Goal: Task Accomplishment & Management: Use online tool/utility

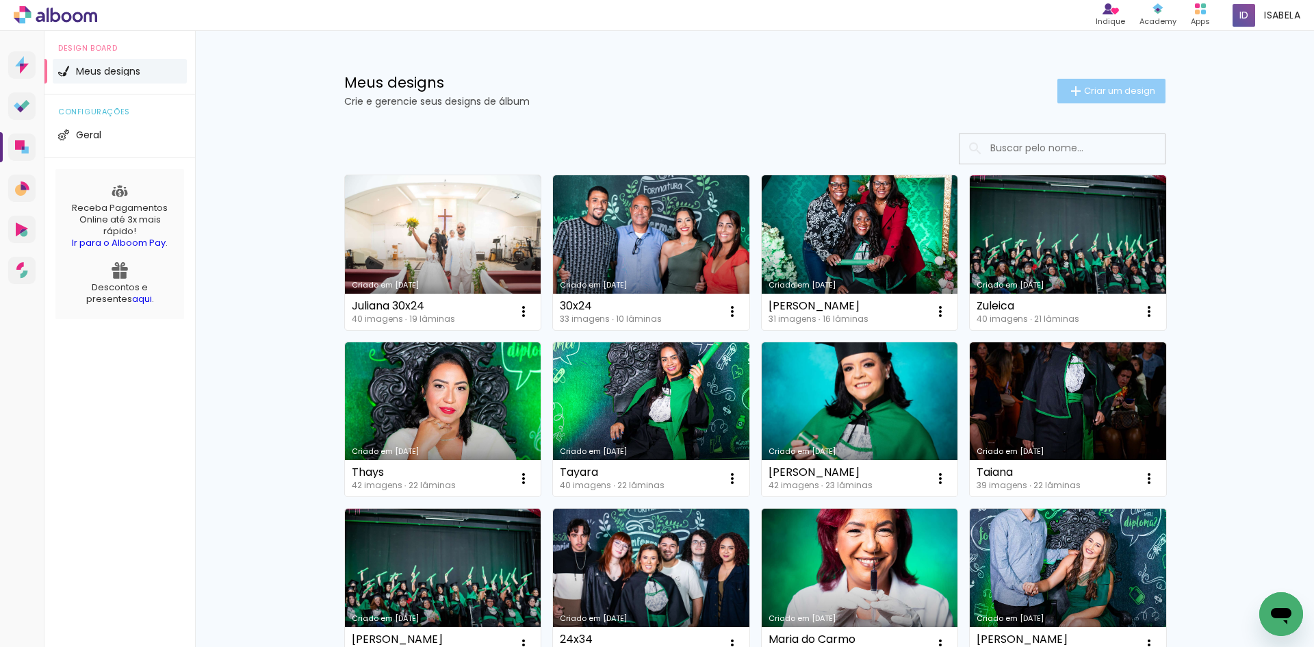
click at [1113, 88] on span "Criar um design" at bounding box center [1119, 90] width 71 height 9
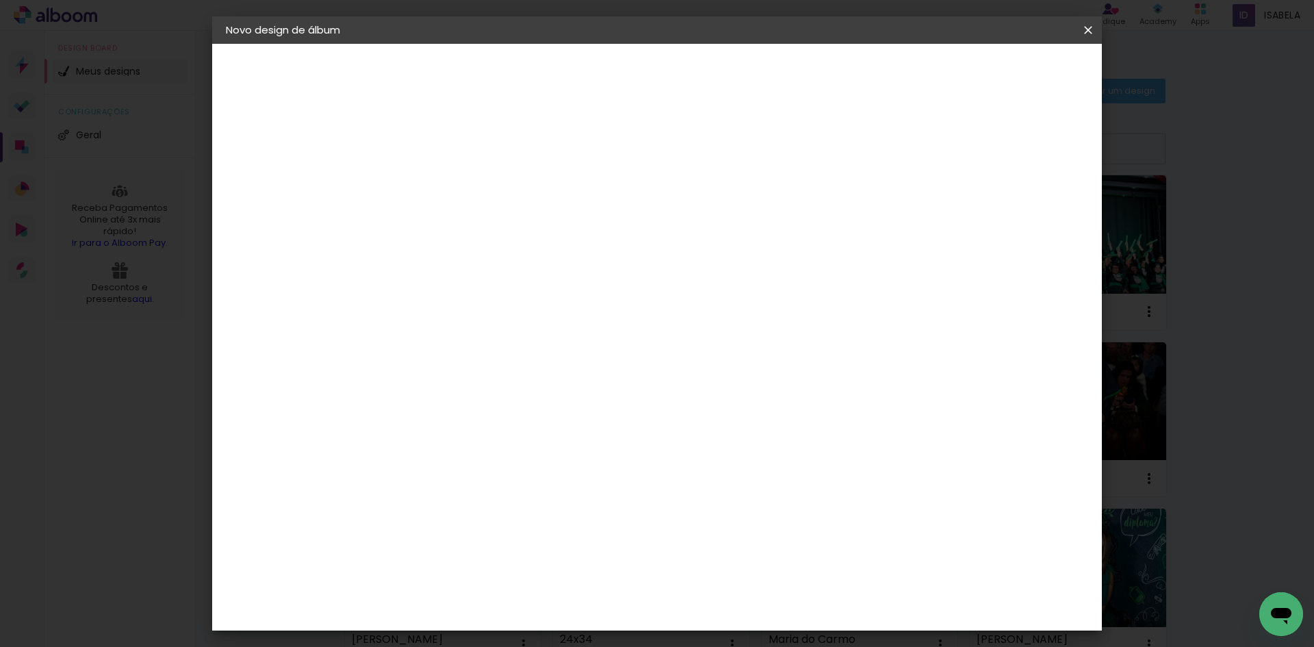
click at [454, 196] on paper-input-container "Título do álbum" at bounding box center [450, 184] width 10 height 35
click at [449, 189] on input at bounding box center [449, 183] width 0 height 21
type input "l"
type input "Luciana 24x34"
type paper-input "Luciana 24x34"
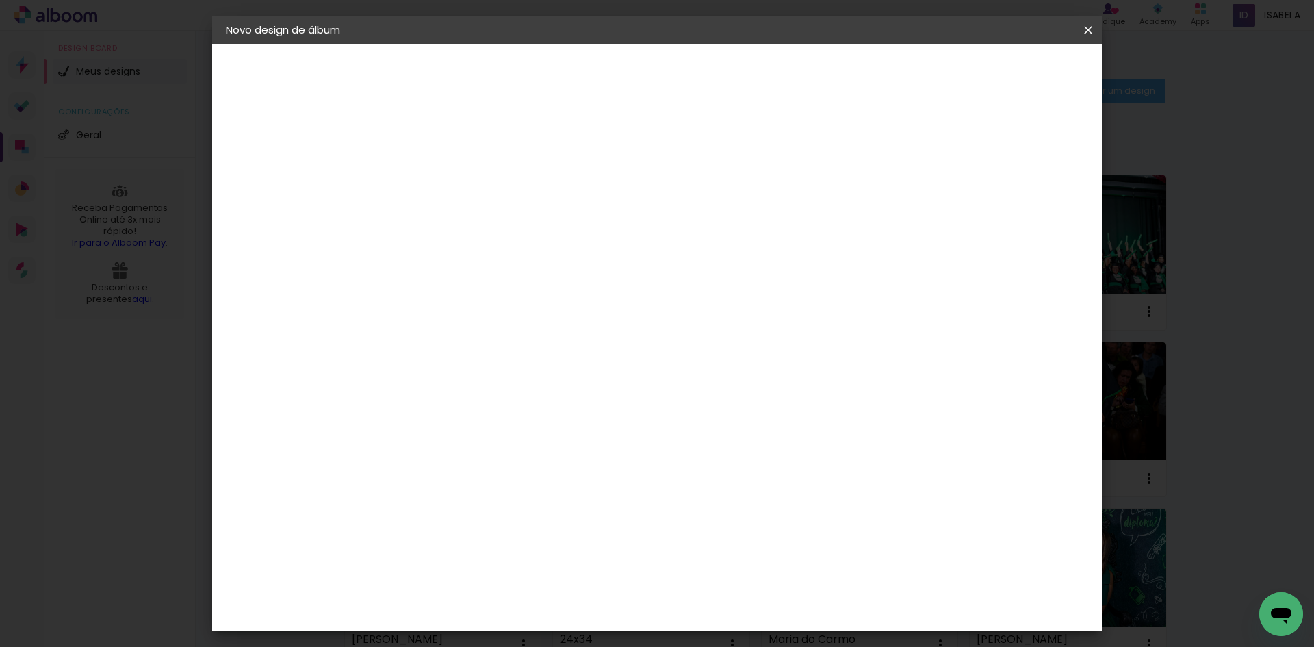
click at [0, 0] on slot "Avançar" at bounding box center [0, 0] width 0 height 0
click at [0, 0] on slot "Tamanho Livre" at bounding box center [0, 0] width 0 height 0
click at [553, 262] on input at bounding box center [484, 260] width 138 height 17
type input "z"
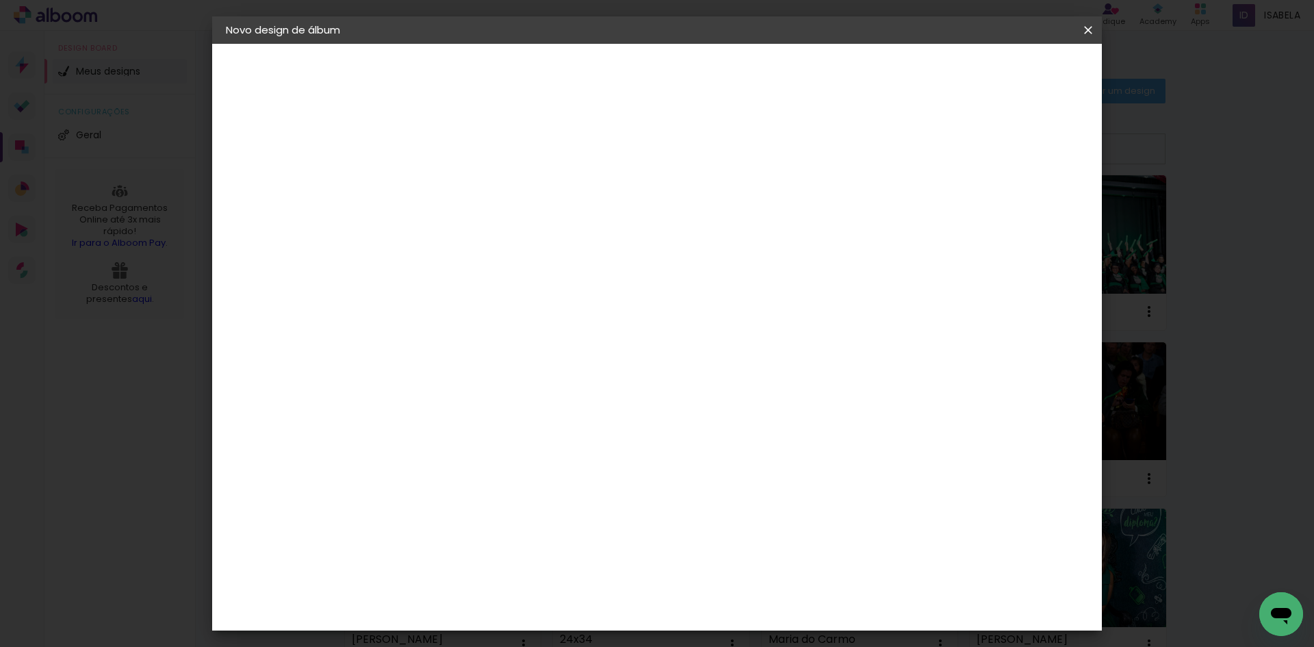
click at [0, 0] on slot "Tamanho Livre" at bounding box center [0, 0] width 0 height 0
click at [0, 0] on slot "Avançar" at bounding box center [0, 0] width 0 height 0
click at [432, 160] on input "2" at bounding box center [440, 156] width 47 height 17
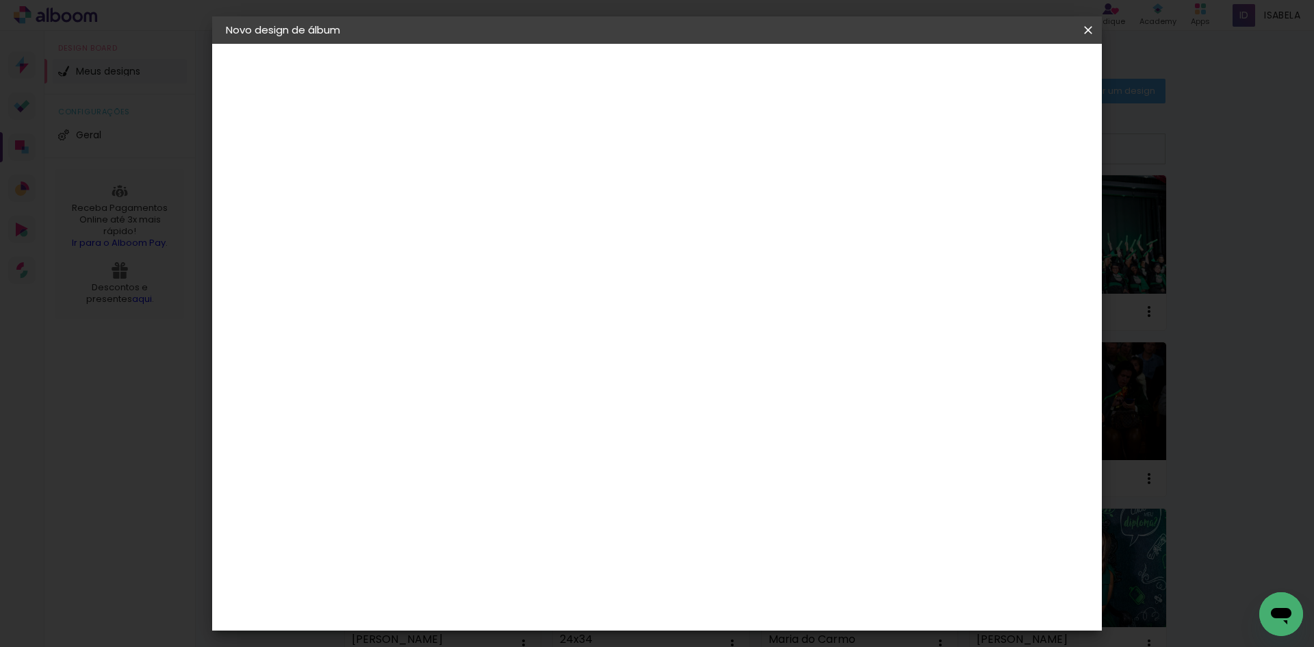
click at [432, 160] on input "2" at bounding box center [440, 156] width 47 height 17
click at [589, 148] on div "mm Mostrar sangria" at bounding box center [713, 108] width 647 height 129
click at [606, 214] on span "30" at bounding box center [598, 214] width 23 height 21
click at [601, 213] on span "30" at bounding box center [598, 214] width 23 height 21
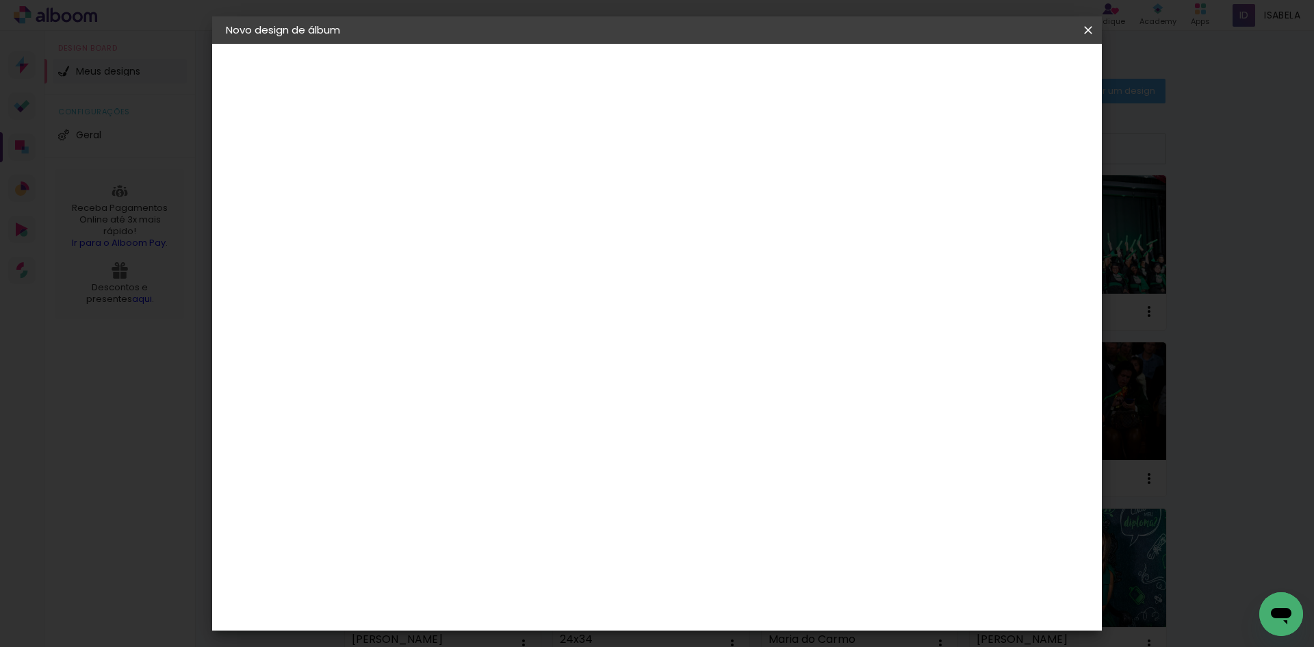
click at [603, 215] on span "30" at bounding box center [598, 214] width 23 height 21
click at [678, 180] on div "30 cm cm cm mm A maioria das encadernadoras sugere 5mm de sangria." at bounding box center [713, 227] width 647 height 109
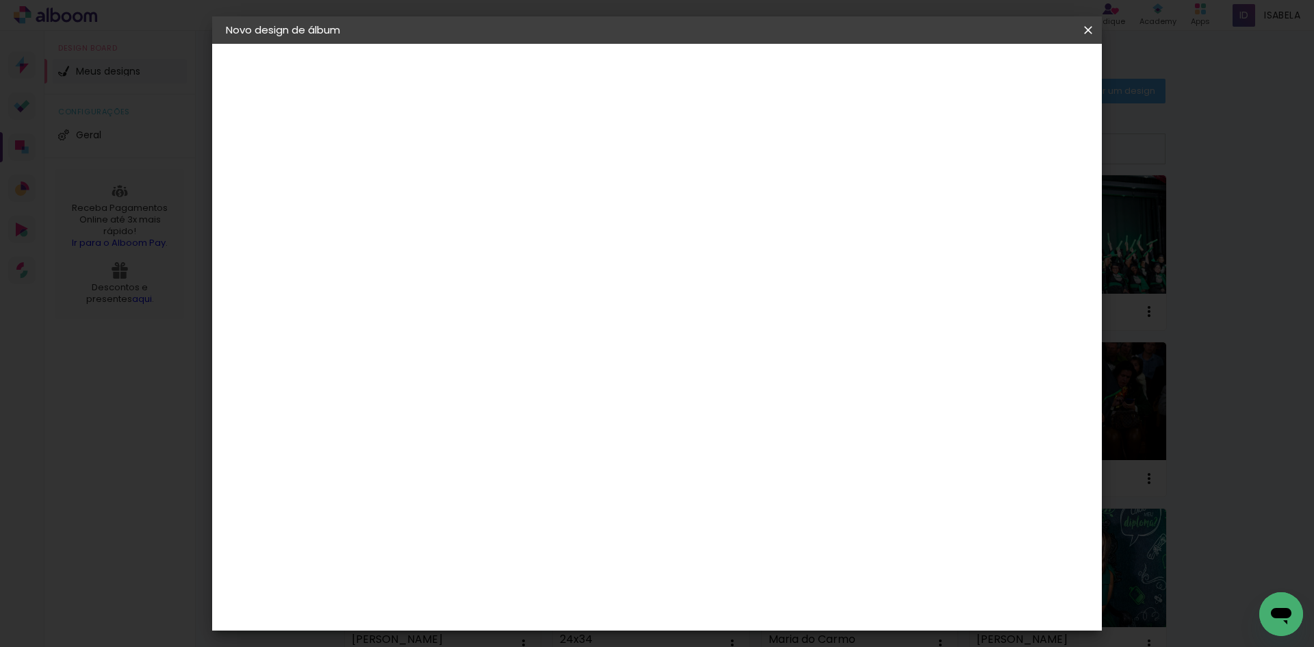
click at [0, 0] on slot "Mostrar sangria" at bounding box center [0, 0] width 0 height 0
type paper-checkbox "on"
click at [1015, 215] on input "5" at bounding box center [1017, 206] width 25 height 21
type input "4"
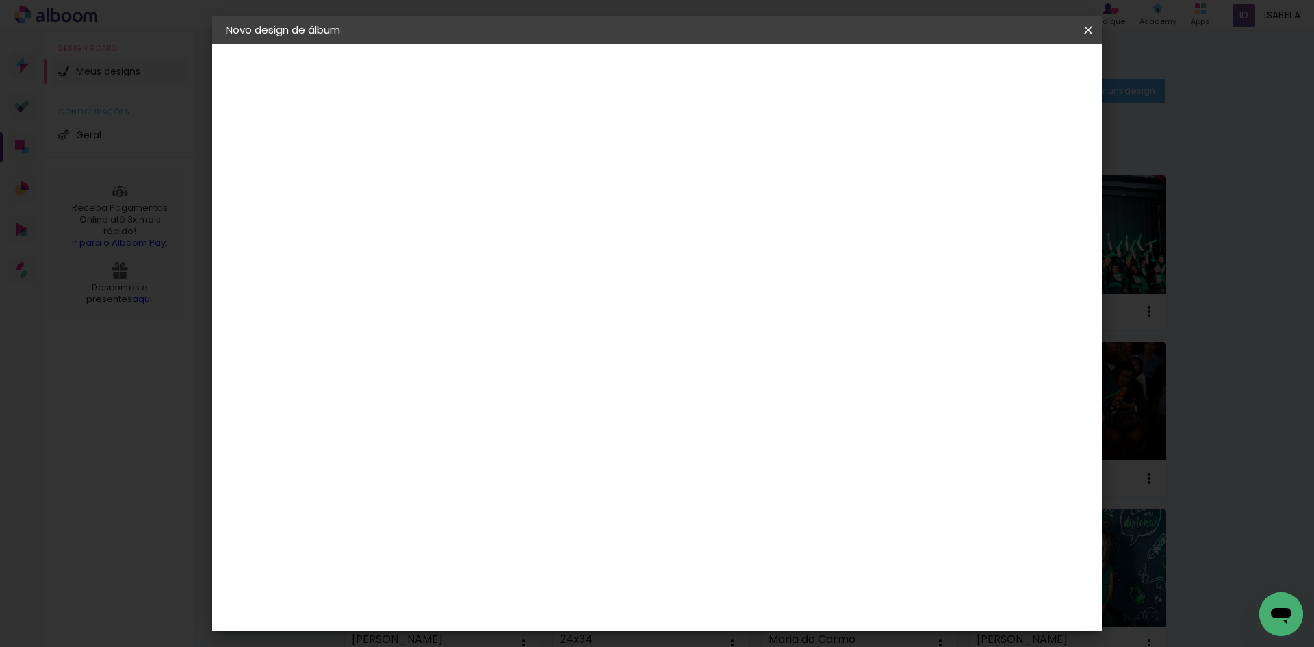
type paper-input "4"
click at [1023, 211] on input "4" at bounding box center [1017, 206] width 25 height 21
type input "3"
type paper-input "3"
click at [1023, 211] on input "3" at bounding box center [1020, 206] width 25 height 21
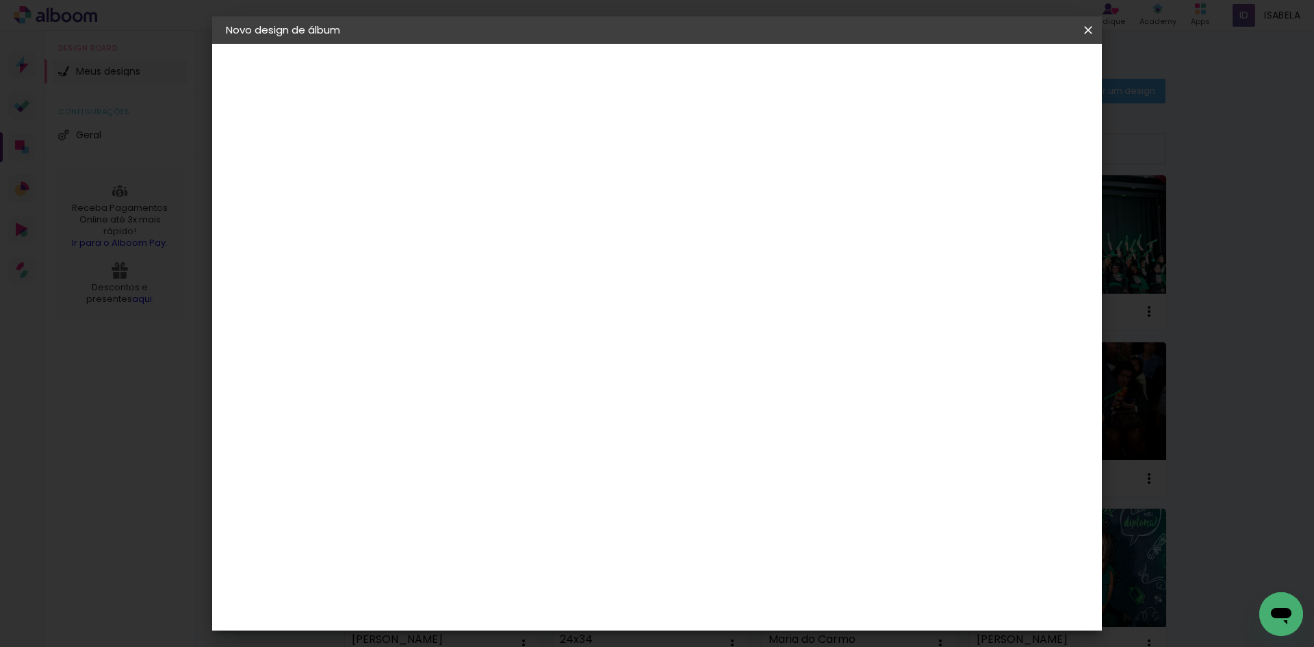
click at [410, 383] on input "30" at bounding box center [407, 388] width 36 height 21
type input "34"
type paper-input "34"
click at [599, 214] on span "30" at bounding box center [598, 214] width 23 height 21
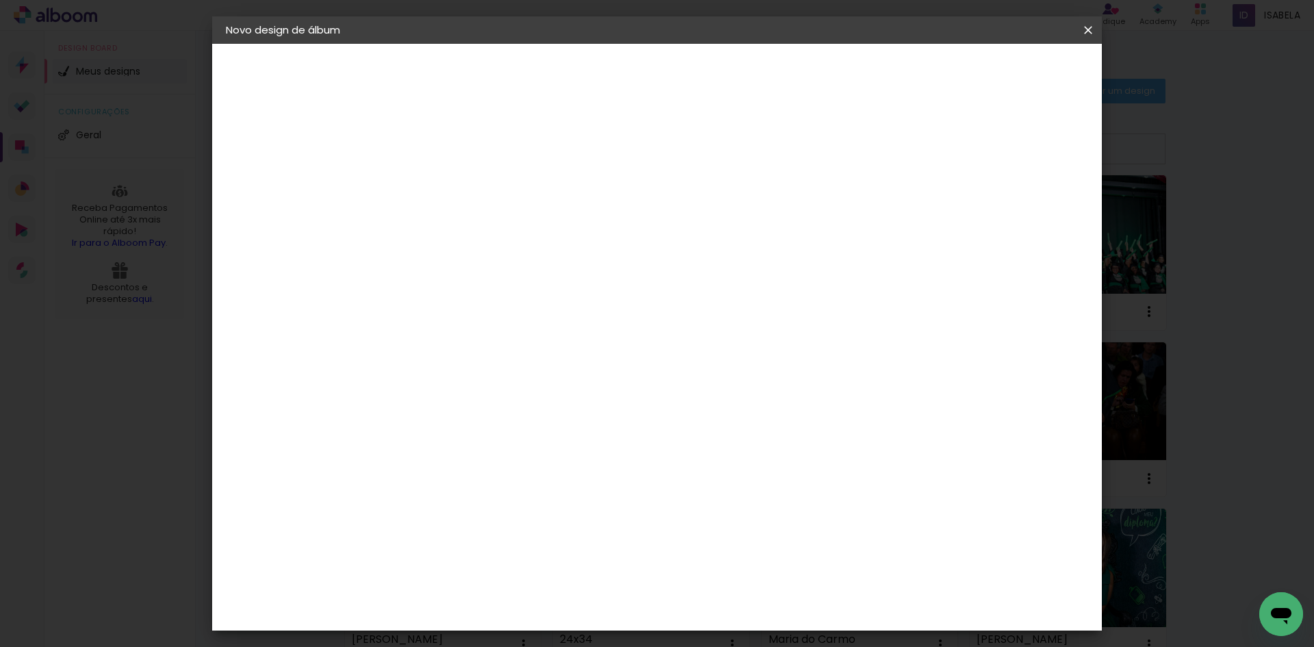
drag, startPoint x: 731, startPoint y: 605, endPoint x: 751, endPoint y: 604, distance: 19.9
click at [751, 604] on div "60" at bounding box center [741, 606] width 52 height 21
type input "68"
type paper-input "68"
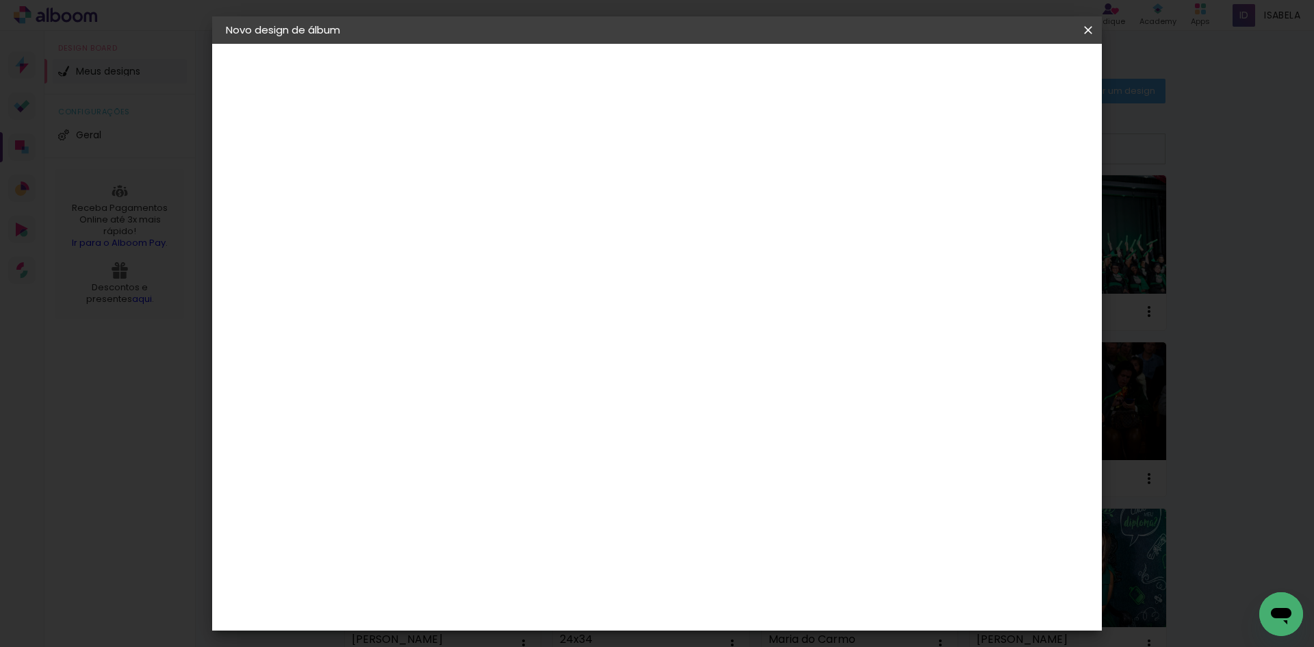
click at [878, 582] on div "cm" at bounding box center [740, 571] width 537 height 48
click at [1002, 70] on span "Iniciar design" at bounding box center [971, 73] width 62 height 10
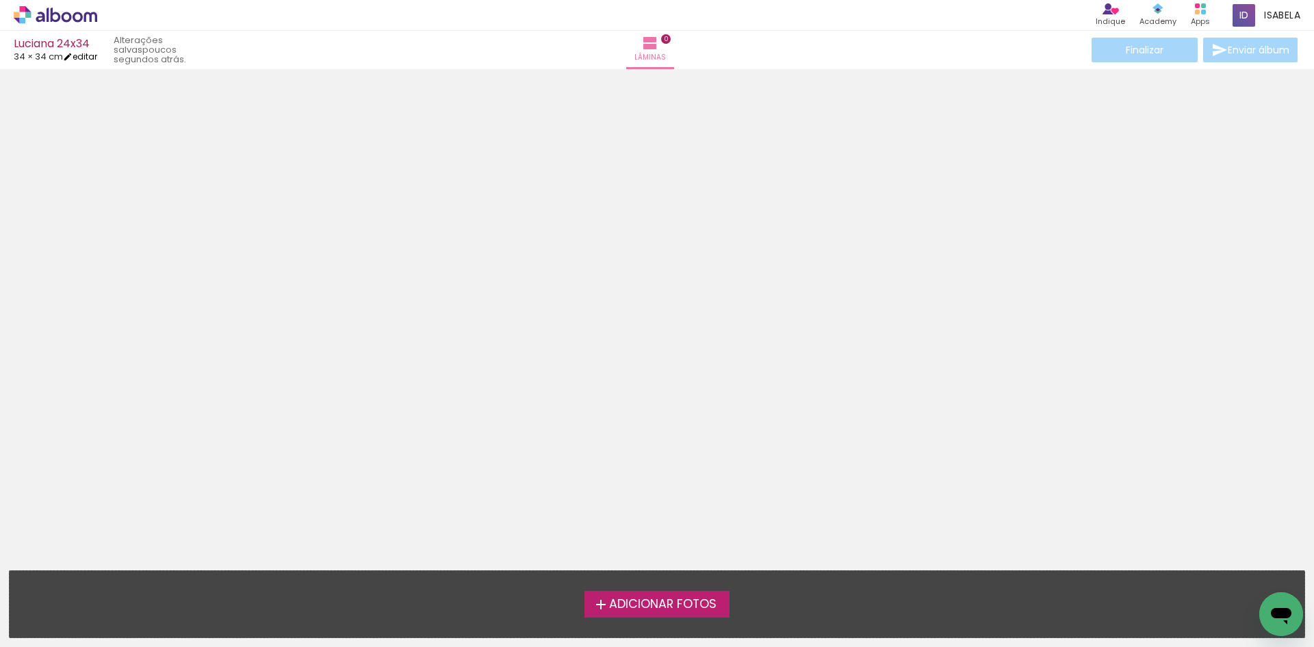
click at [73, 57] on iron-icon at bounding box center [68, 57] width 10 height 10
type input "34"
type input "68"
type input "3"
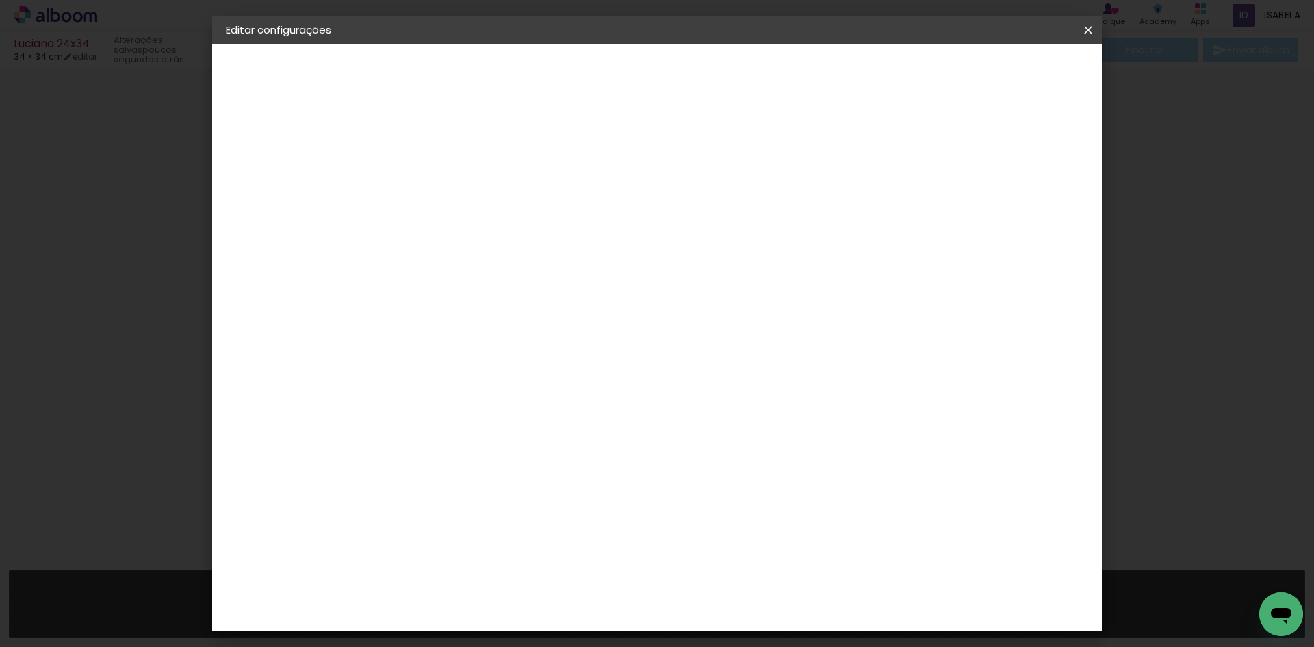
click at [421, 389] on input "34" at bounding box center [407, 388] width 36 height 21
type input "34,3"
type paper-input "34,3"
click at [747, 571] on input "68" at bounding box center [733, 572] width 36 height 21
type input "68,6"
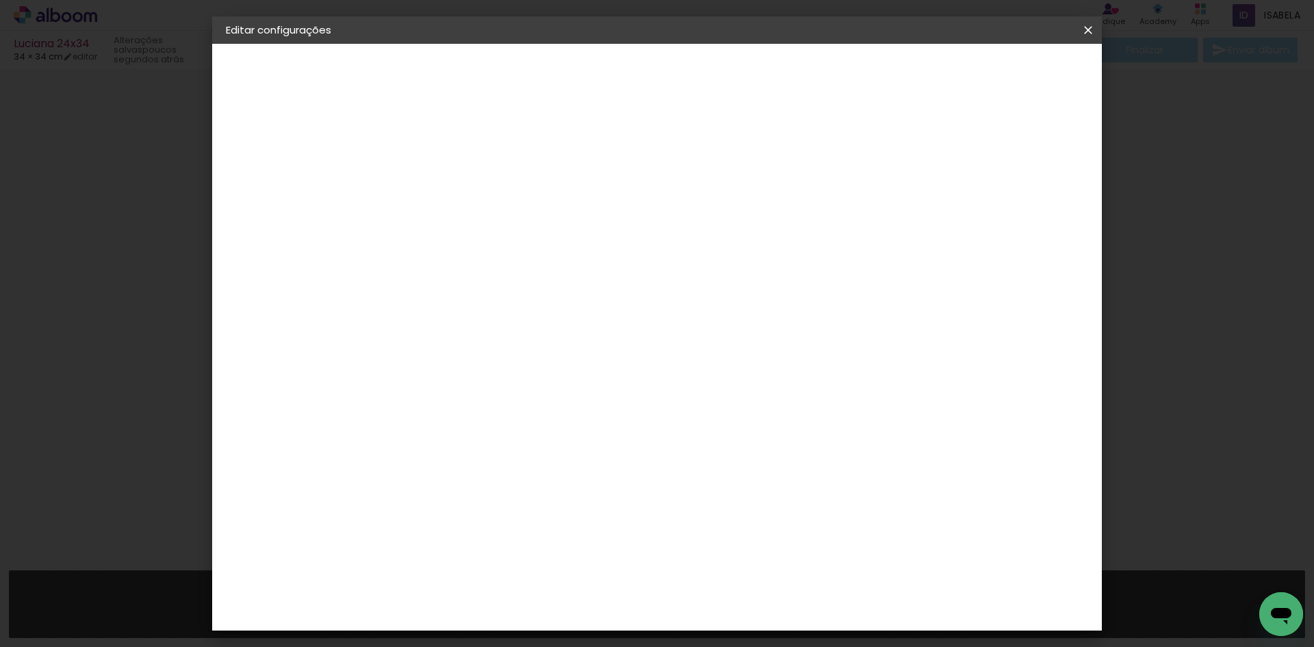
type paper-input "68,6"
click at [1002, 68] on span "Salvar configurações" at bounding box center [951, 73] width 101 height 10
click at [1002, 76] on span "Salvar configurações" at bounding box center [951, 73] width 101 height 10
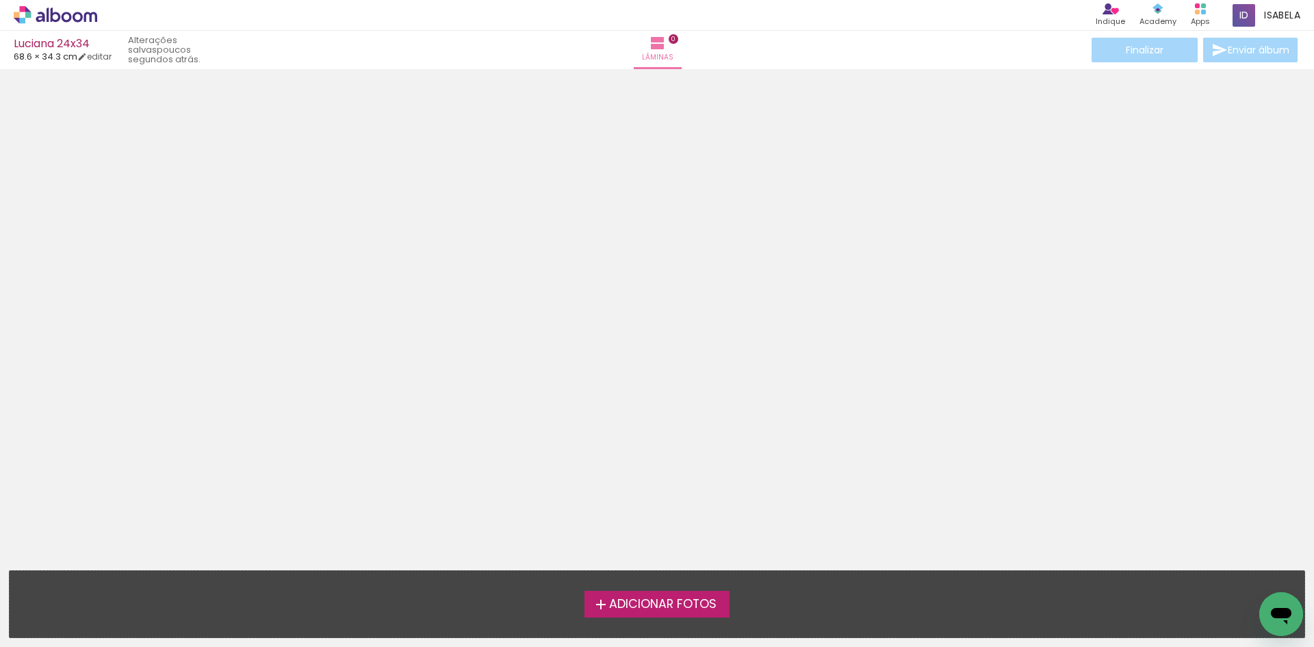
click at [621, 598] on span "Adicionar Fotos" at bounding box center [662, 604] width 107 height 12
click at [0, 0] on input "file" at bounding box center [0, 0] width 0 height 0
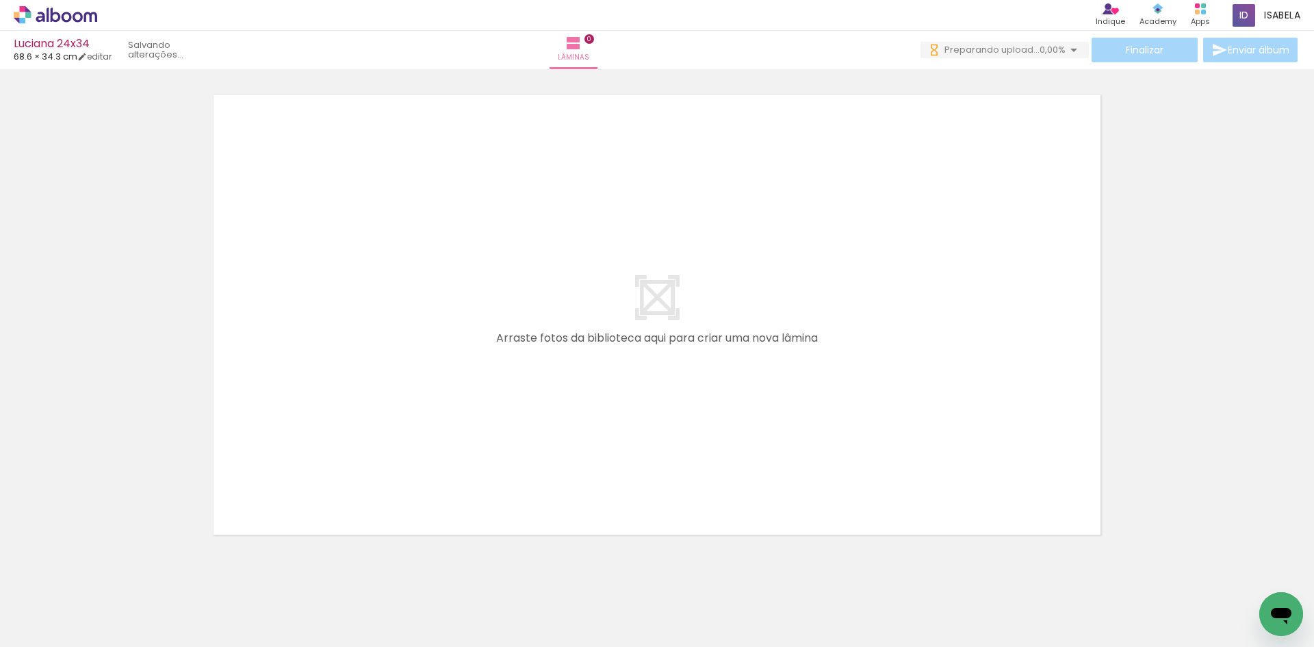
scroll to position [0, 1117]
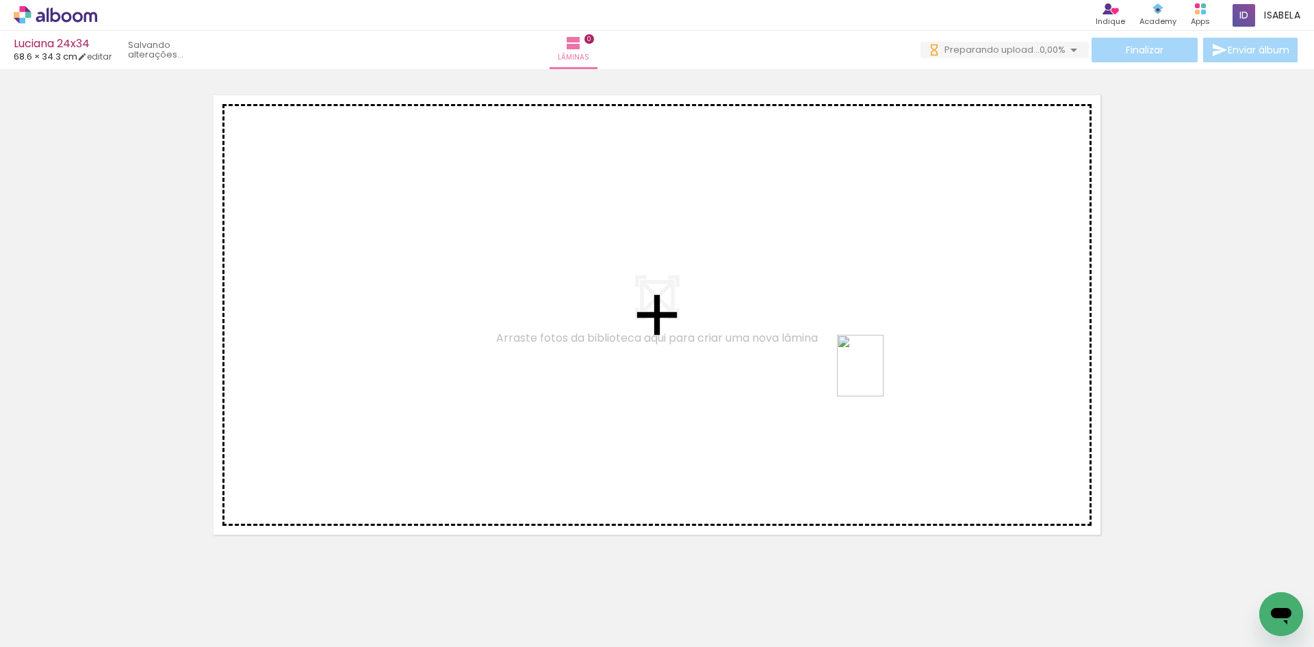
drag, startPoint x: 870, startPoint y: 623, endPoint x: 878, endPoint y: 376, distance: 247.8
click at [878, 376] on quentale-workspace at bounding box center [657, 323] width 1314 height 647
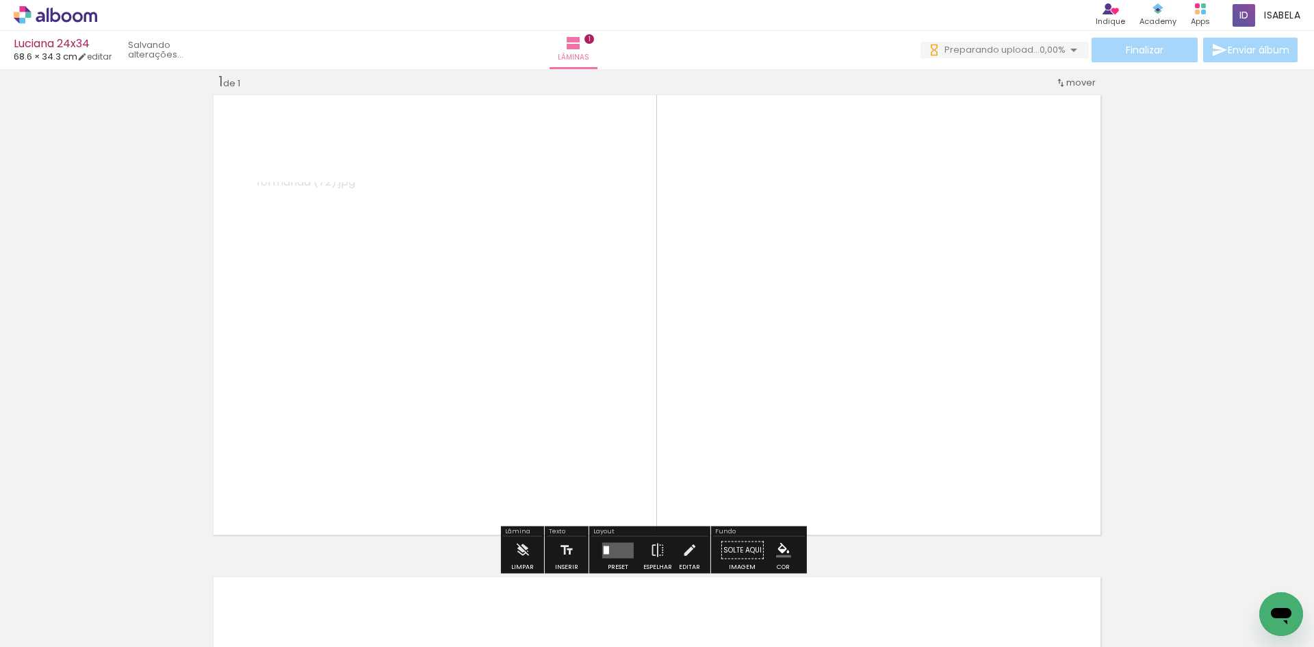
scroll to position [18, 0]
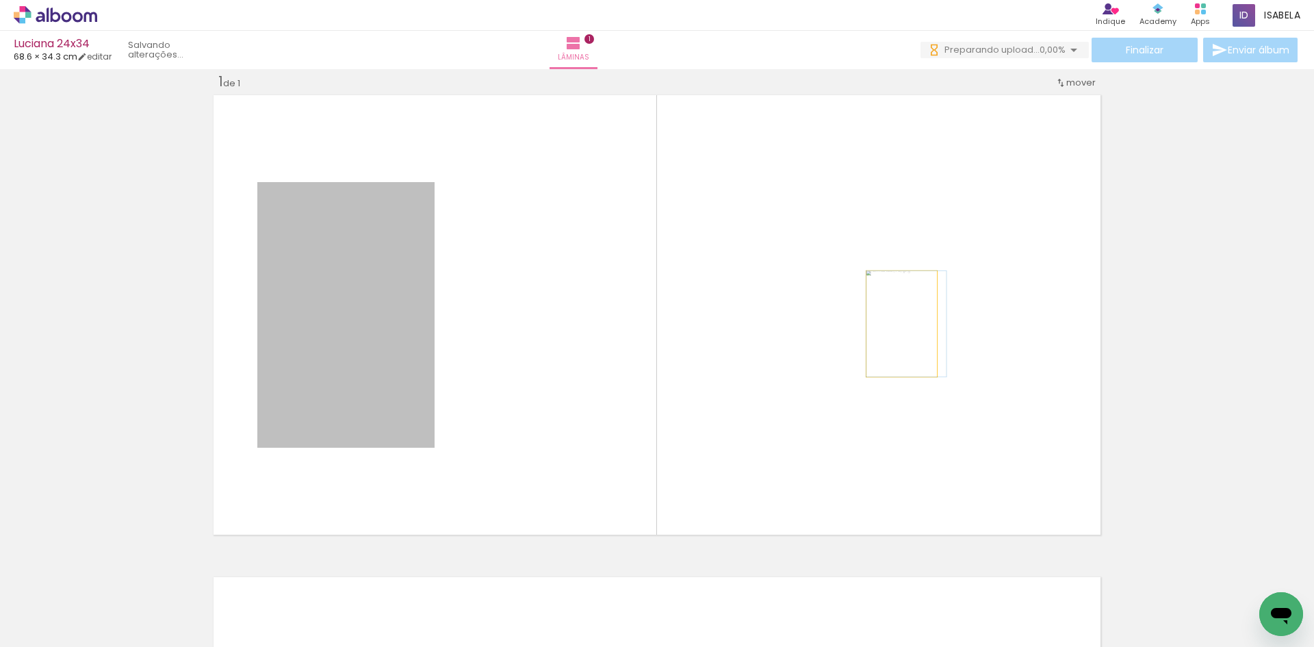
drag, startPoint x: 355, startPoint y: 313, endPoint x: 896, endPoint y: 324, distance: 541.3
click at [896, 324] on quentale-layouter at bounding box center [656, 314] width 895 height 447
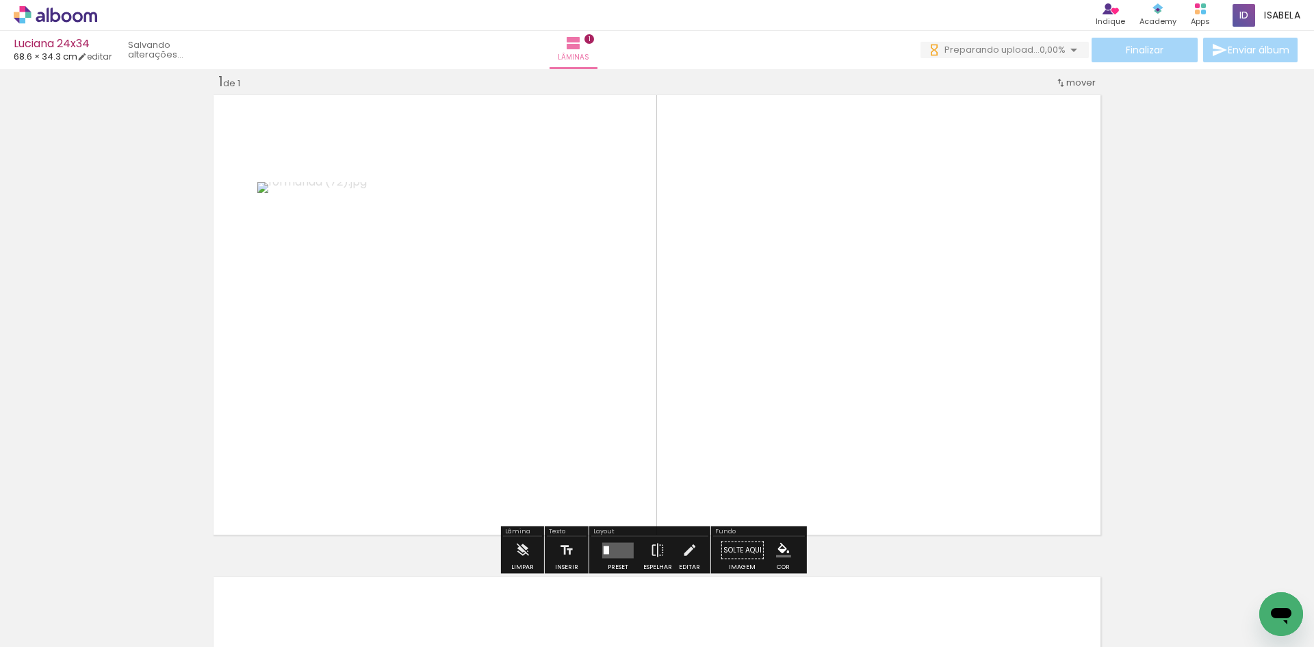
click at [615, 551] on quentale-layouter at bounding box center [617, 550] width 31 height 16
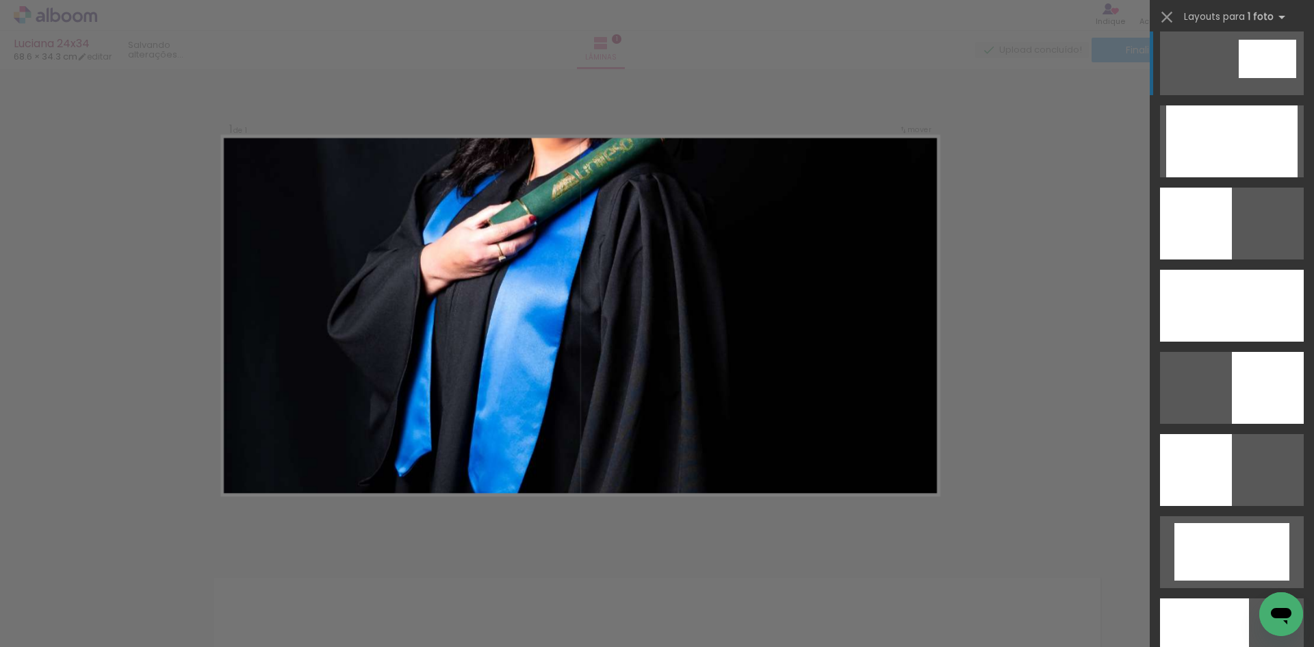
scroll to position [2737, 0]
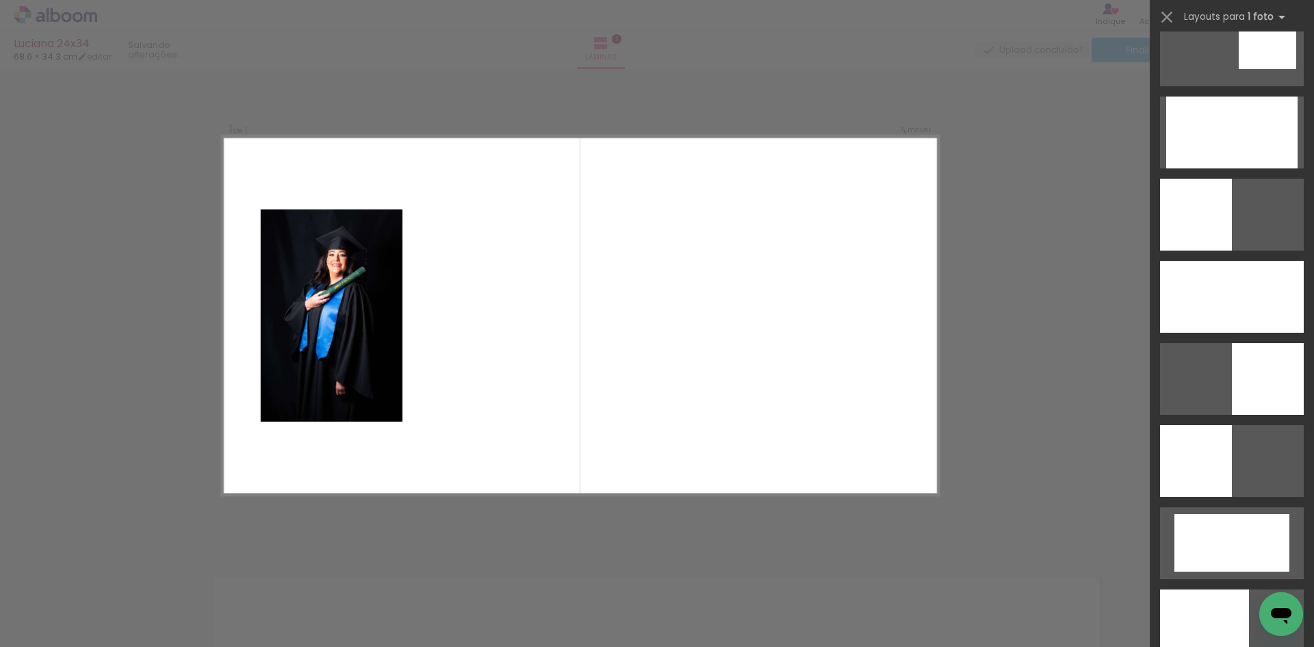
click at [3, 222] on div "Confirmar Cancelar" at bounding box center [657, 550] width 1314 height 996
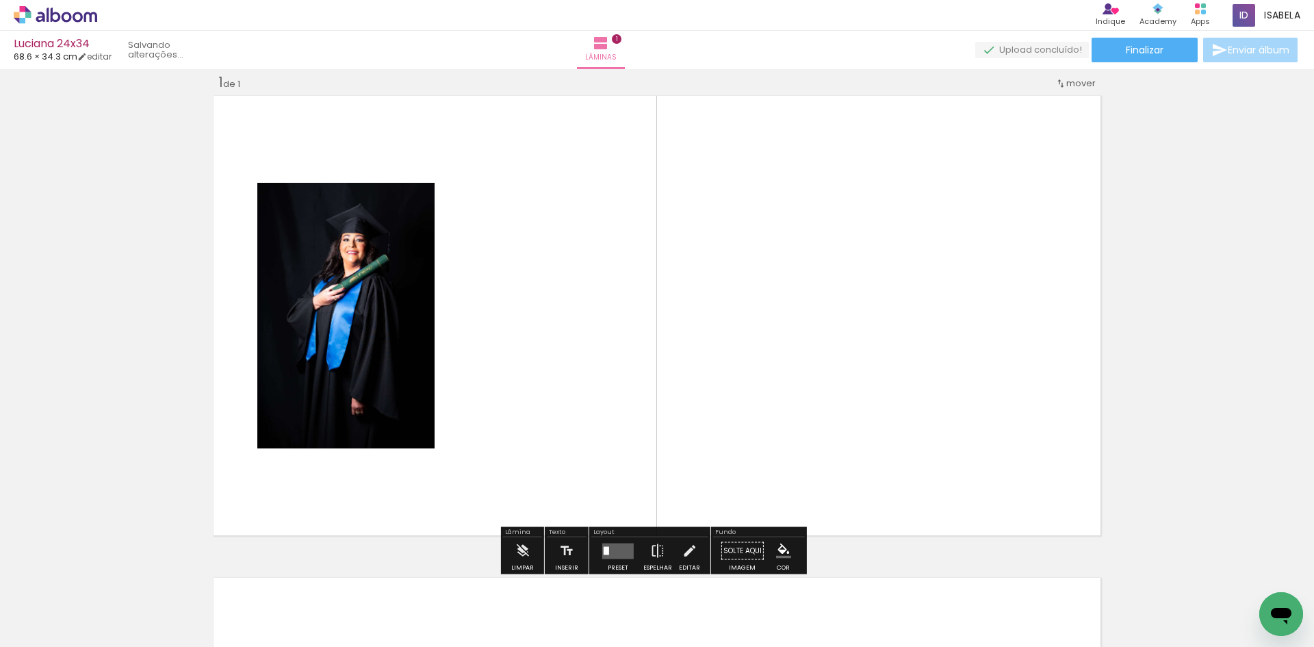
click at [94, 64] on div "Luciana 24x34 68.6 × 34.3 cm editar Lâminas 1 Finalizar Enviar álbum" at bounding box center [657, 34] width 1314 height 69
click at [95, 58] on link "editar" at bounding box center [94, 57] width 34 height 12
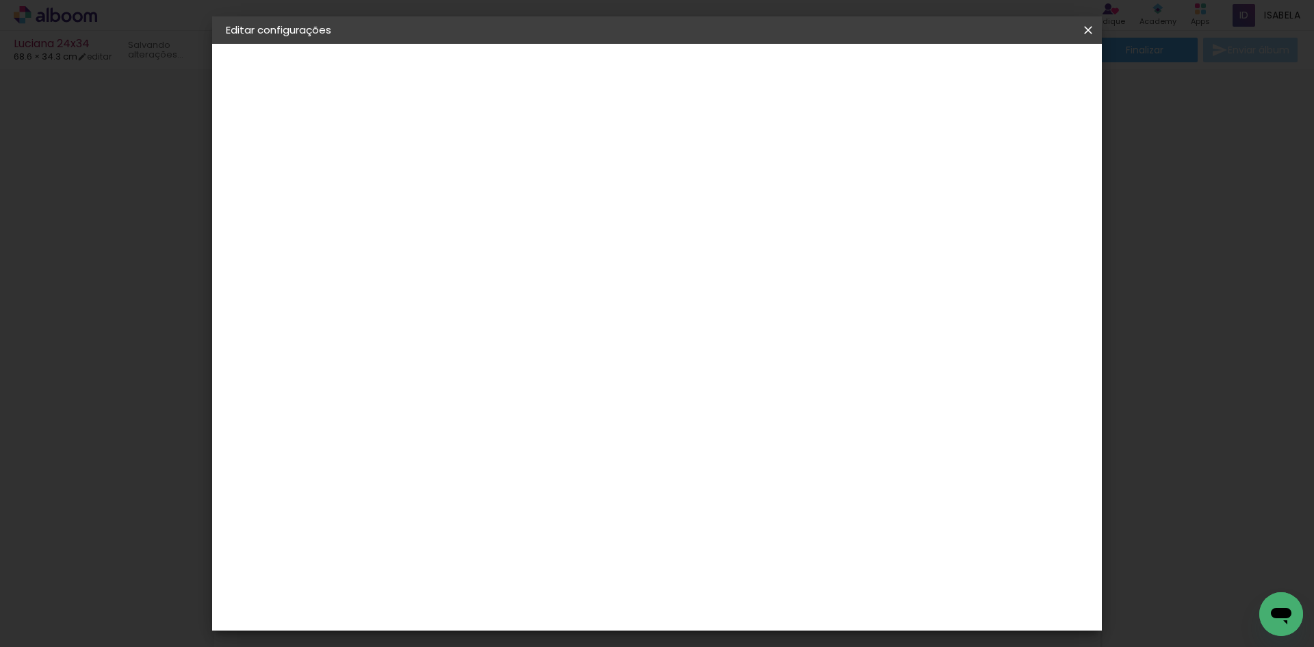
drag, startPoint x: 718, startPoint y: 574, endPoint x: 737, endPoint y: 574, distance: 18.5
click at [737, 574] on input "68,6" at bounding box center [733, 570] width 36 height 21
type input "48,6"
type paper-input "48,6"
click at [950, 171] on div "mm Mostrar sangria" at bounding box center [670, 108] width 560 height 129
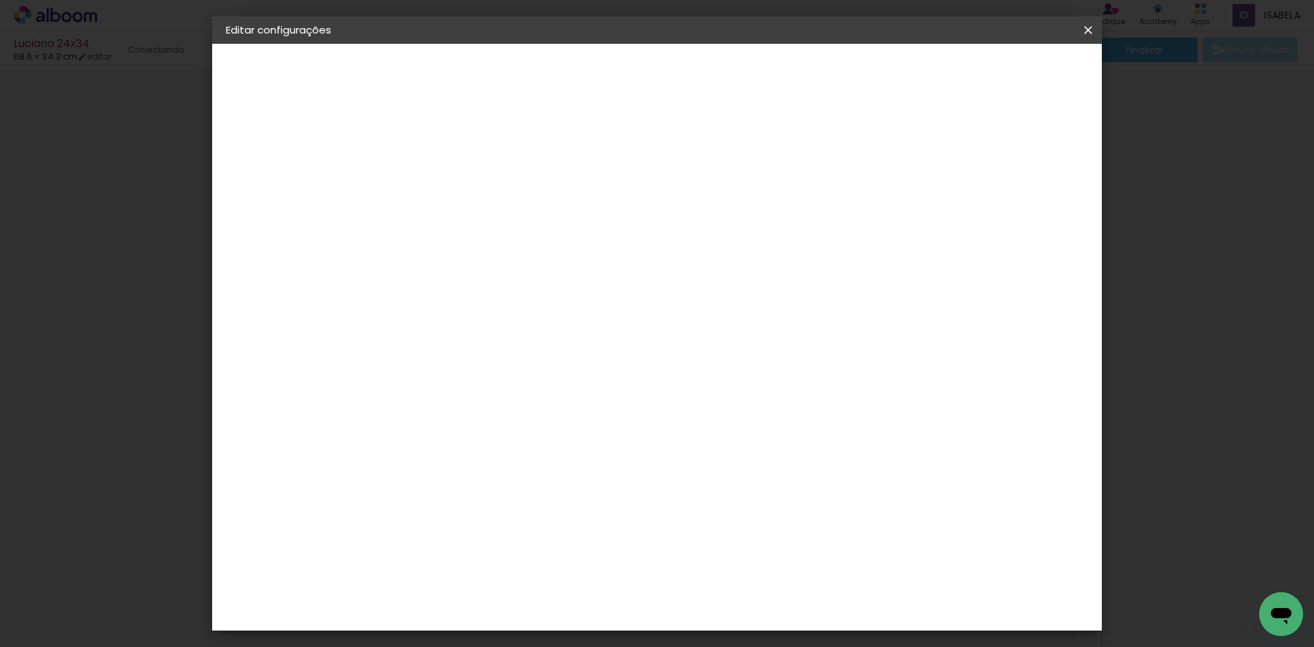
click at [0, 0] on slot "Mostrar sangria" at bounding box center [0, 0] width 0 height 0
type paper-checkbox "on"
click at [915, 68] on span "Salvar configurações" at bounding box center [864, 73] width 101 height 10
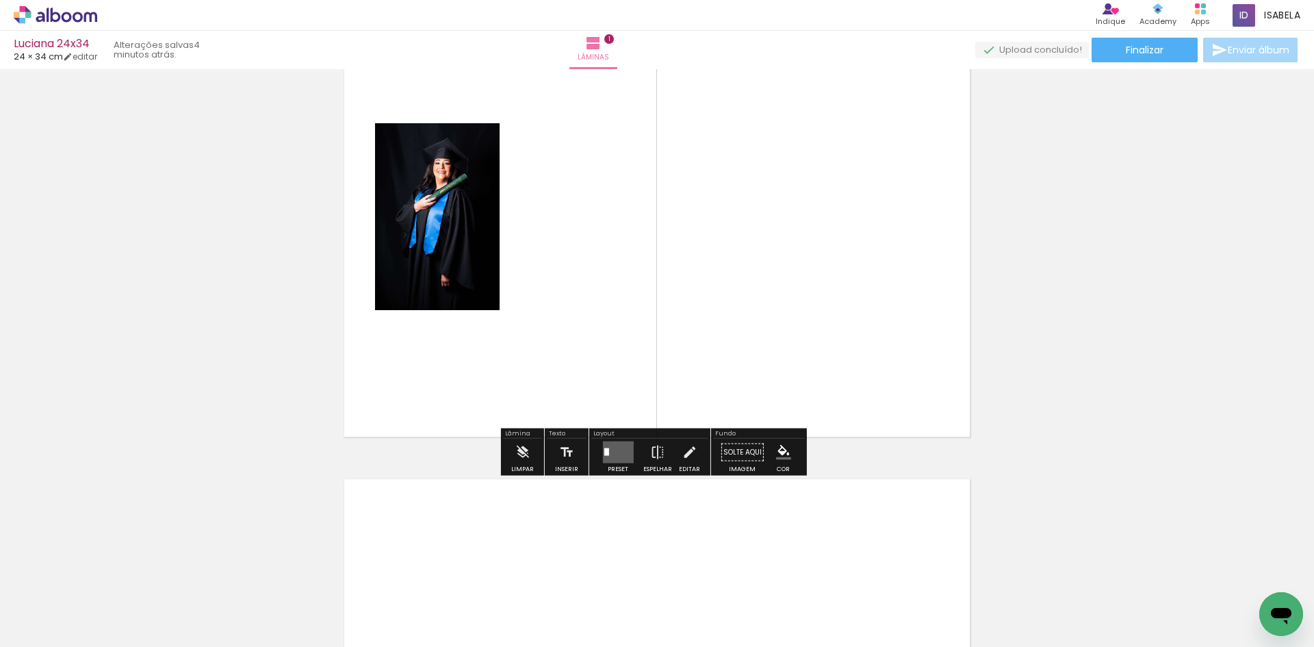
scroll to position [137, 0]
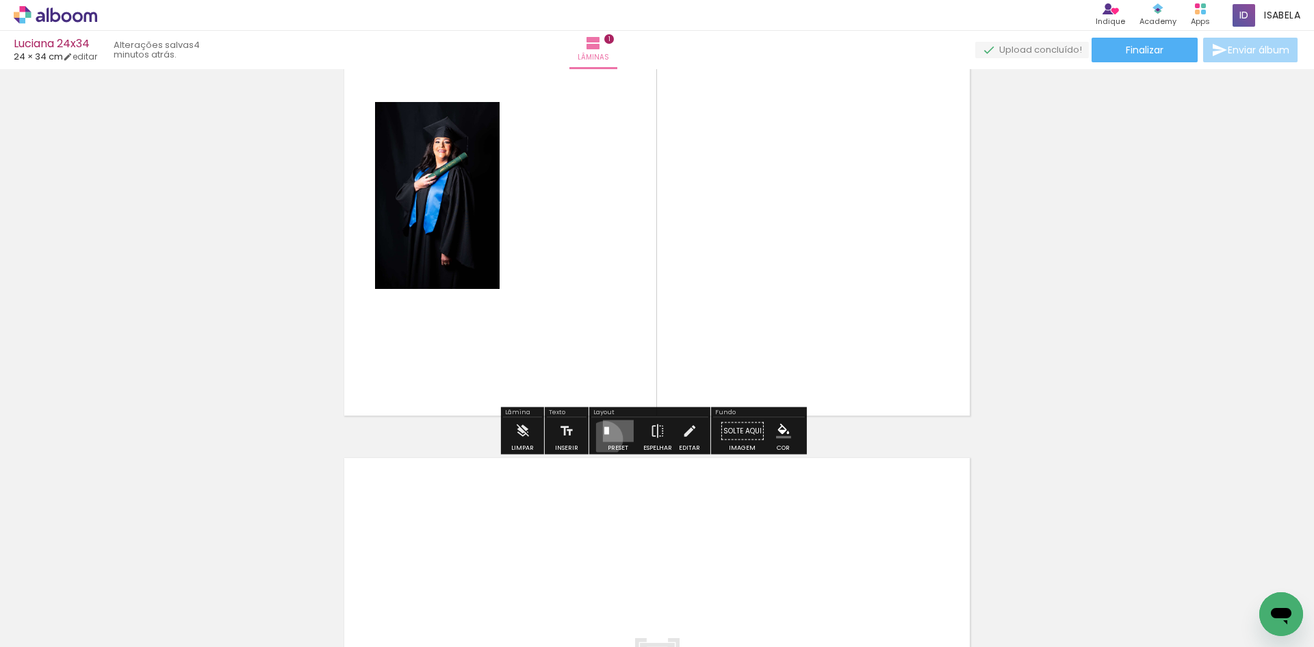
click at [602, 439] on quentale-layouter at bounding box center [617, 431] width 31 height 22
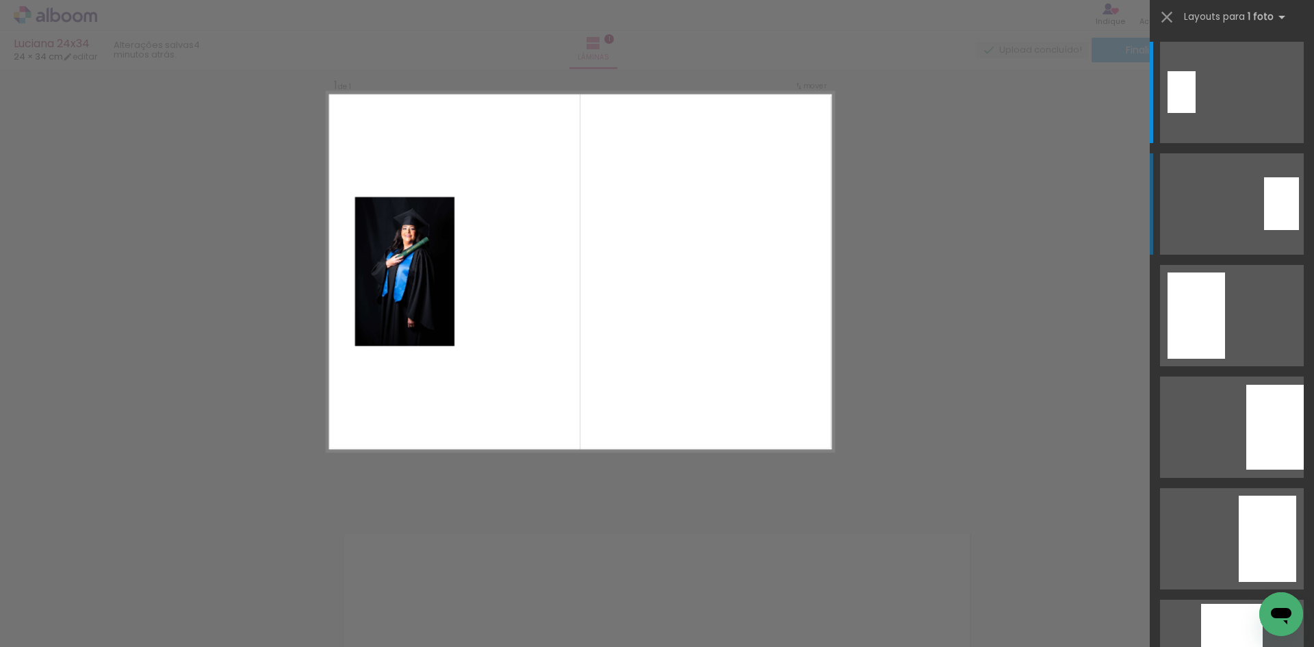
scroll to position [17, 0]
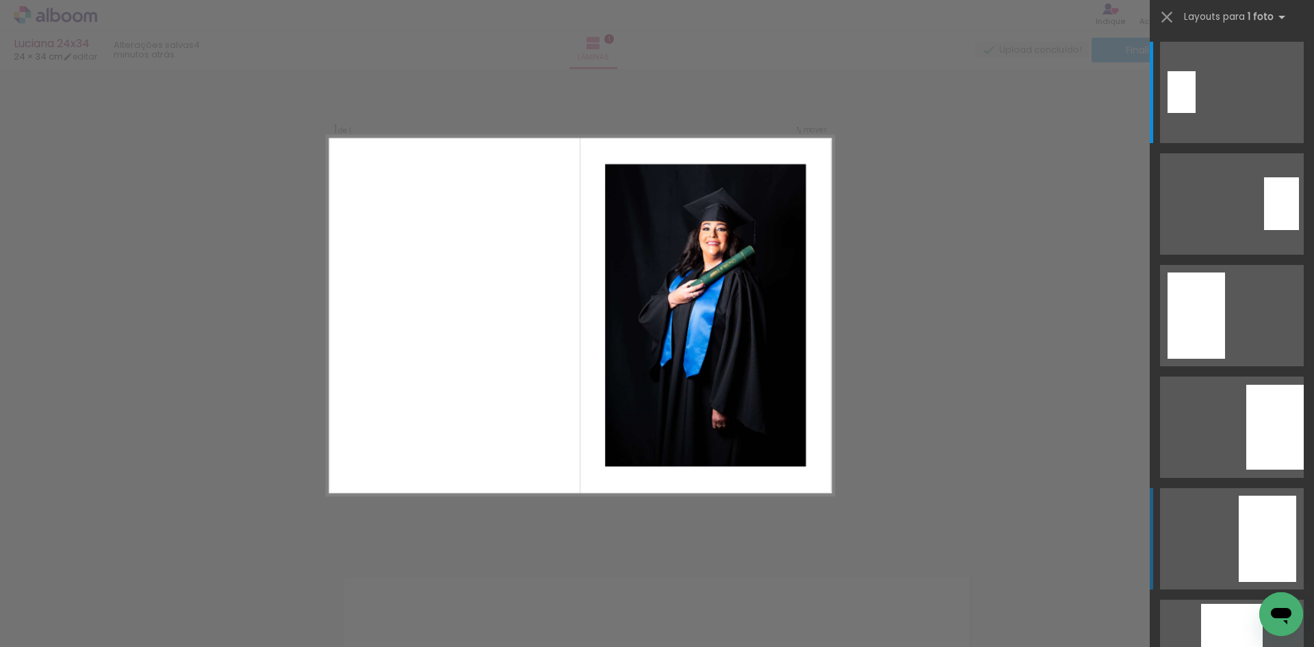
click at [1253, 527] on div at bounding box center [1266, 538] width 57 height 86
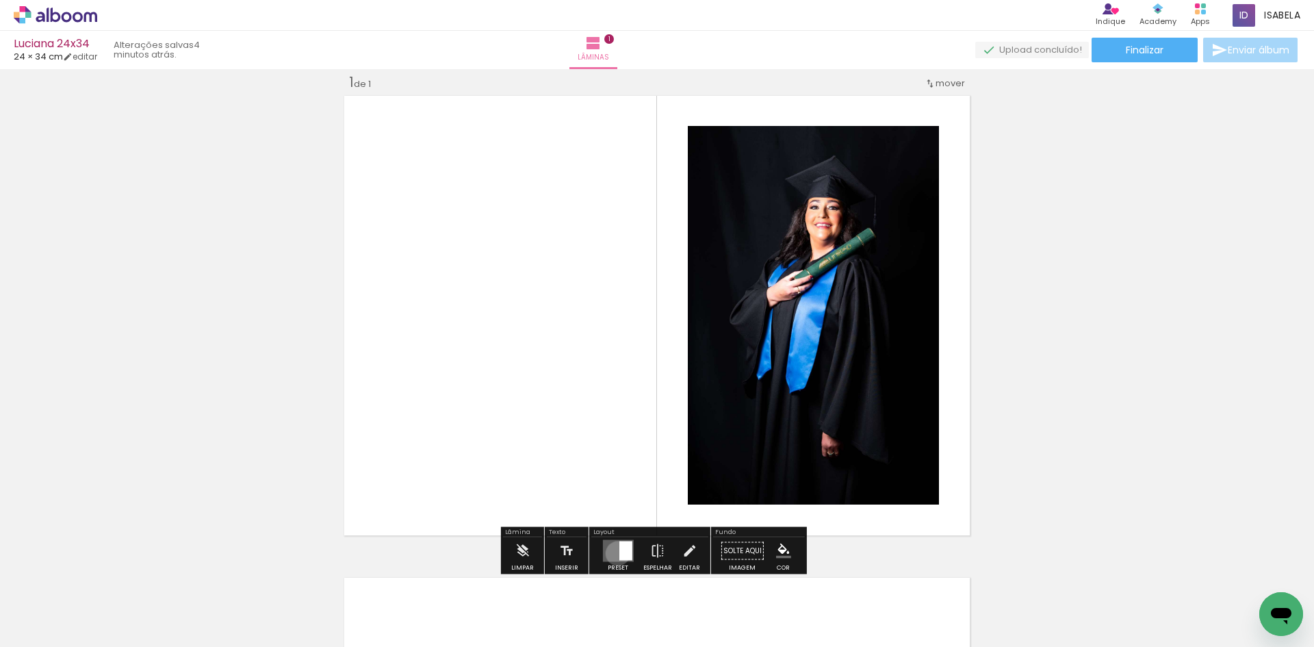
click at [614, 553] on quentale-layouter at bounding box center [617, 551] width 31 height 22
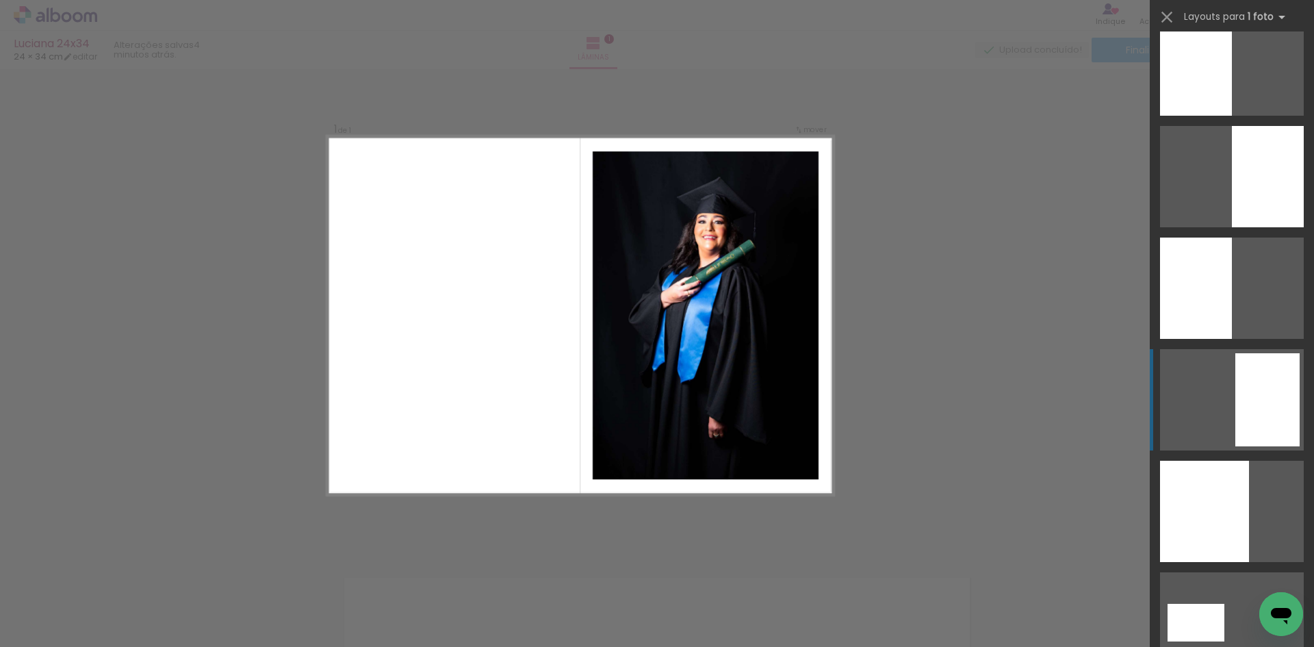
scroll to position [2635, 0]
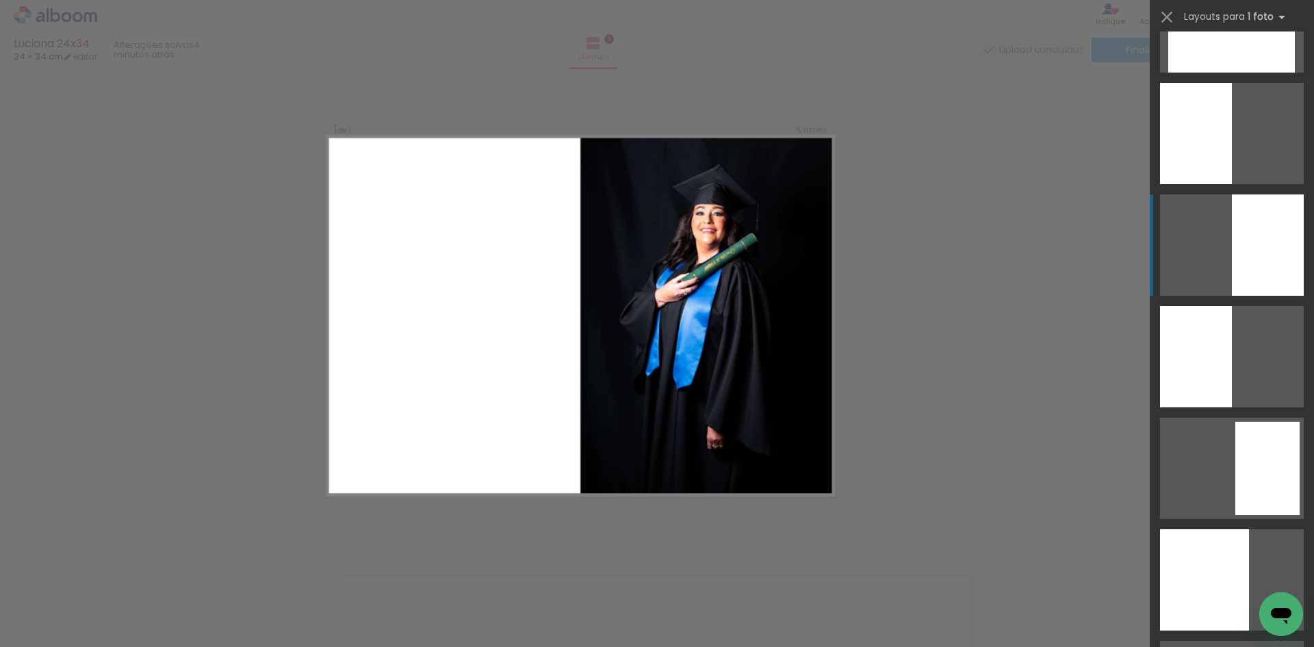
click at [1265, 258] on div at bounding box center [1267, 244] width 72 height 101
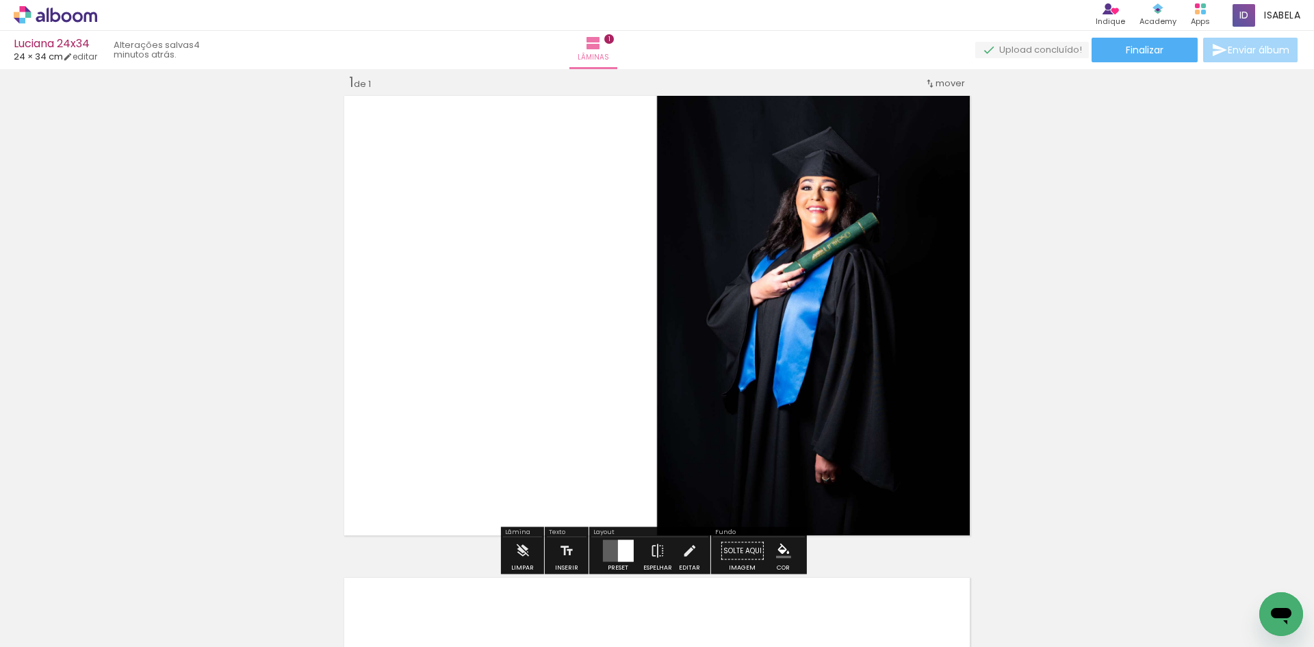
click at [1132, 295] on div "Inserir lâmina 1 de 1" at bounding box center [657, 539] width 1314 height 964
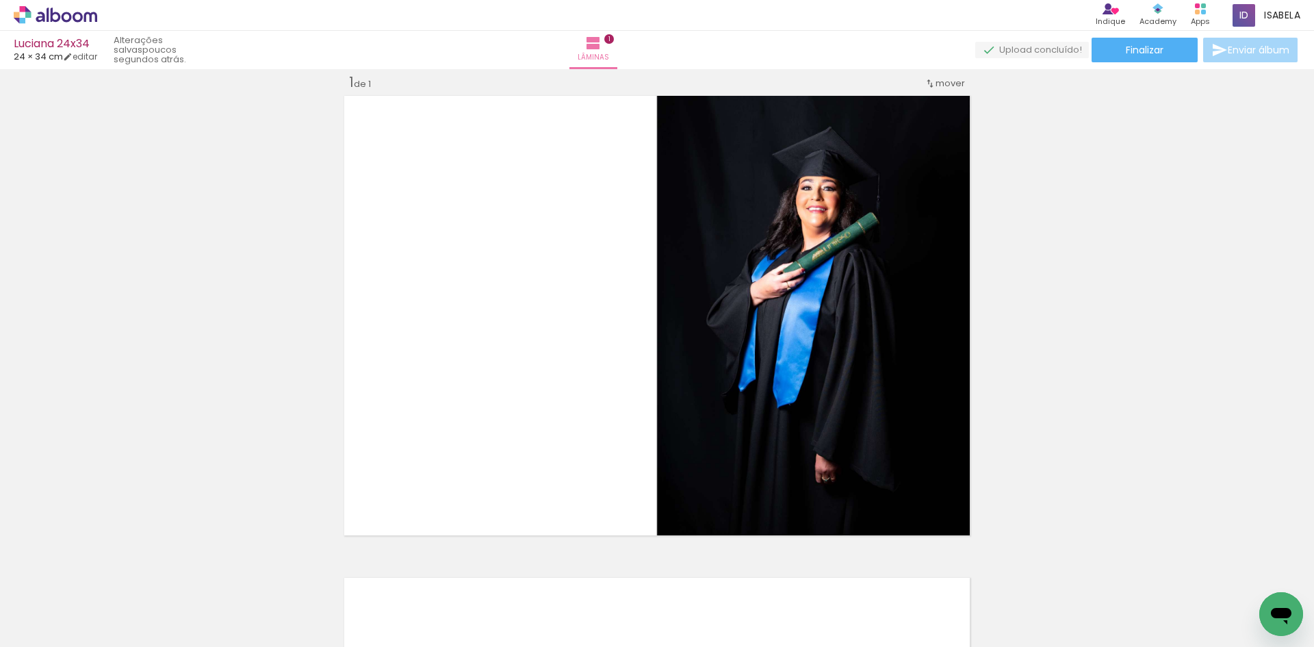
click at [1101, 354] on div "Inserir lâmina 1 de 1" at bounding box center [657, 539] width 1314 height 964
click at [39, 597] on div "Biblioteca 32 fotos Todas as fotos Não utilizadas Adicionar Fotos" at bounding box center [42, 604] width 85 height 68
click at [39, 603] on input "Todas as fotos" at bounding box center [38, 605] width 52 height 12
click at [0, 0] on slot "Não utilizadas" at bounding box center [0, 0] width 0 height 0
type input "Não utilizadas"
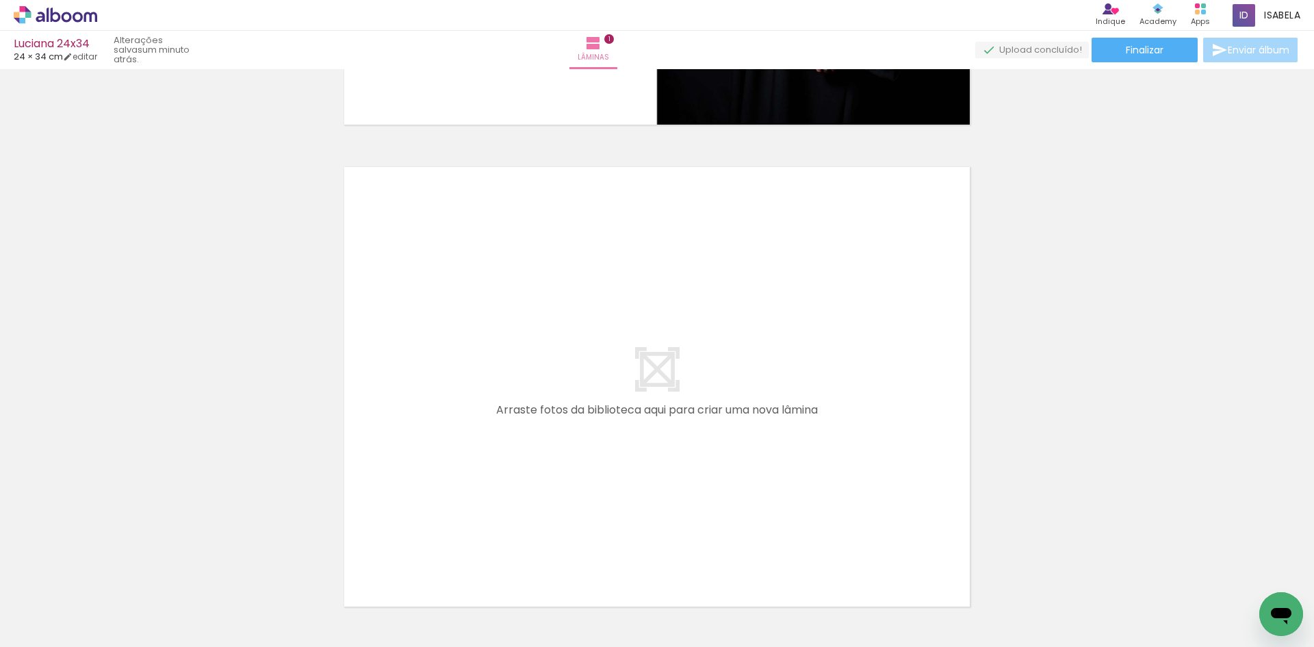
scroll to position [0, 887]
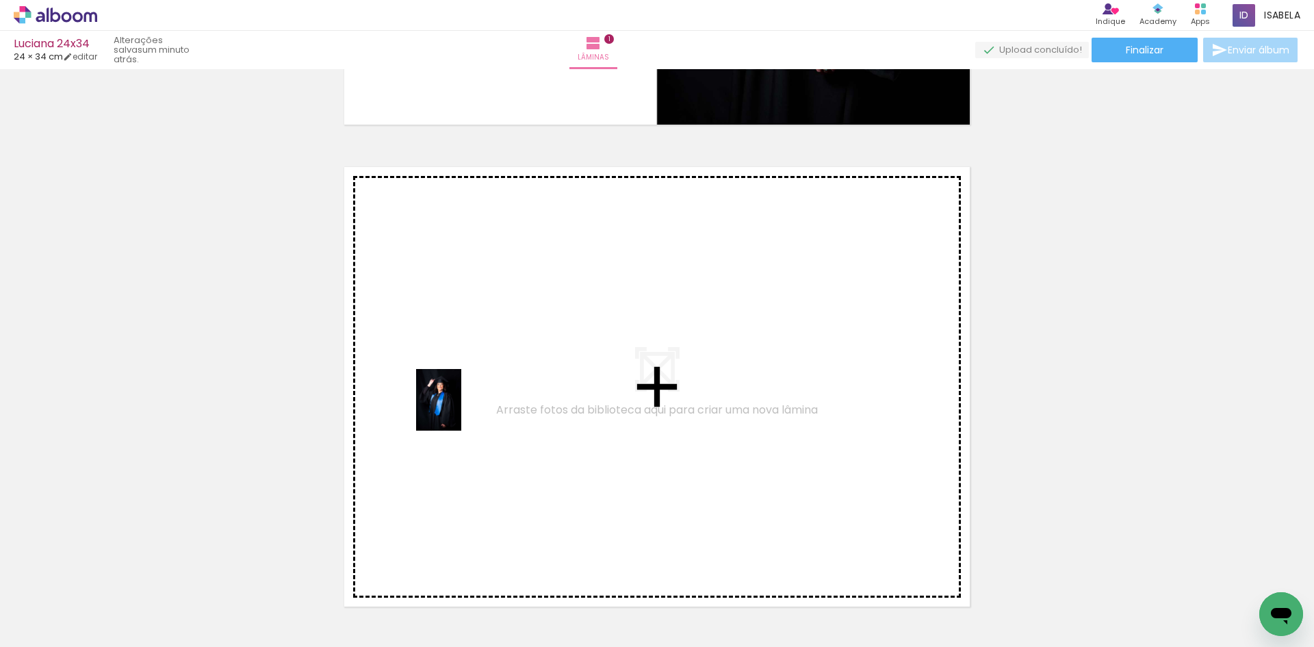
drag, startPoint x: 694, startPoint y: 607, endPoint x: 456, endPoint y: 410, distance: 308.5
click at [456, 410] on quentale-workspace at bounding box center [657, 323] width 1314 height 647
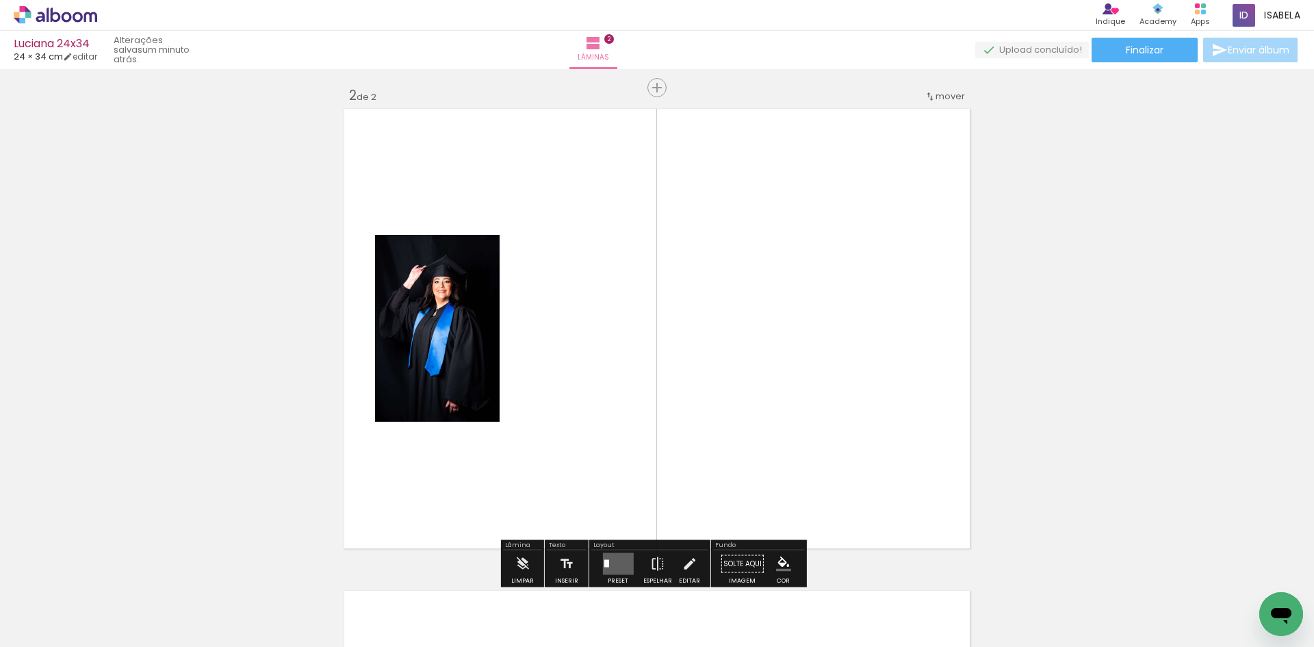
scroll to position [499, 0]
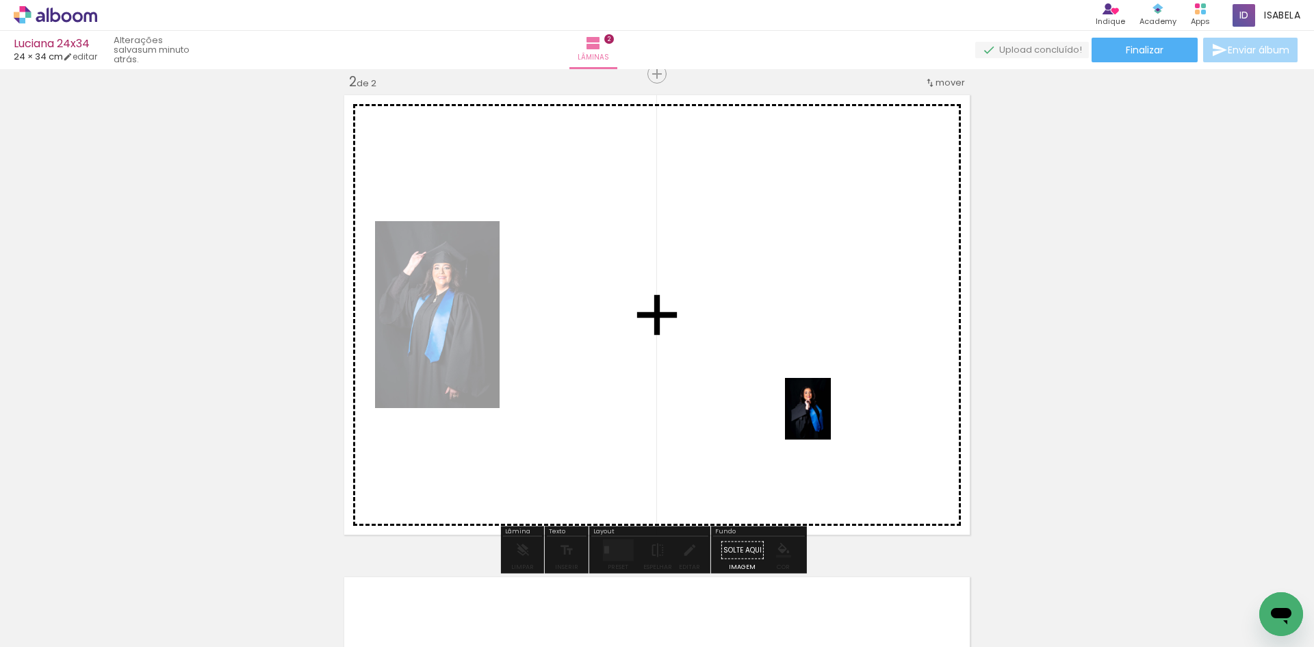
drag, startPoint x: 1023, startPoint y: 605, endPoint x: 826, endPoint y: 419, distance: 272.0
click at [826, 419] on quentale-workspace at bounding box center [657, 323] width 1314 height 647
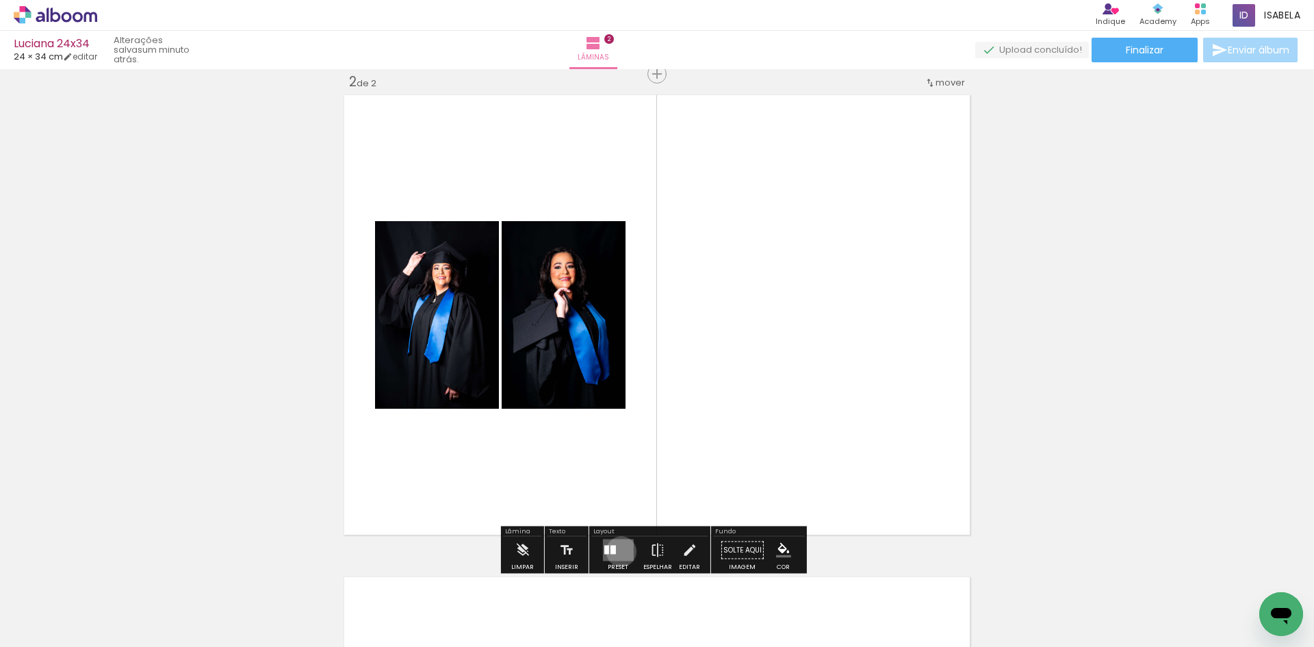
click at [618, 551] on quentale-layouter at bounding box center [617, 550] width 31 height 22
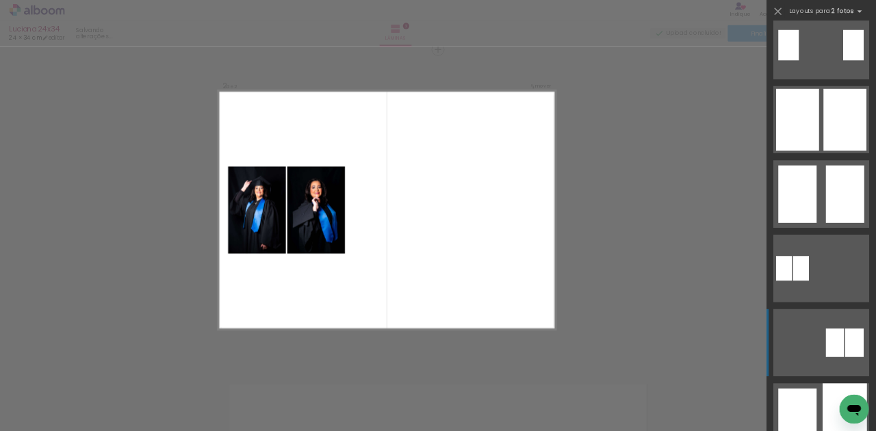
scroll to position [342, 0]
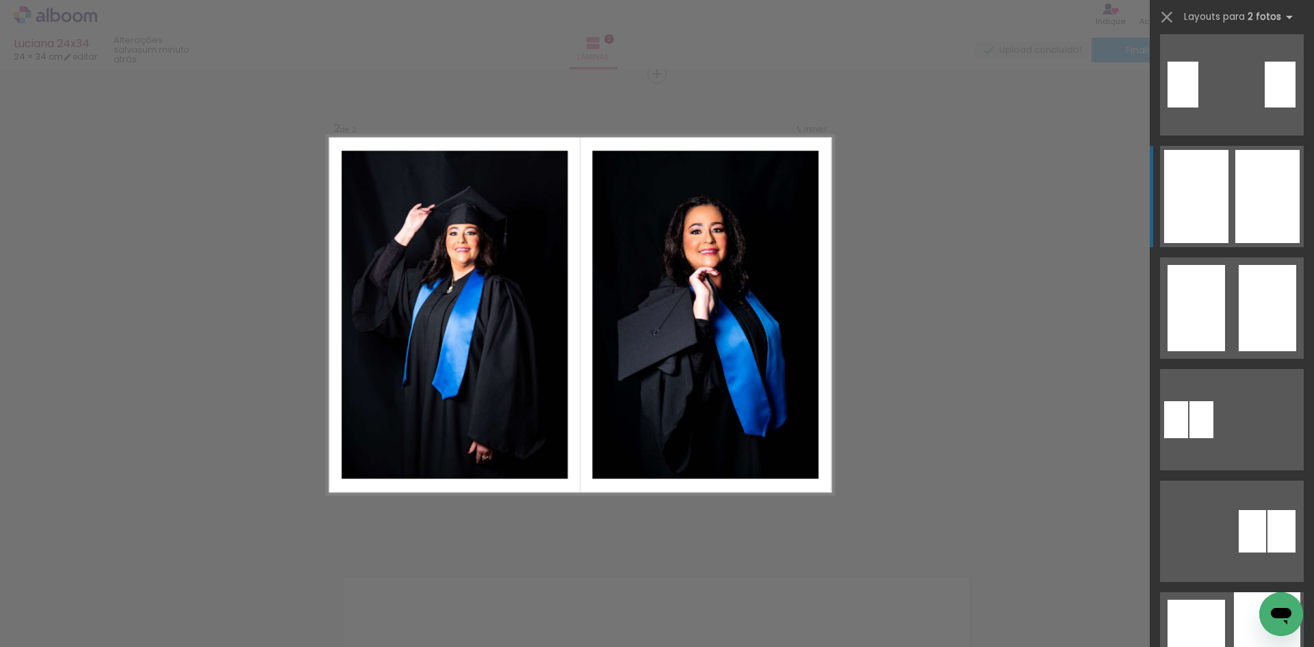
click at [1264, 189] on div at bounding box center [1267, 196] width 64 height 93
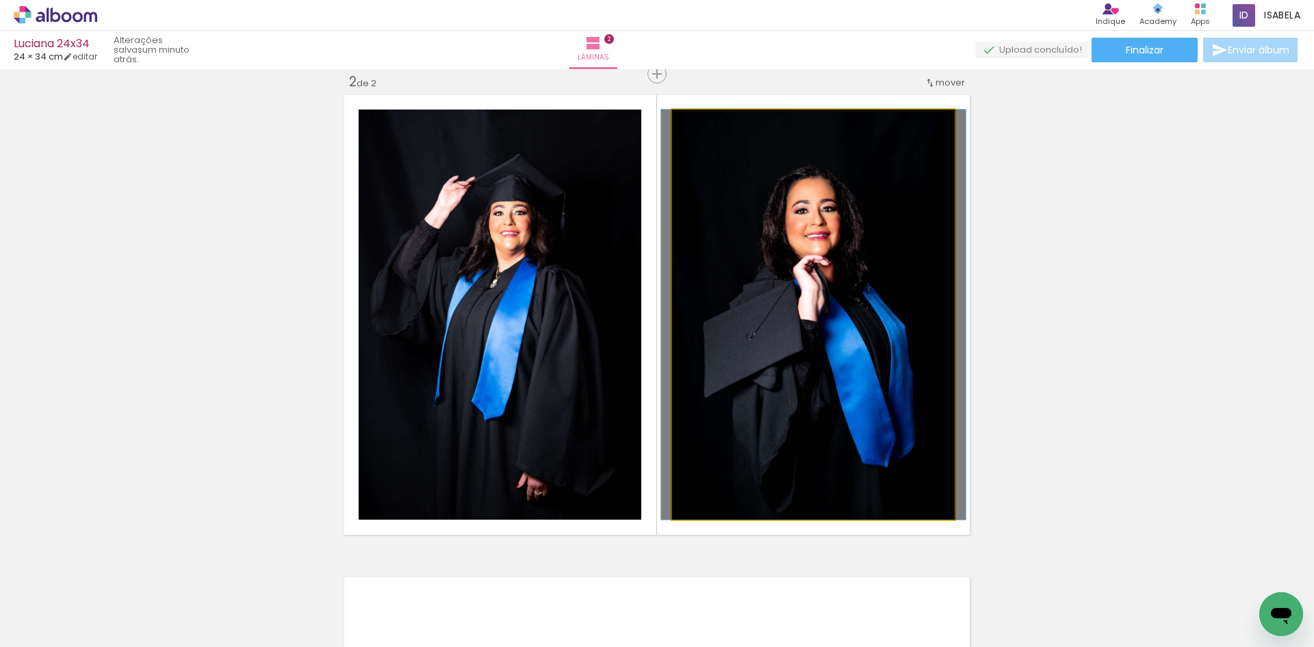
click at [796, 382] on quentale-photo at bounding box center [813, 314] width 283 height 410
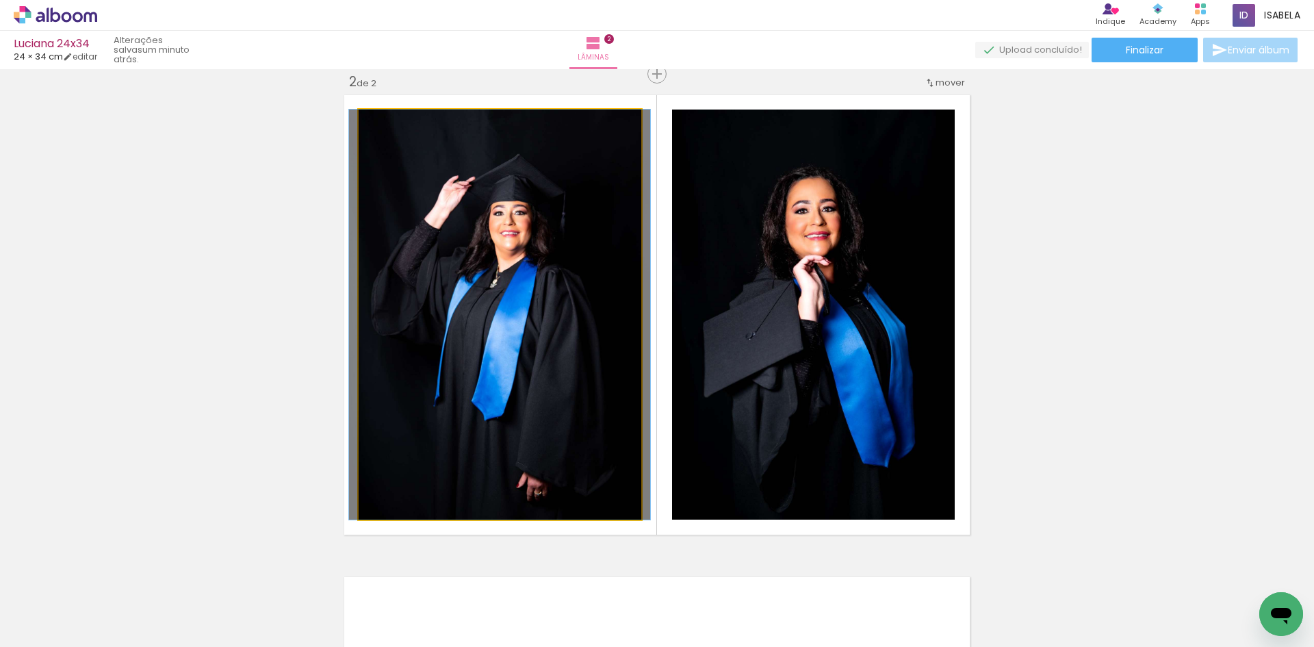
click at [483, 385] on quentale-photo at bounding box center [499, 314] width 283 height 410
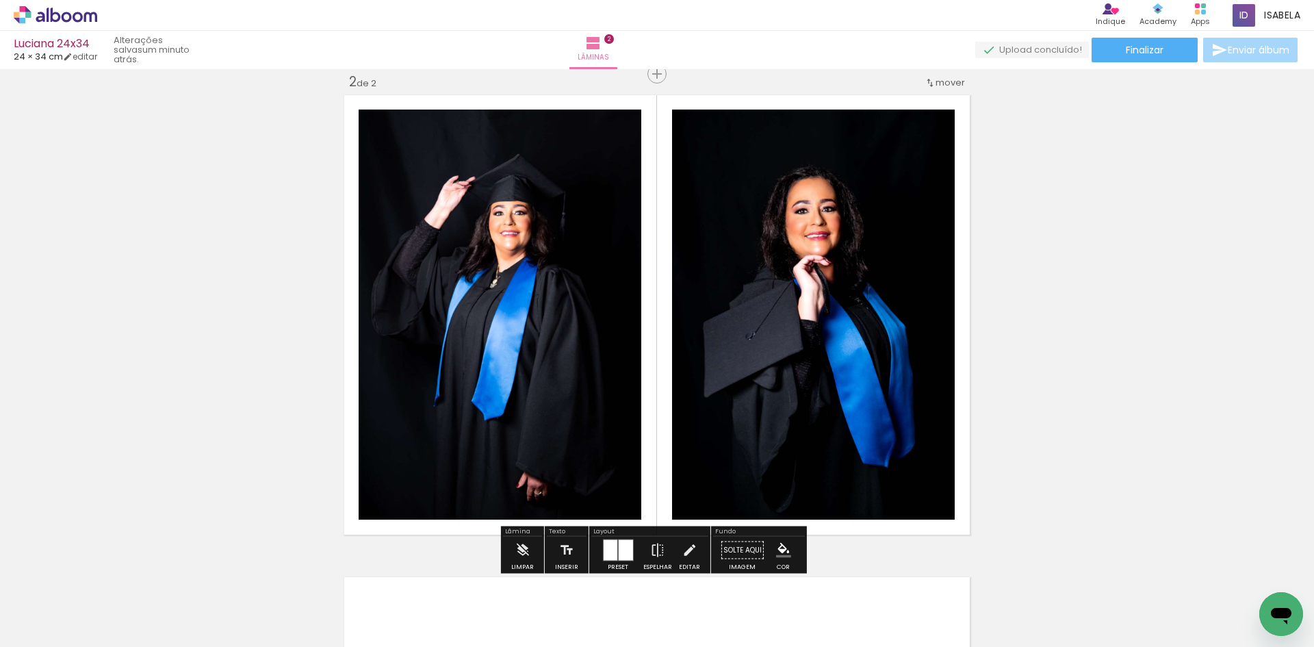
click at [1166, 351] on div "Inserir lâmina 1 de 2 Inserir lâmina 2 de 2" at bounding box center [657, 297] width 1314 height 1446
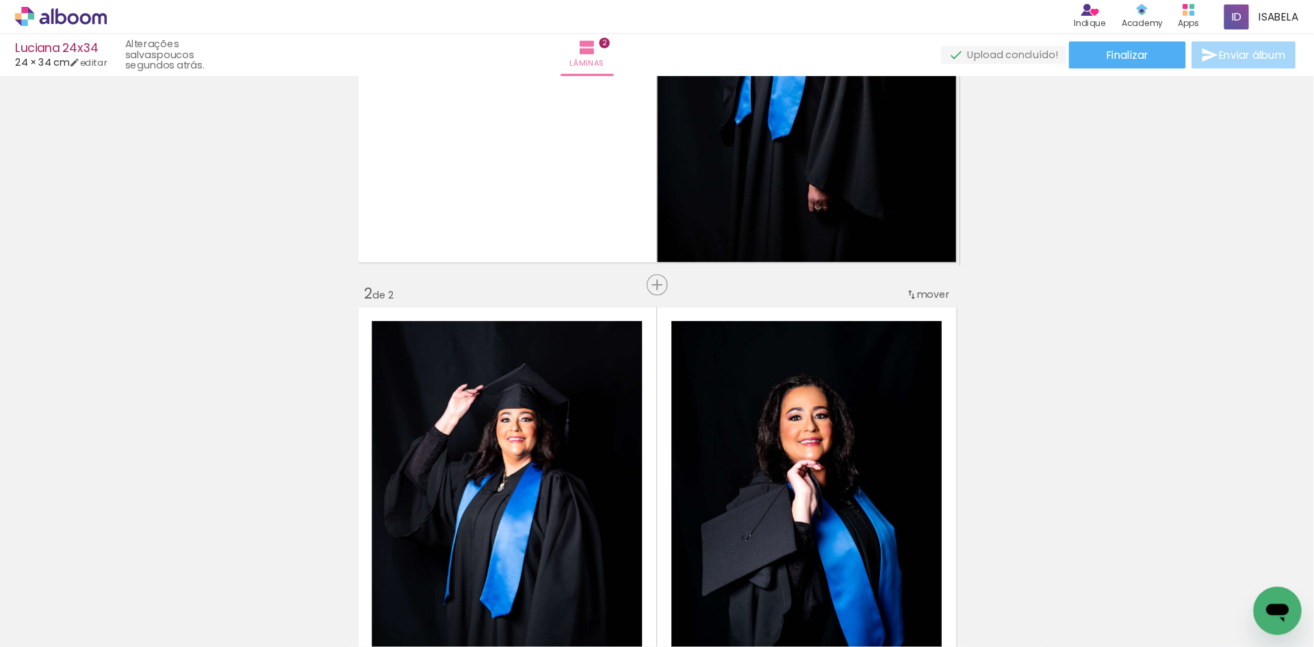
scroll to position [0, 887]
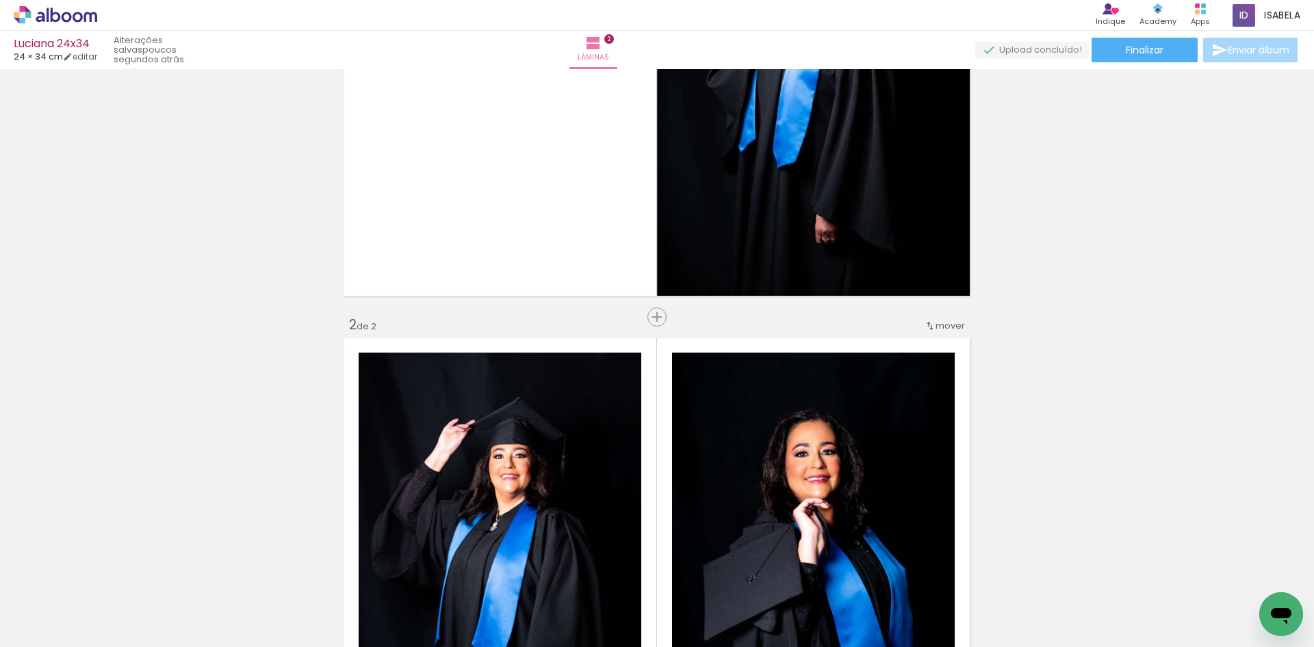
click at [994, 382] on div "Inserir lâmina 1 de 2 Inserir lâmina 2 de 2" at bounding box center [657, 540] width 1314 height 1446
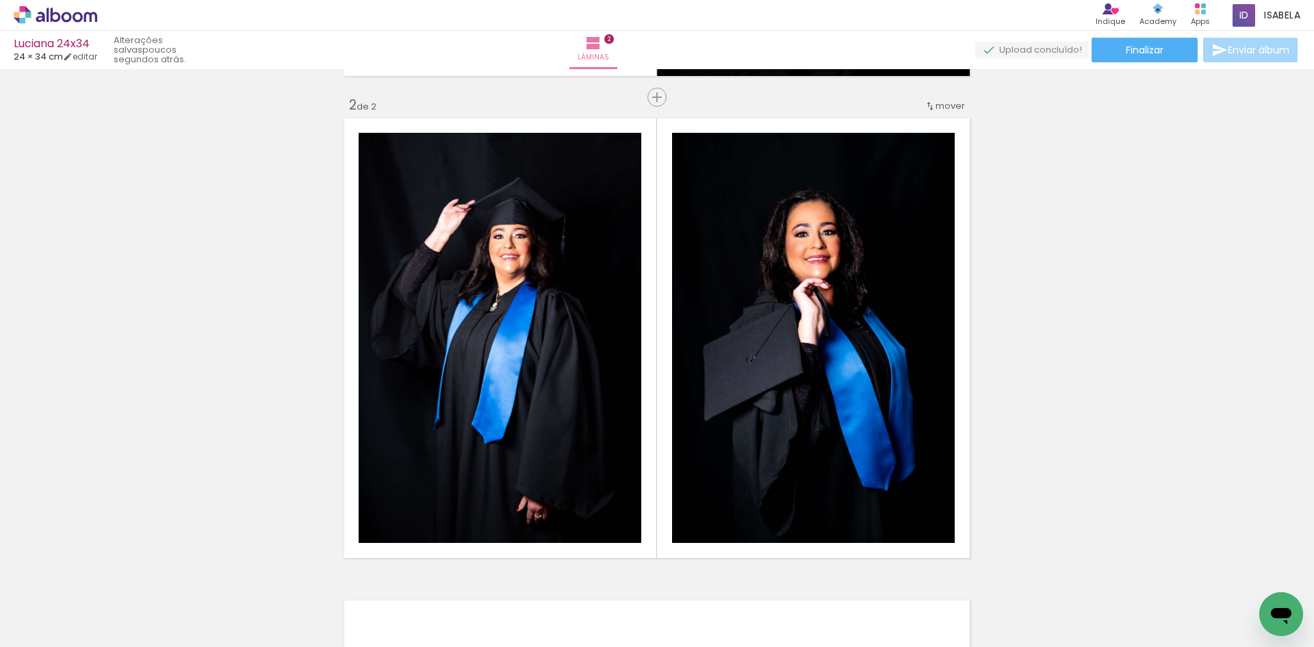
scroll to position [462, 0]
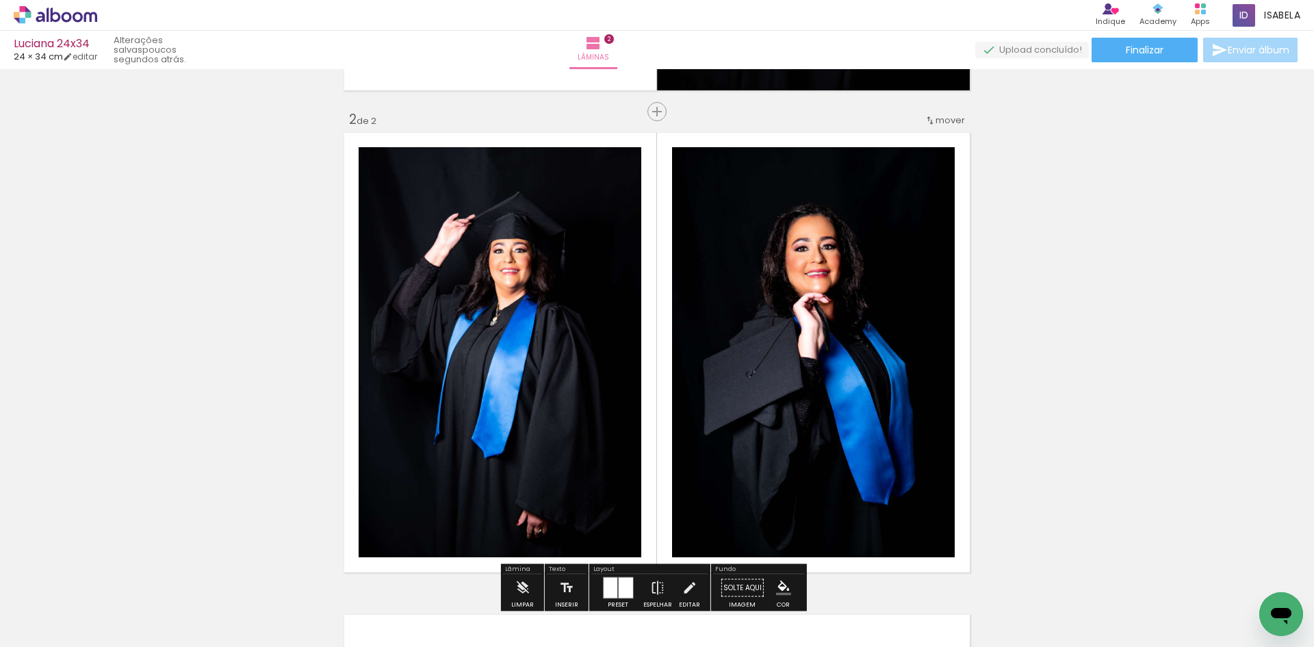
click at [1271, 329] on div "Inserir lâmina 1 de 2 Inserir lâmina 2 de 2" at bounding box center [657, 335] width 1314 height 1446
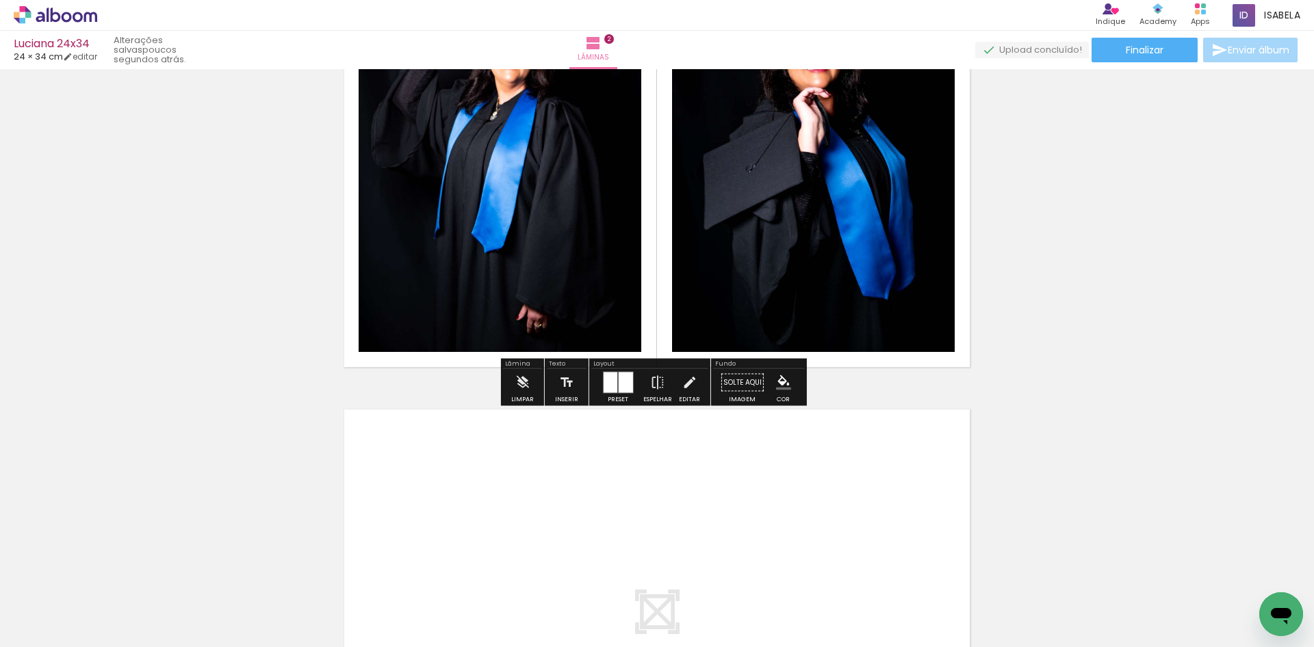
scroll to position [941, 0]
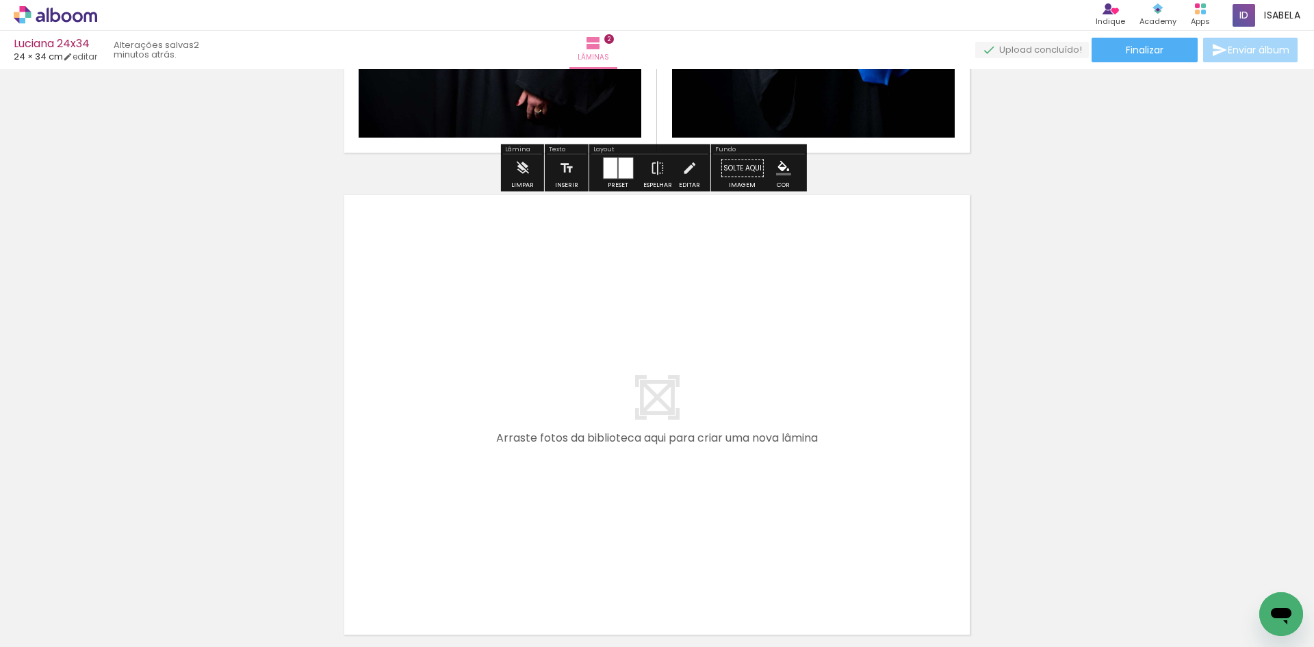
scroll to position [870, 0]
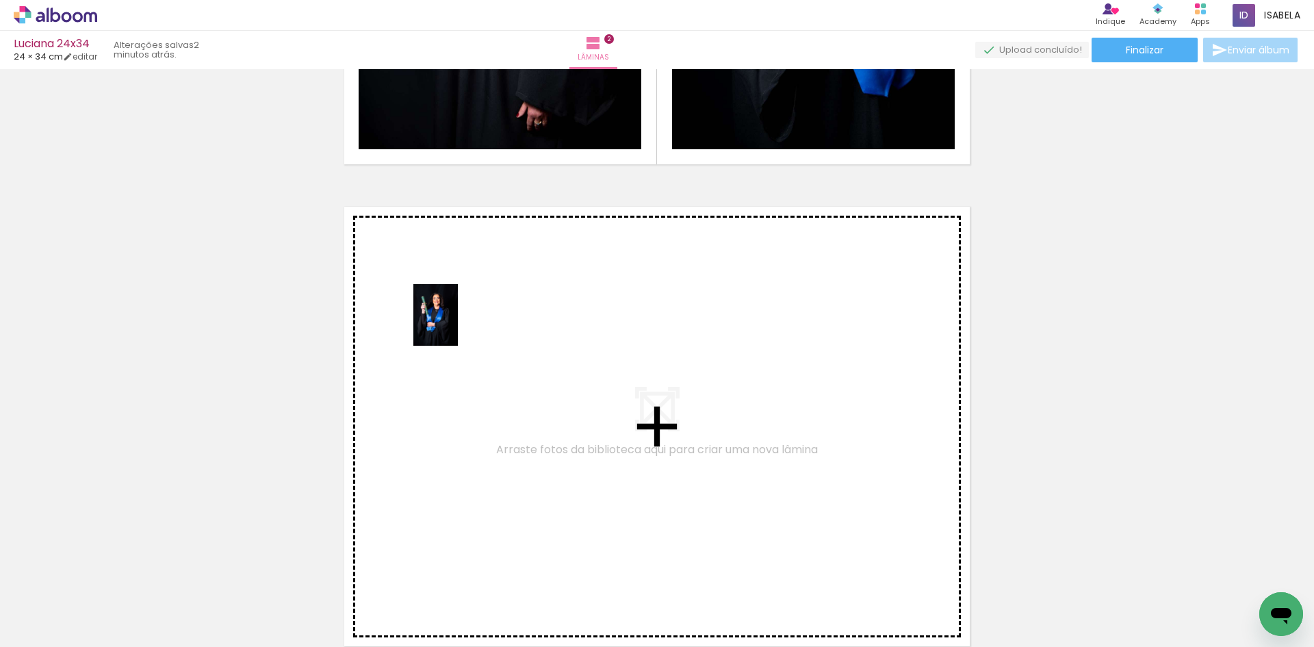
drag, startPoint x: 885, startPoint y: 606, endPoint x: 454, endPoint y: 325, distance: 514.6
click at [454, 325] on quentale-workspace at bounding box center [657, 323] width 1314 height 647
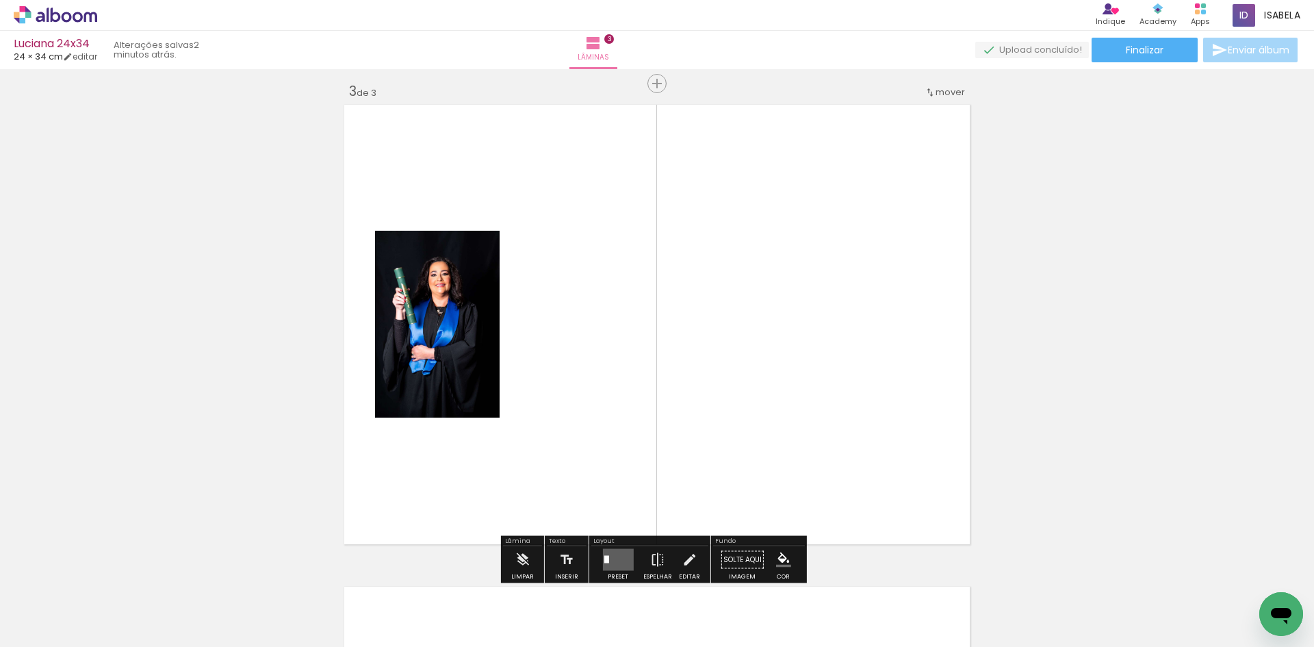
scroll to position [981, 0]
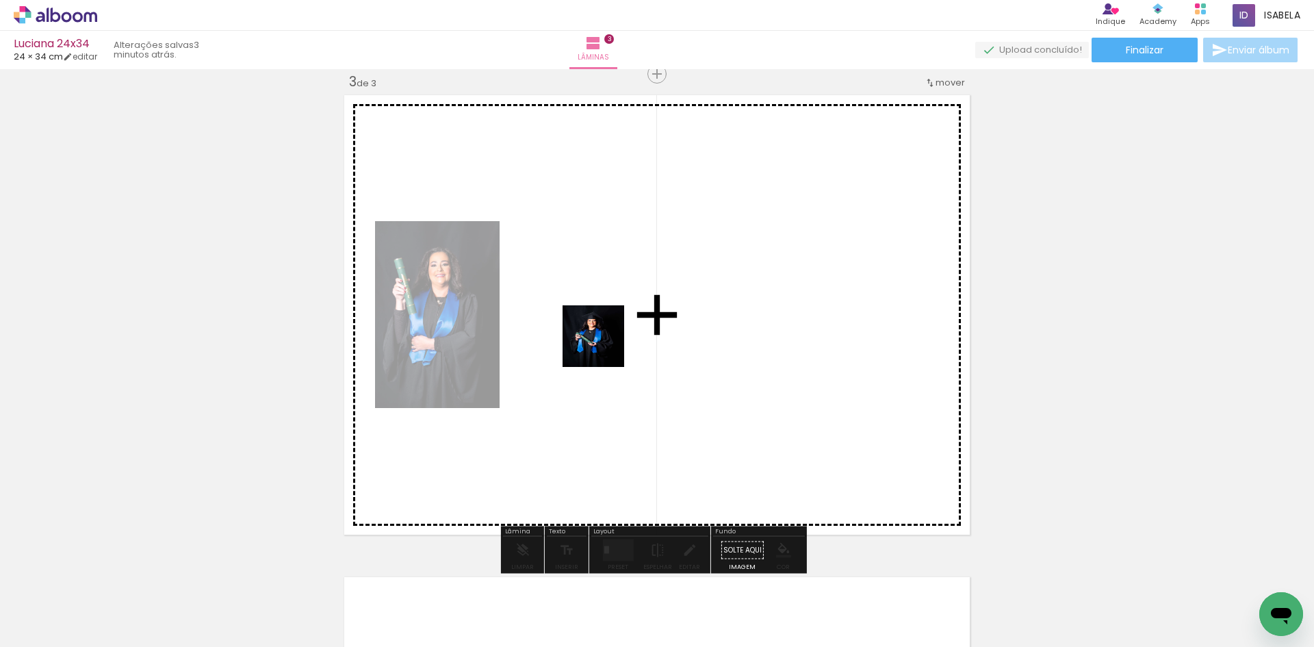
drag, startPoint x: 652, startPoint y: 613, endPoint x: 601, endPoint y: 337, distance: 280.3
click at [601, 337] on quentale-workspace at bounding box center [657, 323] width 1314 height 647
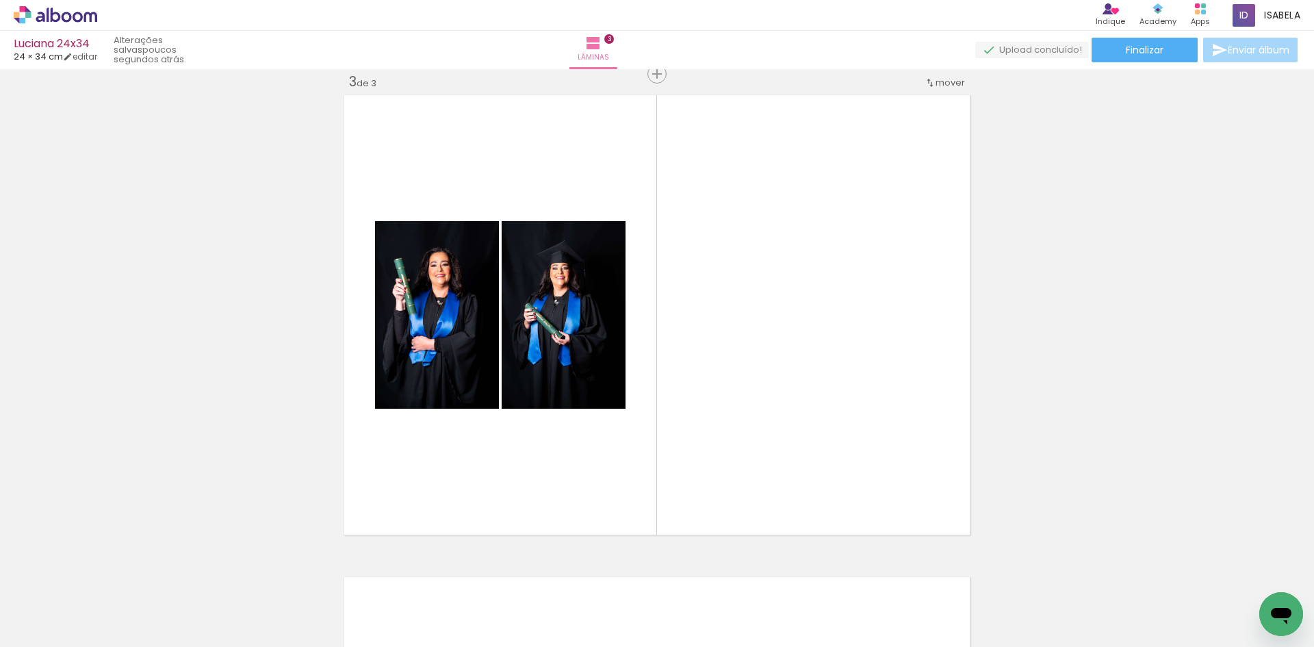
scroll to position [0, 872]
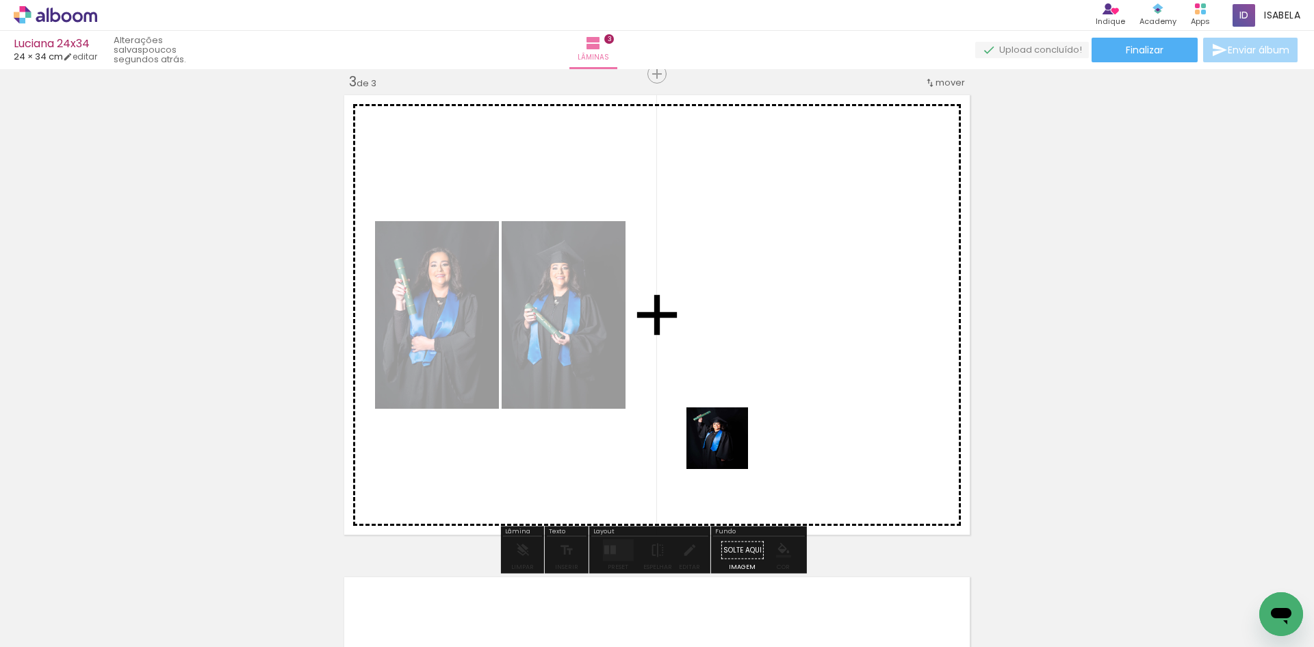
drag, startPoint x: 723, startPoint y: 601, endPoint x: 727, endPoint y: 423, distance: 177.9
click at [727, 423] on quentale-workspace at bounding box center [657, 323] width 1314 height 647
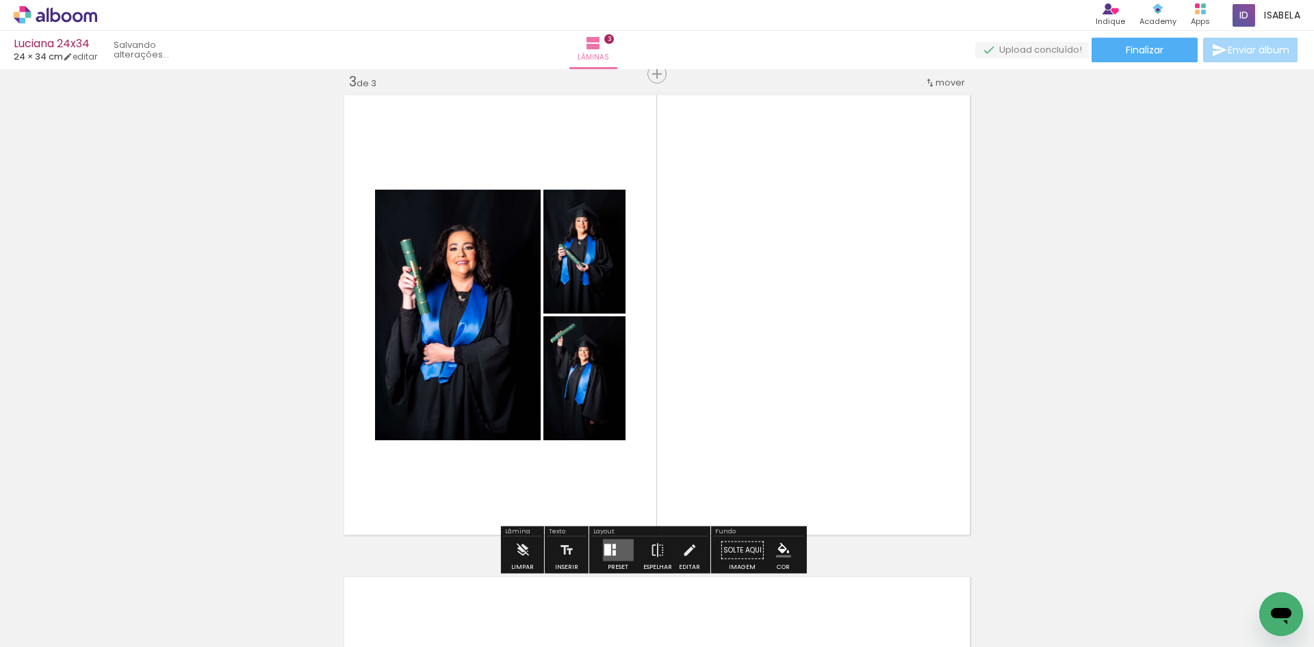
scroll to position [0, 795]
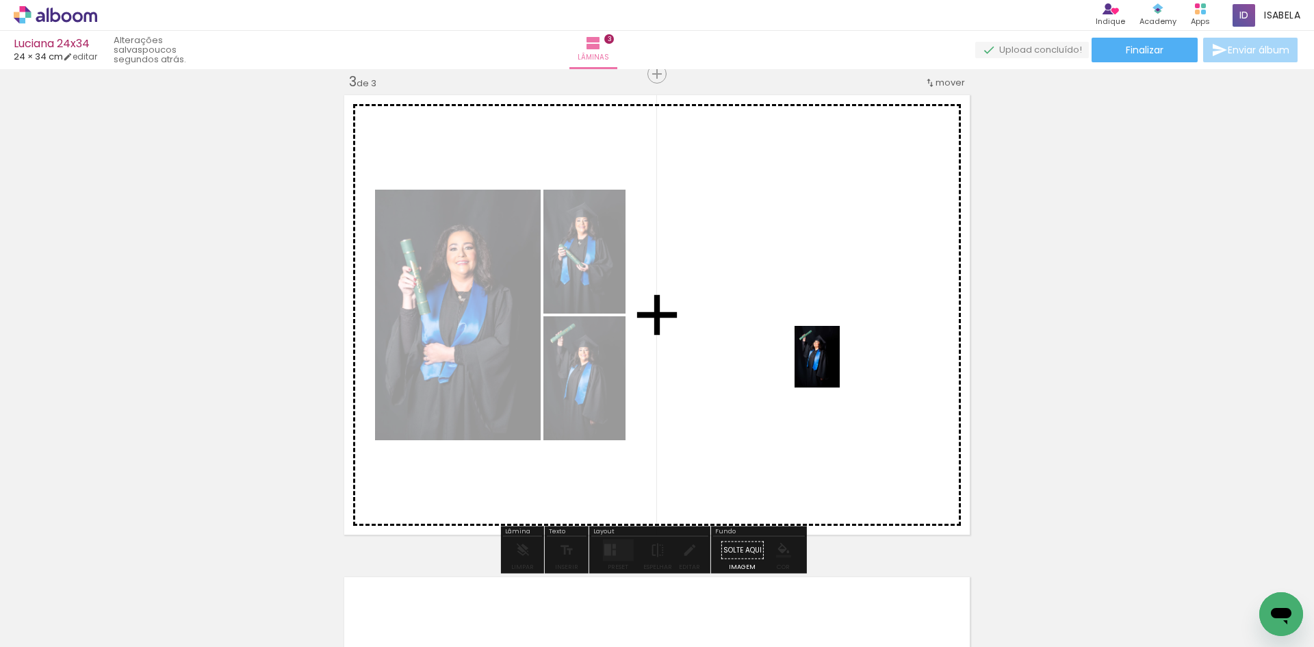
drag, startPoint x: 803, startPoint y: 616, endPoint x: 835, endPoint y: 366, distance: 251.9
click at [835, 366] on quentale-workspace at bounding box center [657, 323] width 1314 height 647
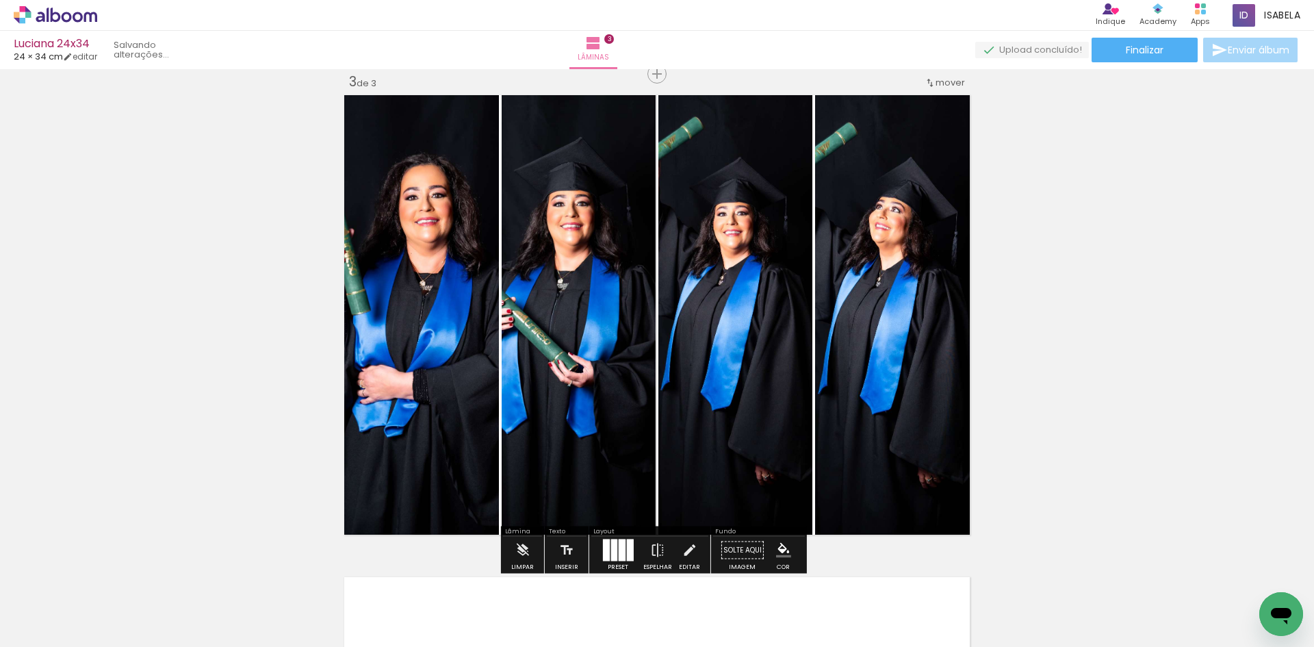
scroll to position [0, 718]
click at [618, 552] on div at bounding box center [621, 550] width 7 height 22
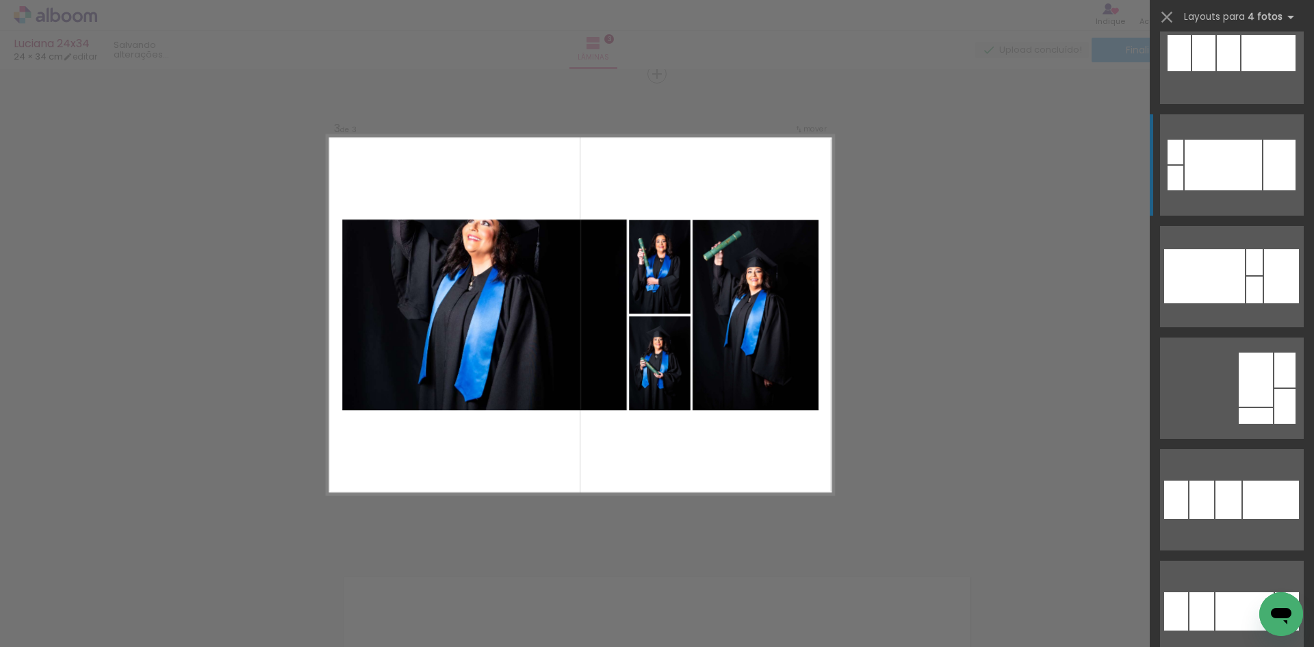
scroll to position [7184, 0]
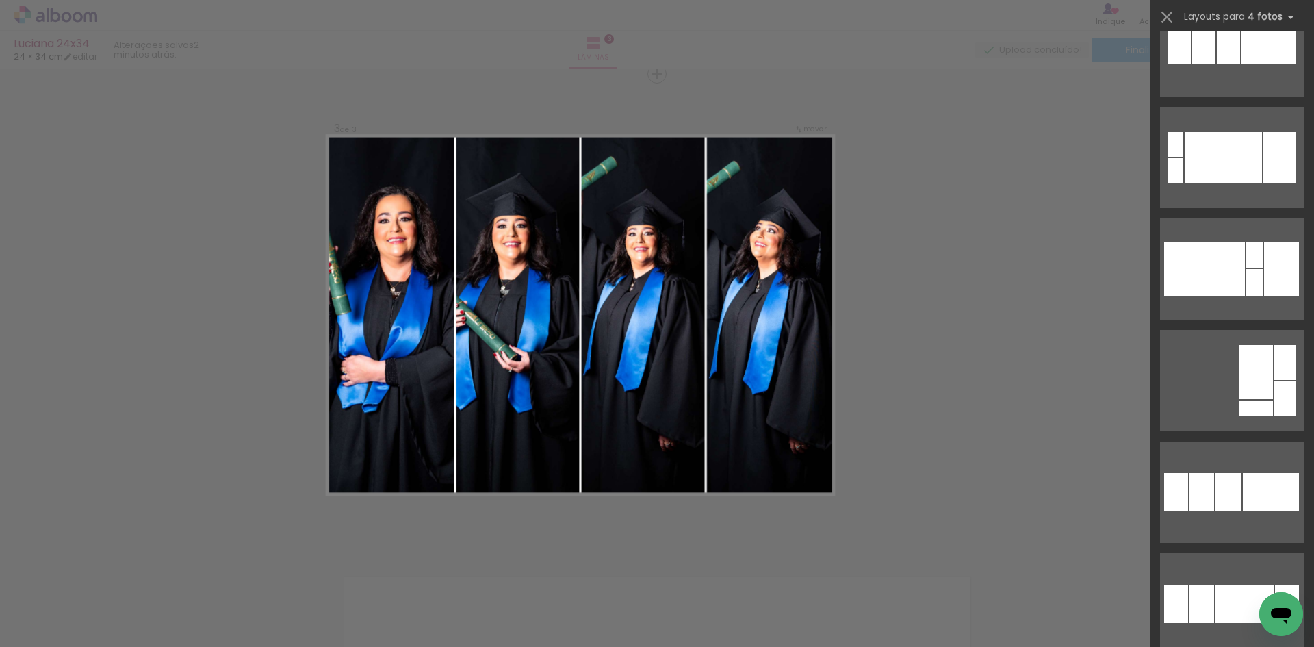
click at [1065, 209] on div "Confirmar Cancelar" at bounding box center [657, 67] width 1314 height 1959
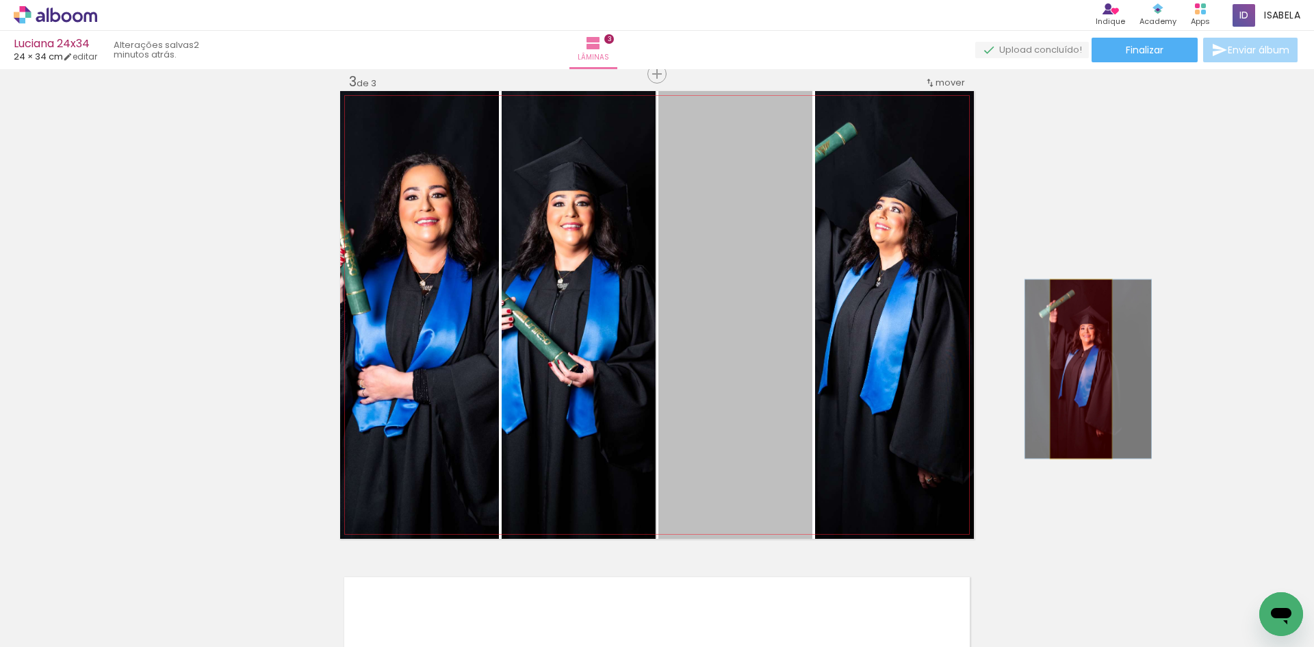
drag, startPoint x: 792, startPoint y: 385, endPoint x: 1075, endPoint y: 369, distance: 283.7
click at [1075, 369] on div "Inserir lâmina 1 de 3 Inserir lâmina 2 de 3 Inserir lâmina 3 de 3" at bounding box center [657, 56] width 1314 height 1927
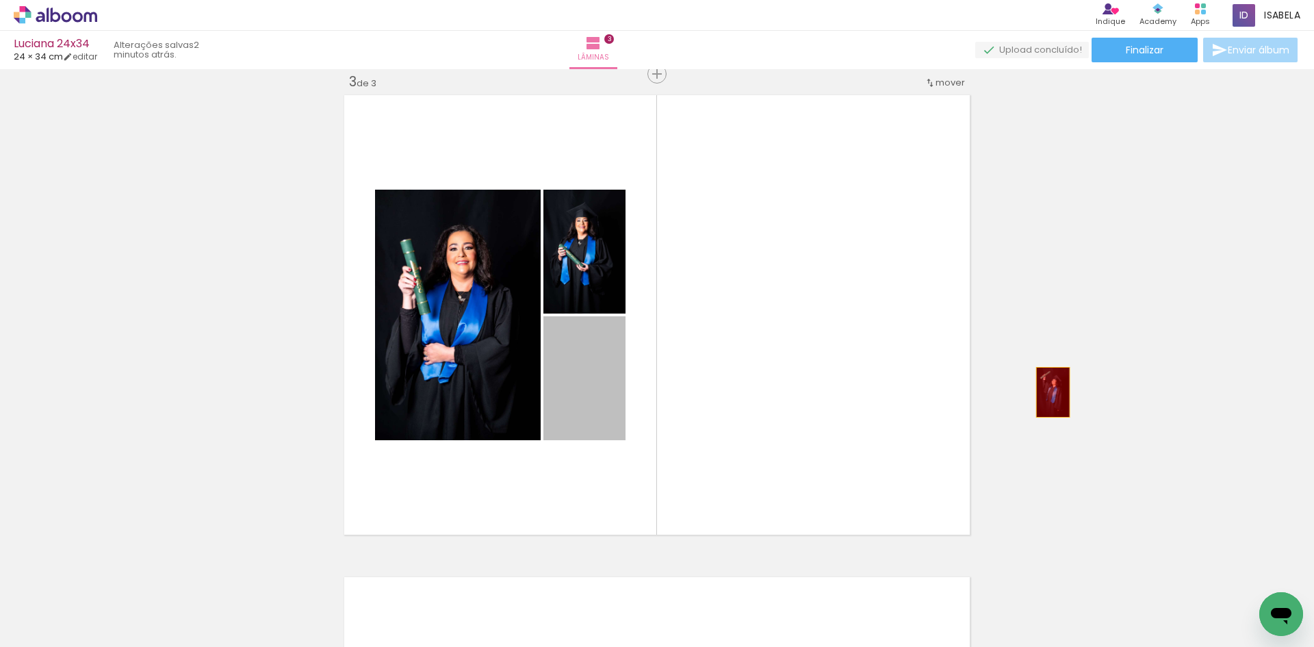
drag, startPoint x: 597, startPoint y: 421, endPoint x: 1055, endPoint y: 392, distance: 458.6
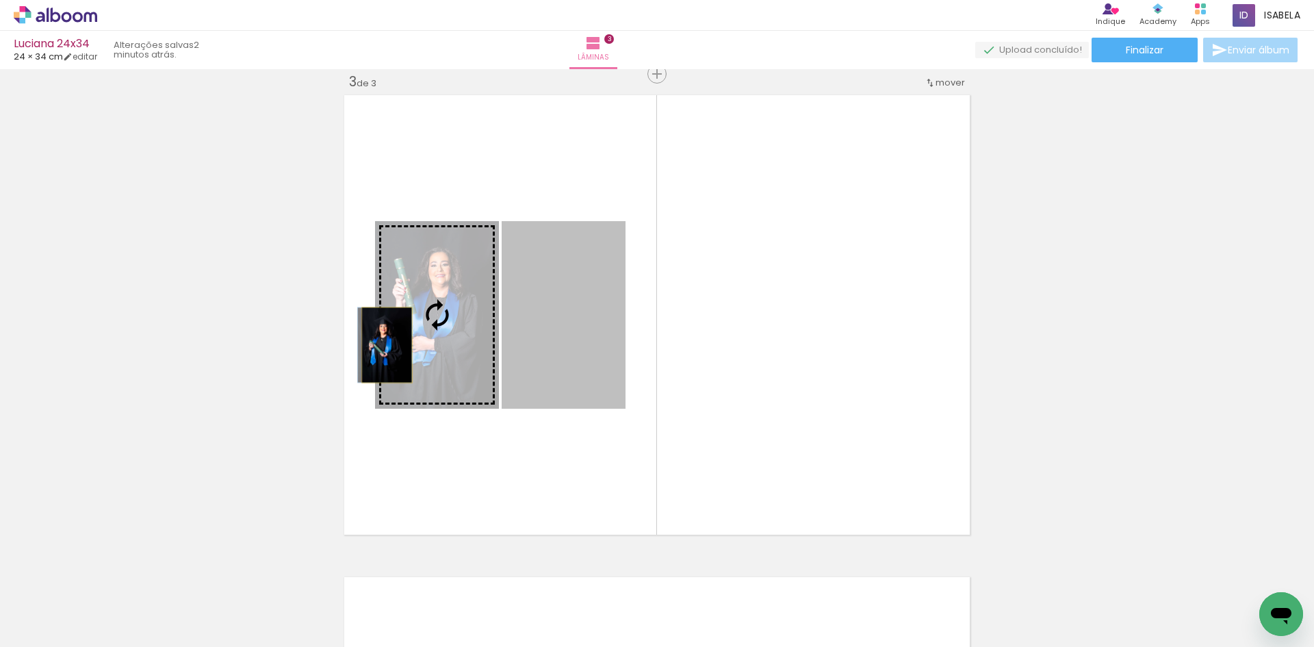
drag, startPoint x: 560, startPoint y: 370, endPoint x: 382, endPoint y: 345, distance: 180.3
click at [0, 0] on slot at bounding box center [0, 0] width 0 height 0
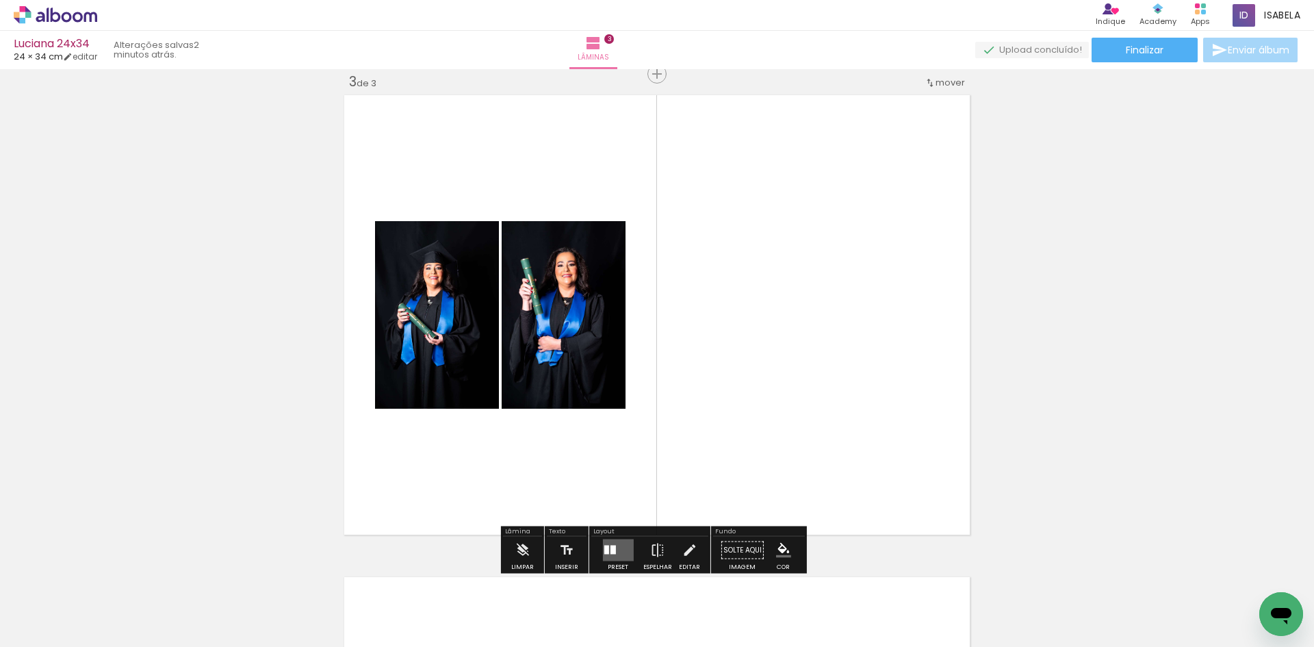
click at [623, 552] on quentale-layouter at bounding box center [617, 550] width 31 height 22
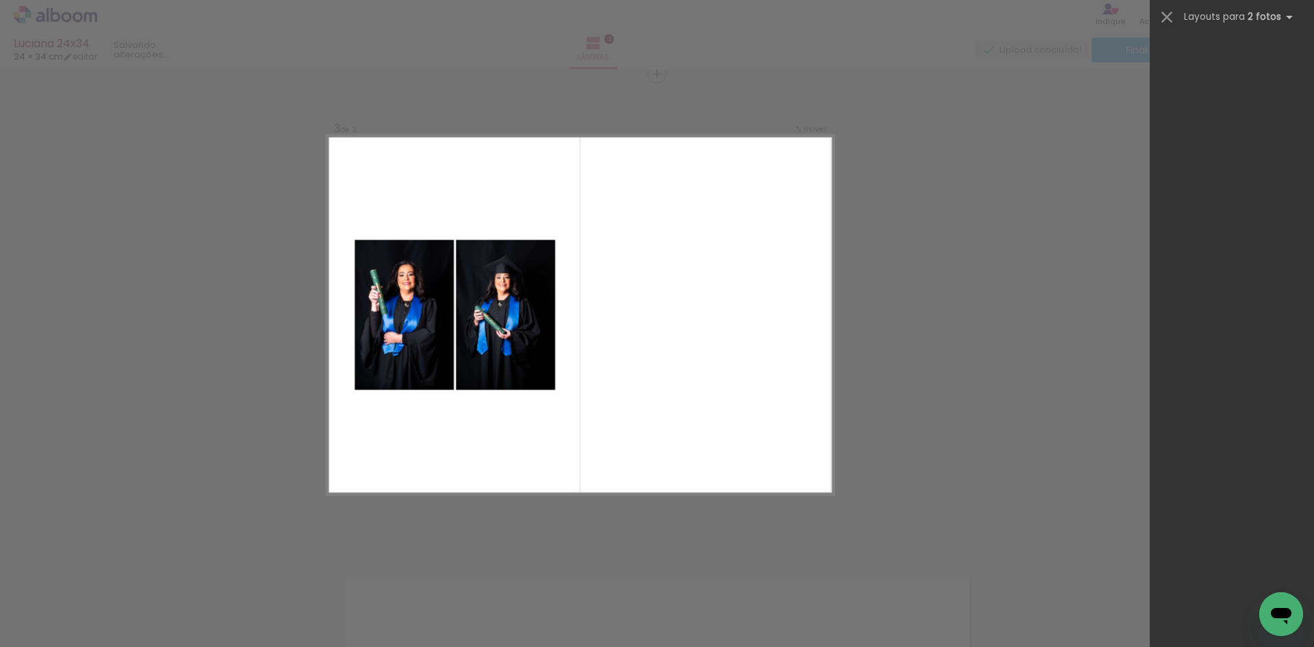
scroll to position [0, 0]
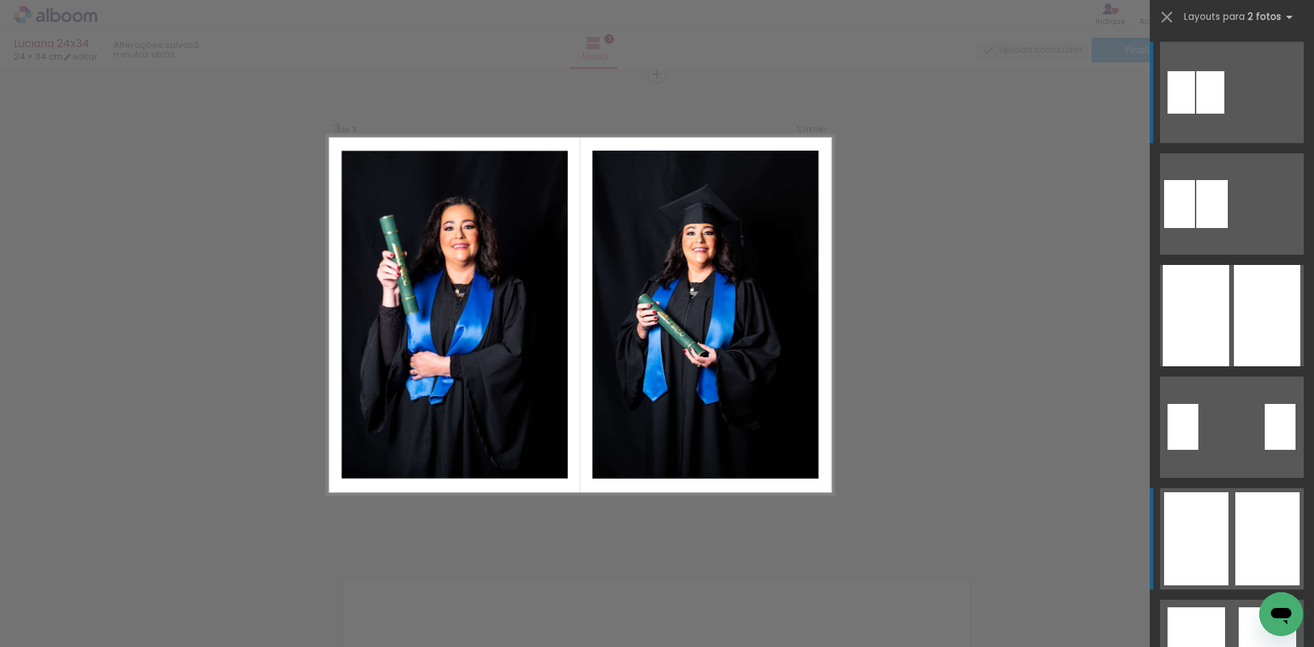
click at [1247, 564] on div at bounding box center [1267, 538] width 64 height 93
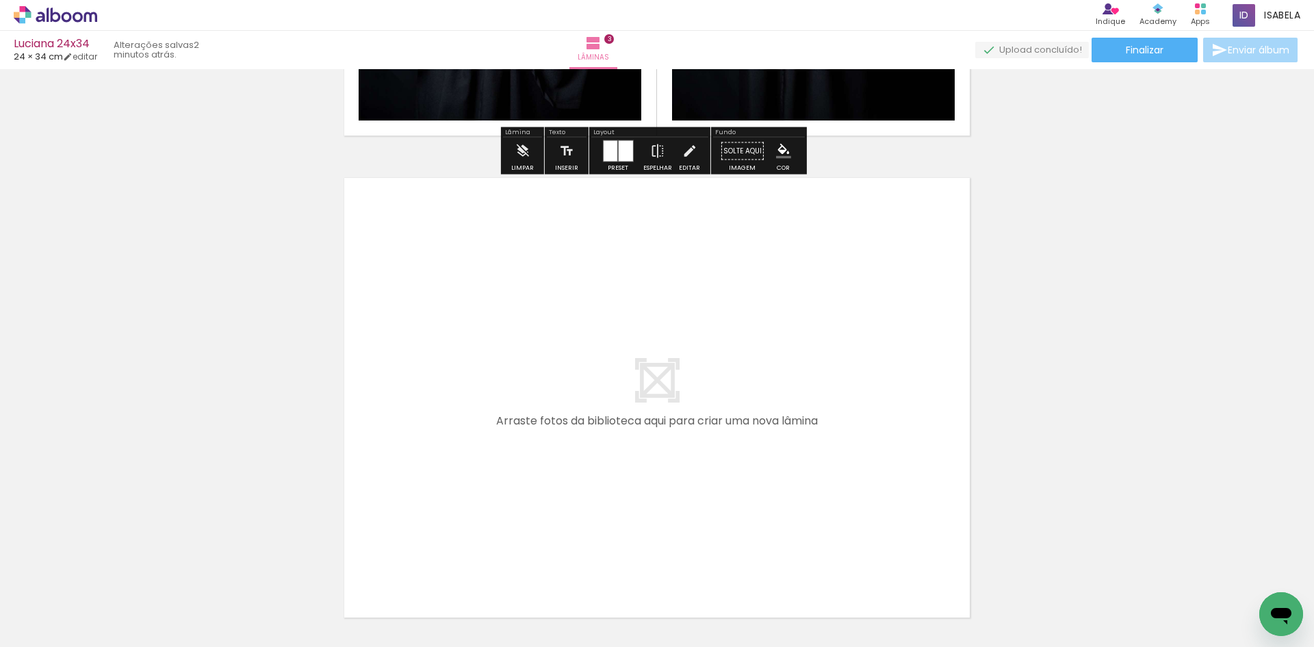
scroll to position [1392, 0]
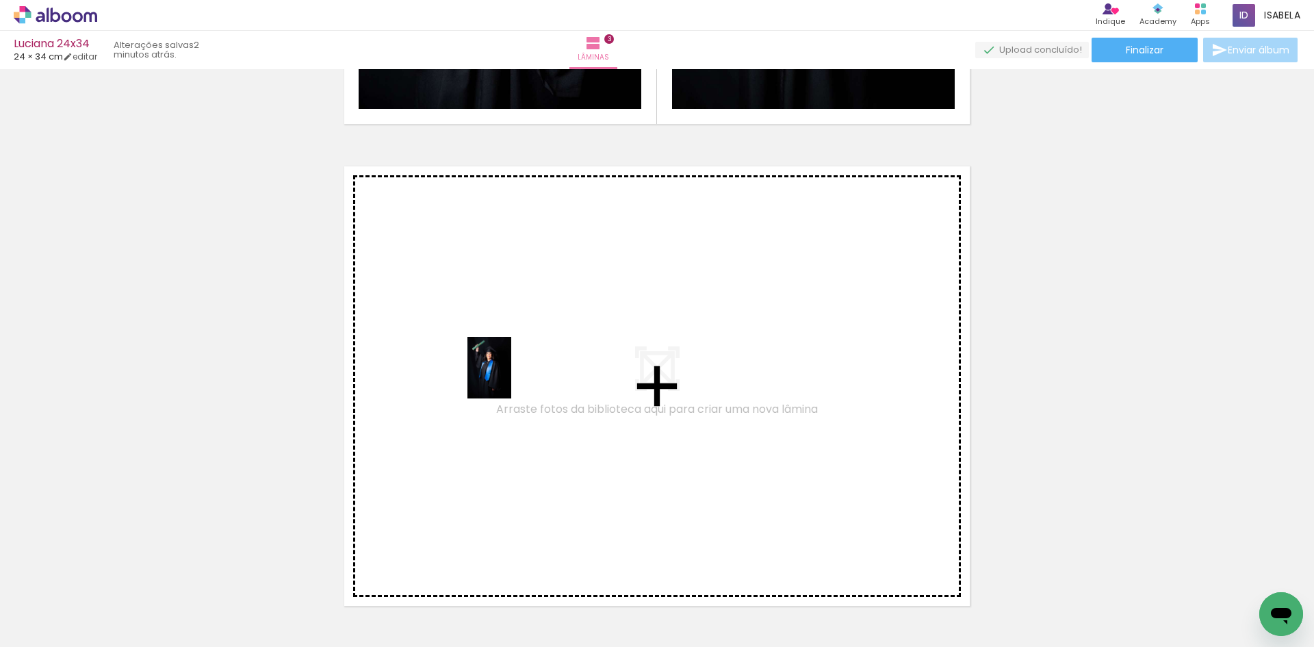
drag, startPoint x: 851, startPoint y: 565, endPoint x: 508, endPoint y: 378, distance: 390.7
click at [508, 378] on quentale-workspace at bounding box center [657, 323] width 1314 height 647
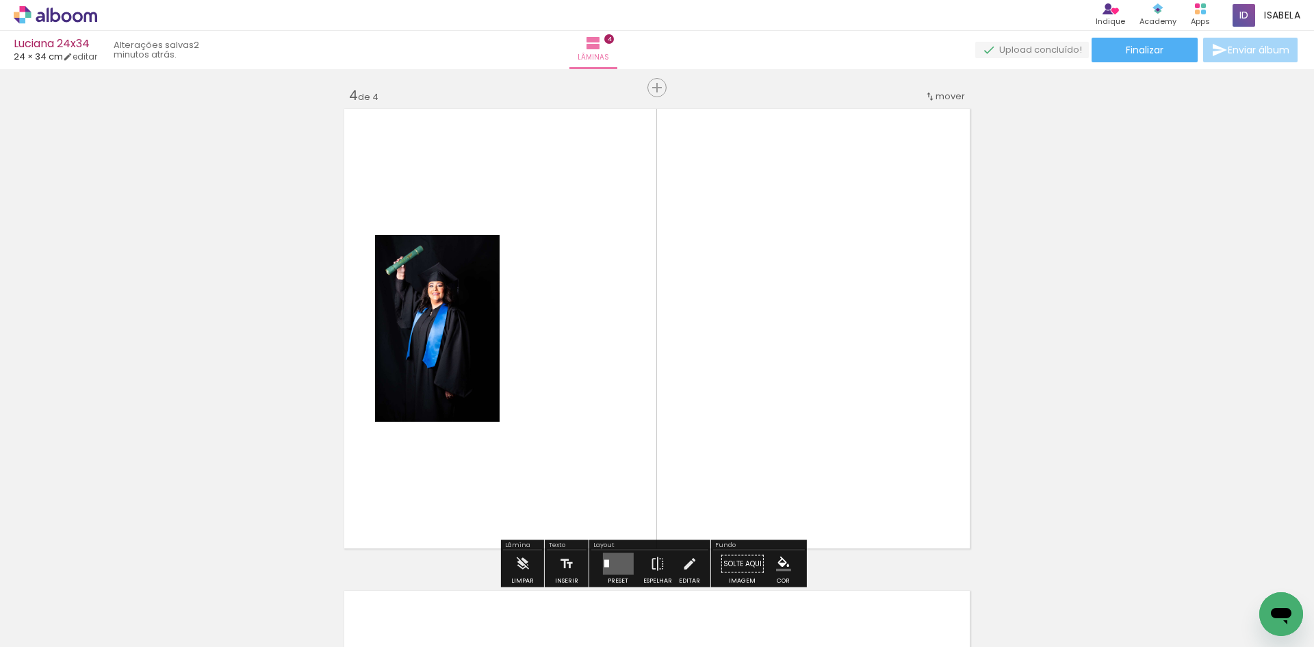
scroll to position [1463, 0]
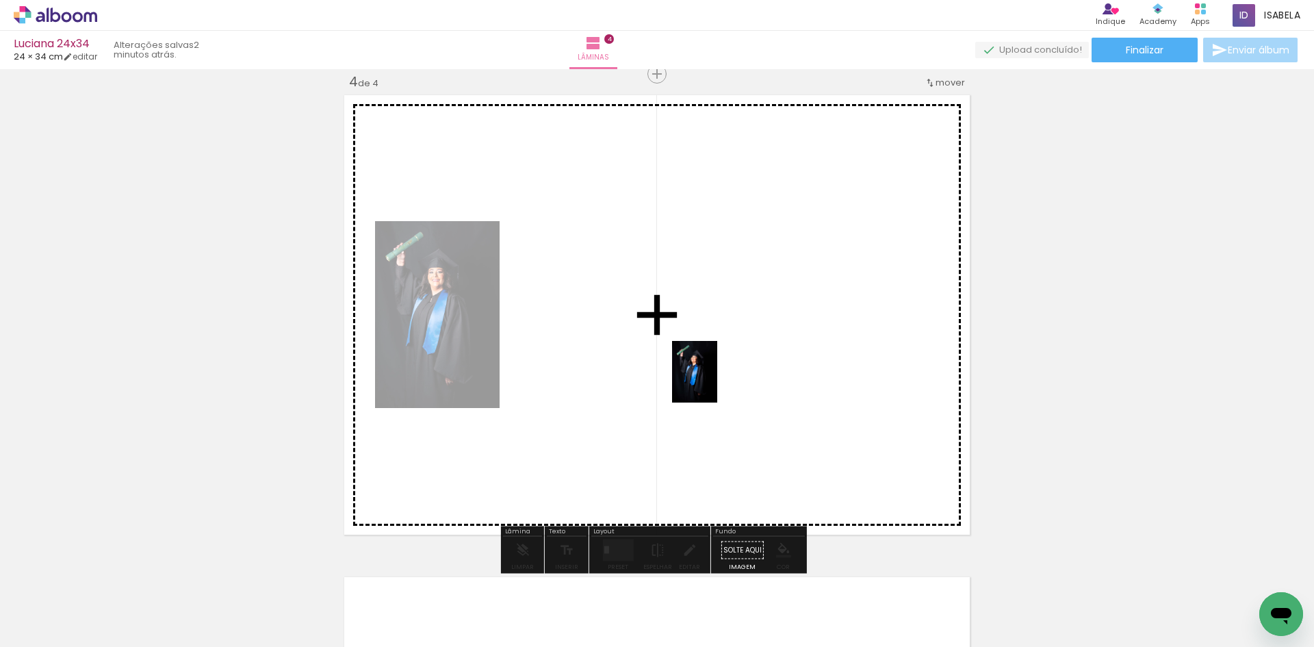
drag, startPoint x: 891, startPoint y: 620, endPoint x: 712, endPoint y: 381, distance: 298.2
click at [712, 381] on quentale-workspace at bounding box center [657, 323] width 1314 height 647
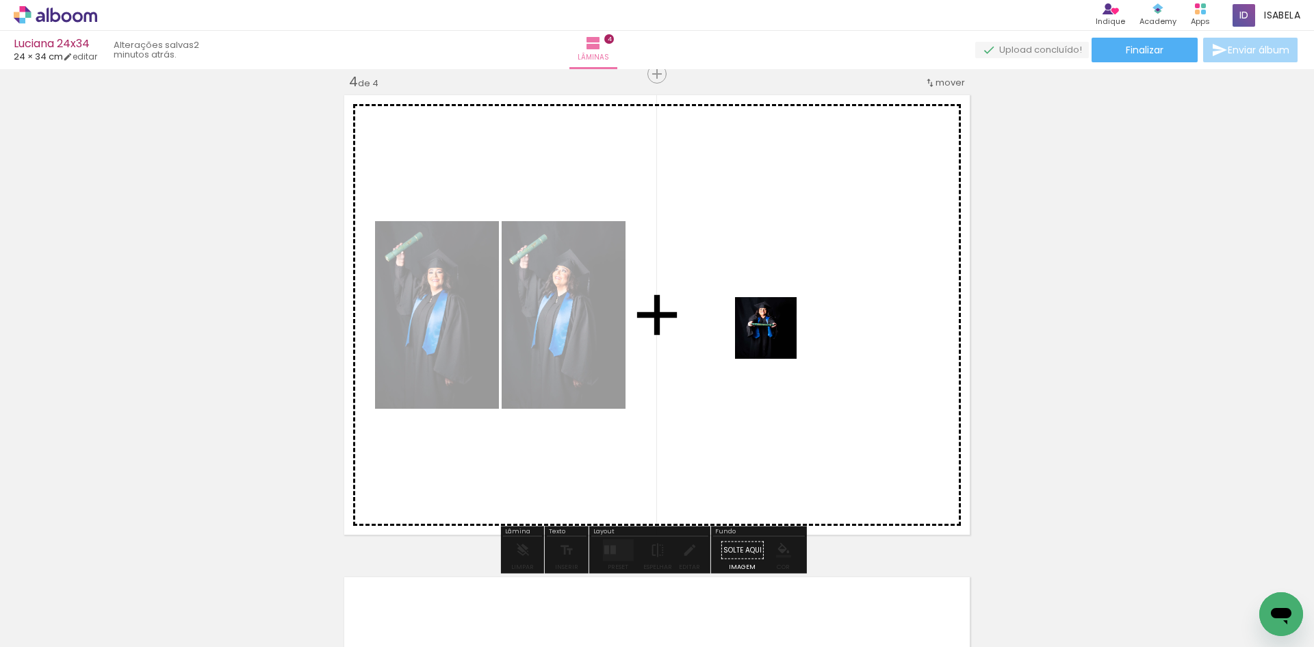
drag, startPoint x: 872, startPoint y: 590, endPoint x: 751, endPoint y: 296, distance: 317.9
click at [751, 296] on quentale-workspace at bounding box center [657, 323] width 1314 height 647
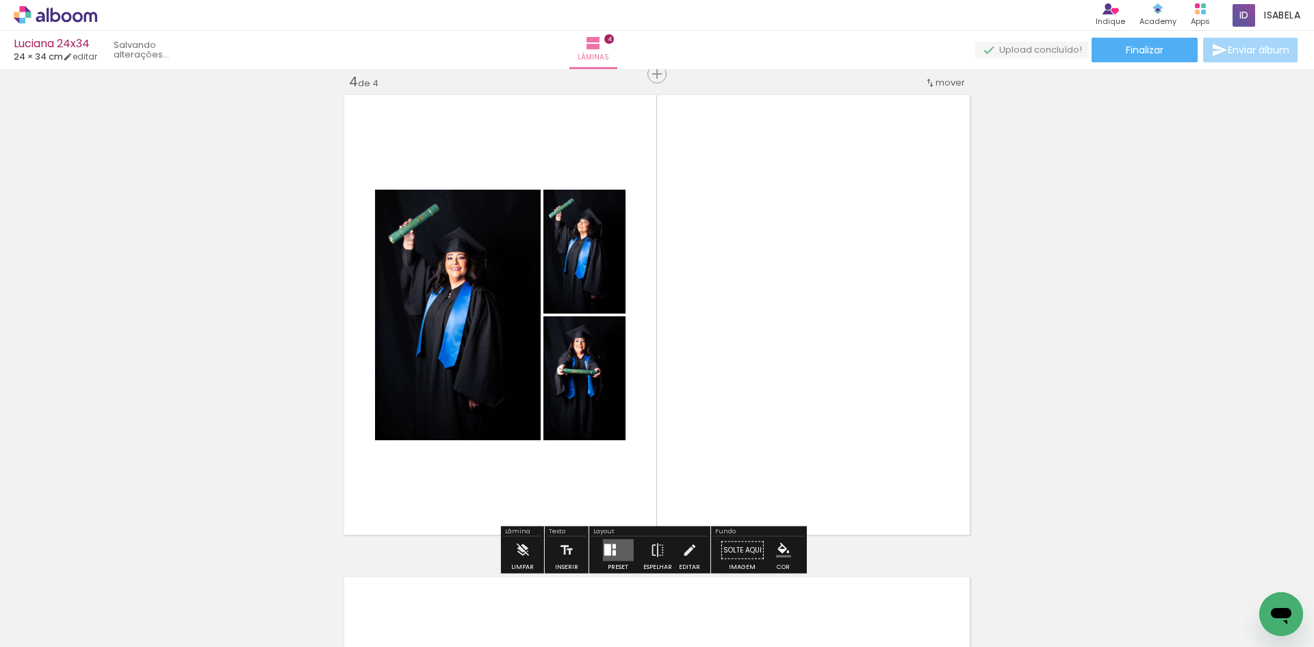
scroll to position [0, 642]
click at [599, 550] on div at bounding box center [617, 549] width 37 height 27
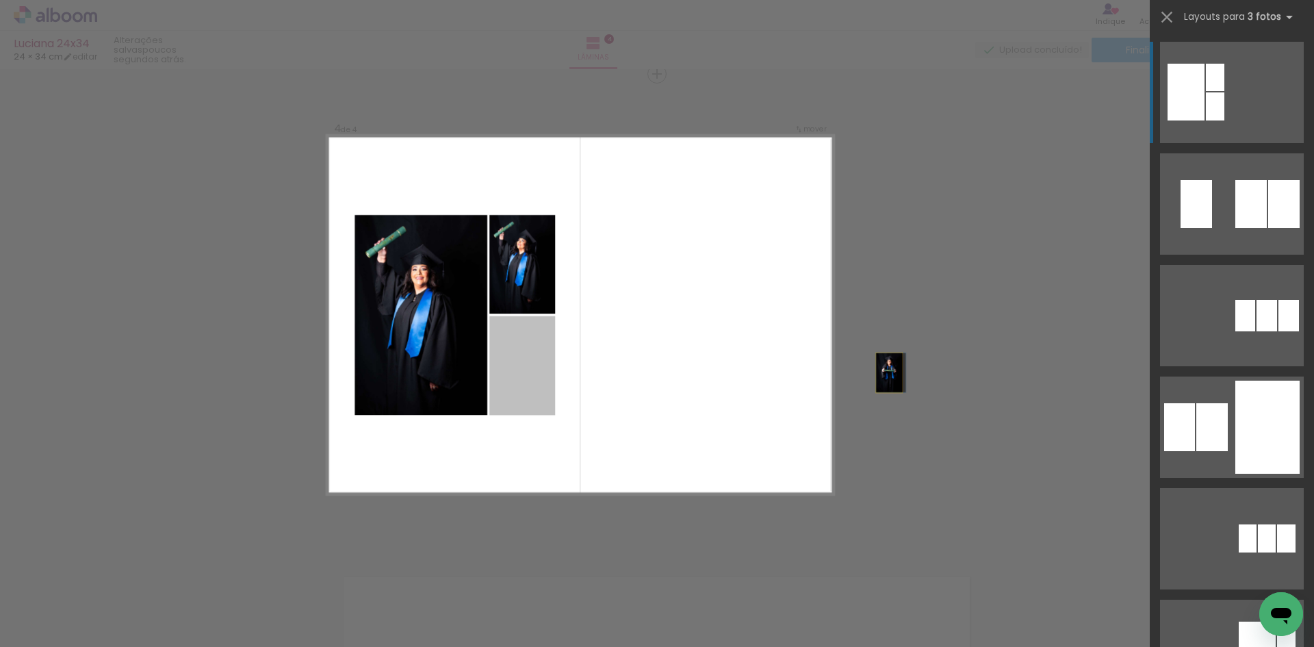
drag, startPoint x: 727, startPoint y: 374, endPoint x: 976, endPoint y: 374, distance: 248.3
drag, startPoint x: 677, startPoint y: 372, endPoint x: 1135, endPoint y: 378, distance: 457.7
click at [484, 370] on quentale-layouter at bounding box center [580, 314] width 507 height 358
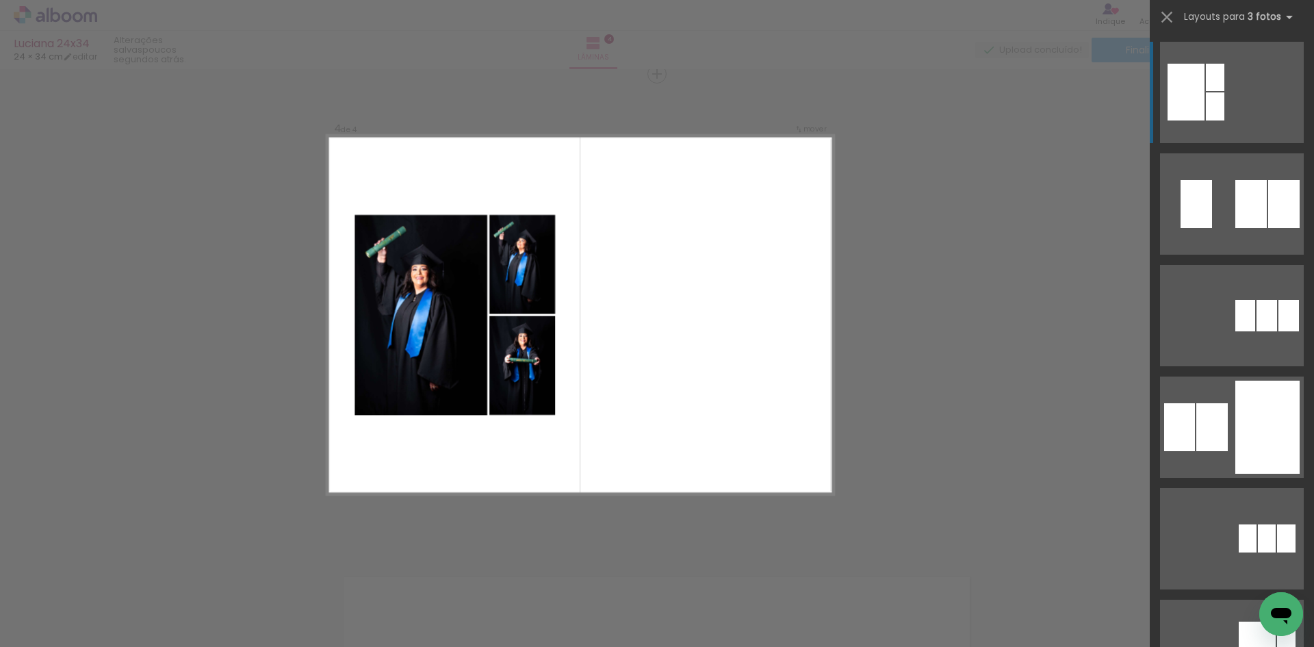
click at [534, 364] on quentale-photo at bounding box center [522, 365] width 66 height 99
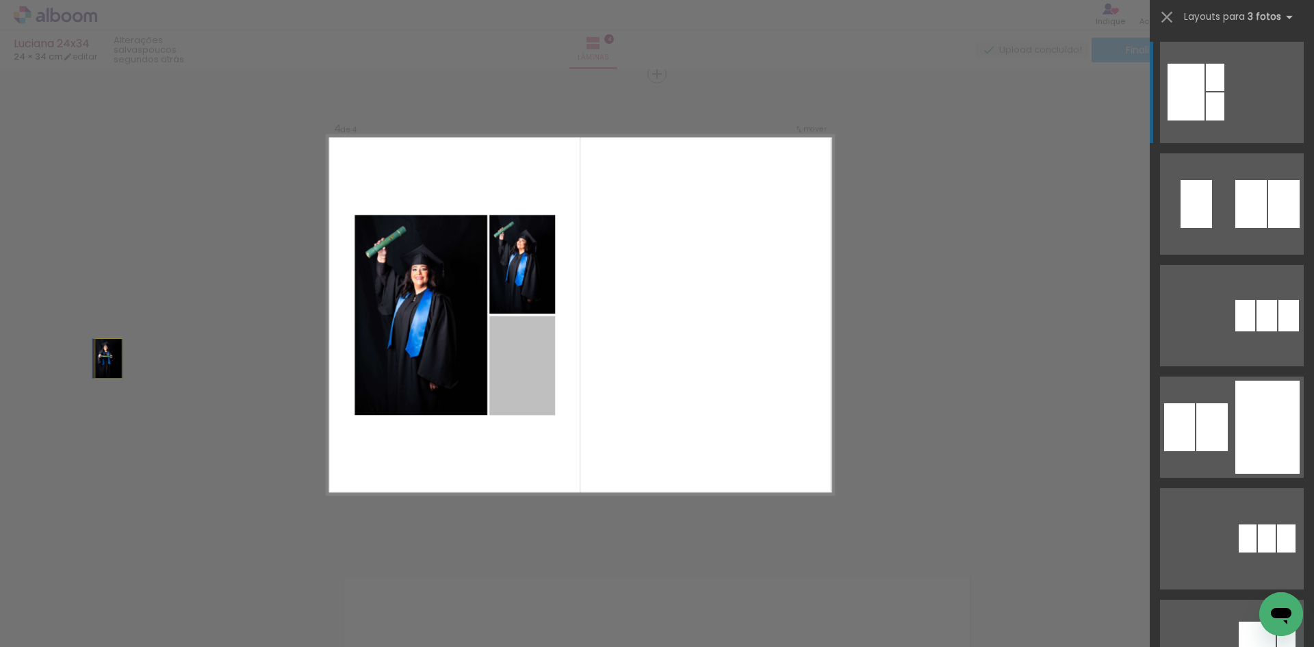
drag, startPoint x: 534, startPoint y: 364, endPoint x: 0, endPoint y: 356, distance: 533.7
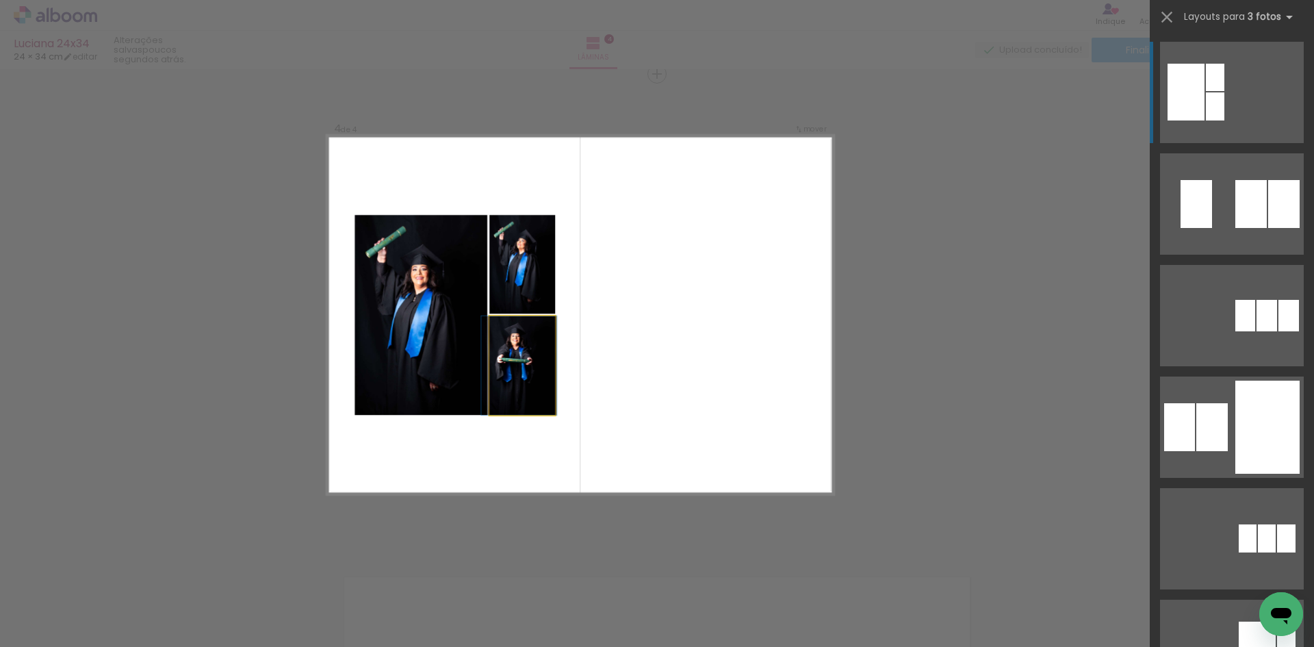
click at [525, 378] on quentale-photo at bounding box center [522, 365] width 66 height 99
click at [1173, 14] on iron-icon at bounding box center [1166, 17] width 19 height 19
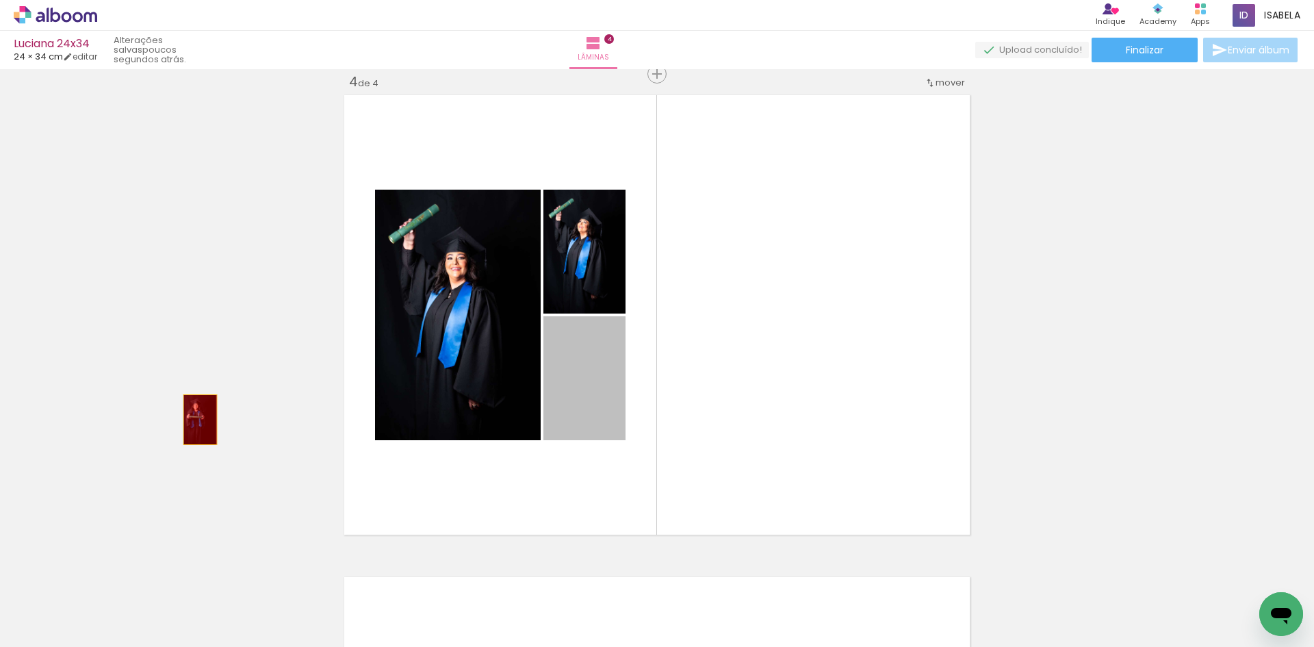
drag, startPoint x: 581, startPoint y: 417, endPoint x: 179, endPoint y: 419, distance: 401.6
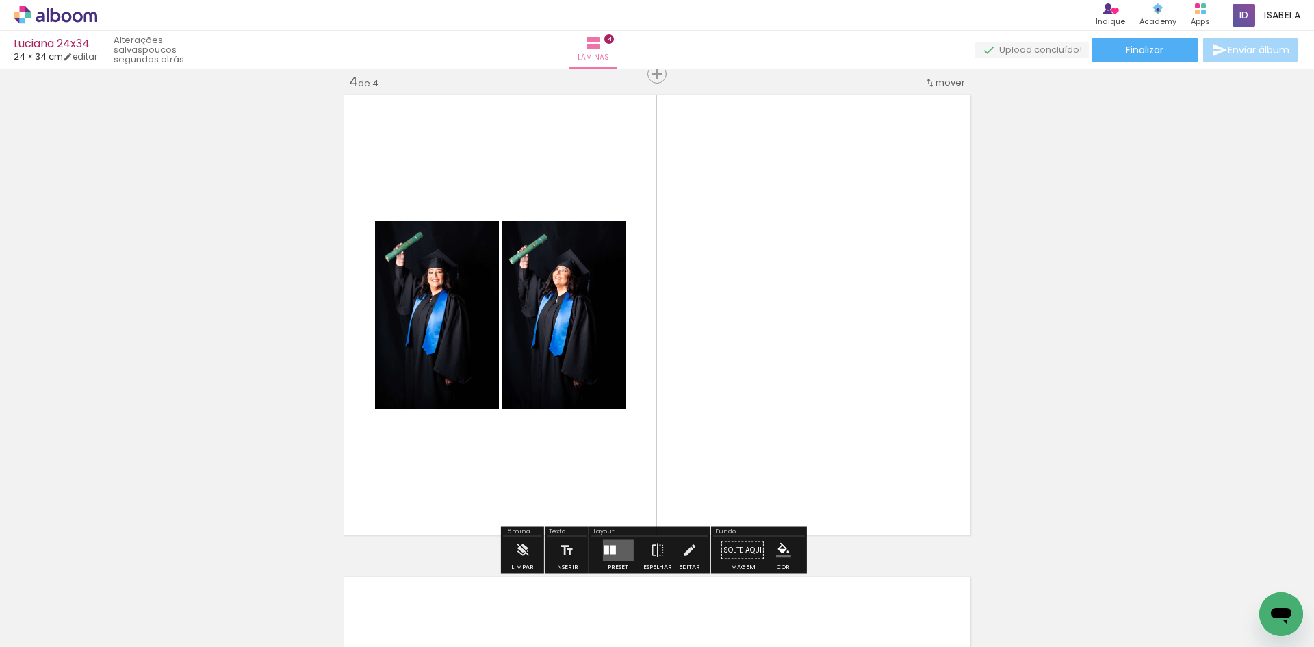
click at [611, 554] on quentale-layouter at bounding box center [617, 550] width 31 height 22
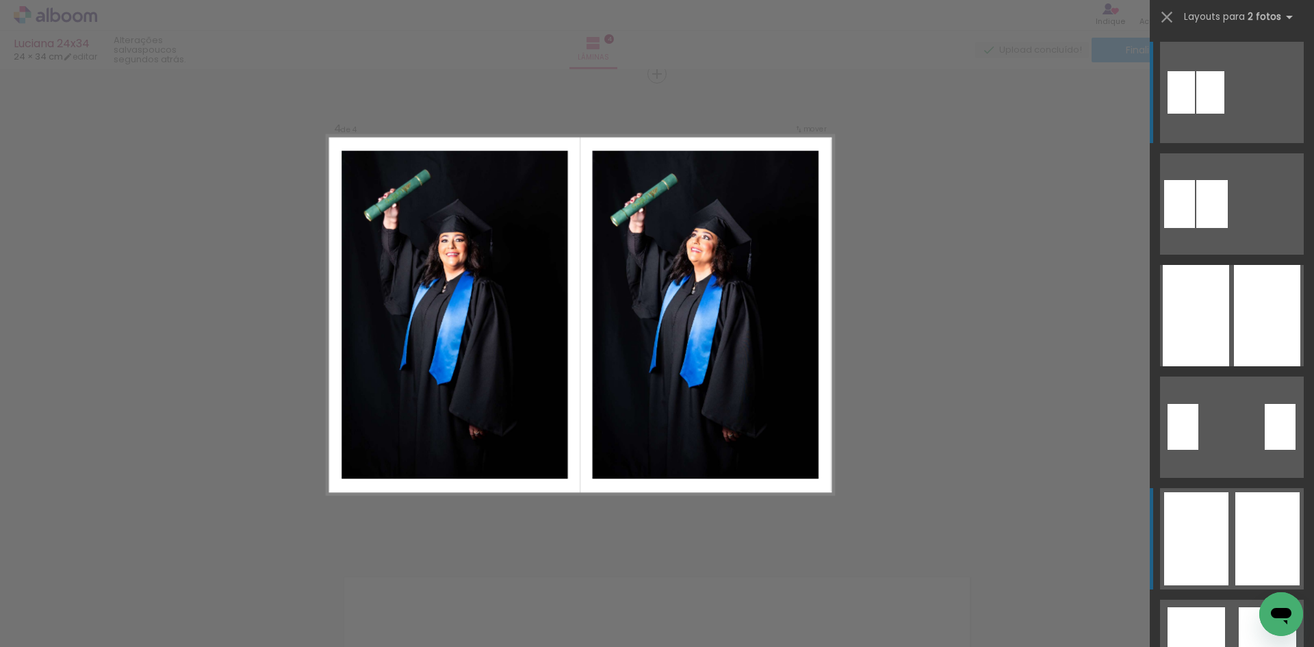
click at [1242, 523] on div at bounding box center [1267, 538] width 64 height 93
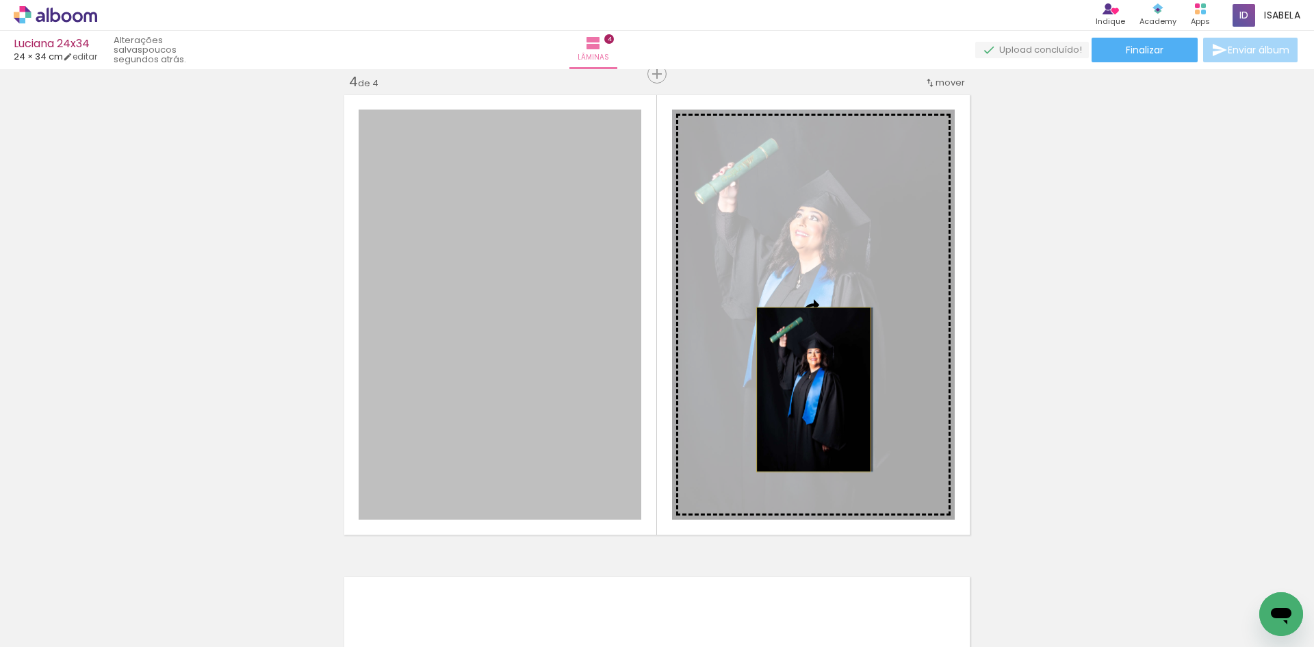
drag, startPoint x: 540, startPoint y: 394, endPoint x: 808, endPoint y: 389, distance: 267.5
click at [0, 0] on slot at bounding box center [0, 0] width 0 height 0
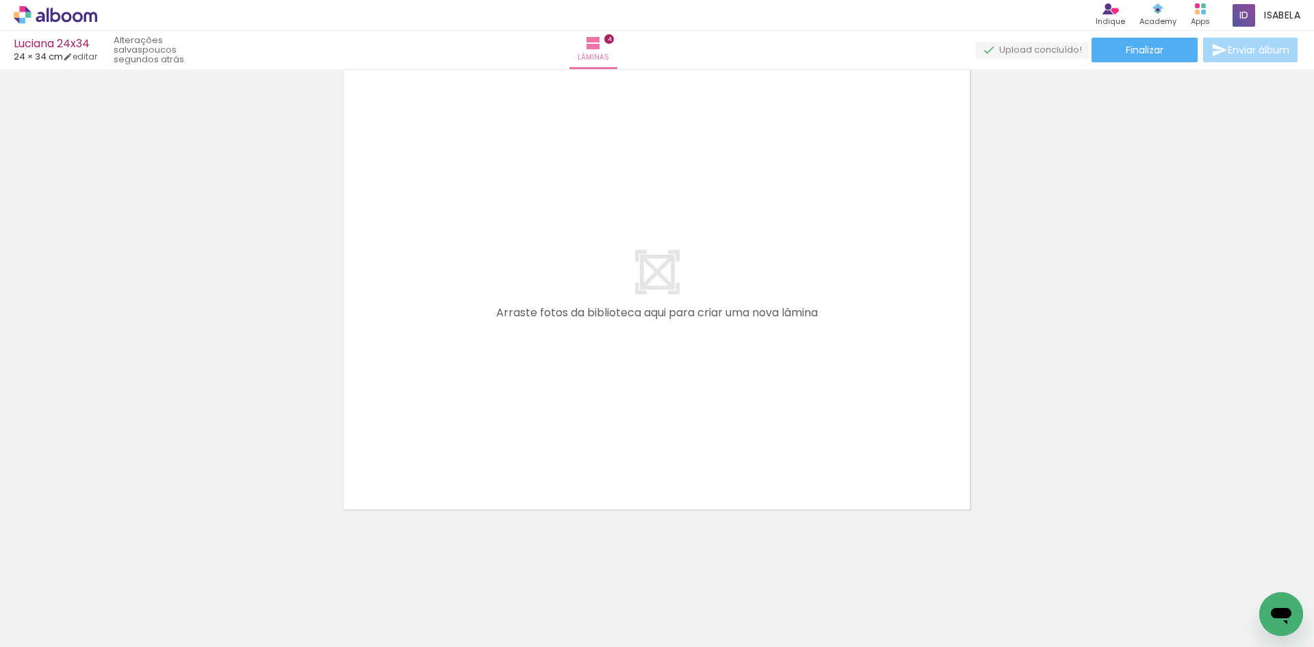
scroll to position [0, 718]
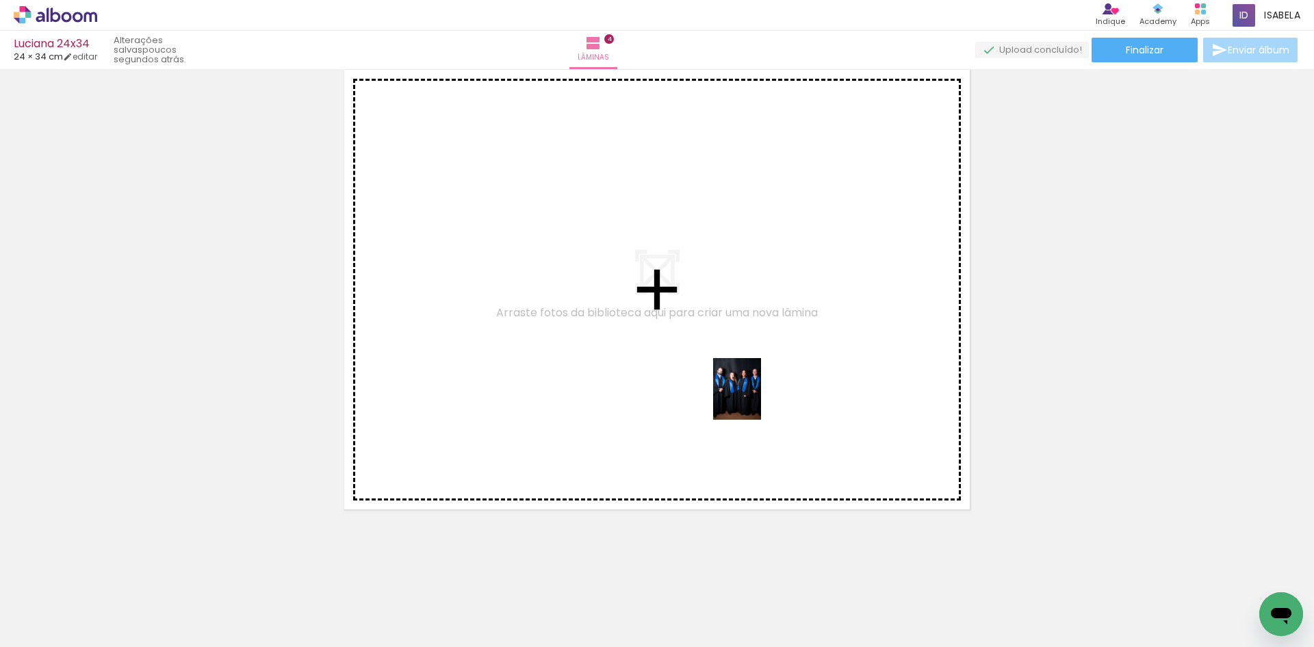
drag, startPoint x: 963, startPoint y: 608, endPoint x: 754, endPoint y: 399, distance: 295.1
click at [754, 399] on quentale-workspace at bounding box center [657, 323] width 1314 height 647
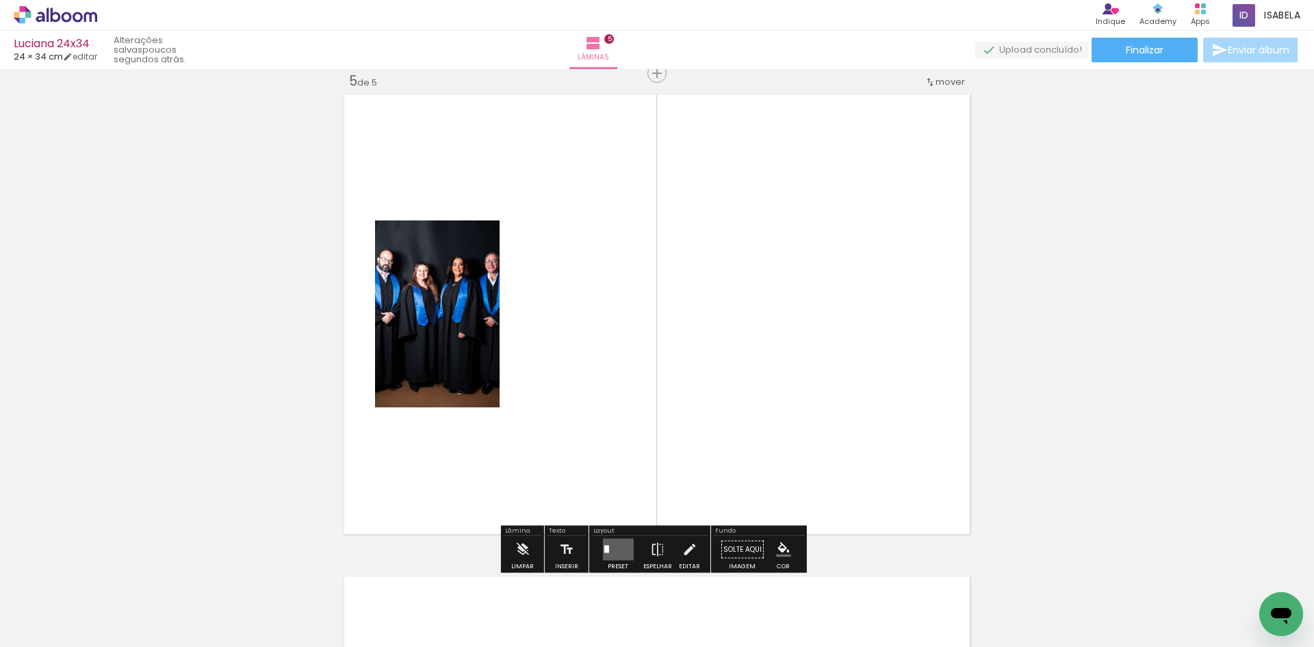
scroll to position [1944, 0]
click at [609, 549] on quentale-layouter at bounding box center [617, 550] width 31 height 22
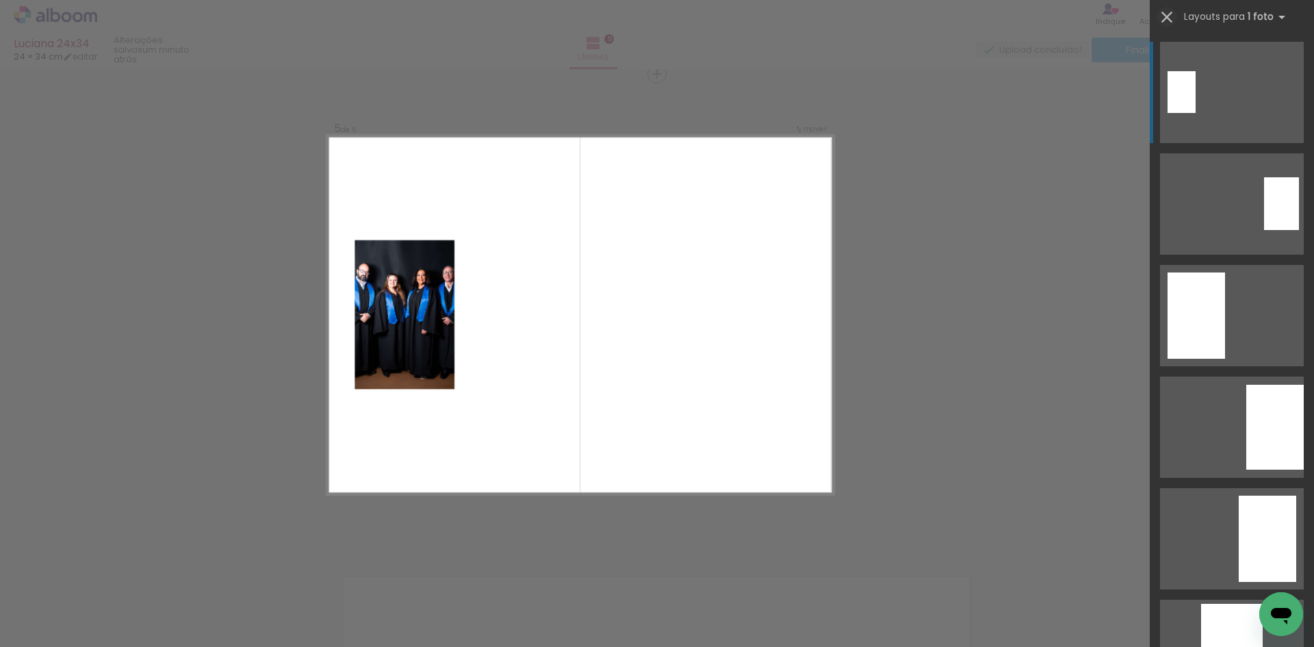
click at [1168, 16] on iron-icon at bounding box center [1166, 17] width 19 height 19
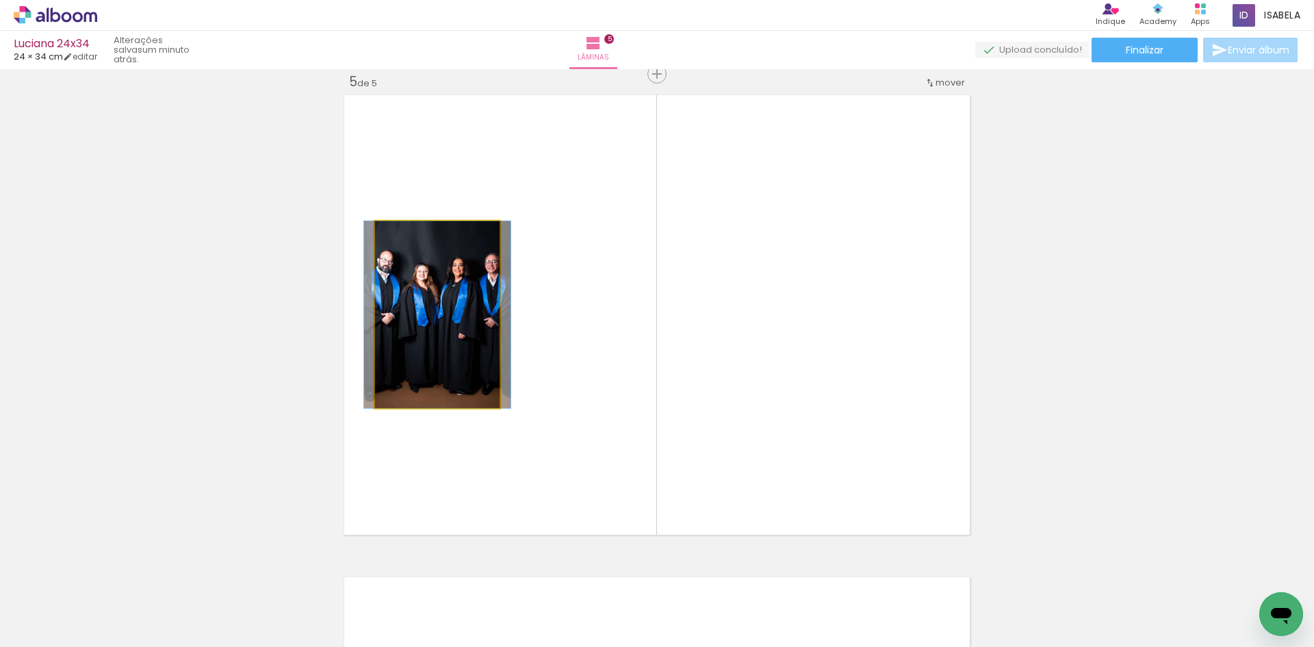
click at [451, 308] on quentale-photo at bounding box center [437, 314] width 125 height 187
click at [450, 308] on quentale-photo at bounding box center [437, 314] width 125 height 187
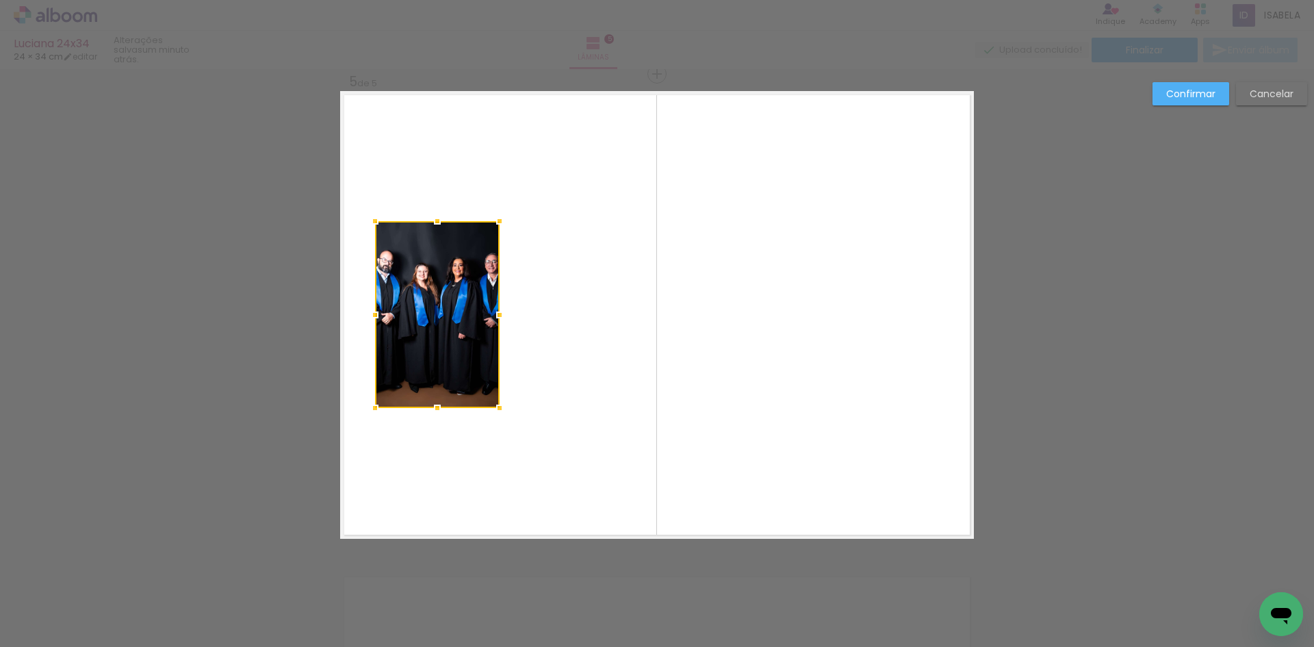
click at [450, 308] on div at bounding box center [437, 314] width 125 height 187
click at [0, 0] on slot "Cancelar" at bounding box center [0, 0] width 0 height 0
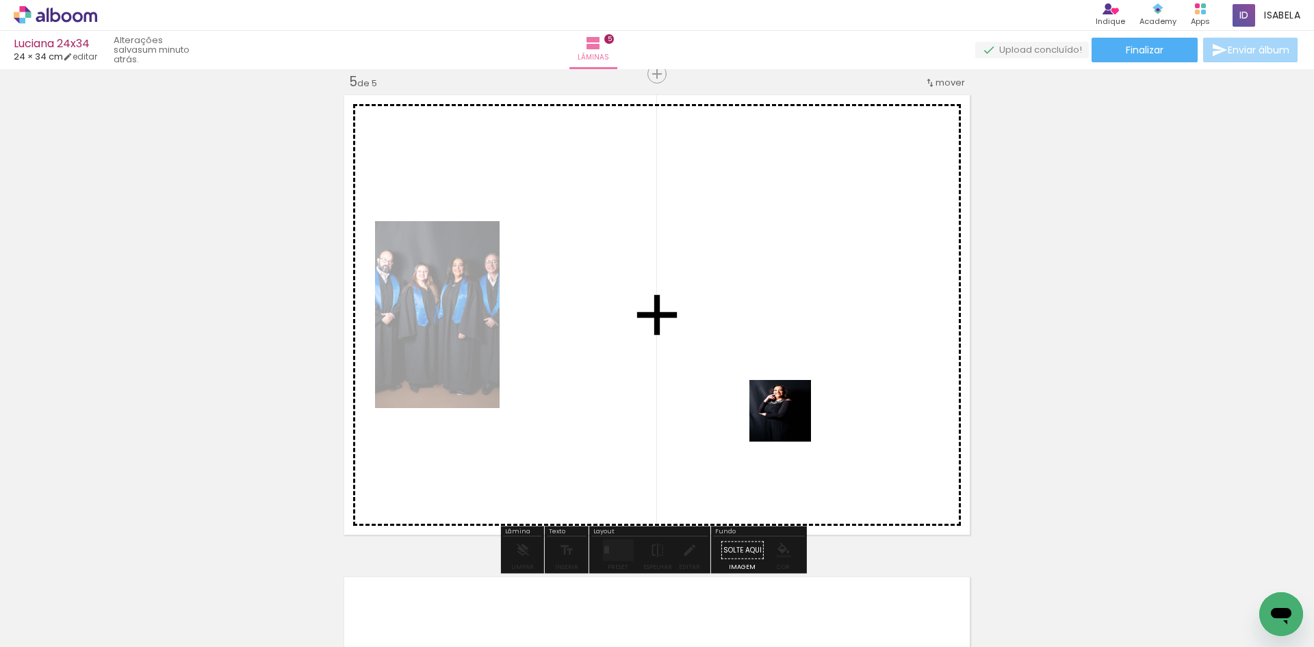
drag, startPoint x: 803, startPoint y: 590, endPoint x: 774, endPoint y: 397, distance: 194.4
click at [780, 384] on quentale-workspace at bounding box center [657, 323] width 1314 height 647
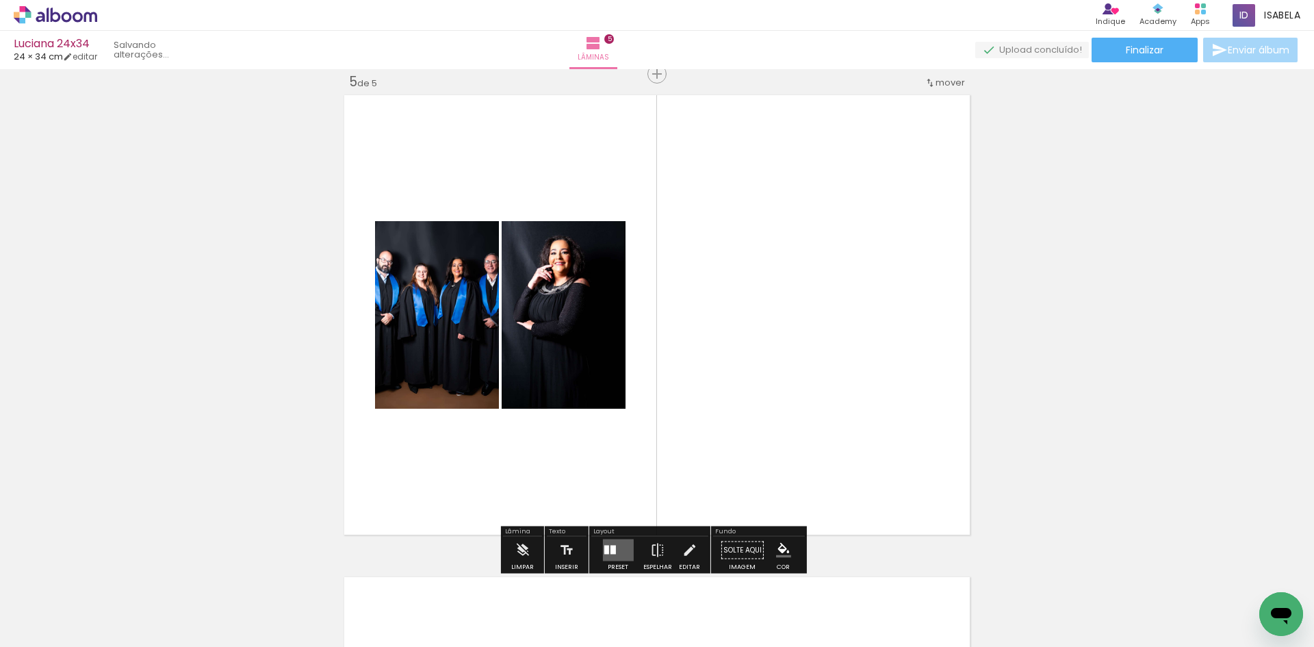
scroll to position [0, 565]
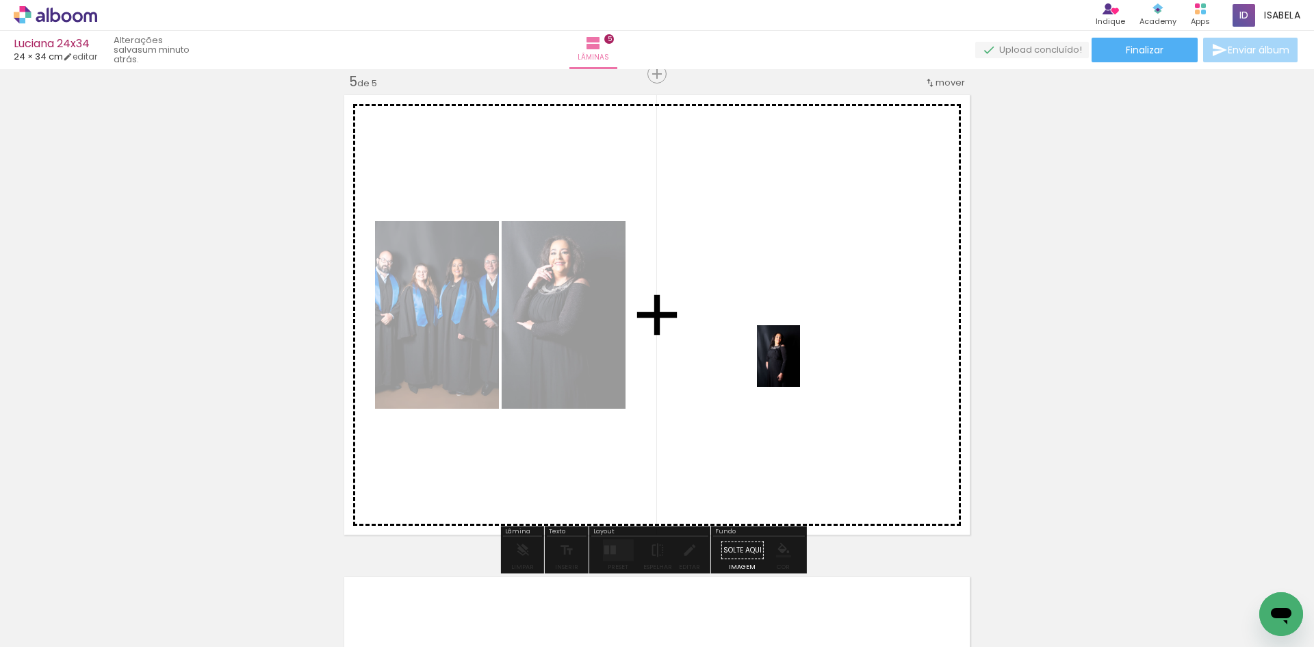
drag, startPoint x: 898, startPoint y: 603, endPoint x: 798, endPoint y: 366, distance: 256.9
click at [798, 366] on quentale-workspace at bounding box center [657, 323] width 1314 height 647
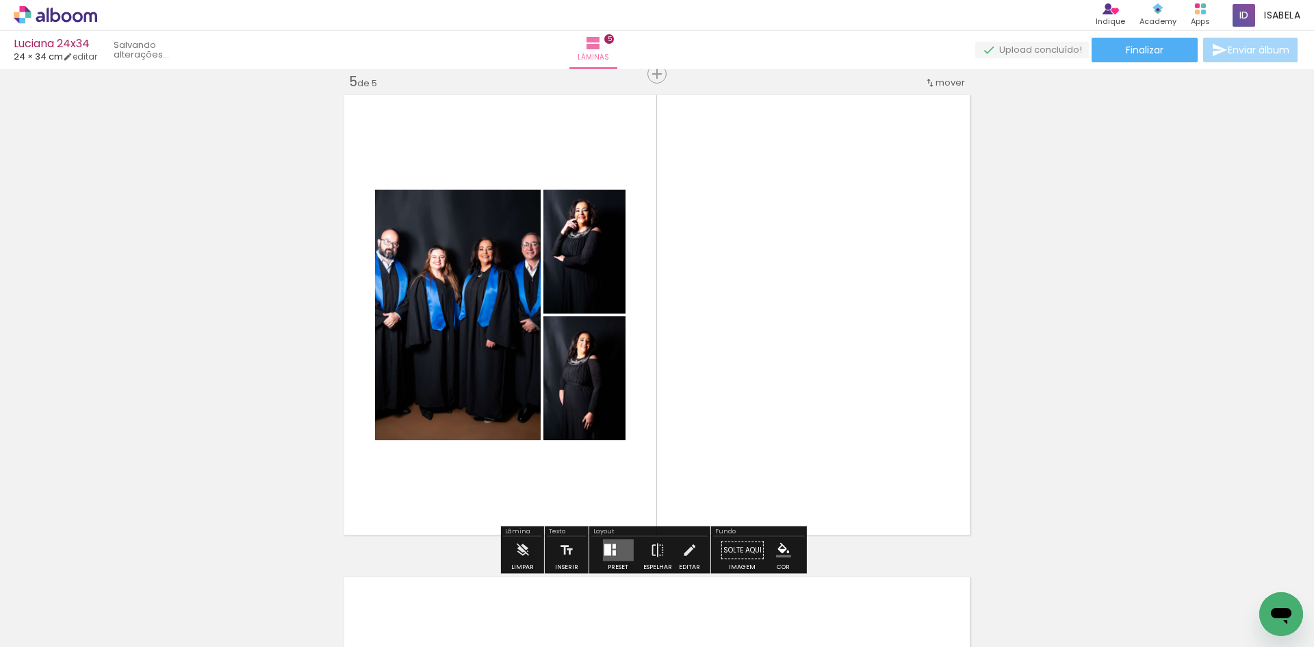
scroll to position [0, 488]
click at [603, 545] on div at bounding box center [606, 550] width 7 height 12
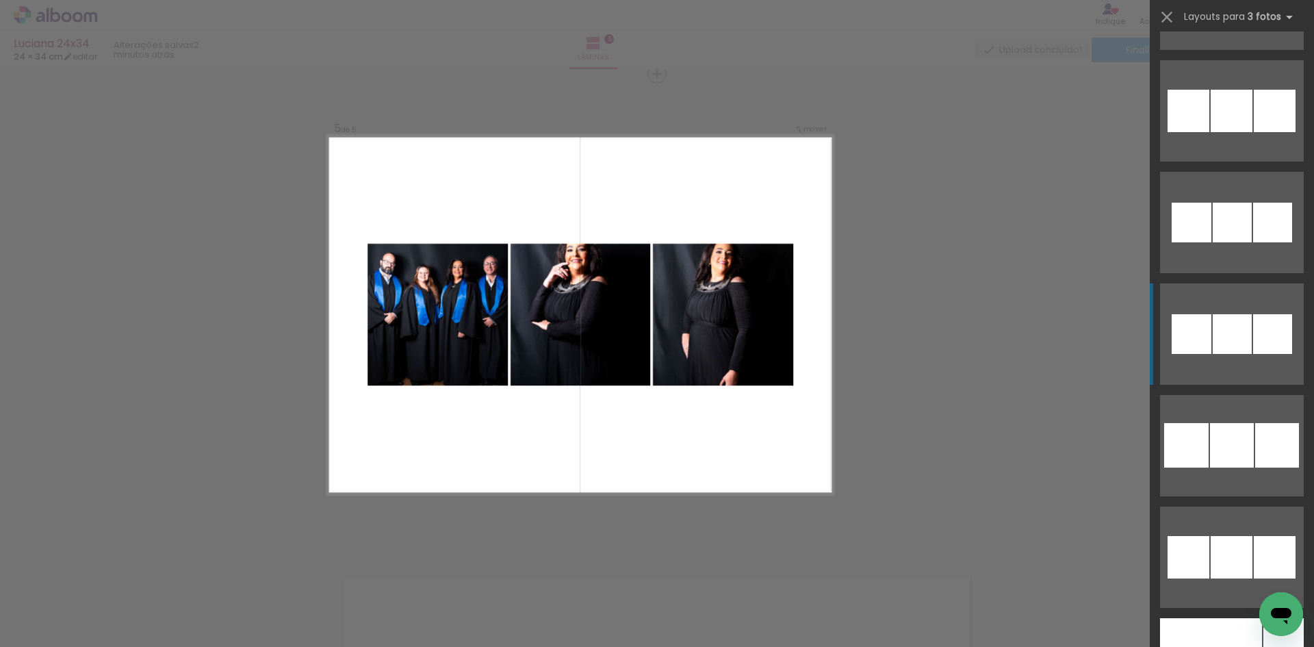
scroll to position [9031, 0]
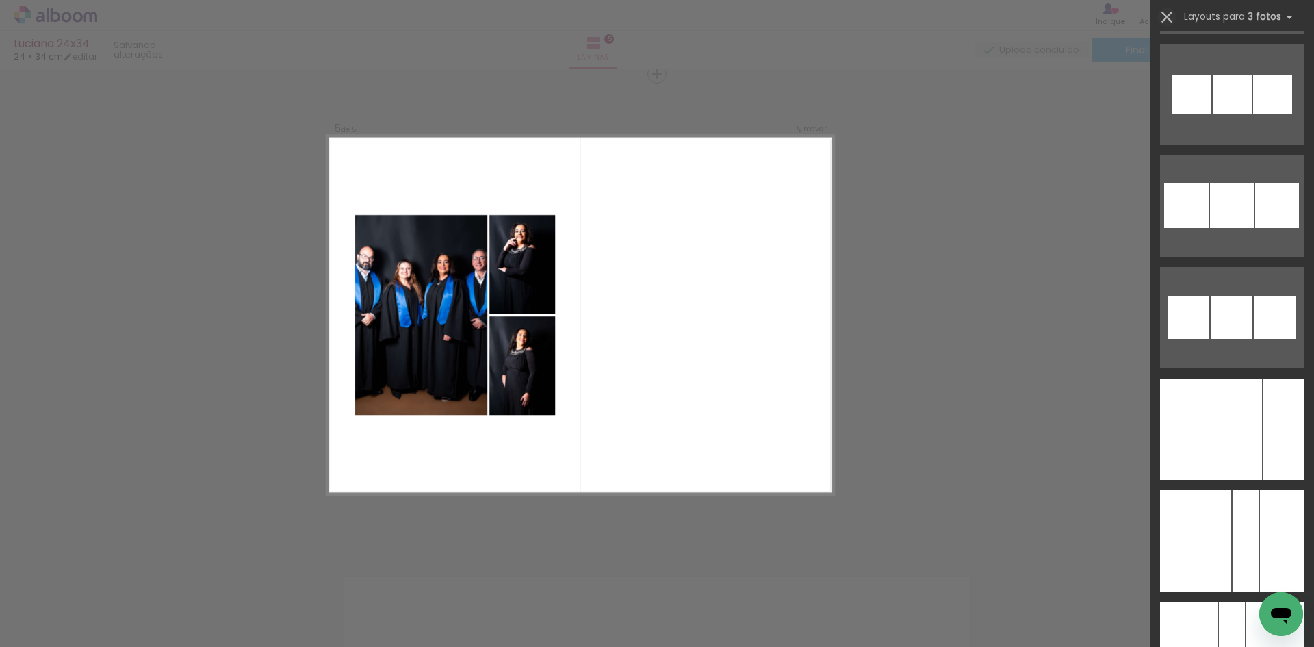
click at [1166, 12] on iron-icon at bounding box center [1166, 17] width 19 height 19
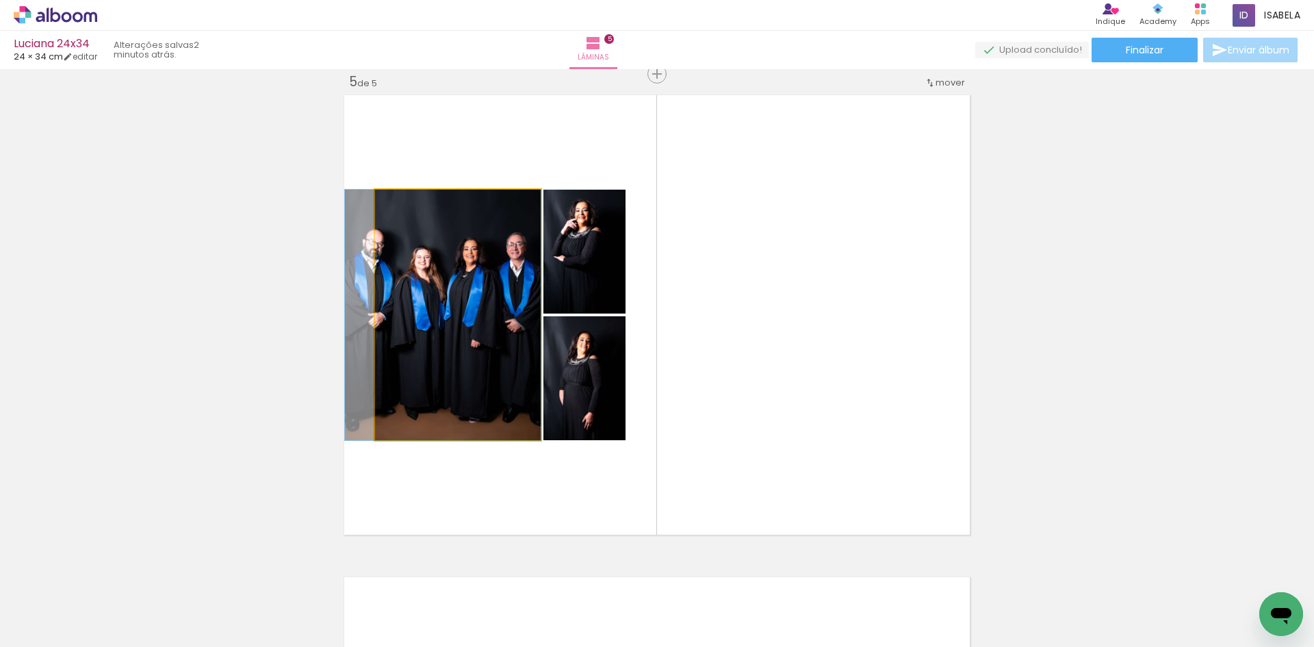
drag, startPoint x: 406, startPoint y: 354, endPoint x: 168, endPoint y: 331, distance: 239.2
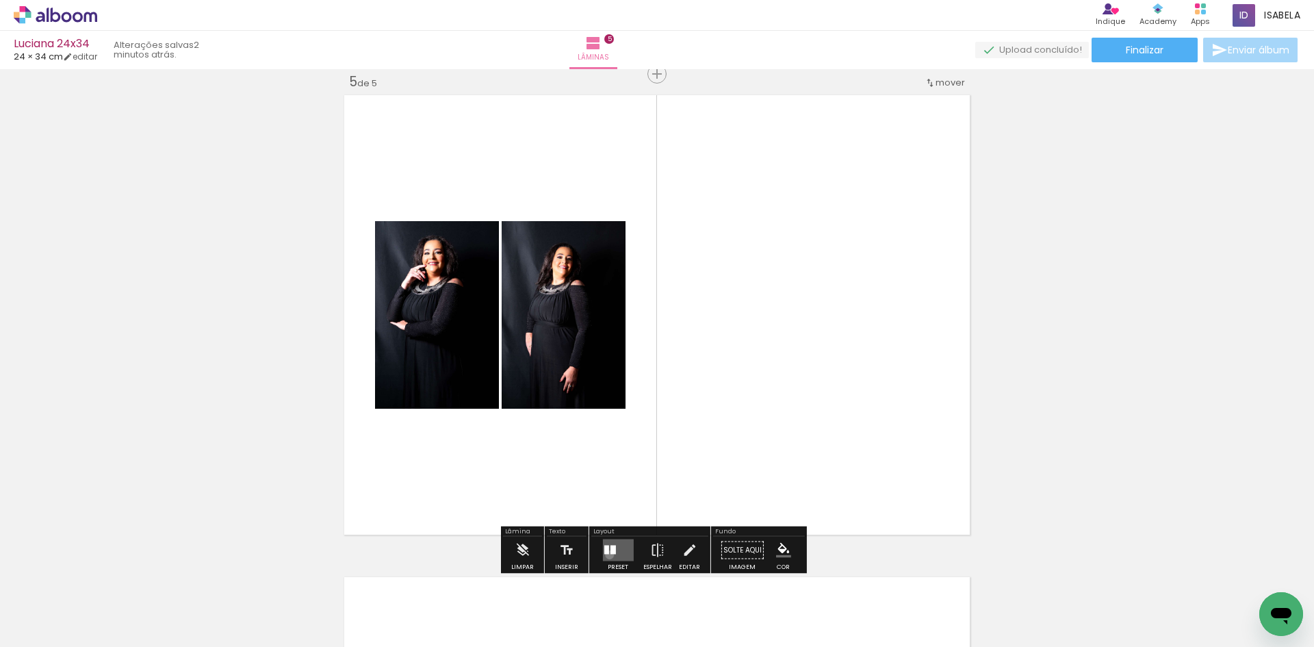
click at [606, 554] on quentale-layouter at bounding box center [617, 550] width 31 height 22
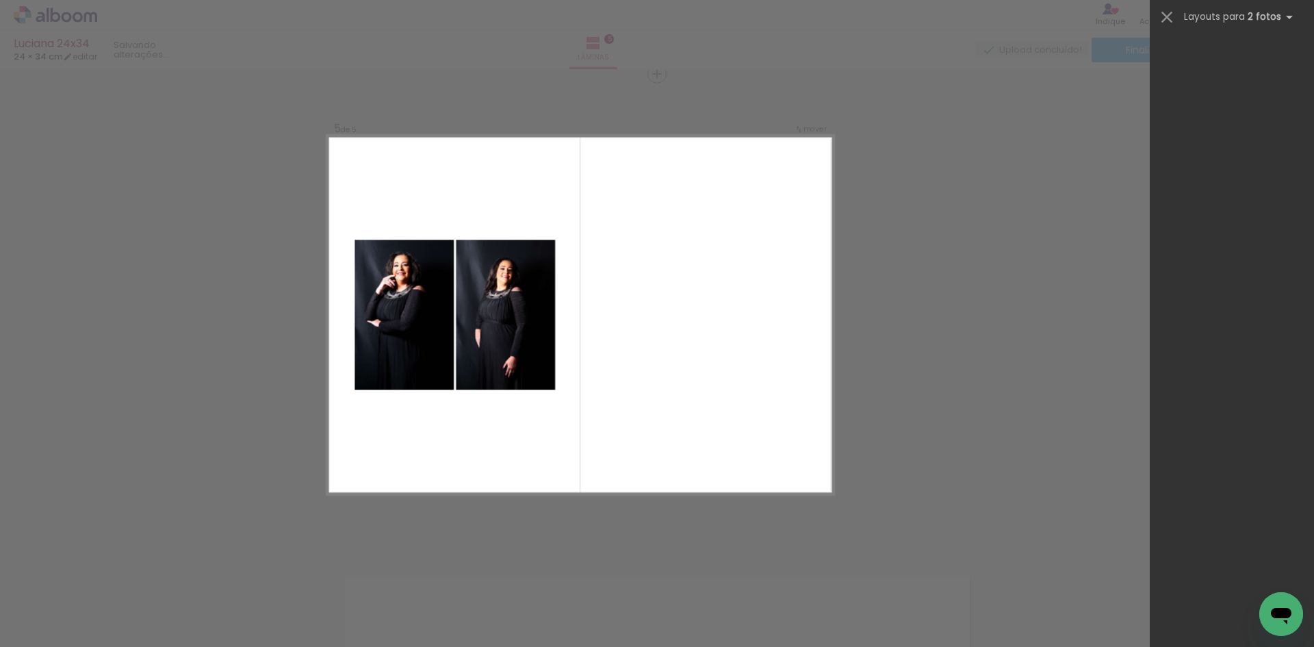
scroll to position [0, 0]
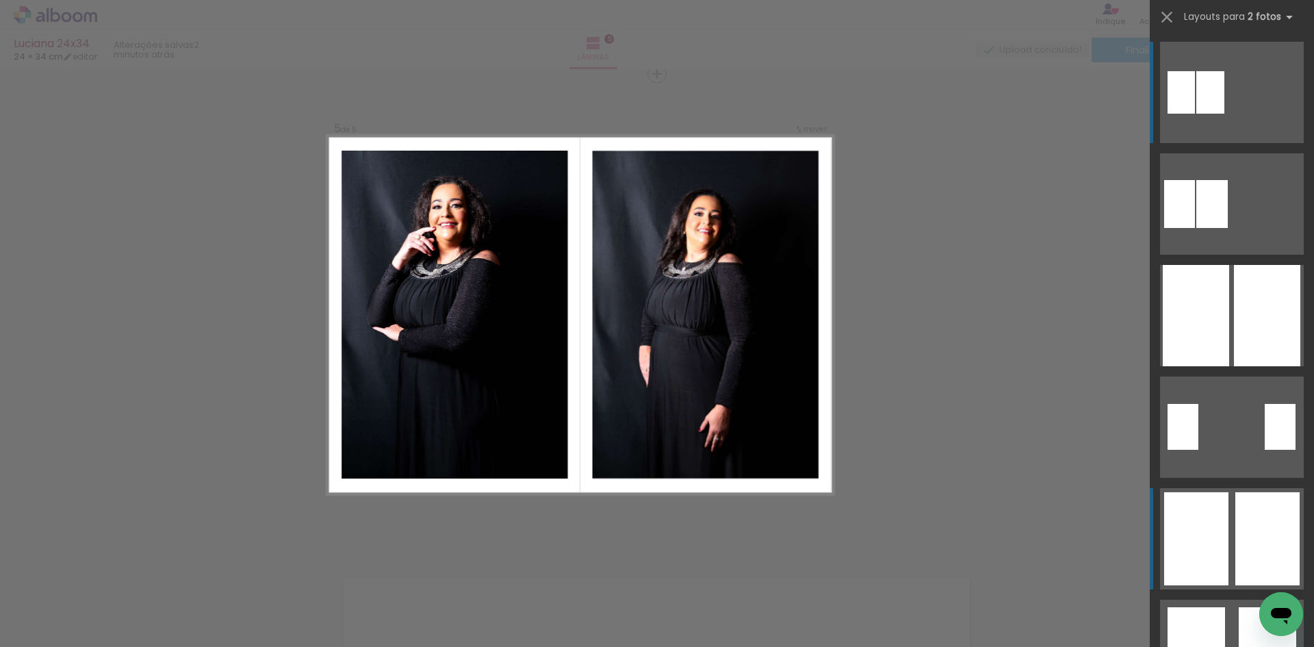
click at [1284, 515] on div at bounding box center [1267, 538] width 64 height 93
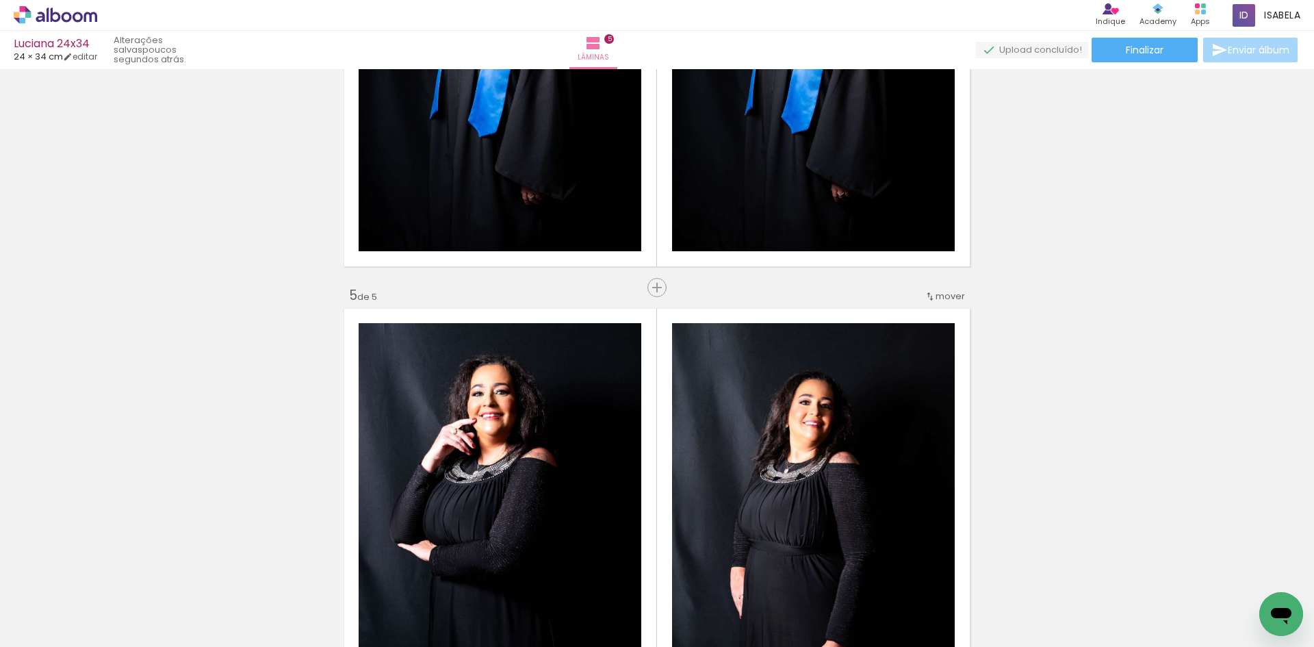
scroll to position [1630, 0]
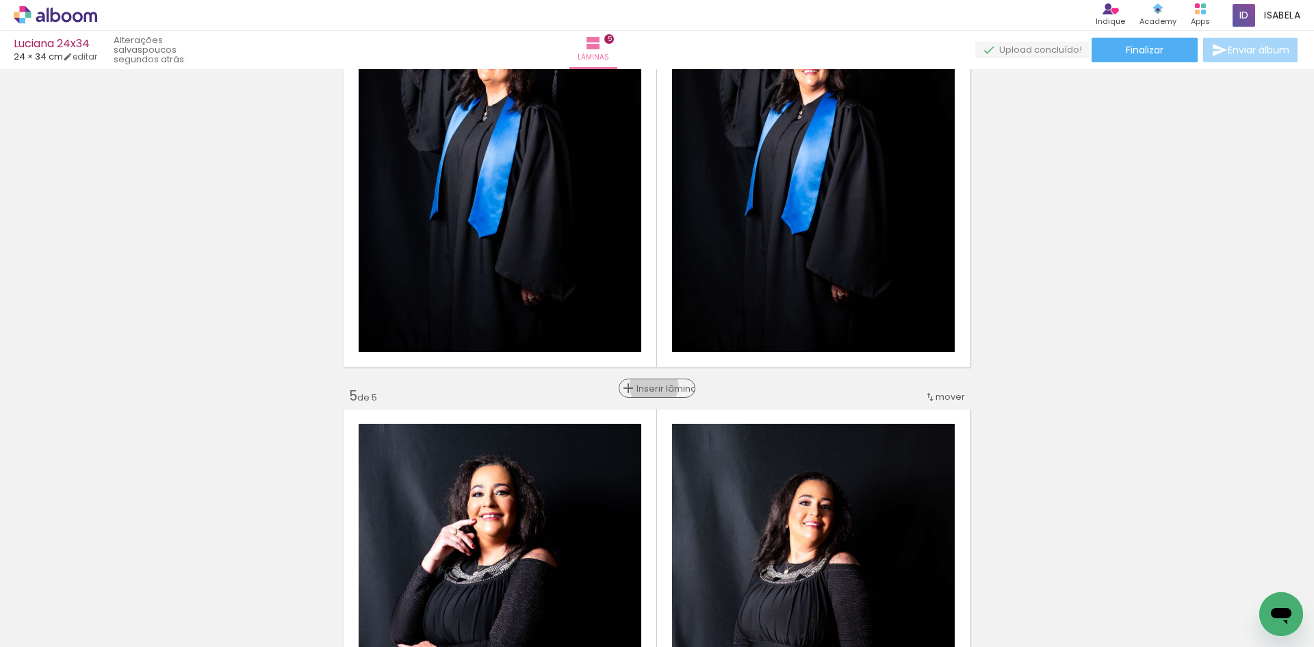
click at [651, 386] on span "Inserir lâmina" at bounding box center [662, 388] width 53 height 9
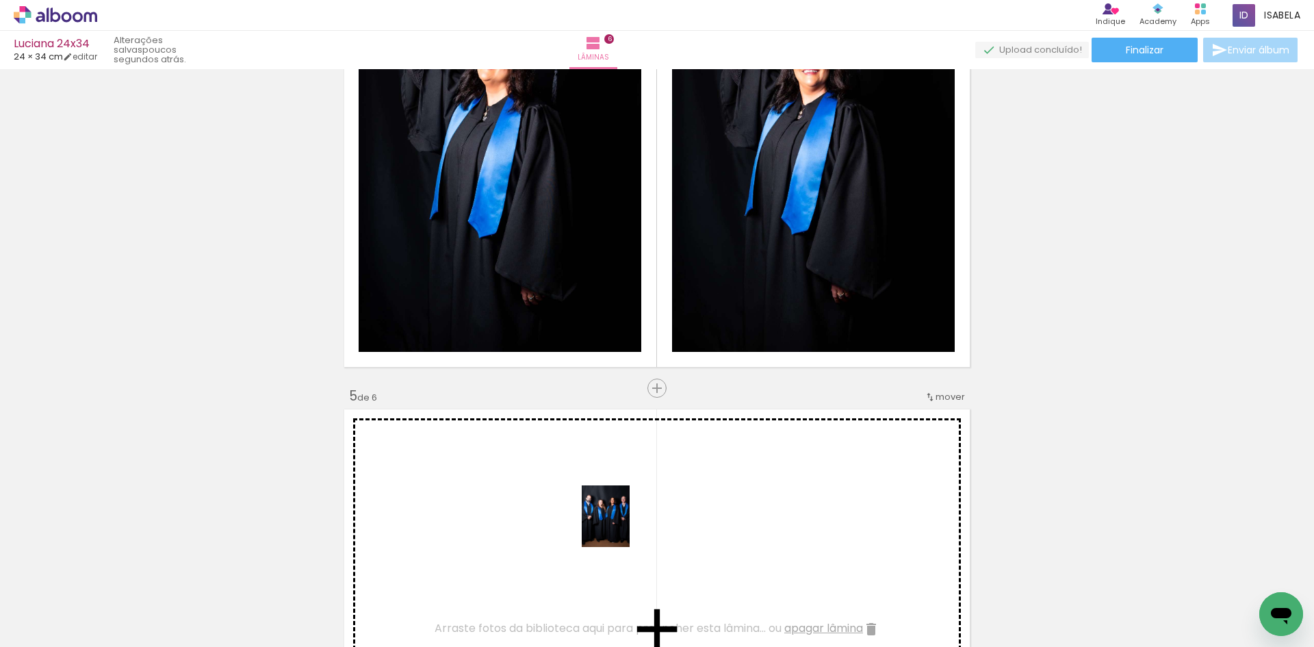
drag, startPoint x: 963, startPoint y: 619, endPoint x: 623, endPoint y: 526, distance: 352.5
click at [623, 526] on quentale-workspace at bounding box center [657, 323] width 1314 height 647
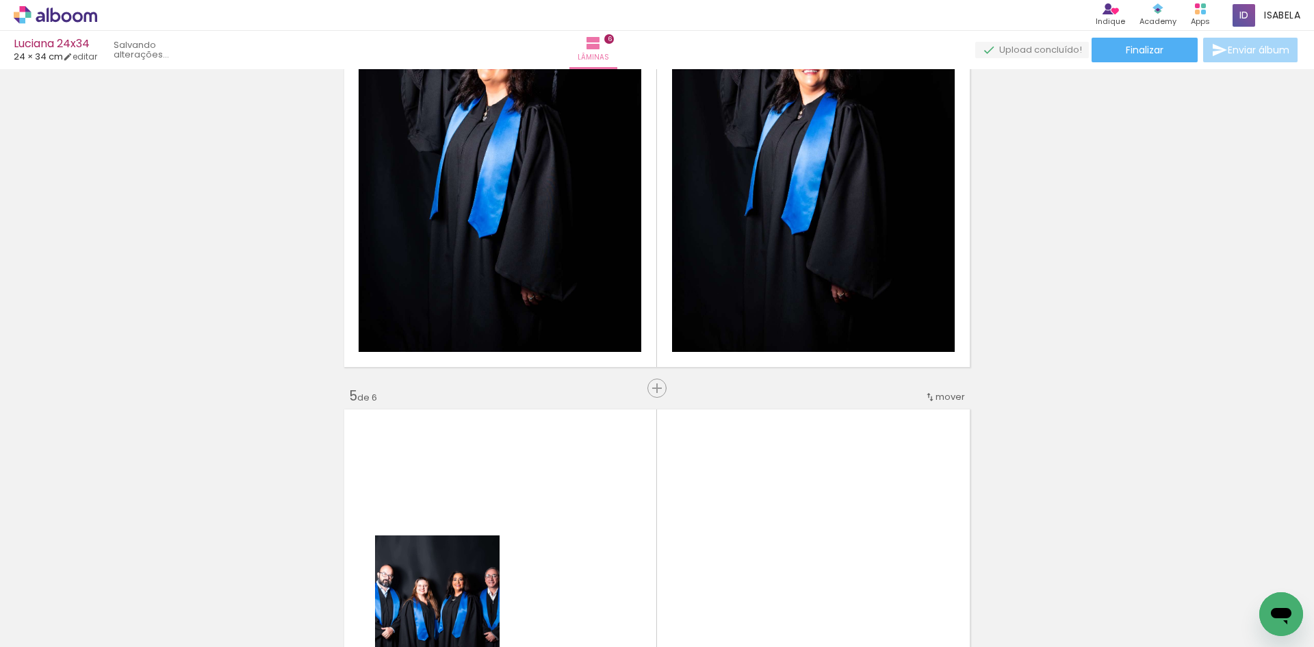
scroll to position [0, 488]
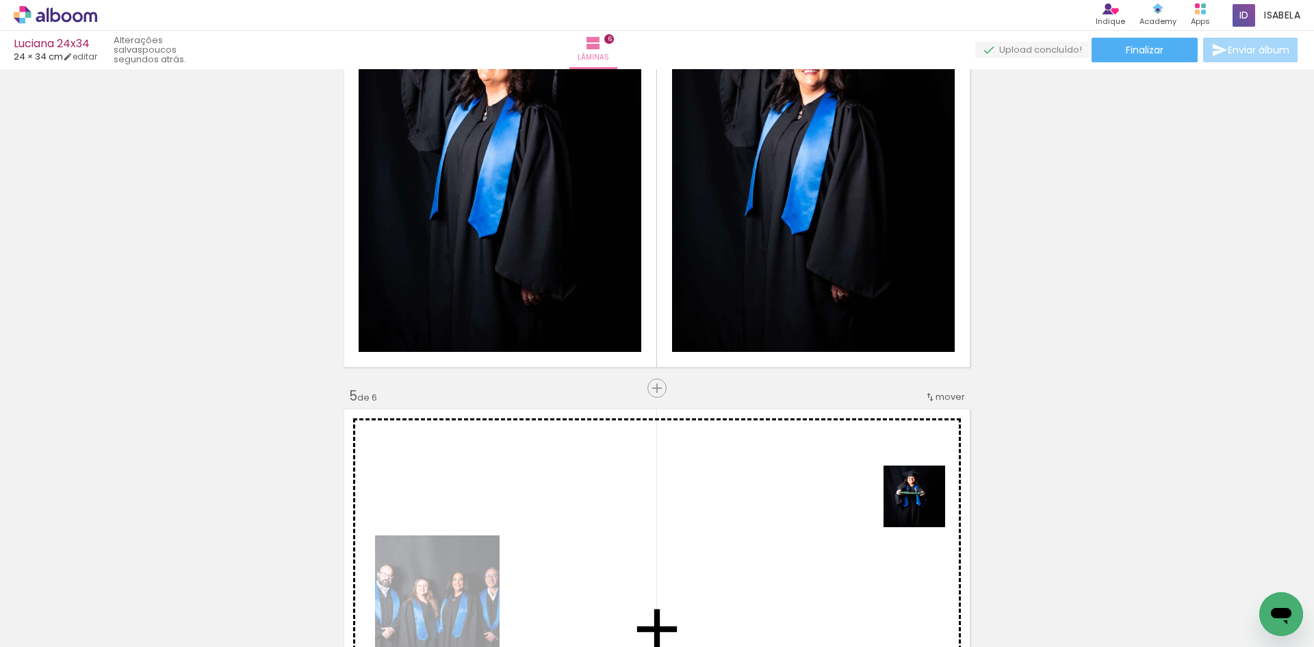
drag, startPoint x: 968, startPoint y: 615, endPoint x: 924, endPoint y: 505, distance: 118.8
click at [924, 505] on quentale-workspace at bounding box center [657, 323] width 1314 height 647
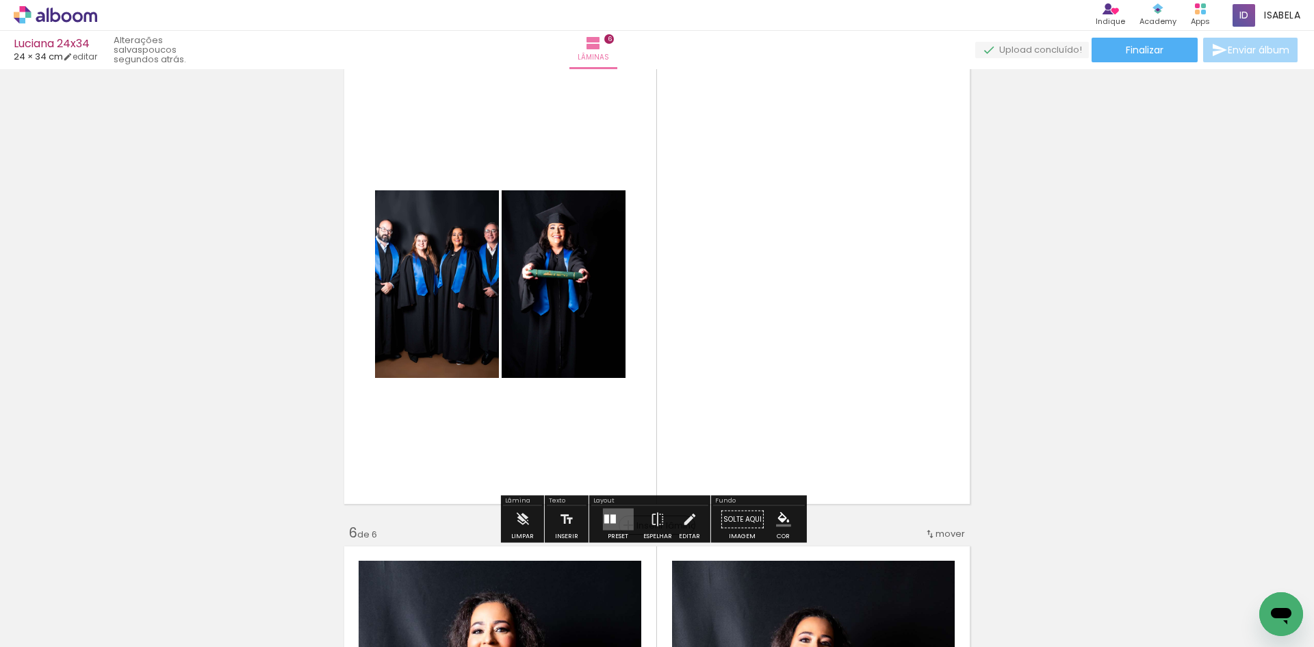
scroll to position [1972, 0]
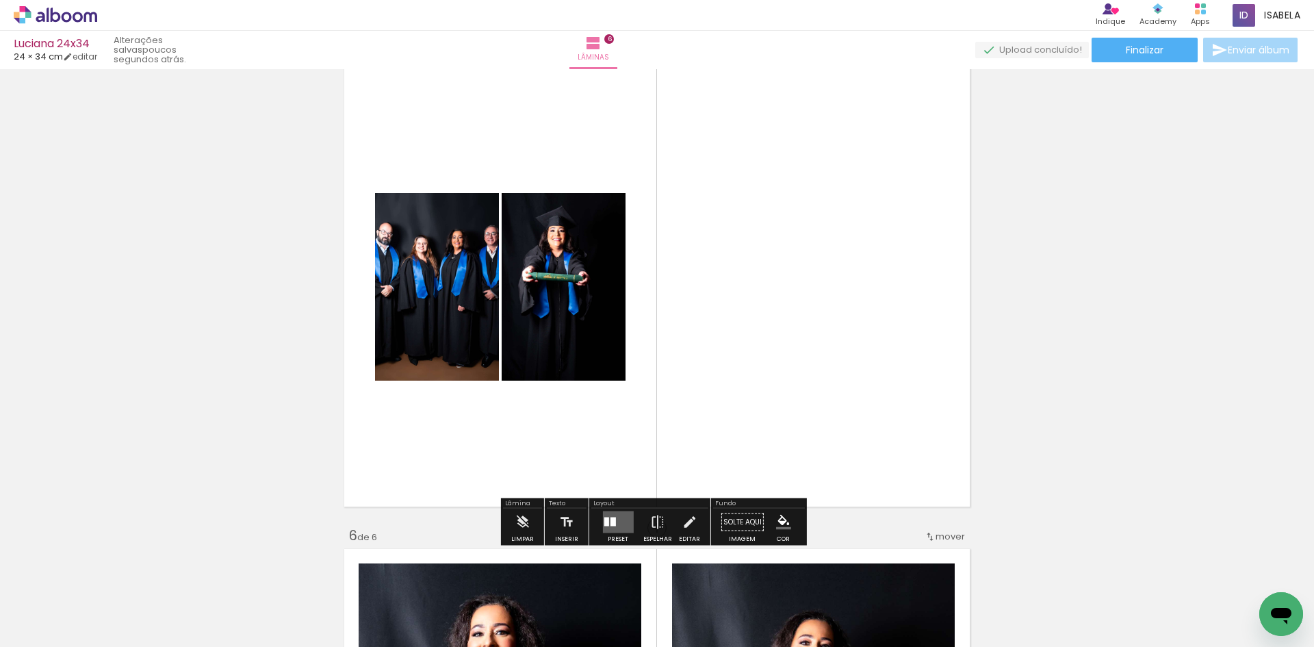
click at [600, 534] on div at bounding box center [617, 521] width 37 height 27
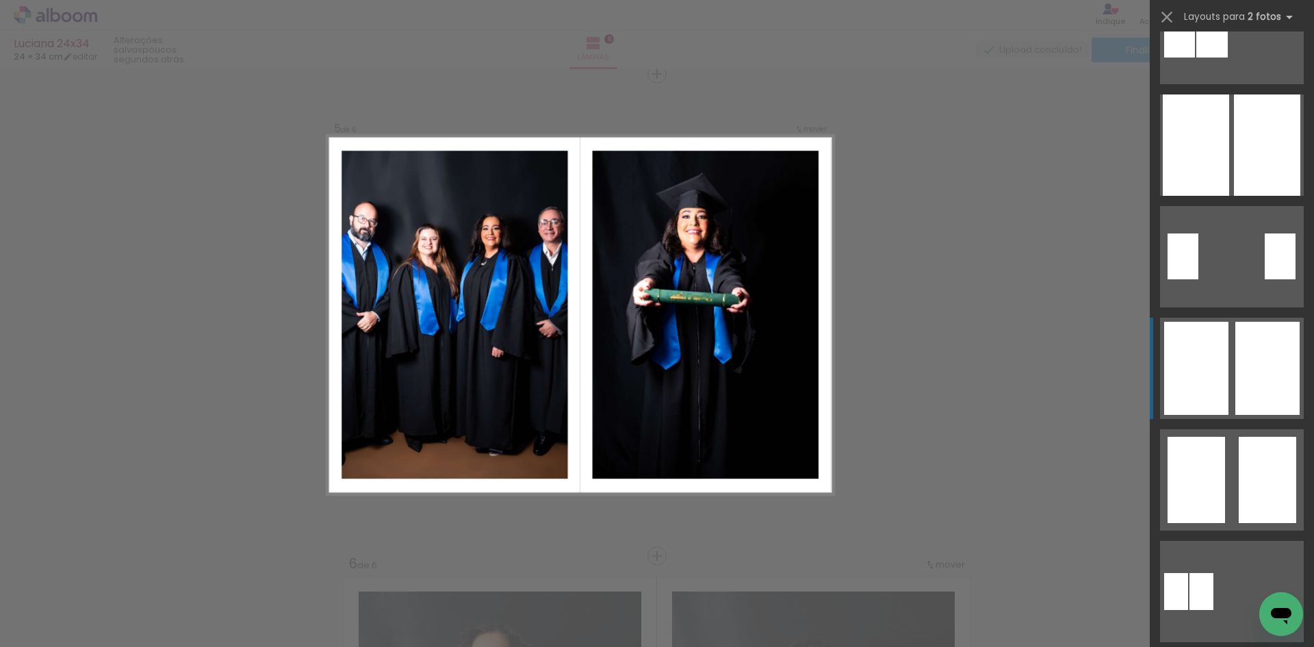
scroll to position [205, 0]
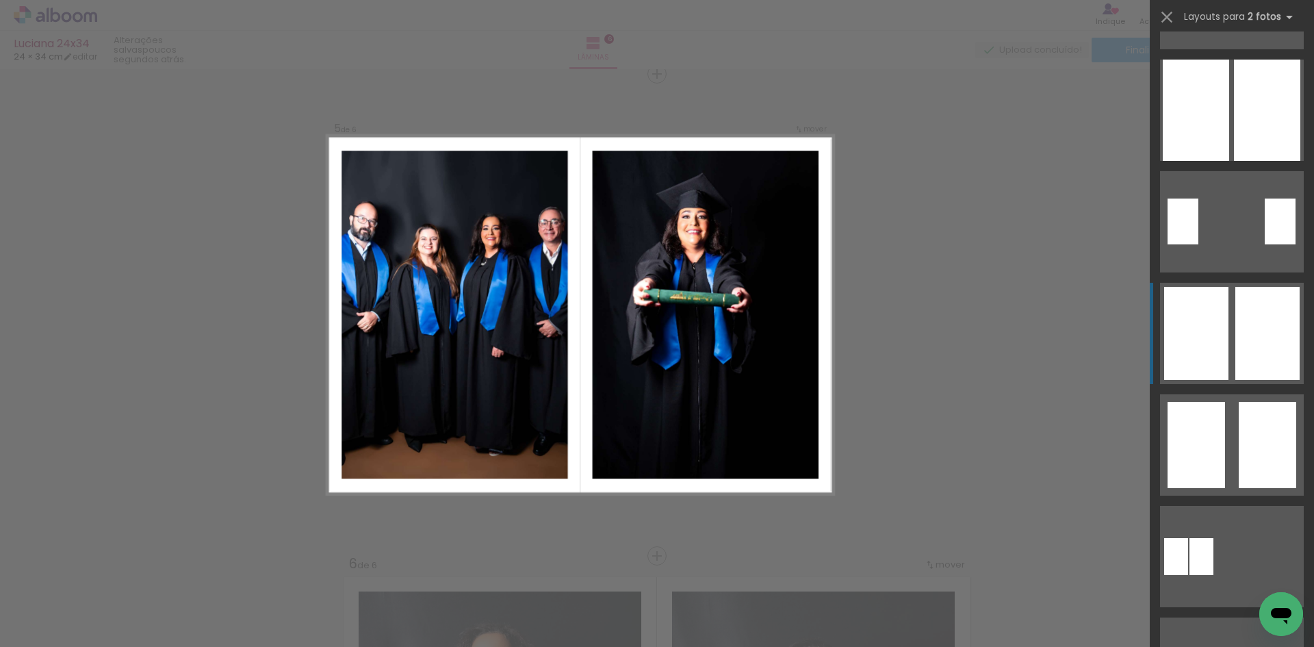
click at [1249, 325] on div at bounding box center [1267, 333] width 64 height 93
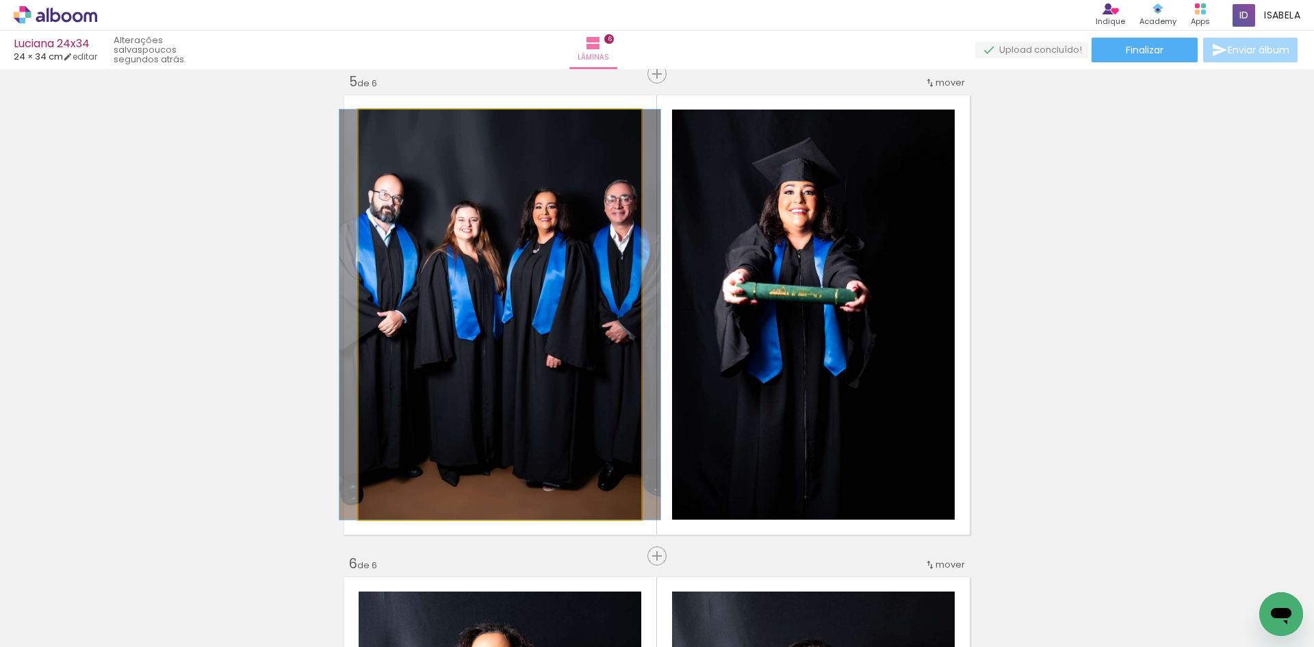
click at [560, 355] on quentale-photo at bounding box center [499, 314] width 283 height 410
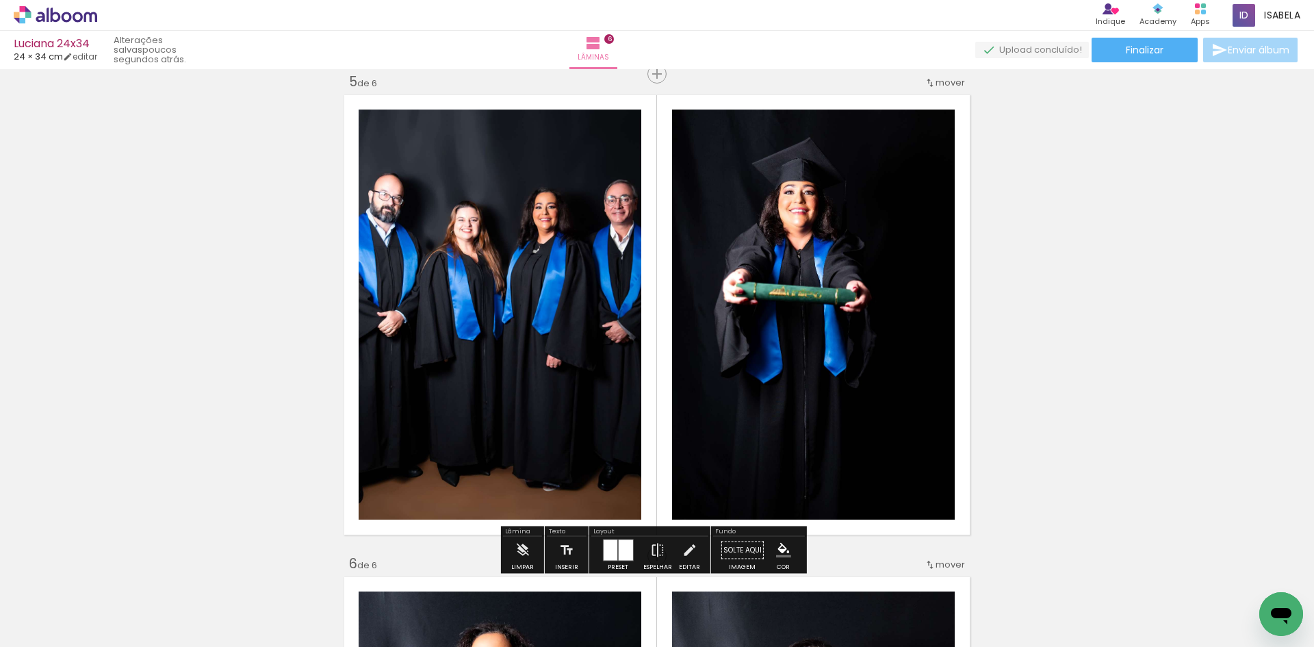
click at [610, 537] on div at bounding box center [617, 549] width 37 height 27
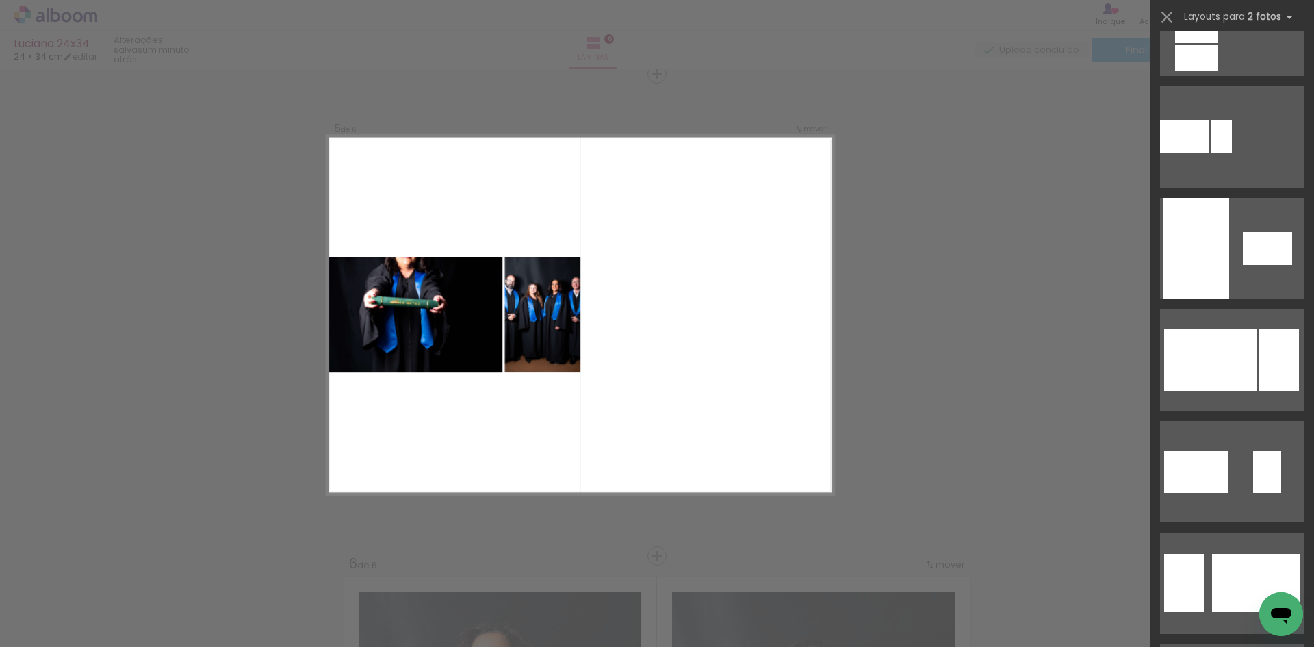
scroll to position [3867, 0]
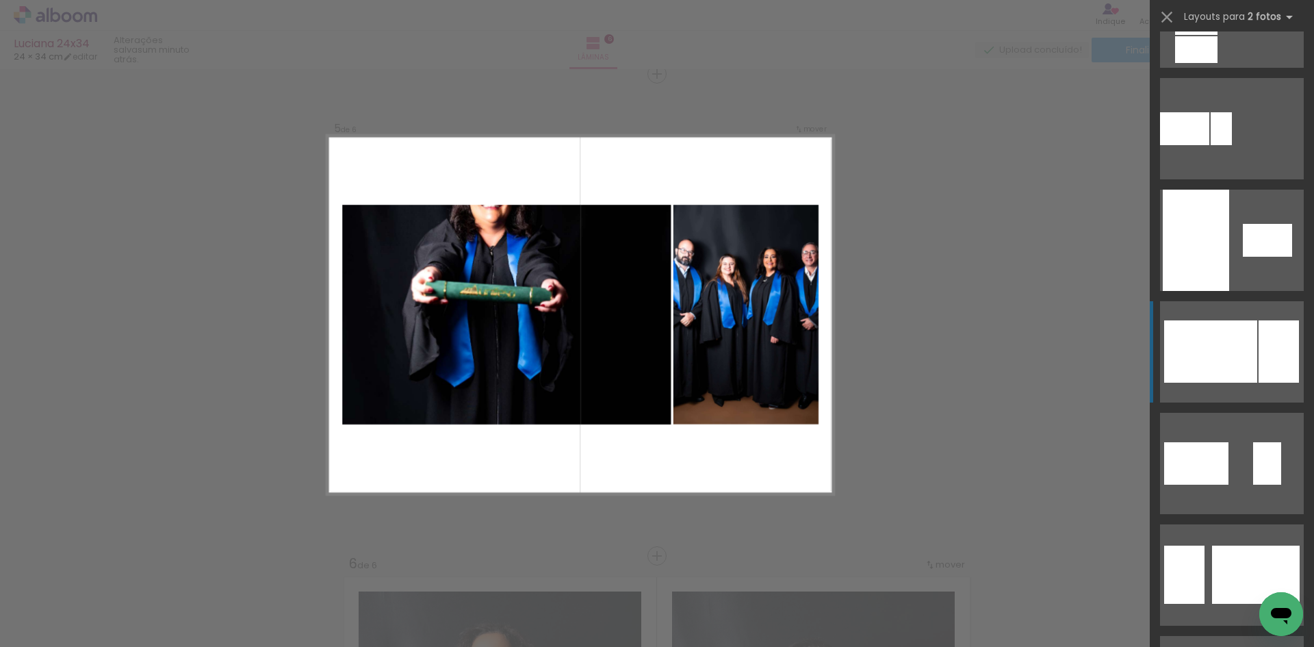
click at [1234, 367] on div at bounding box center [1210, 351] width 93 height 62
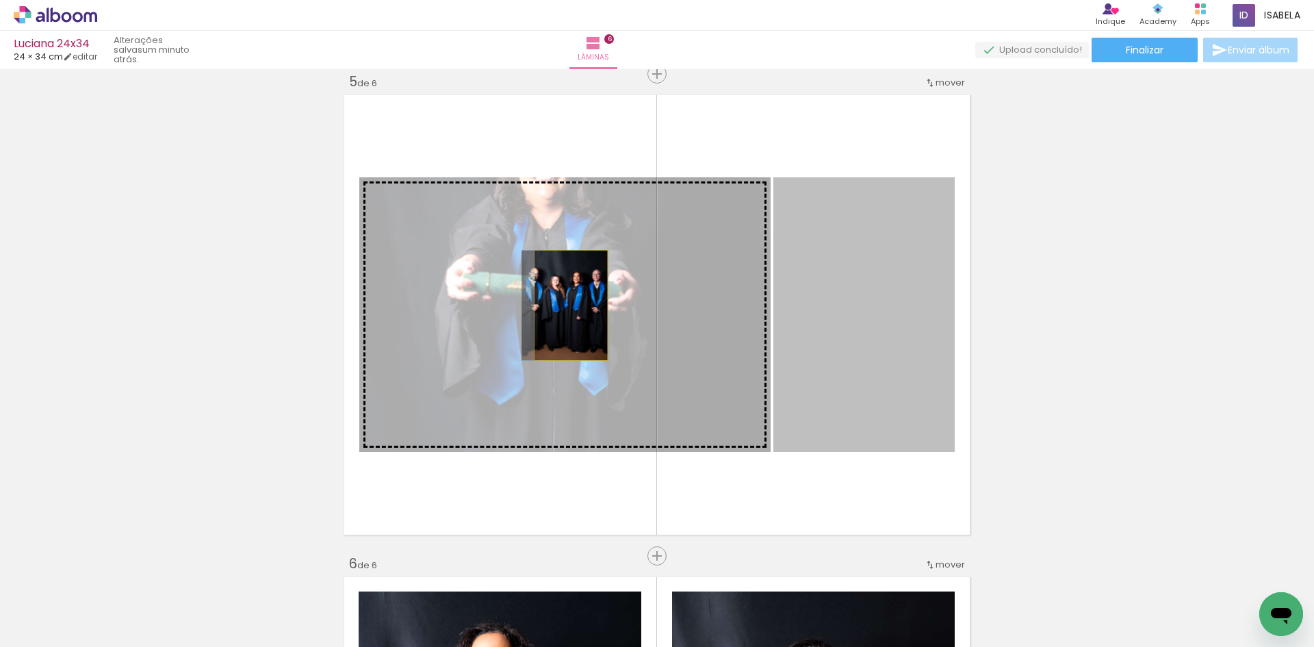
drag, startPoint x: 809, startPoint y: 346, endPoint x: 566, endPoint y: 305, distance: 246.3
click at [0, 0] on slot at bounding box center [0, 0] width 0 height 0
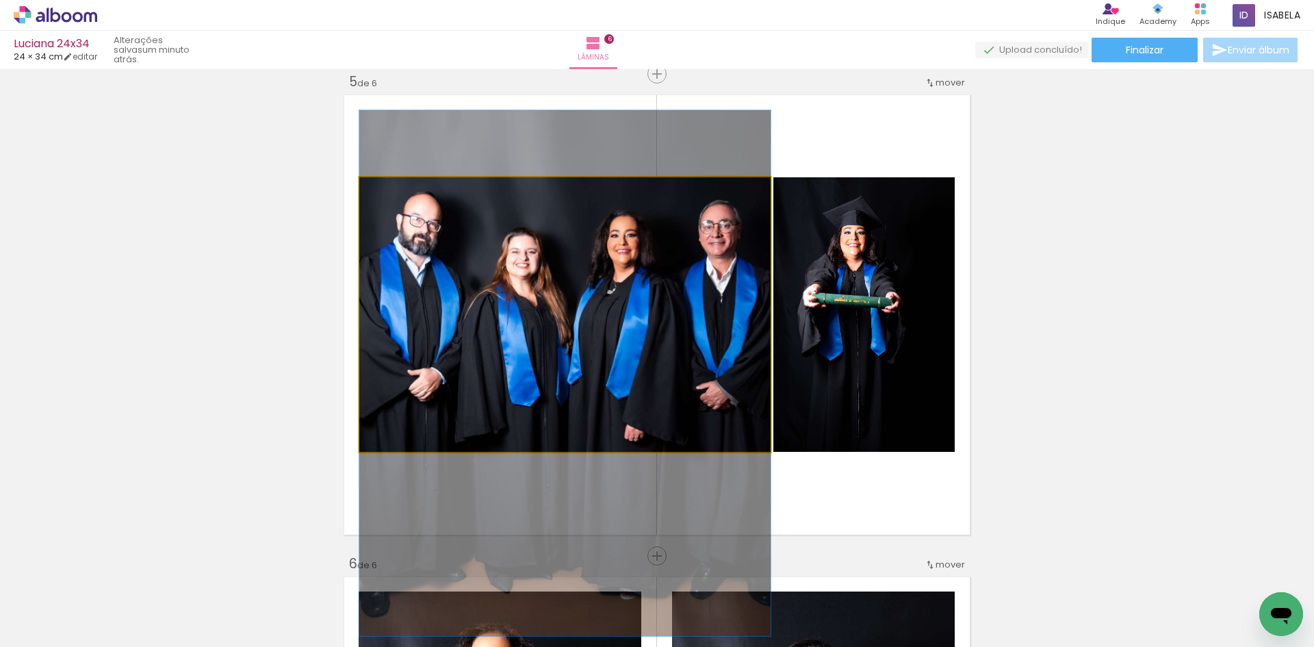
drag, startPoint x: 562, startPoint y: 257, endPoint x: 575, endPoint y: 315, distance: 59.7
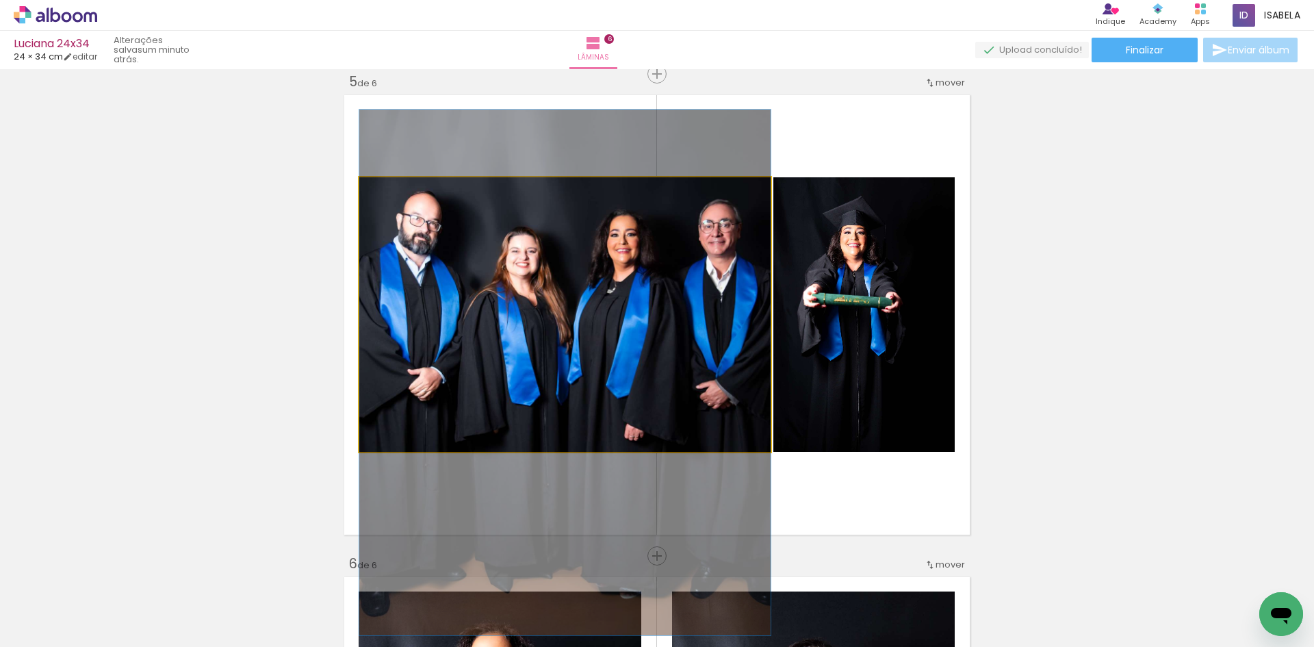
click at [580, 389] on quentale-photo at bounding box center [564, 314] width 411 height 274
click at [582, 388] on quentale-photo at bounding box center [564, 314] width 411 height 274
click at [701, 376] on quentale-photo at bounding box center [564, 314] width 411 height 274
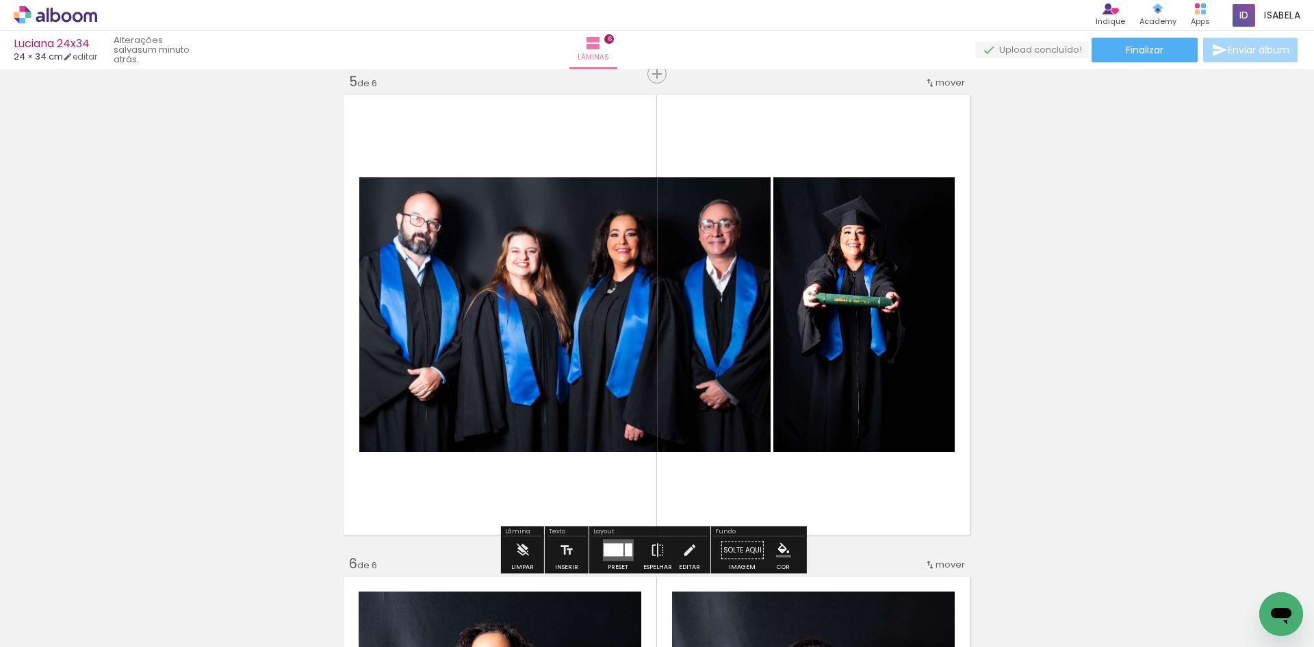
click at [701, 376] on quentale-photo at bounding box center [564, 314] width 411 height 274
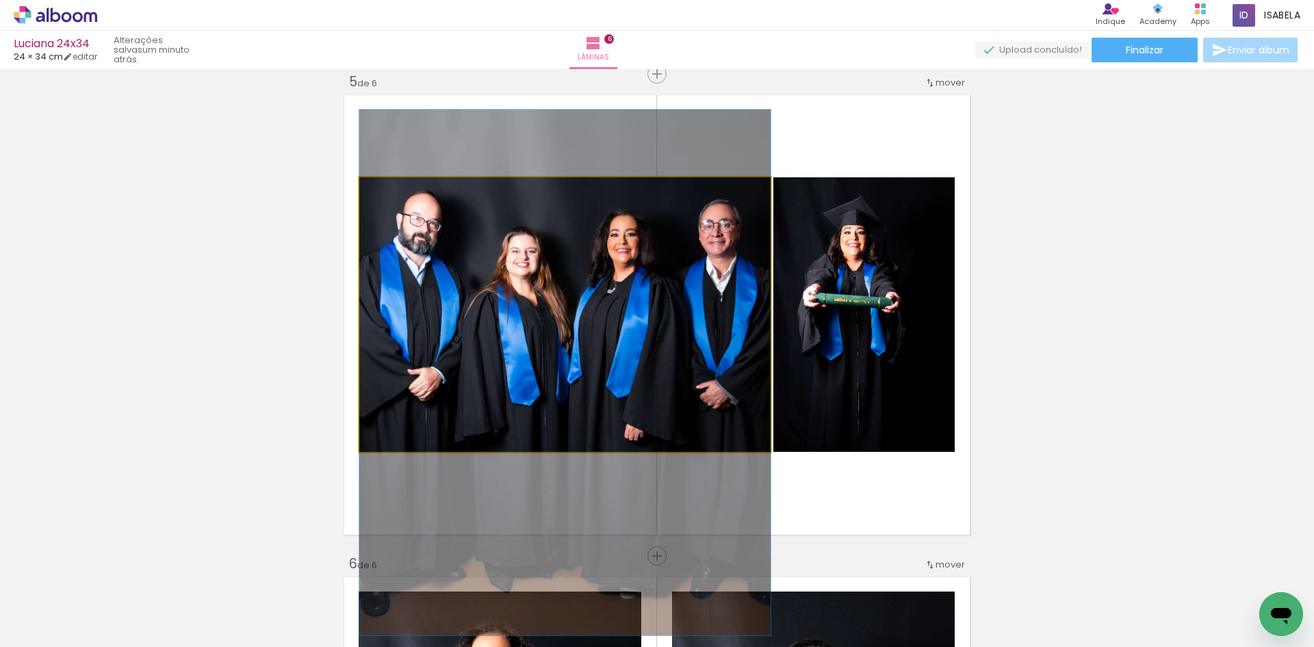
click at [701, 376] on quentale-photo at bounding box center [564, 314] width 411 height 274
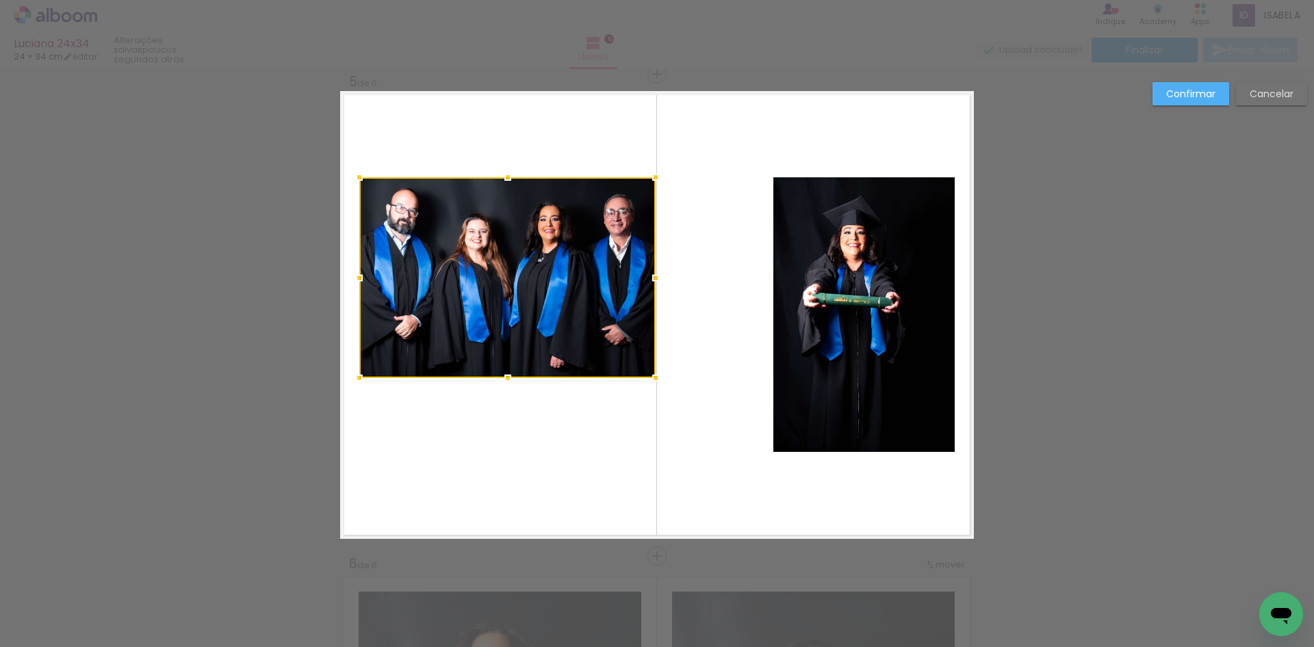
drag, startPoint x: 766, startPoint y: 451, endPoint x: 651, endPoint y: 377, distance: 136.6
click at [651, 377] on div at bounding box center [655, 377] width 27 height 27
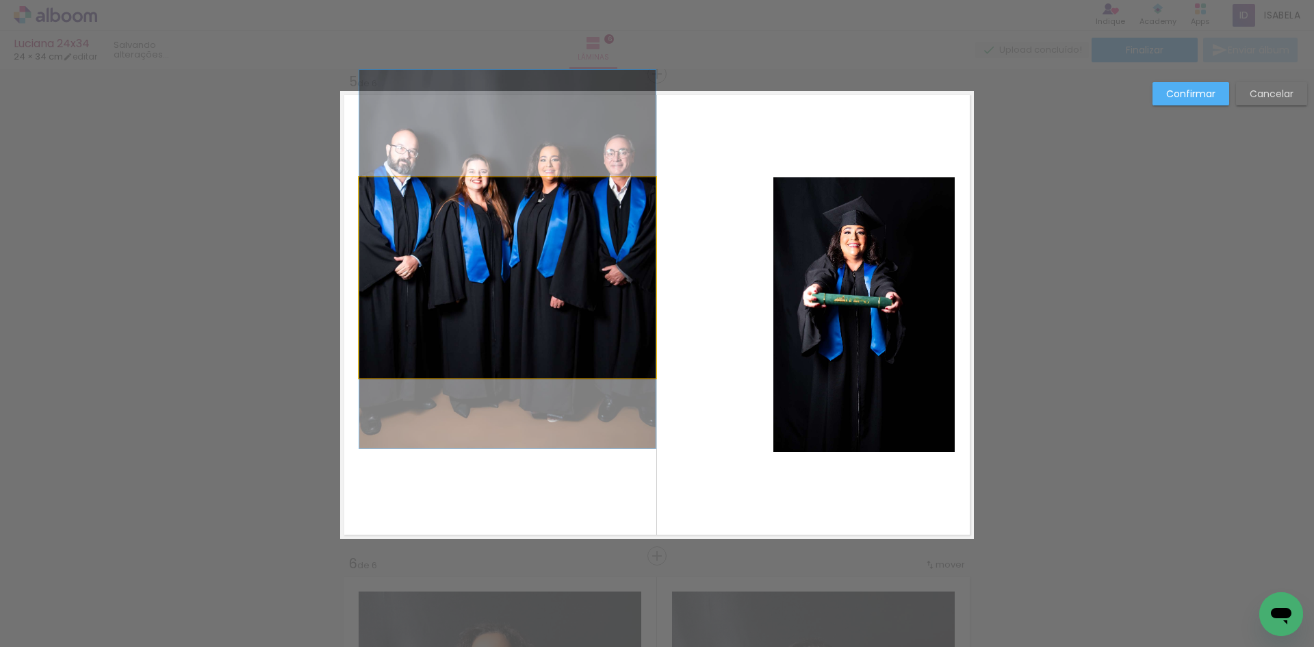
drag, startPoint x: 612, startPoint y: 340, endPoint x: 597, endPoint y: 281, distance: 61.4
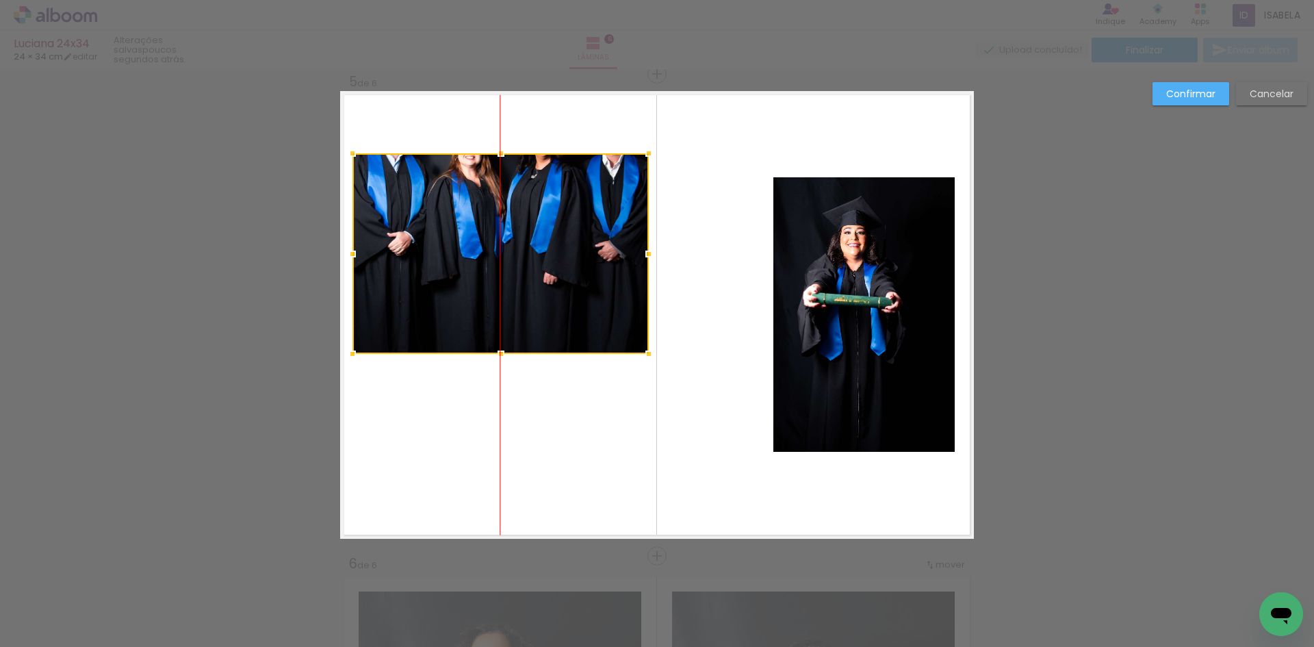
drag, startPoint x: 543, startPoint y: 198, endPoint x: 535, endPoint y: 174, distance: 25.3
click at [535, 174] on div at bounding box center [500, 253] width 296 height 200
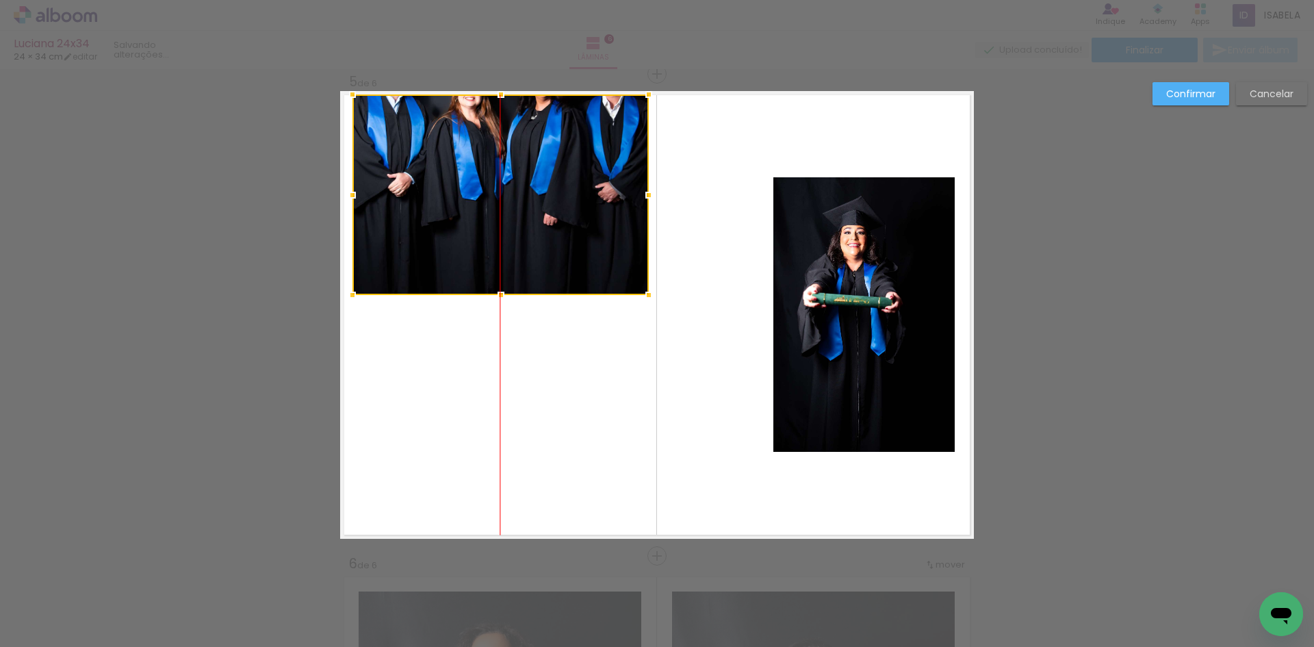
drag, startPoint x: 535, startPoint y: 174, endPoint x: 524, endPoint y: 116, distance: 59.8
click at [524, 116] on div at bounding box center [500, 194] width 296 height 200
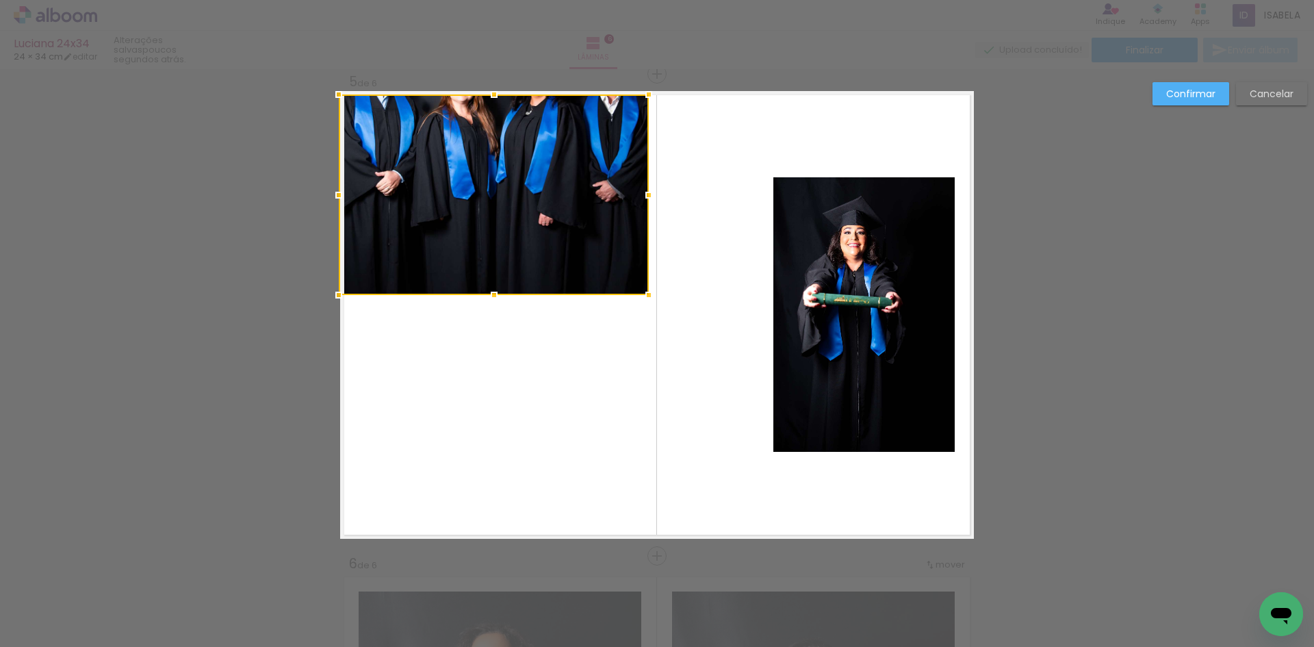
click at [349, 196] on div at bounding box center [494, 194] width 310 height 200
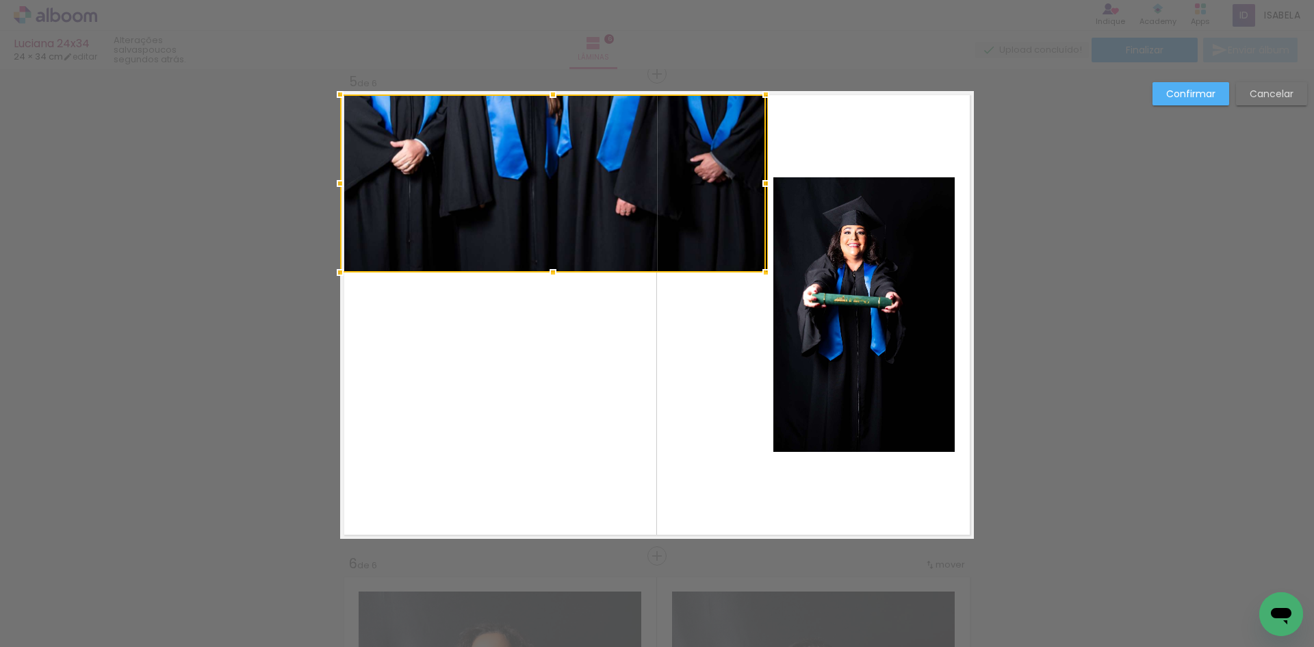
drag, startPoint x: 492, startPoint y: 289, endPoint x: 439, endPoint y: 267, distance: 57.9
click at [439, 267] on div at bounding box center [553, 183] width 426 height 178
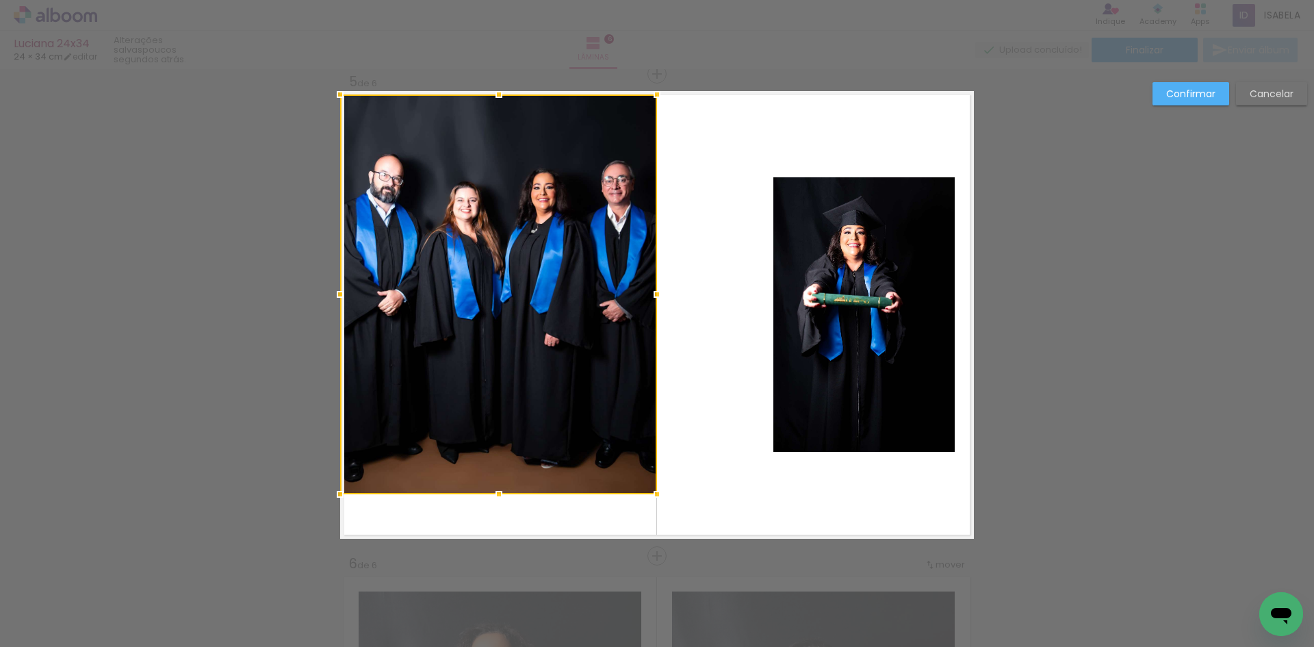
drag, startPoint x: 760, startPoint y: 273, endPoint x: 649, endPoint y: 495, distance: 247.8
click at [649, 495] on div at bounding box center [656, 493] width 27 height 27
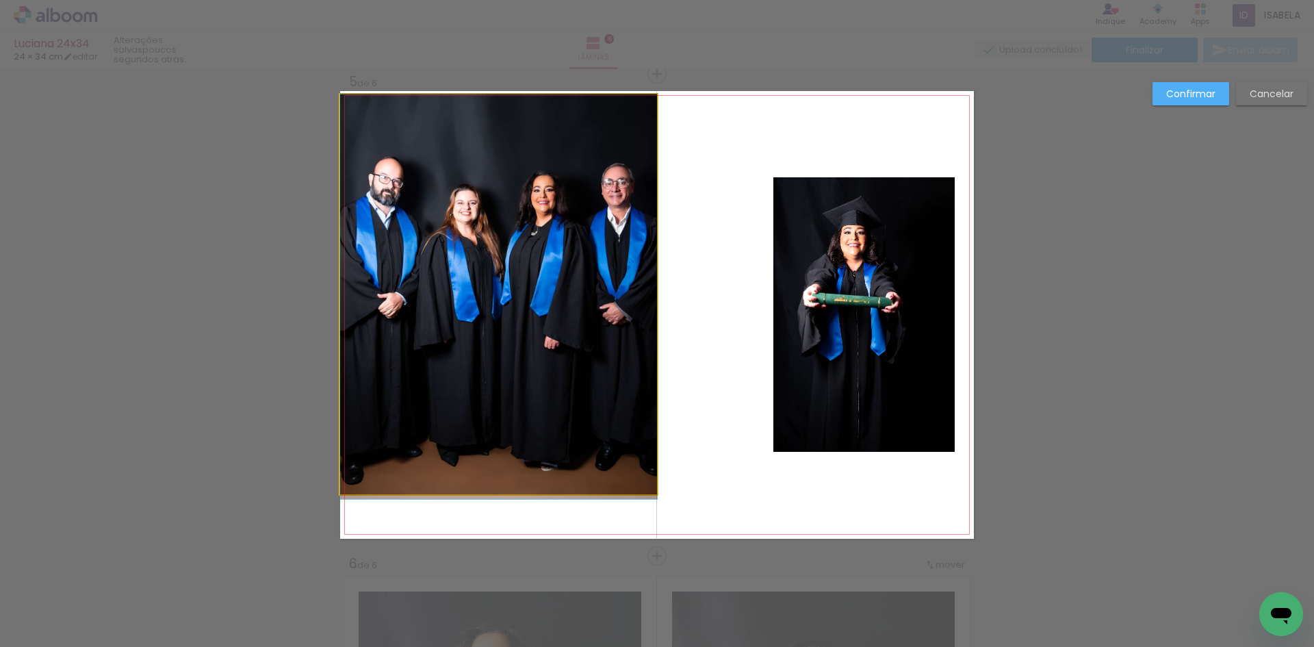
drag, startPoint x: 631, startPoint y: 441, endPoint x: 625, endPoint y: 456, distance: 16.3
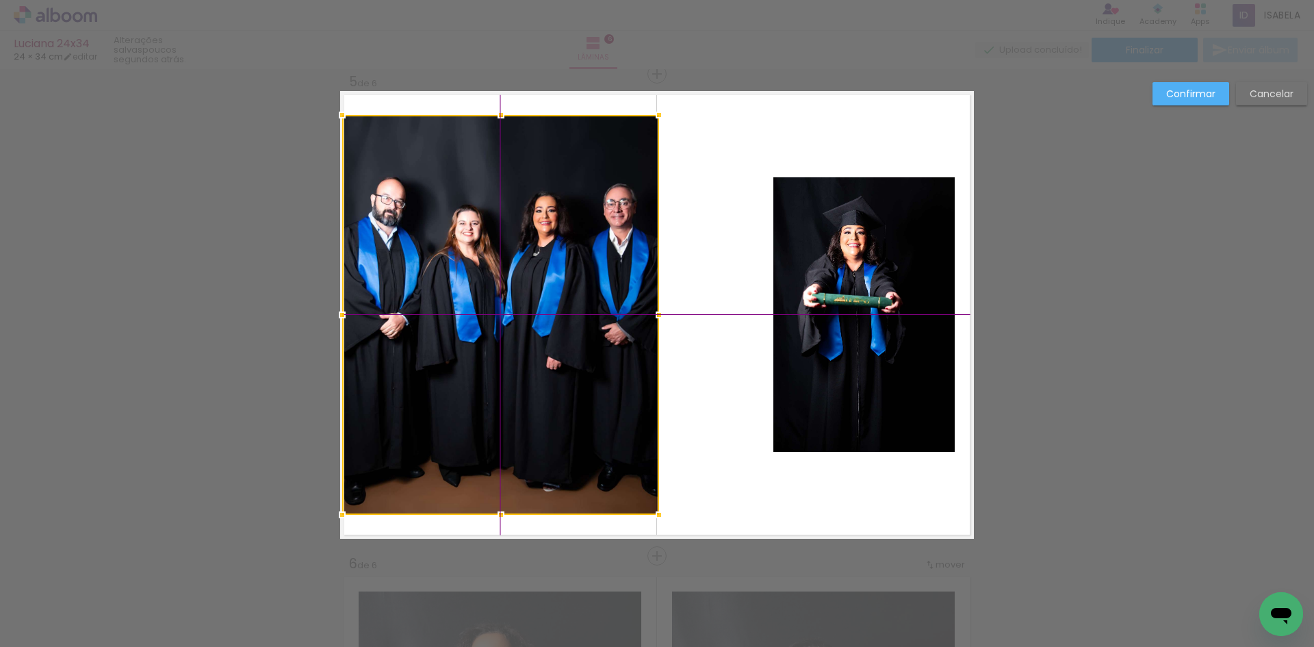
drag, startPoint x: 576, startPoint y: 369, endPoint x: 575, endPoint y: 387, distance: 17.8
click at [575, 387] on div at bounding box center [500, 315] width 317 height 400
click at [495, 365] on div at bounding box center [500, 315] width 317 height 400
click at [734, 456] on quentale-layouter at bounding box center [657, 314] width 634 height 447
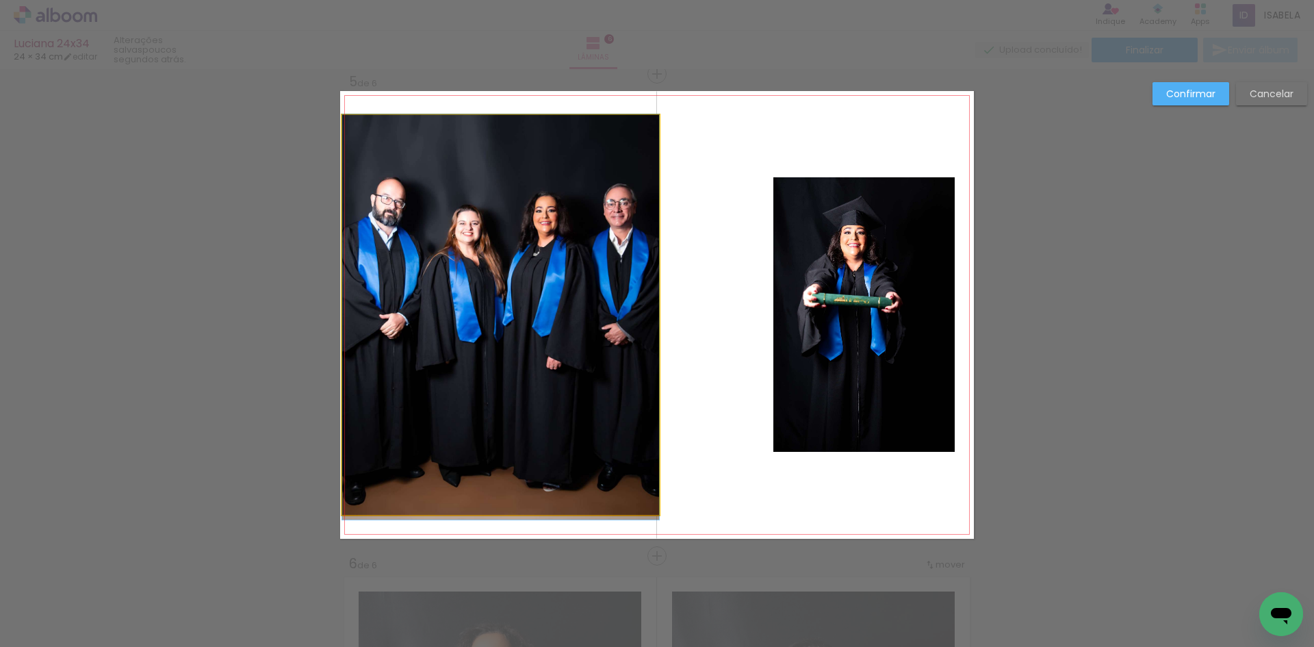
click at [538, 356] on quentale-photo at bounding box center [500, 315] width 317 height 400
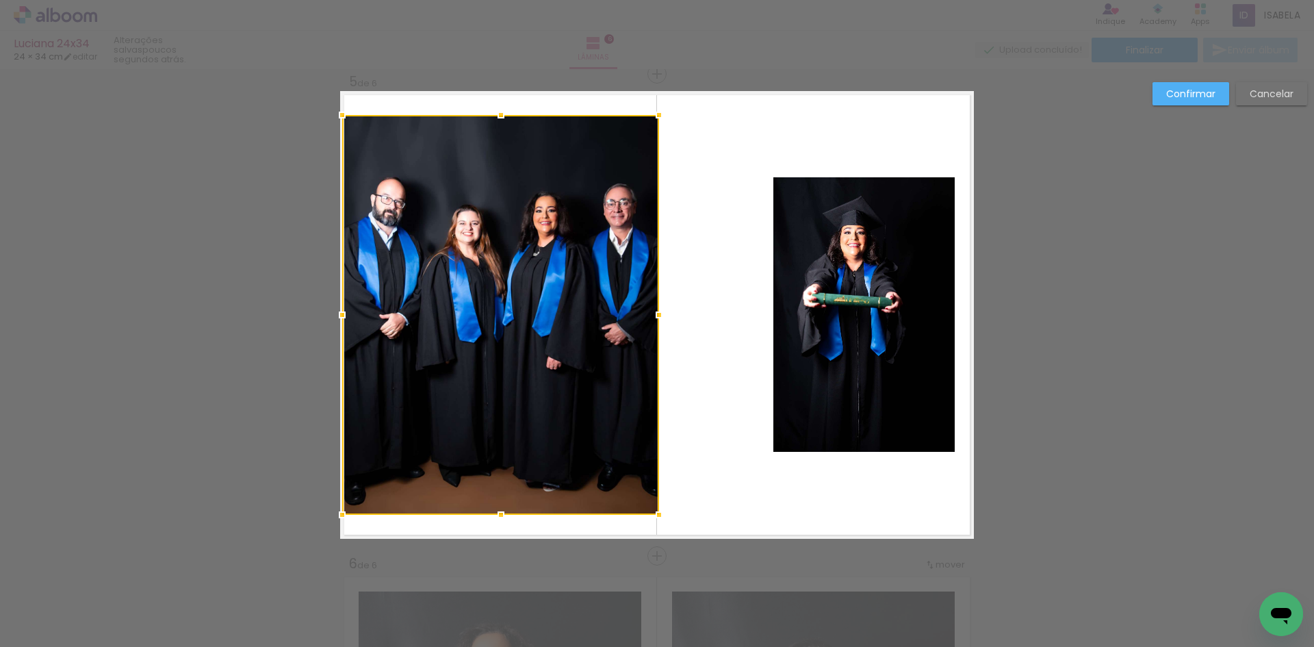
click at [538, 356] on div at bounding box center [500, 315] width 317 height 400
click at [1193, 101] on paper-button "Confirmar" at bounding box center [1190, 93] width 77 height 23
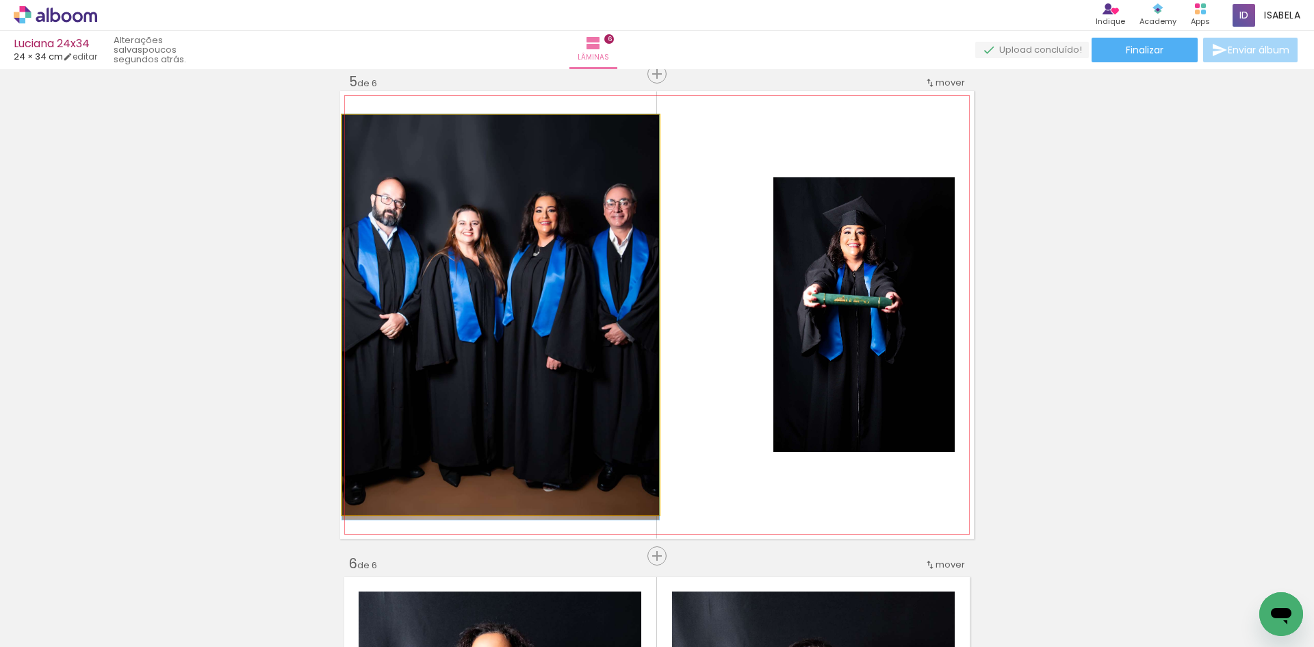
click at [521, 274] on quentale-photo at bounding box center [500, 315] width 317 height 400
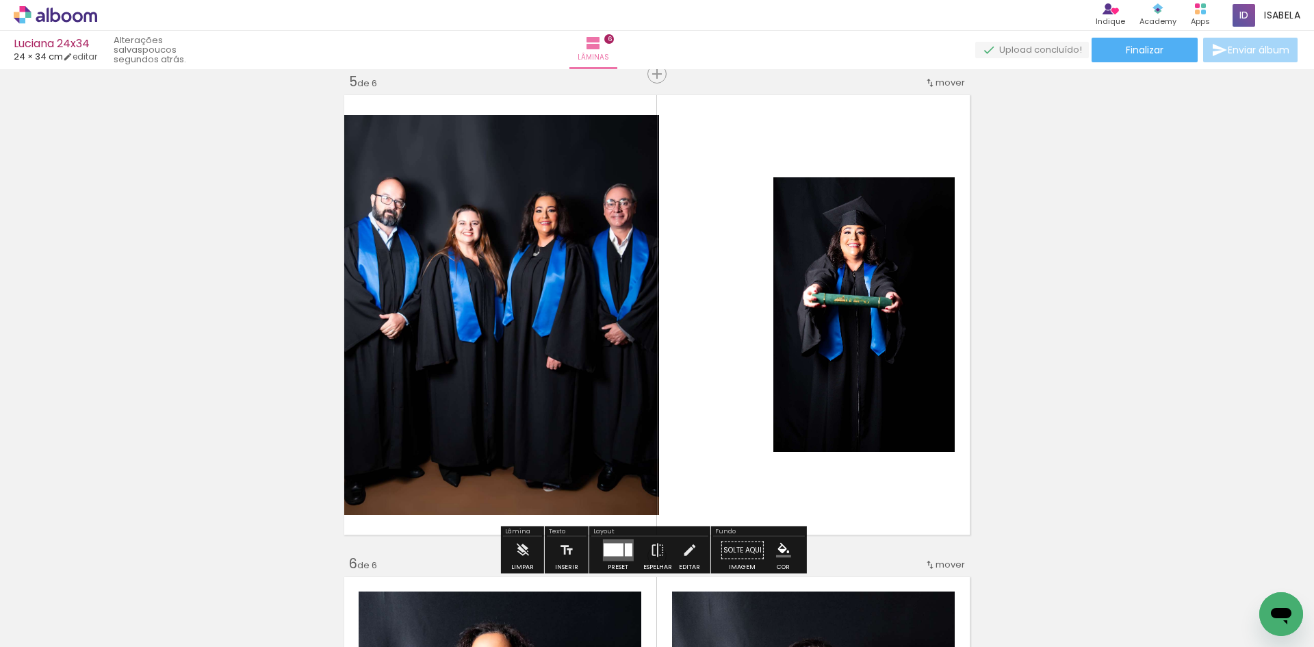
click at [729, 259] on quentale-layouter at bounding box center [657, 314] width 634 height 447
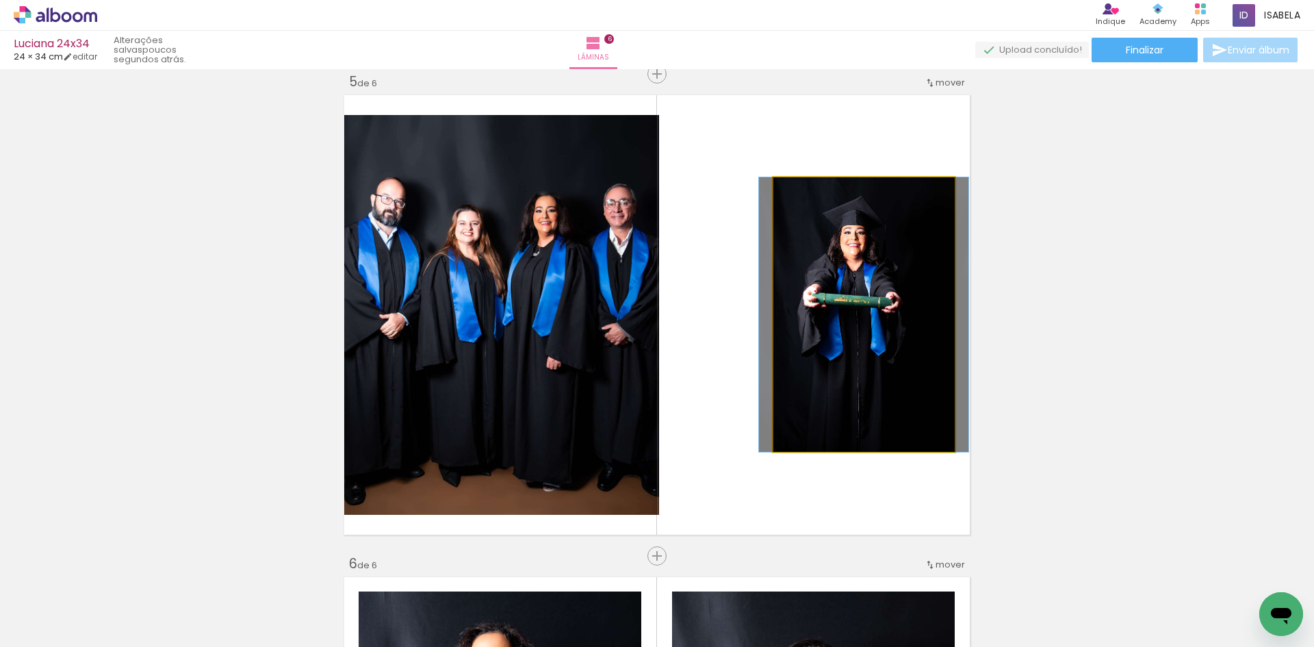
click at [866, 339] on quentale-photo at bounding box center [863, 314] width 181 height 274
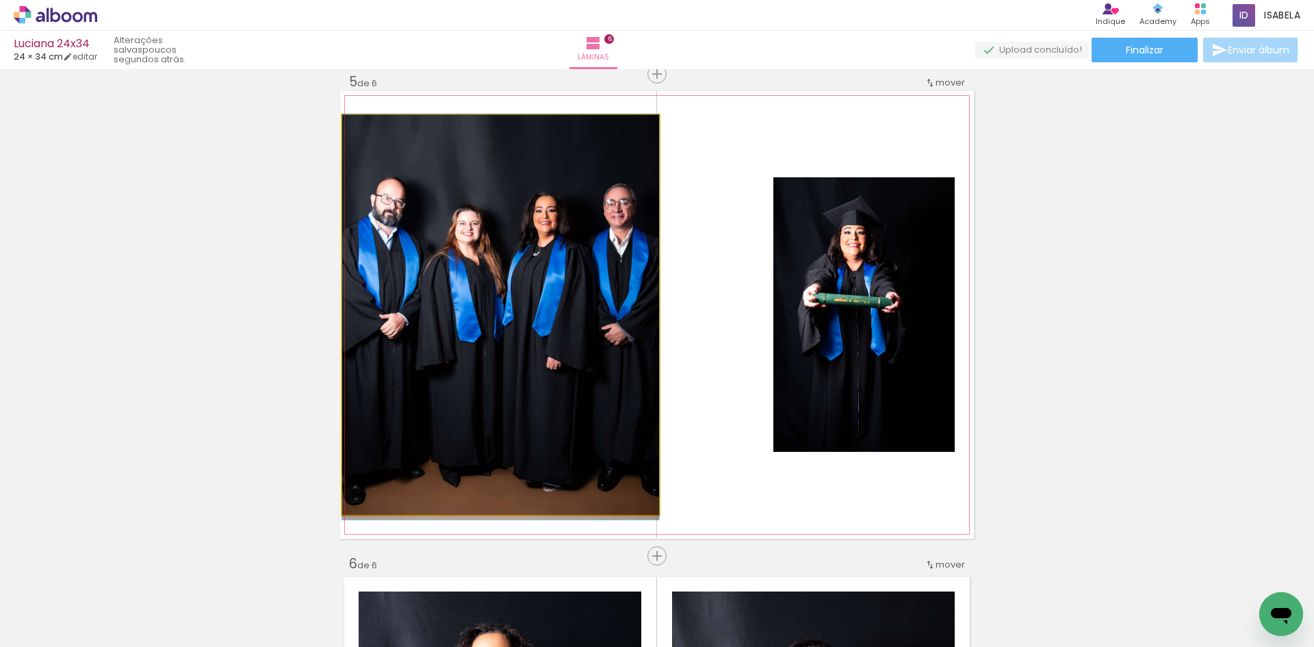
click at [556, 295] on quentale-photo at bounding box center [500, 315] width 317 height 400
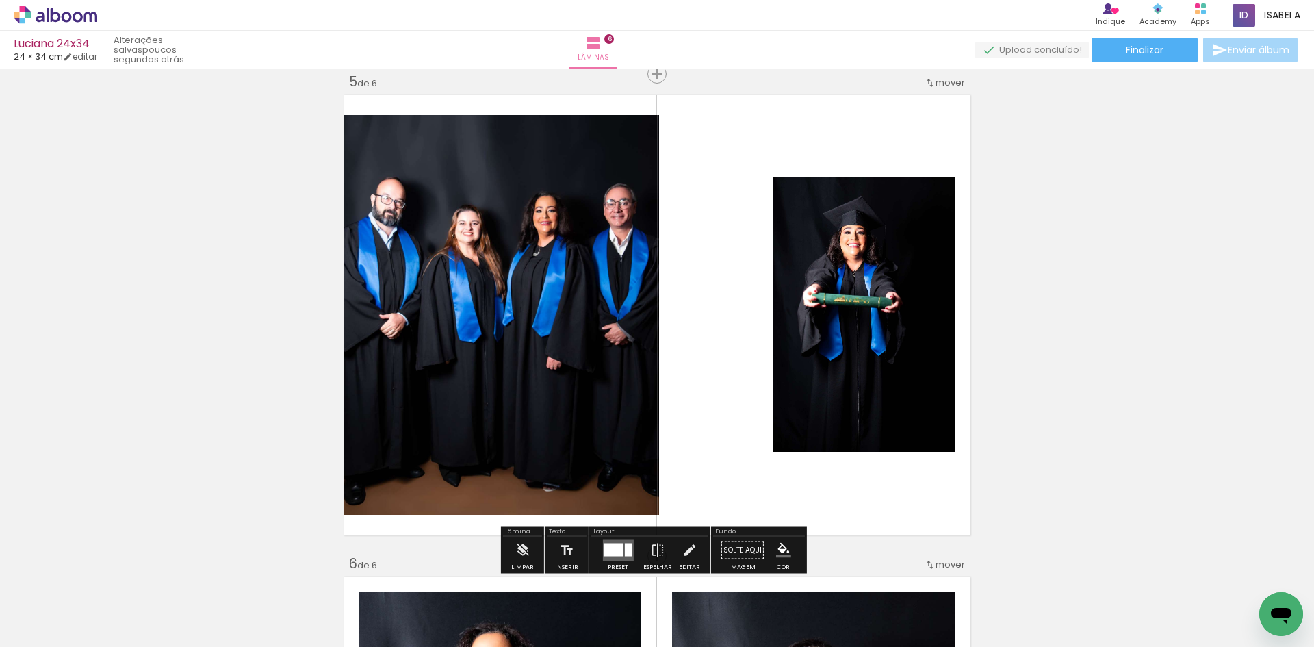
click at [556, 295] on quentale-photo at bounding box center [500, 315] width 317 height 400
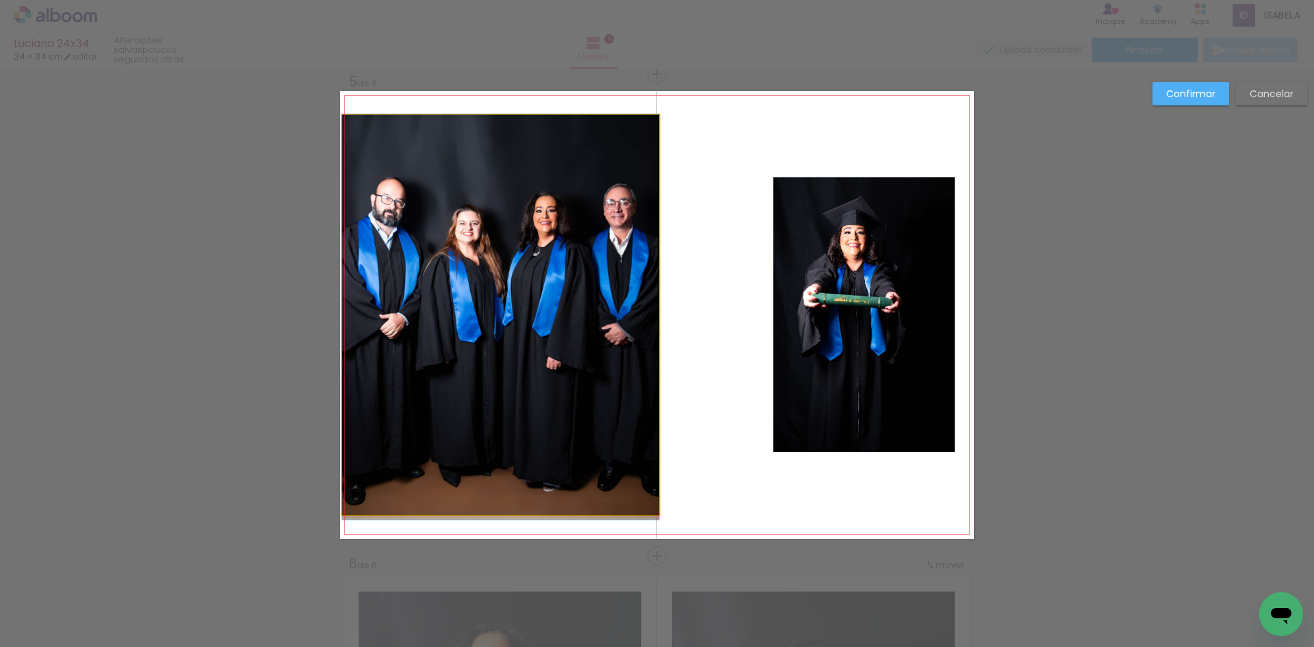
click at [556, 295] on quentale-photo at bounding box center [500, 315] width 317 height 400
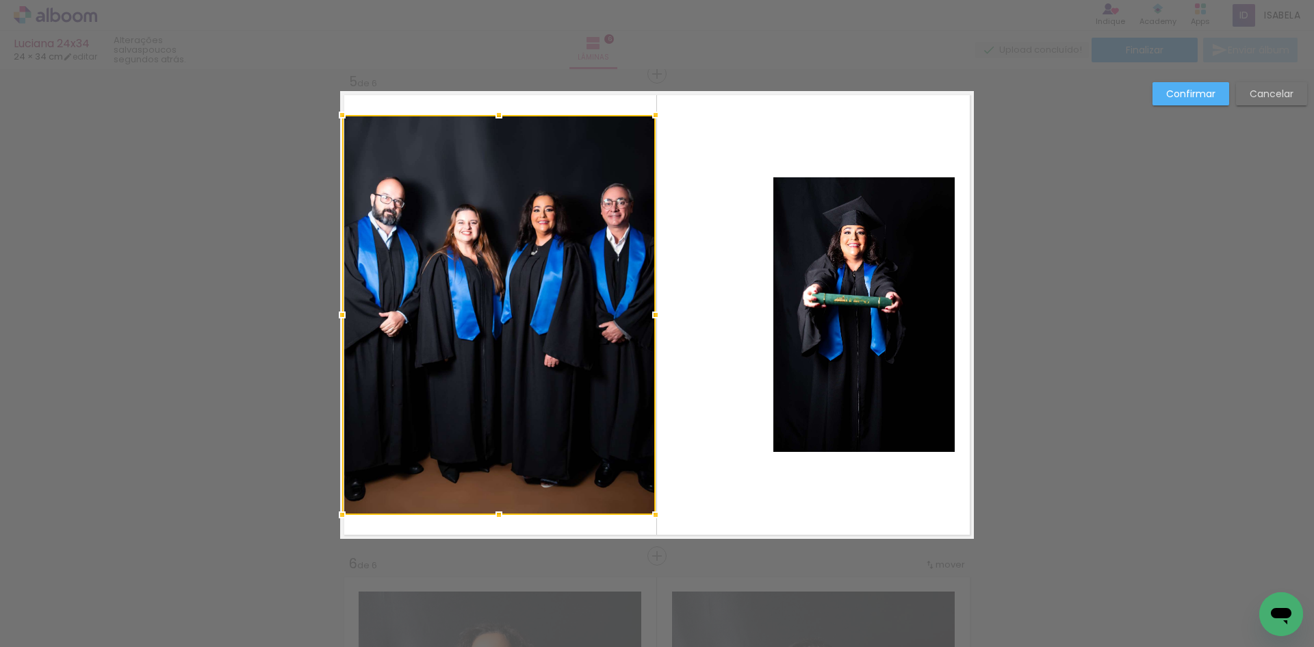
click at [651, 315] on div at bounding box center [655, 314] width 27 height 27
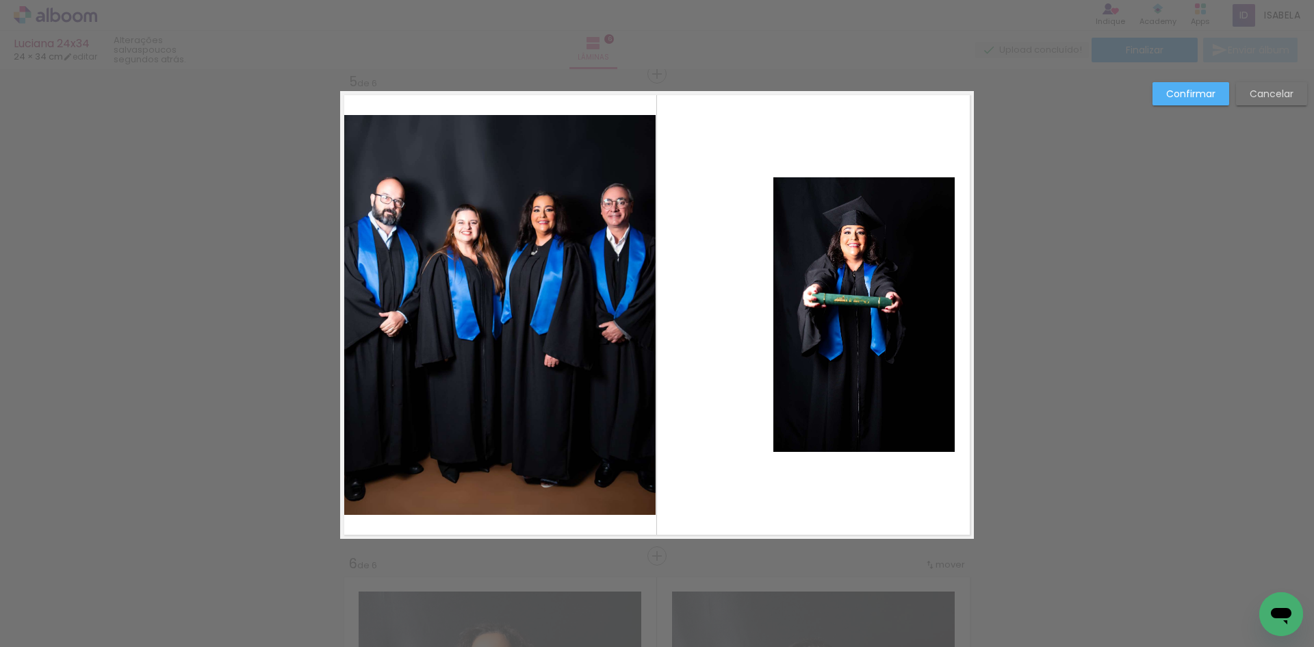
click at [713, 330] on quentale-layouter at bounding box center [657, 314] width 634 height 447
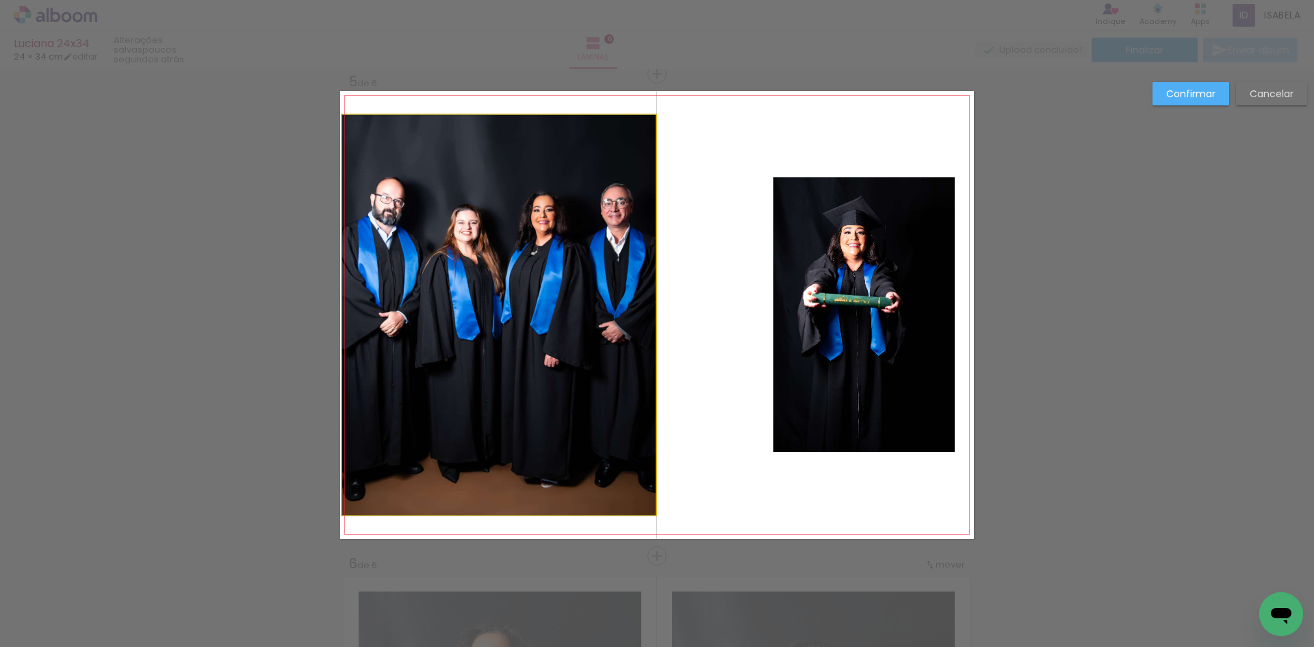
click at [614, 407] on quentale-photo at bounding box center [498, 315] width 313 height 400
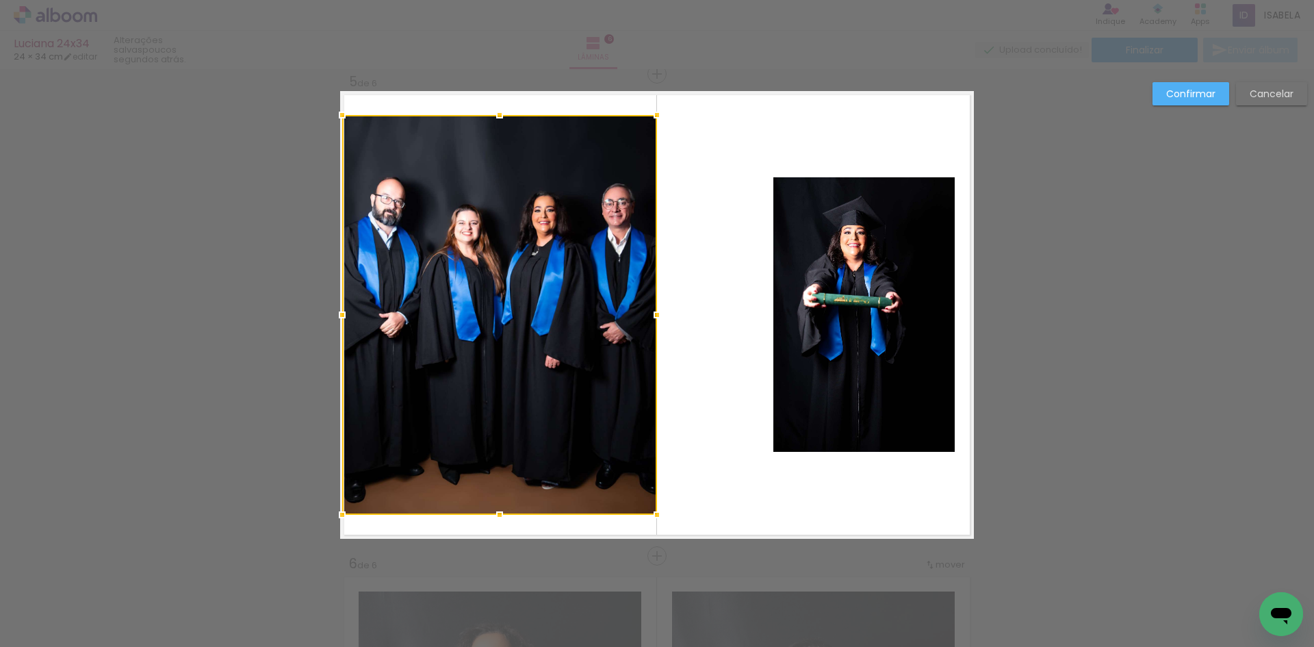
click at [653, 316] on div at bounding box center [656, 314] width 27 height 27
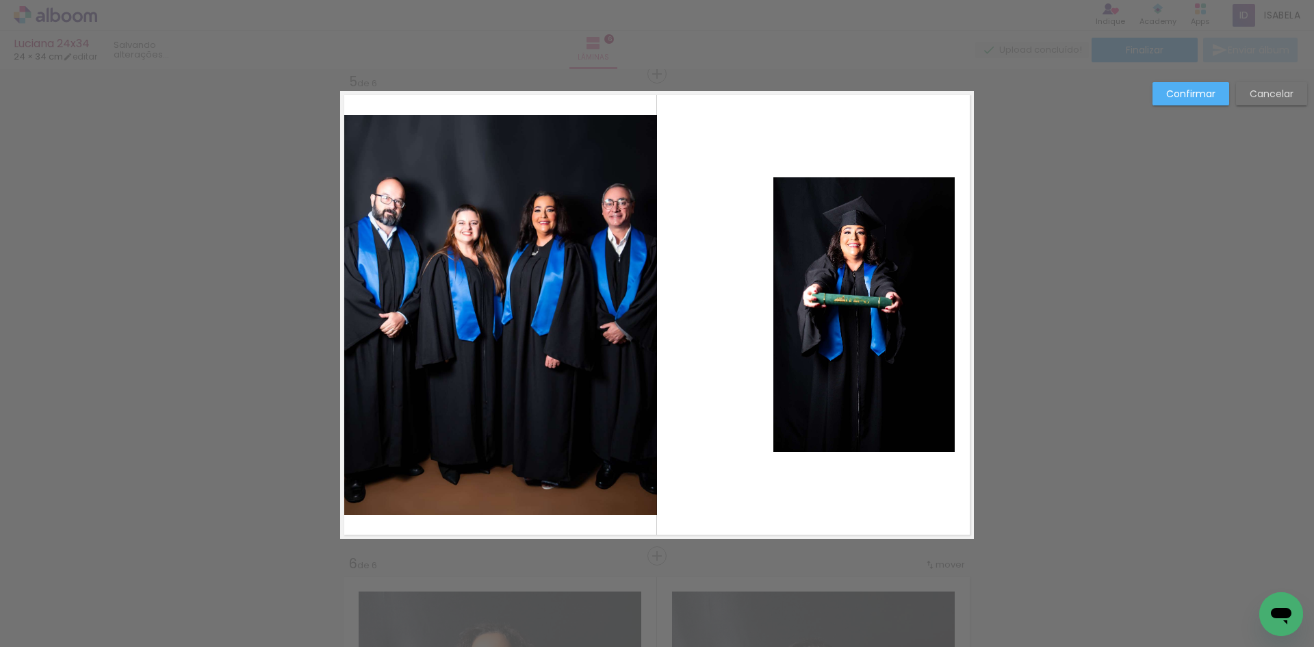
click at [701, 304] on quentale-layouter at bounding box center [657, 314] width 634 height 447
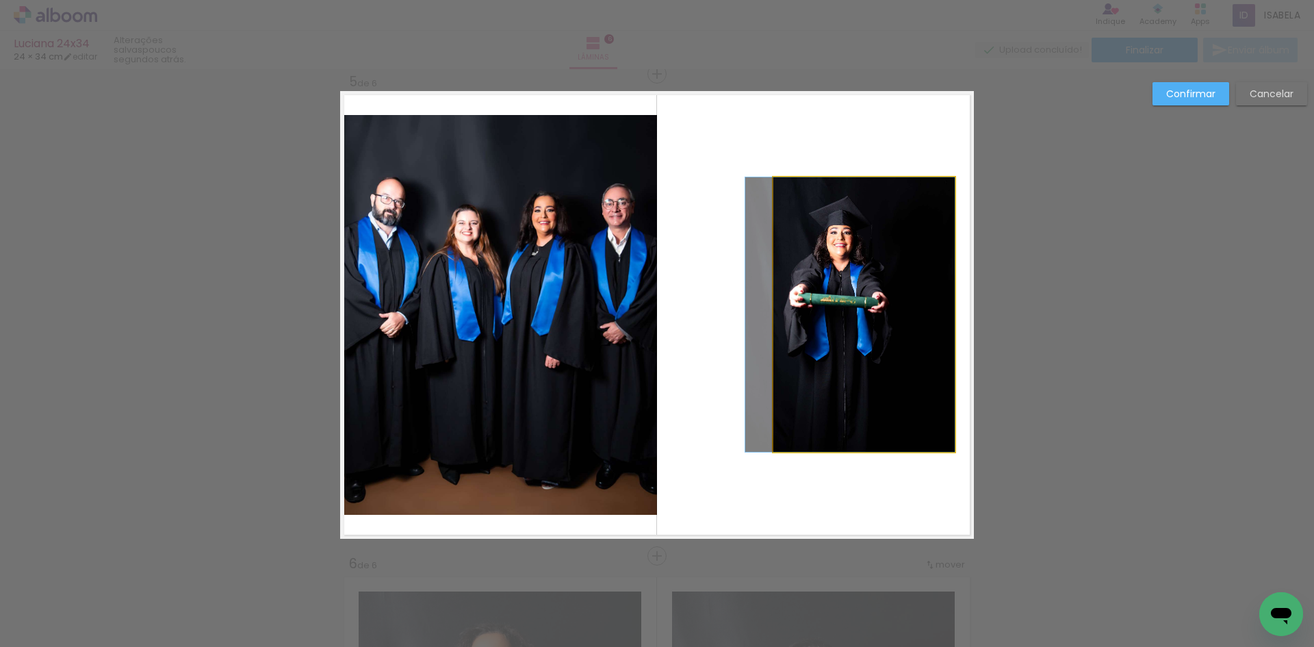
drag, startPoint x: 874, startPoint y: 326, endPoint x: 787, endPoint y: 328, distance: 86.9
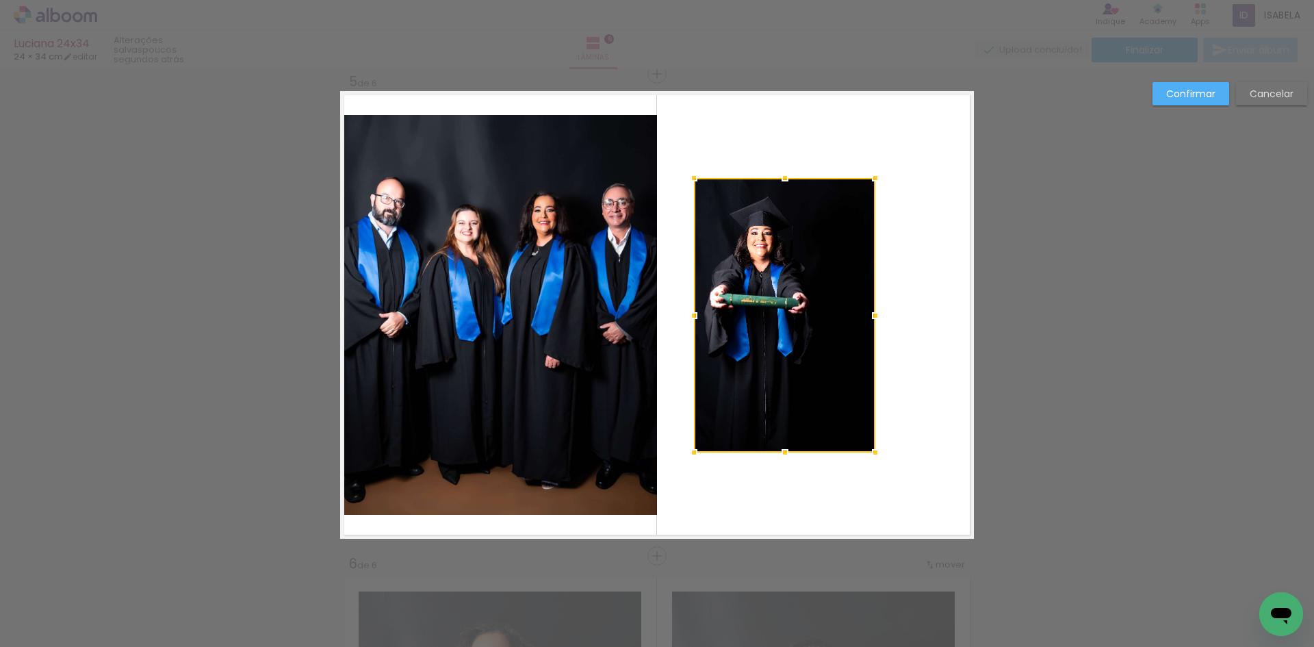
drag, startPoint x: 748, startPoint y: 310, endPoint x: 729, endPoint y: 309, distance: 19.2
click at [729, 309] on div at bounding box center [784, 315] width 181 height 274
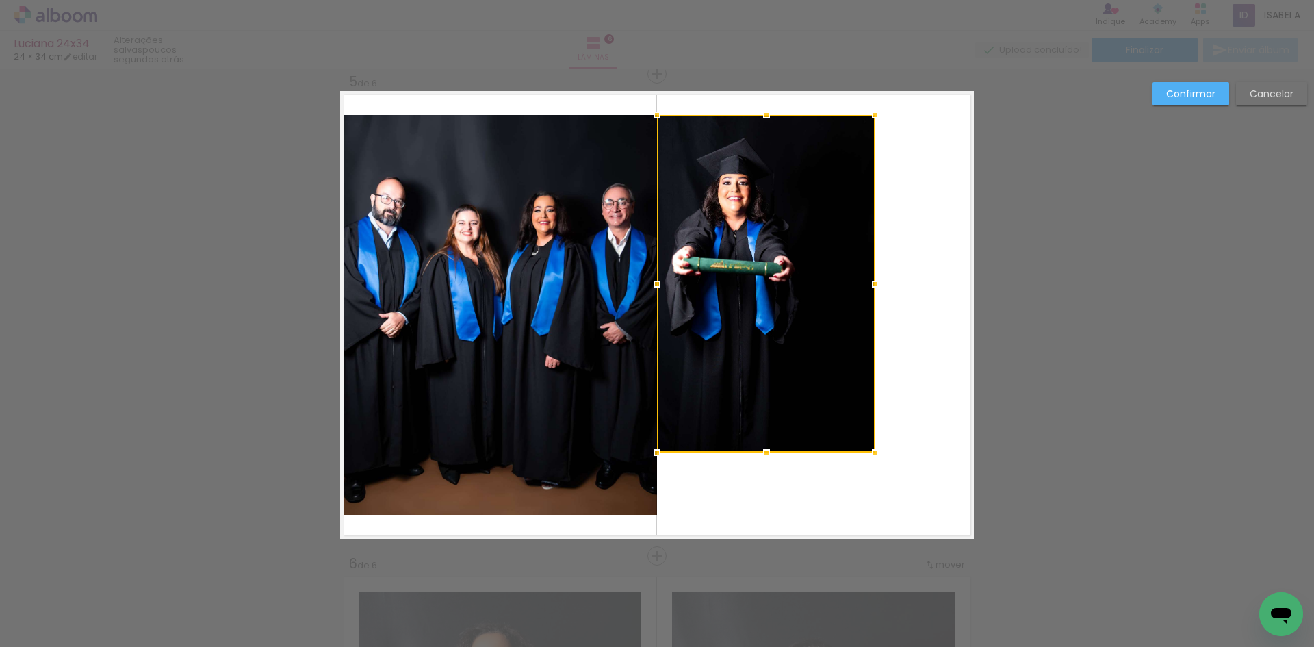
drag, startPoint x: 688, startPoint y: 172, endPoint x: 651, endPoint y: 113, distance: 70.1
click at [651, 113] on div at bounding box center [656, 114] width 27 height 27
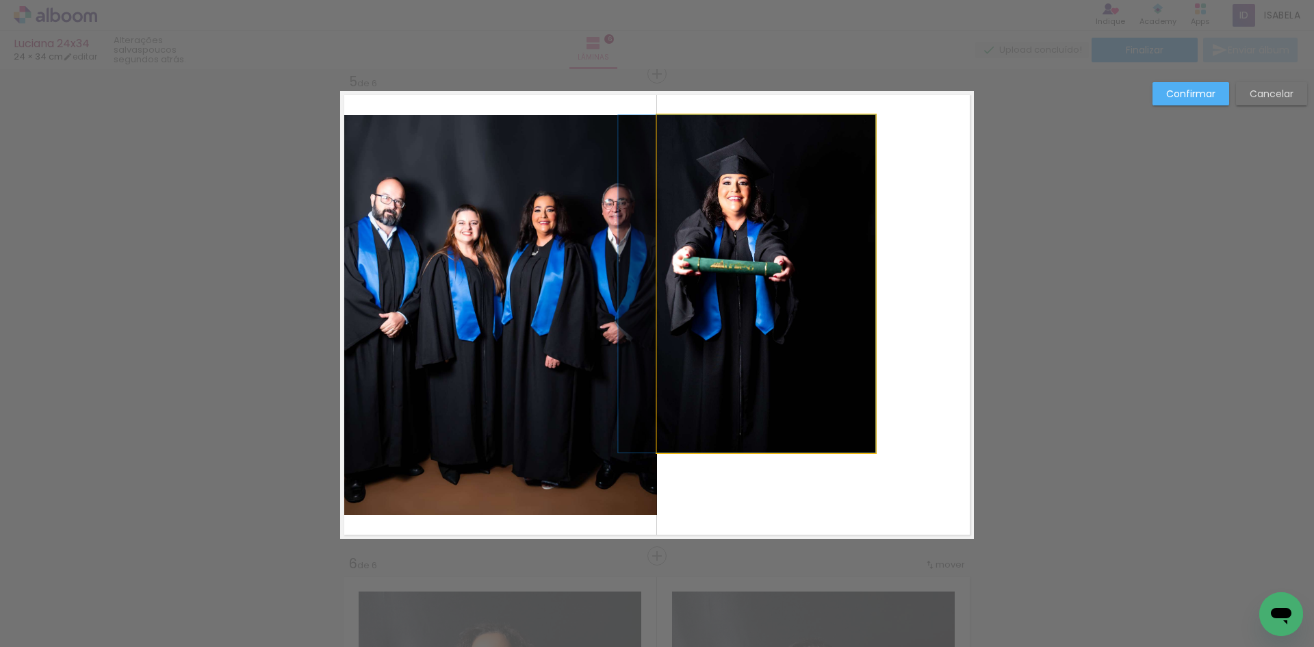
click at [794, 283] on quentale-photo at bounding box center [766, 283] width 218 height 337
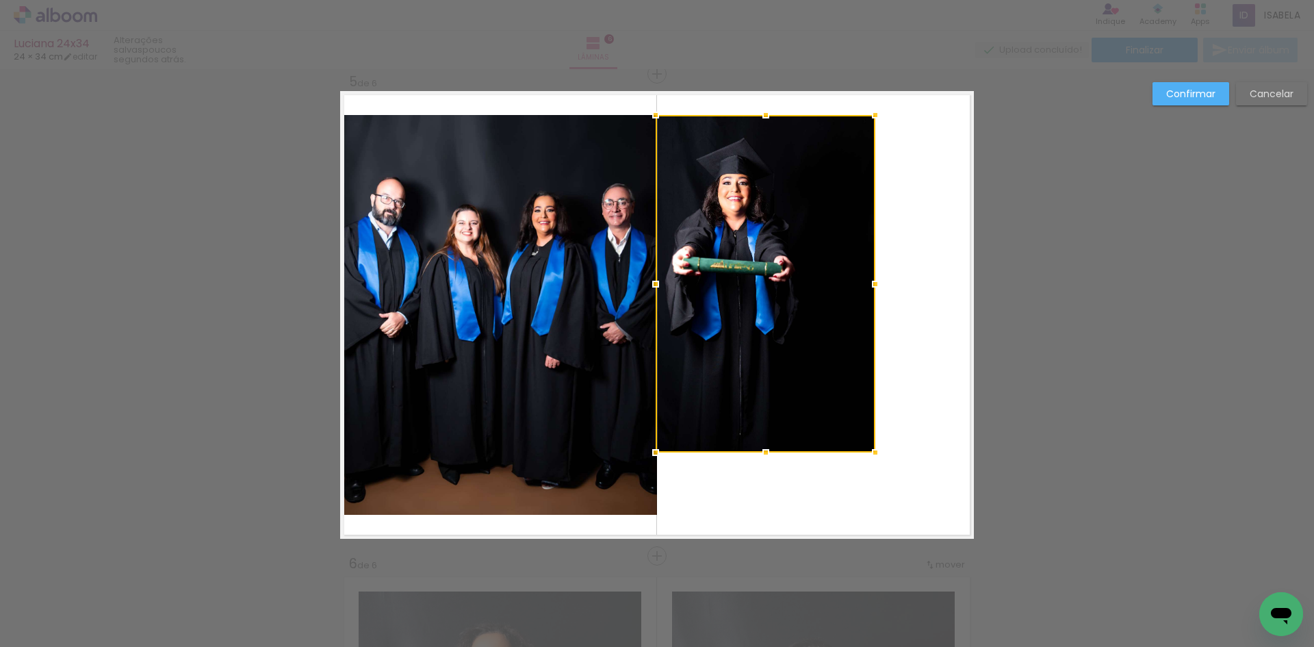
click at [651, 283] on div at bounding box center [655, 283] width 27 height 27
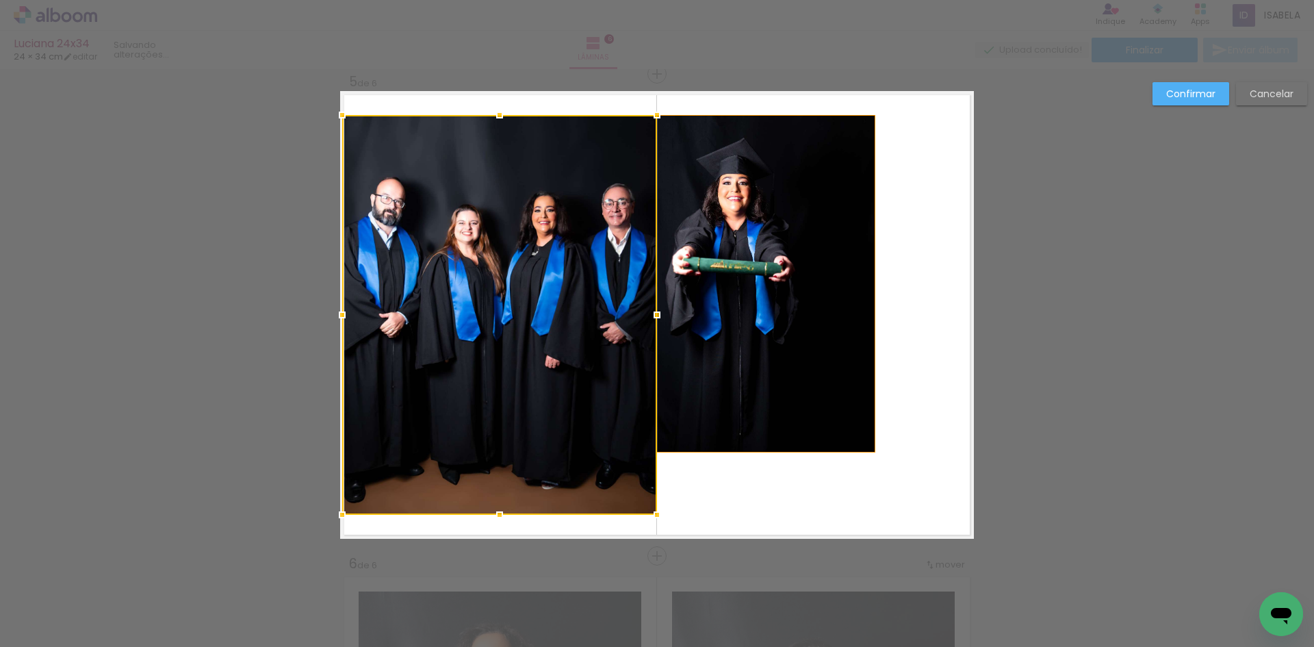
click at [809, 431] on quentale-photo at bounding box center [765, 283] width 220 height 337
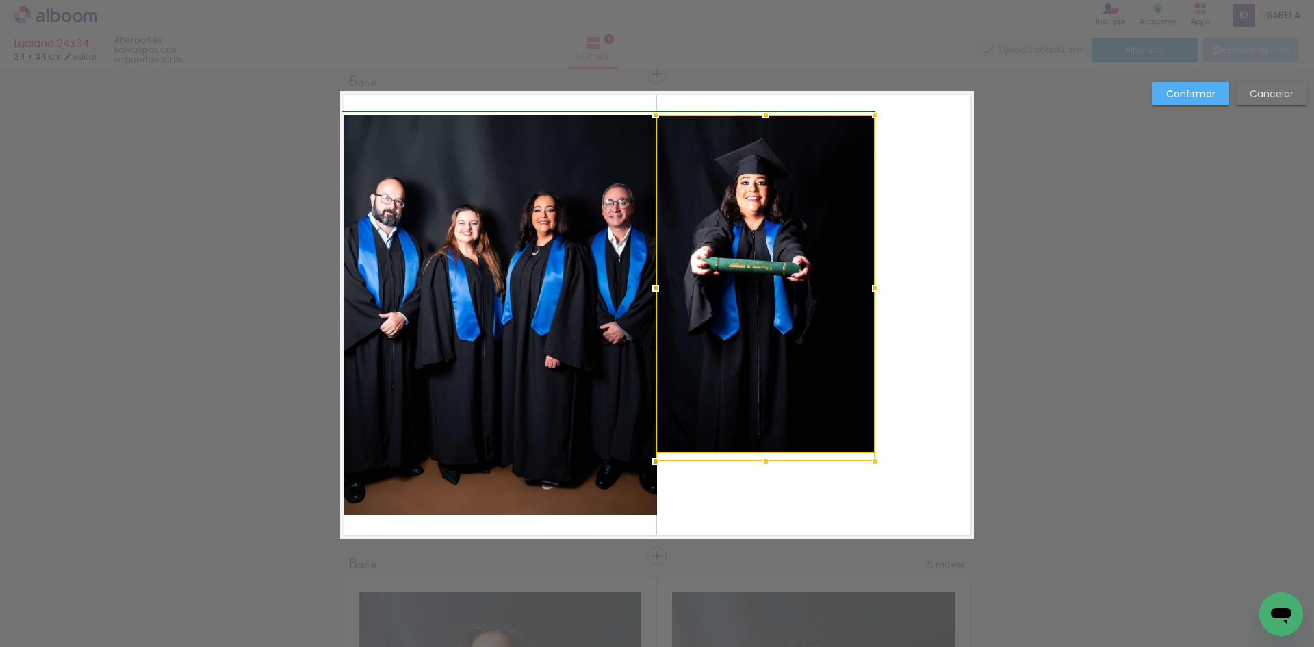
drag, startPoint x: 869, startPoint y: 452, endPoint x: 958, endPoint y: 523, distance: 113.9
click at [958, 523] on album-spread "5 de 6" at bounding box center [657, 314] width 634 height 447
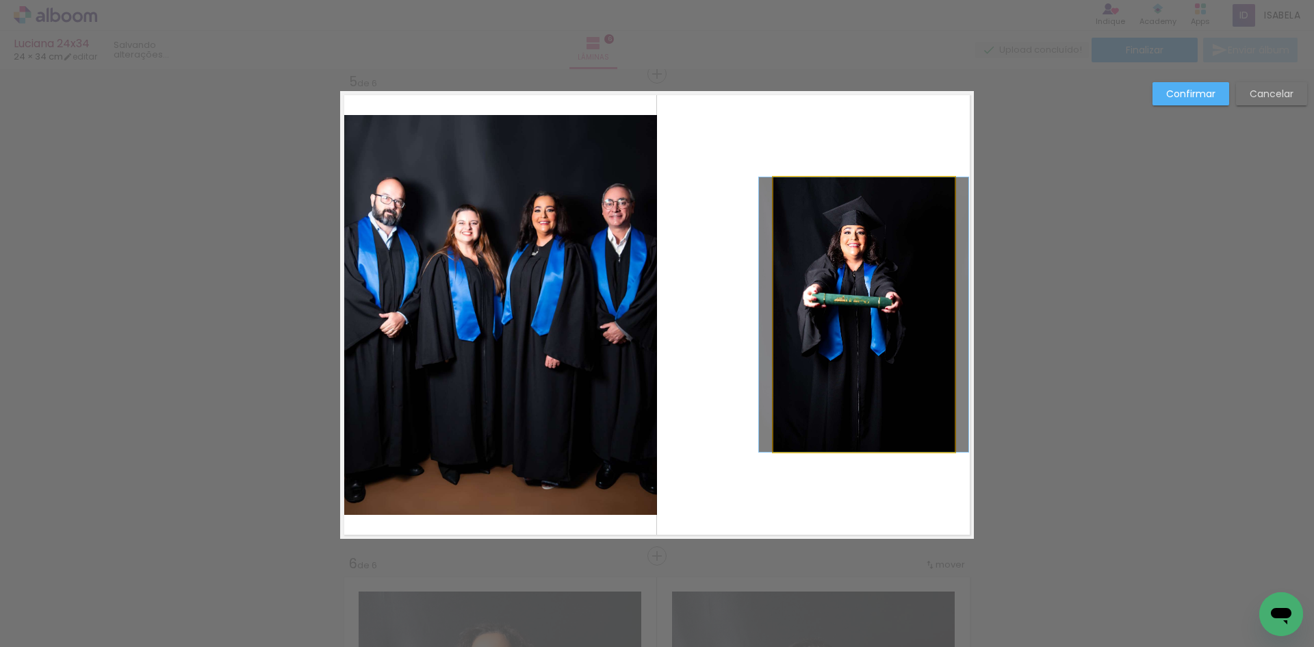
click at [831, 401] on quentale-photo at bounding box center [863, 314] width 181 height 274
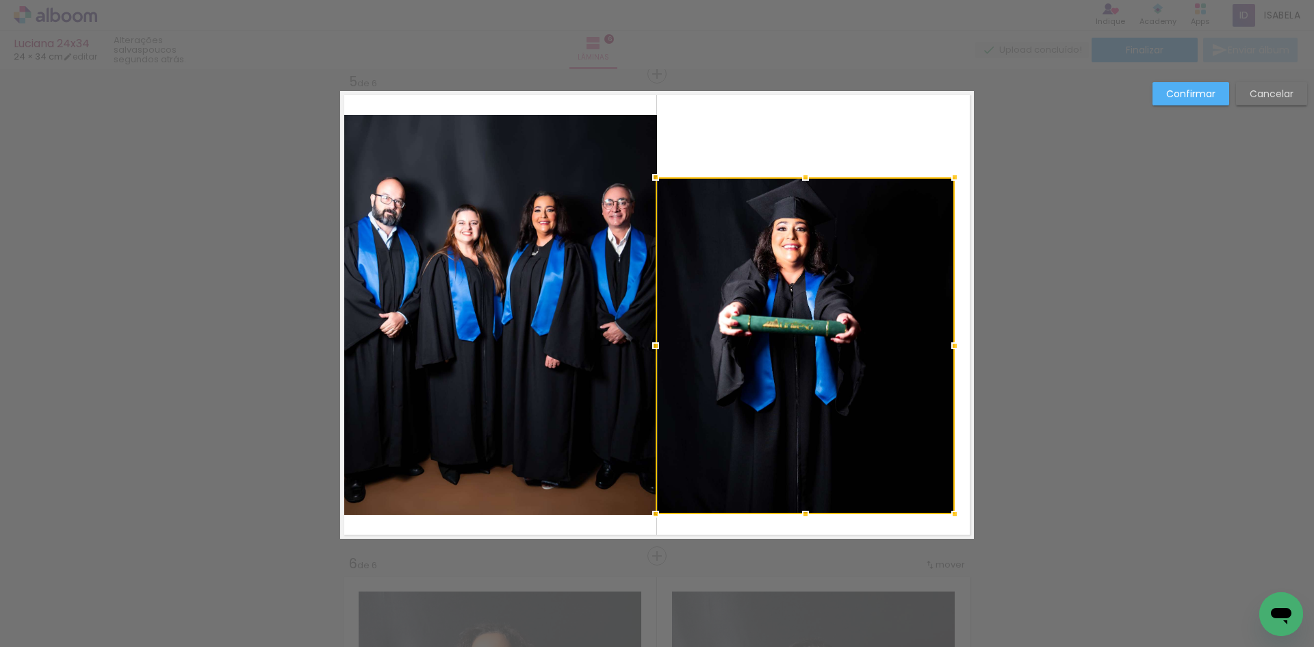
drag, startPoint x: 757, startPoint y: 455, endPoint x: 655, endPoint y: 511, distance: 116.4
click at [655, 511] on div at bounding box center [655, 513] width 27 height 27
click at [824, 400] on div at bounding box center [804, 345] width 299 height 337
click at [752, 137] on quentale-layouter at bounding box center [657, 314] width 634 height 447
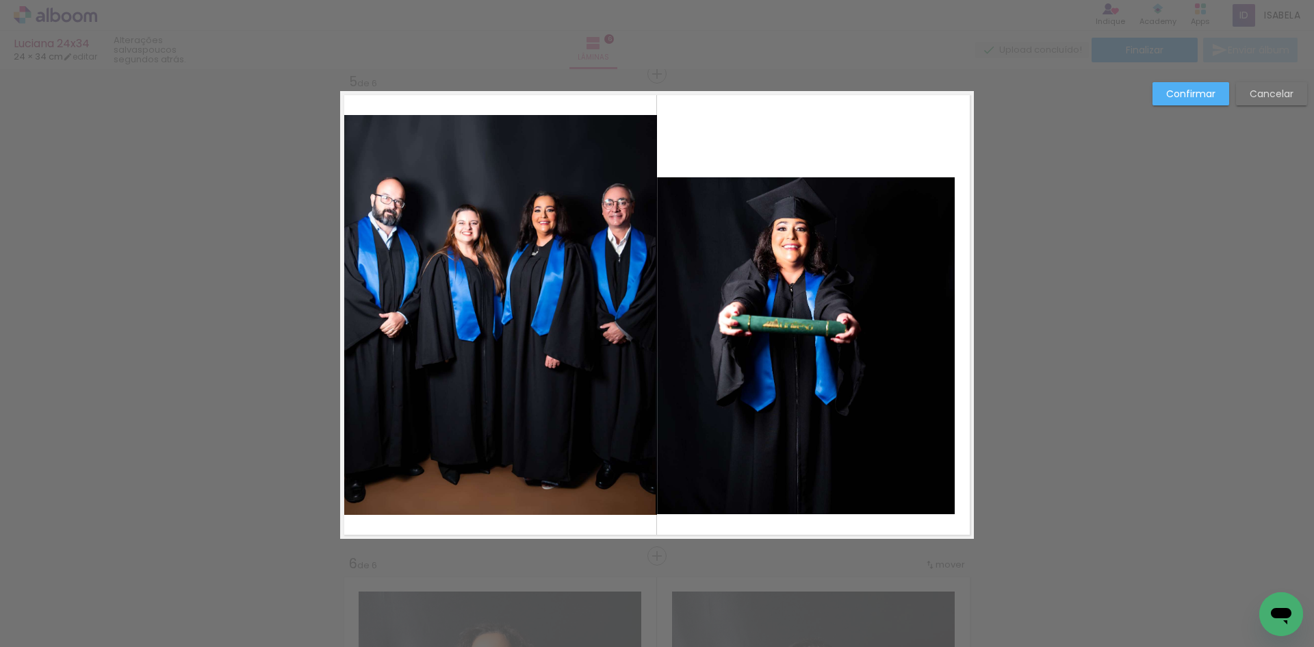
click at [764, 222] on quentale-photo at bounding box center [804, 345] width 299 height 337
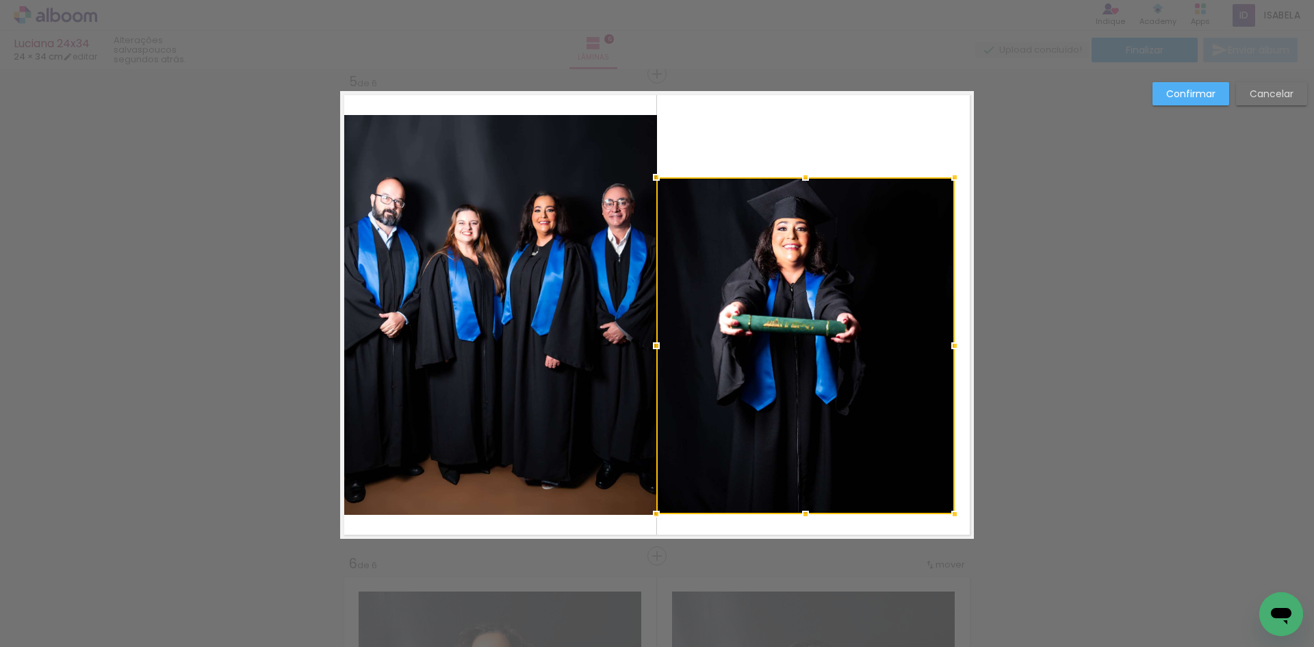
click at [651, 345] on div at bounding box center [655, 345] width 27 height 27
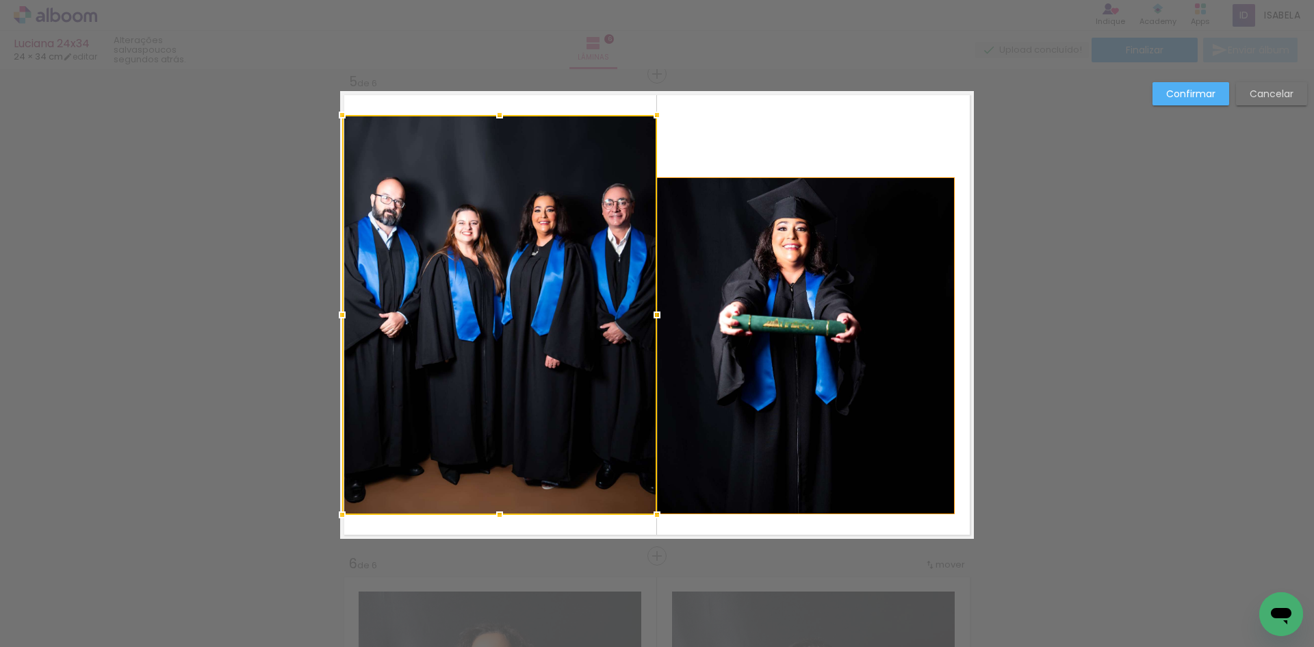
click at [777, 205] on quentale-photo at bounding box center [805, 345] width 298 height 337
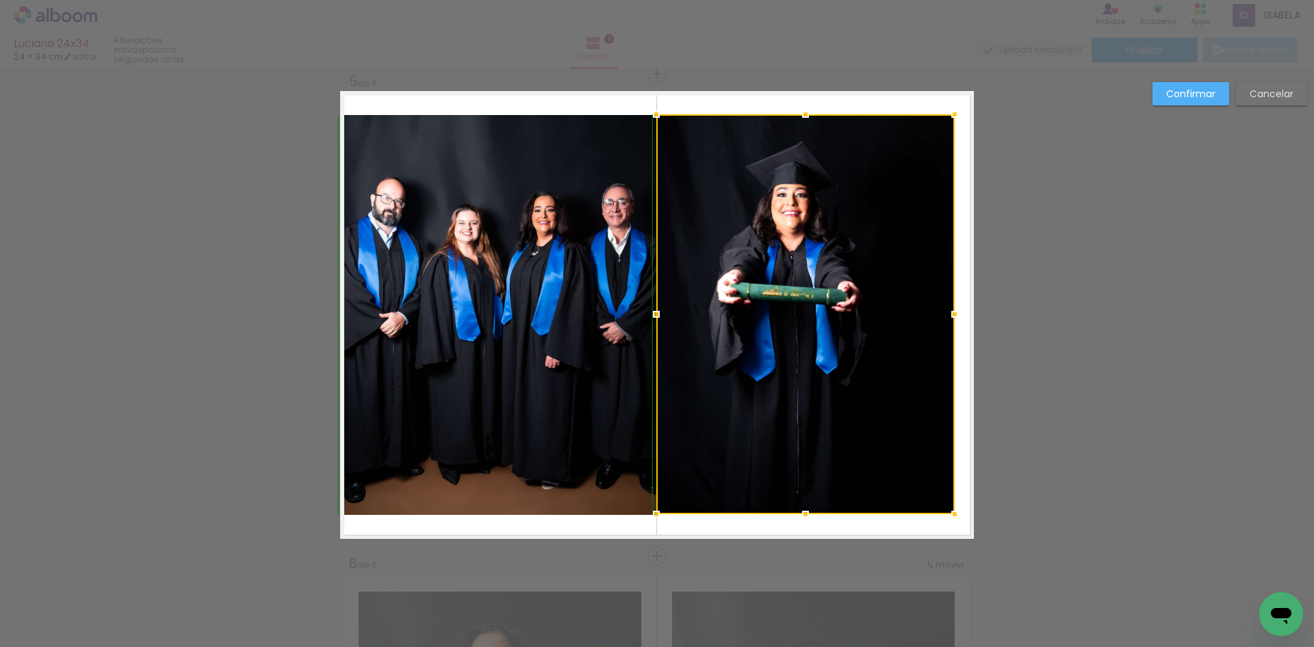
drag, startPoint x: 807, startPoint y: 179, endPoint x: 803, endPoint y: 118, distance: 61.0
click at [803, 118] on div at bounding box center [805, 114] width 27 height 27
click at [0, 0] on slot "Confirmar" at bounding box center [0, 0] width 0 height 0
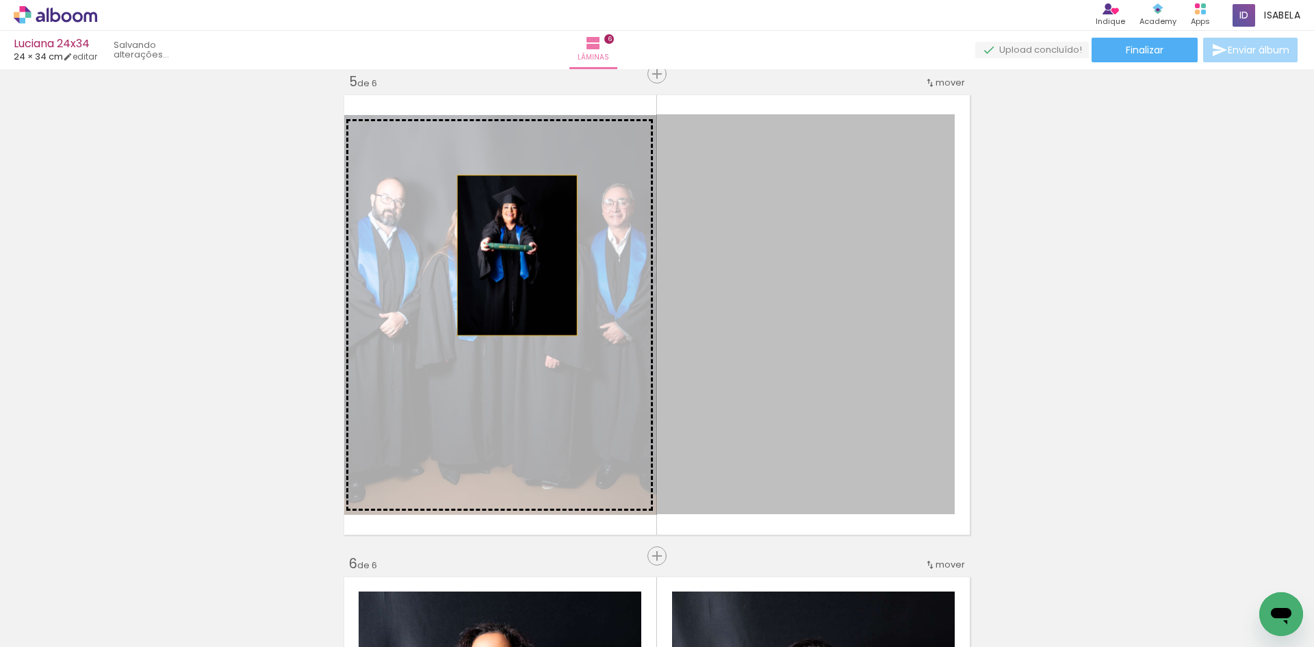
drag, startPoint x: 792, startPoint y: 259, endPoint x: 512, endPoint y: 255, distance: 280.5
click at [0, 0] on slot at bounding box center [0, 0] width 0 height 0
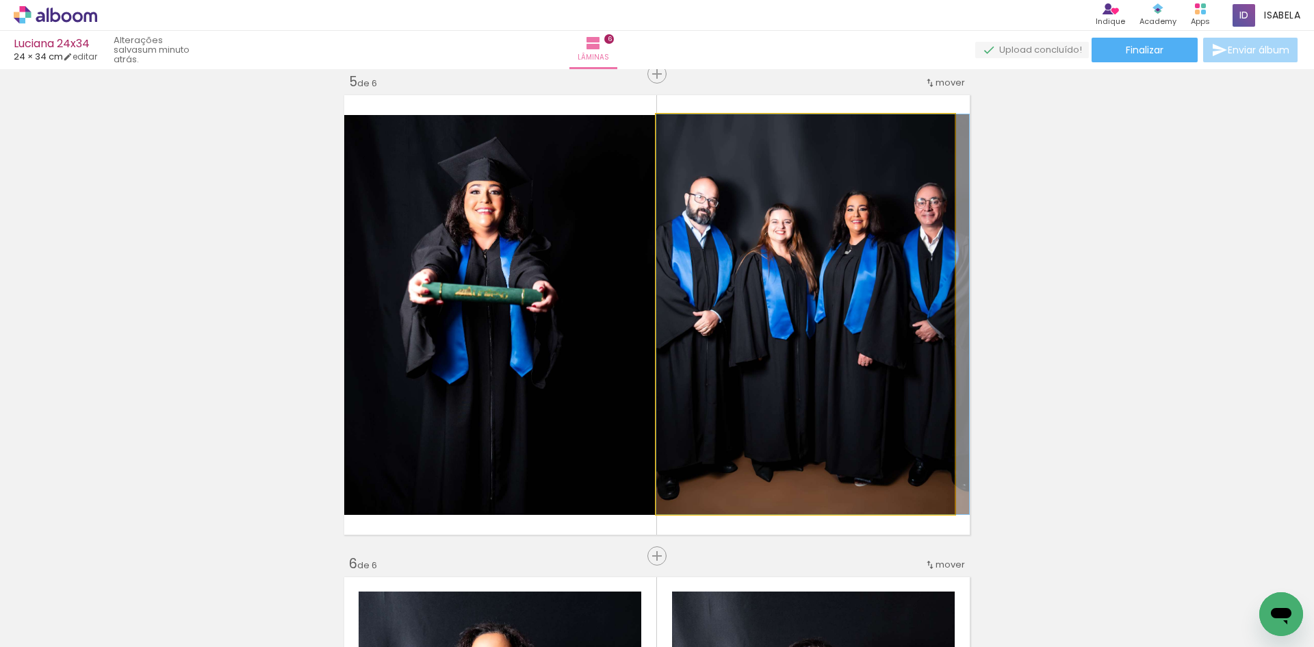
drag, startPoint x: 837, startPoint y: 313, endPoint x: 845, endPoint y: 313, distance: 7.5
click at [894, 313] on quentale-photo at bounding box center [805, 314] width 298 height 400
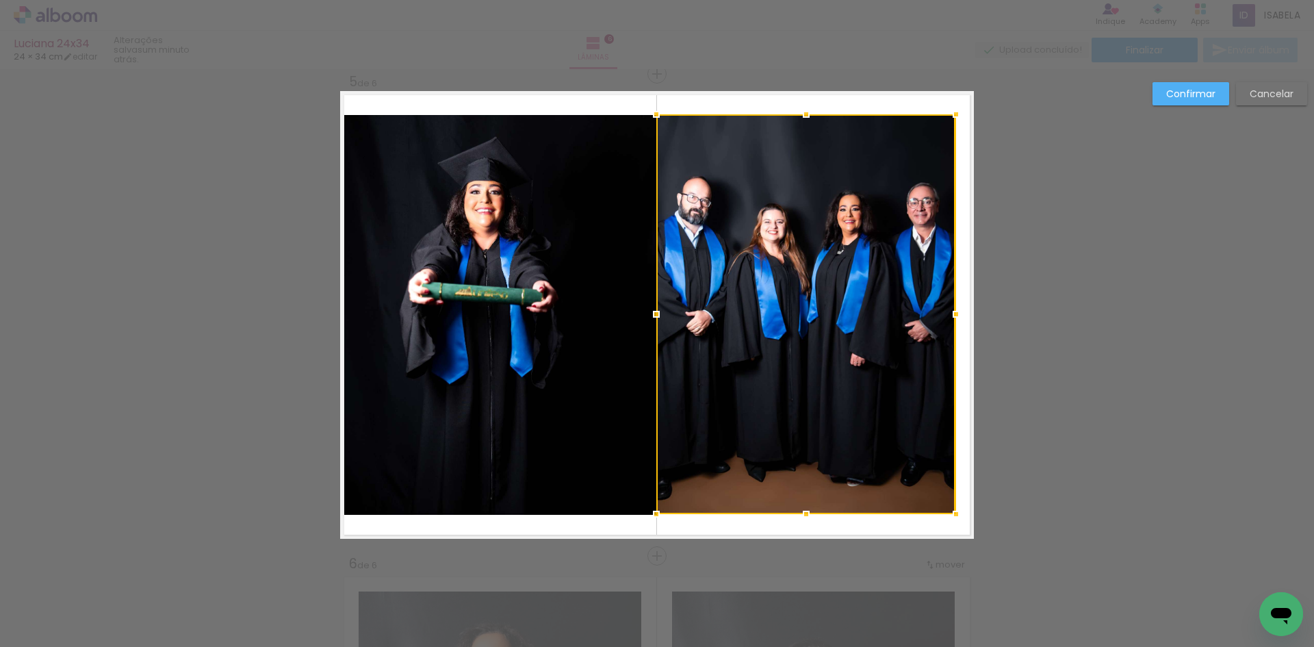
drag, startPoint x: 951, startPoint y: 311, endPoint x: 974, endPoint y: 311, distance: 23.3
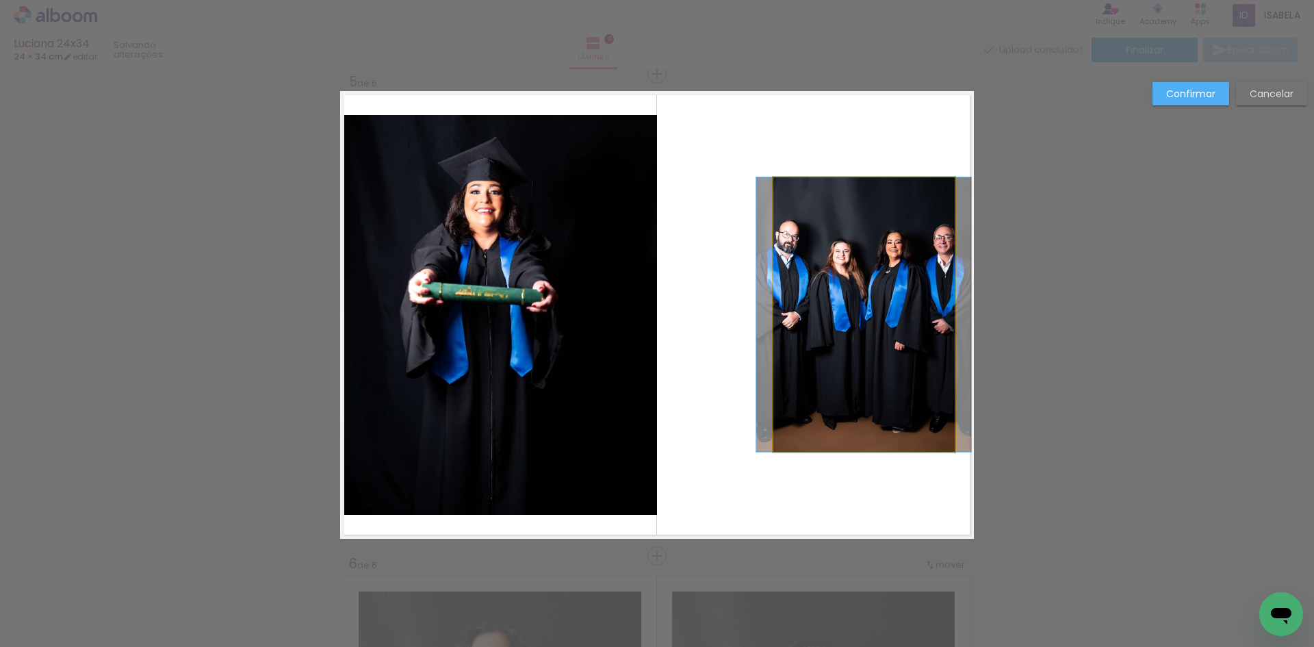
click at [909, 315] on quentale-photo at bounding box center [863, 314] width 181 height 274
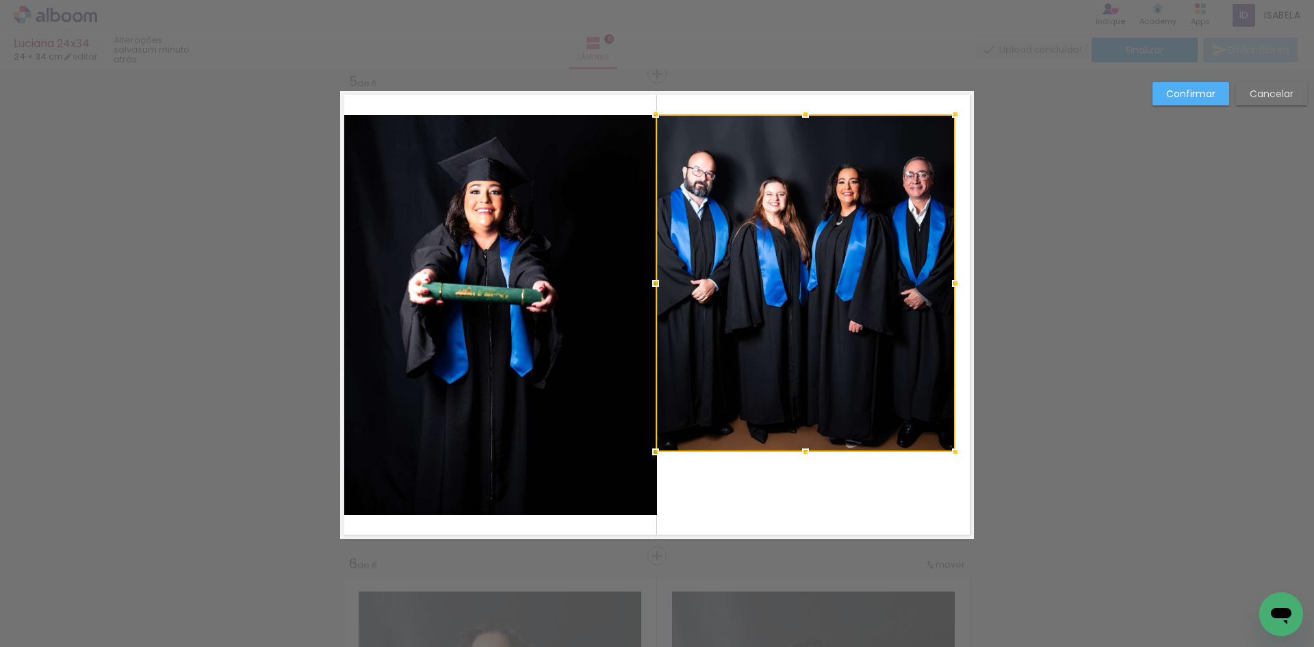
drag, startPoint x: 768, startPoint y: 172, endPoint x: 644, endPoint y: 109, distance: 138.9
click at [644, 109] on div at bounding box center [655, 114] width 27 height 27
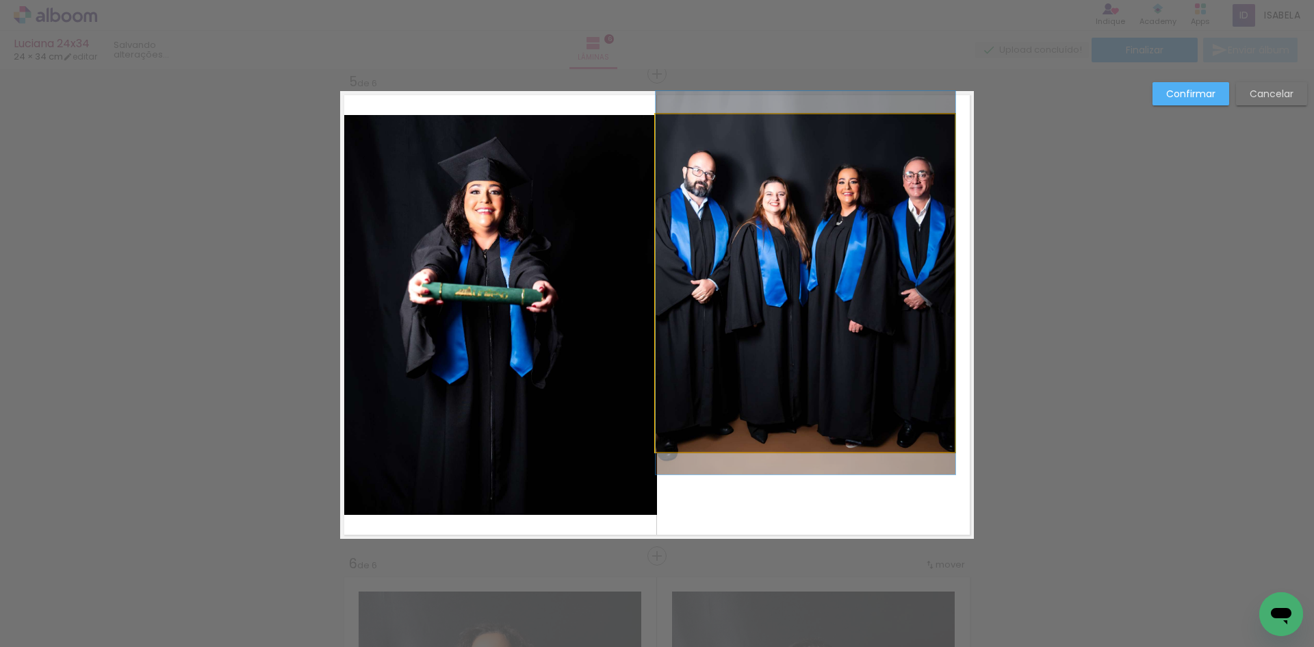
click at [837, 383] on quentale-photo at bounding box center [805, 282] width 300 height 337
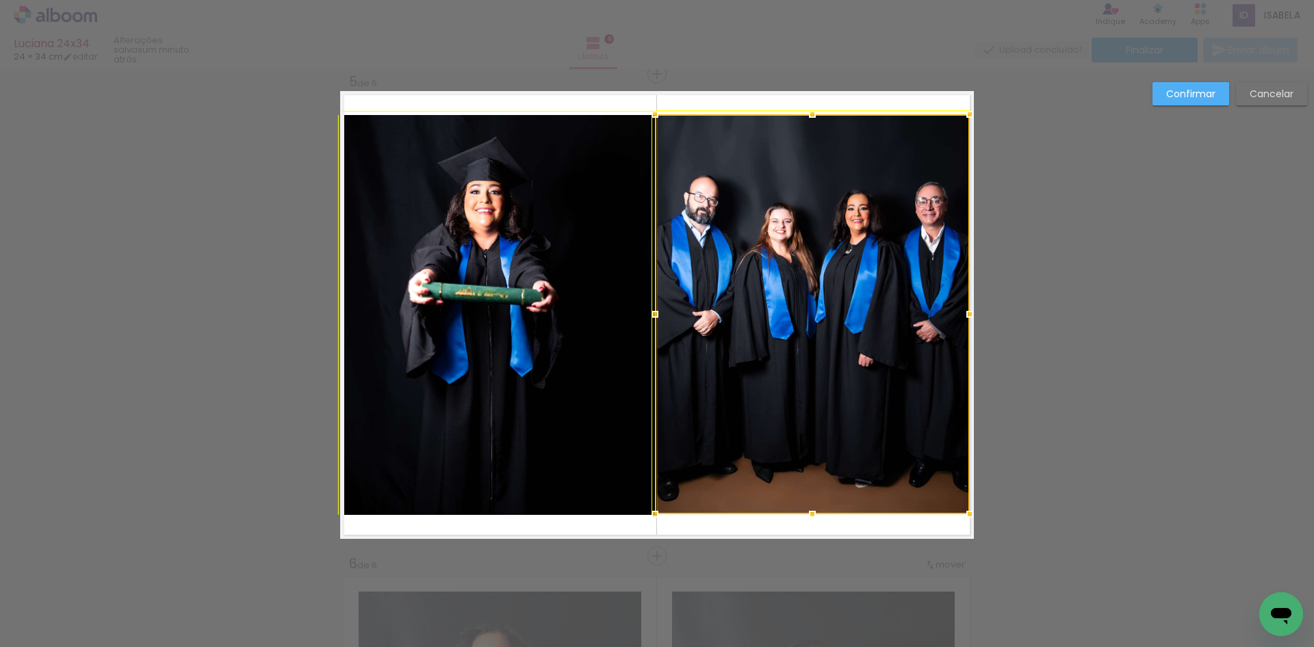
drag, startPoint x: 946, startPoint y: 448, endPoint x: 967, endPoint y: 506, distance: 61.0
click at [967, 506] on div at bounding box center [969, 513] width 27 height 27
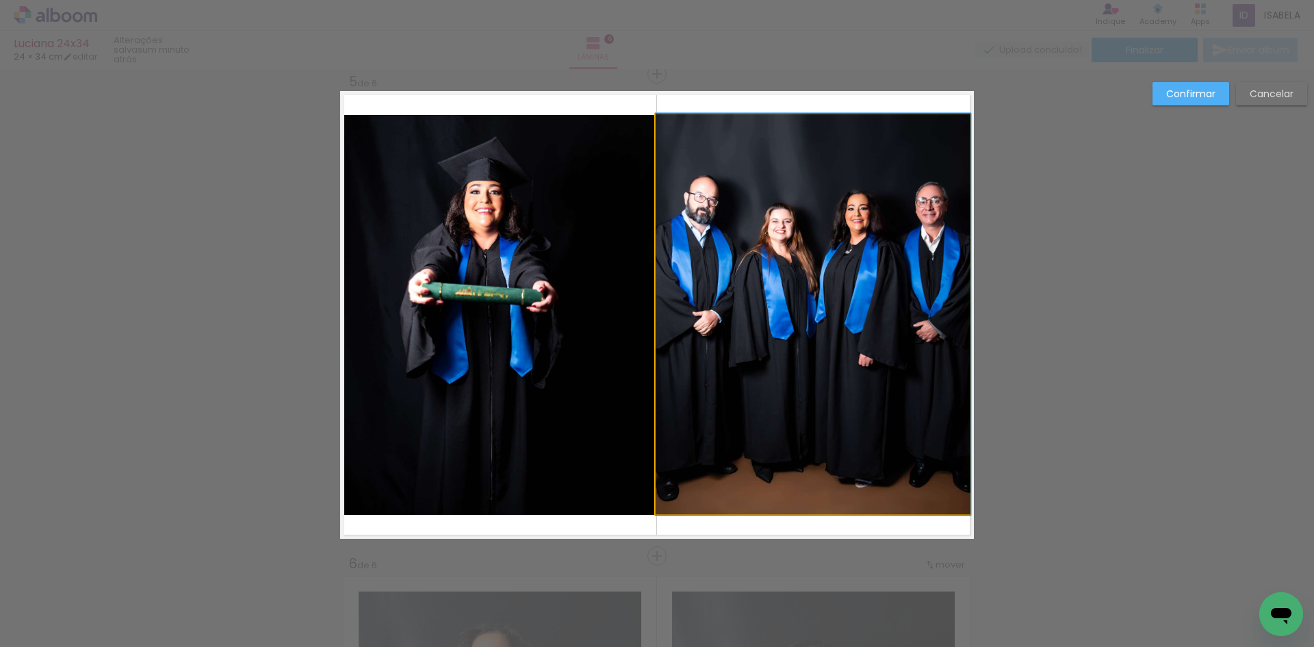
click at [948, 299] on quentale-photo at bounding box center [812, 314] width 315 height 400
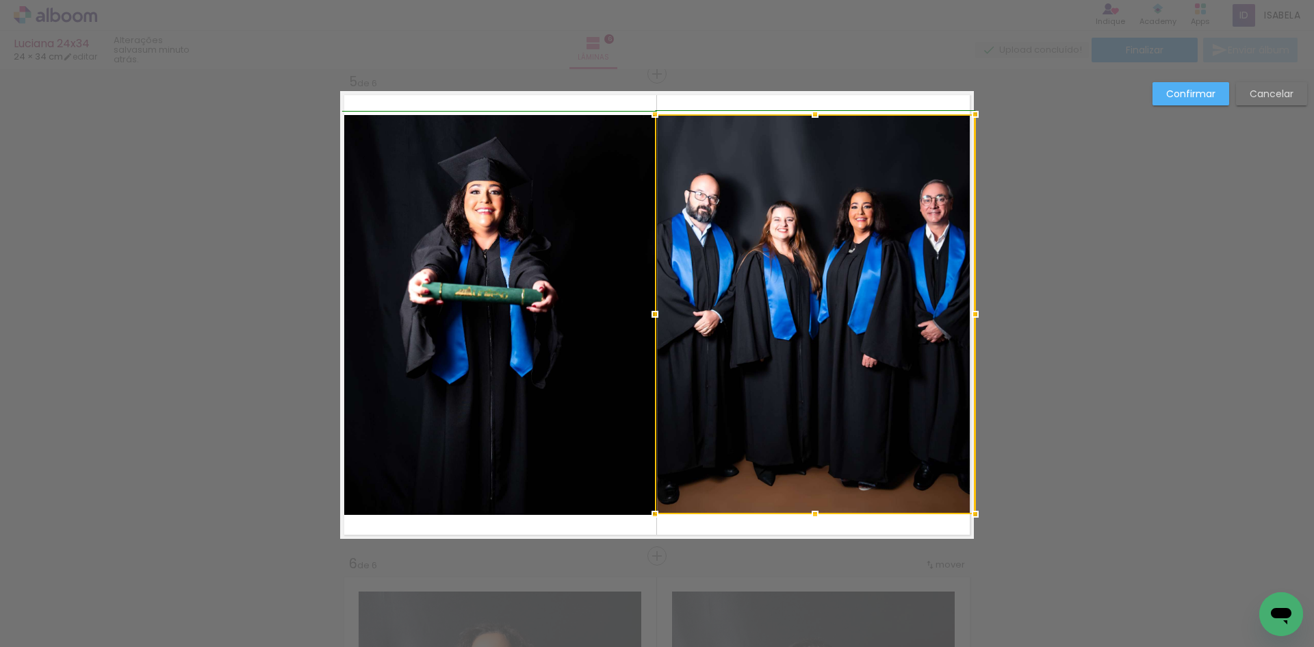
click at [964, 317] on div at bounding box center [974, 313] width 27 height 27
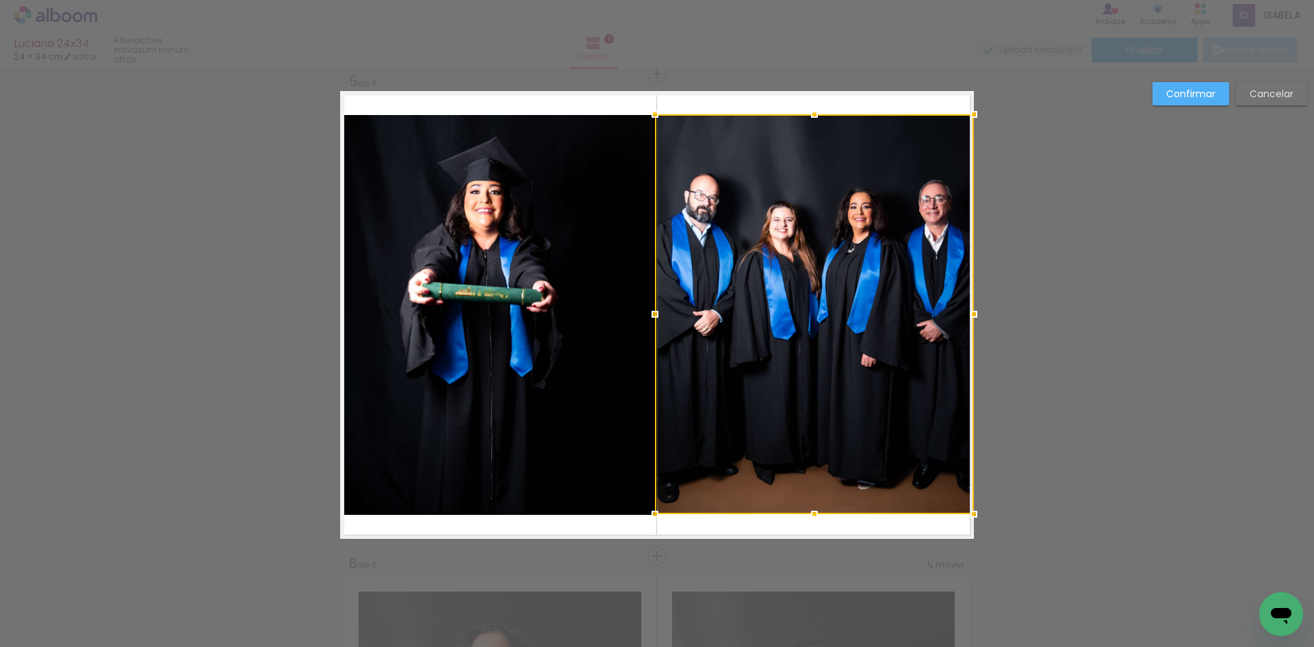
click at [830, 353] on div at bounding box center [814, 314] width 319 height 400
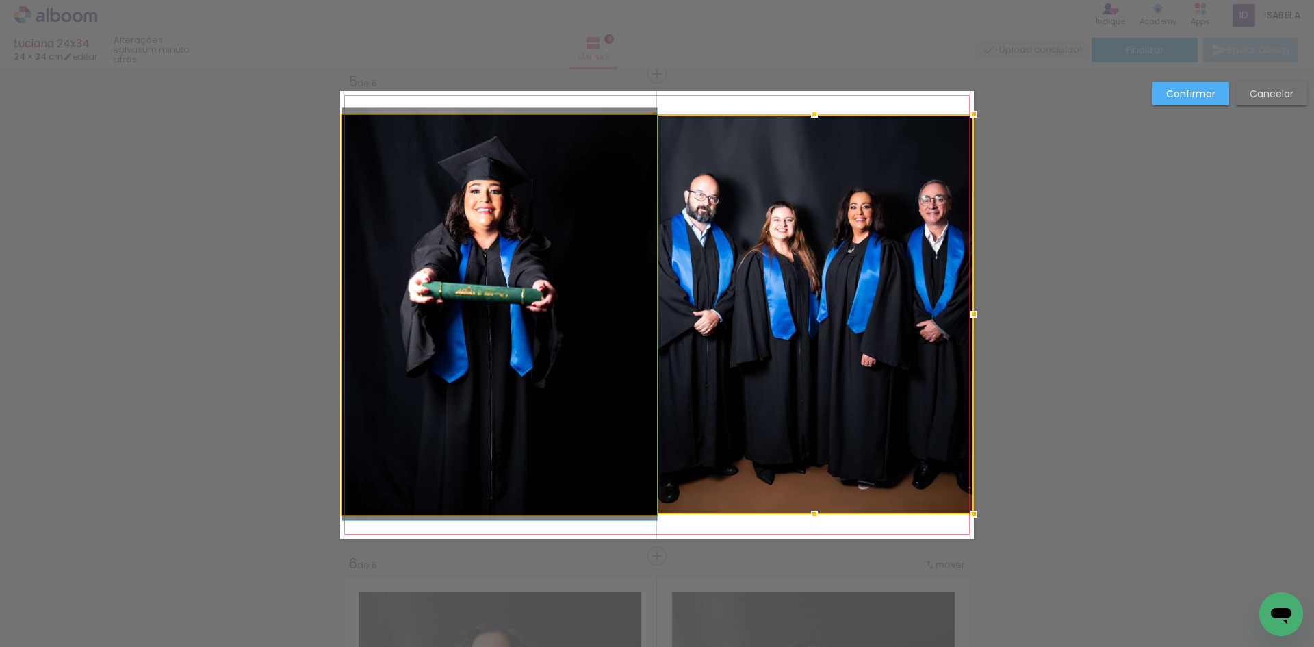
drag, startPoint x: 497, startPoint y: 357, endPoint x: 488, endPoint y: 356, distance: 8.9
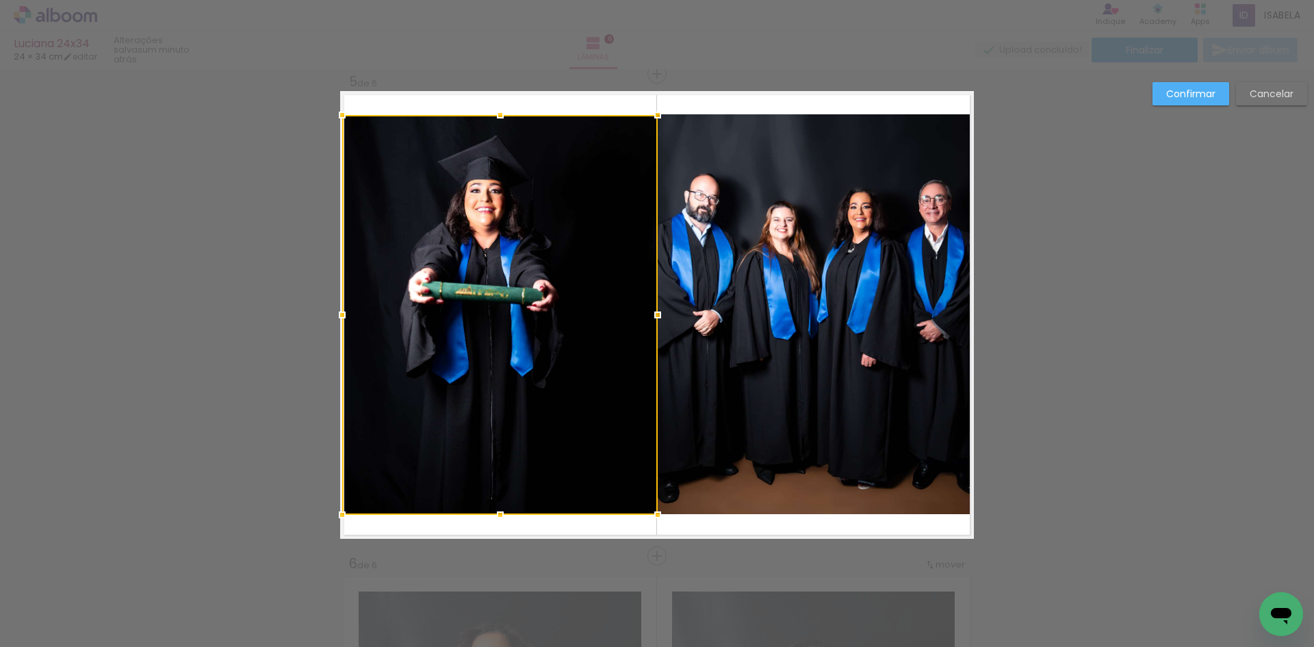
drag, startPoint x: 337, startPoint y: 315, endPoint x: 327, endPoint y: 314, distance: 10.3
click at [328, 314] on div at bounding box center [341, 314] width 27 height 27
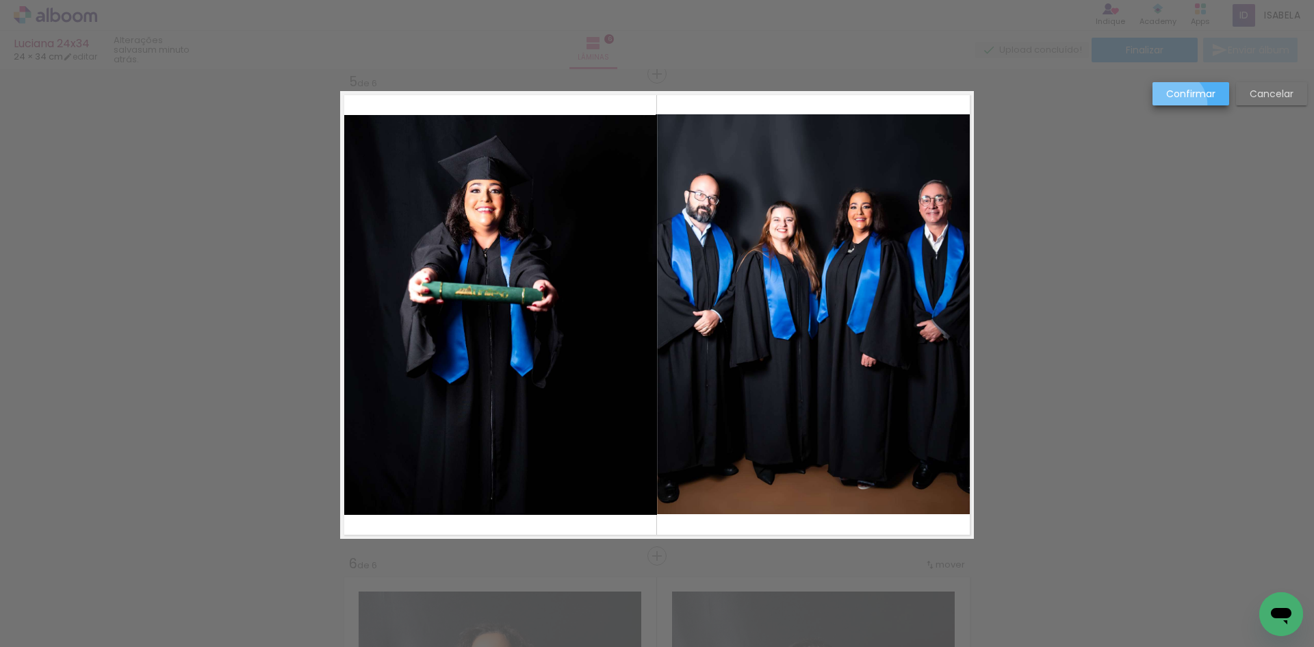
click at [1173, 103] on paper-button "Confirmar" at bounding box center [1190, 93] width 77 height 23
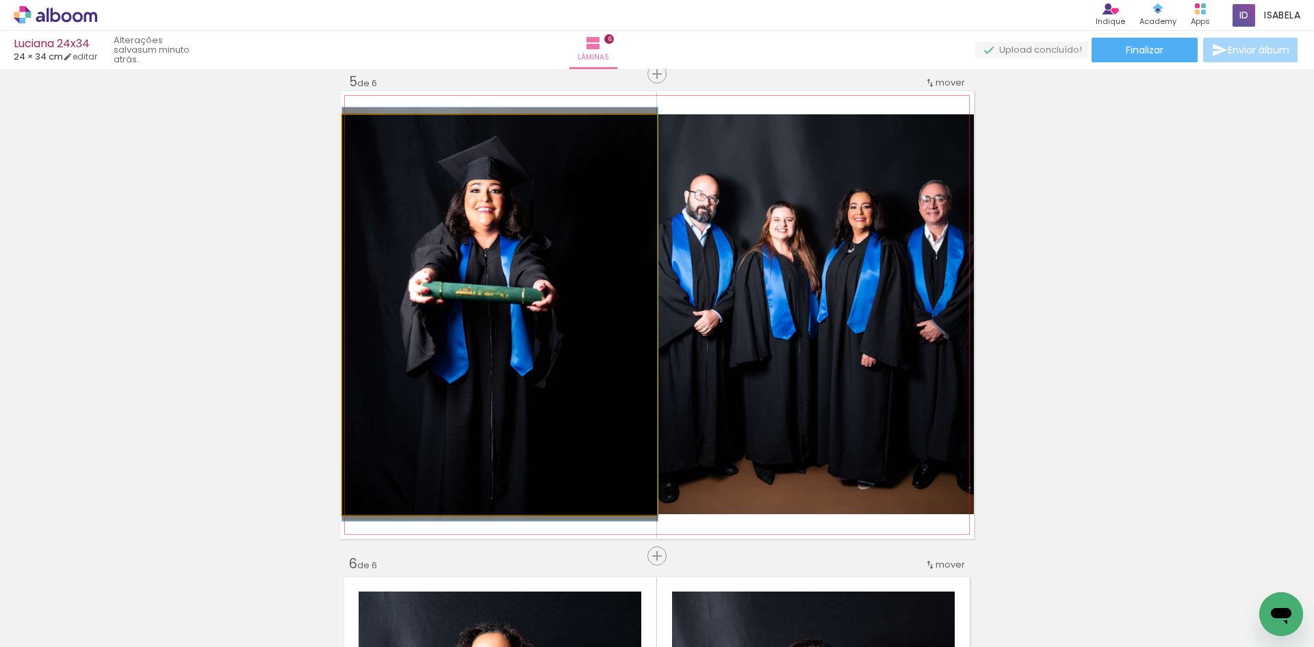
click at [558, 367] on quentale-photo at bounding box center [499, 315] width 315 height 400
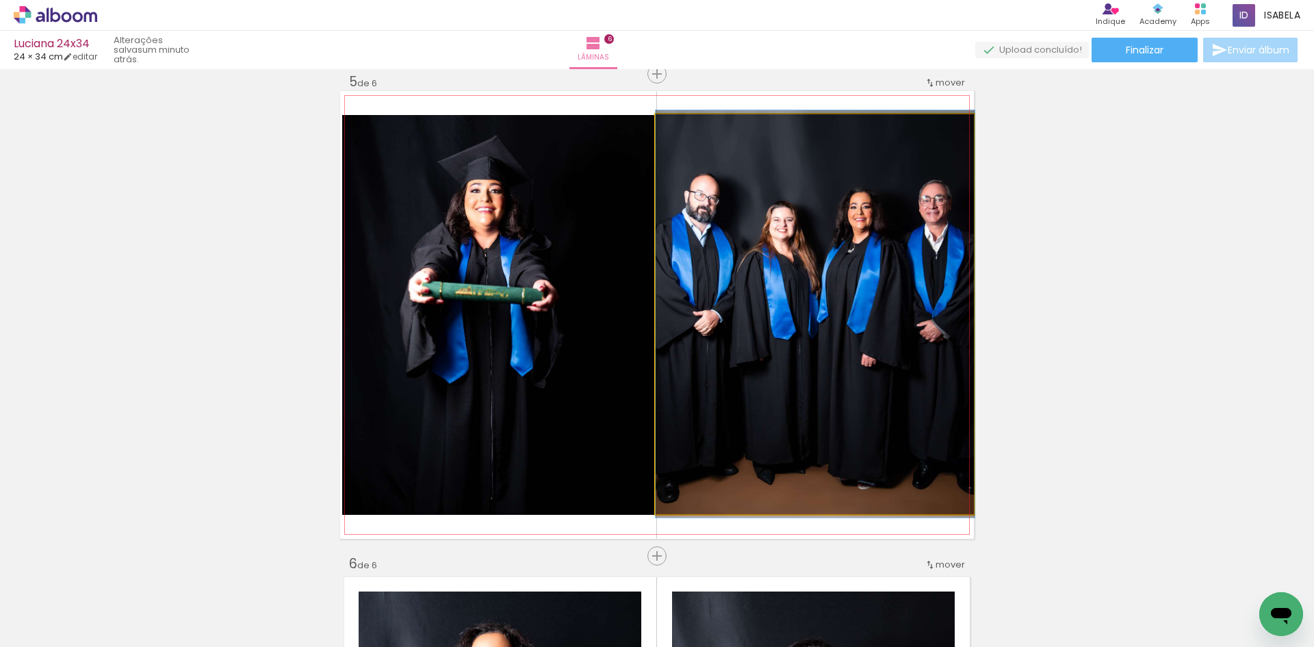
click at [809, 330] on quentale-photo at bounding box center [814, 314] width 319 height 400
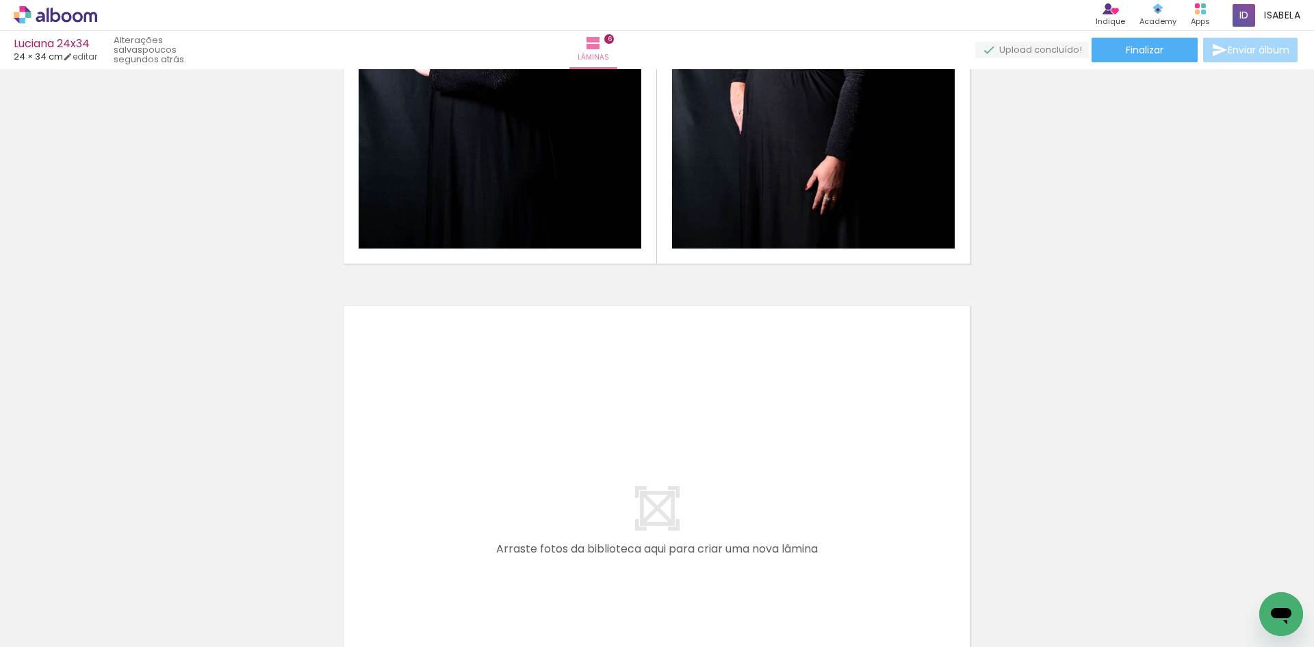
scroll to position [0, 394]
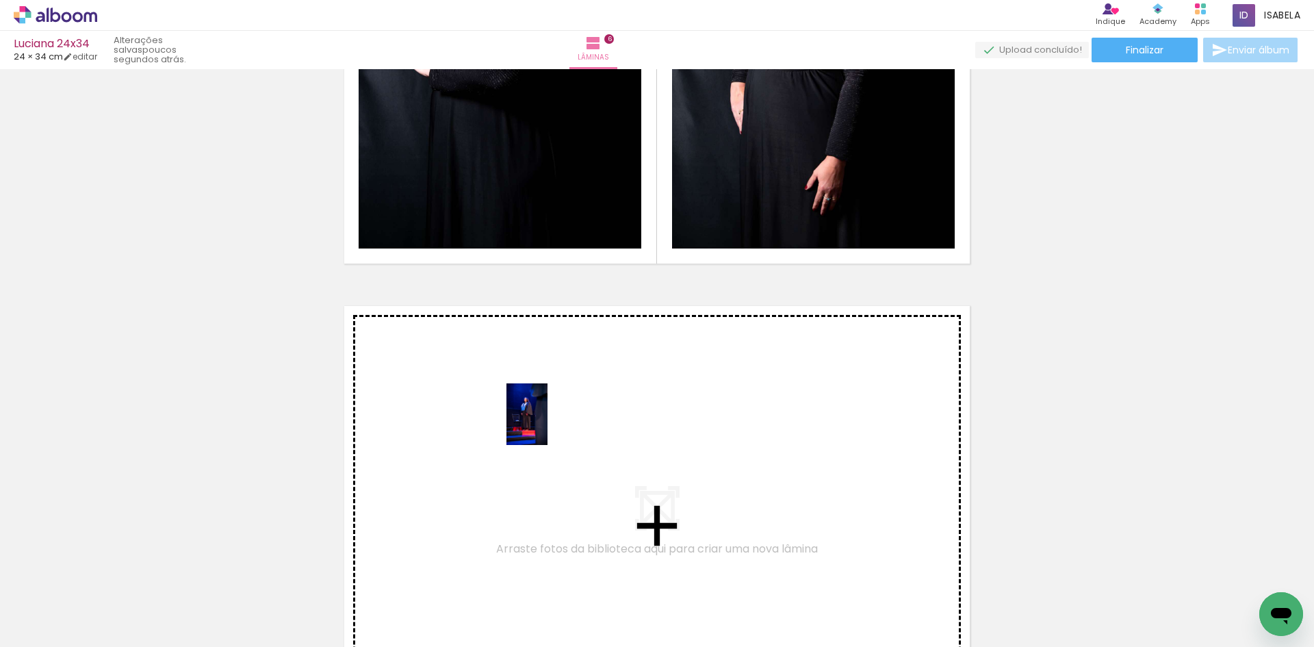
drag, startPoint x: 1047, startPoint y: 603, endPoint x: 546, endPoint y: 425, distance: 532.1
click at [546, 425] on quentale-workspace at bounding box center [657, 323] width 1314 height 647
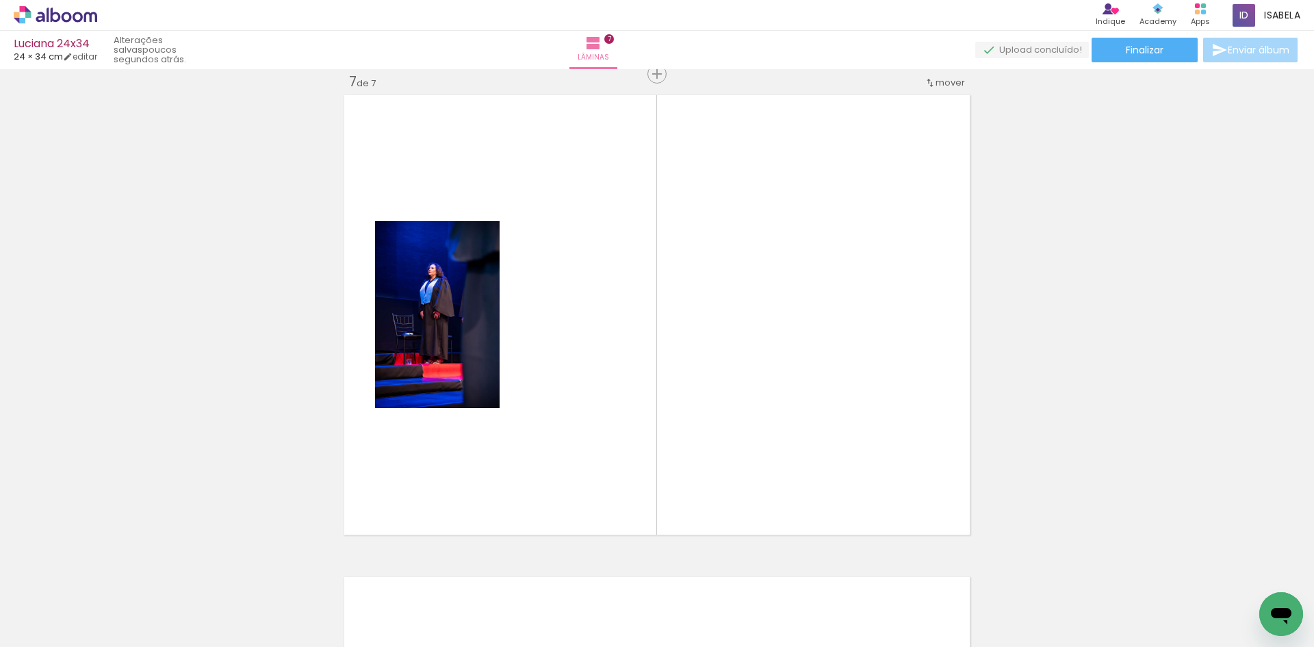
scroll to position [0, 0]
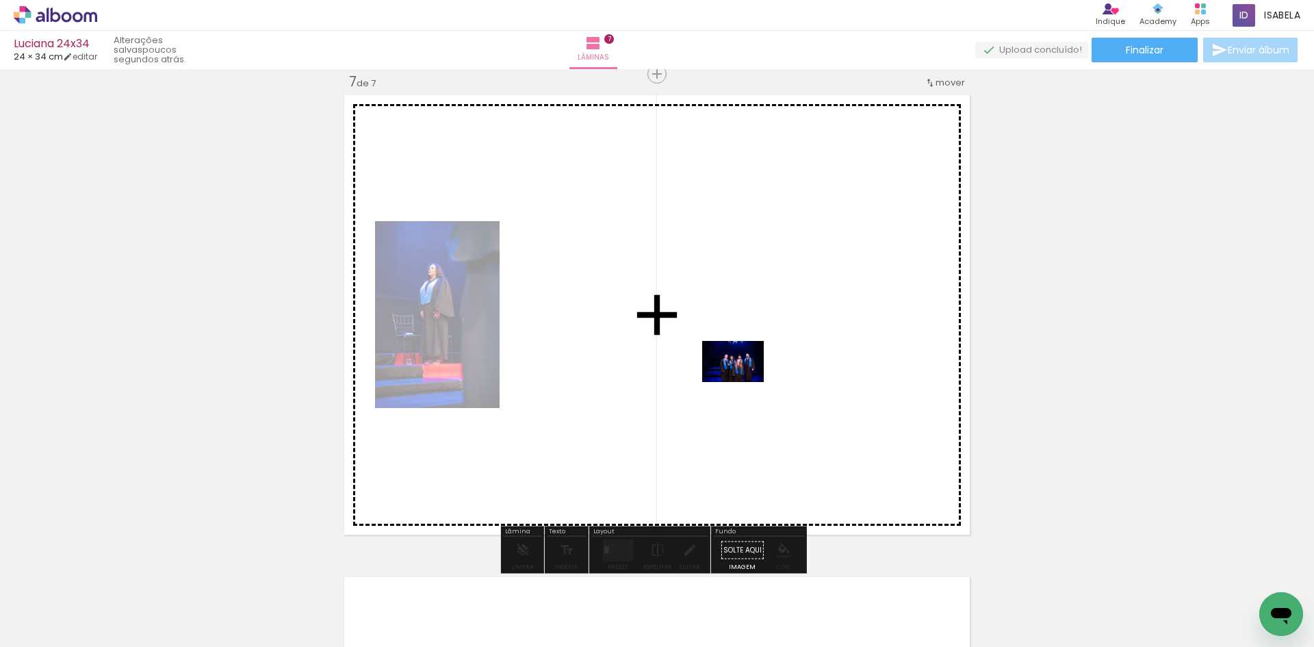
drag, startPoint x: 137, startPoint y: 597, endPoint x: 743, endPoint y: 382, distance: 643.3
click at [743, 382] on quentale-workspace at bounding box center [657, 323] width 1314 height 647
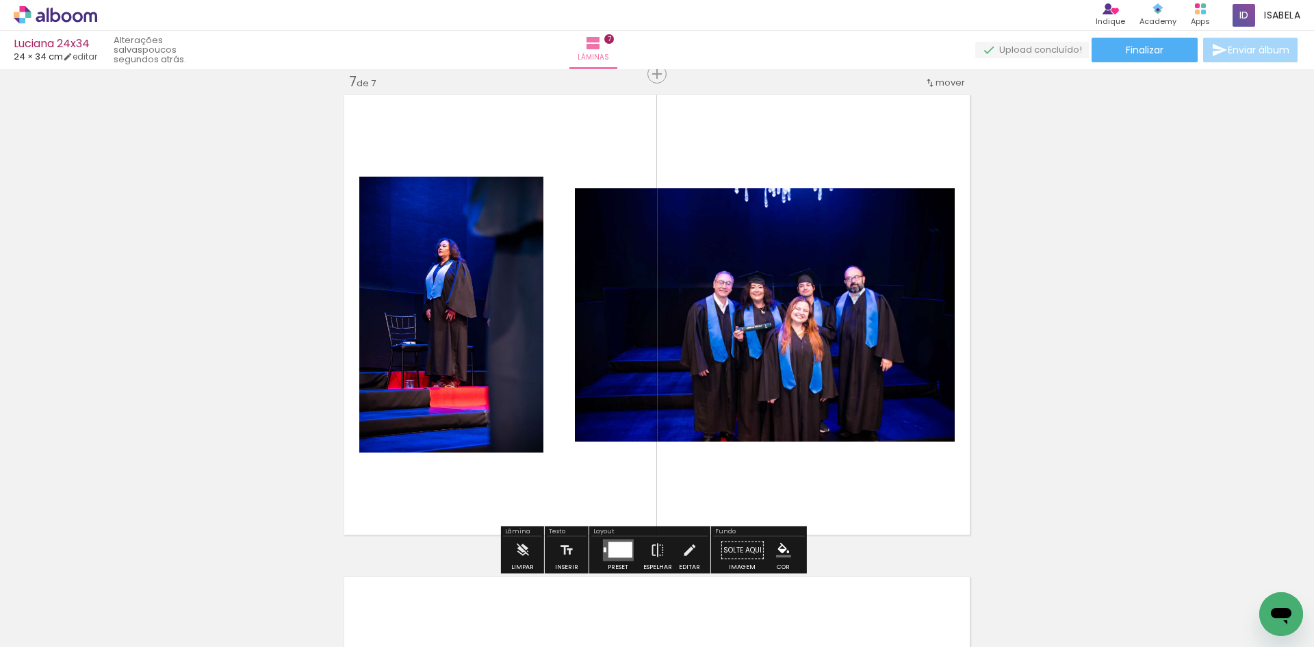
click at [787, 361] on quentale-photo at bounding box center [765, 314] width 380 height 253
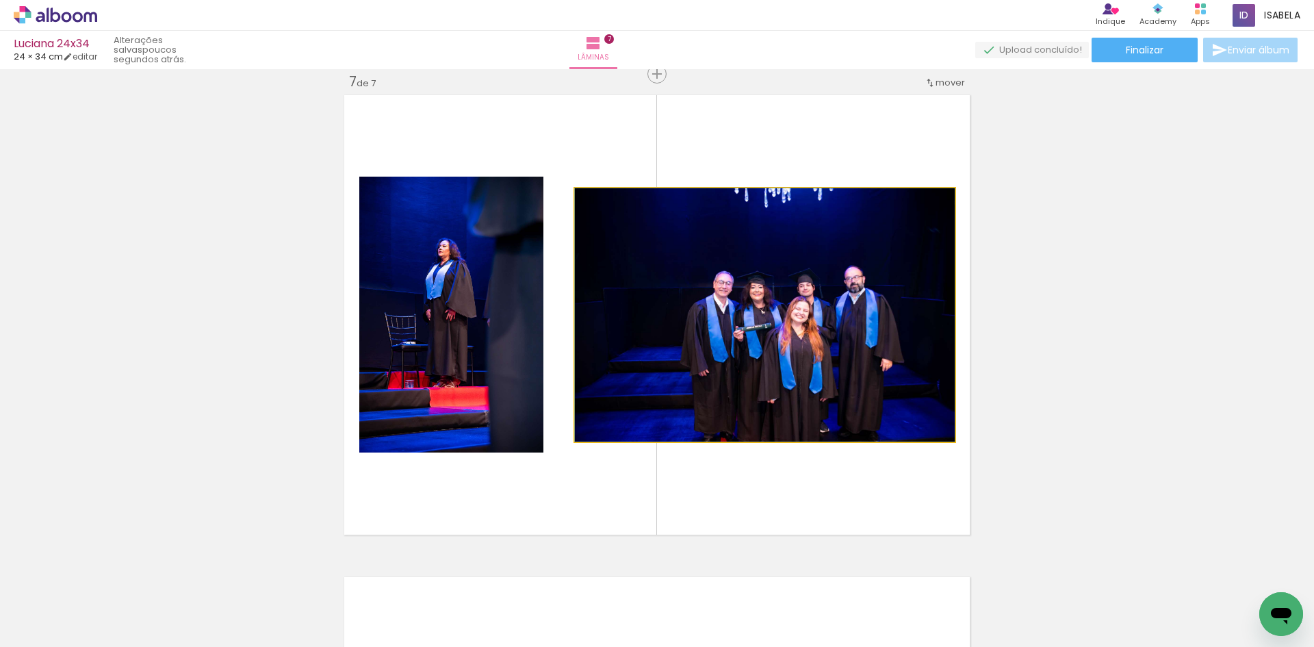
click at [807, 334] on quentale-photo at bounding box center [765, 314] width 380 height 253
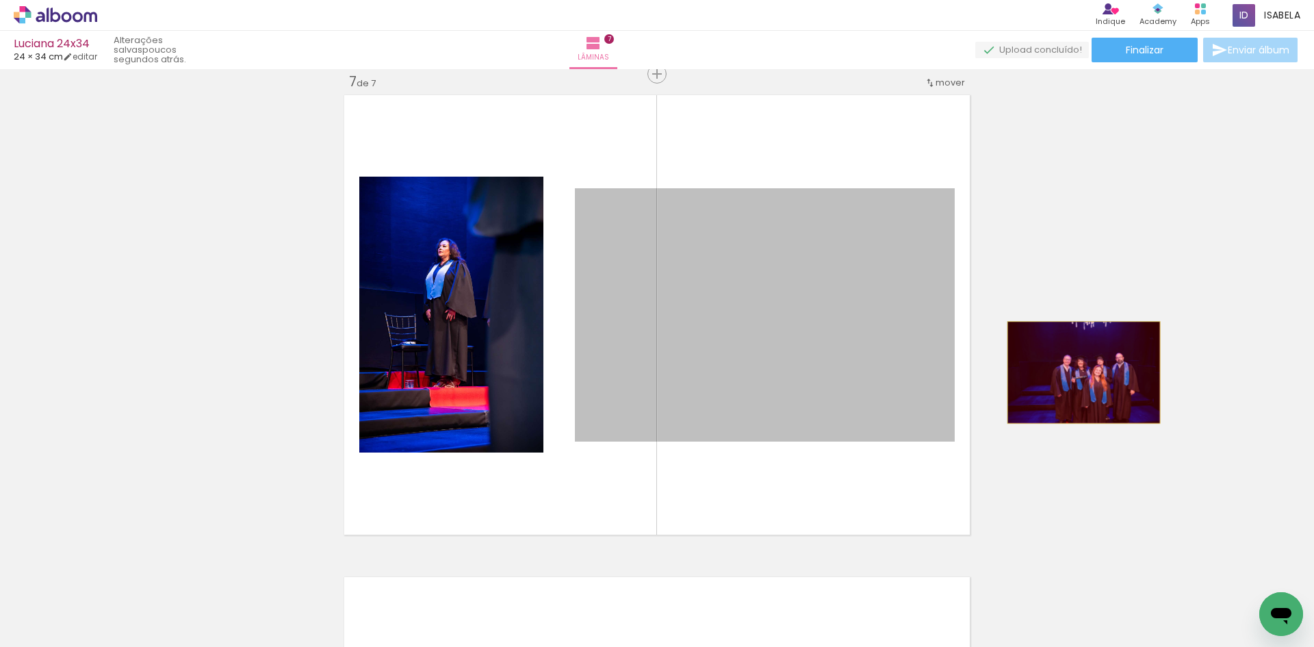
drag, startPoint x: 807, startPoint y: 334, endPoint x: 1078, endPoint y: 372, distance: 274.3
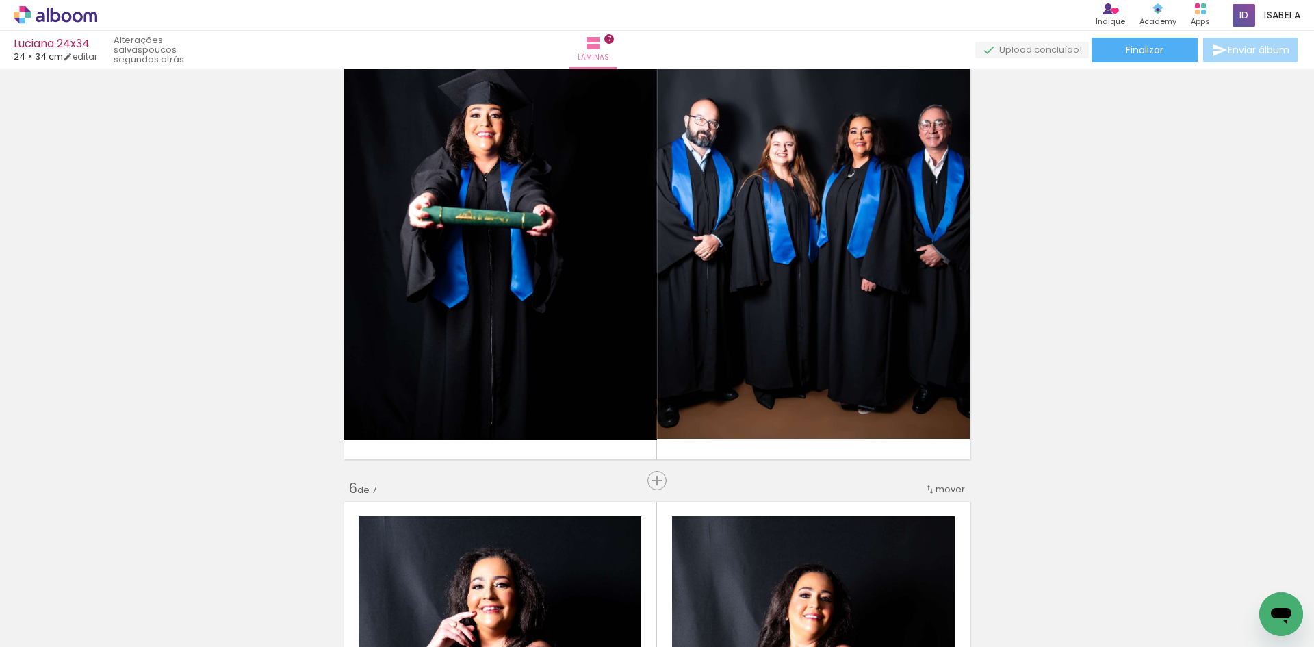
scroll to position [2018, 0]
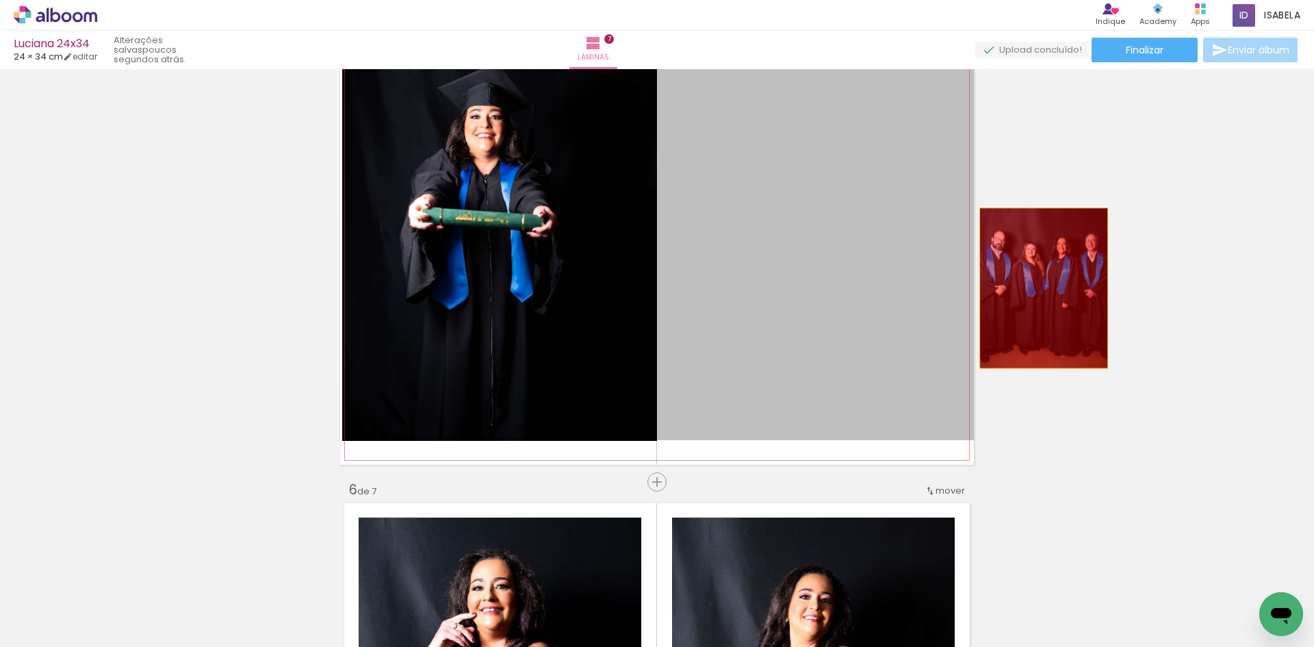
drag, startPoint x: 780, startPoint y: 320, endPoint x: 1075, endPoint y: 288, distance: 297.3
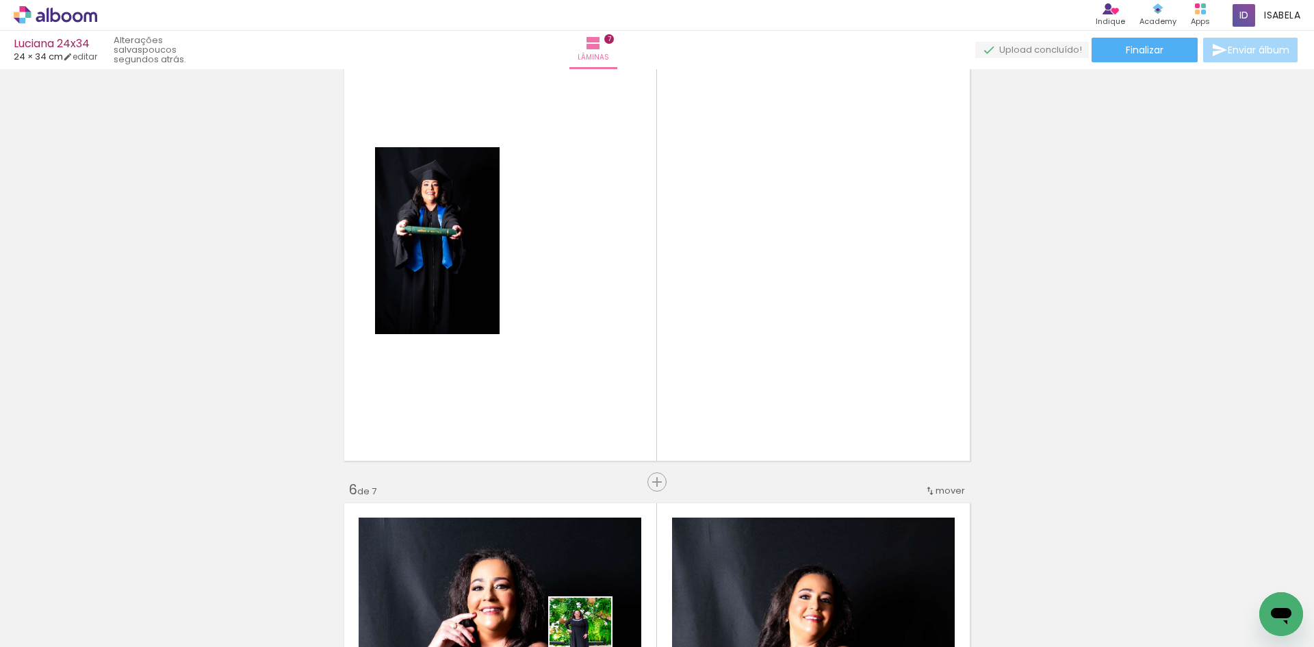
drag, startPoint x: 563, startPoint y: 634, endPoint x: 616, endPoint y: 643, distance: 54.1
click at [112, 643] on iron-horizontal-list at bounding box center [98, 604] width 27 height 86
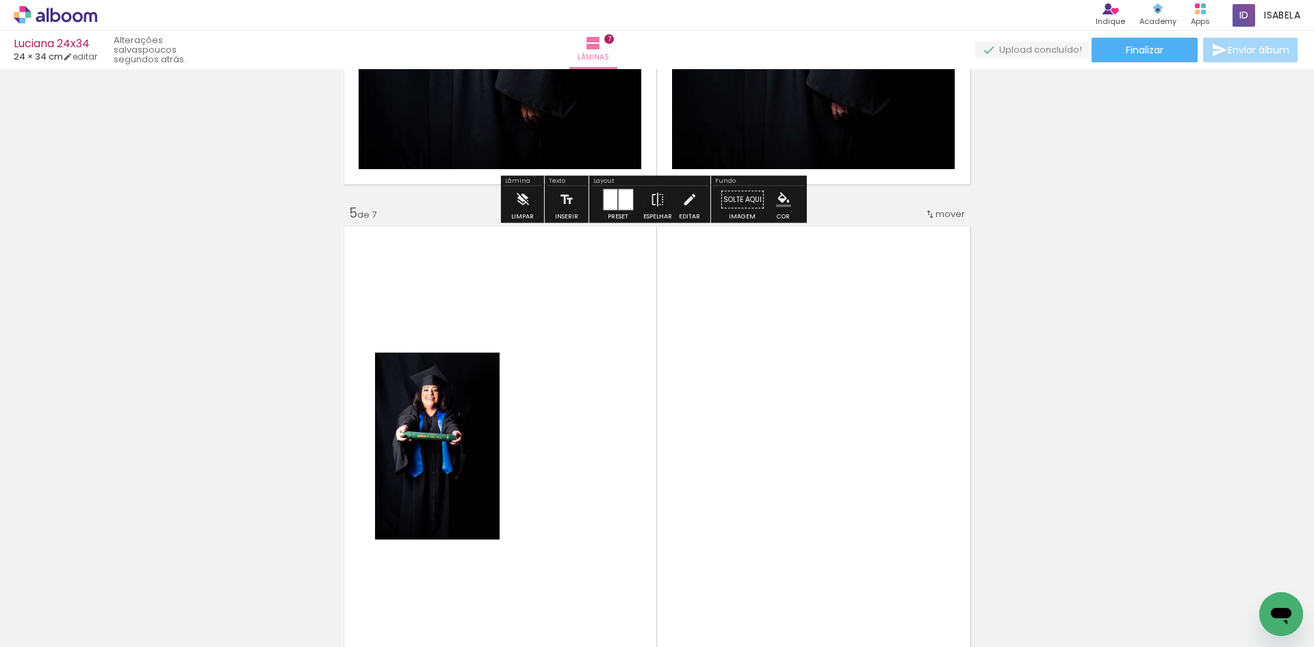
scroll to position [2087, 0]
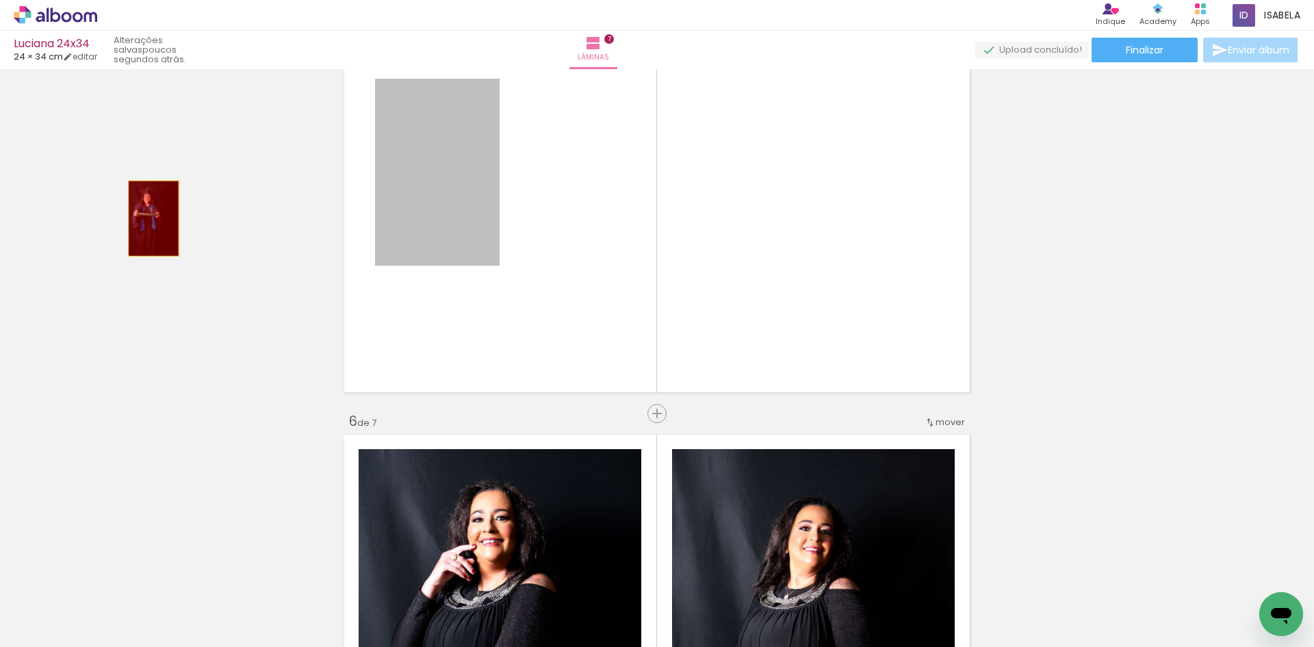
drag, startPoint x: 440, startPoint y: 217, endPoint x: 148, endPoint y: 218, distance: 291.5
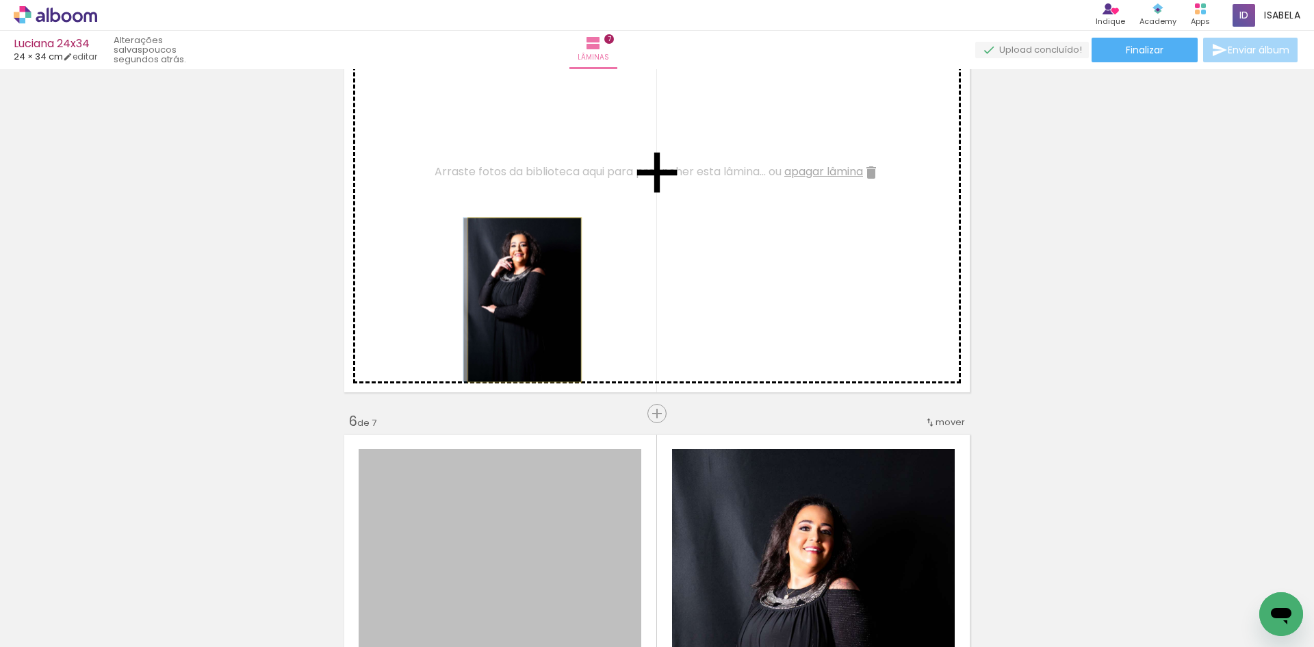
drag, startPoint x: 573, startPoint y: 526, endPoint x: 519, endPoint y: 300, distance: 232.7
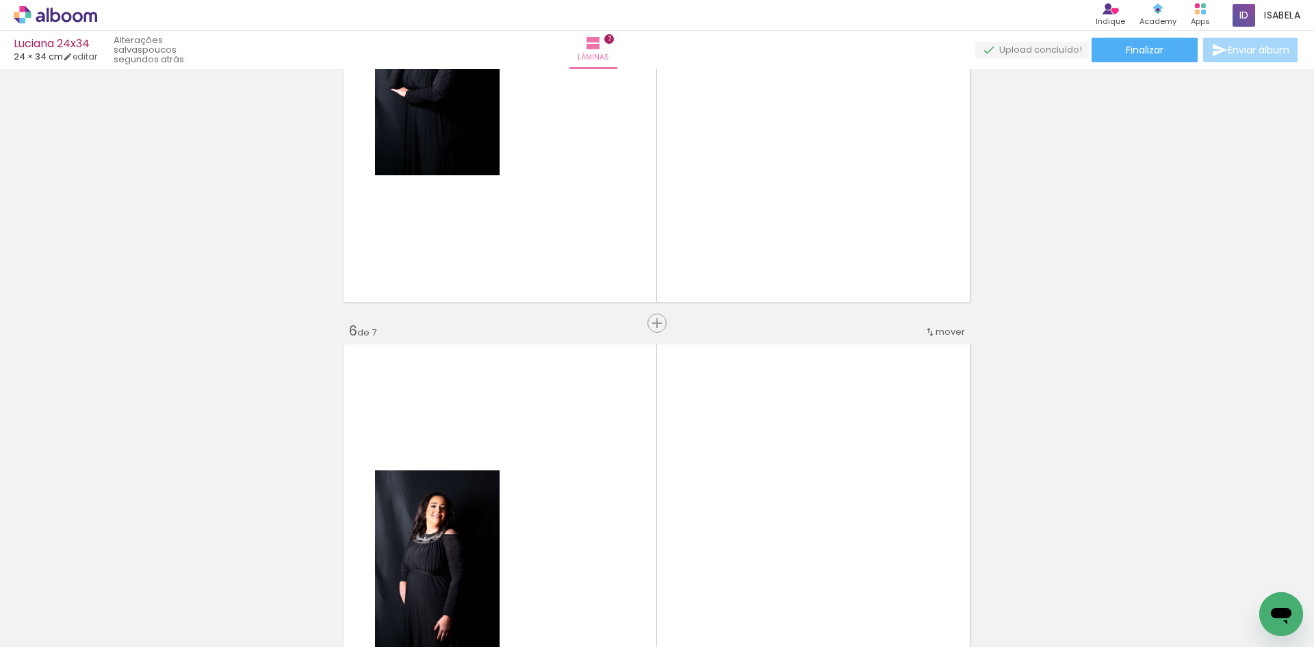
scroll to position [2223, 0]
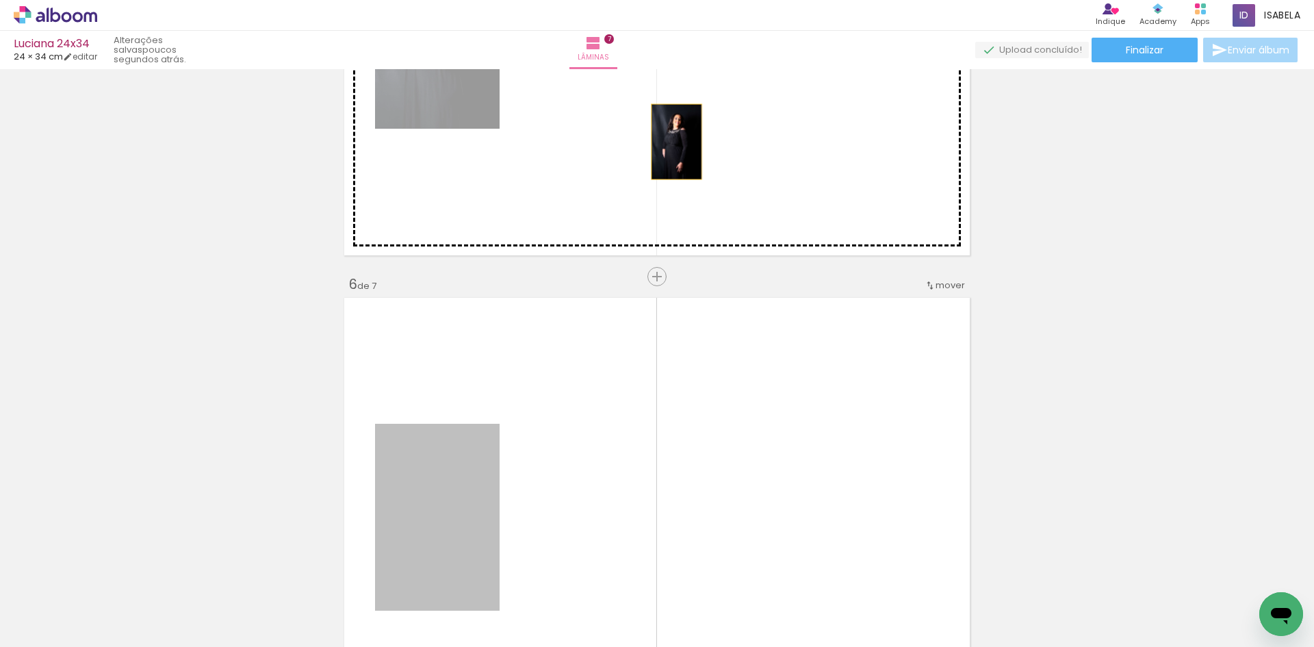
drag, startPoint x: 421, startPoint y: 495, endPoint x: 671, endPoint y: 142, distance: 433.0
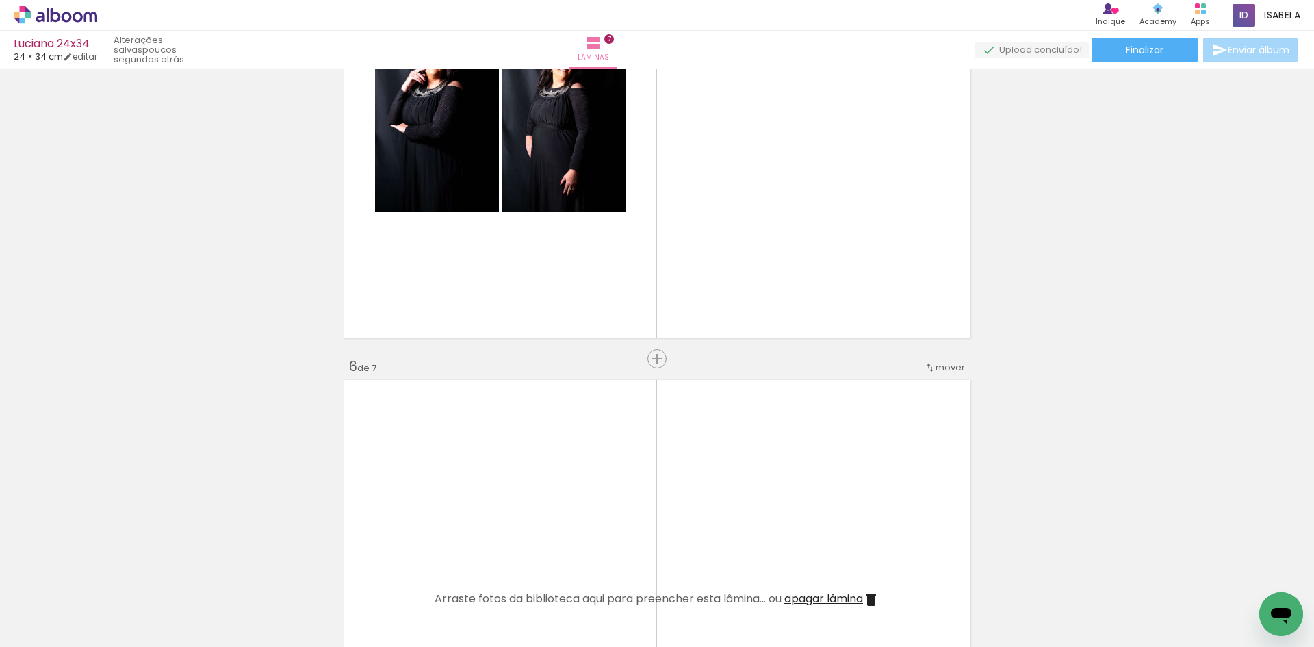
scroll to position [2018, 0]
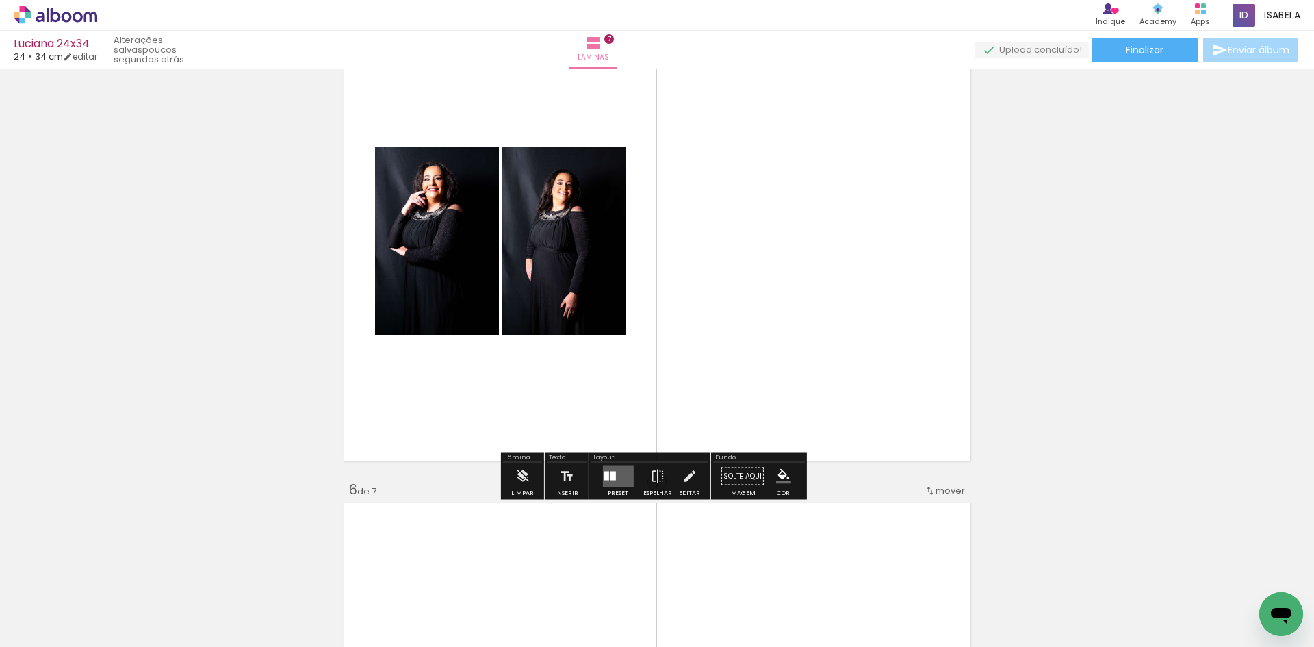
click at [605, 480] on quentale-layouter at bounding box center [617, 476] width 31 height 22
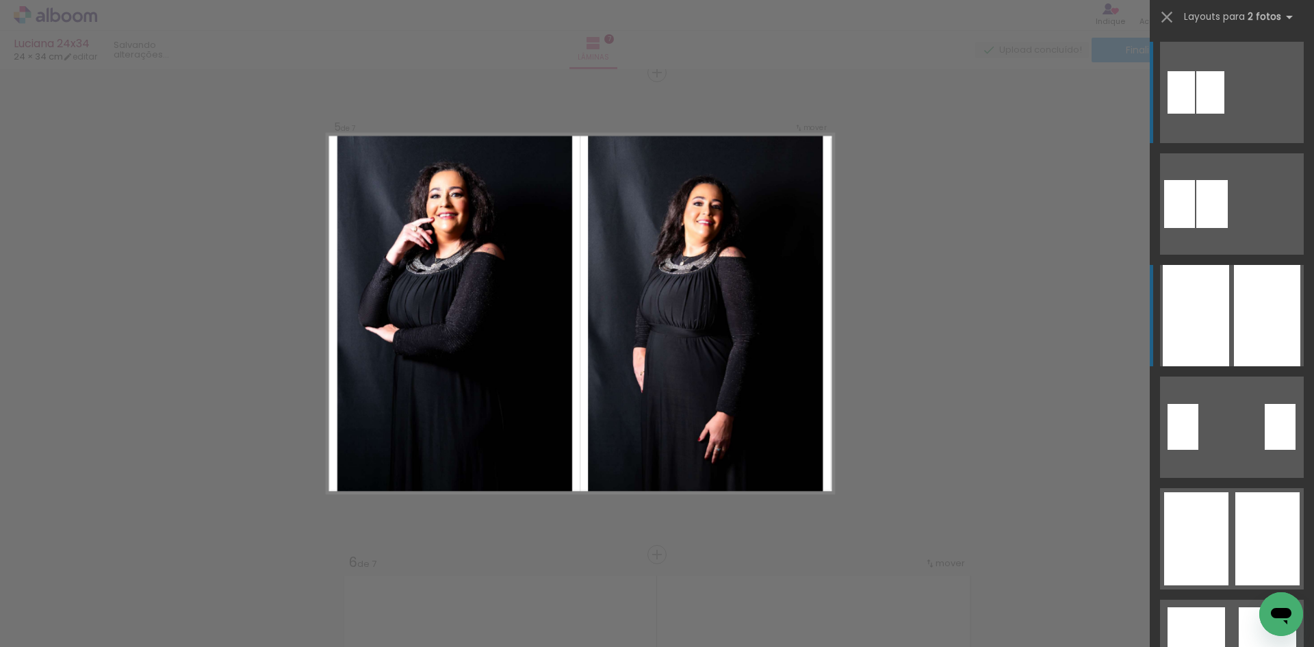
scroll to position [1944, 0]
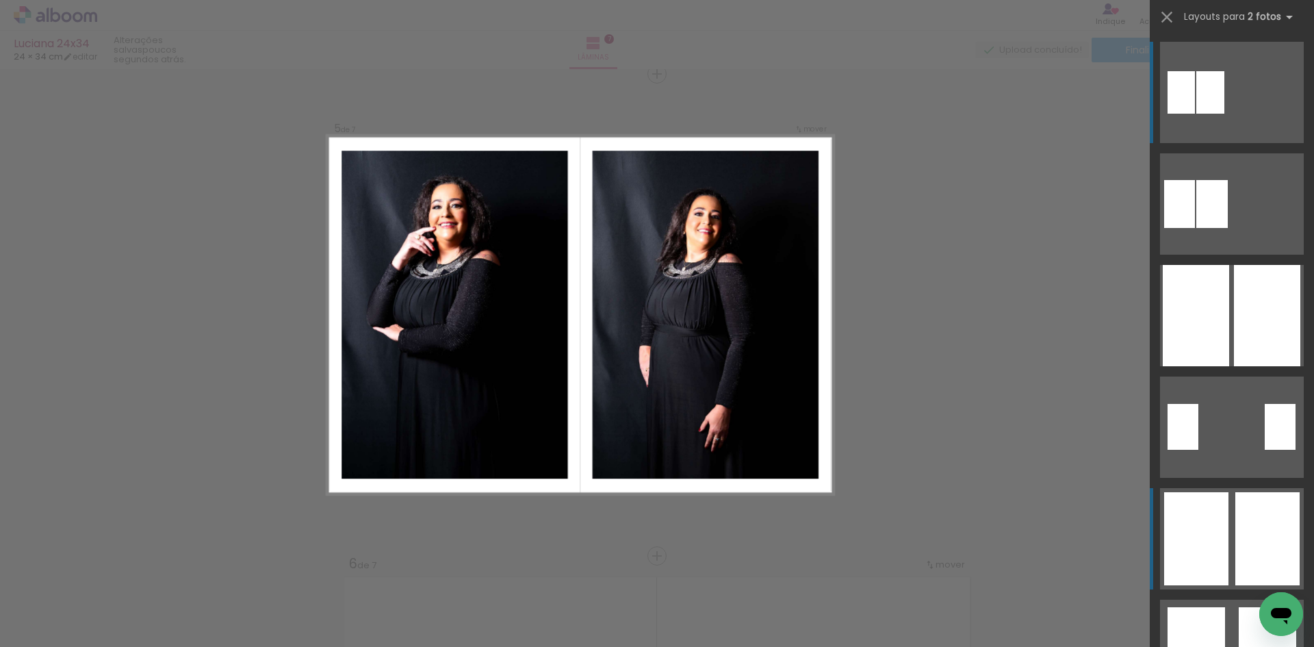
click at [1252, 502] on div at bounding box center [1267, 538] width 64 height 93
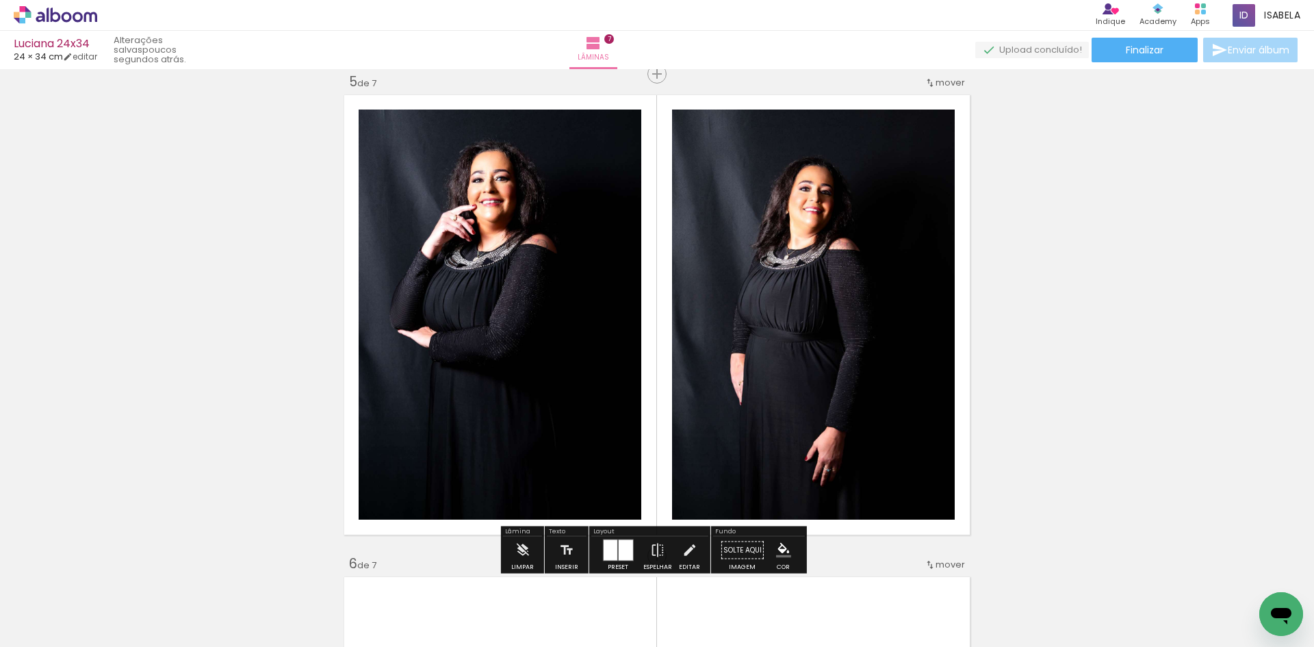
click at [1151, 447] on div "Inserir lâmina 1 de 7 Inserir lâmina 2 de 7 Inserir lâmina 3 de 7 Inserir lâmin…" at bounding box center [657, 57] width 1314 height 3854
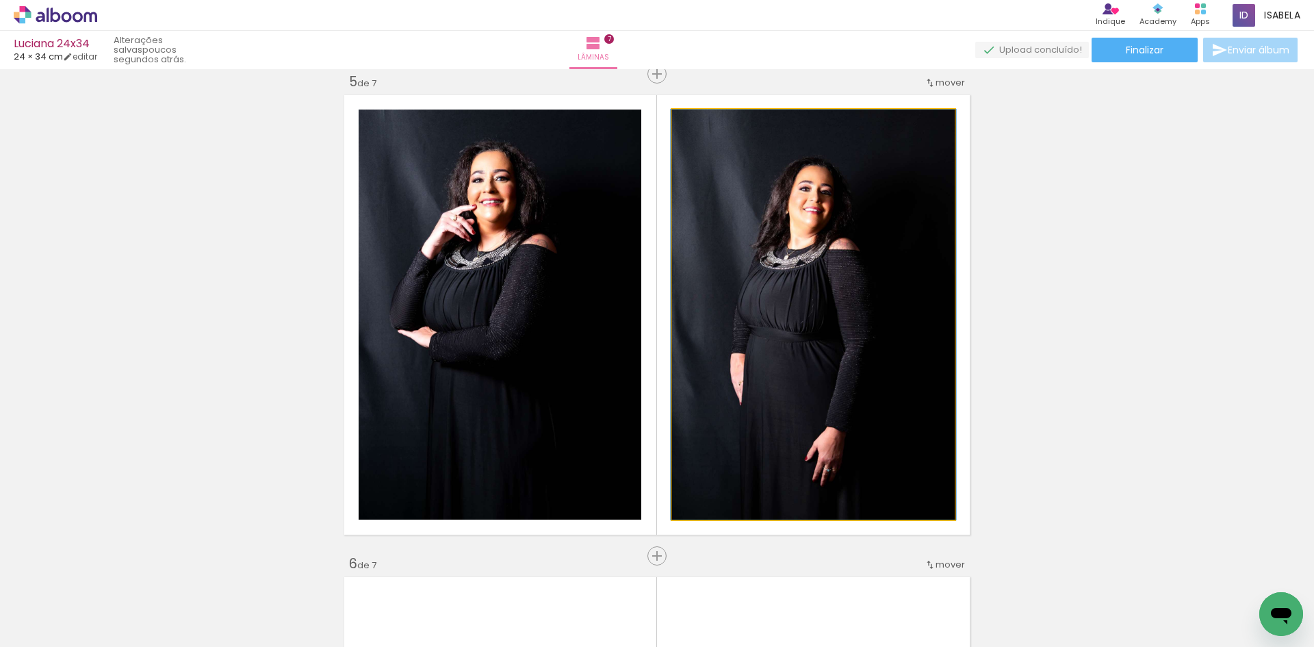
click at [822, 370] on quentale-photo at bounding box center [813, 314] width 283 height 410
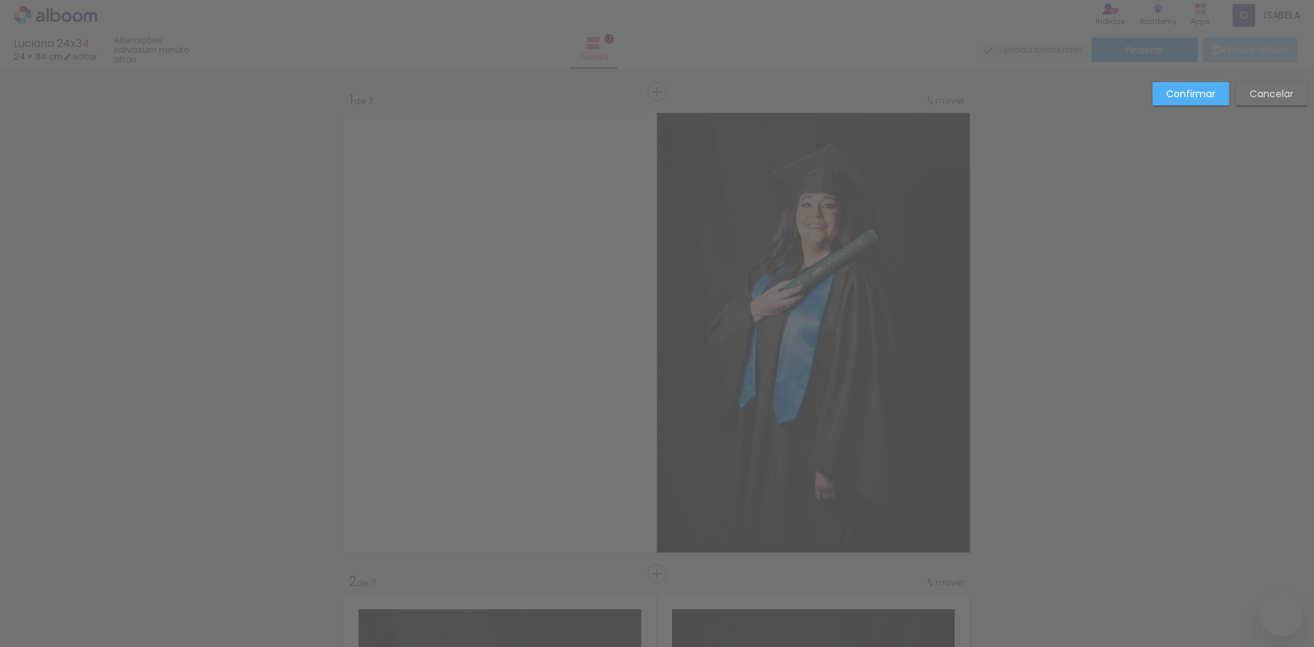
click at [0, 0] on slot "Confirmar" at bounding box center [0, 0] width 0 height 0
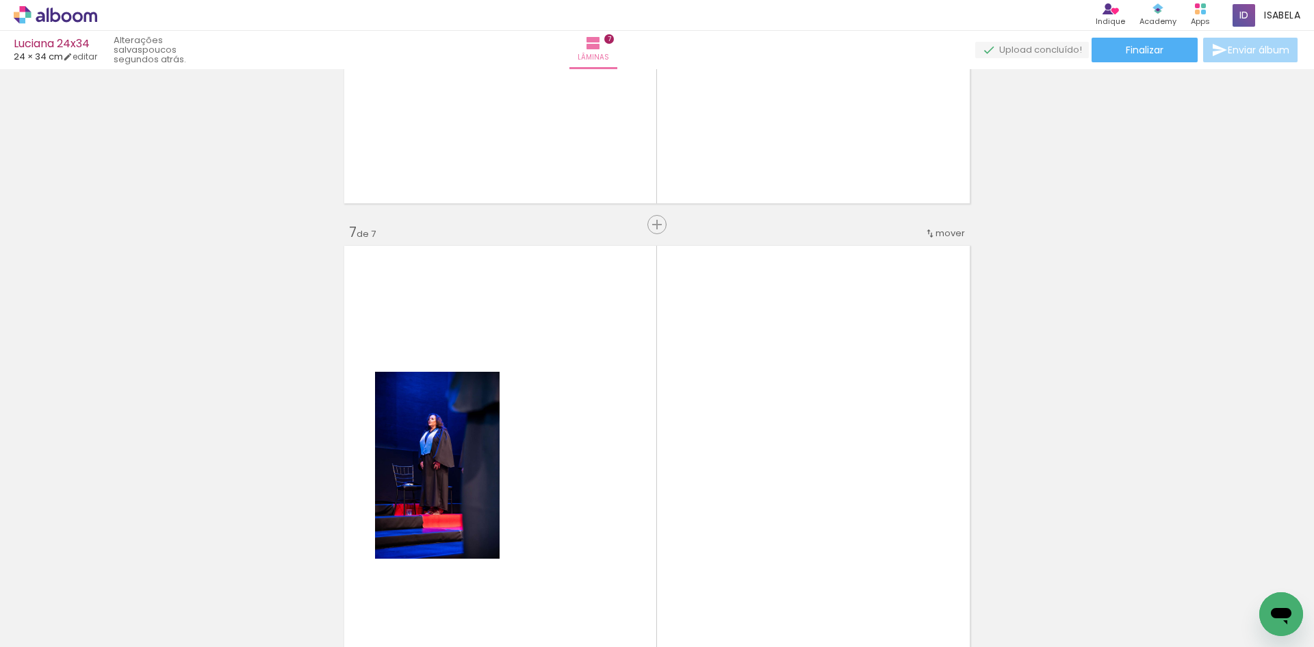
scroll to position [2765, 0]
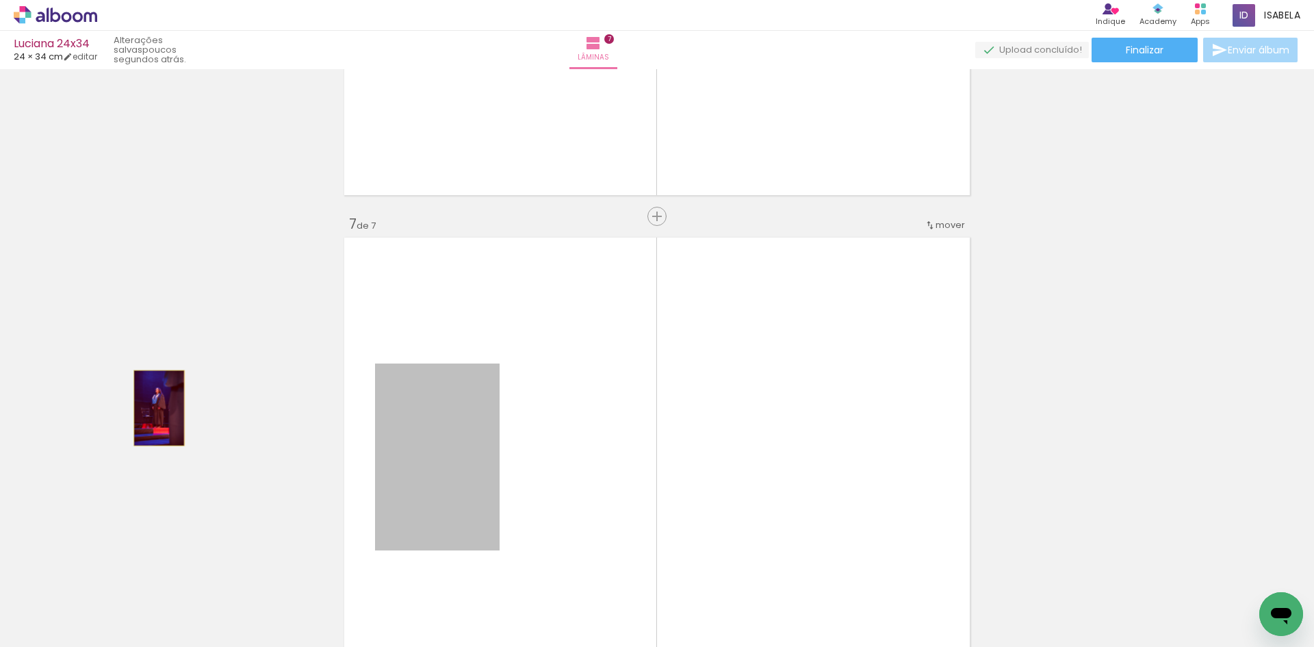
drag, startPoint x: 466, startPoint y: 467, endPoint x: 154, endPoint y: 408, distance: 317.5
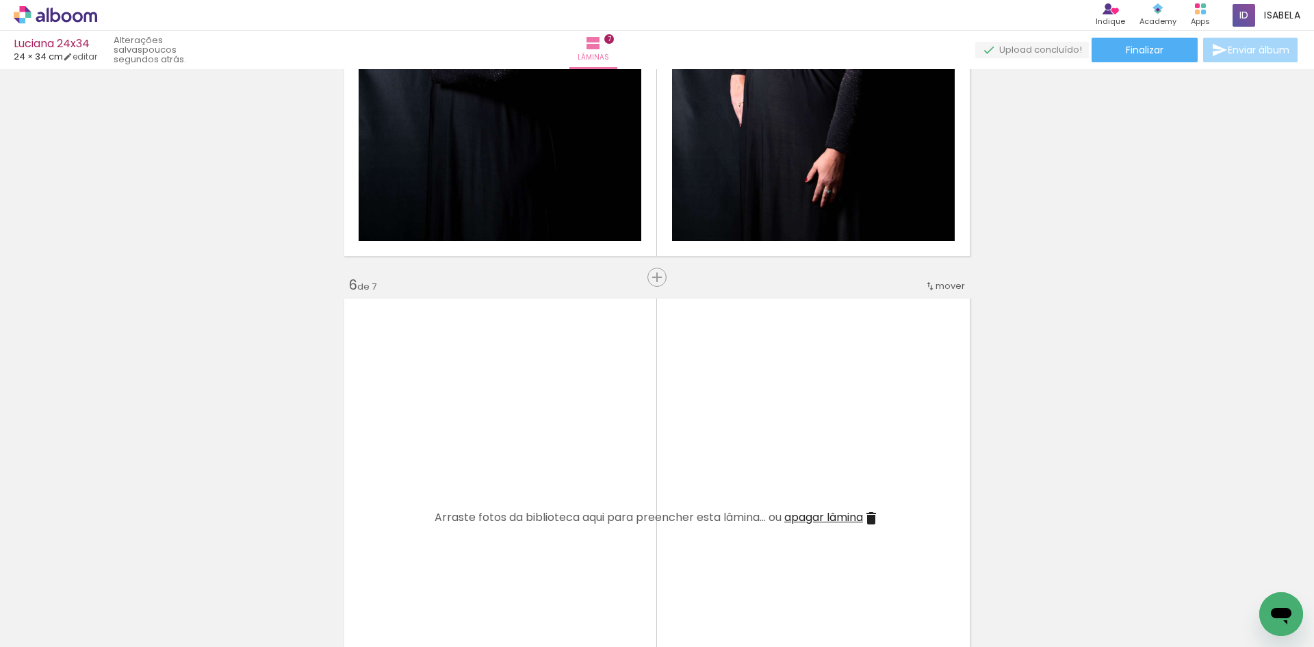
scroll to position [2218, 0]
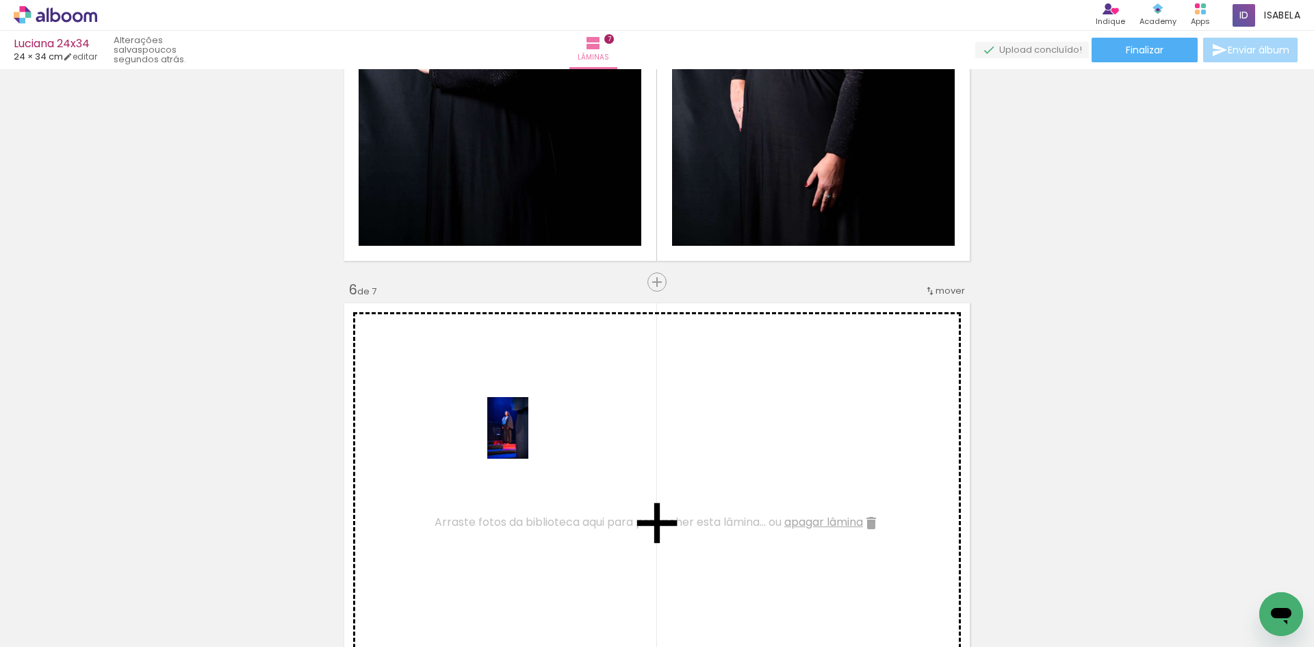
drag, startPoint x: 1111, startPoint y: 603, endPoint x: 521, endPoint y: 435, distance: 613.8
click at [521, 435] on quentale-workspace at bounding box center [657, 323] width 1314 height 647
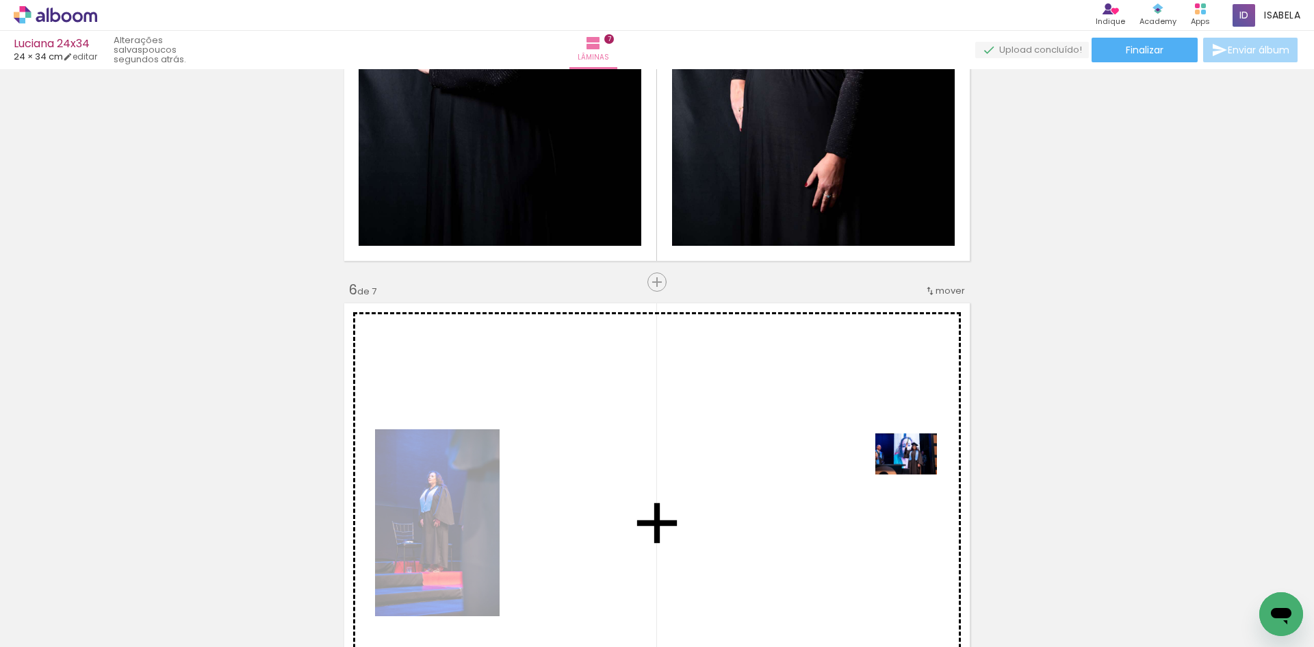
drag, startPoint x: 1201, startPoint y: 601, endPoint x: 916, endPoint y: 474, distance: 312.1
click at [916, 474] on quentale-workspace at bounding box center [657, 323] width 1314 height 647
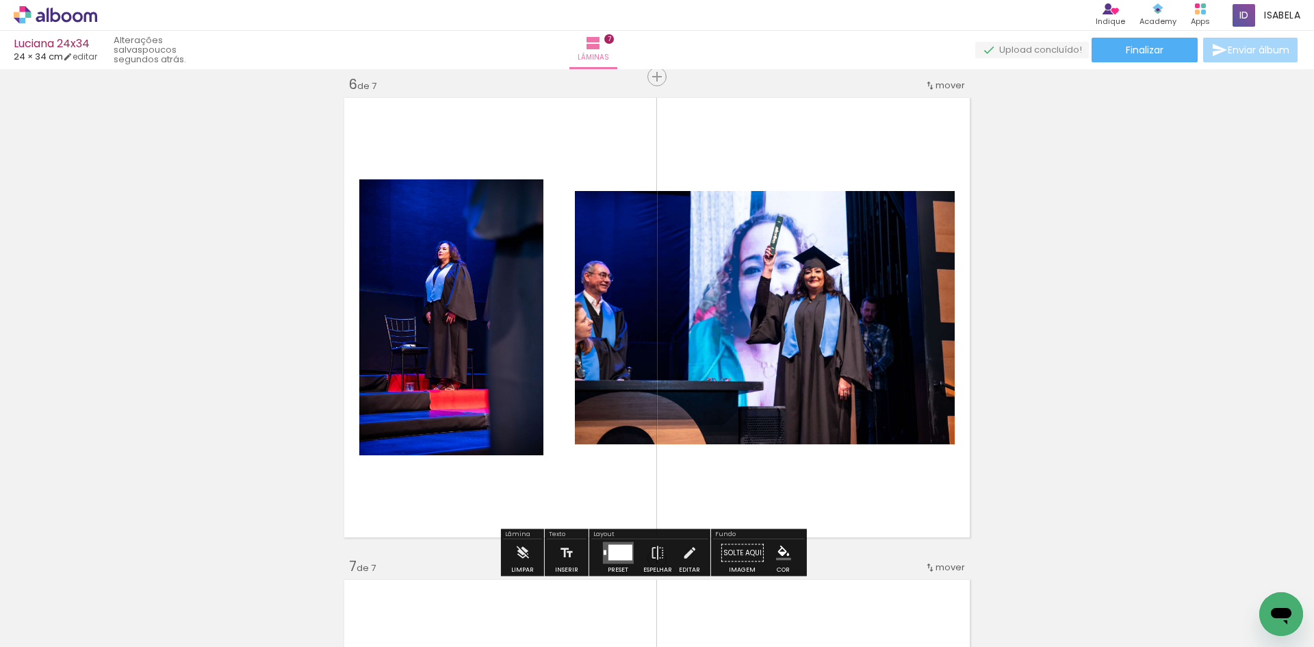
scroll to position [2492, 0]
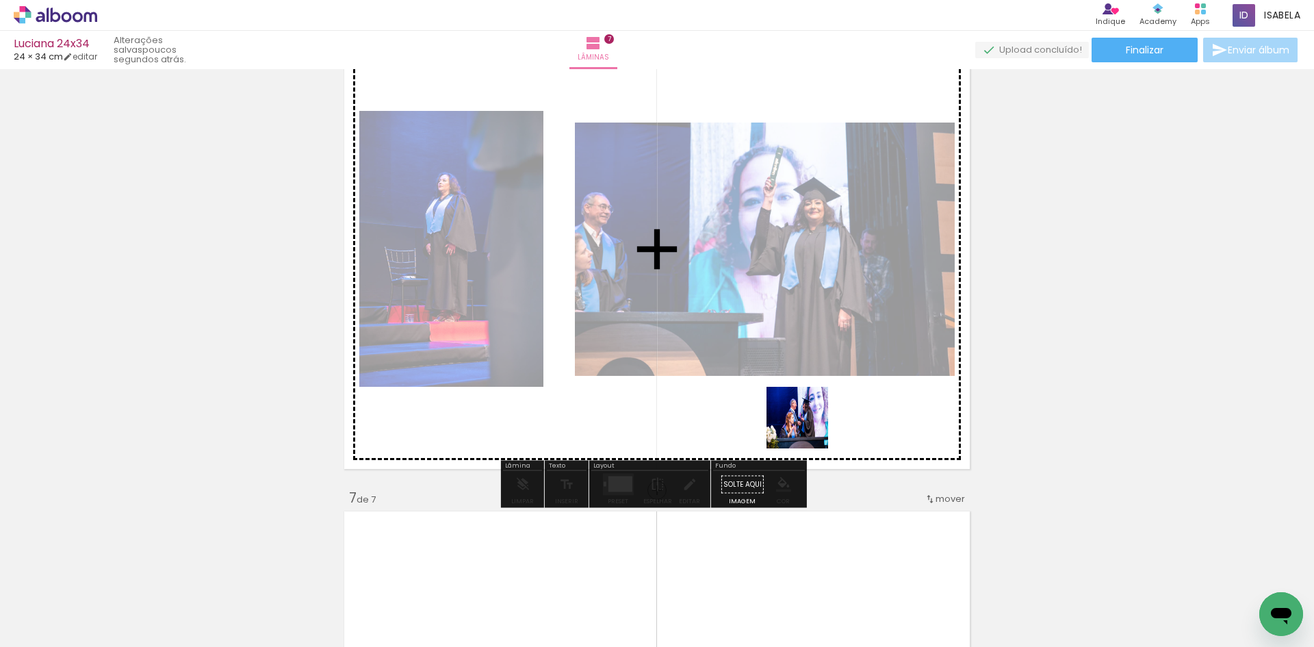
drag, startPoint x: 989, startPoint y: 495, endPoint x: 805, endPoint y: 426, distance: 195.9
click at [805, 426] on quentale-workspace at bounding box center [657, 323] width 1314 height 647
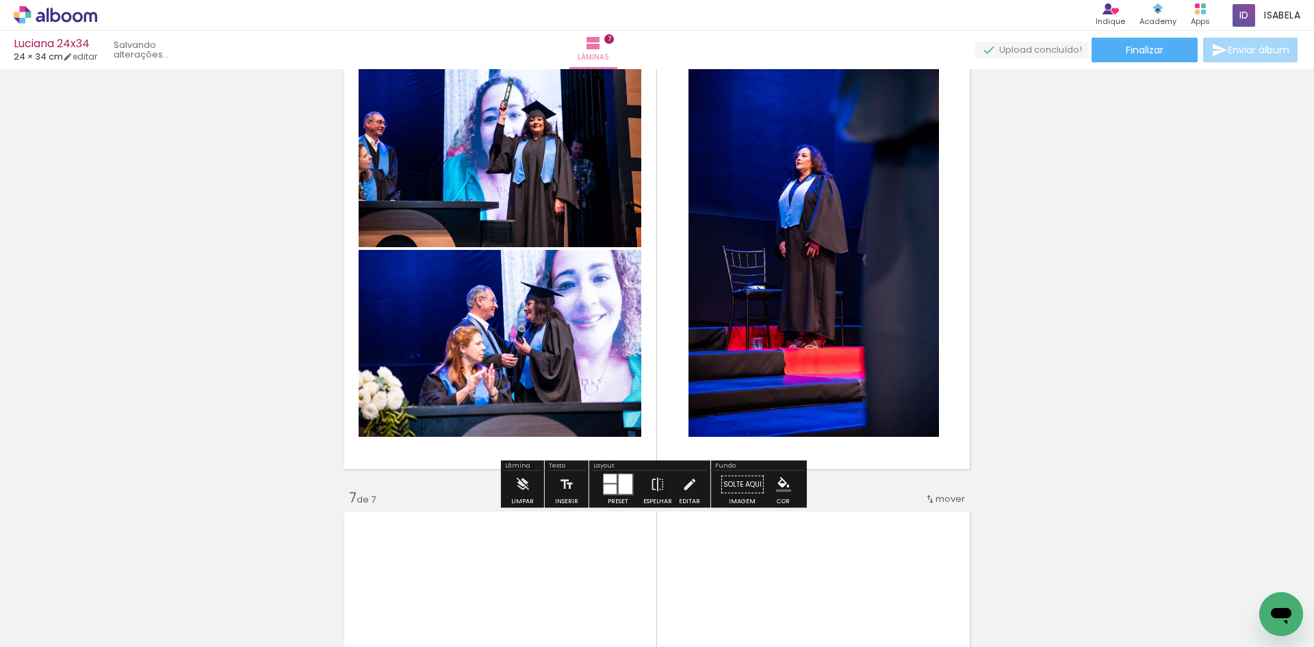
scroll to position [0, 335]
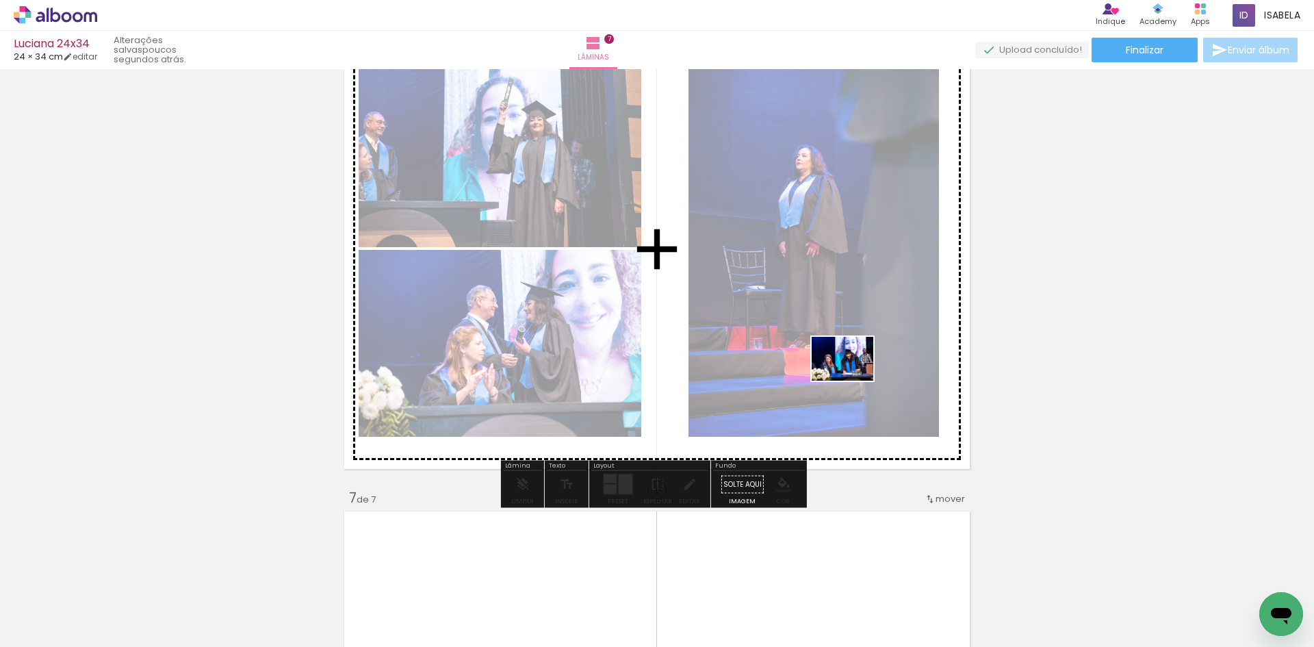
drag, startPoint x: 1248, startPoint y: 600, endPoint x: 852, endPoint y: 378, distance: 453.7
click at [852, 378] on quentale-workspace at bounding box center [657, 323] width 1314 height 647
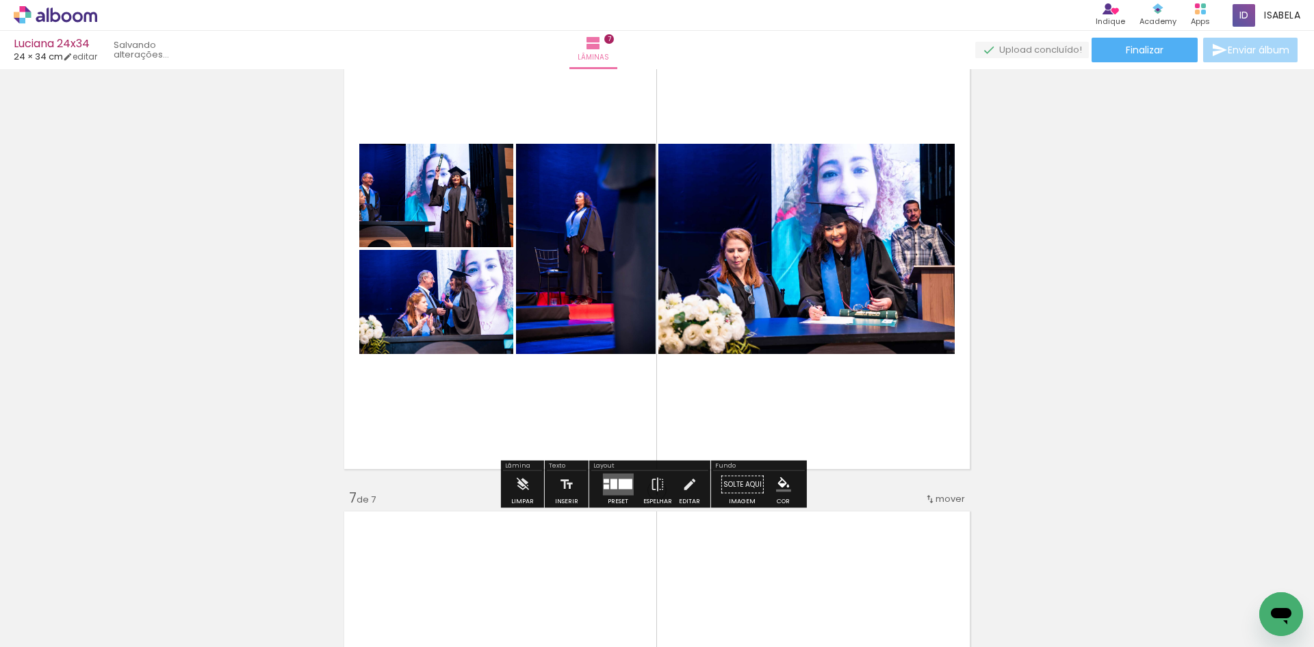
scroll to position [0, 259]
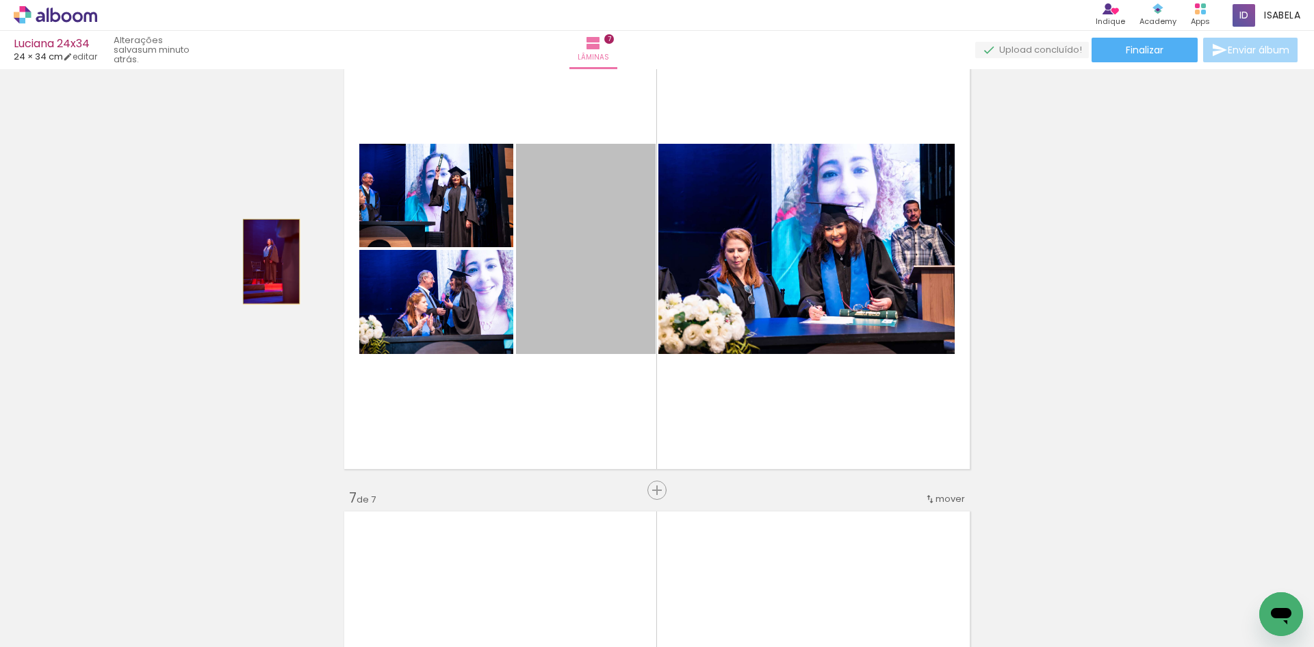
drag, startPoint x: 546, startPoint y: 311, endPoint x: 266, endPoint y: 261, distance: 284.1
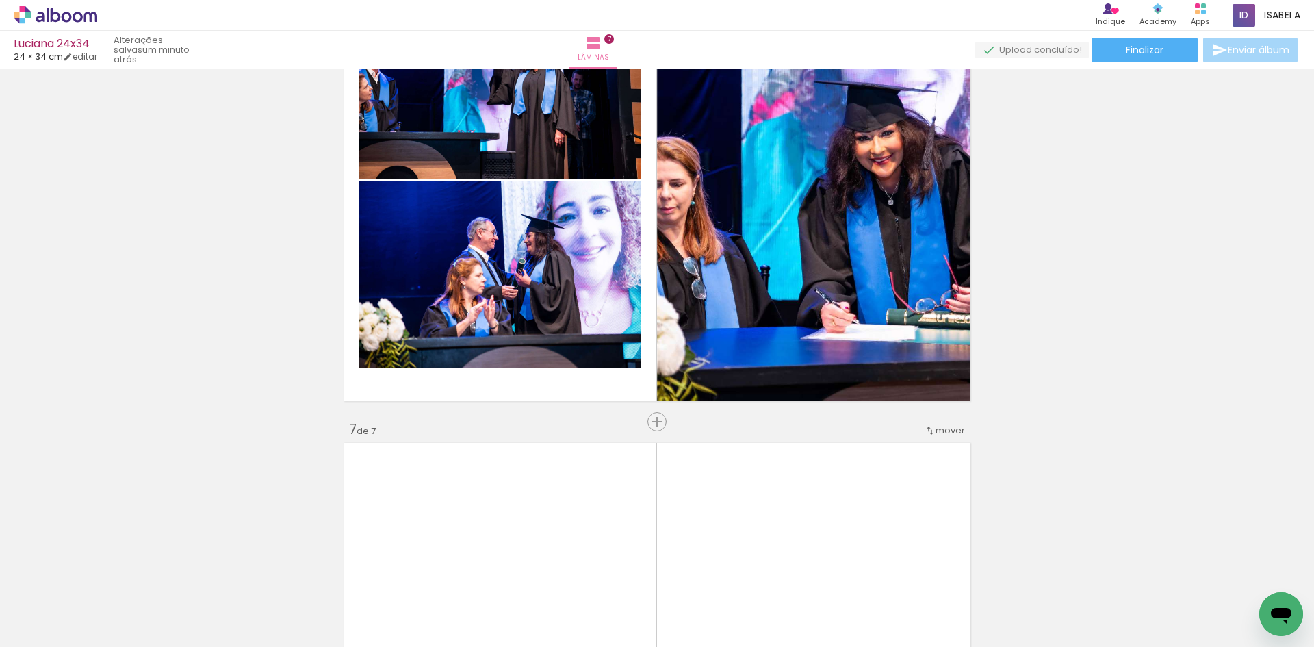
scroll to position [2423, 0]
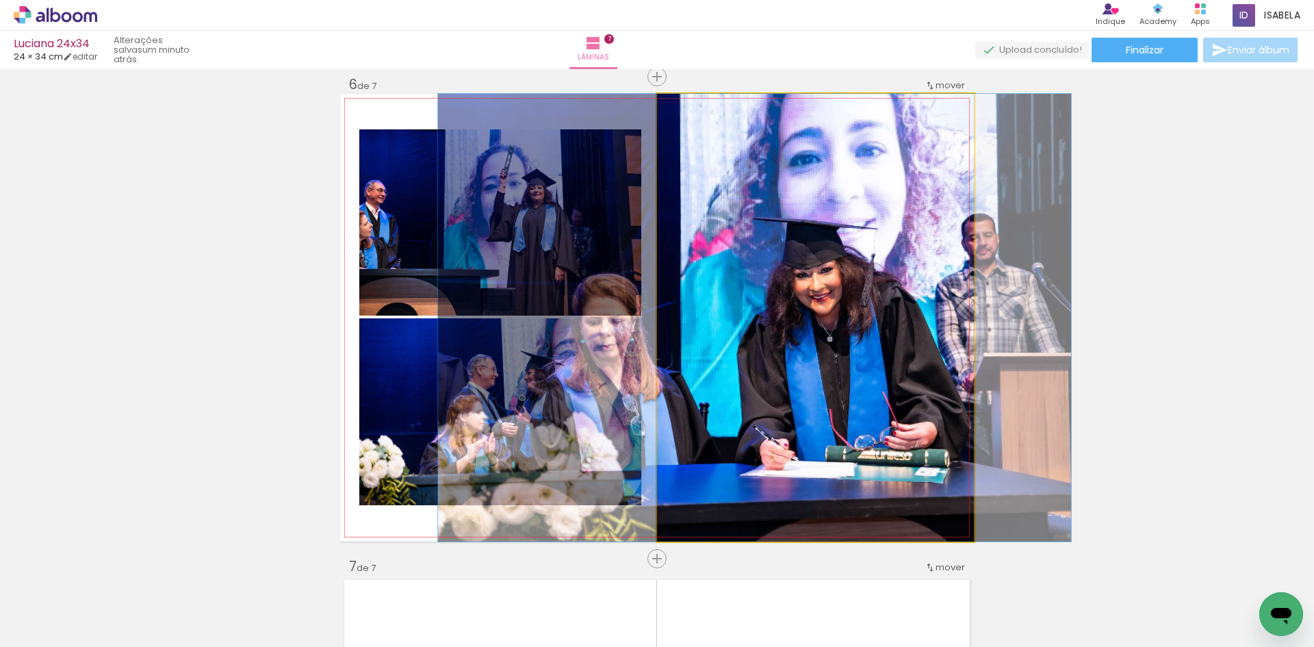
drag, startPoint x: 865, startPoint y: 350, endPoint x: 804, endPoint y: 338, distance: 62.0
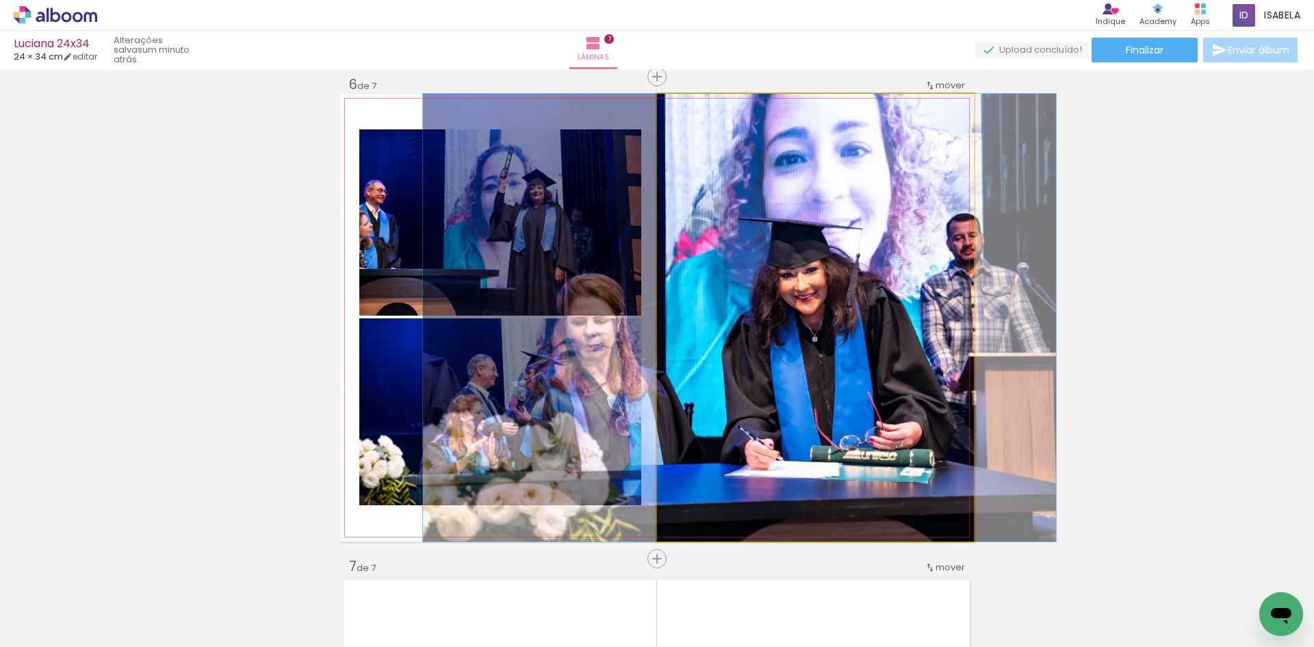
click at [789, 334] on quentale-photo at bounding box center [815, 317] width 317 height 447
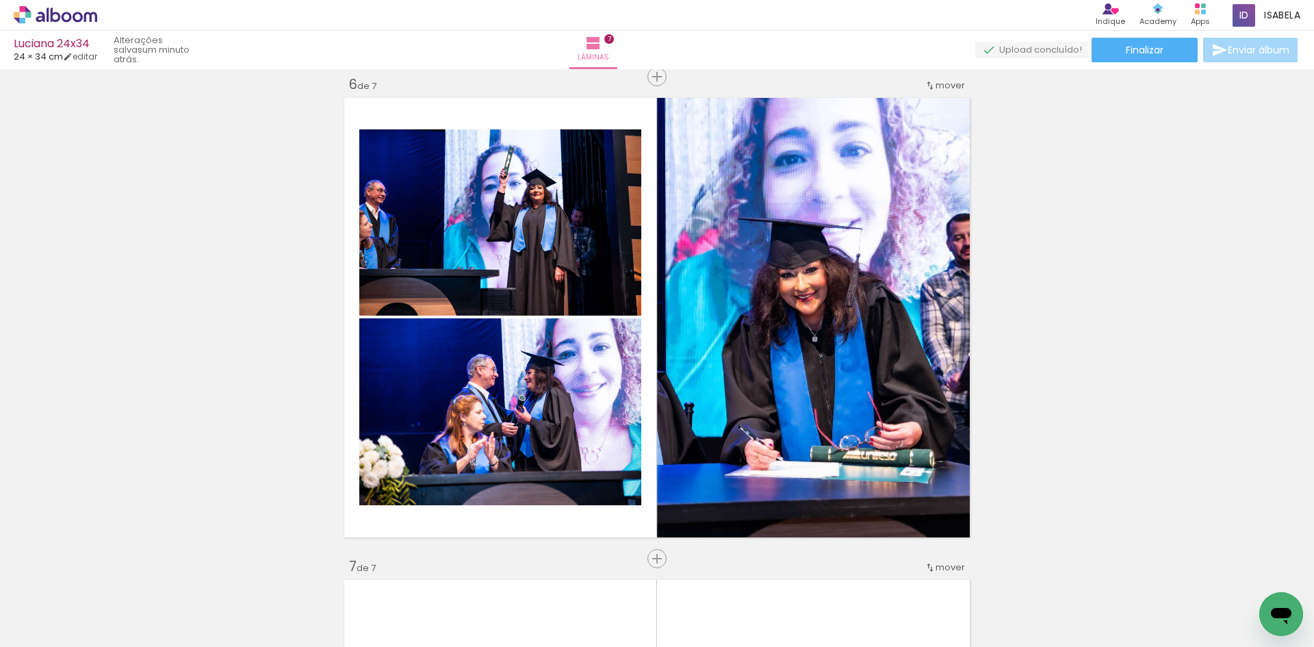
scroll to position [0, 0]
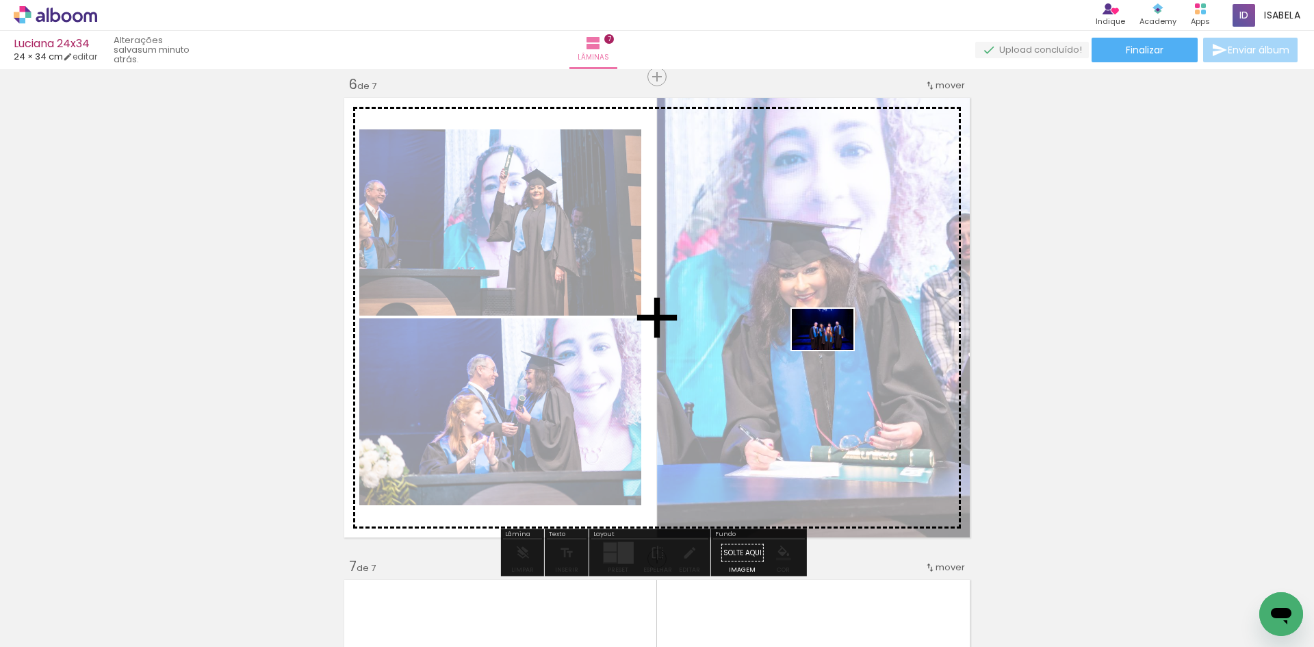
drag, startPoint x: 135, startPoint y: 601, endPoint x: 833, endPoint y: 350, distance: 741.9
click at [833, 350] on quentale-workspace at bounding box center [657, 323] width 1314 height 647
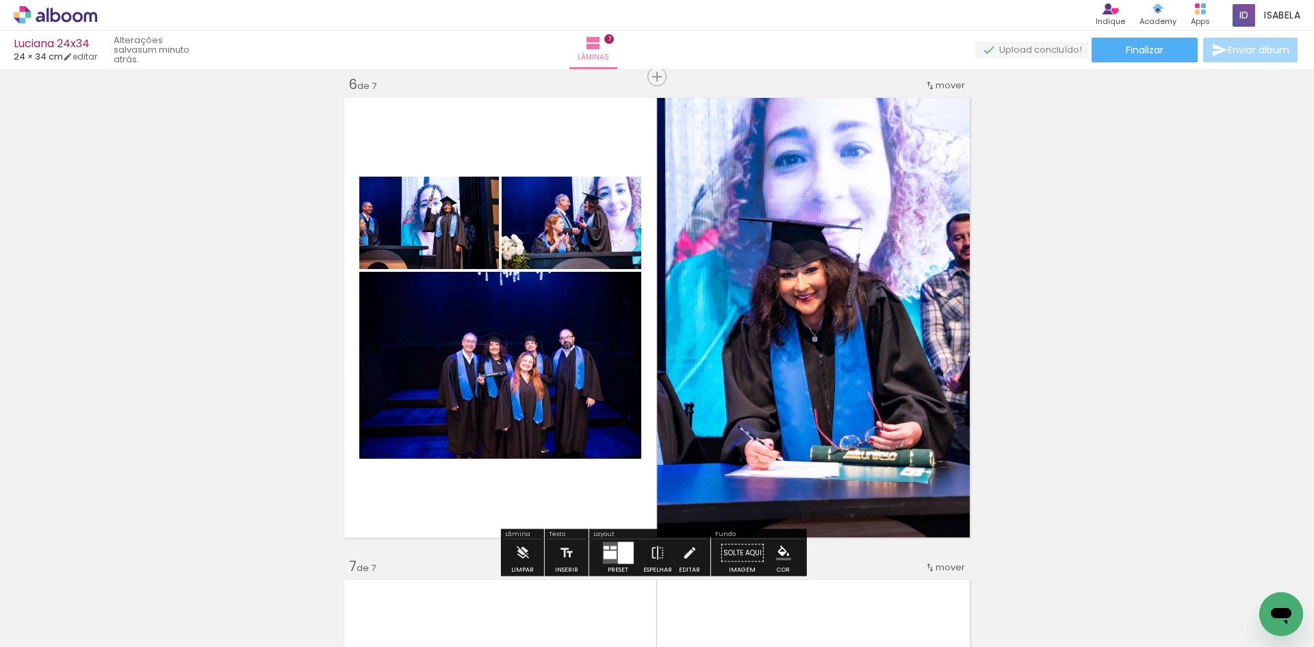
click at [610, 547] on div at bounding box center [613, 547] width 6 height 3
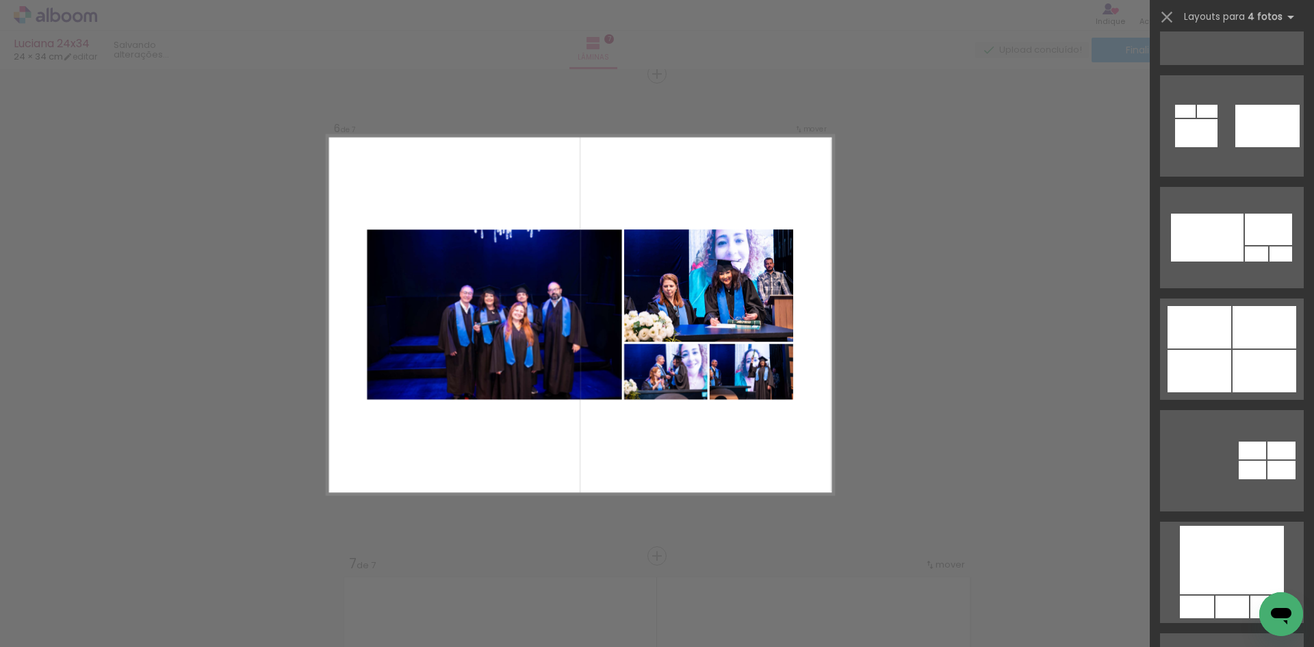
scroll to position [1437, 0]
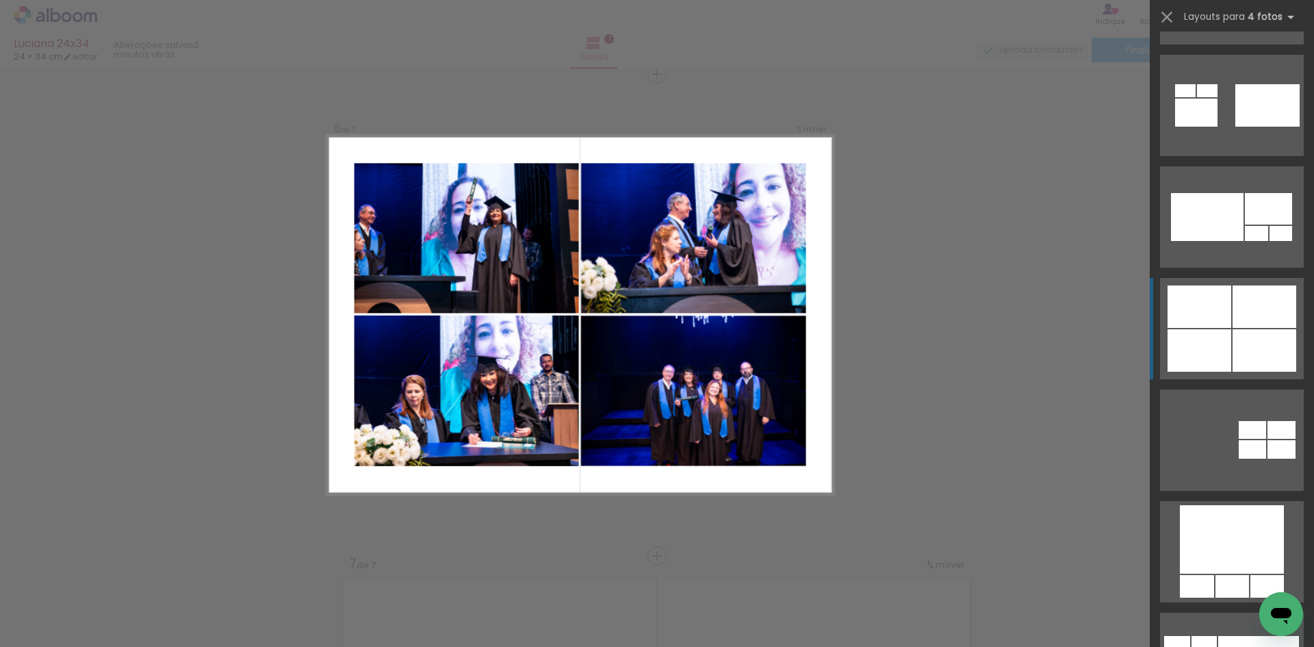
click at [1240, 324] on div at bounding box center [1264, 306] width 64 height 42
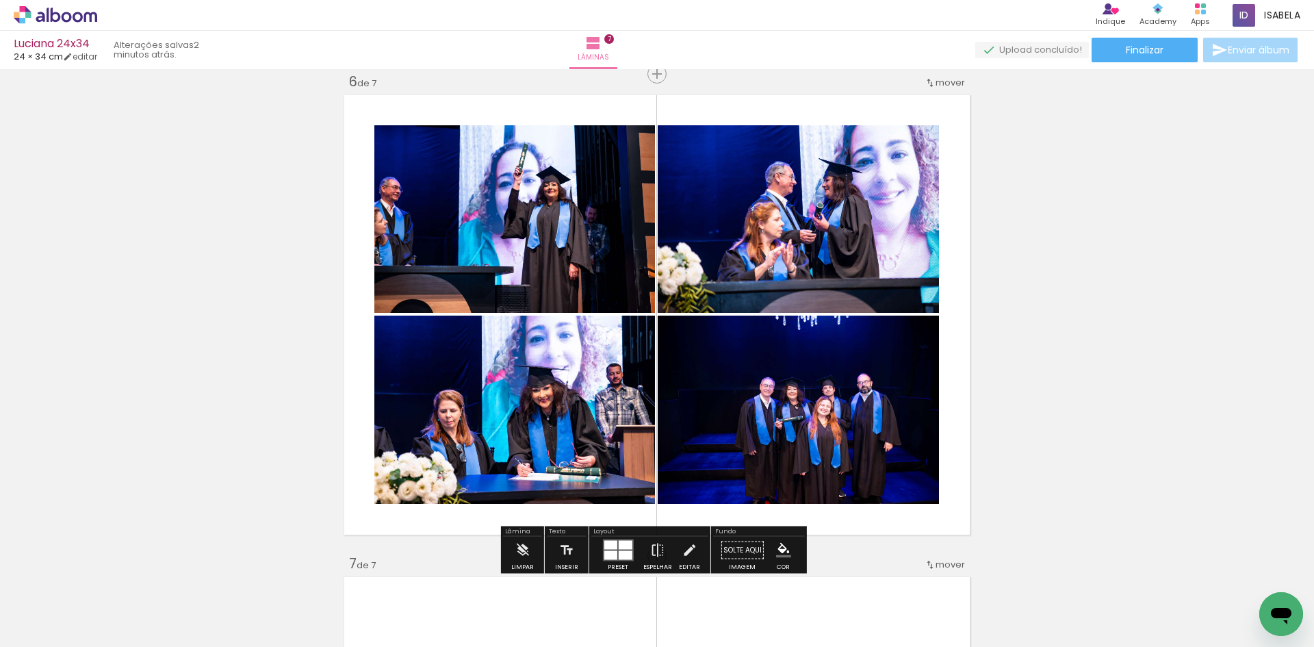
click at [572, 464] on quentale-photo at bounding box center [514, 409] width 281 height 188
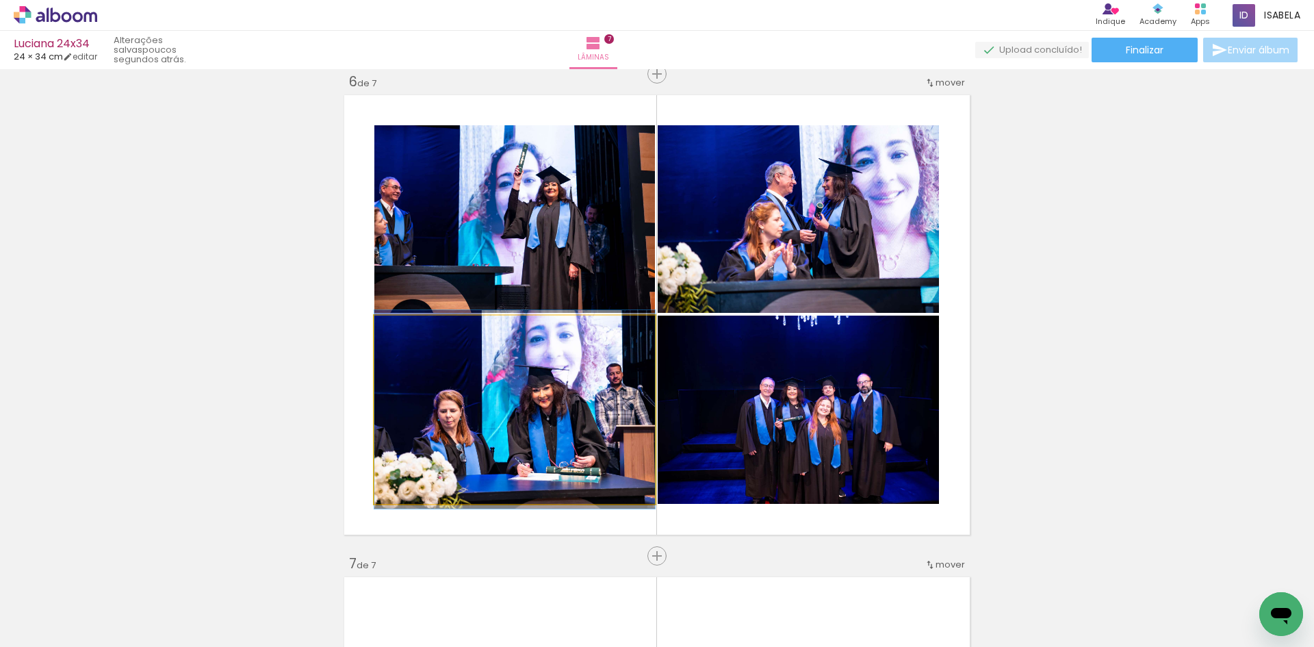
click at [568, 426] on quentale-photo at bounding box center [514, 409] width 281 height 188
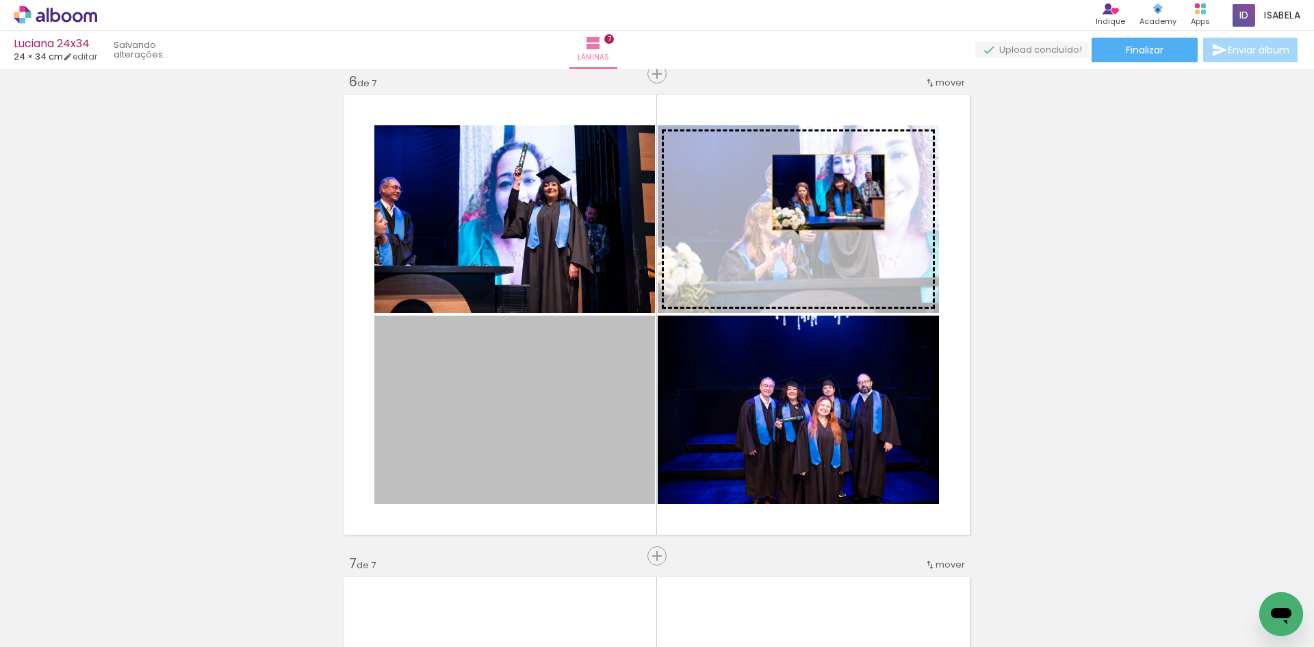
drag, startPoint x: 575, startPoint y: 479, endPoint x: 817, endPoint y: 196, distance: 372.2
click at [0, 0] on slot at bounding box center [0, 0] width 0 height 0
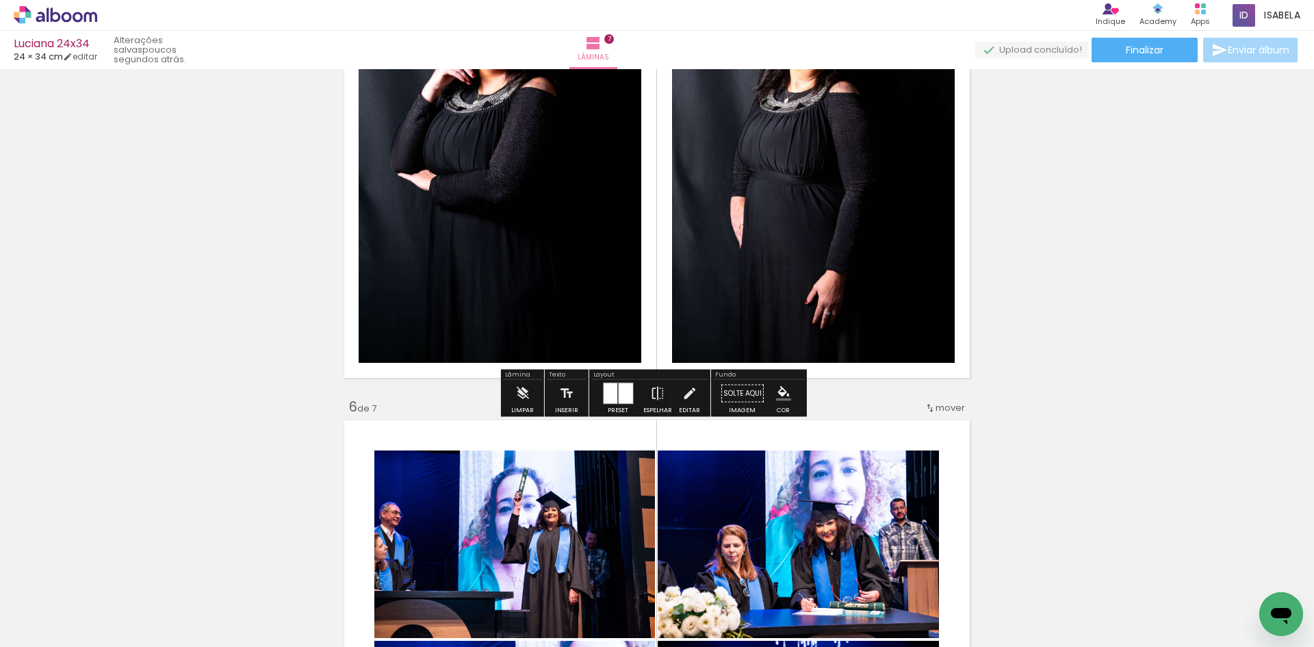
scroll to position [2289, 0]
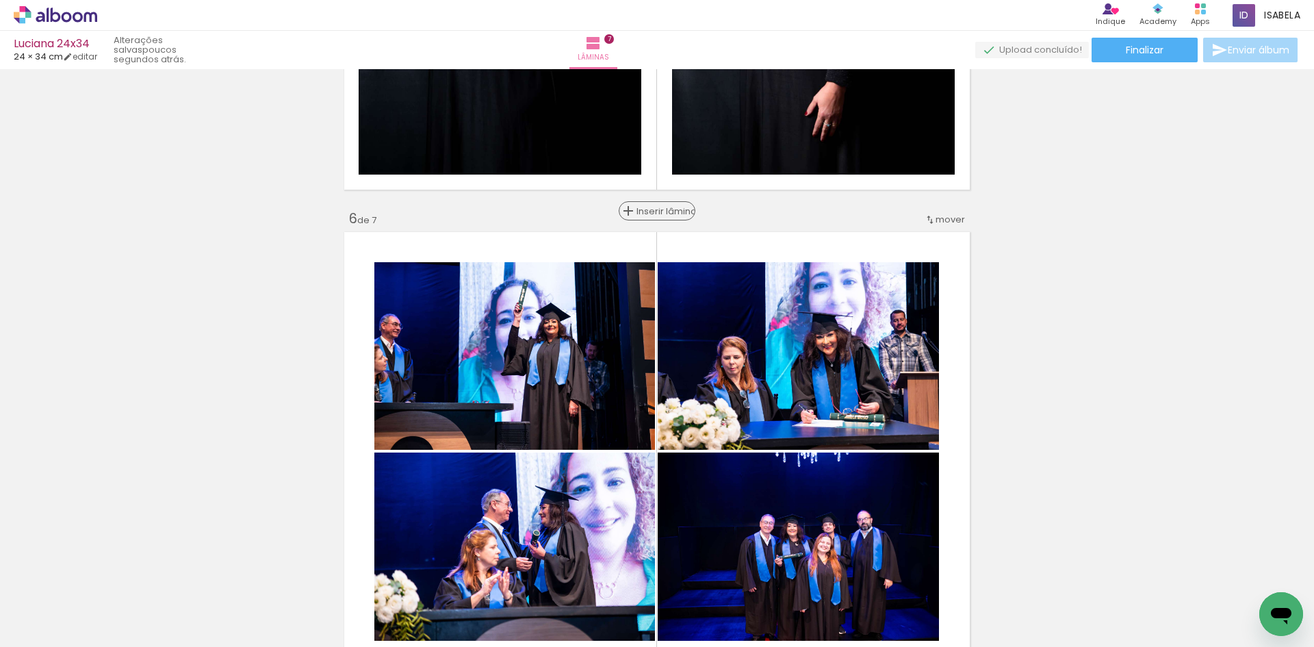
click at [653, 210] on span "Inserir lâmina" at bounding box center [662, 211] width 53 height 9
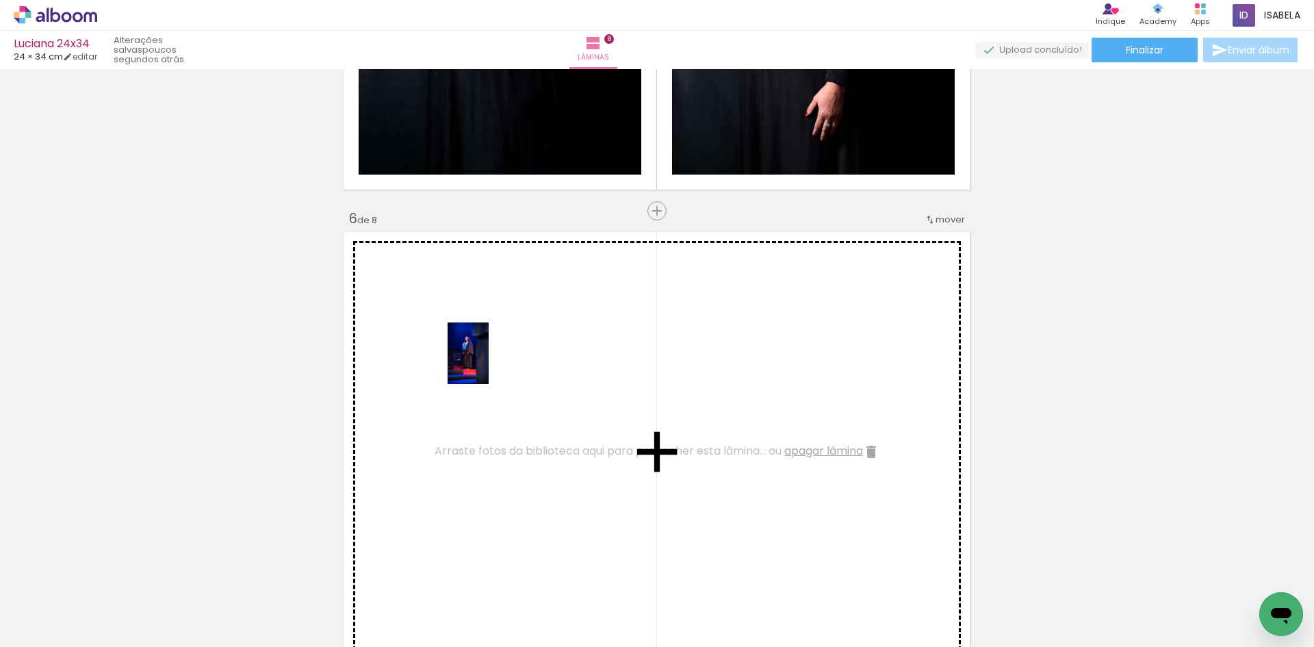
drag, startPoint x: 1255, startPoint y: 579, endPoint x: 488, endPoint y: 363, distance: 796.6
click at [488, 363] on quentale-workspace at bounding box center [657, 323] width 1314 height 647
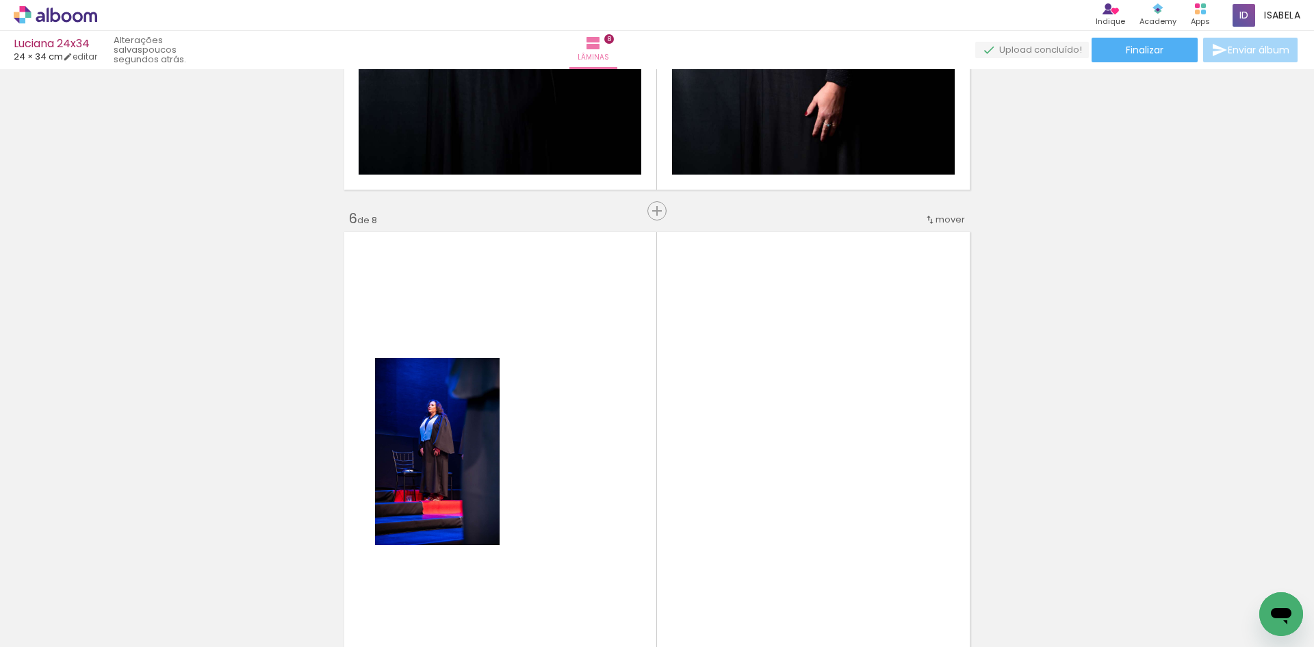
scroll to position [0, 182]
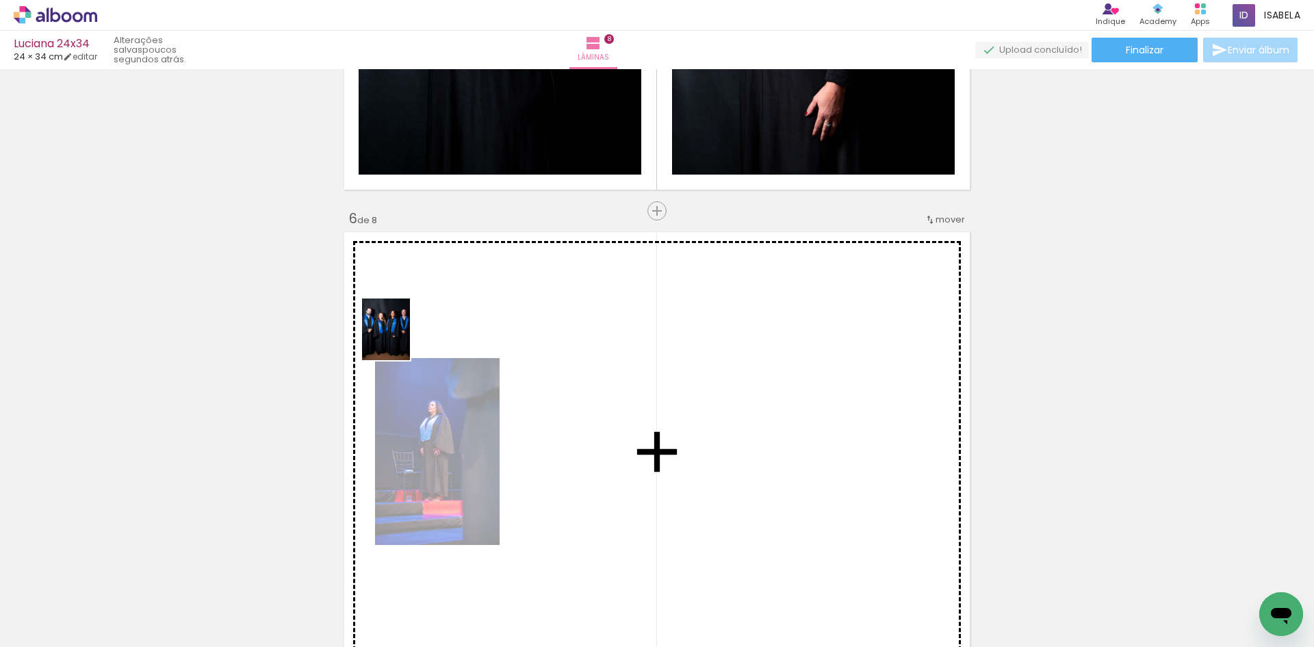
drag, startPoint x: 1255, startPoint y: 573, endPoint x: 402, endPoint y: 339, distance: 884.6
click at [402, 339] on quentale-workspace at bounding box center [657, 323] width 1314 height 647
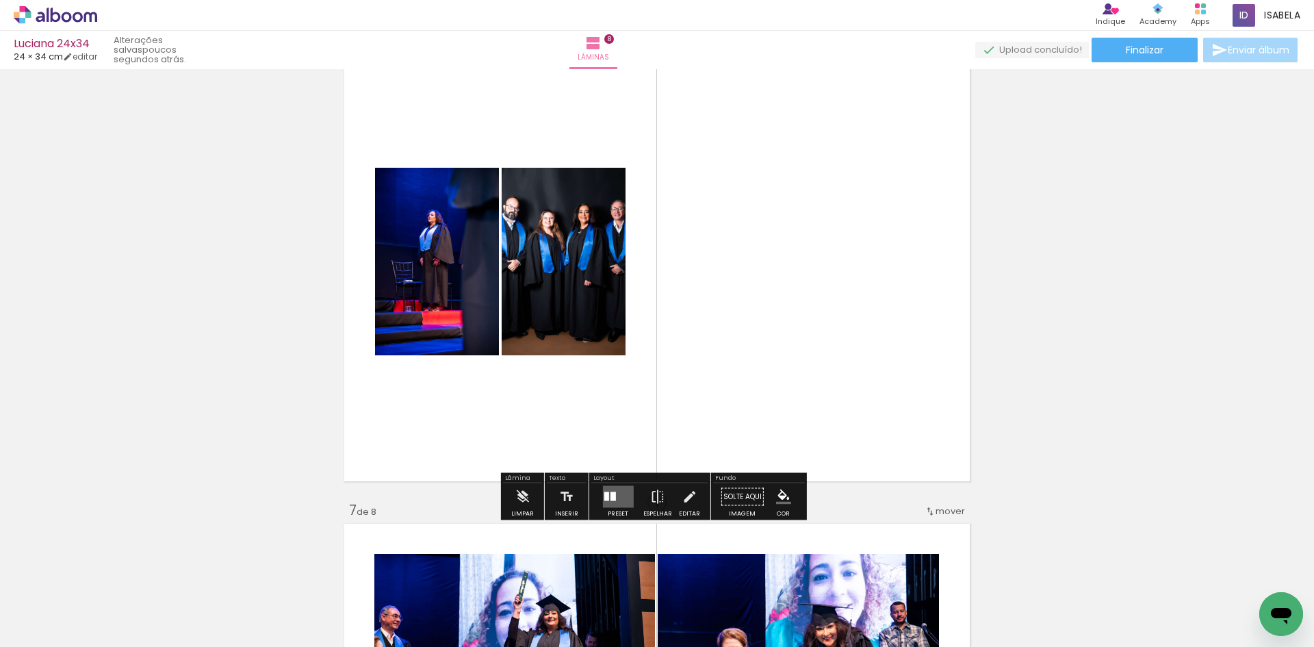
scroll to position [2494, 0]
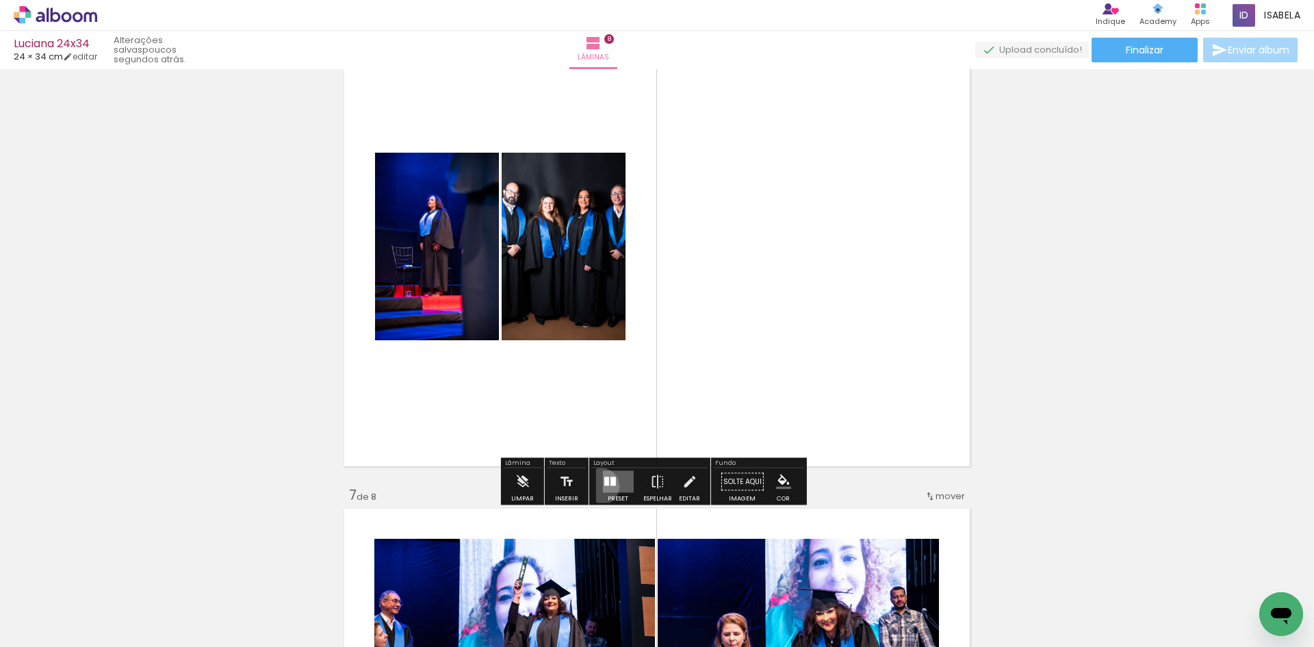
click at [599, 486] on div at bounding box center [617, 481] width 37 height 27
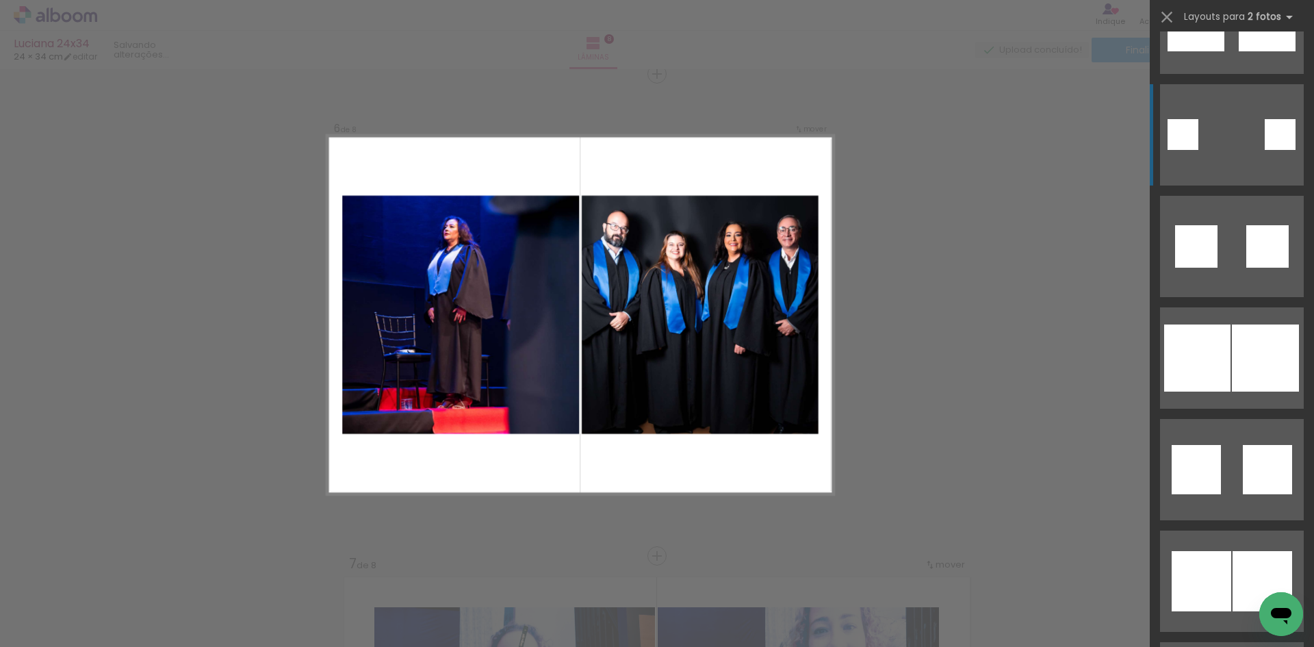
scroll to position [2189, 0]
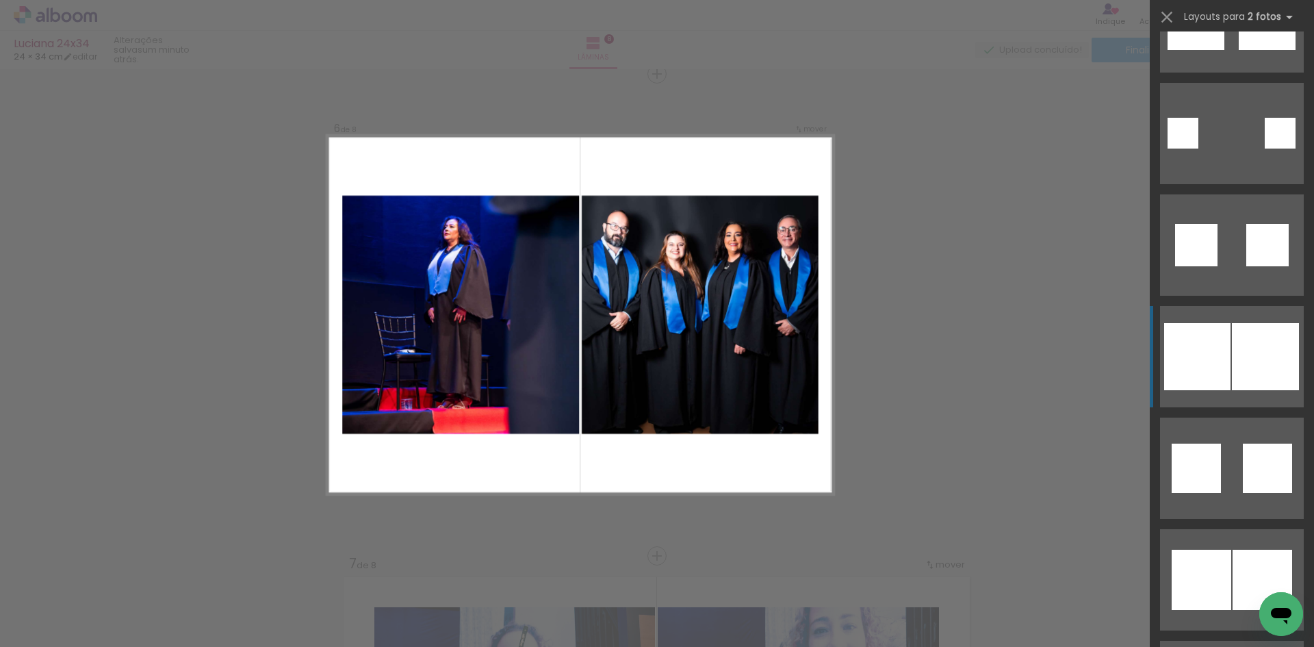
click at [1218, 327] on div at bounding box center [1197, 356] width 66 height 67
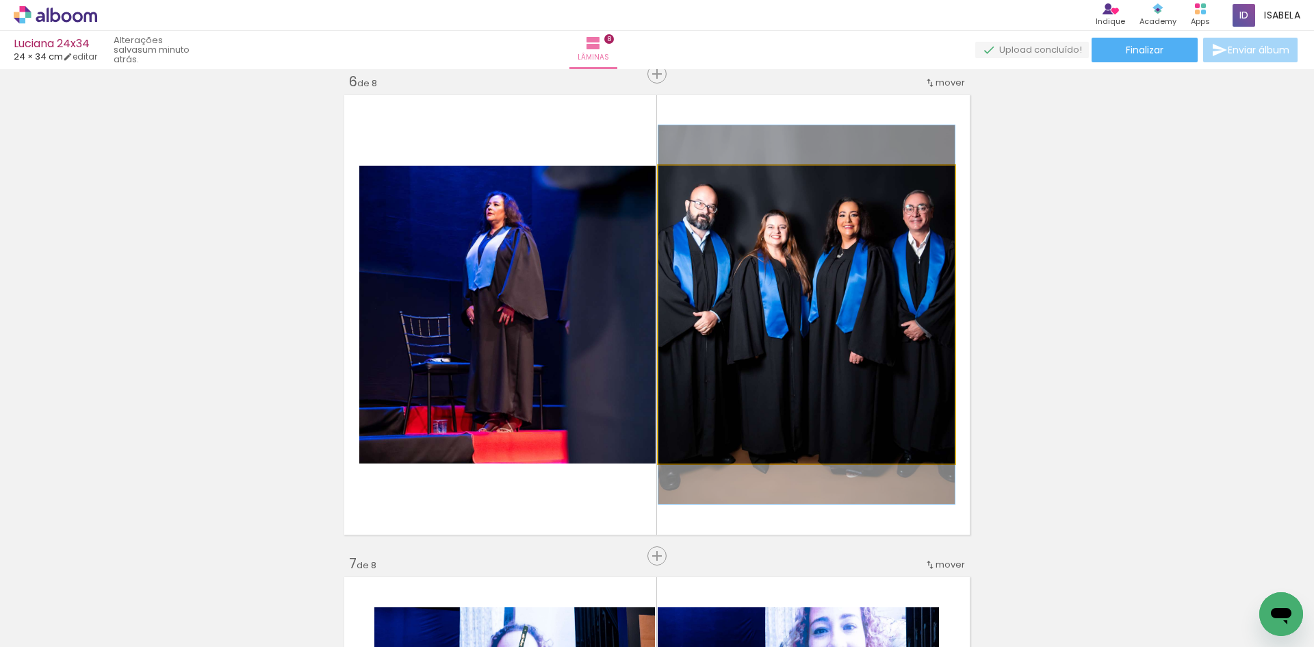
click at [883, 327] on quentale-photo at bounding box center [806, 315] width 296 height 298
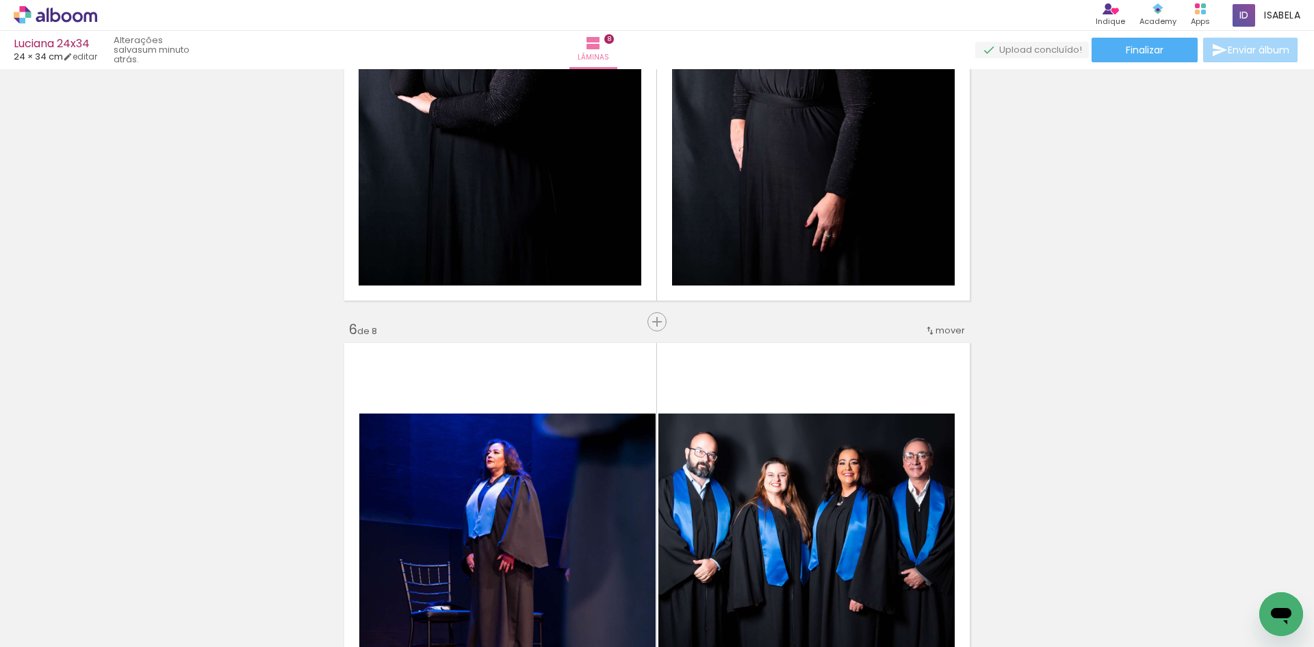
scroll to position [2426, 0]
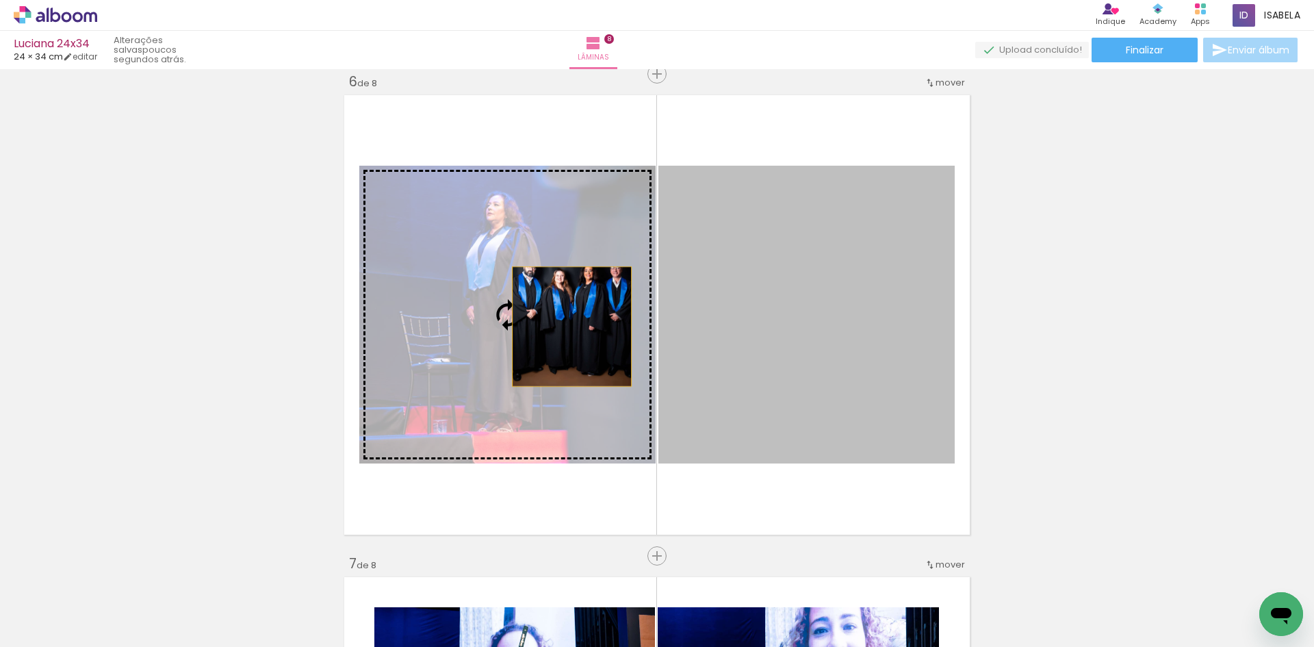
drag, startPoint x: 877, startPoint y: 371, endPoint x: 564, endPoint y: 328, distance: 316.3
click at [0, 0] on slot at bounding box center [0, 0] width 0 height 0
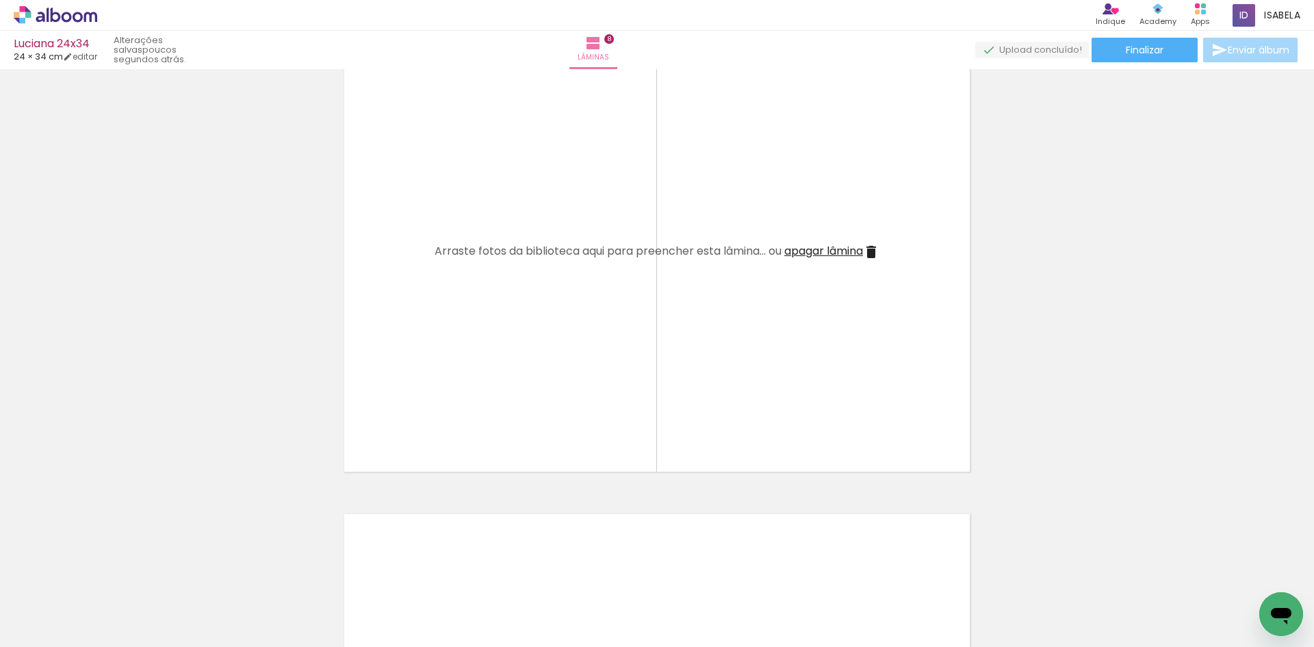
scroll to position [0, 0]
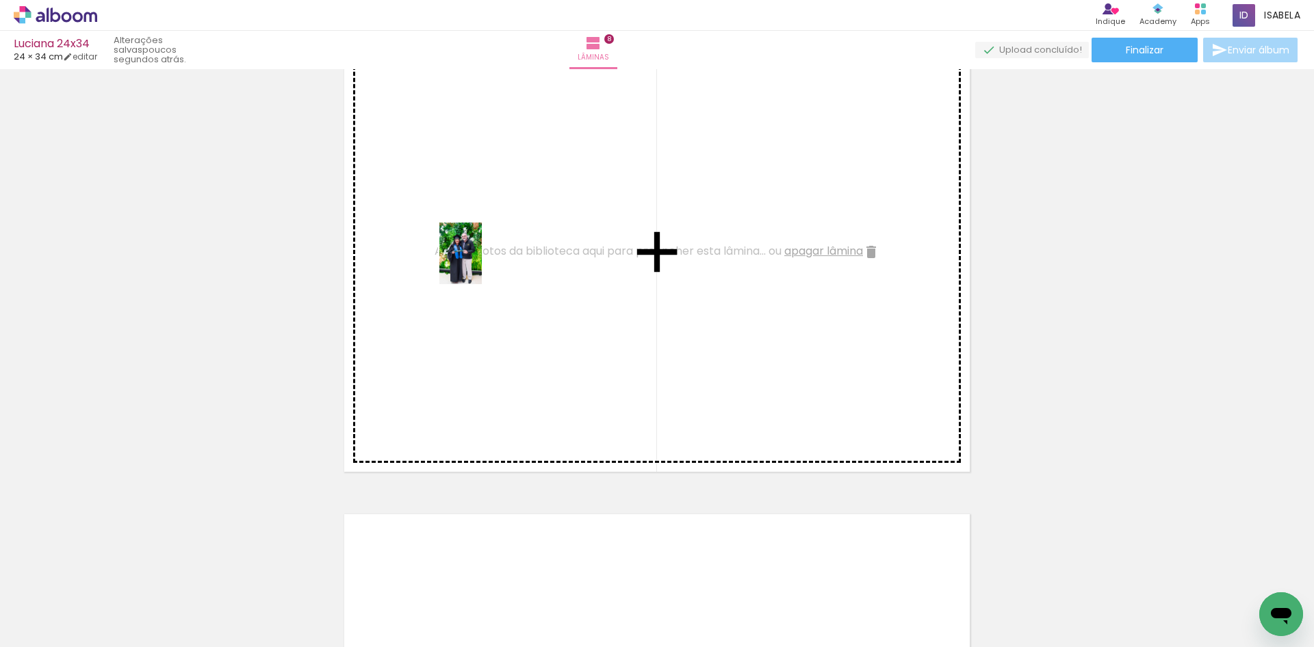
drag, startPoint x: 131, startPoint y: 584, endPoint x: 480, endPoint y: 263, distance: 474.5
click at [480, 263] on quentale-workspace at bounding box center [657, 323] width 1314 height 647
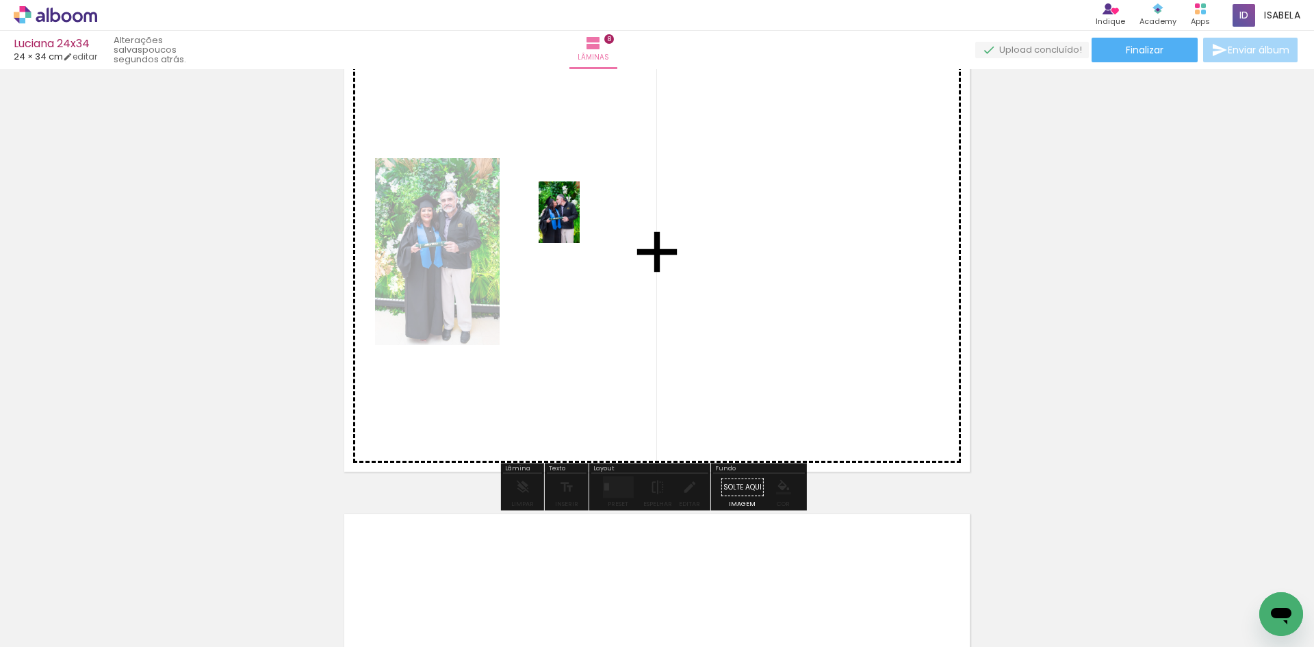
drag, startPoint x: 132, startPoint y: 617, endPoint x: 579, endPoint y: 222, distance: 596.7
click at [579, 222] on quentale-workspace at bounding box center [657, 323] width 1314 height 647
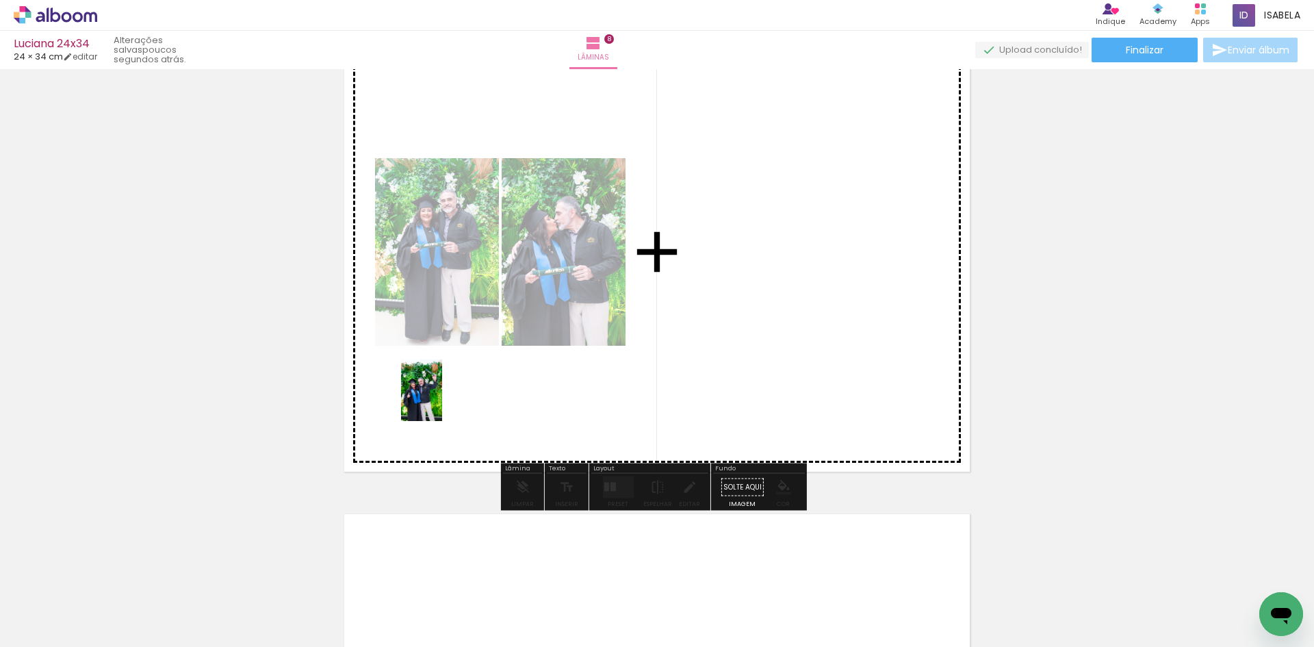
drag, startPoint x: 153, startPoint y: 615, endPoint x: 442, endPoint y: 400, distance: 359.9
click at [442, 400] on quentale-workspace at bounding box center [657, 323] width 1314 height 647
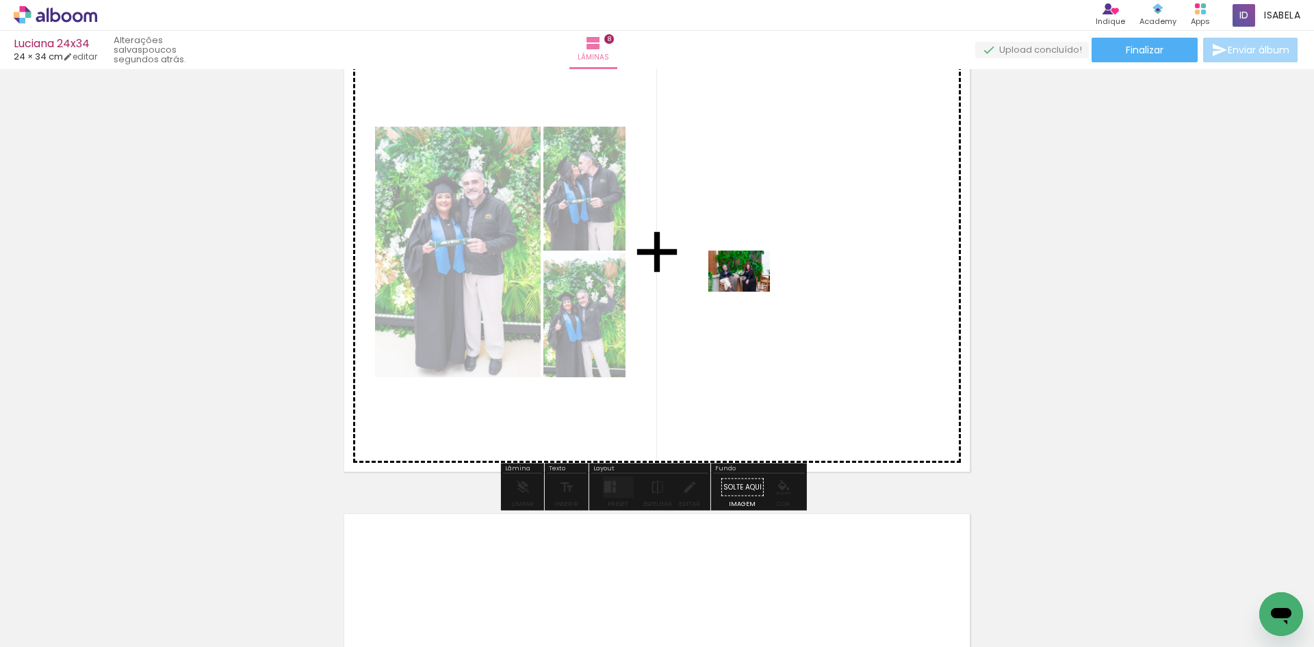
drag, startPoint x: 974, startPoint y: 609, endPoint x: 749, endPoint y: 291, distance: 389.1
click at [749, 291] on quentale-workspace at bounding box center [657, 323] width 1314 height 647
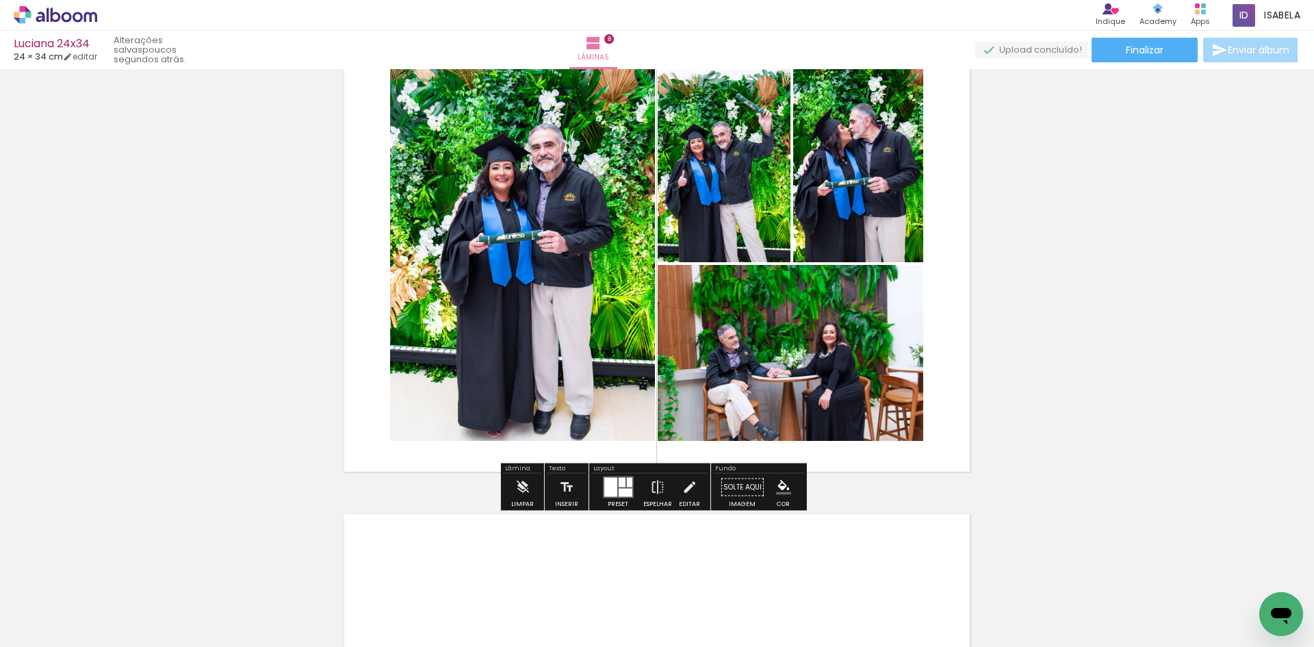
click at [614, 491] on quentale-layouter at bounding box center [617, 487] width 31 height 22
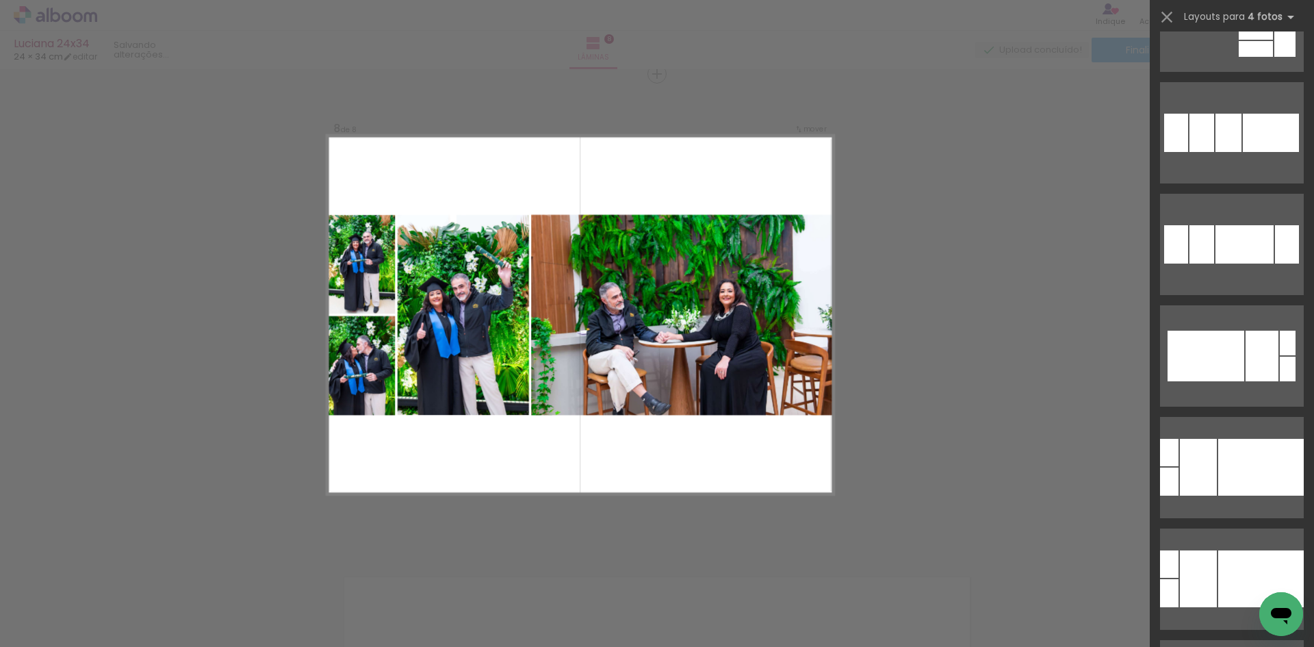
scroll to position [1300, 0]
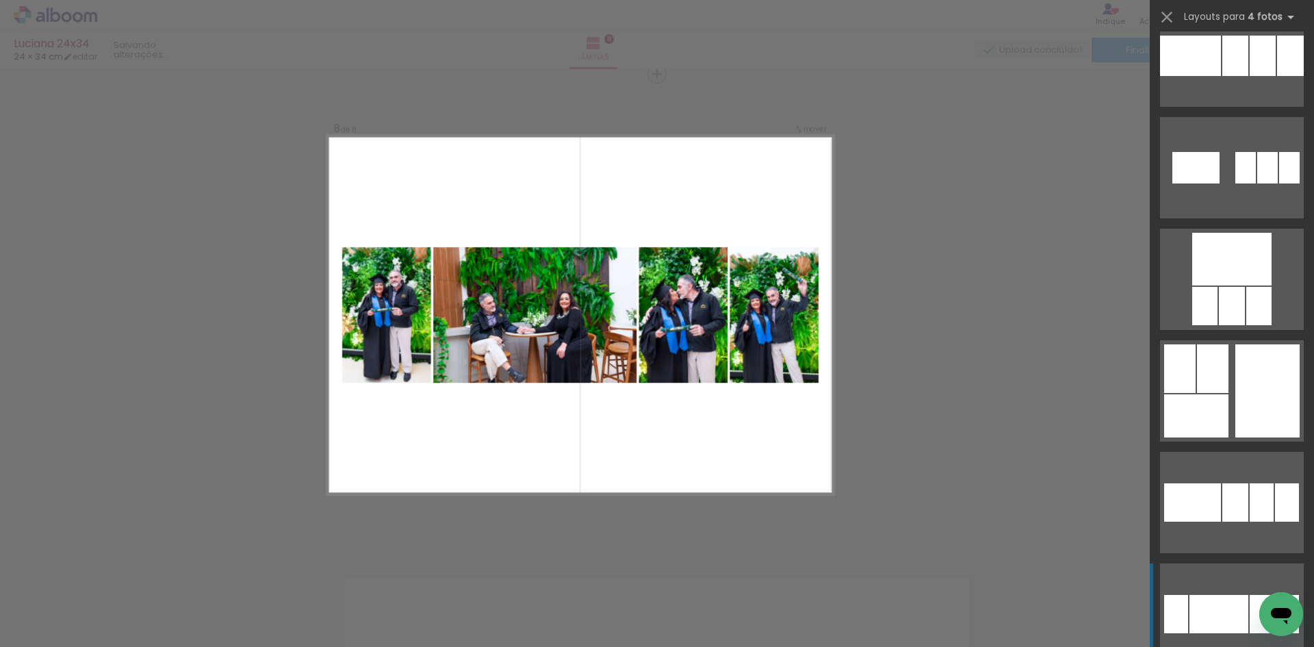
scroll to position [5200, 0]
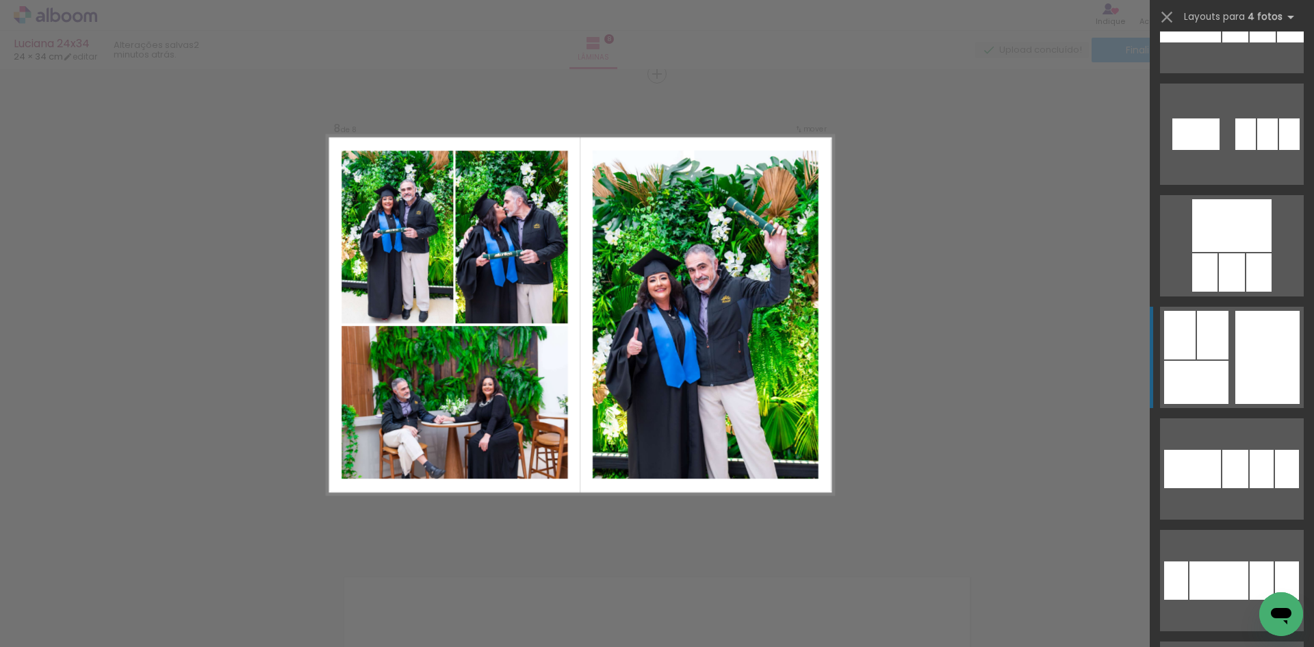
click at [1176, 356] on div at bounding box center [1179, 335] width 31 height 49
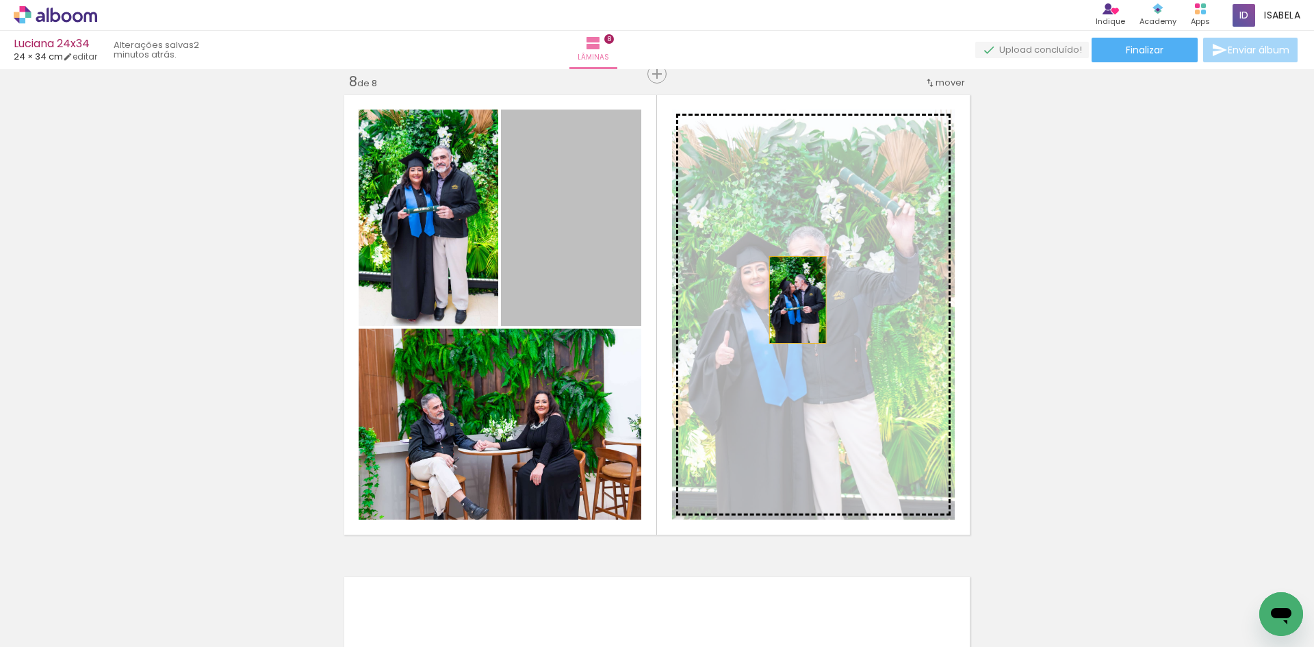
drag, startPoint x: 556, startPoint y: 222, endPoint x: 792, endPoint y: 300, distance: 248.4
click at [0, 0] on slot at bounding box center [0, 0] width 0 height 0
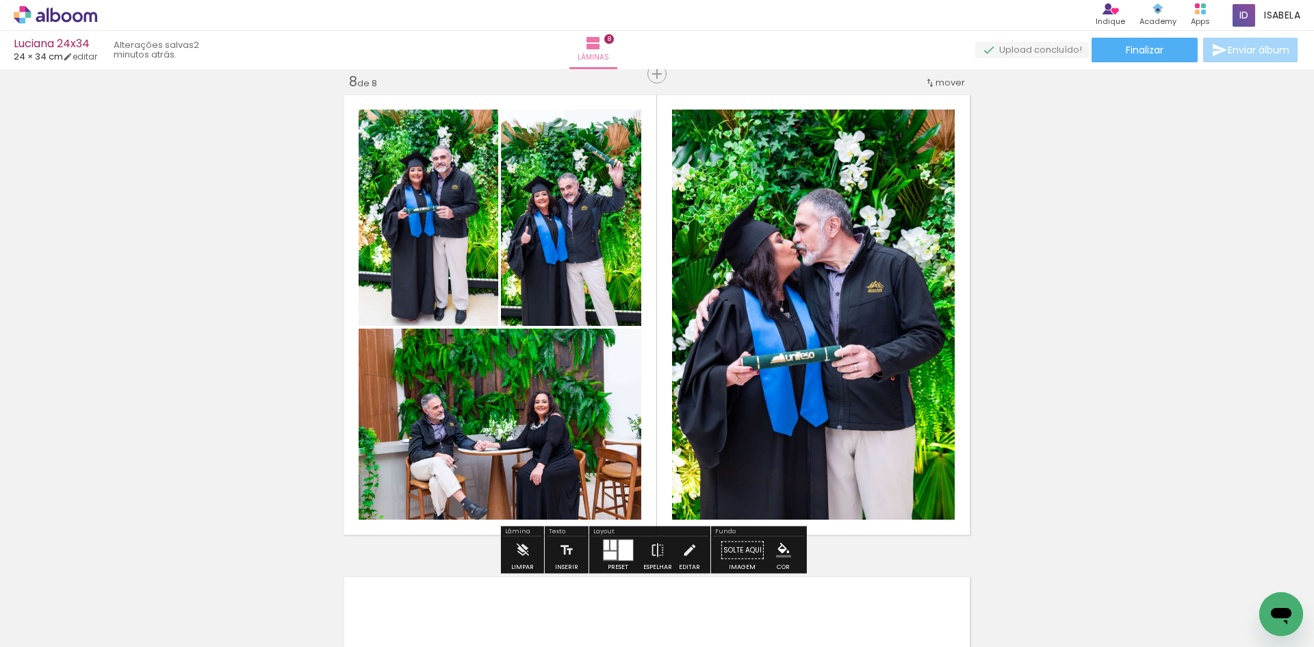
click at [608, 209] on quentale-photo at bounding box center [571, 217] width 140 height 216
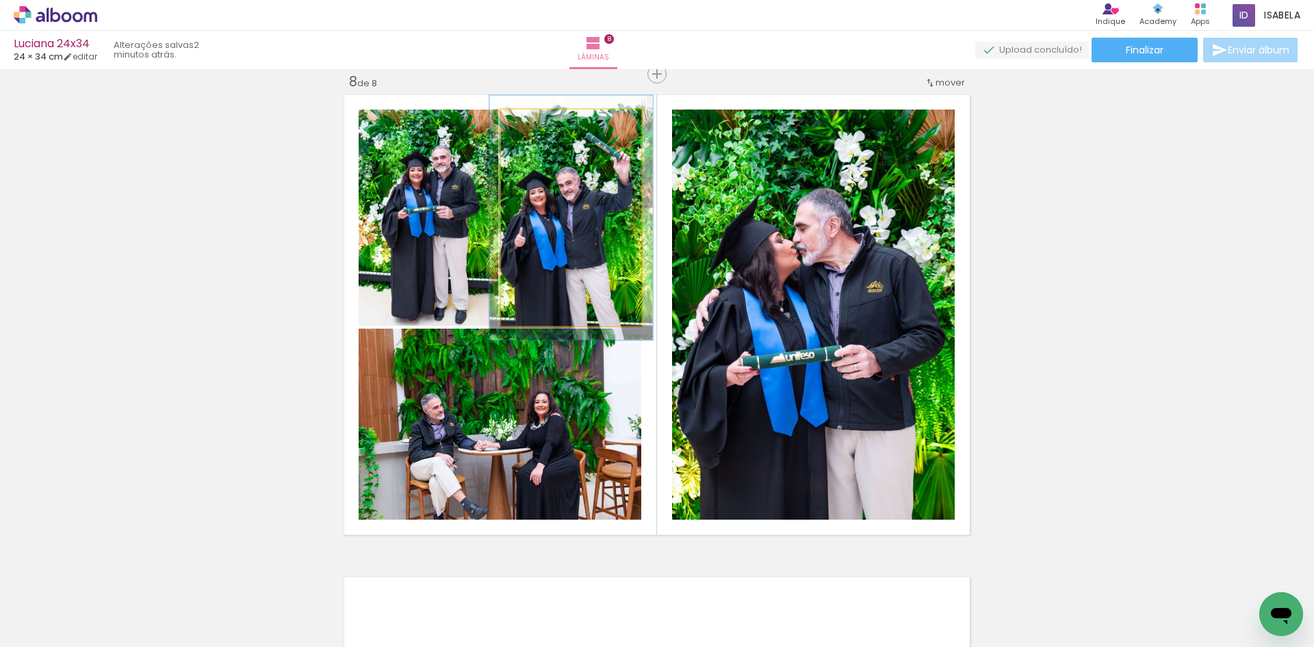
type paper-slider "113"
click at [534, 120] on div at bounding box center [539, 124] width 12 height 12
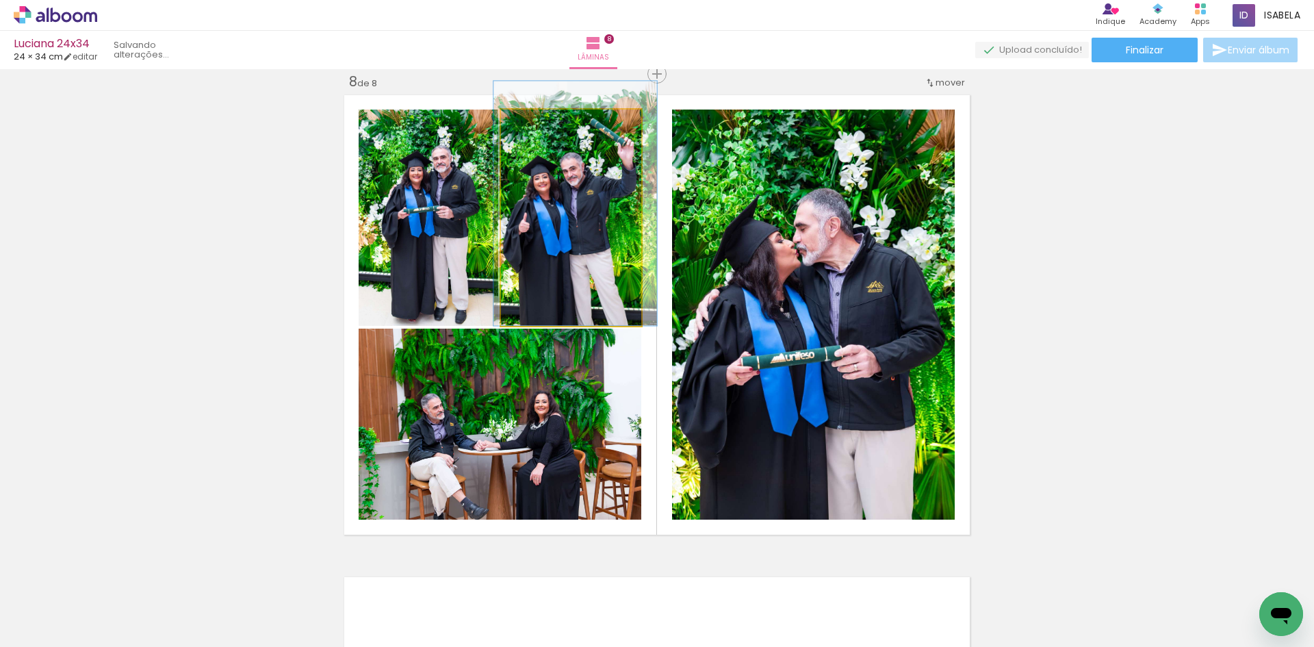
drag, startPoint x: 540, startPoint y: 239, endPoint x: 544, endPoint y: 220, distance: 19.6
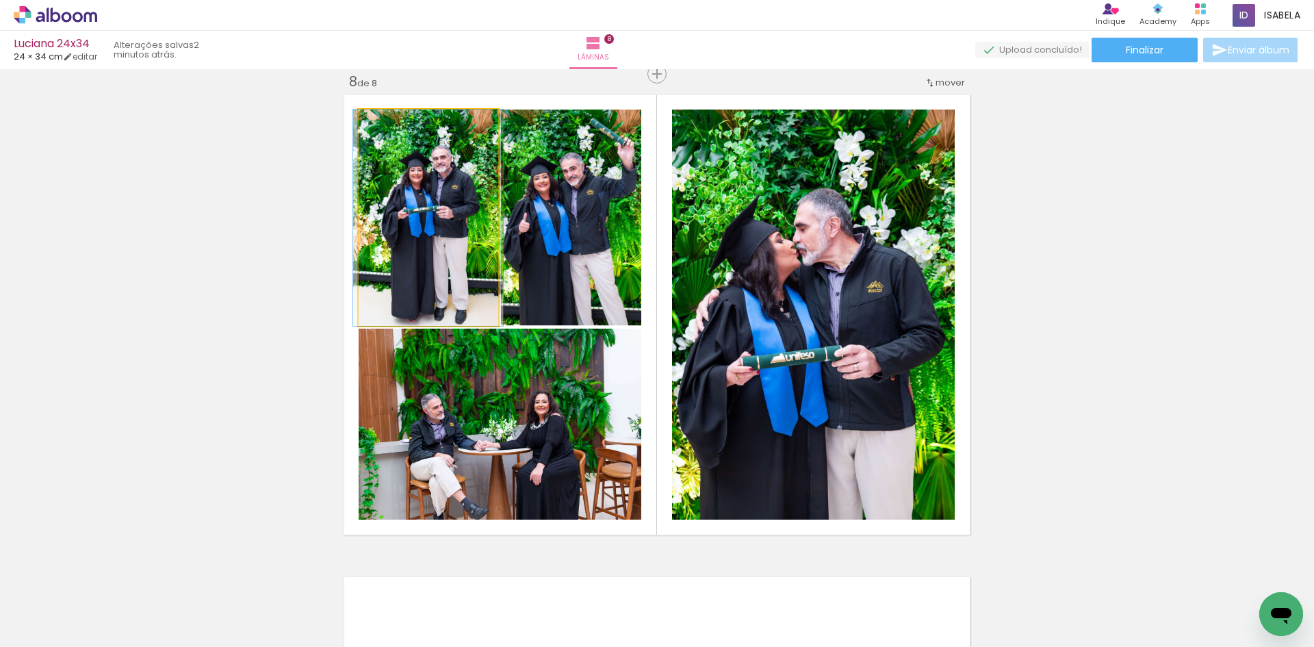
click at [419, 221] on quentale-photo at bounding box center [428, 217] width 140 height 216
click at [417, 217] on quentale-photo at bounding box center [428, 217] width 140 height 216
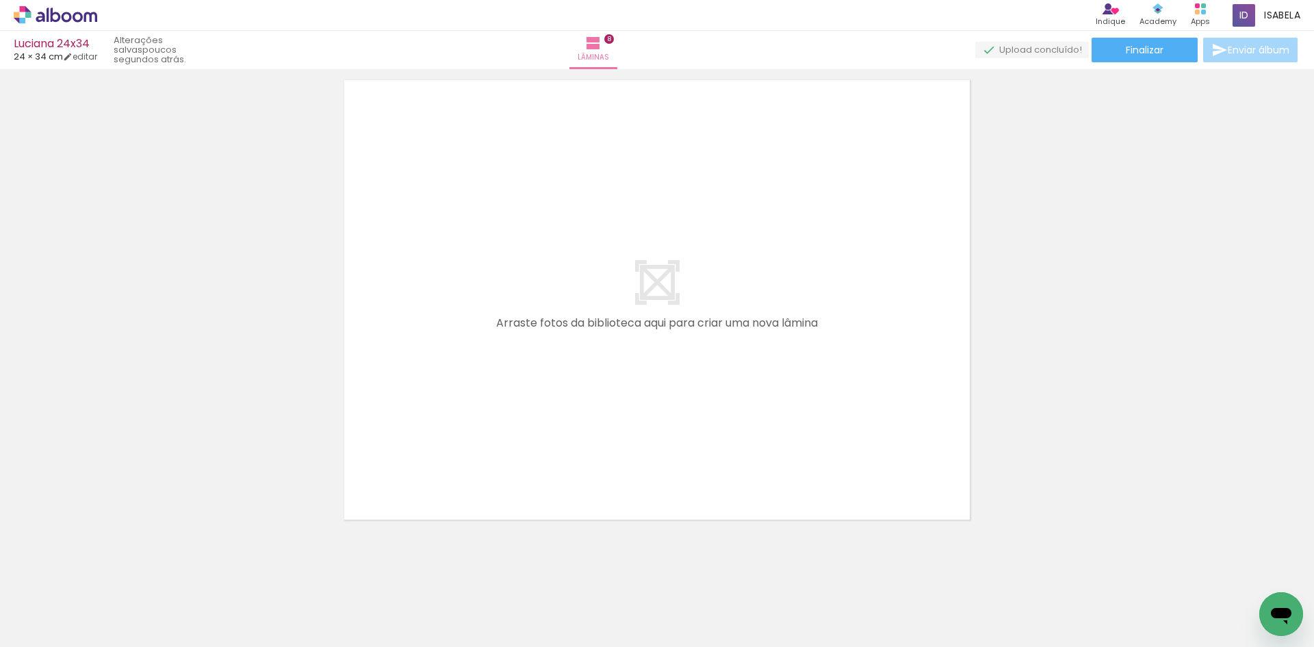
scroll to position [3896, 0]
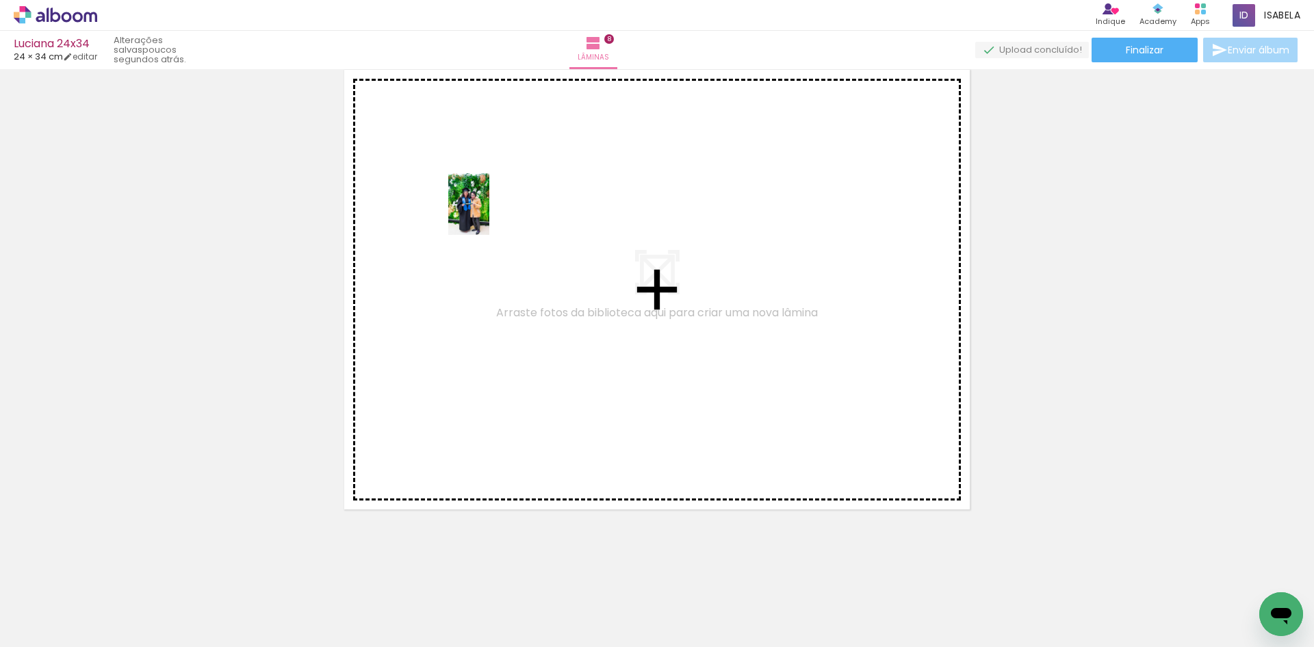
drag, startPoint x: 137, startPoint y: 601, endPoint x: 489, endPoint y: 214, distance: 523.5
click at [489, 214] on quentale-workspace at bounding box center [657, 323] width 1314 height 647
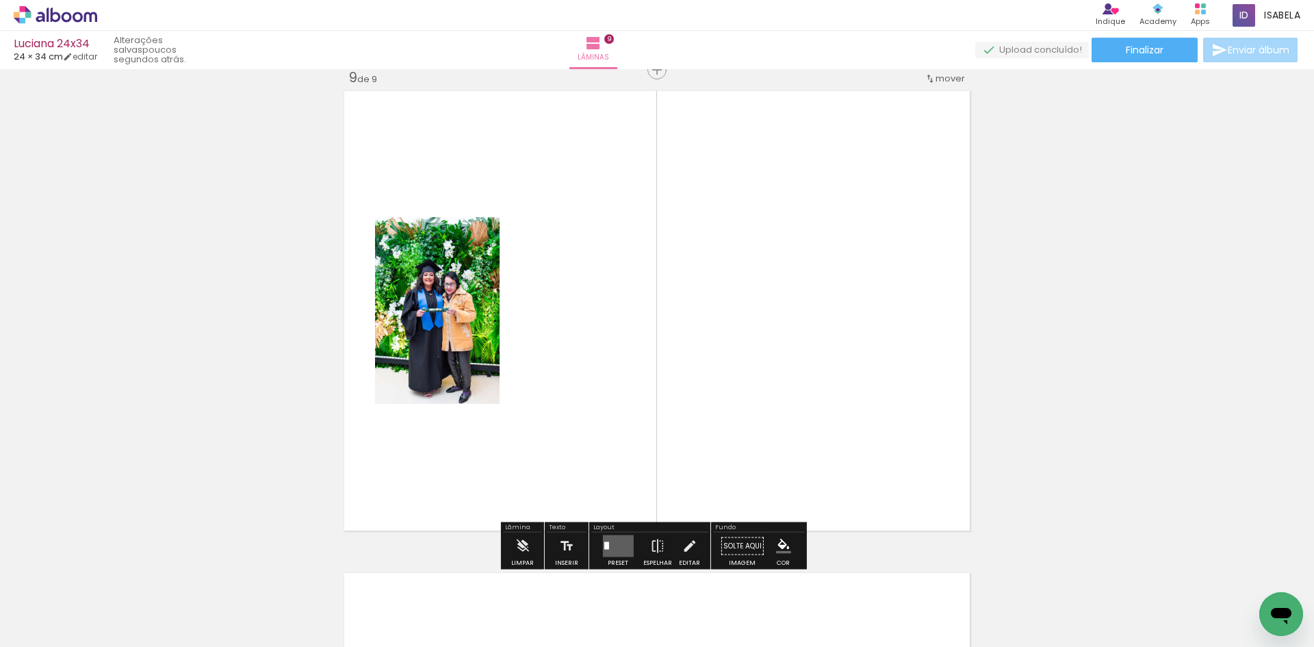
scroll to position [3871, 0]
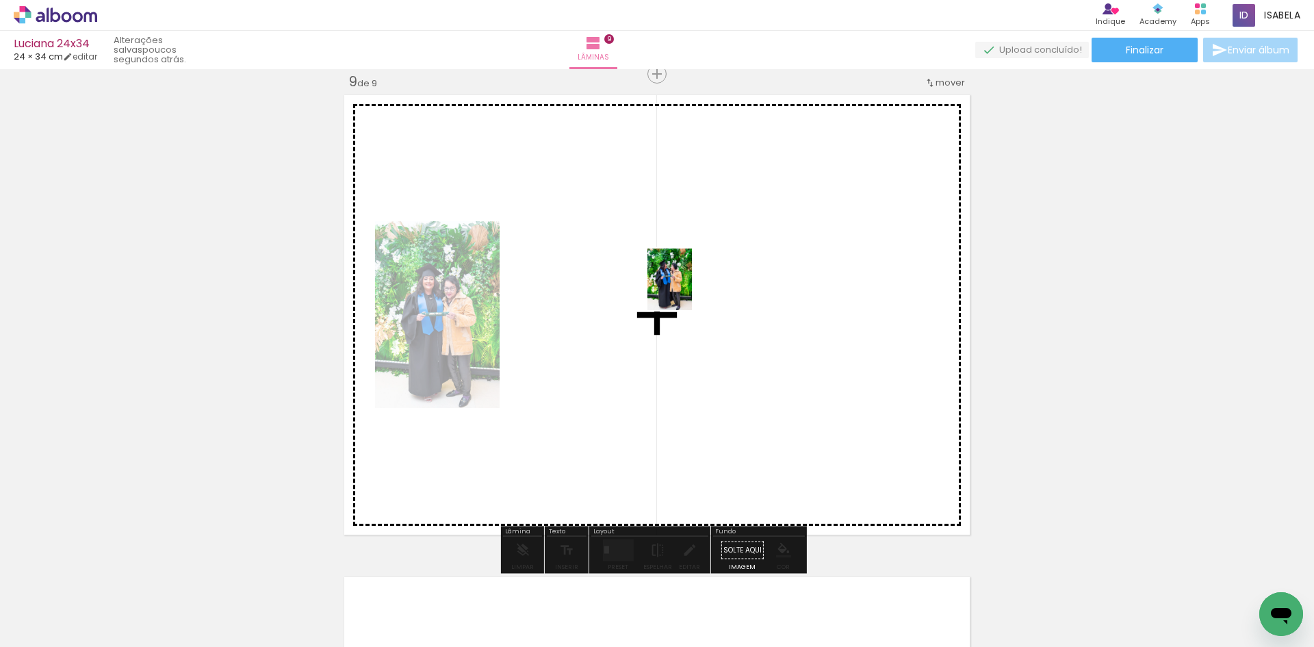
drag, startPoint x: 151, startPoint y: 605, endPoint x: 688, endPoint y: 289, distance: 623.4
click at [688, 289] on quentale-workspace at bounding box center [657, 323] width 1314 height 647
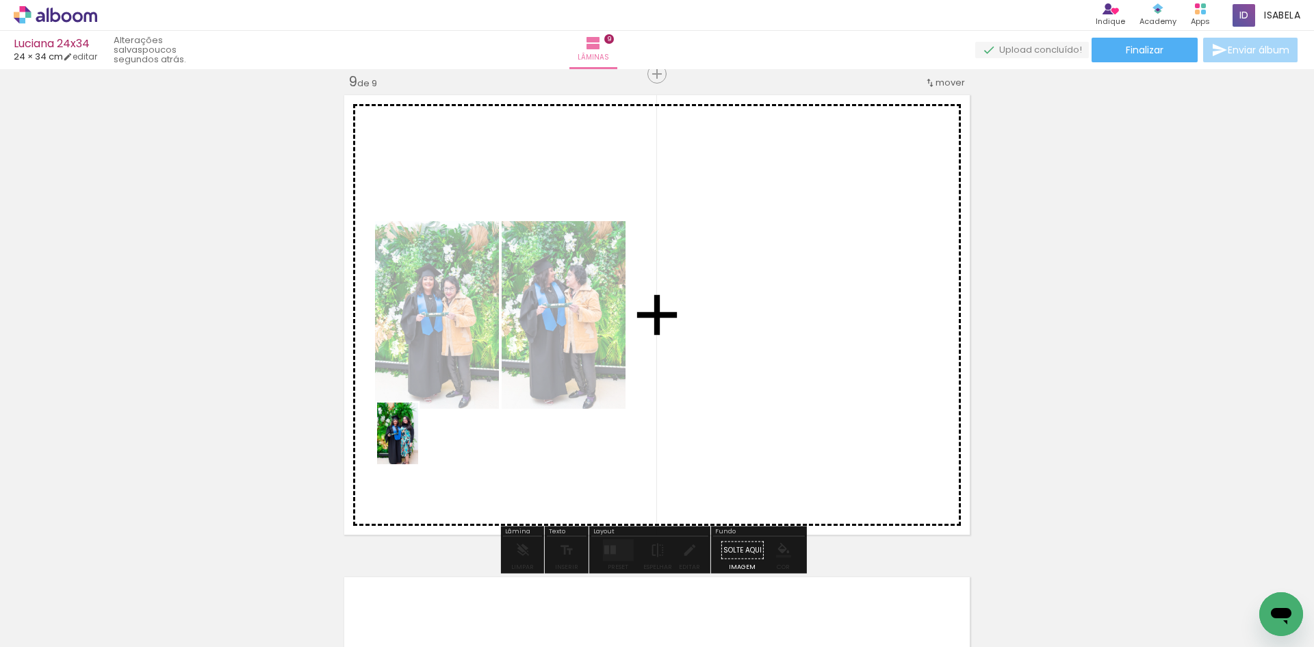
drag, startPoint x: 143, startPoint y: 612, endPoint x: 418, endPoint y: 443, distance: 322.4
click at [418, 443] on quentale-workspace at bounding box center [657, 323] width 1314 height 647
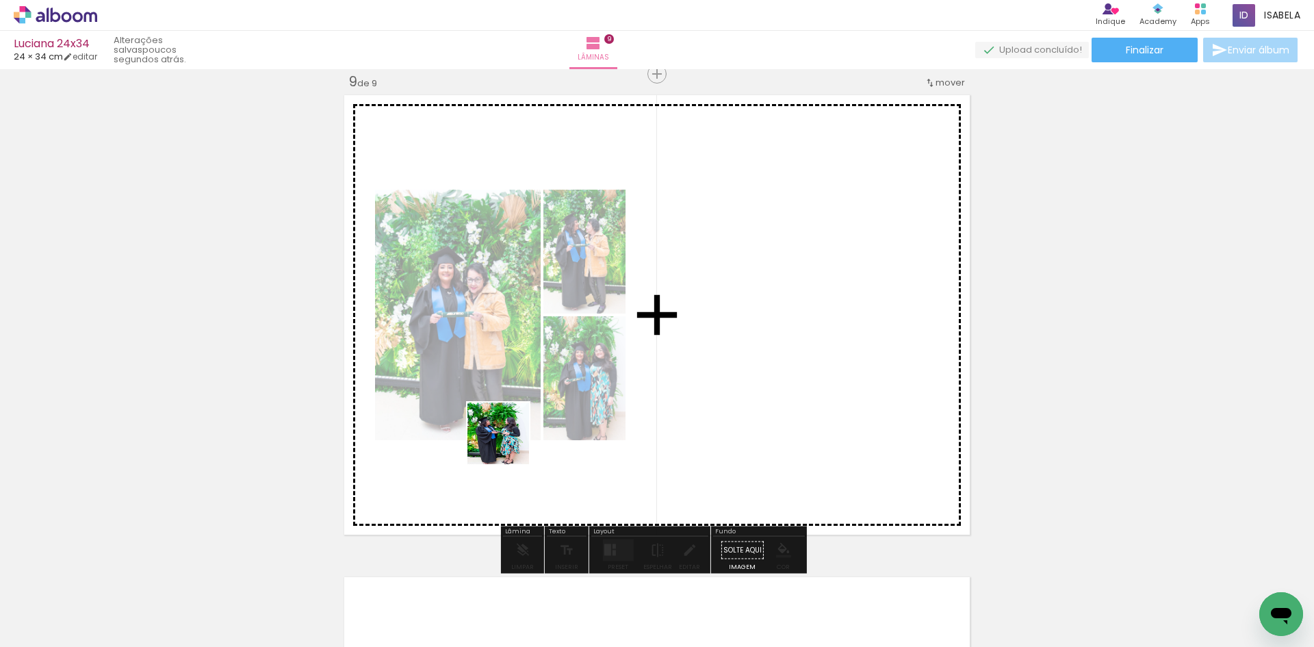
drag, startPoint x: 142, startPoint y: 588, endPoint x: 543, endPoint y: 431, distance: 431.3
click at [543, 431] on quentale-workspace at bounding box center [657, 323] width 1314 height 647
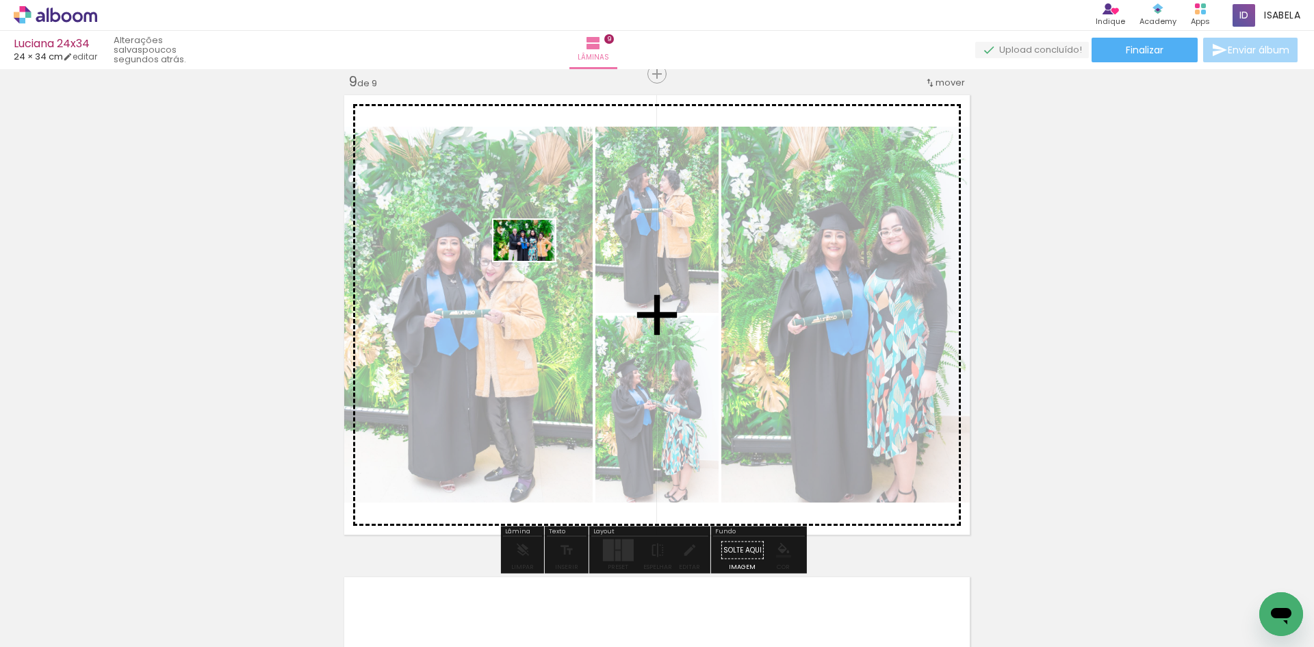
drag, startPoint x: 141, startPoint y: 608, endPoint x: 550, endPoint y: 255, distance: 540.4
click at [550, 255] on quentale-workspace at bounding box center [657, 323] width 1314 height 647
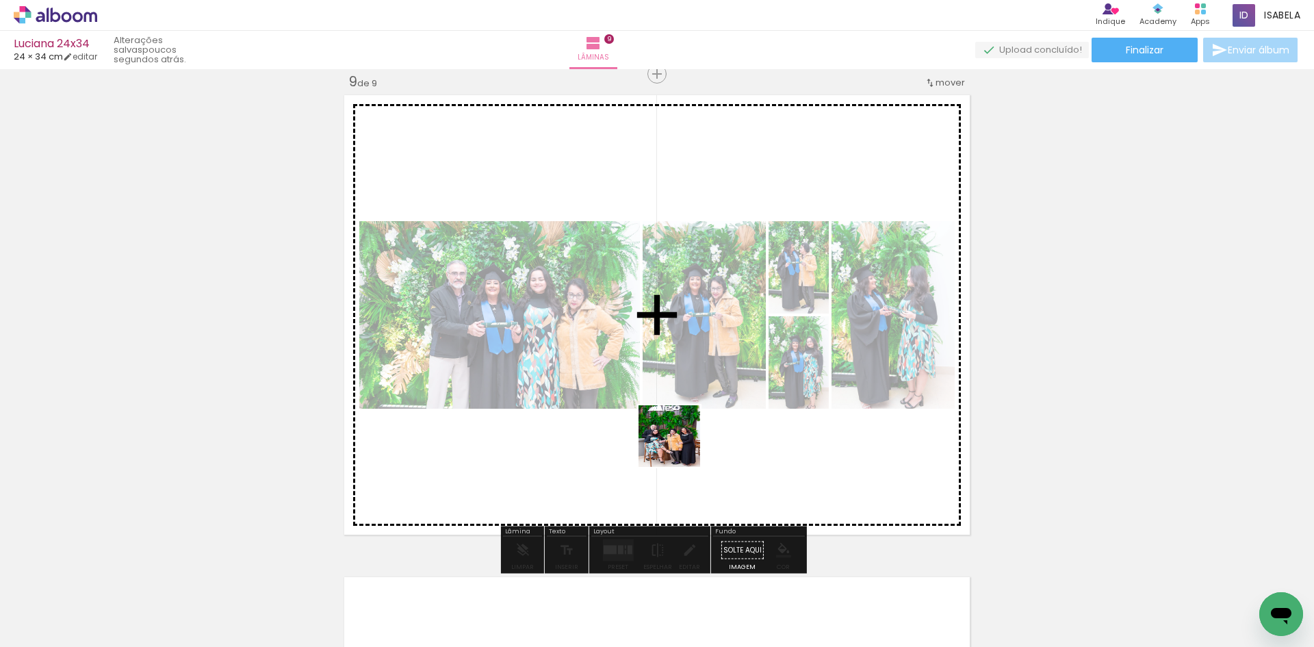
drag, startPoint x: 662, startPoint y: 471, endPoint x: 735, endPoint y: 385, distance: 112.6
click at [735, 385] on quentale-workspace at bounding box center [657, 323] width 1314 height 647
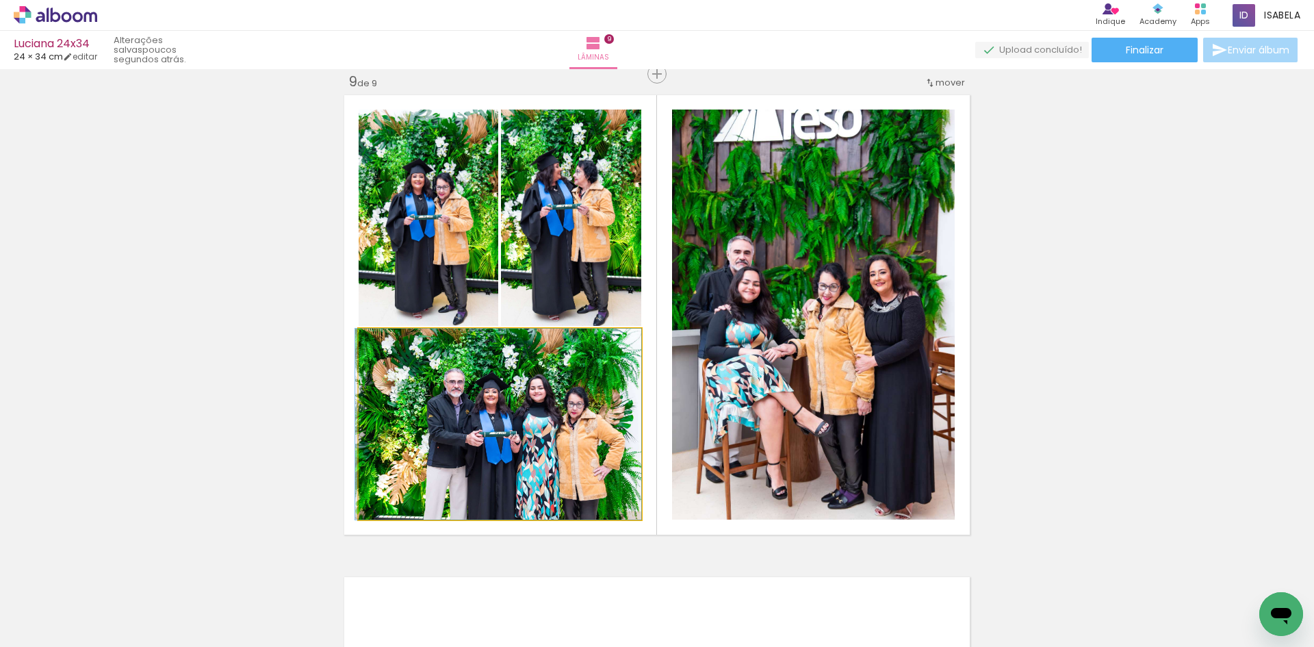
drag, startPoint x: 475, startPoint y: 462, endPoint x: 93, endPoint y: 431, distance: 383.7
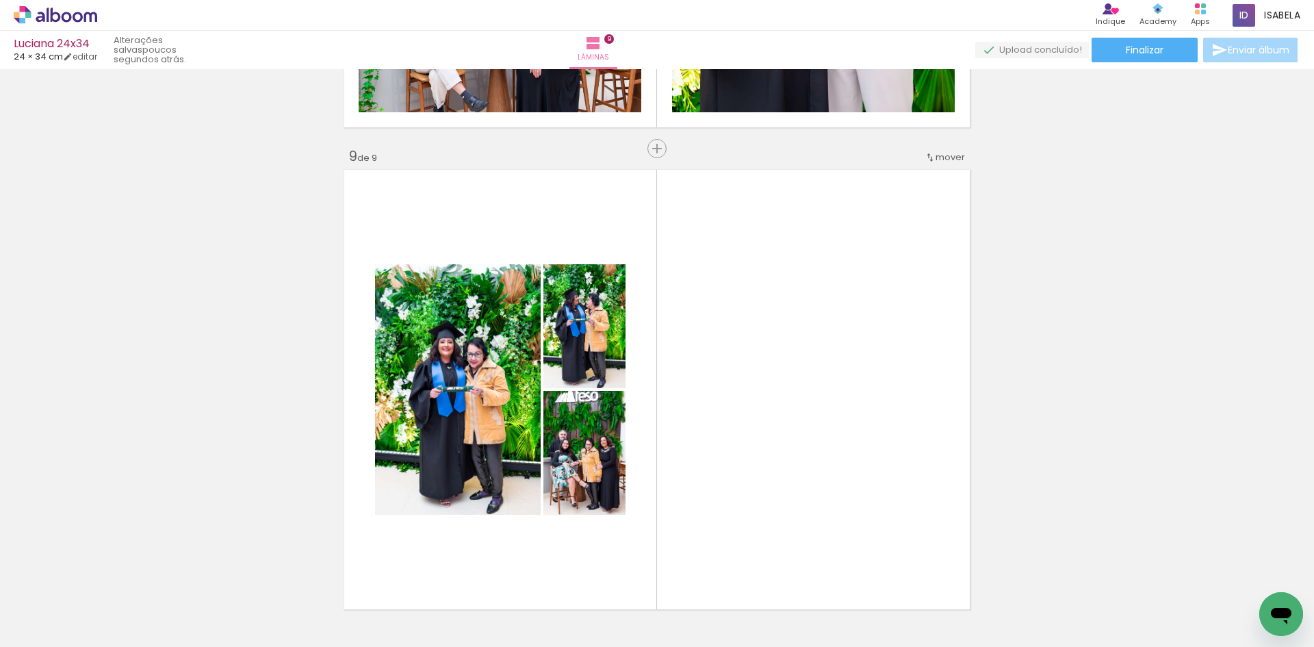
scroll to position [3802, 0]
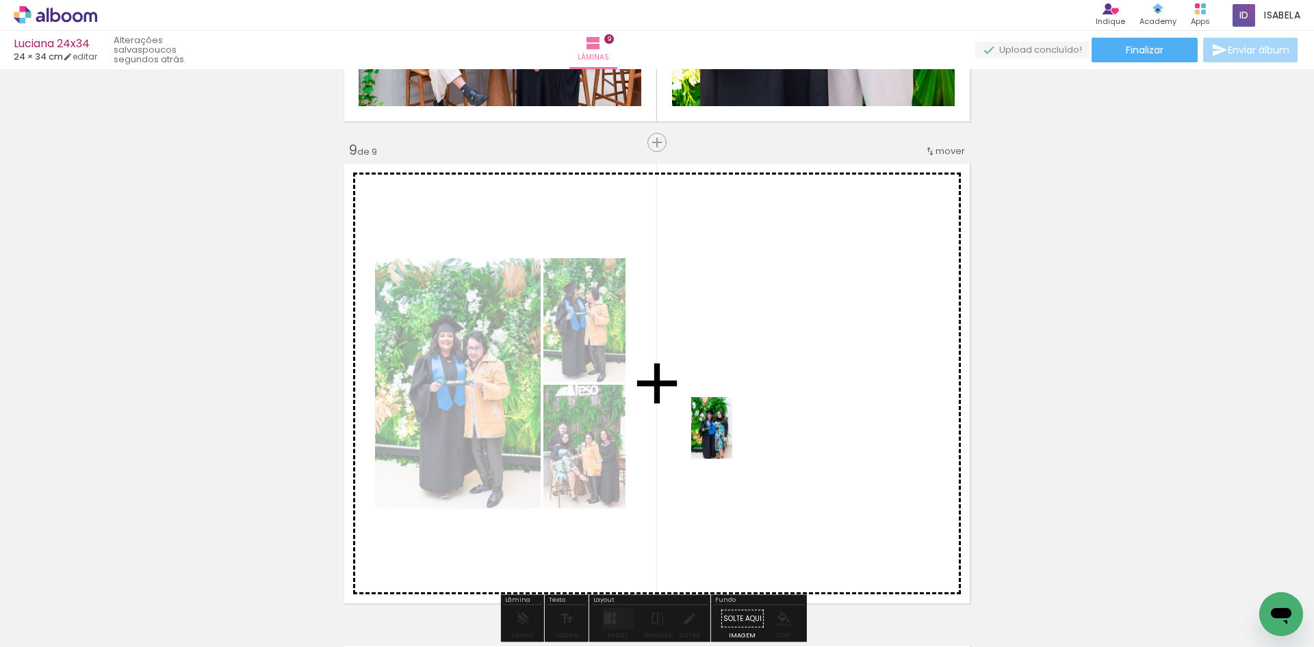
drag, startPoint x: 146, startPoint y: 600, endPoint x: 738, endPoint y: 436, distance: 614.6
click at [738, 436] on quentale-workspace at bounding box center [657, 323] width 1314 height 647
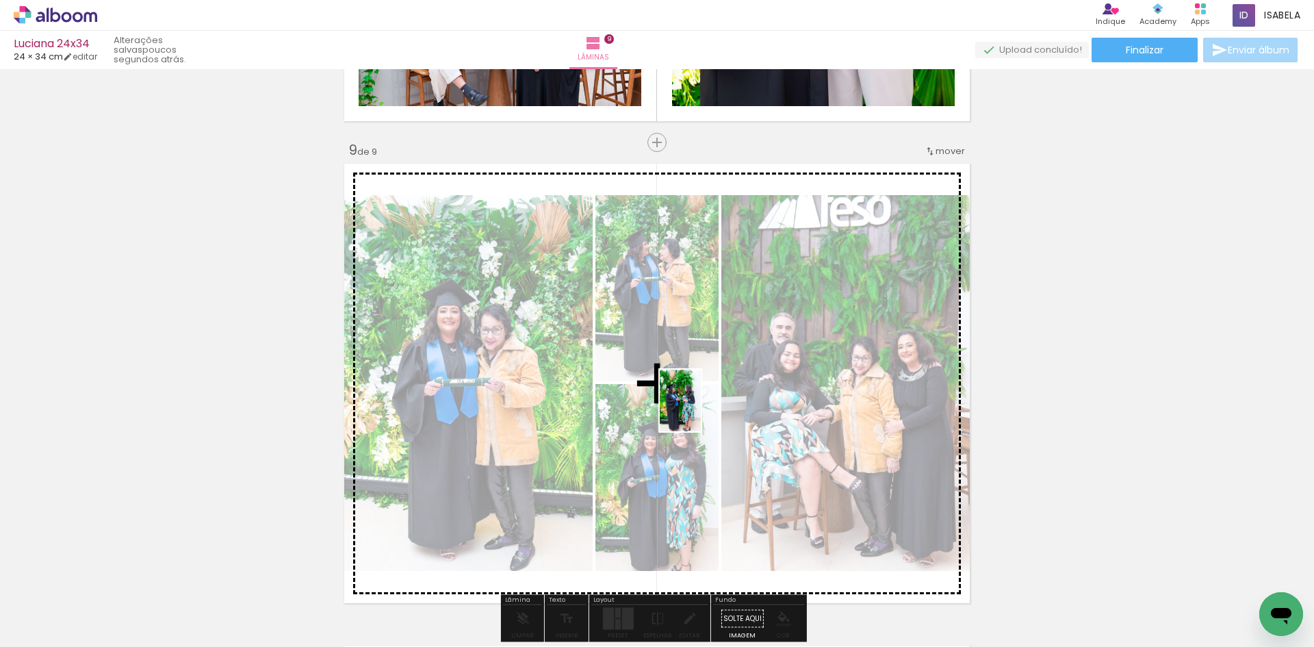
drag, startPoint x: 141, startPoint y: 595, endPoint x: 704, endPoint y: 409, distance: 592.8
click at [704, 409] on quentale-workspace at bounding box center [657, 323] width 1314 height 647
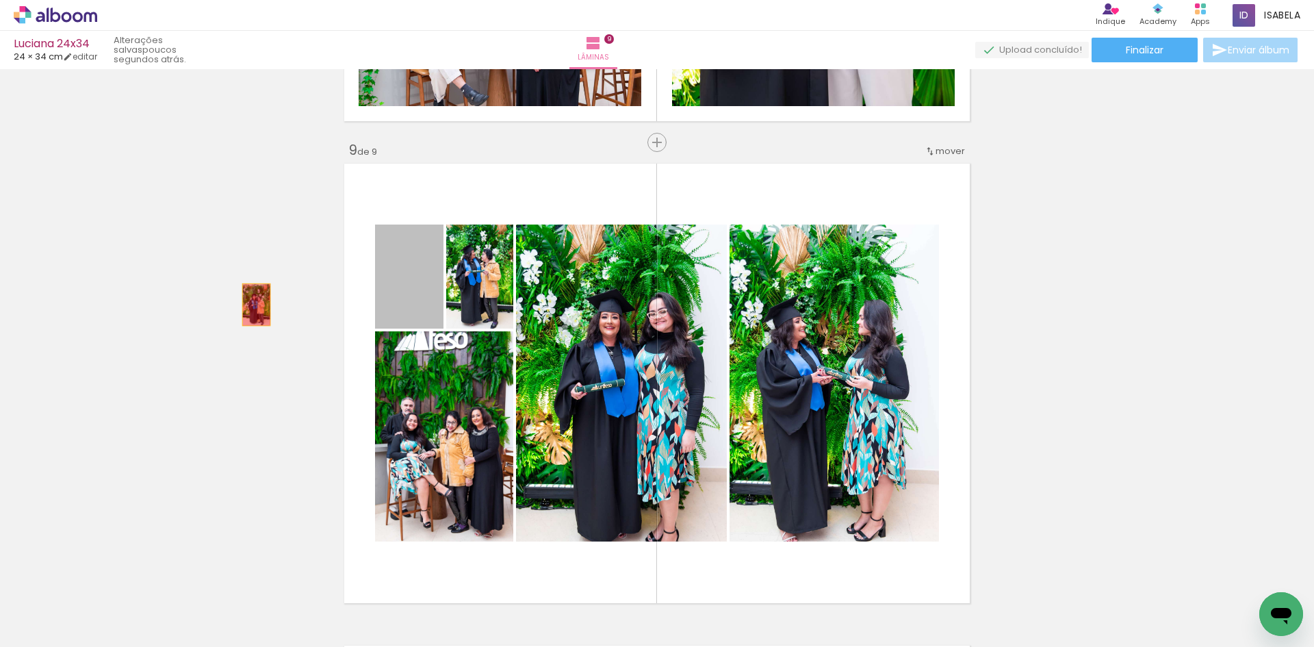
drag, startPoint x: 274, startPoint y: 309, endPoint x: 262, endPoint y: 298, distance: 16.0
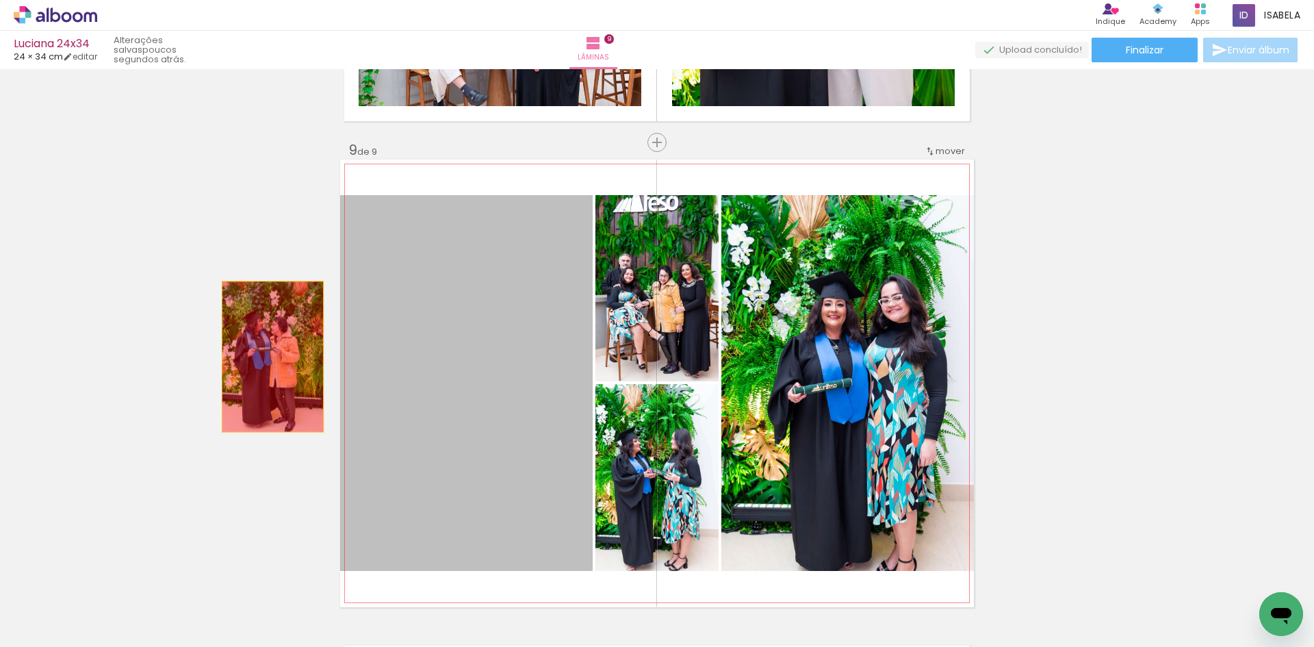
drag, startPoint x: 275, startPoint y: 356, endPoint x: 268, endPoint y: 356, distance: 7.5
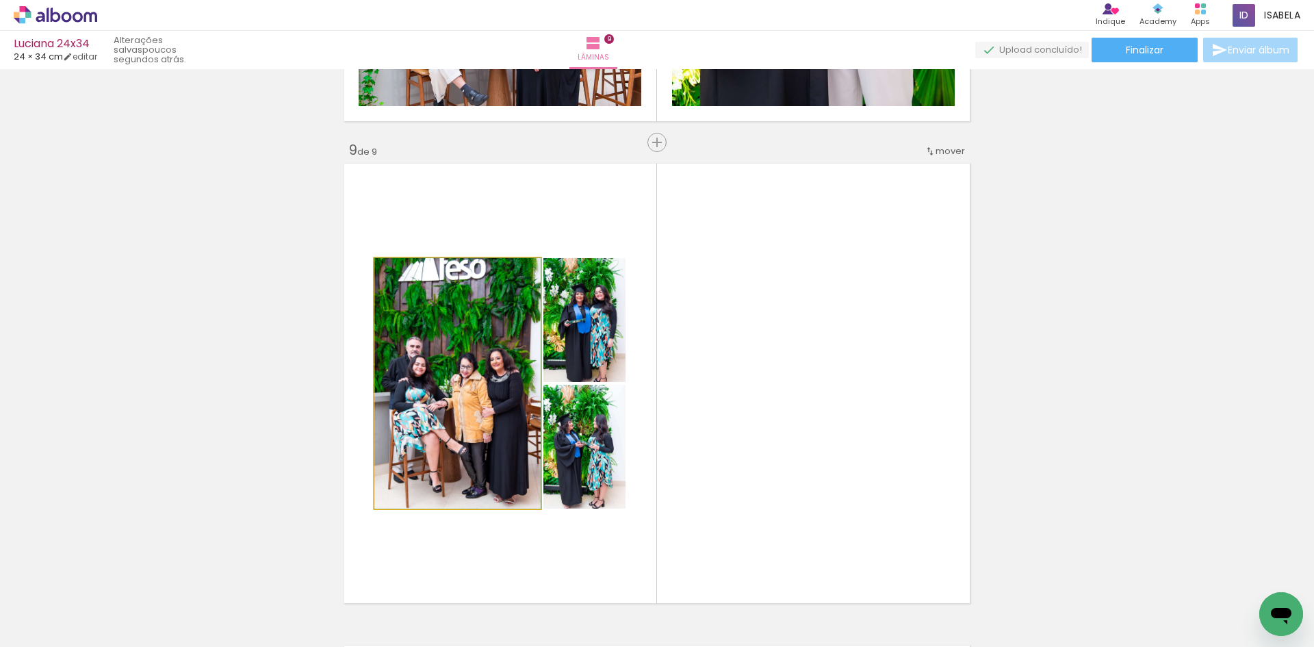
drag, startPoint x: 471, startPoint y: 356, endPoint x: 224, endPoint y: 361, distance: 246.3
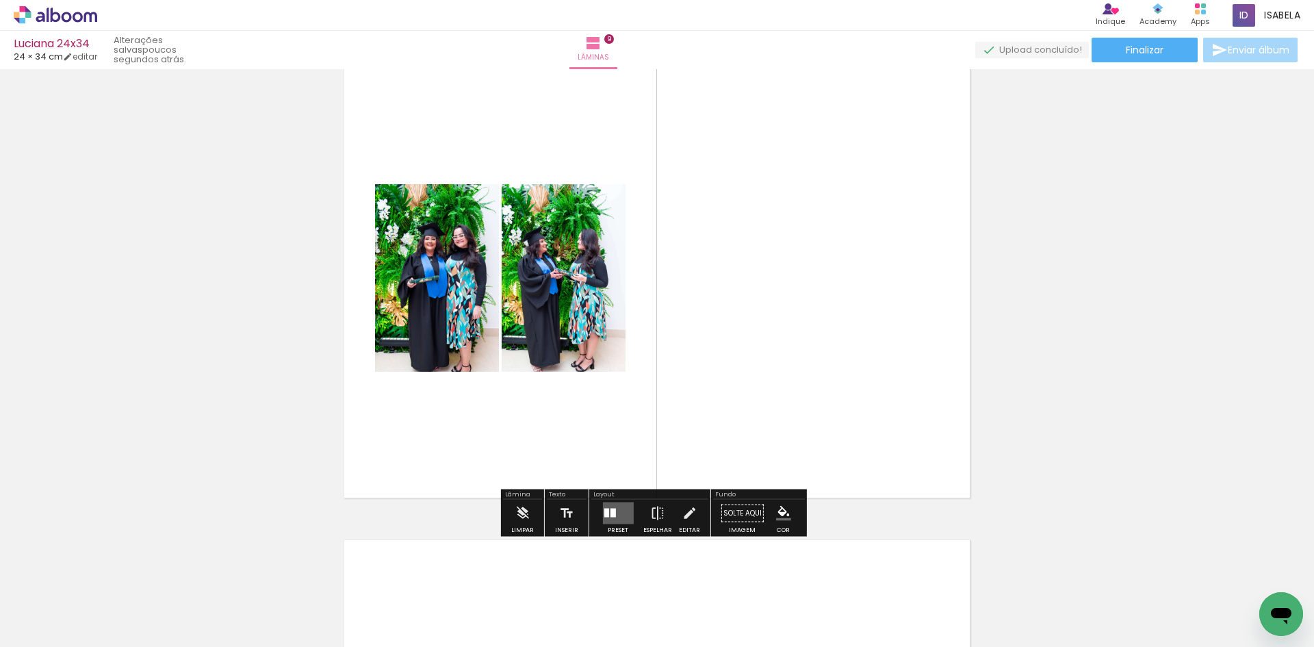
scroll to position [3939, 0]
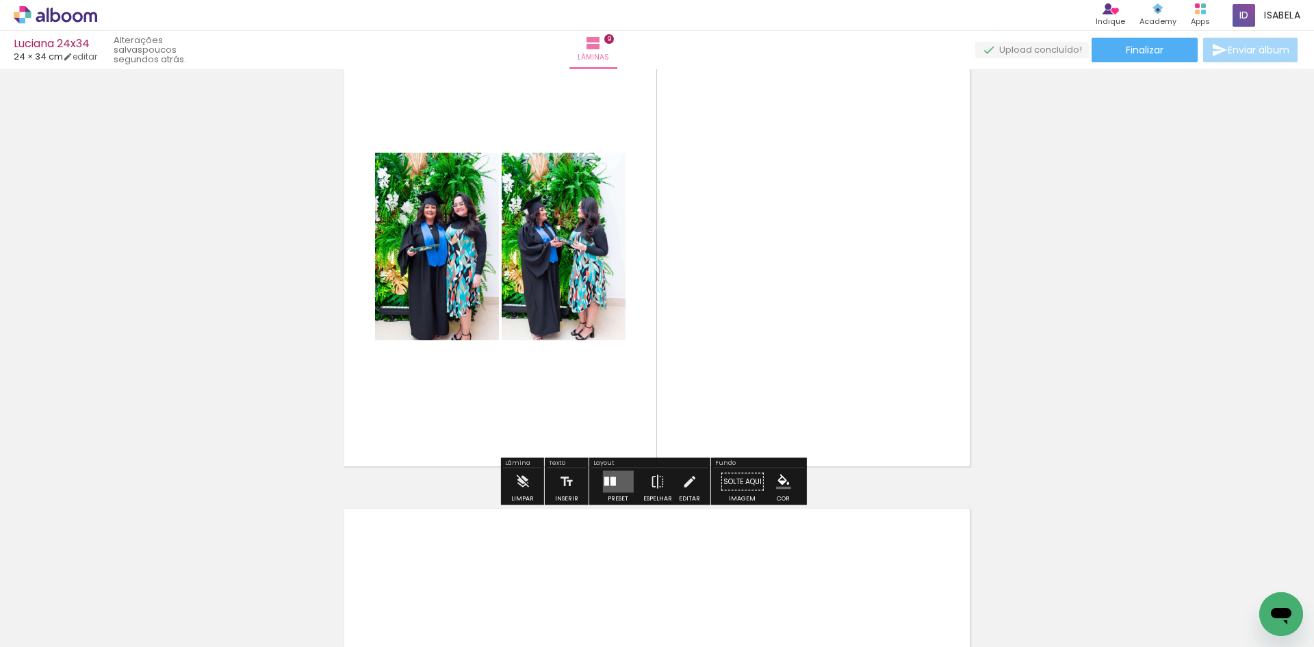
click at [627, 484] on quentale-layouter at bounding box center [617, 482] width 31 height 22
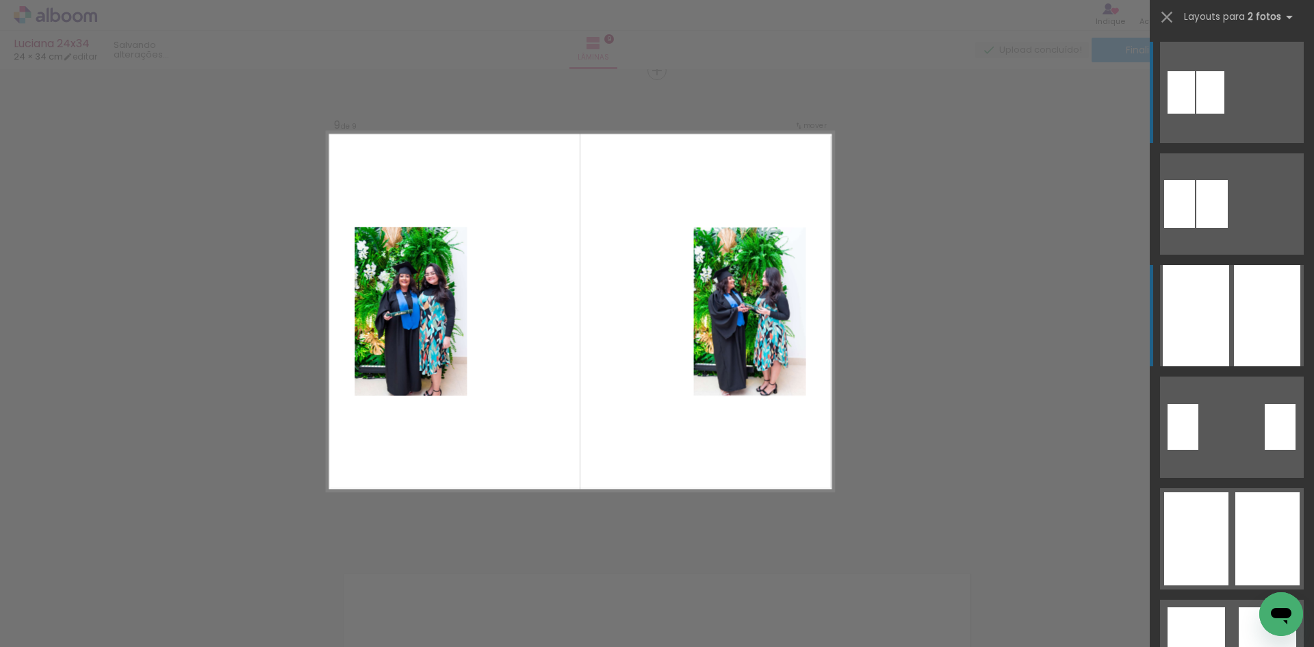
scroll to position [3871, 0]
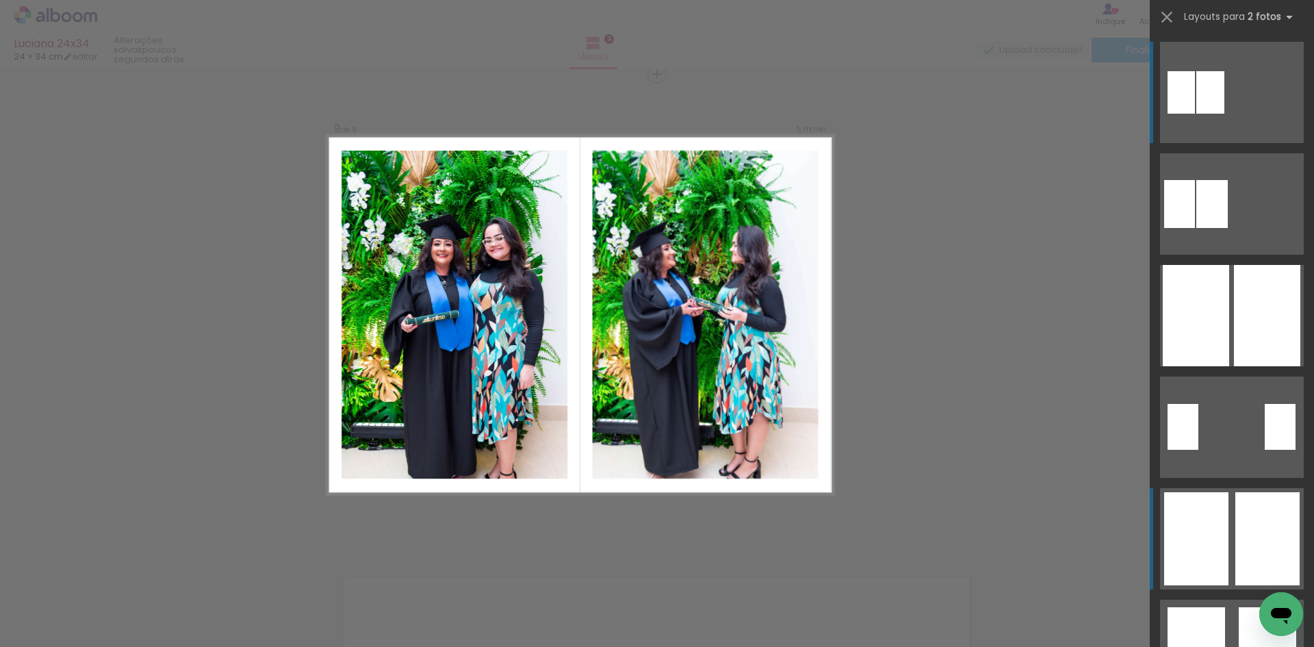
click at [1236, 540] on div at bounding box center [1267, 538] width 64 height 93
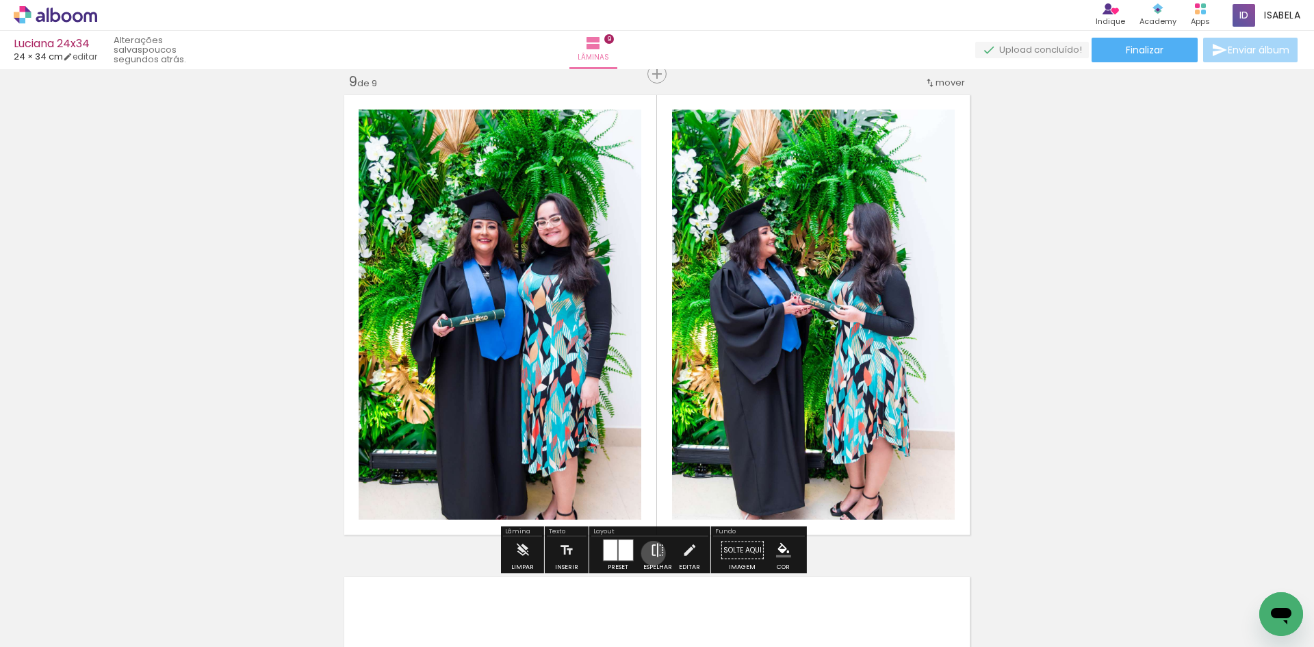
click at [650, 553] on iron-icon at bounding box center [657, 549] width 15 height 27
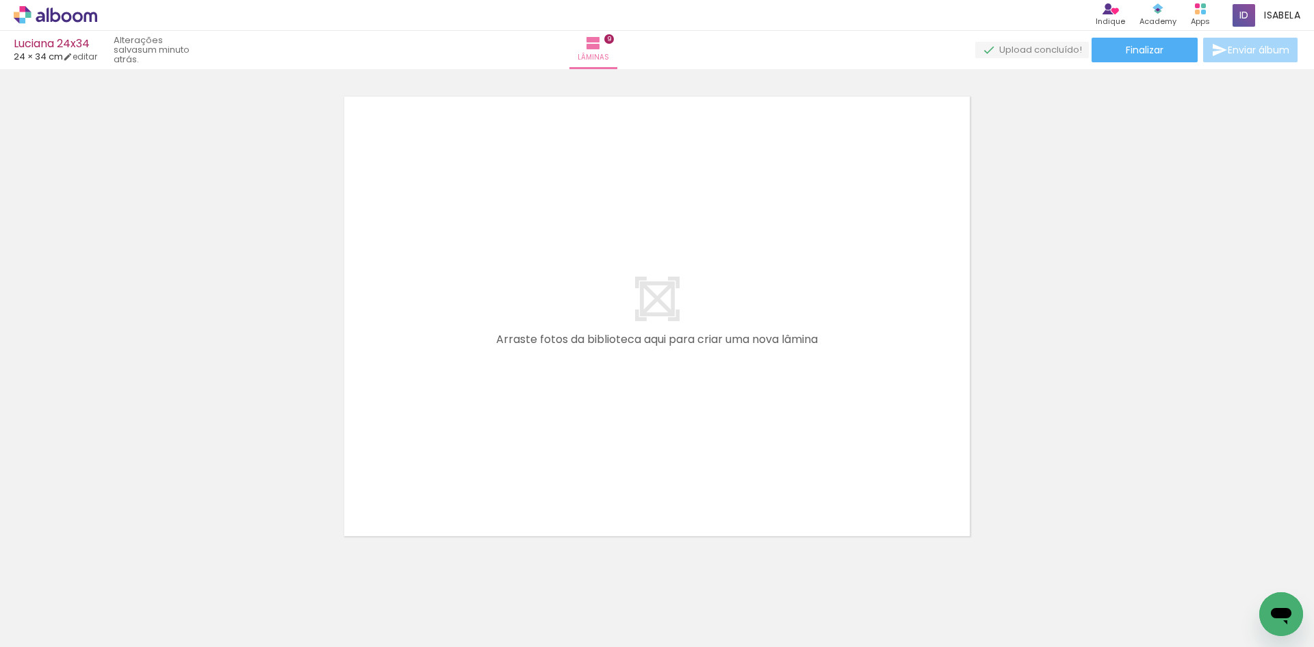
scroll to position [4378, 0]
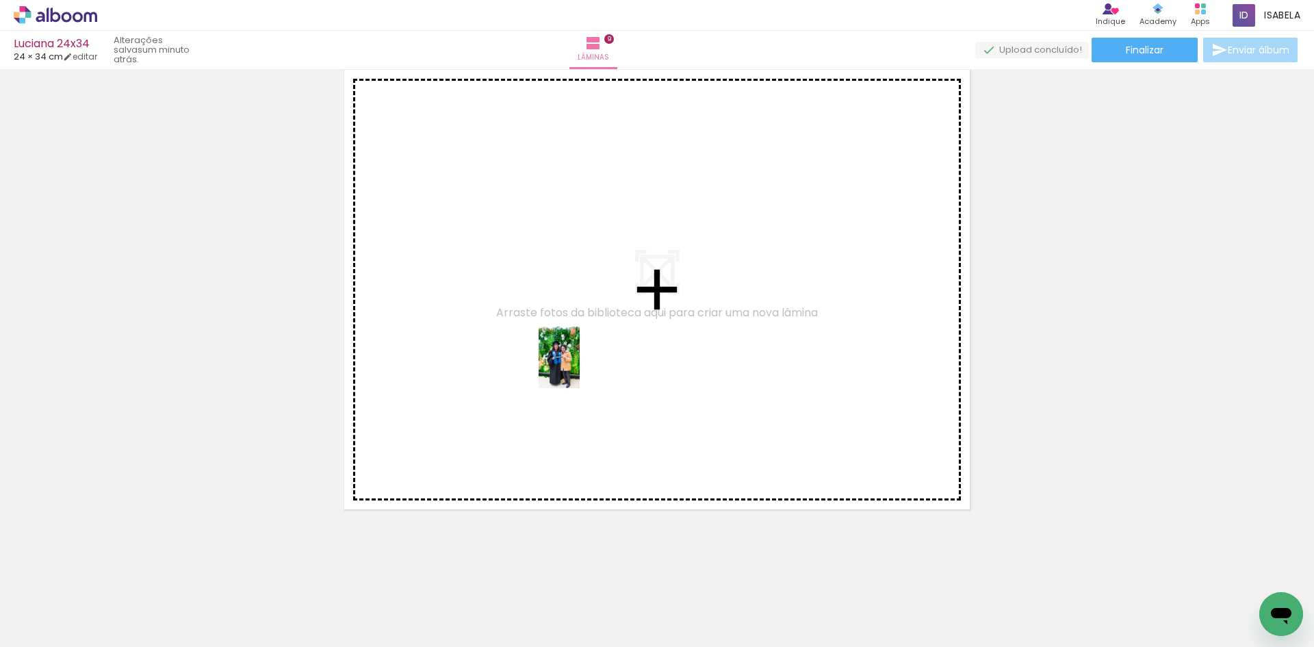
drag, startPoint x: 131, startPoint y: 577, endPoint x: 579, endPoint y: 367, distance: 495.5
click at [579, 367] on quentale-workspace at bounding box center [657, 323] width 1314 height 647
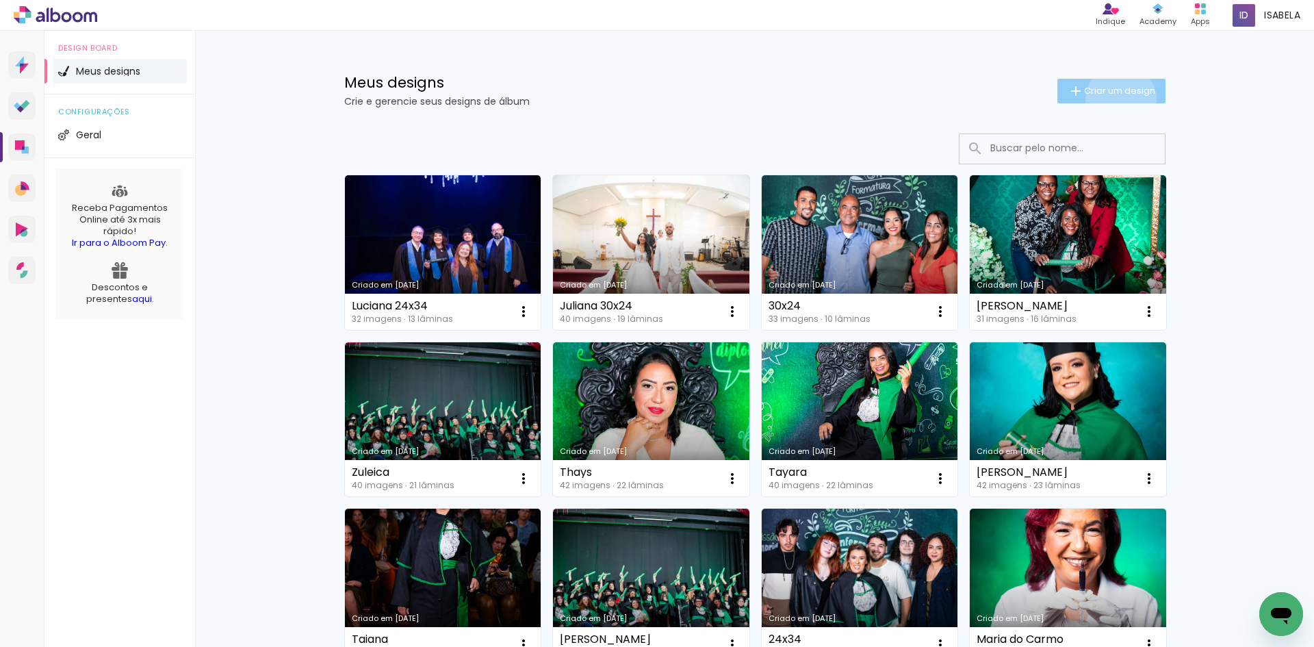
click at [1112, 99] on paper-button "Criar um design" at bounding box center [1111, 91] width 108 height 25
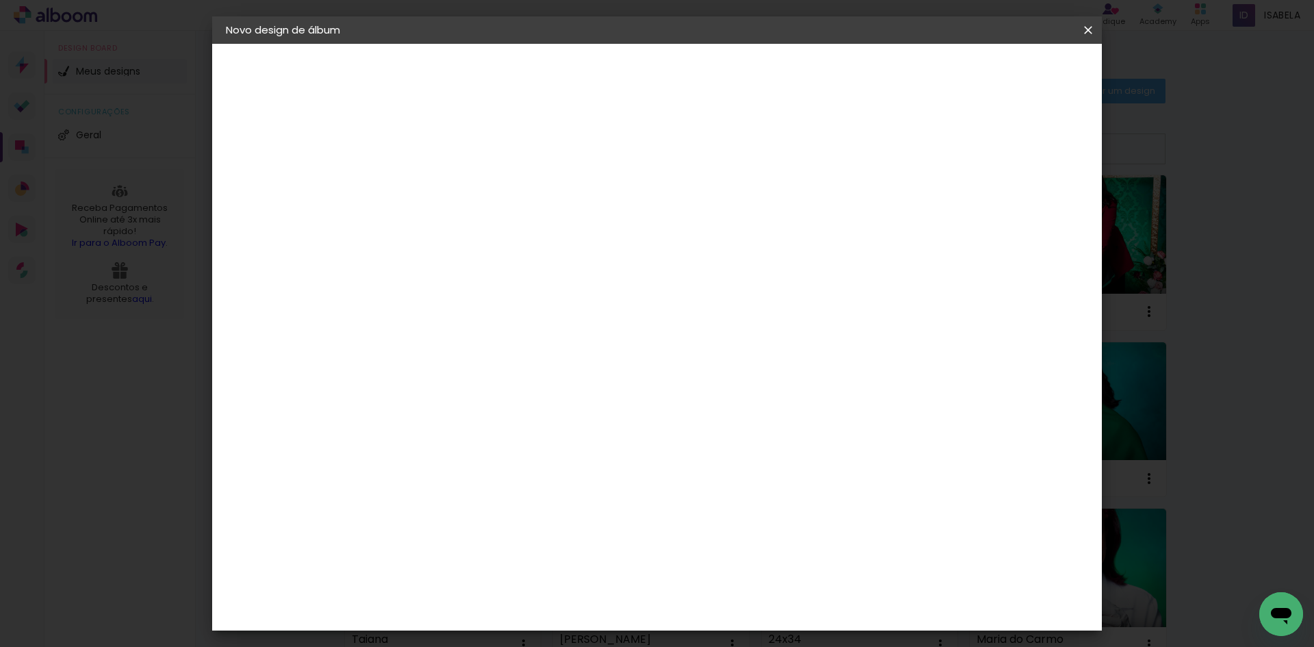
click at [449, 189] on input at bounding box center [449, 183] width 0 height 21
type input "luciana horizontal 34x24"
type paper-input "luciana horizontal 34x24"
click at [509, 86] on header "Informações Dê um título ao seu álbum. Avançar" at bounding box center [449, 84] width 119 height 81
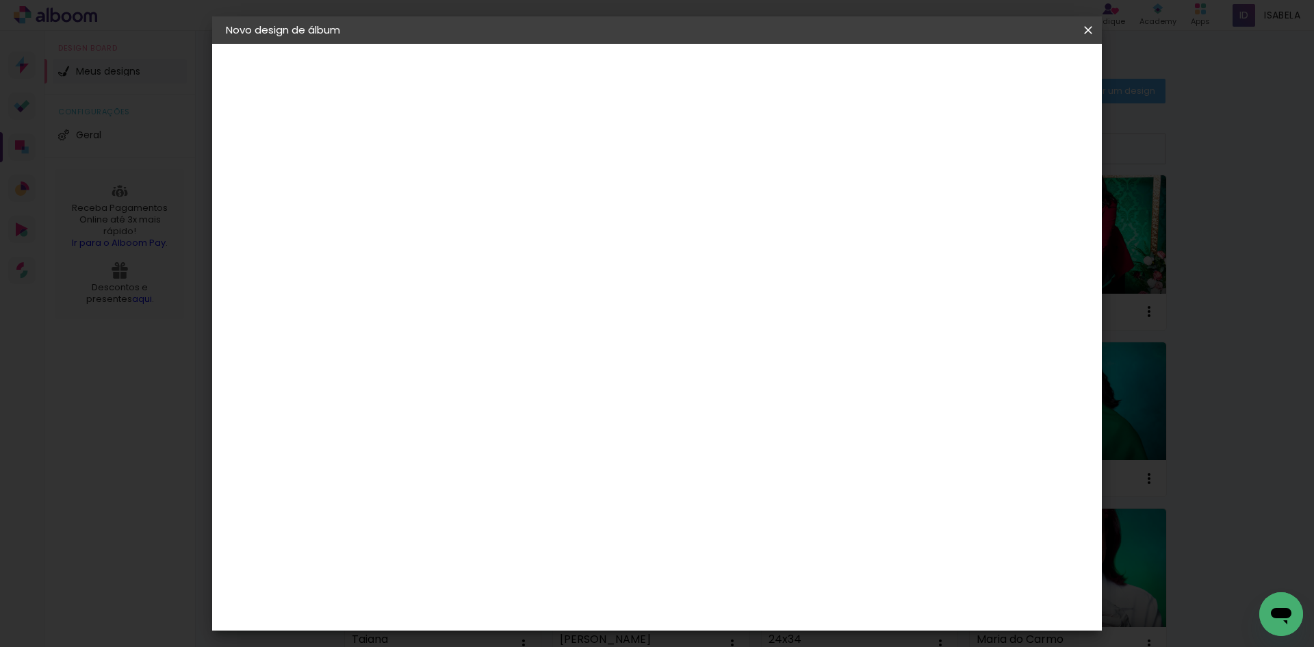
click at [0, 0] on slot "Avançar" at bounding box center [0, 0] width 0 height 0
click at [706, 206] on paper-item "Tamanho Livre" at bounding box center [640, 208] width 131 height 30
click at [0, 0] on slot "Avançar" at bounding box center [0, 0] width 0 height 0
click at [408, 389] on input "30" at bounding box center [407, 388] width 36 height 21
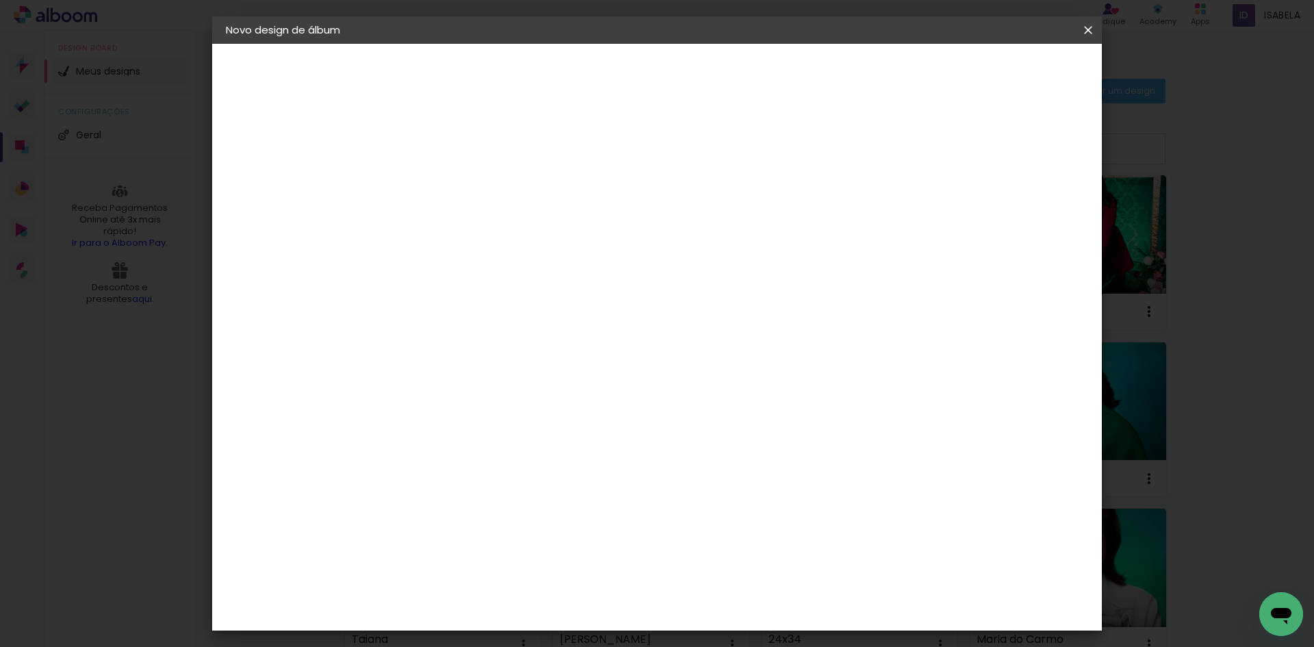
type input "24,3"
type paper-input "24,3"
click at [748, 521] on input "60" at bounding box center [733, 519] width 36 height 21
type input "68,6"
type paper-input "68,6"
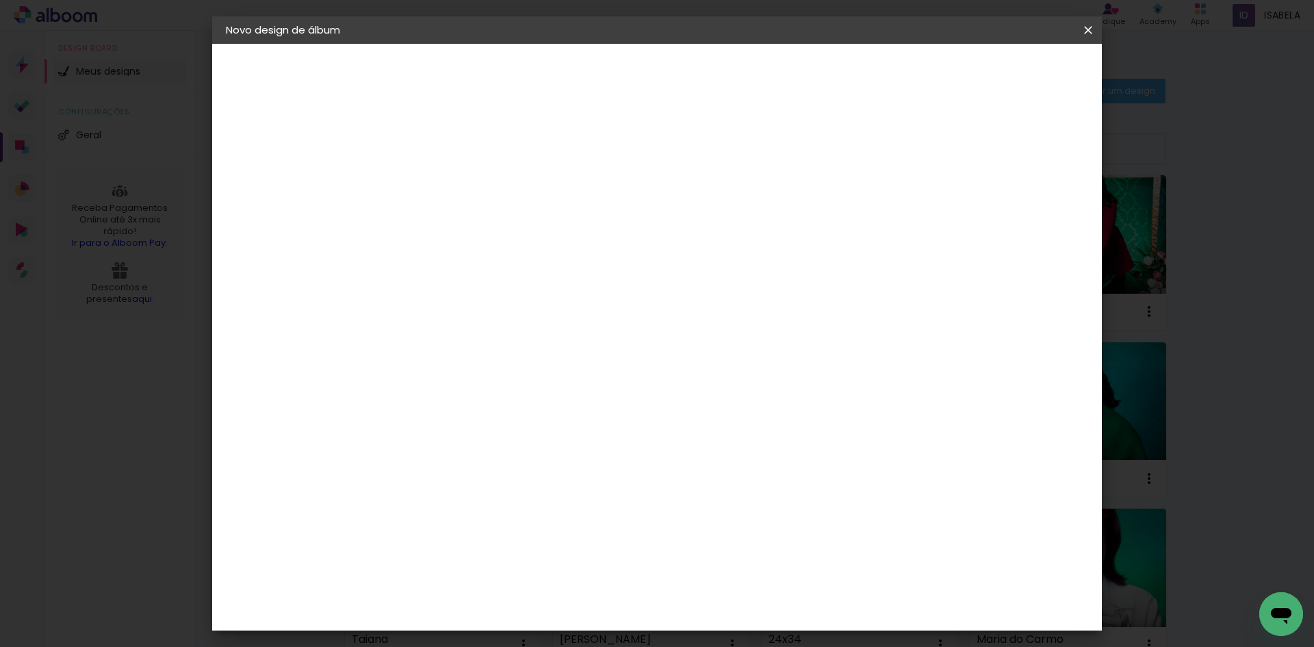
click at [0, 0] on slot "Mostrar sangria" at bounding box center [0, 0] width 0 height 0
type paper-checkbox "on"
click at [1010, 311] on input "5" at bounding box center [1018, 310] width 25 height 21
type input "3"
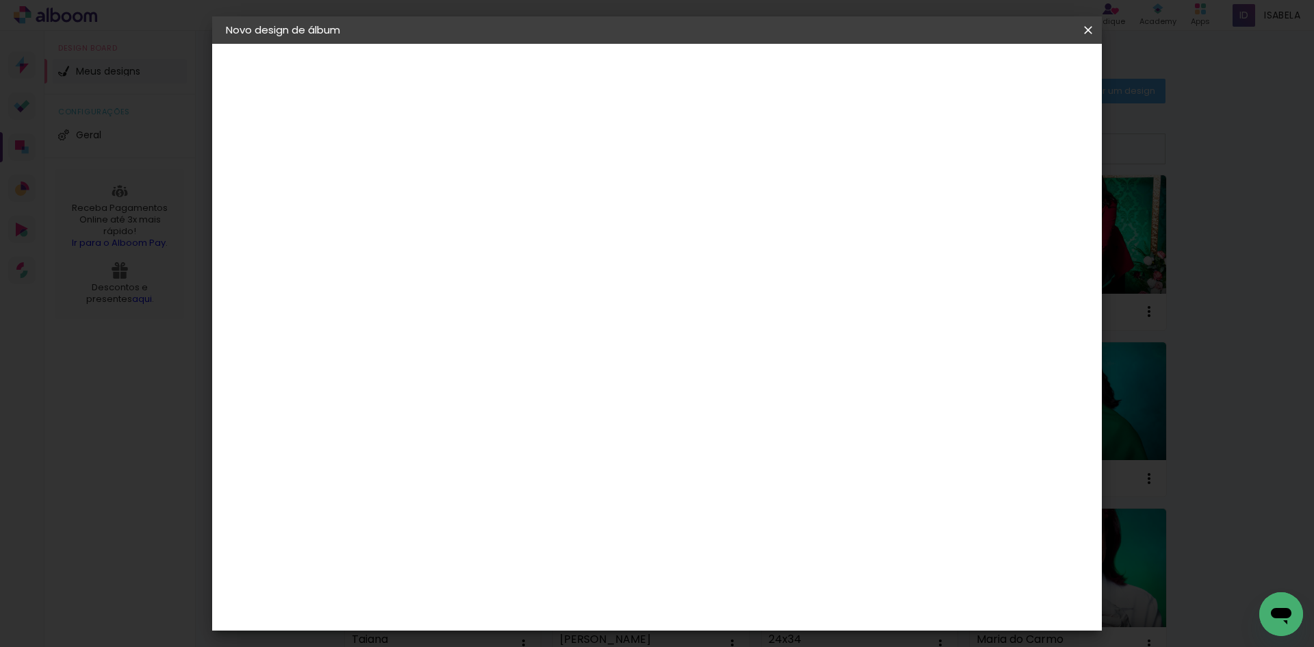
type paper-input "3"
click at [1021, 283] on div "34.3 cm cm cm mm A maioria das encadernadoras sugere 5mm de sangria." at bounding box center [713, 227] width 647 height 109
click at [1016, 65] on paper-button "Iniciar design" at bounding box center [971, 72] width 90 height 23
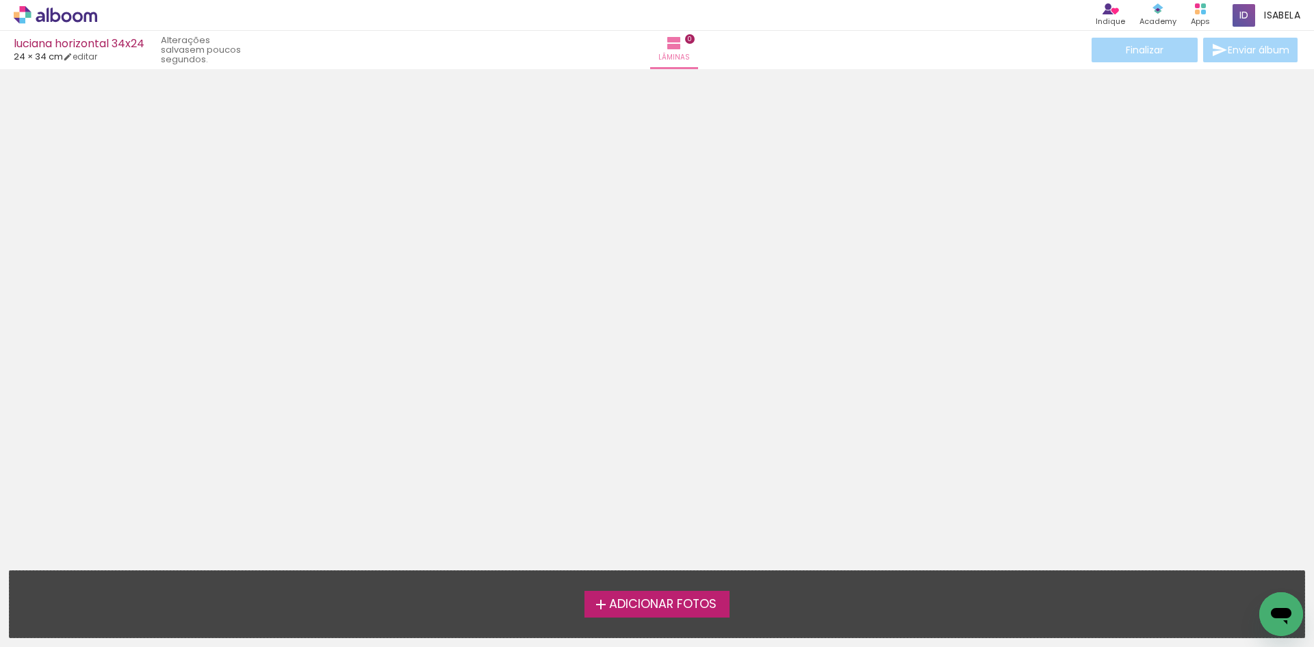
click at [629, 607] on span "Adicionar Fotos" at bounding box center [662, 604] width 107 height 12
click at [0, 0] on input "file" at bounding box center [0, 0] width 0 height 0
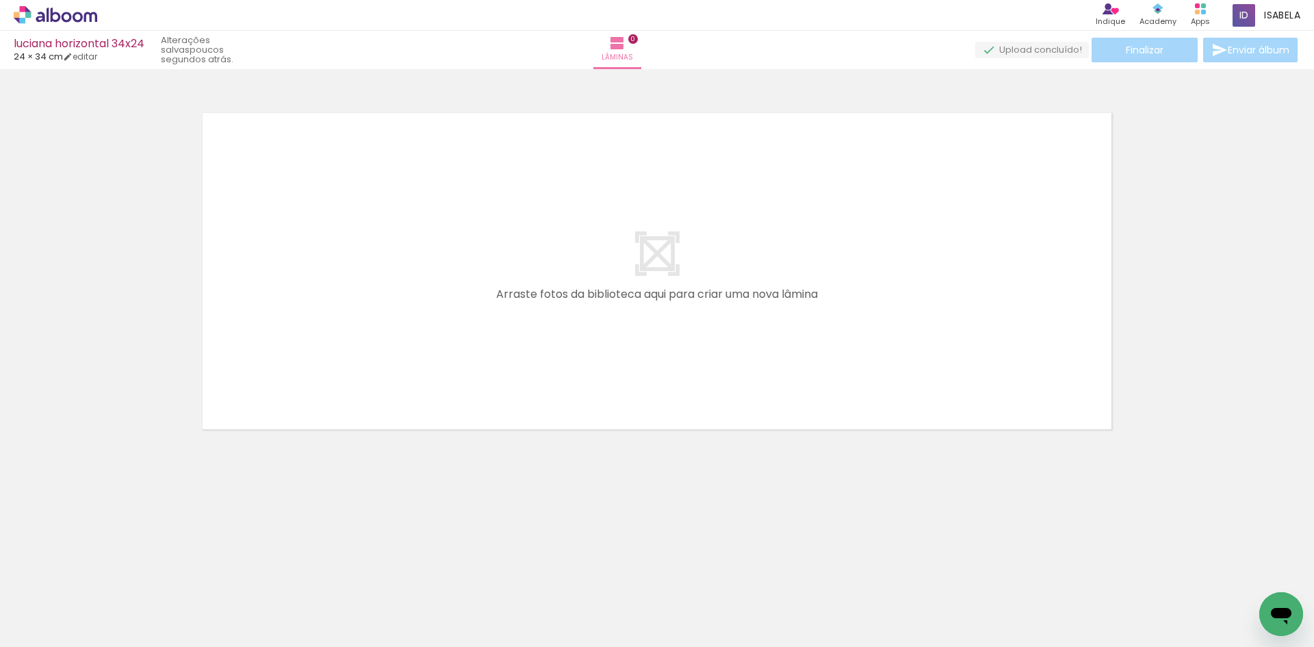
scroll to position [0, 1255]
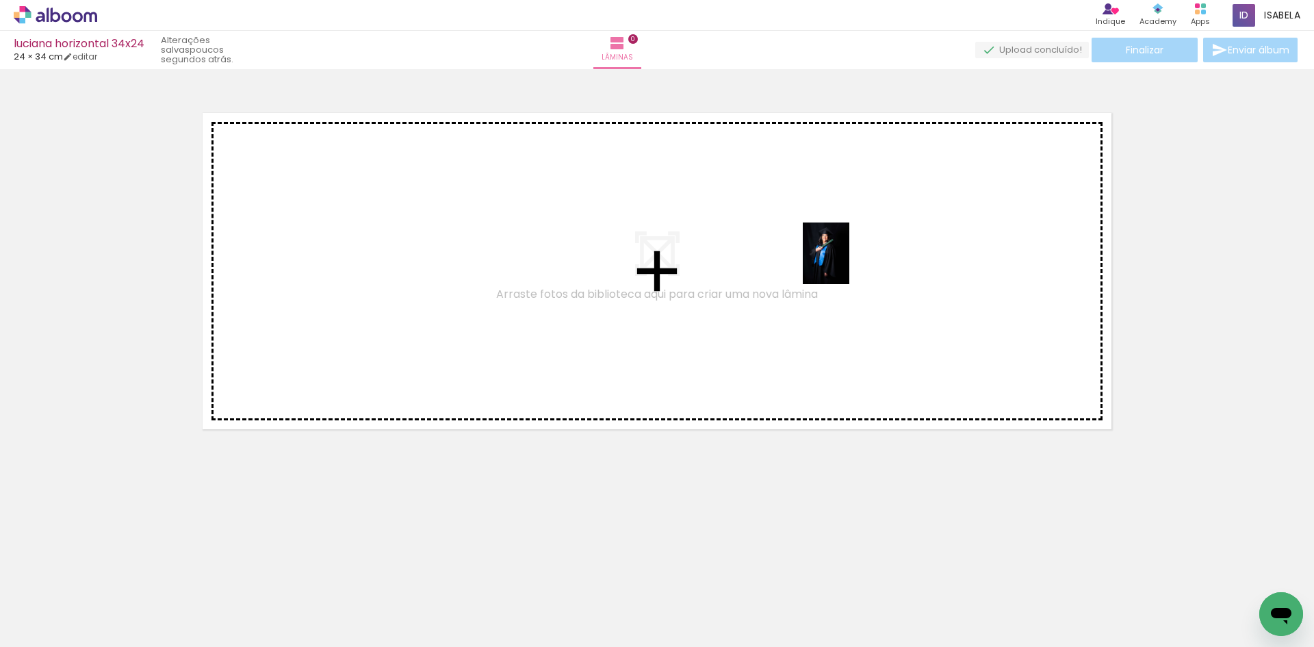
drag, startPoint x: 717, startPoint y: 603, endPoint x: 844, endPoint y: 263, distance: 363.1
click at [844, 263] on quentale-workspace at bounding box center [657, 323] width 1314 height 647
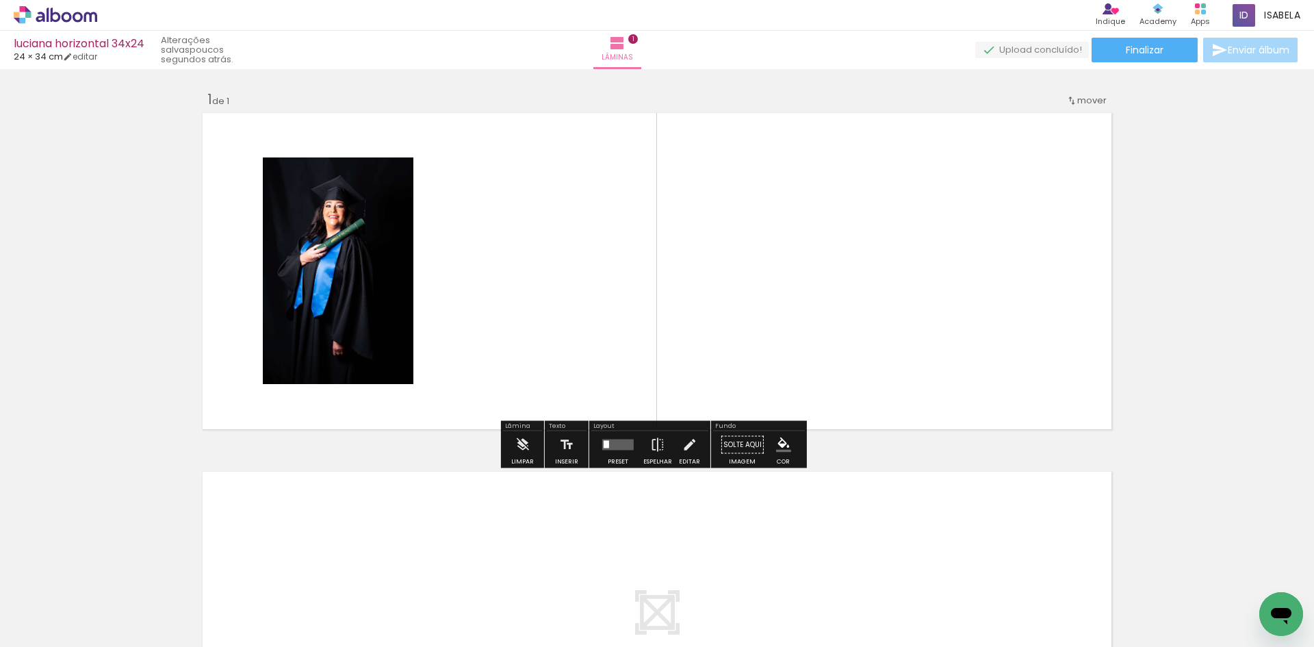
click at [611, 449] on quentale-layouter at bounding box center [617, 444] width 31 height 11
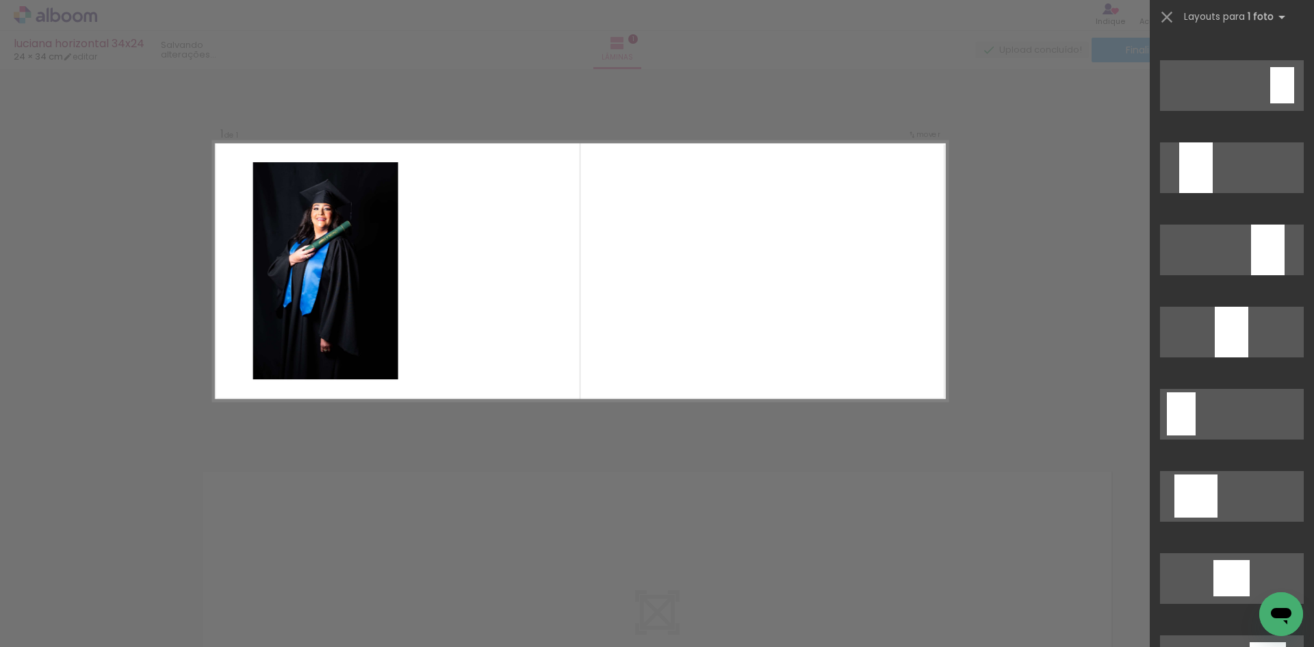
scroll to position [479, 0]
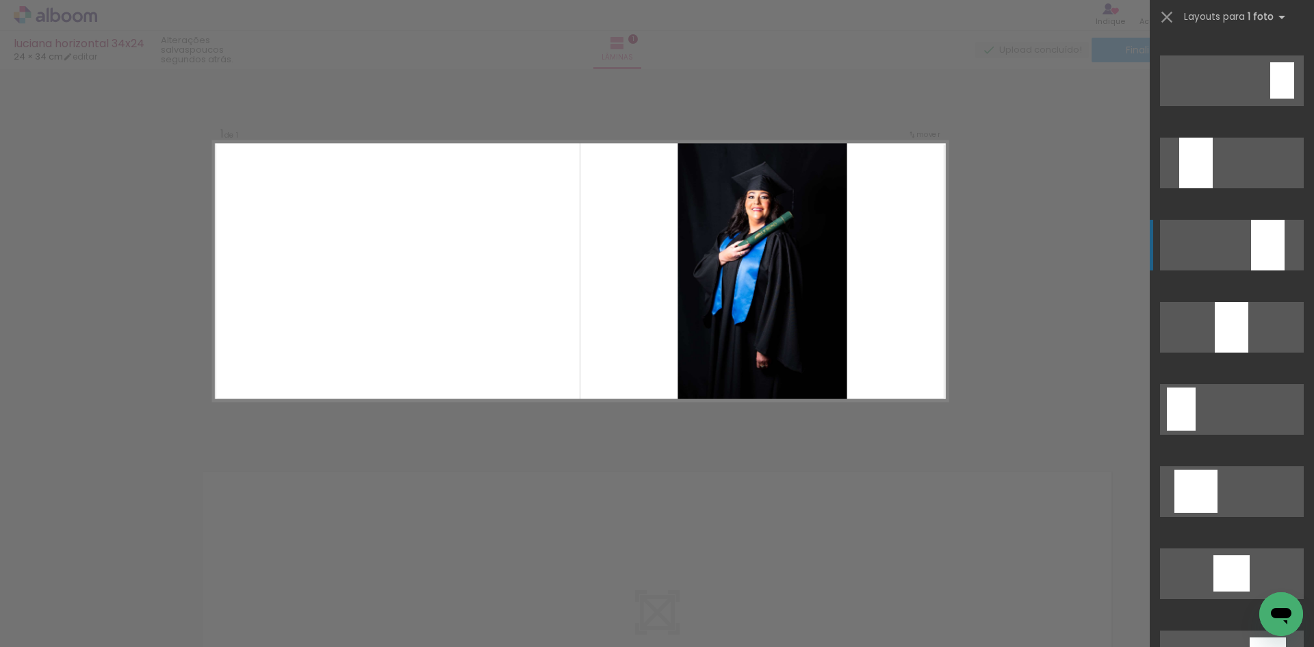
click at [1264, 231] on div at bounding box center [1268, 245] width 34 height 51
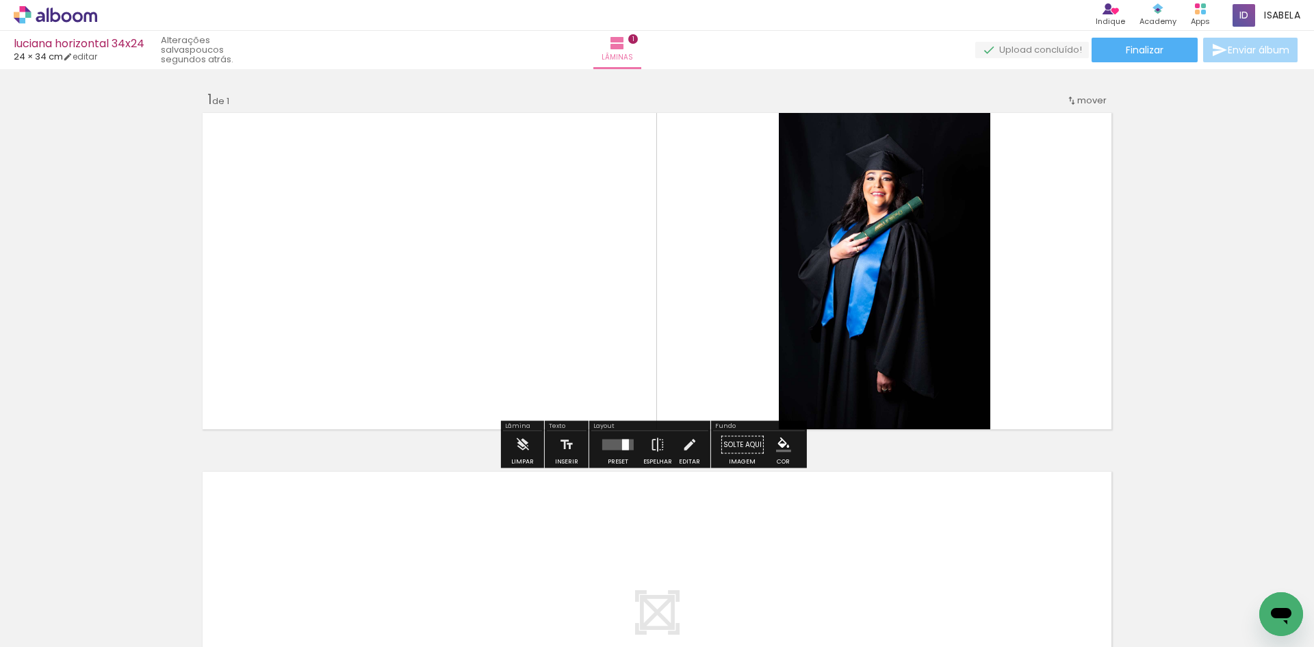
click at [1185, 350] on div "Inserir lâmina 1 de 1" at bounding box center [657, 433] width 1314 height 718
click at [1013, 356] on quentale-layouter at bounding box center [656, 271] width 917 height 324
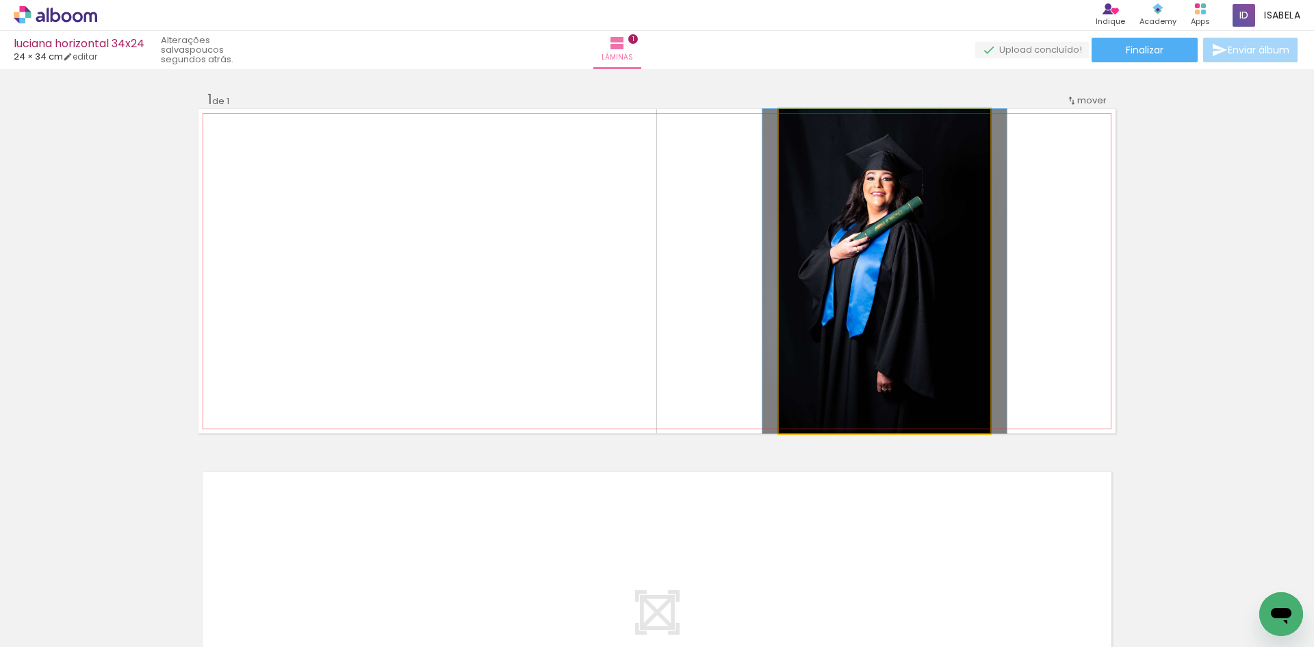
click at [890, 339] on quentale-photo at bounding box center [884, 271] width 211 height 324
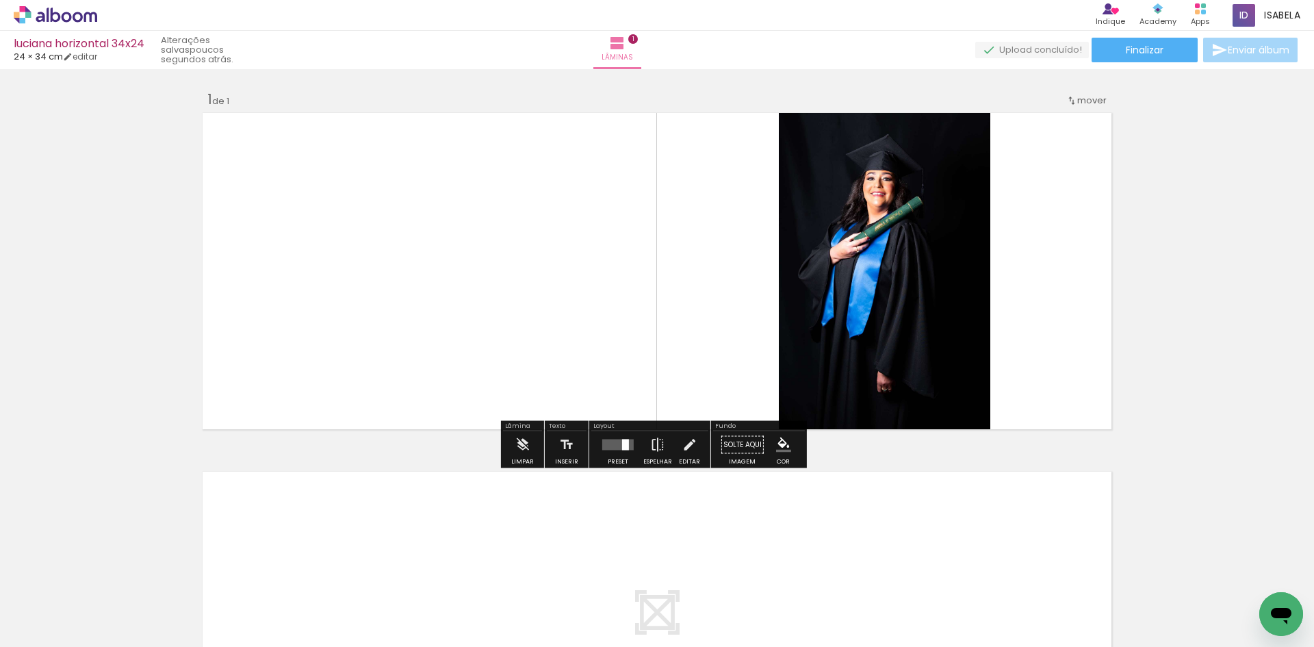
click at [1192, 336] on div "Inserir lâmina 1 de 1" at bounding box center [657, 433] width 1314 height 718
click at [779, 454] on paper-menu-button "#ffebee #ffcdd2 #ef9a9a #e57373 #ef5350 #f44336 #e53935 #d32f2f #c62828 #b71c1c…" at bounding box center [783, 445] width 26 height 26
click at [738, 451] on paper-button "Solte aqui Imagem" at bounding box center [742, 448] width 49 height 35
click at [776, 443] on iron-icon "color picker" at bounding box center [783, 444] width 15 height 15
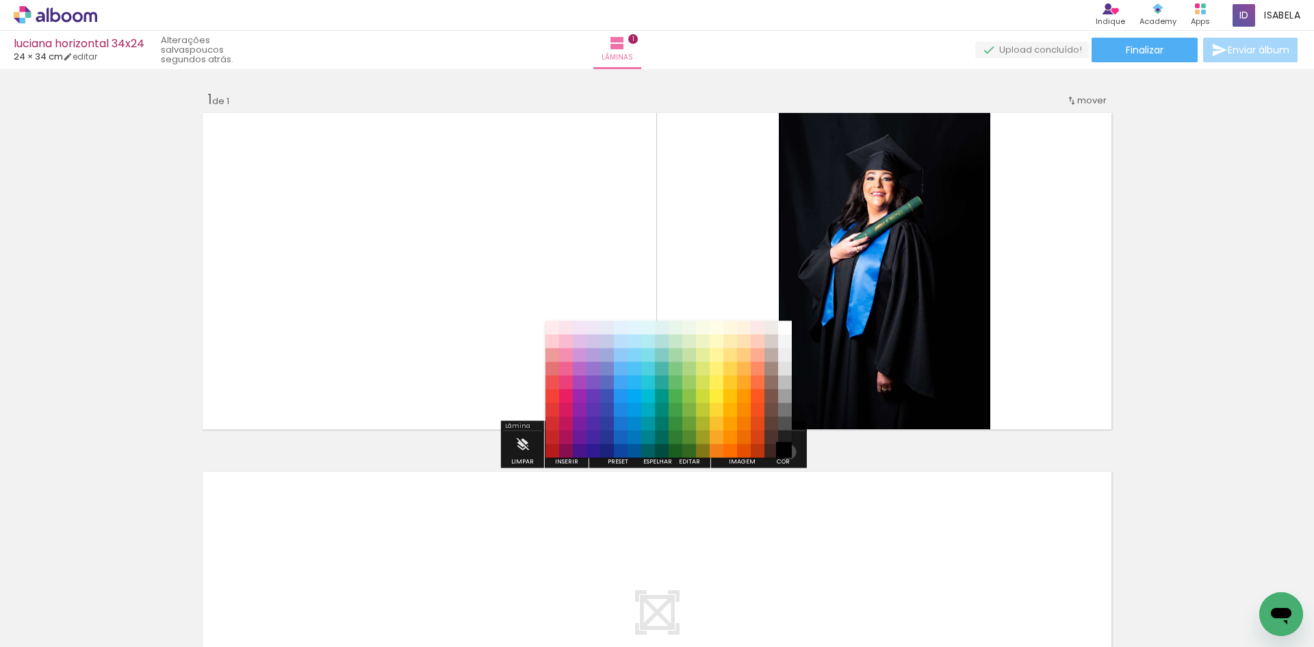
click at [783, 452] on paper-item "#000000" at bounding box center [785, 451] width 14 height 14
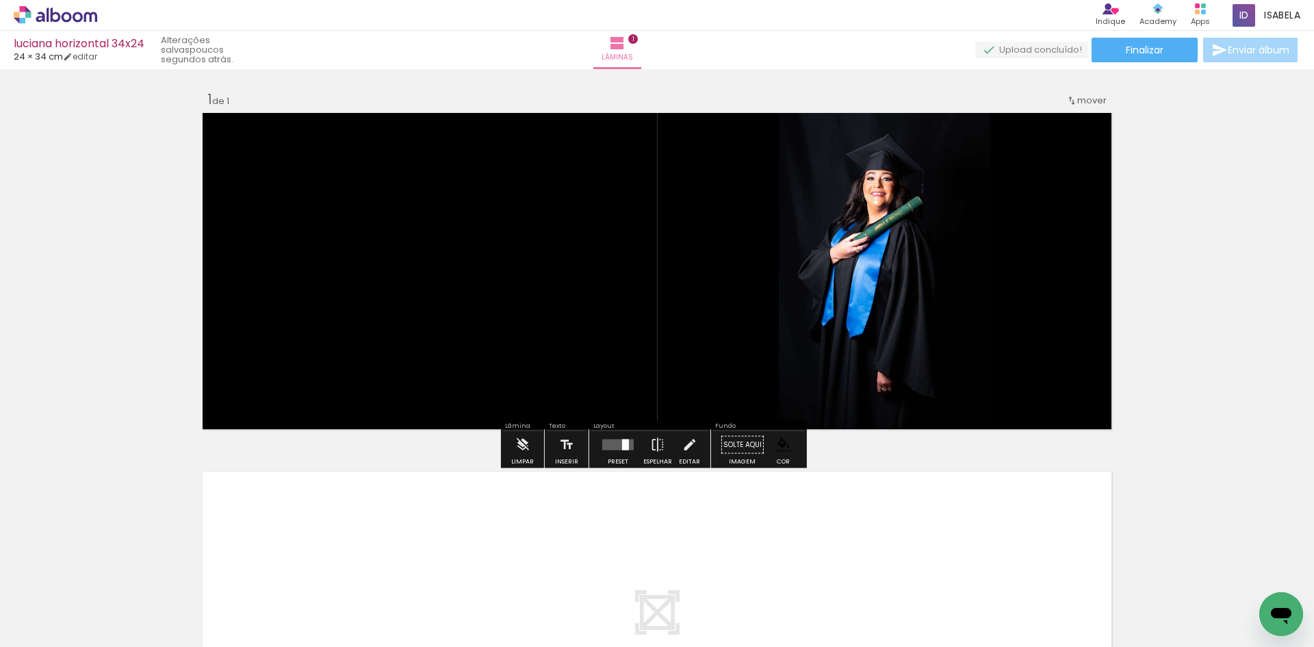
click at [1231, 307] on div "Inserir lâmina 1 de 1" at bounding box center [657, 433] width 1314 height 718
click at [787, 454] on paper-menu-button "#ffebee #ffcdd2 #ef9a9a #e57373 #ef5350 #f44336 #e53935 #d32f2f #c62828 #b71c1c…" at bounding box center [783, 445] width 26 height 26
click at [779, 449] on iron-icon "color picker" at bounding box center [783, 444] width 15 height 15
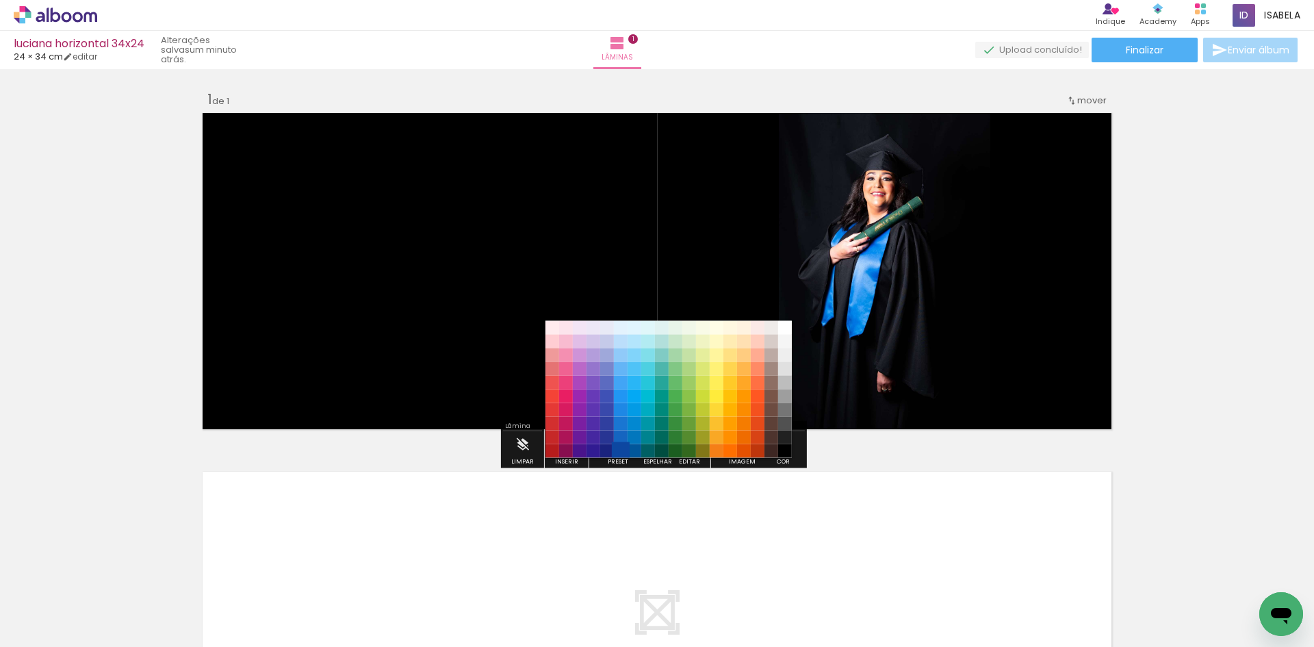
click at [616, 453] on paper-item "#0d47a1" at bounding box center [621, 451] width 14 height 14
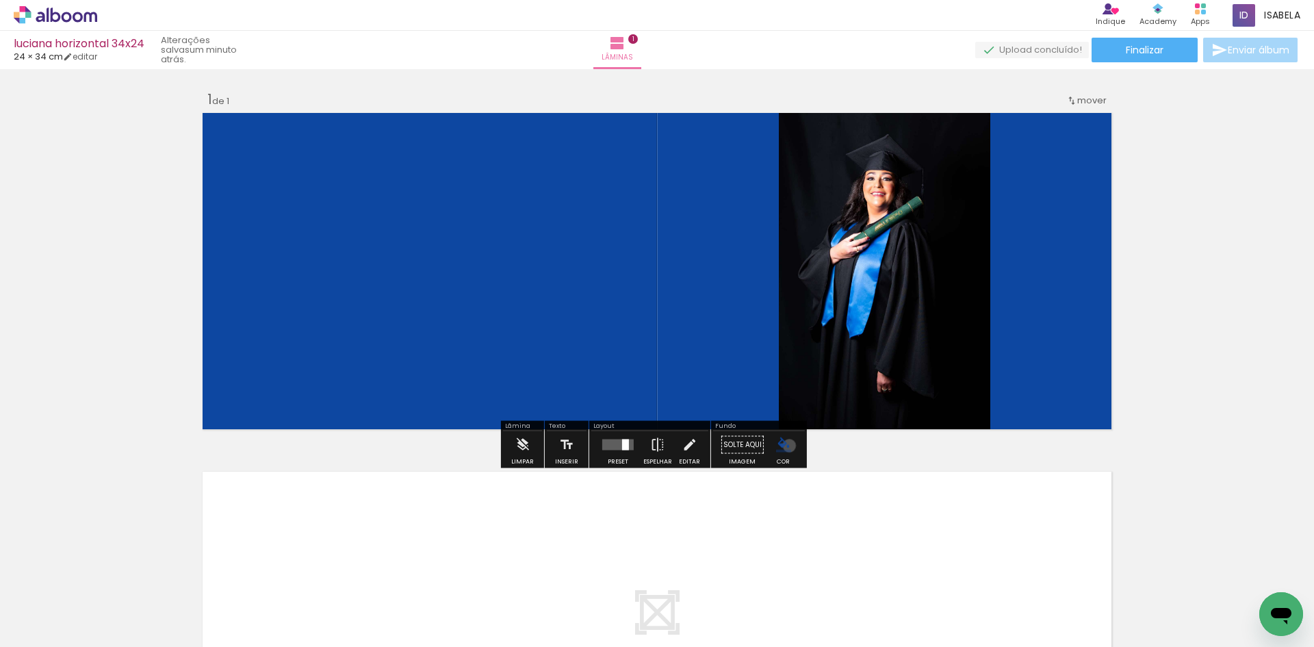
click at [784, 445] on iron-icon "color picker" at bounding box center [783, 444] width 15 height 15
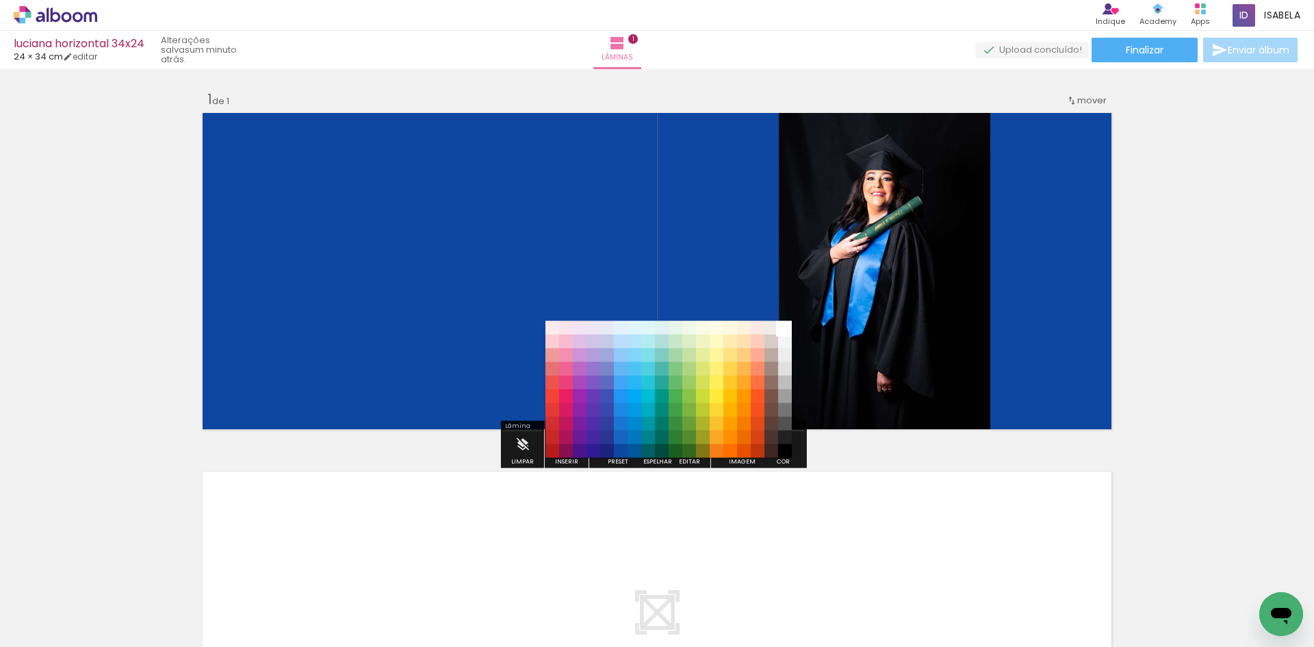
click at [781, 330] on paper-item "#ffffff" at bounding box center [785, 328] width 14 height 14
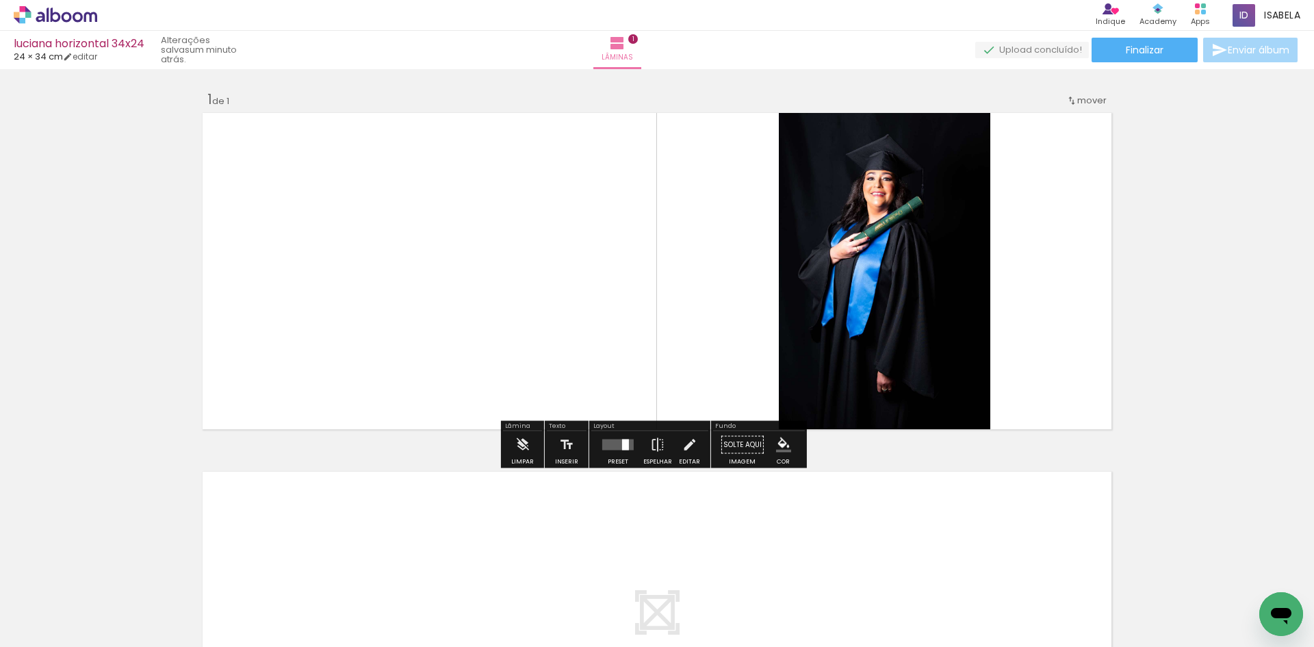
click at [1223, 329] on div "Inserir lâmina 1 de 1" at bounding box center [657, 433] width 1314 height 718
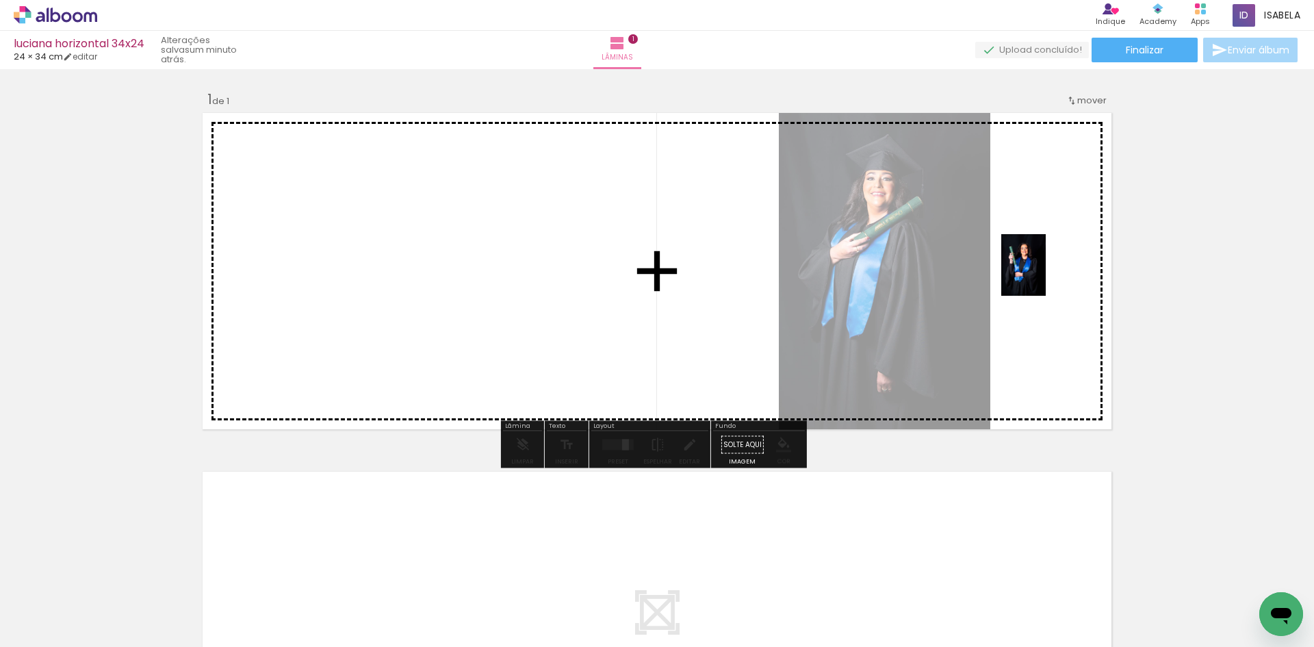
drag, startPoint x: 876, startPoint y: 621, endPoint x: 1042, endPoint y: 275, distance: 383.1
click at [1042, 275] on quentale-workspace at bounding box center [657, 323] width 1314 height 647
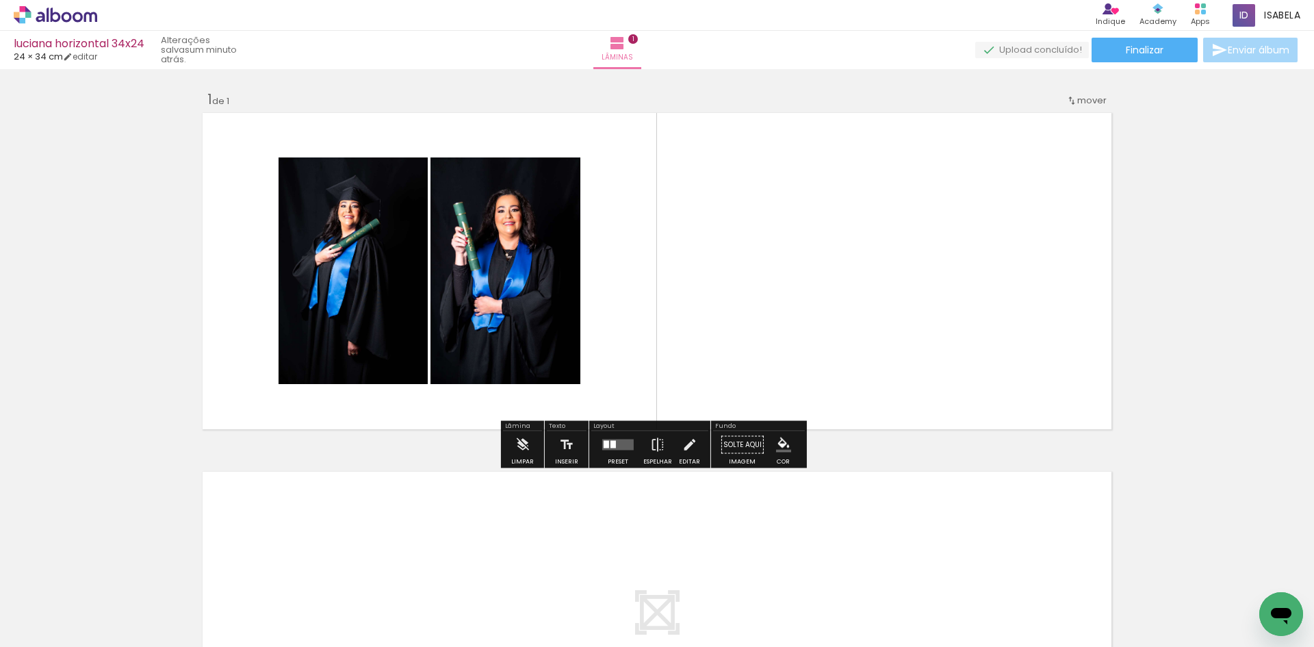
click at [612, 453] on div at bounding box center [617, 444] width 37 height 27
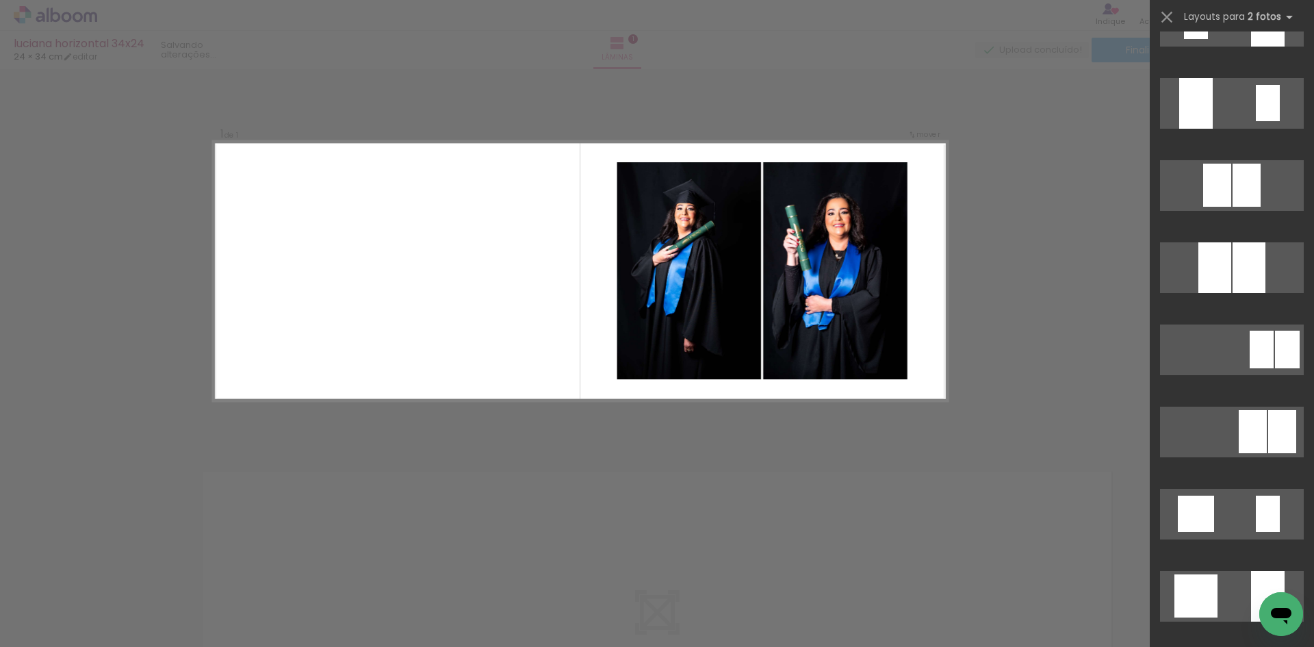
scroll to position [753, 0]
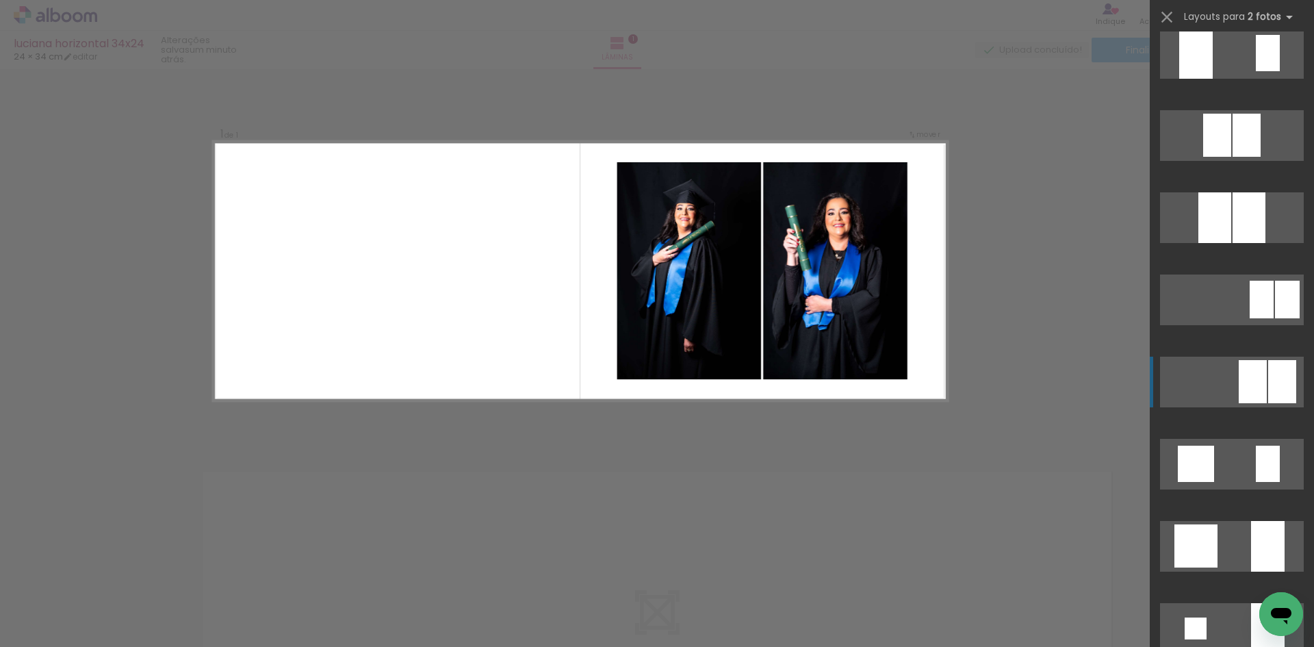
click at [1238, 374] on div at bounding box center [1252, 381] width 28 height 43
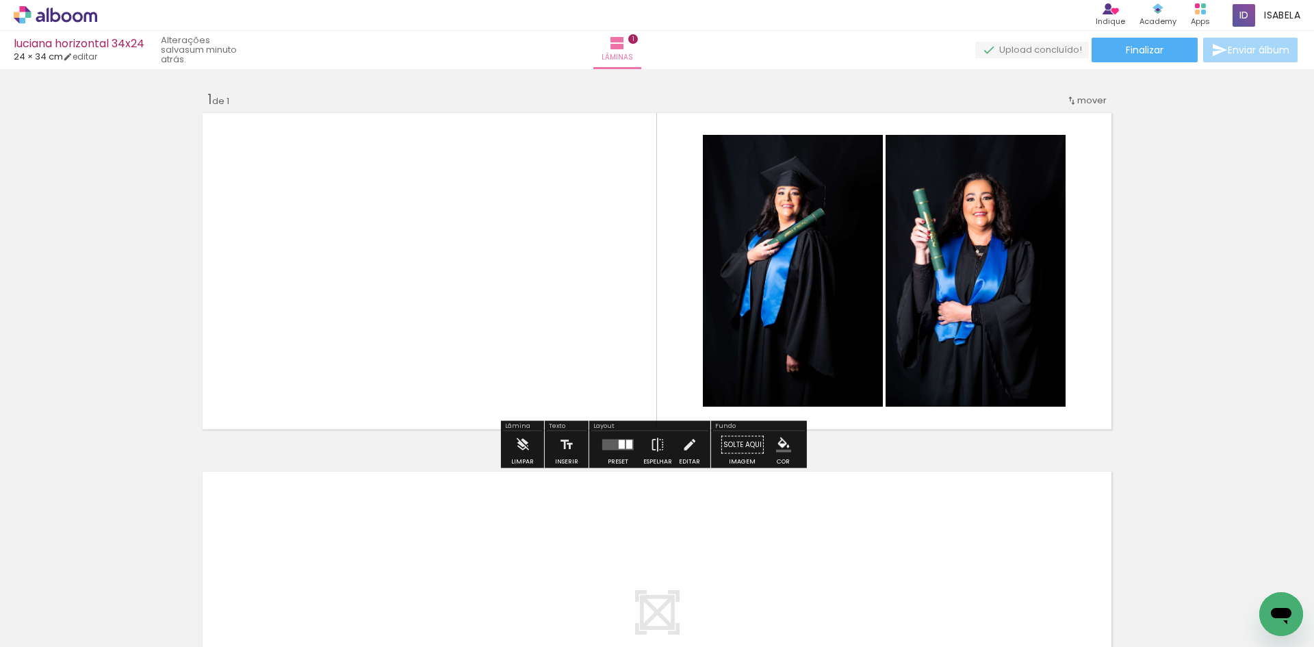
click at [1224, 390] on div "Inserir lâmina 1 de 1" at bounding box center [657, 433] width 1314 height 718
click at [614, 455] on div at bounding box center [617, 444] width 37 height 27
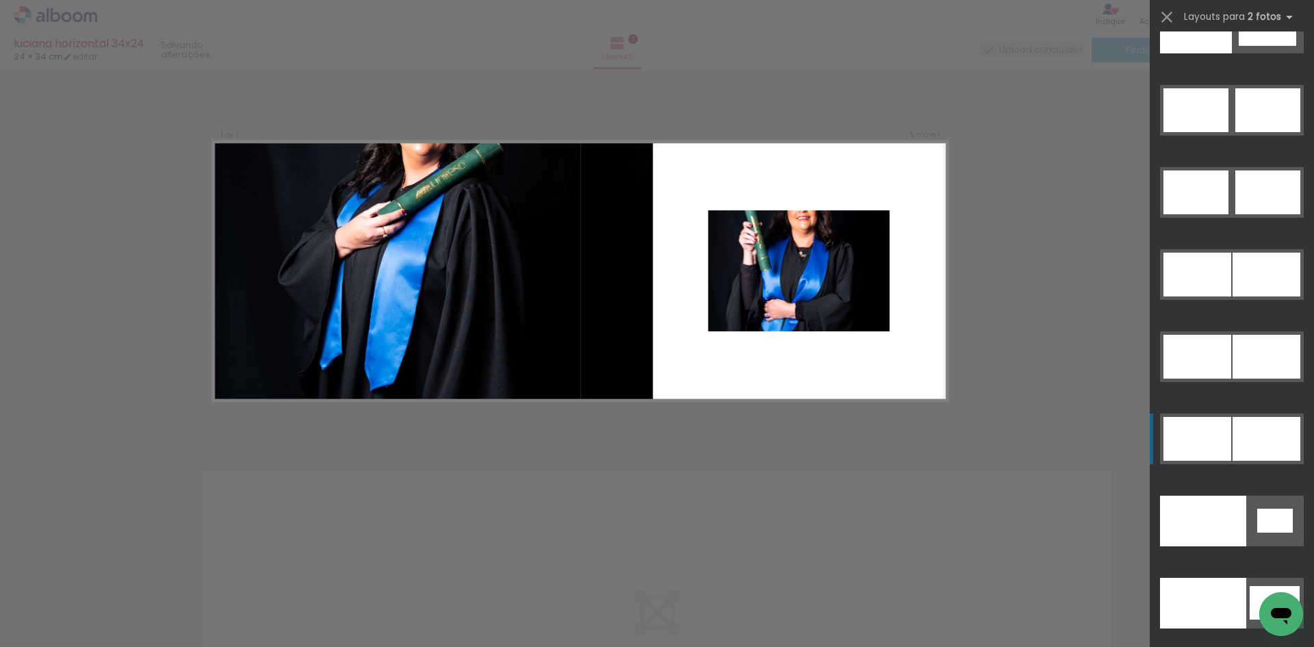
scroll to position [7184, 0]
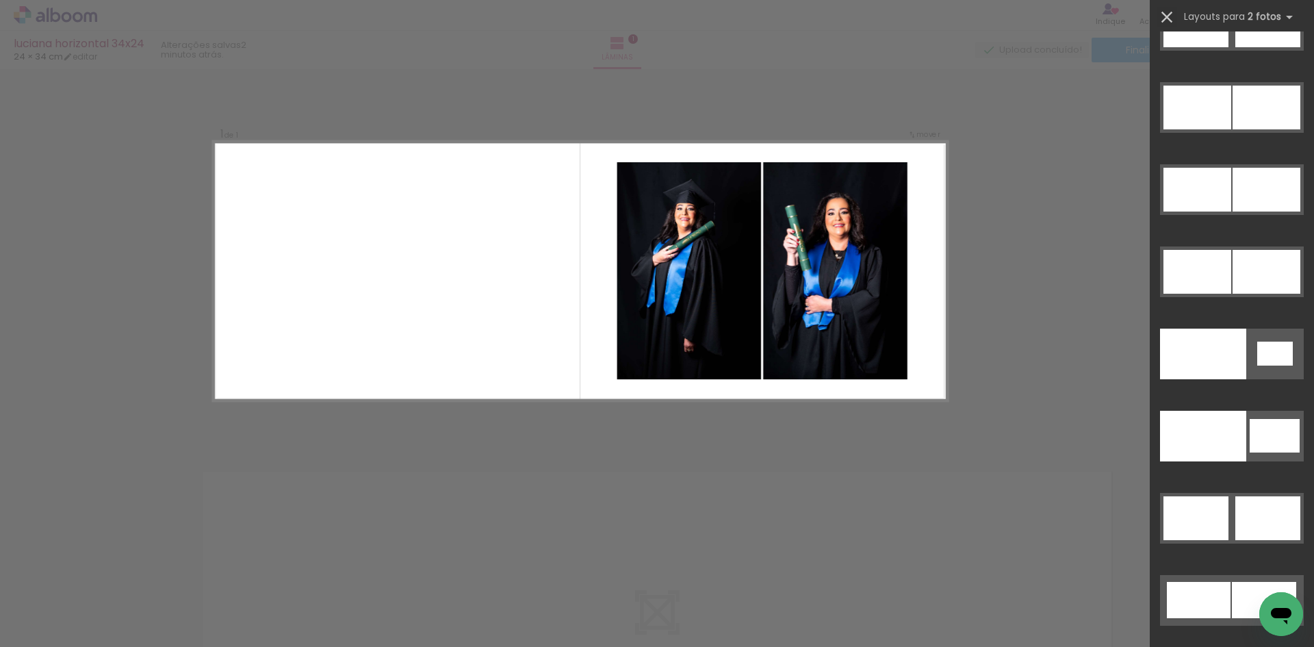
click at [1164, 16] on iron-icon at bounding box center [1166, 17] width 19 height 19
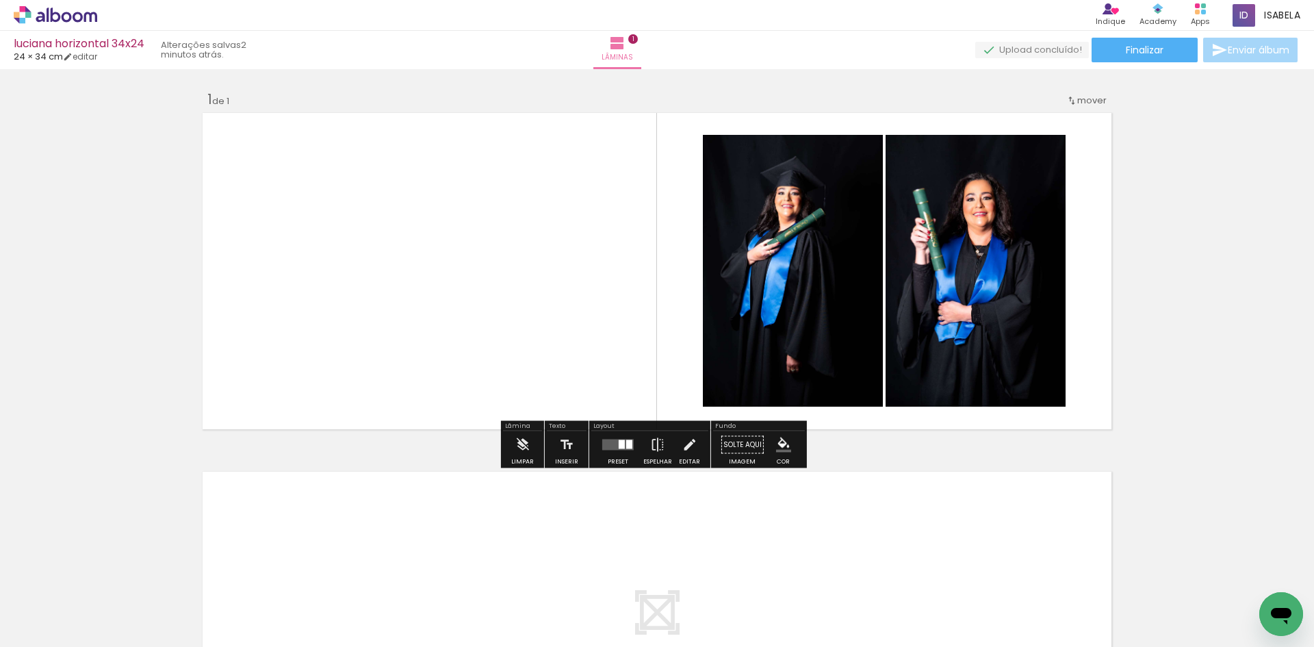
click at [704, 251] on quentale-photo at bounding box center [793, 271] width 180 height 272
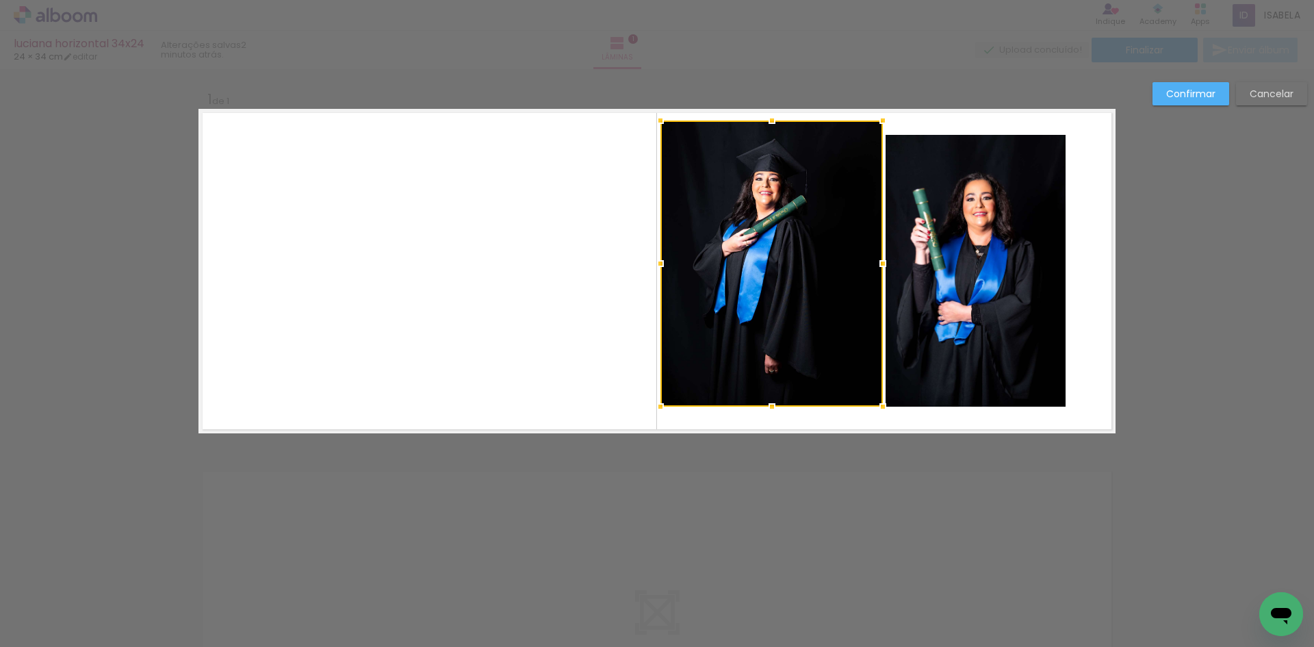
drag, startPoint x: 698, startPoint y: 128, endPoint x: 655, endPoint y: 114, distance: 44.8
click at [655, 114] on div at bounding box center [660, 120] width 27 height 27
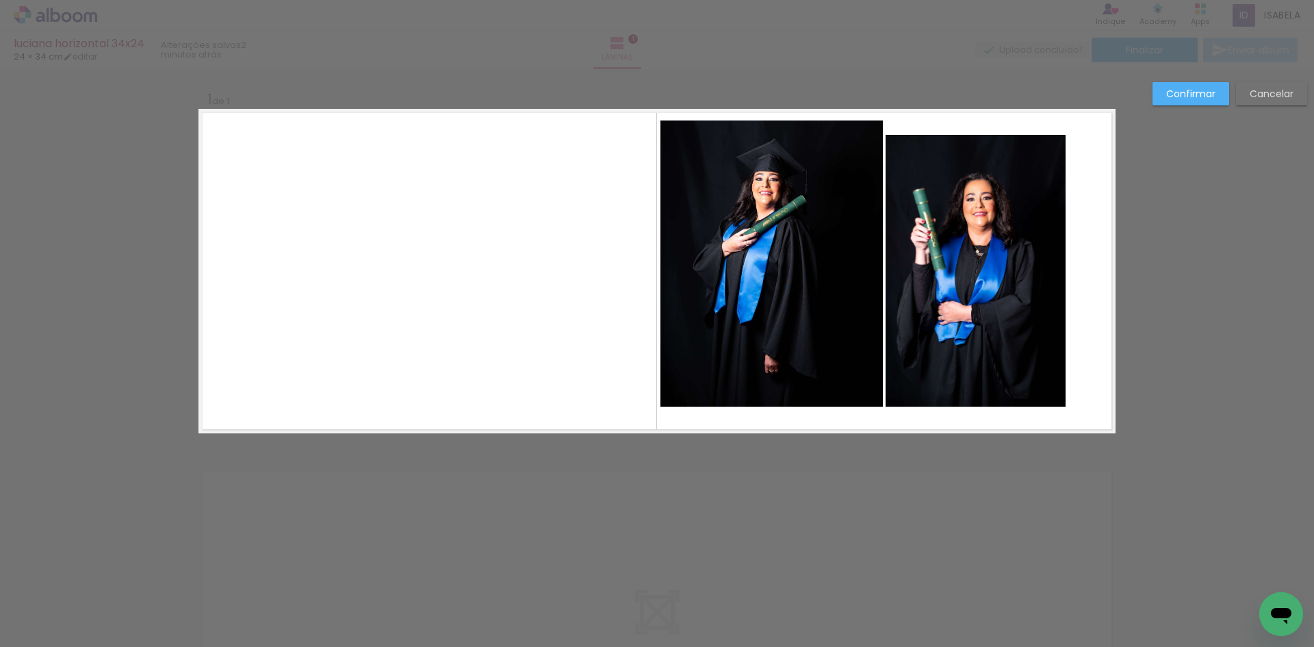
click at [773, 406] on quentale-layouter at bounding box center [656, 271] width 917 height 324
click at [781, 387] on quentale-photo at bounding box center [771, 263] width 222 height 286
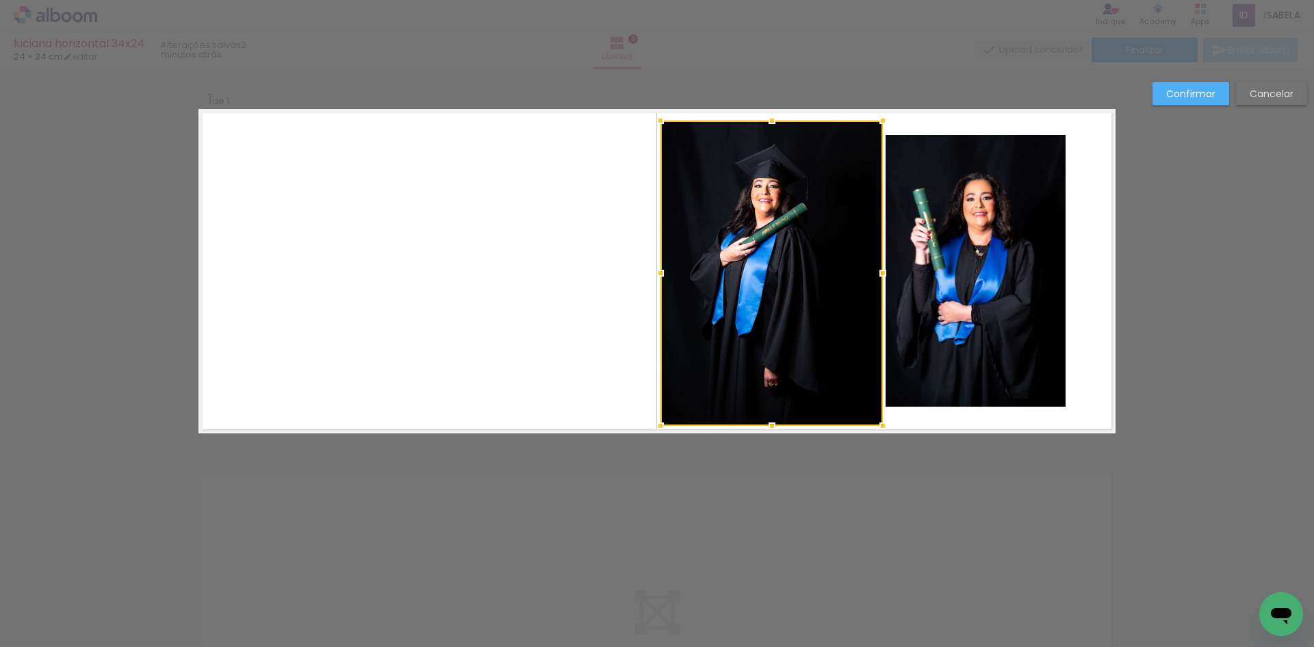
drag, startPoint x: 771, startPoint y: 408, endPoint x: 770, endPoint y: 428, distance: 19.2
click at [770, 428] on div at bounding box center [771, 425] width 27 height 27
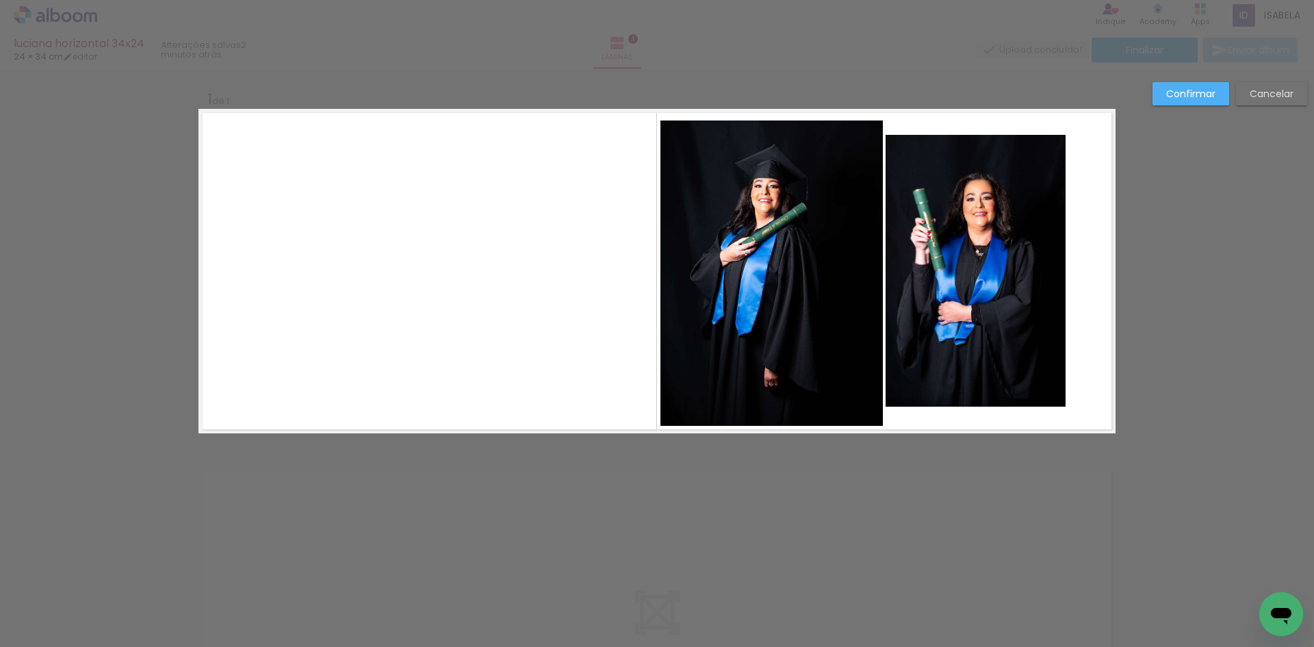
click at [1001, 293] on quentale-photo at bounding box center [975, 271] width 180 height 272
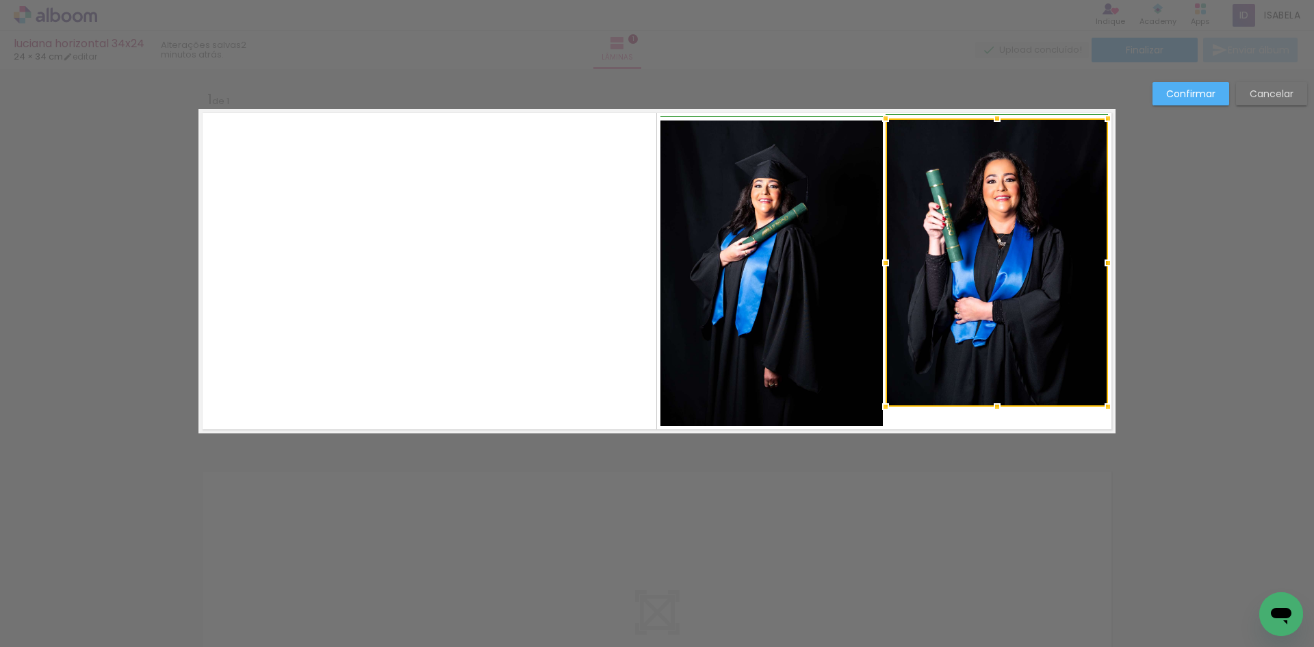
drag, startPoint x: 1068, startPoint y: 131, endPoint x: 1097, endPoint y: 120, distance: 31.0
click at [1097, 120] on div at bounding box center [1107, 118] width 27 height 27
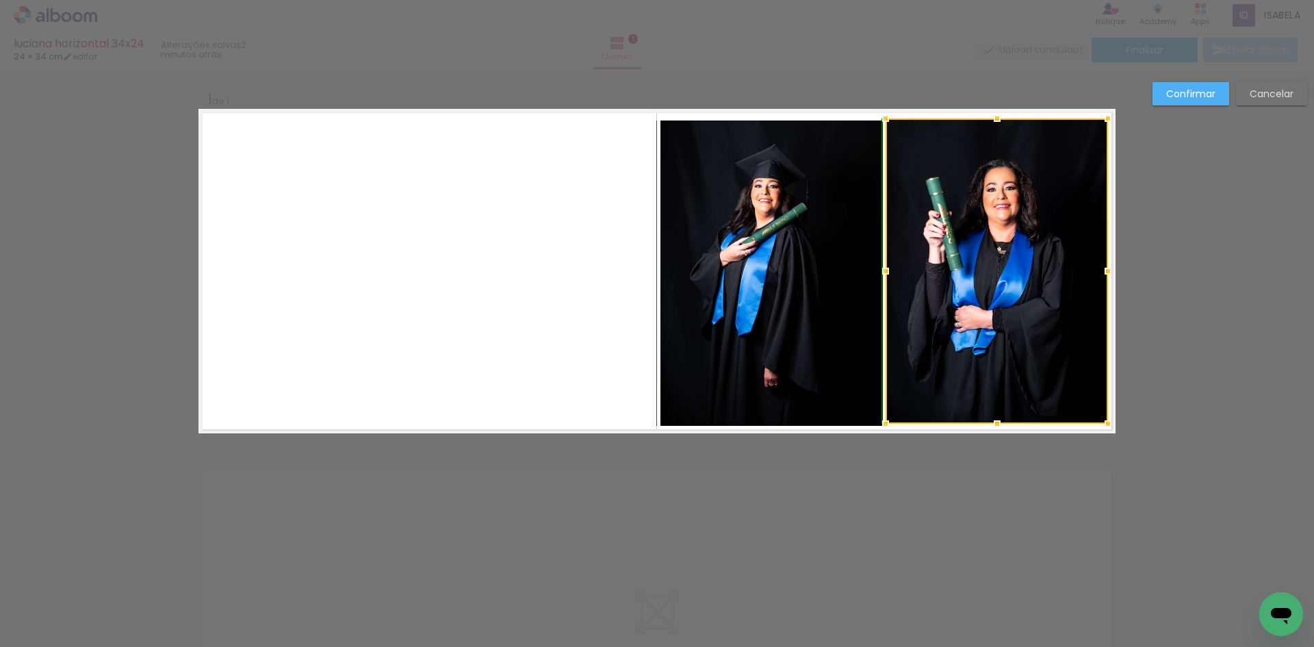
drag, startPoint x: 995, startPoint y: 407, endPoint x: 996, endPoint y: 427, distance: 19.9
click at [996, 427] on div at bounding box center [996, 423] width 27 height 27
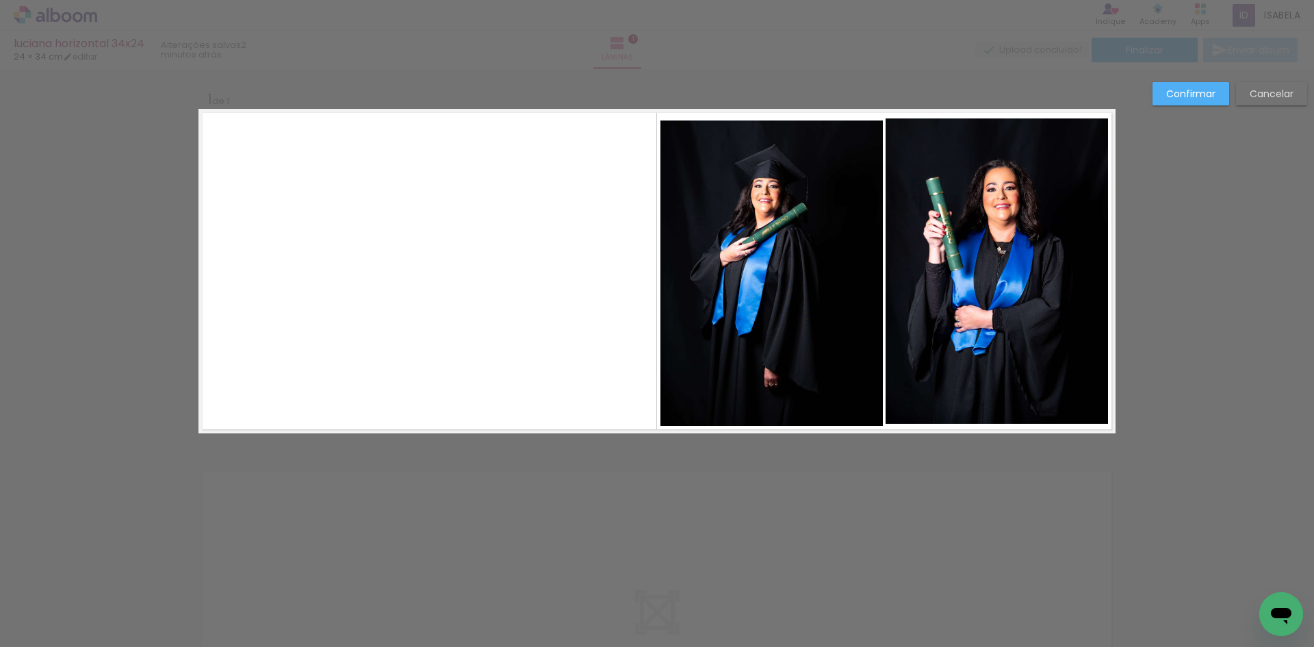
click at [1227, 323] on div "Confirmar Cancelar" at bounding box center [657, 444] width 1314 height 750
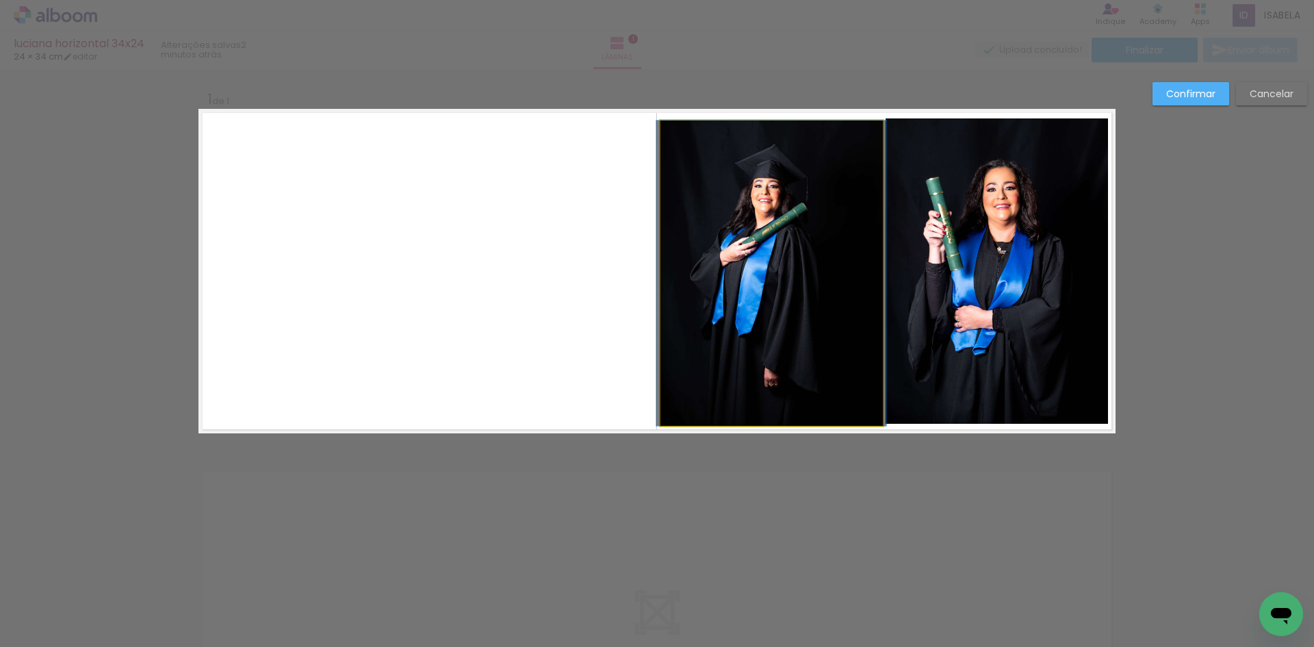
click at [736, 213] on quentale-photo at bounding box center [771, 272] width 222 height 305
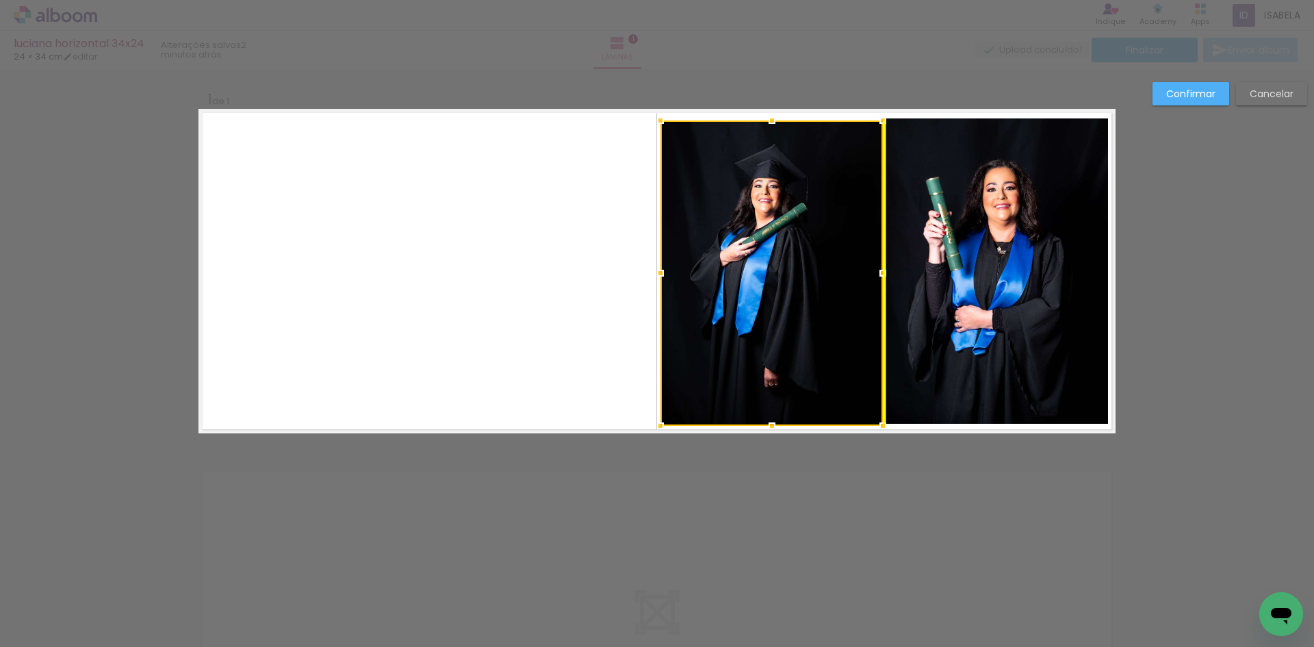
click at [784, 242] on div at bounding box center [771, 272] width 222 height 305
click at [0, 0] on slot "Confirmar" at bounding box center [0, 0] width 0 height 0
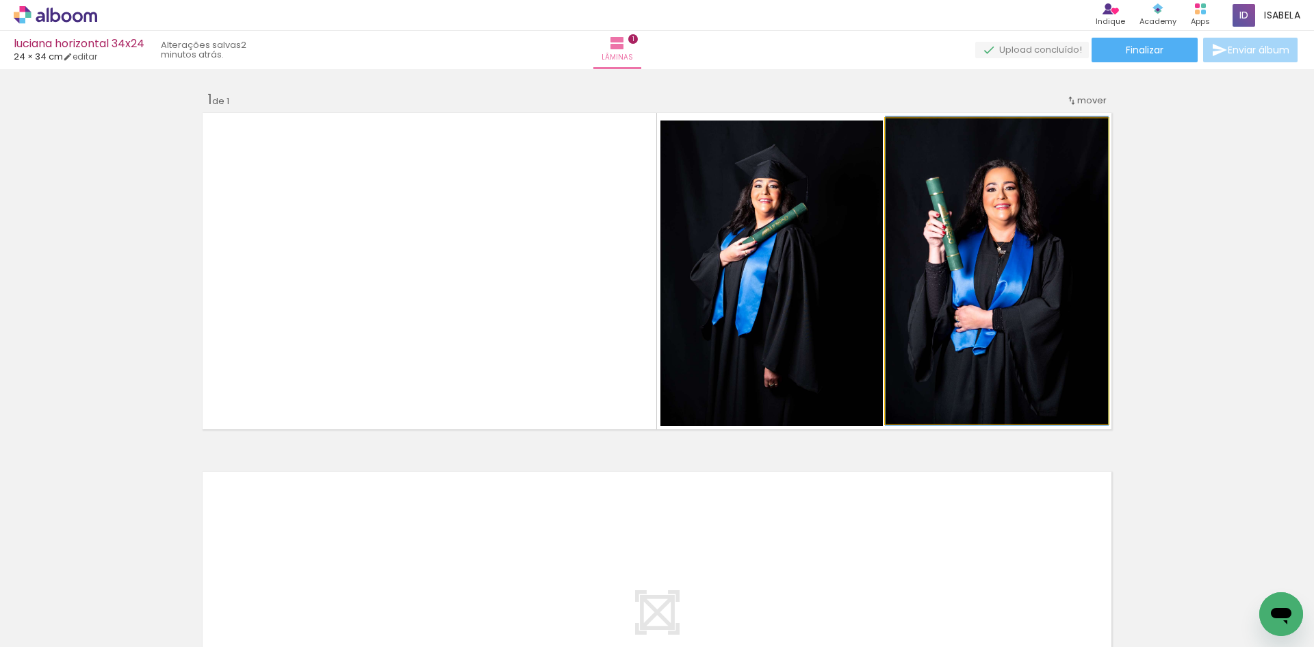
click at [965, 274] on quentale-photo at bounding box center [996, 270] width 222 height 305
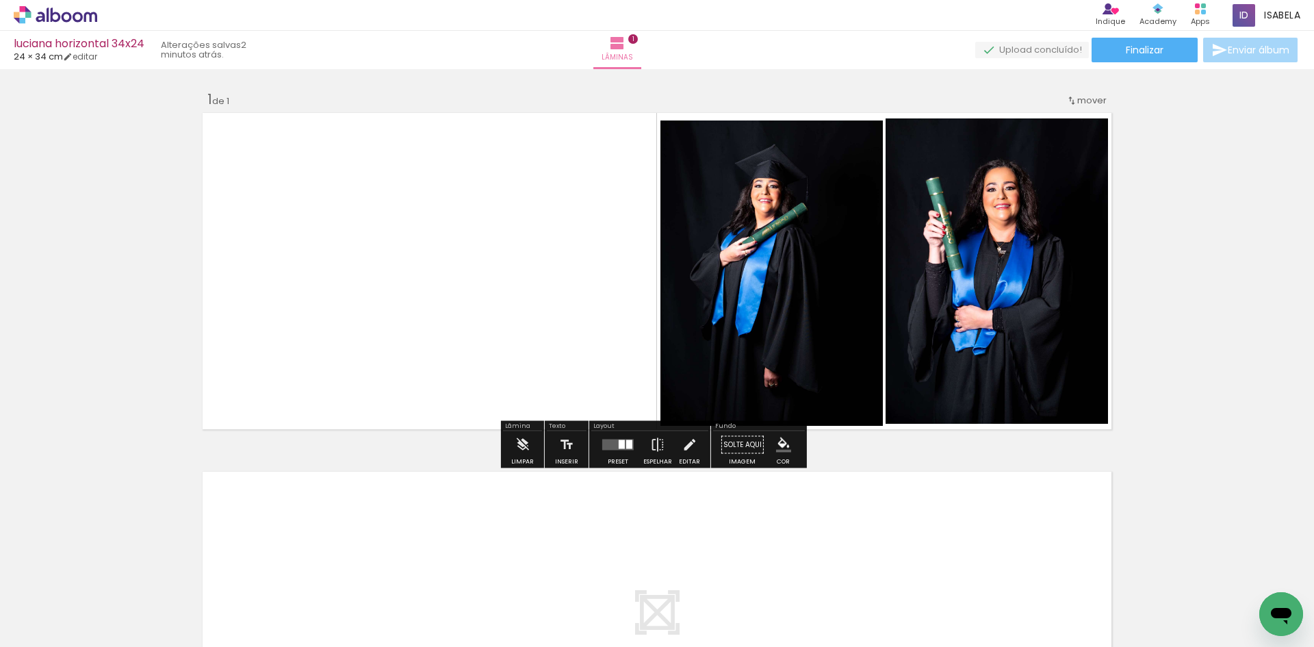
click at [1014, 217] on quentale-photo at bounding box center [996, 270] width 222 height 305
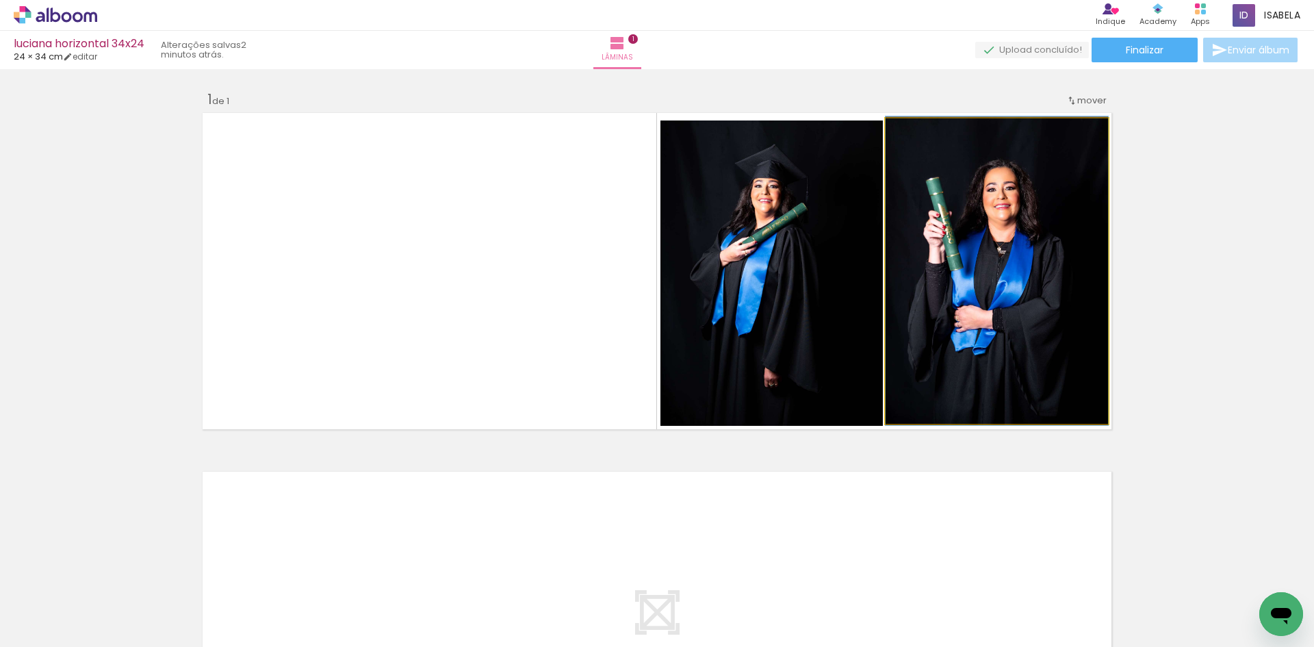
click at [1014, 217] on quentale-photo at bounding box center [996, 270] width 222 height 305
click at [1034, 200] on quentale-photo at bounding box center [996, 270] width 222 height 305
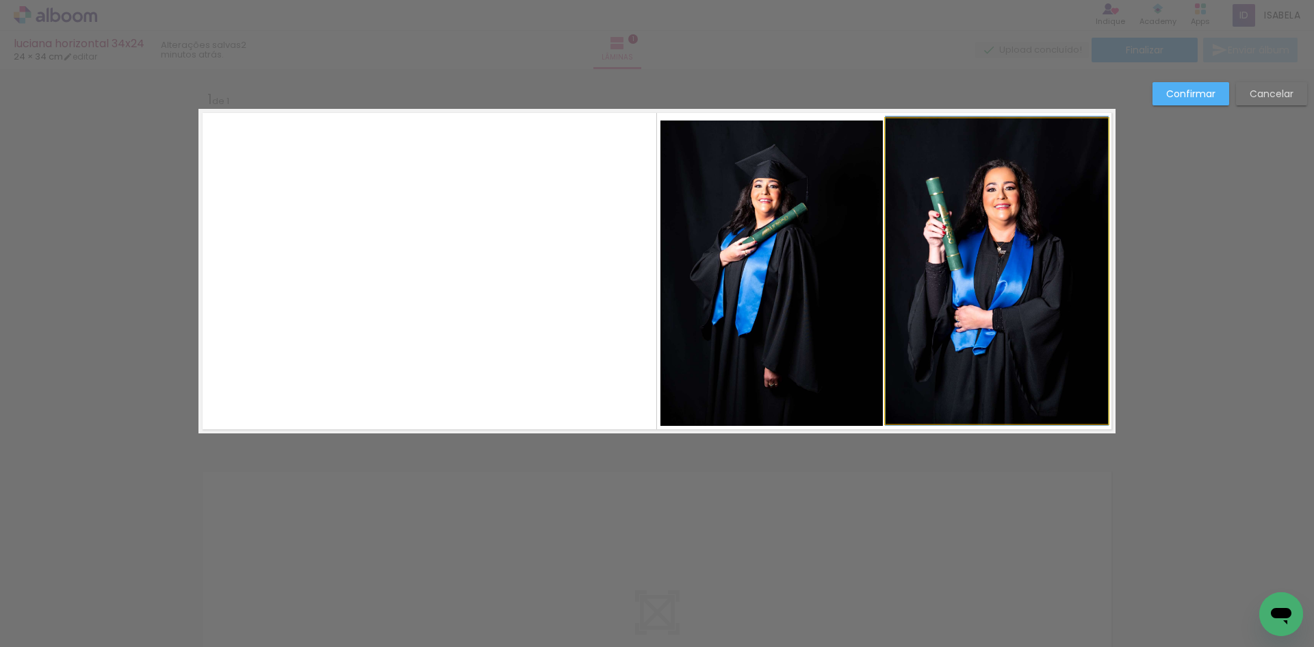
click at [1049, 144] on quentale-photo at bounding box center [996, 270] width 222 height 305
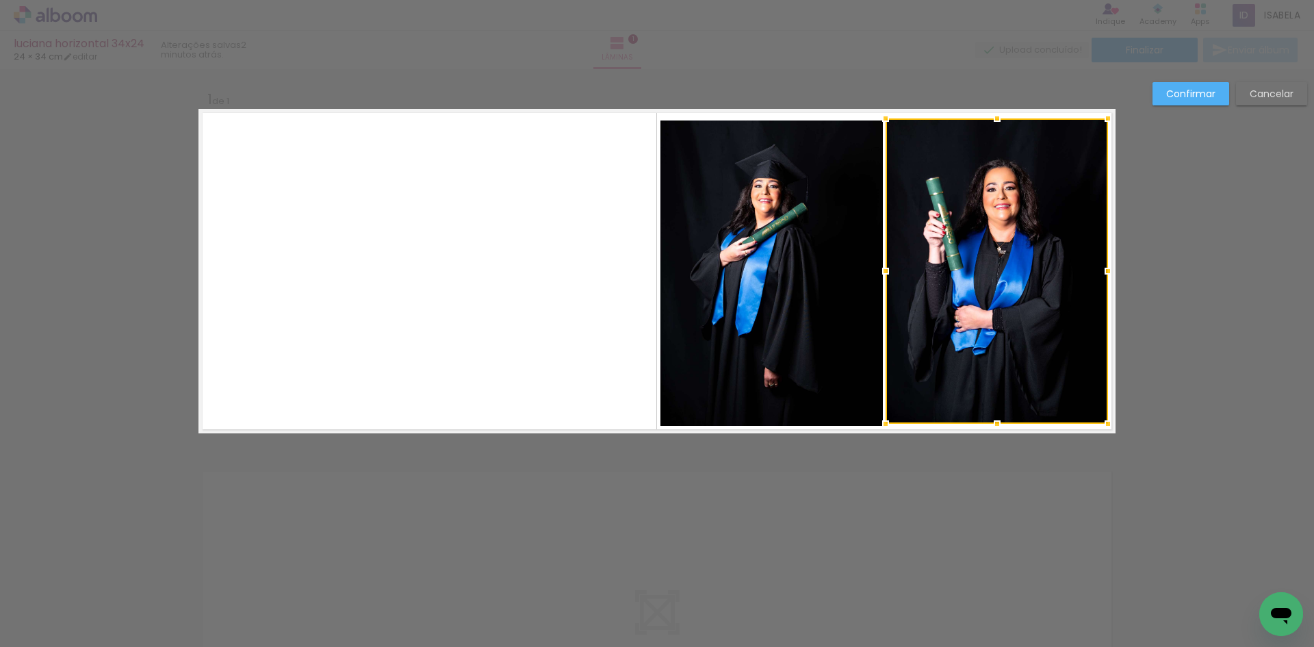
click at [0, 0] on slot "Cancelar" at bounding box center [0, 0] width 0 height 0
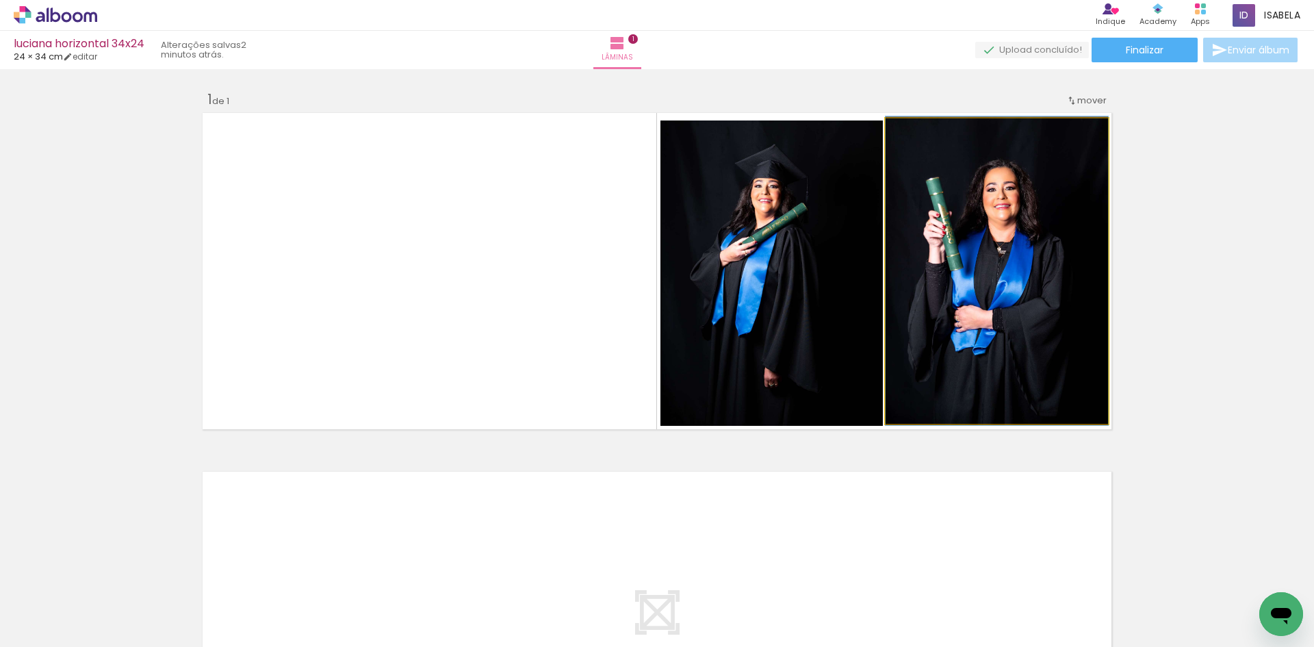
click at [1008, 208] on quentale-photo at bounding box center [996, 270] width 222 height 305
click at [1065, 241] on quentale-photo at bounding box center [996, 270] width 222 height 305
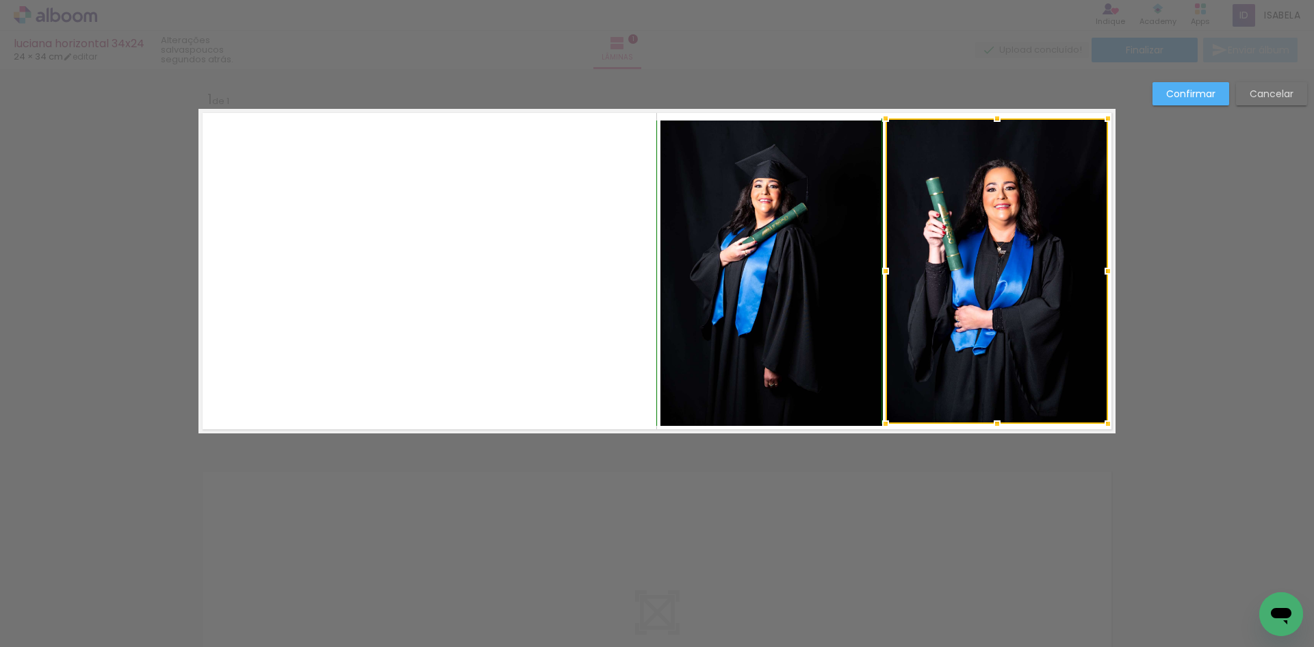
click at [995, 122] on div at bounding box center [996, 118] width 27 height 27
click at [0, 0] on slot "Confirmar" at bounding box center [0, 0] width 0 height 0
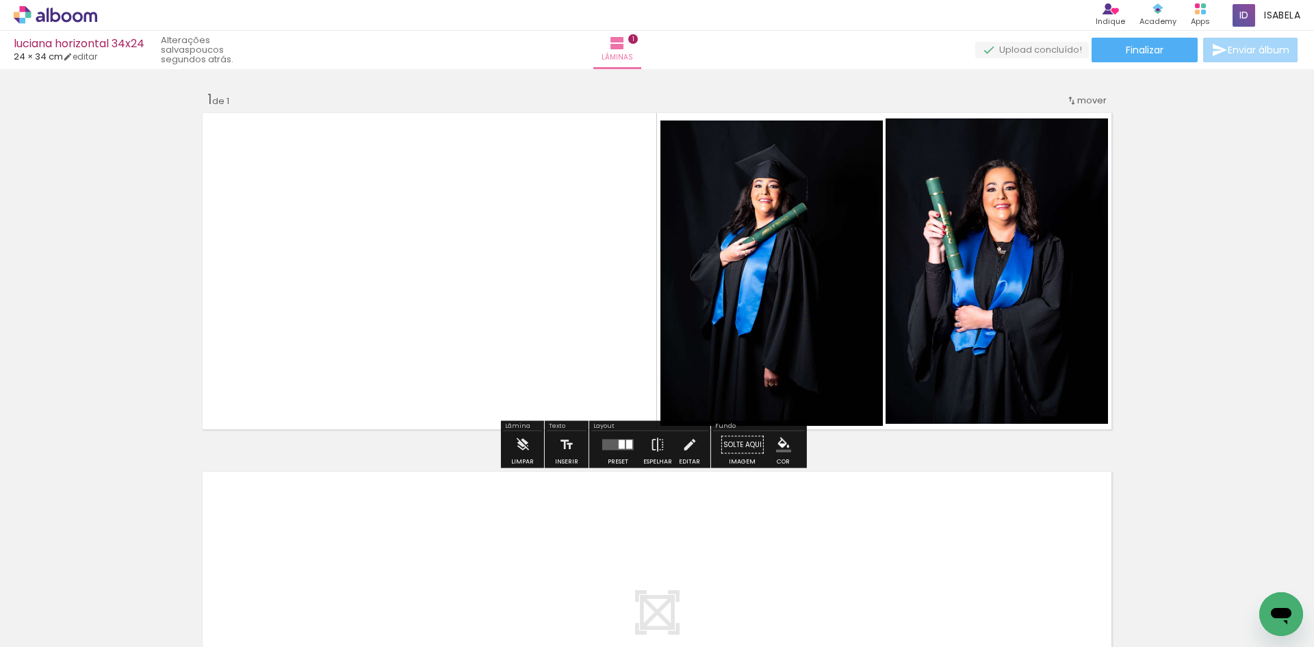
click at [1166, 291] on div "Inserir lâmina 1 de 1" at bounding box center [657, 433] width 1314 height 718
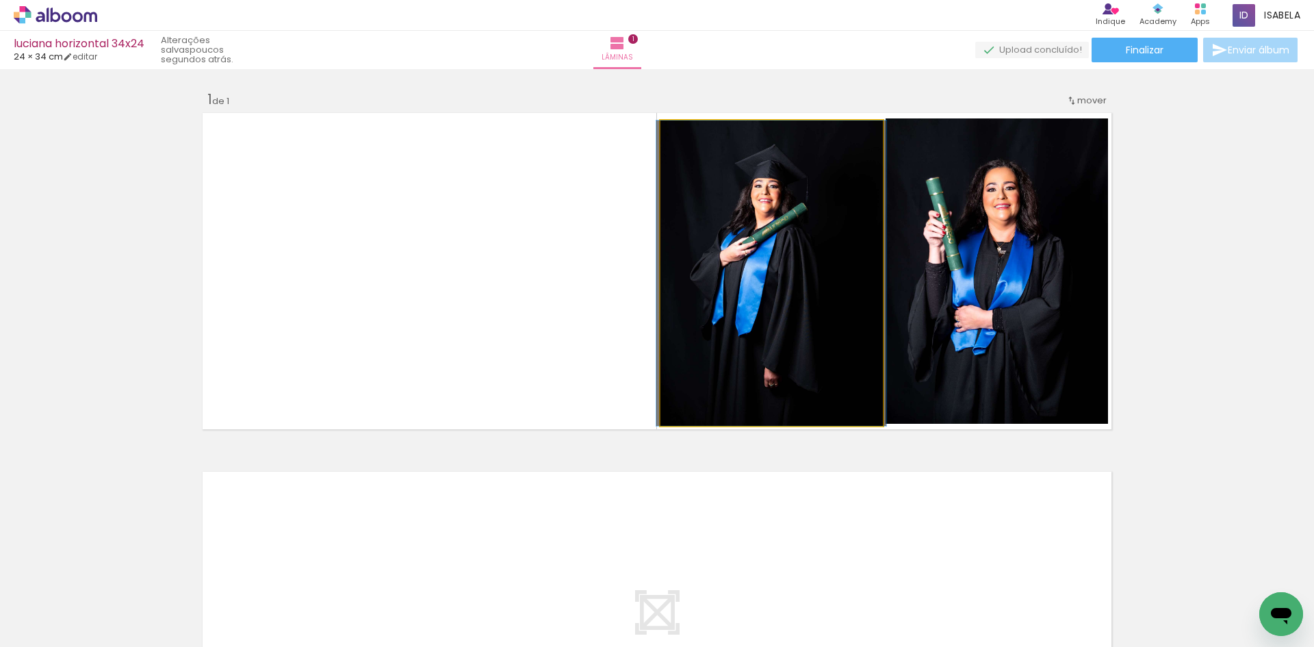
click at [761, 289] on quentale-photo at bounding box center [771, 272] width 222 height 305
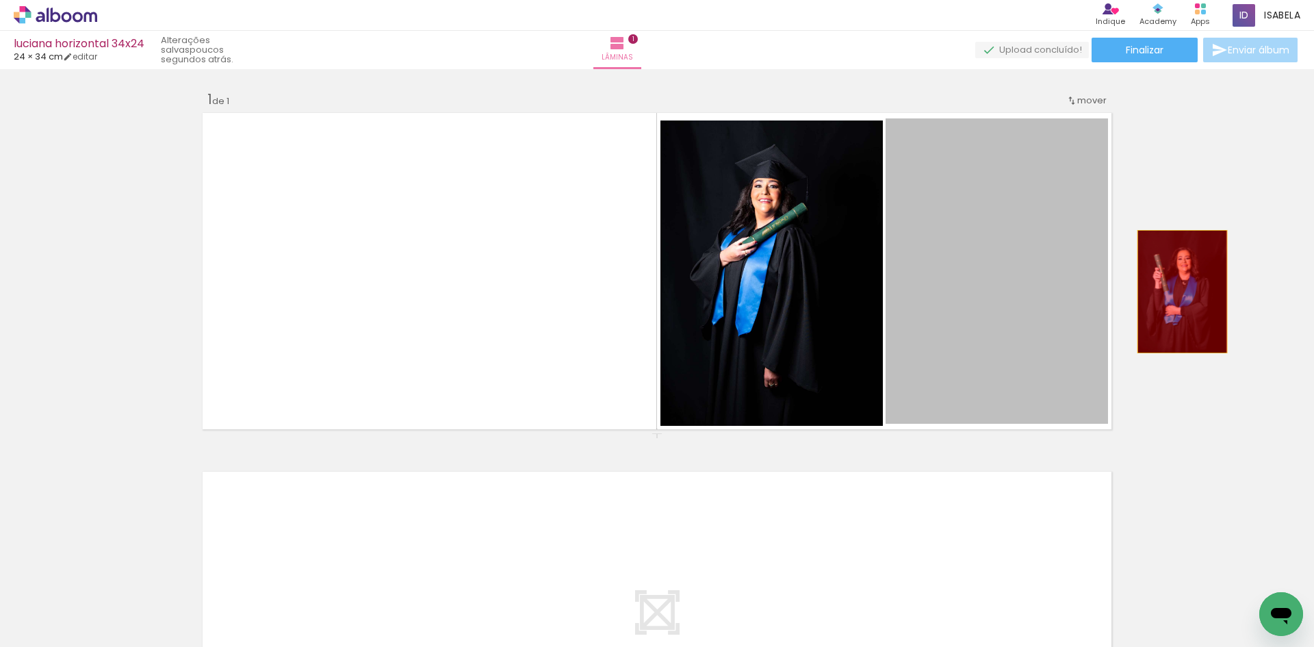
drag, startPoint x: 965, startPoint y: 278, endPoint x: 1184, endPoint y: 291, distance: 218.6
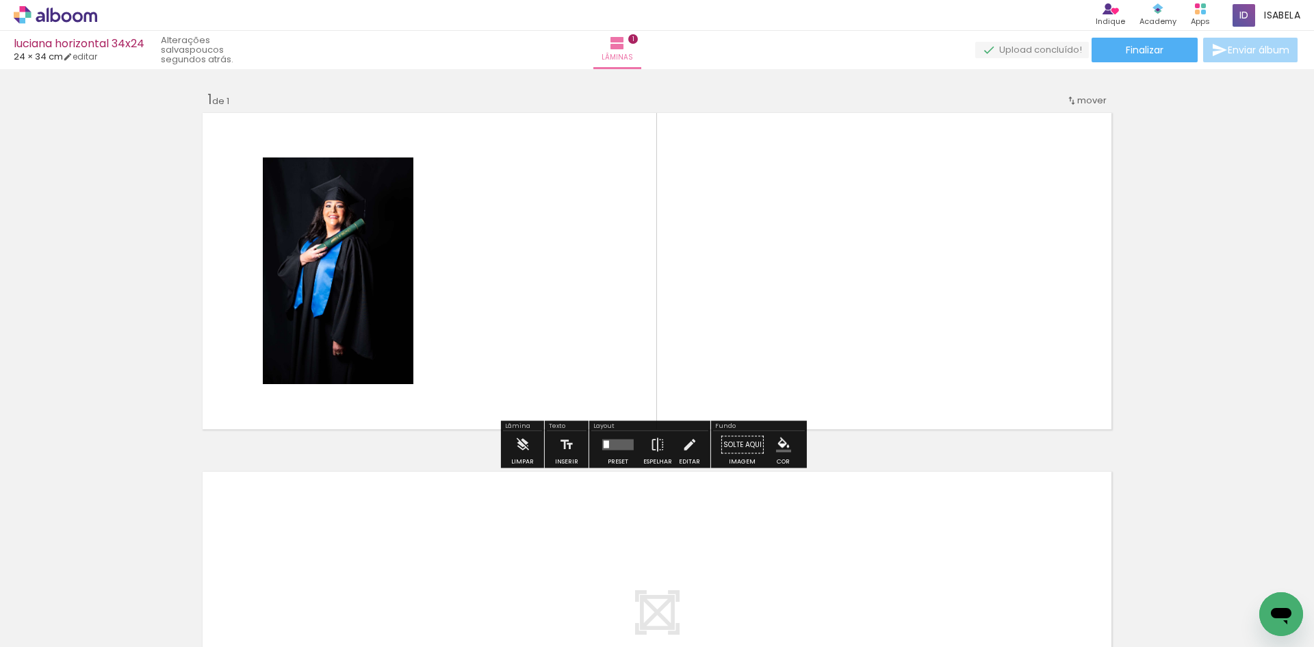
click at [548, 454] on div "Inserir" at bounding box center [567, 448] width 40 height 35
click at [573, 445] on paper-button "Inserir" at bounding box center [566, 448] width 30 height 35
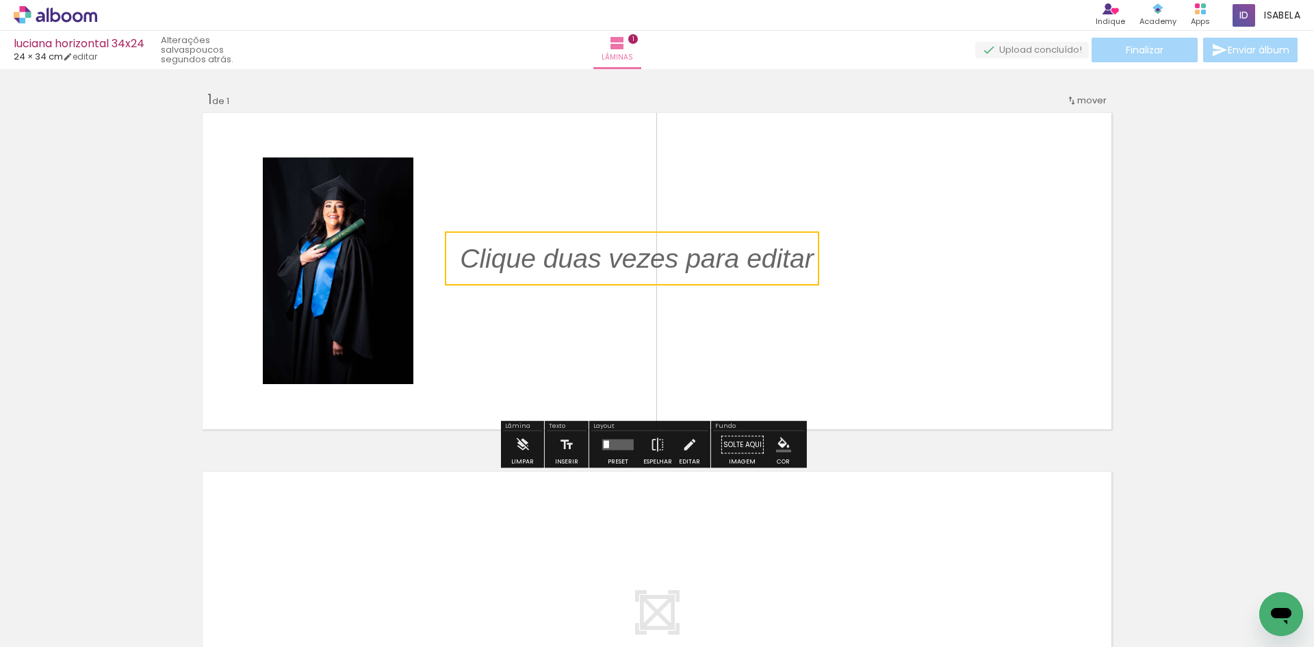
click at [693, 273] on quentale-selection at bounding box center [632, 258] width 374 height 54
type input "Sans Serif"
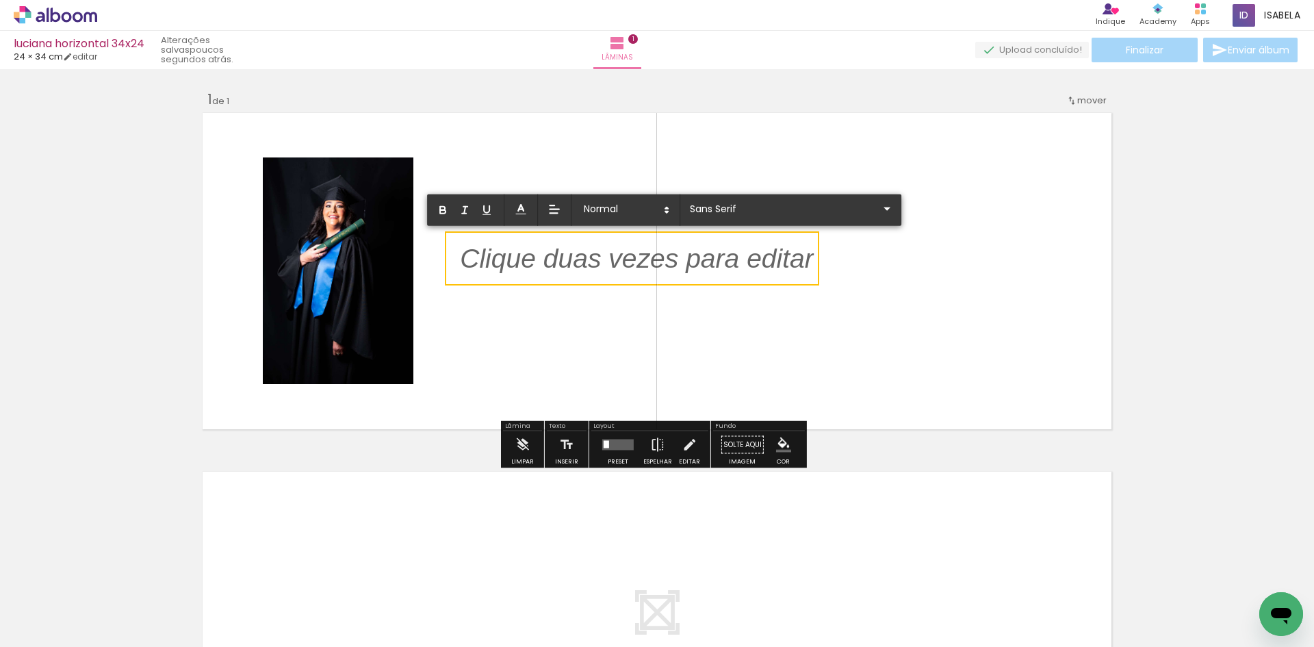
click at [691, 268] on p at bounding box center [637, 267] width 354 height 38
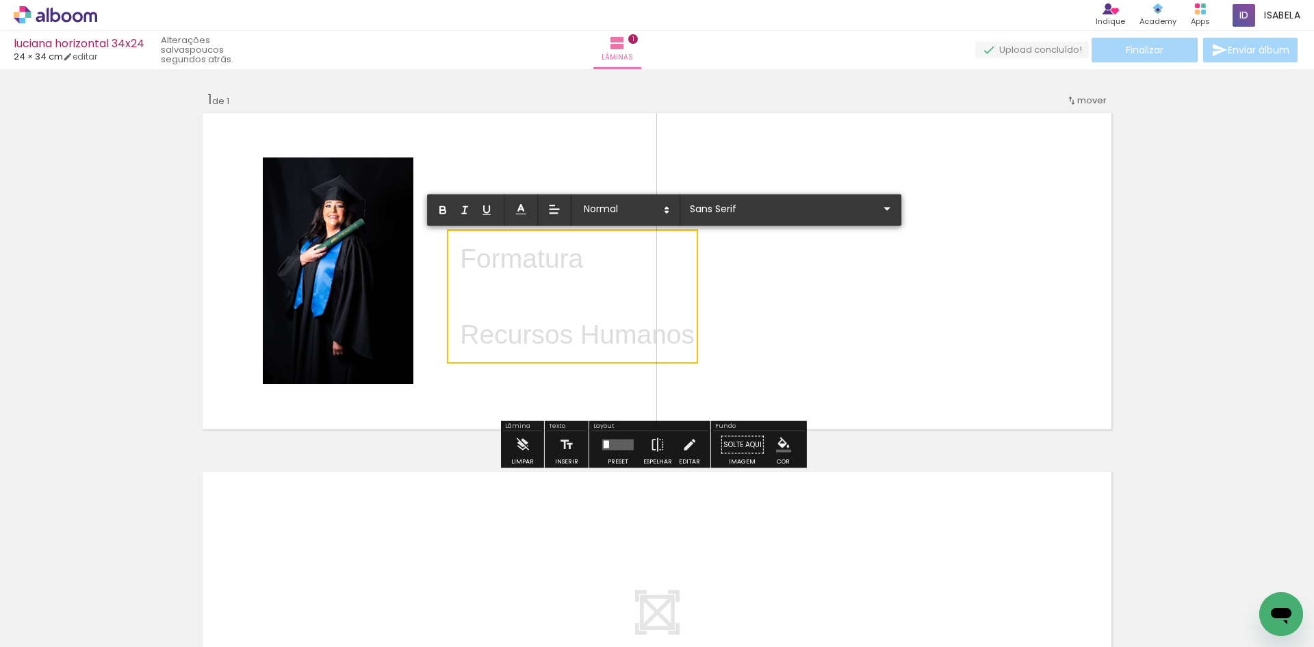
click at [668, 296] on p at bounding box center [577, 296] width 235 height 38
click at [714, 210] on input "Sans Serif" at bounding box center [782, 208] width 192 height 14
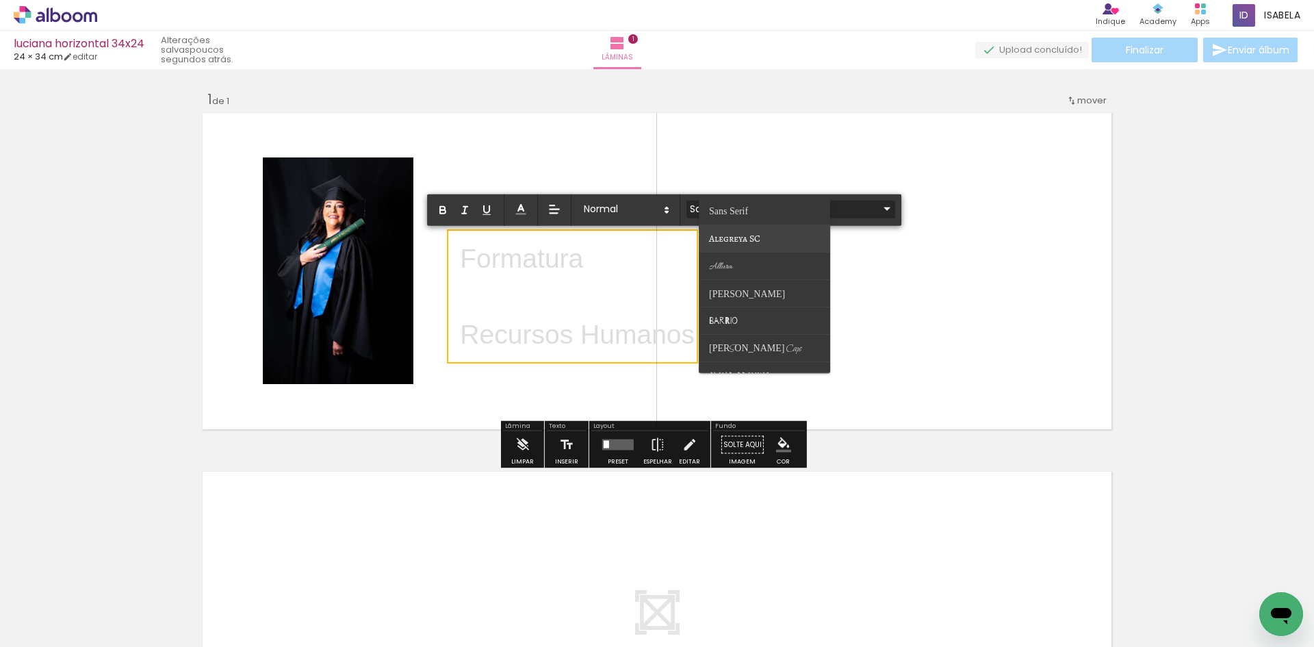
click at [732, 236] on span "Alegreya SC" at bounding box center [734, 238] width 51 height 13
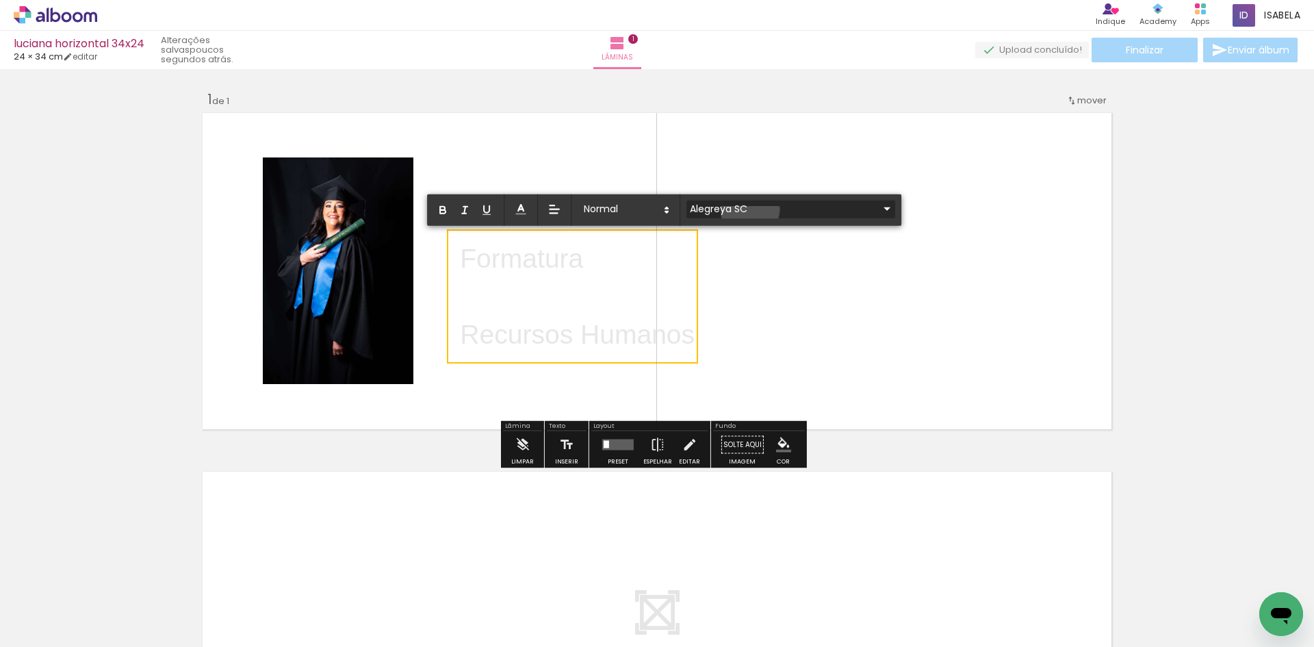
click at [750, 209] on input "Alegreya SC" at bounding box center [782, 208] width 192 height 14
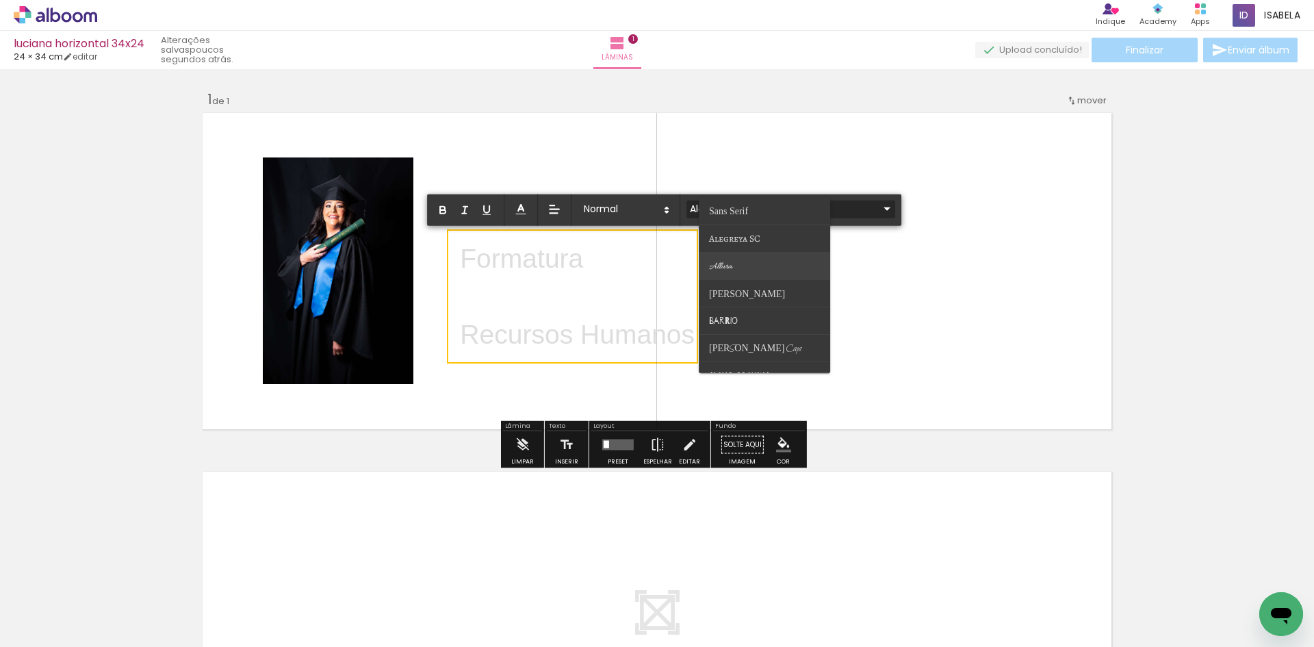
click at [737, 269] on paper-item at bounding box center [764, 265] width 131 height 27
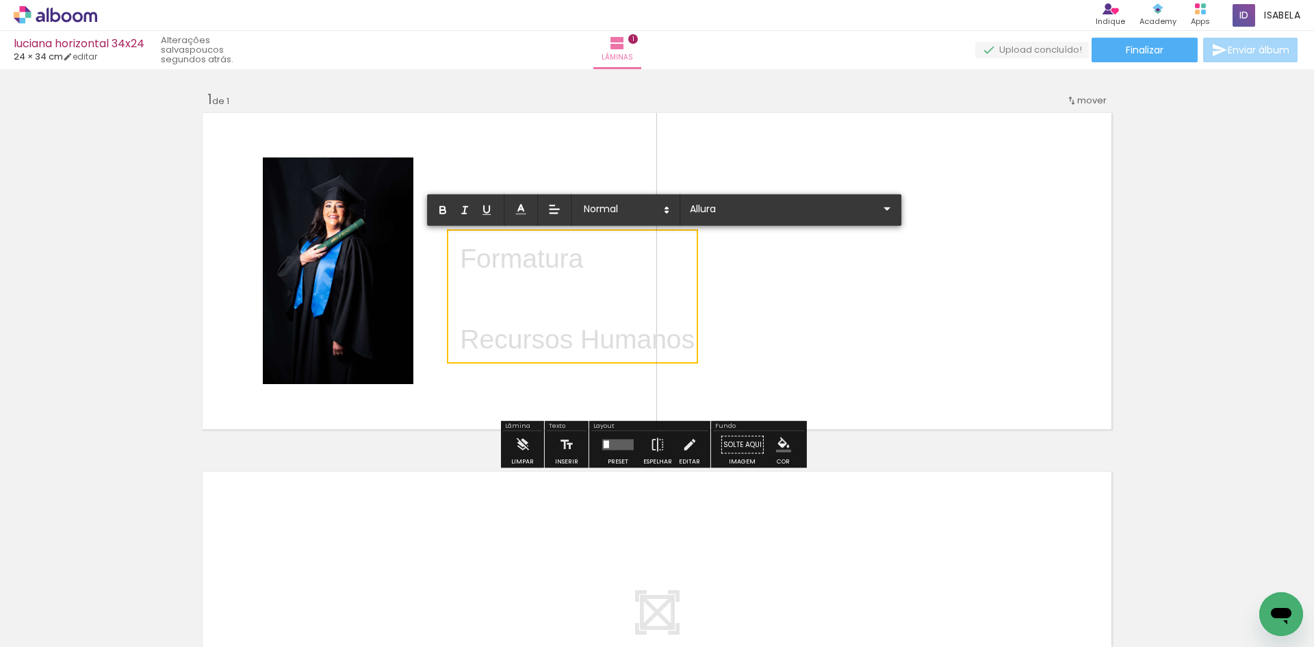
drag, startPoint x: 689, startPoint y: 342, endPoint x: 458, endPoint y: 257, distance: 246.5
click at [460, 257] on div "Formatura ﻿ Recursos Humanos" at bounding box center [577, 298] width 235 height 118
click at [789, 209] on input "Sans Serif" at bounding box center [782, 208] width 192 height 14
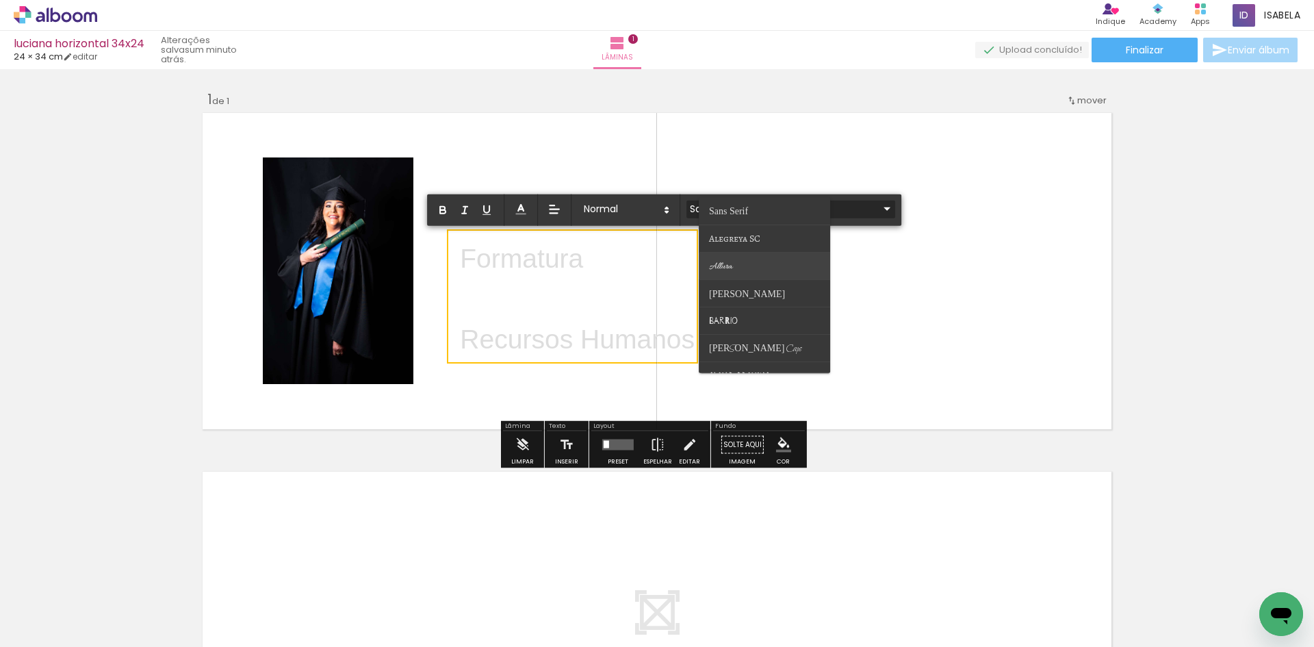
click at [726, 263] on span "Allura" at bounding box center [720, 267] width 23 height 12
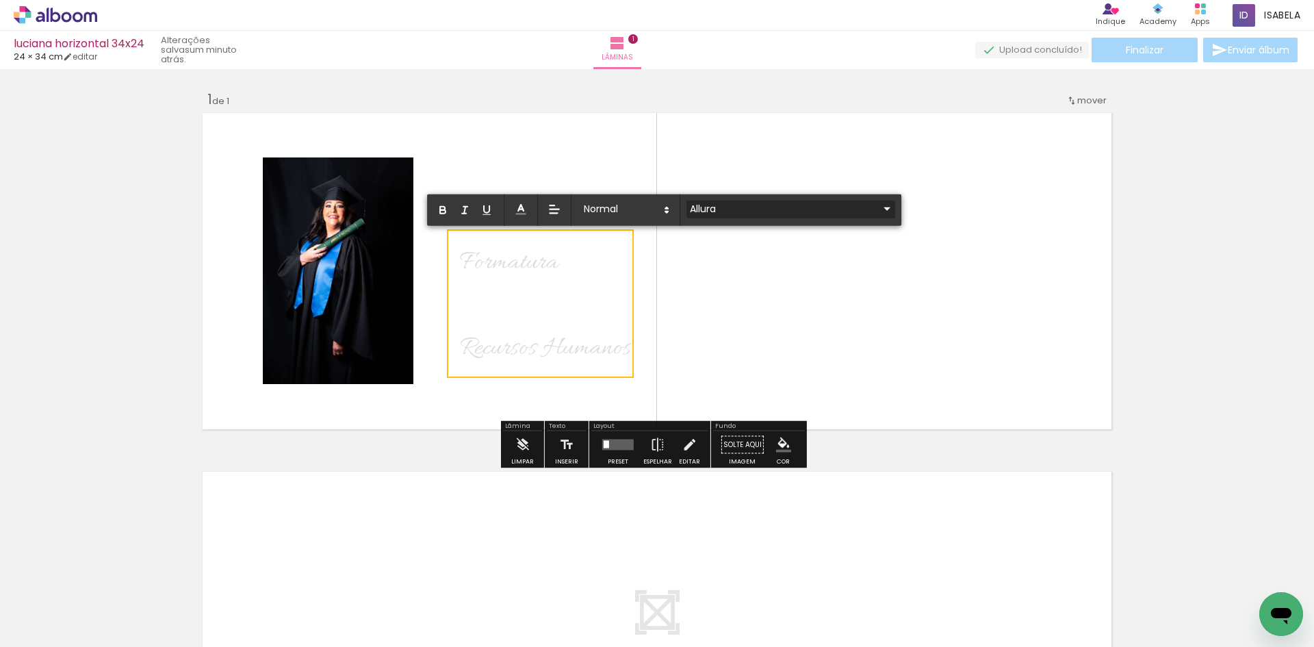
click at [766, 203] on input "Allura" at bounding box center [782, 208] width 192 height 14
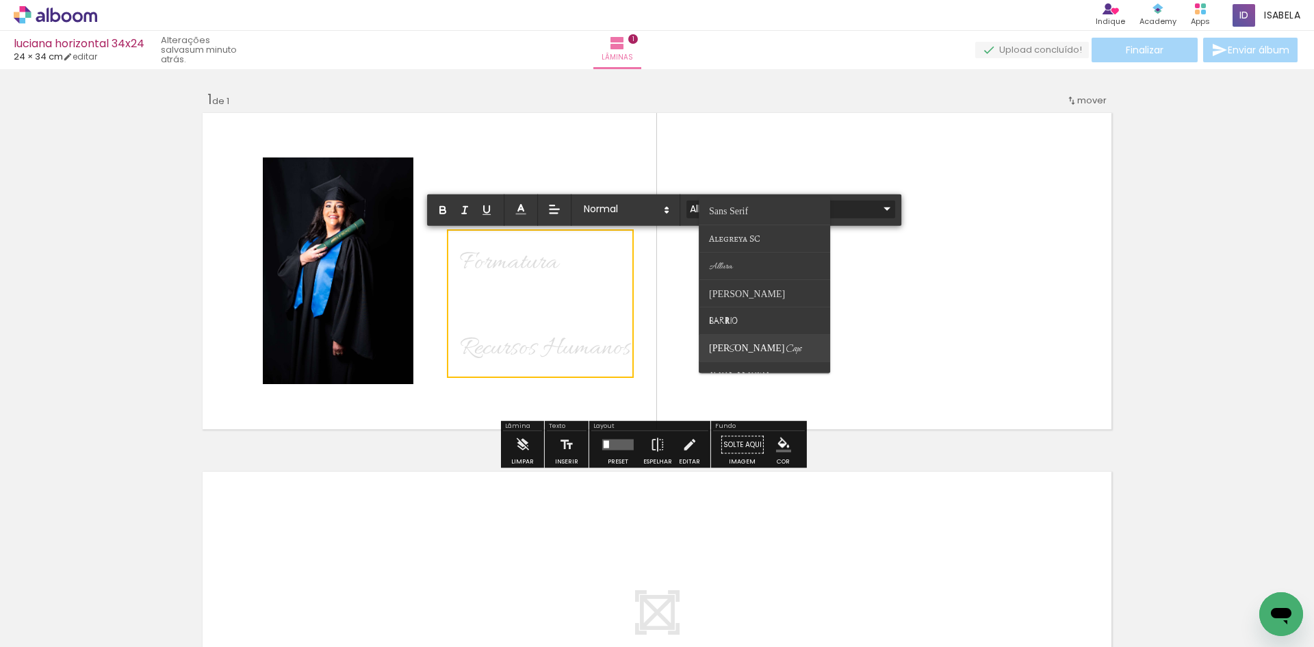
click at [753, 345] on span "[PERSON_NAME] Caps" at bounding box center [755, 348] width 92 height 12
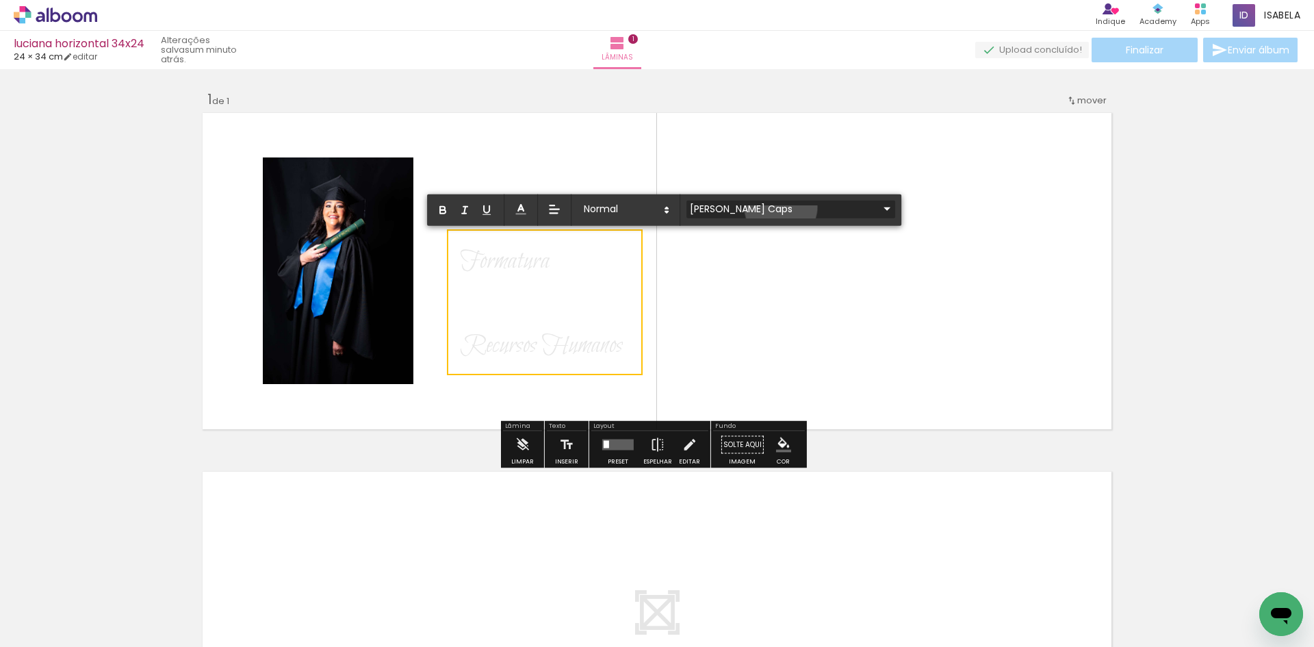
click at [781, 207] on input "[PERSON_NAME] Caps" at bounding box center [782, 208] width 192 height 14
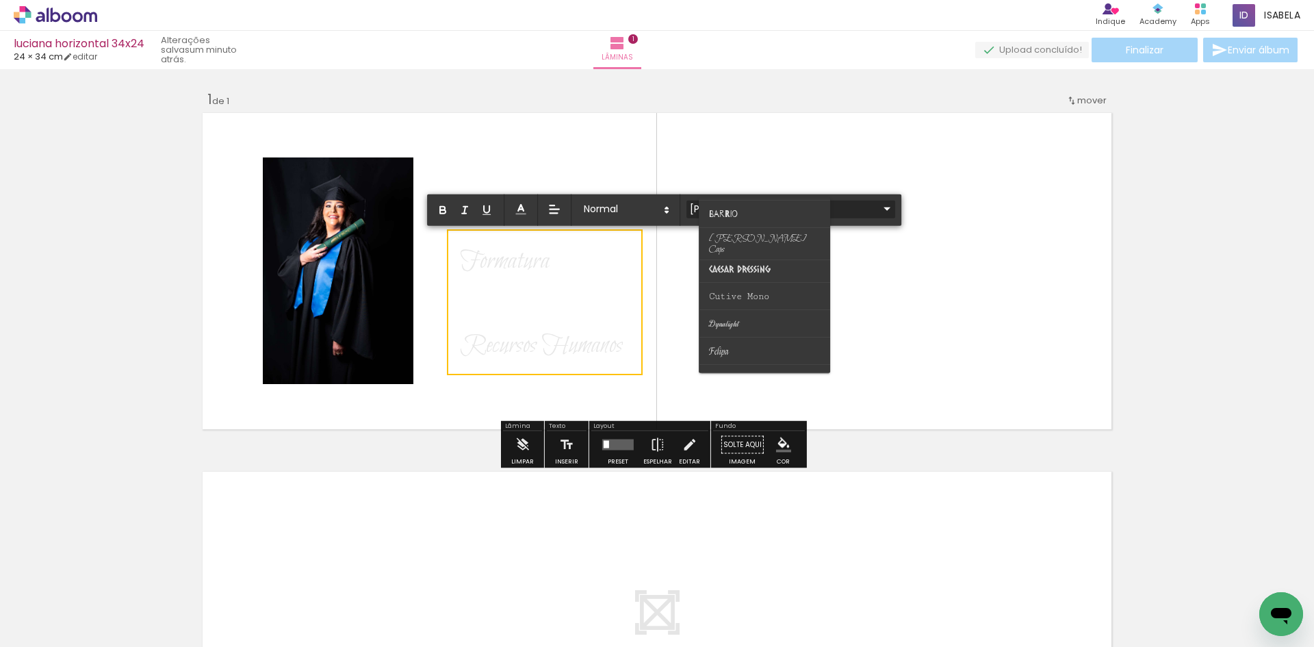
scroll to position [113, 0]
click at [756, 313] on paper-item at bounding box center [764, 317] width 131 height 27
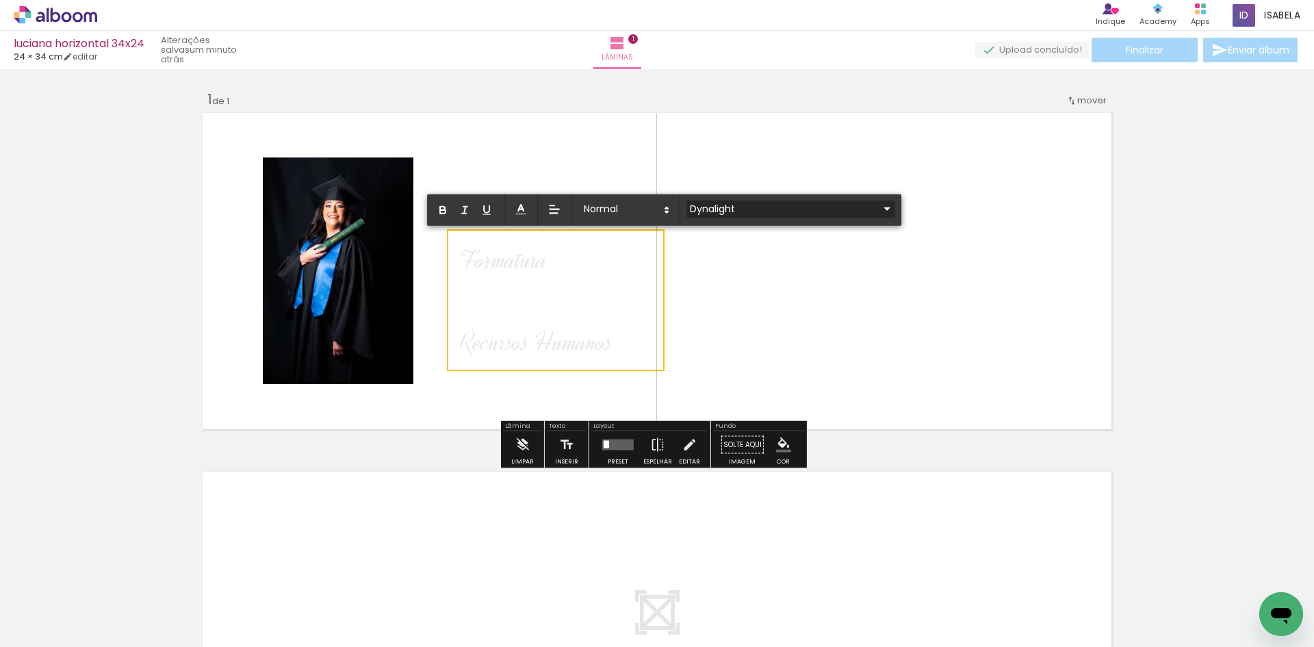
click at [878, 205] on iron-icon at bounding box center [886, 208] width 16 height 16
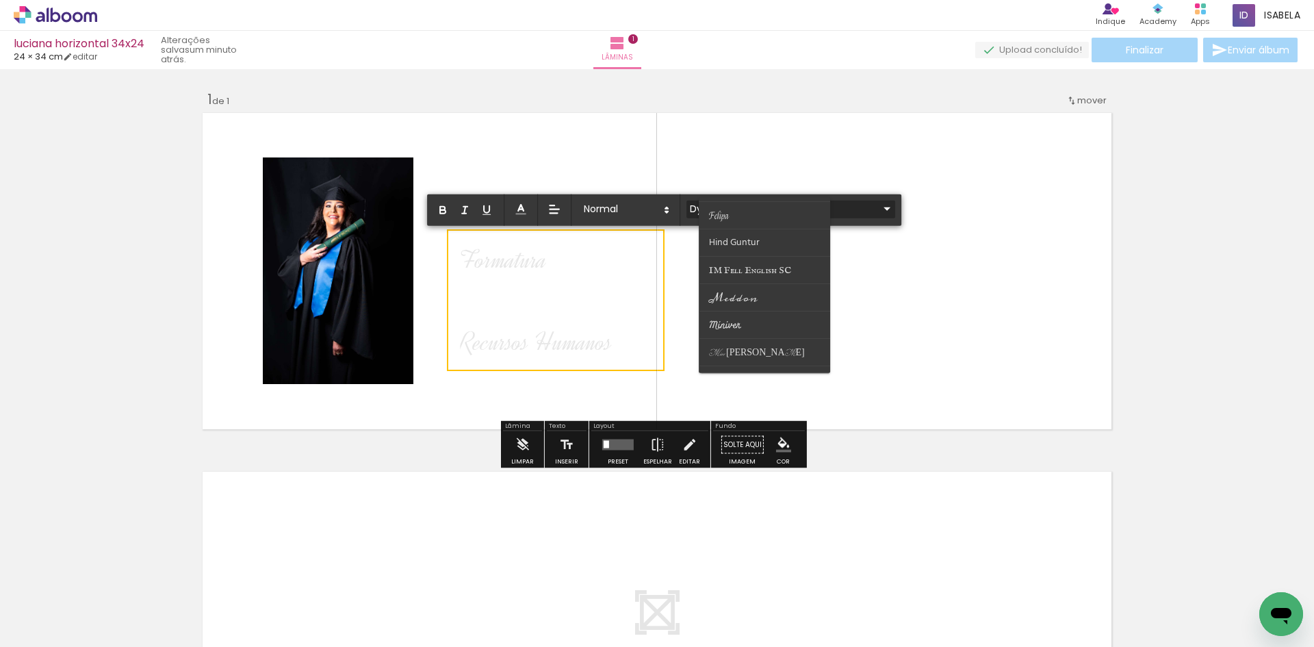
scroll to position [255, 0]
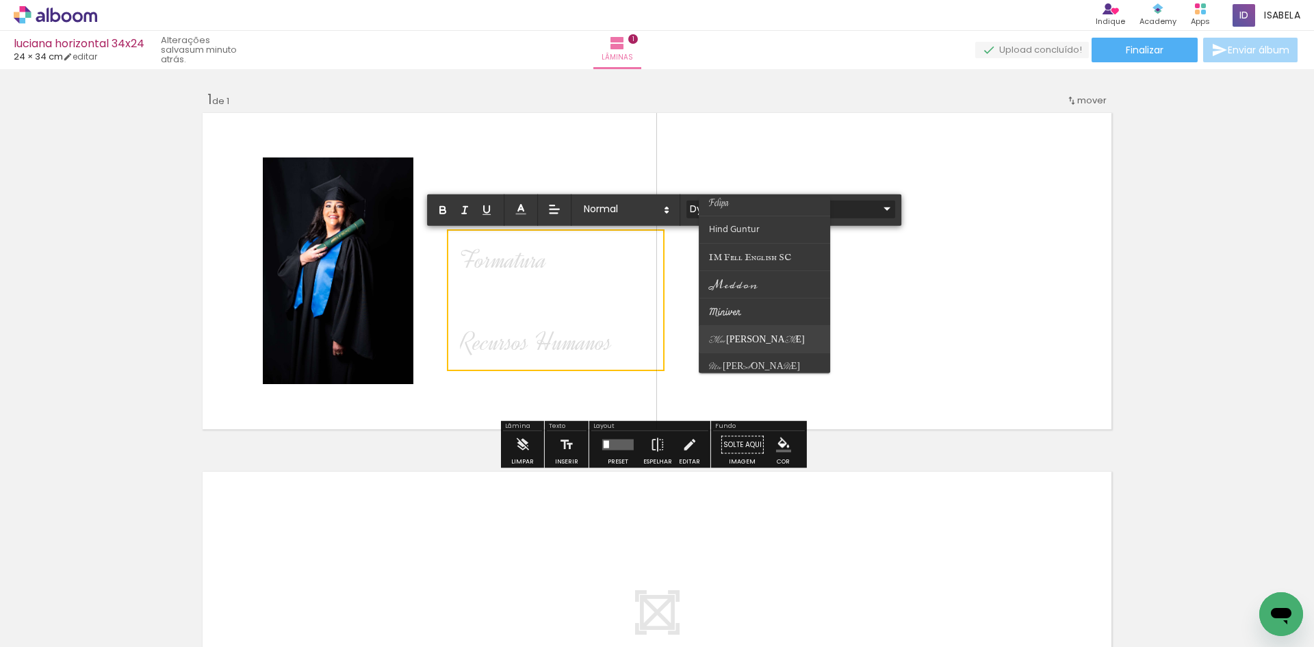
click at [768, 341] on paper-item at bounding box center [764, 339] width 131 height 27
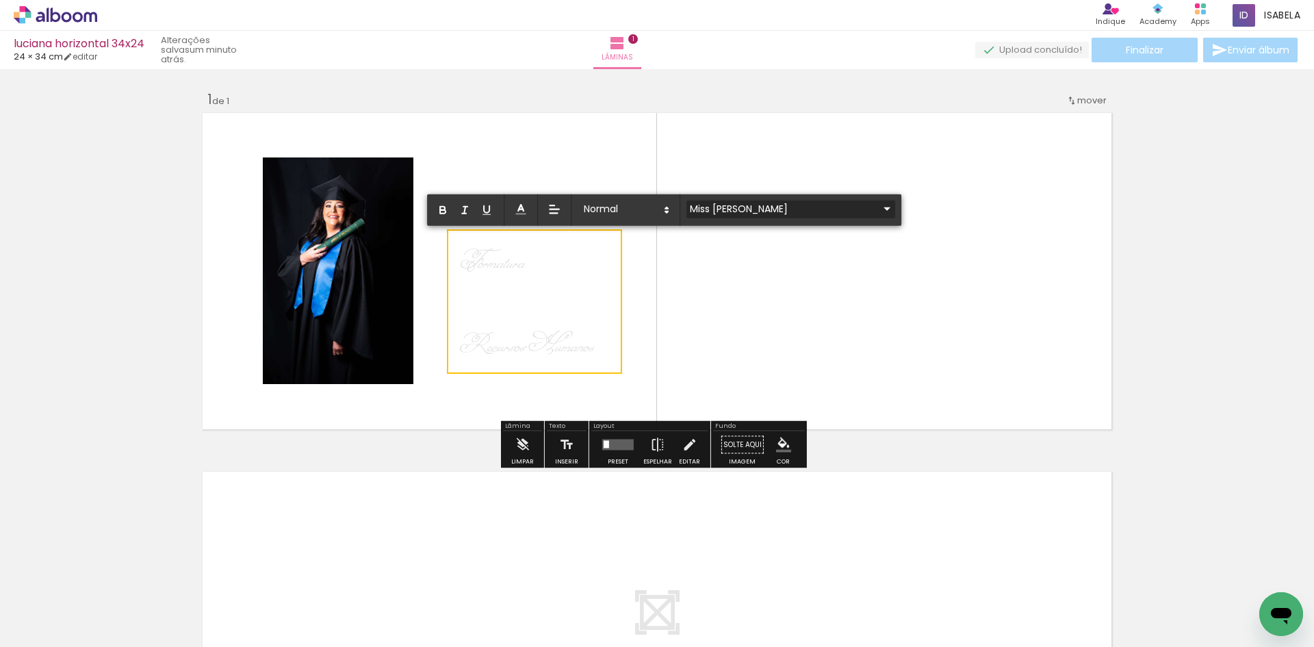
click at [878, 207] on iron-icon at bounding box center [886, 208] width 16 height 16
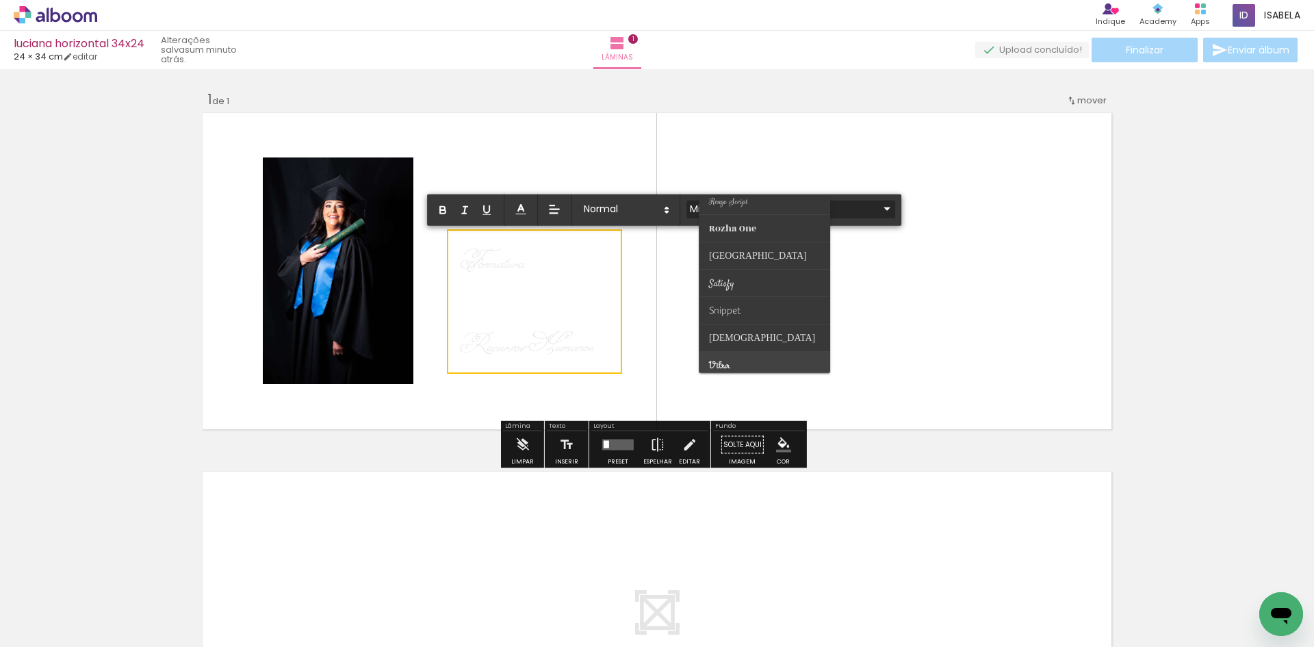
scroll to position [536, 0]
click at [755, 273] on paper-item at bounding box center [764, 276] width 131 height 27
type input "Satisfy"
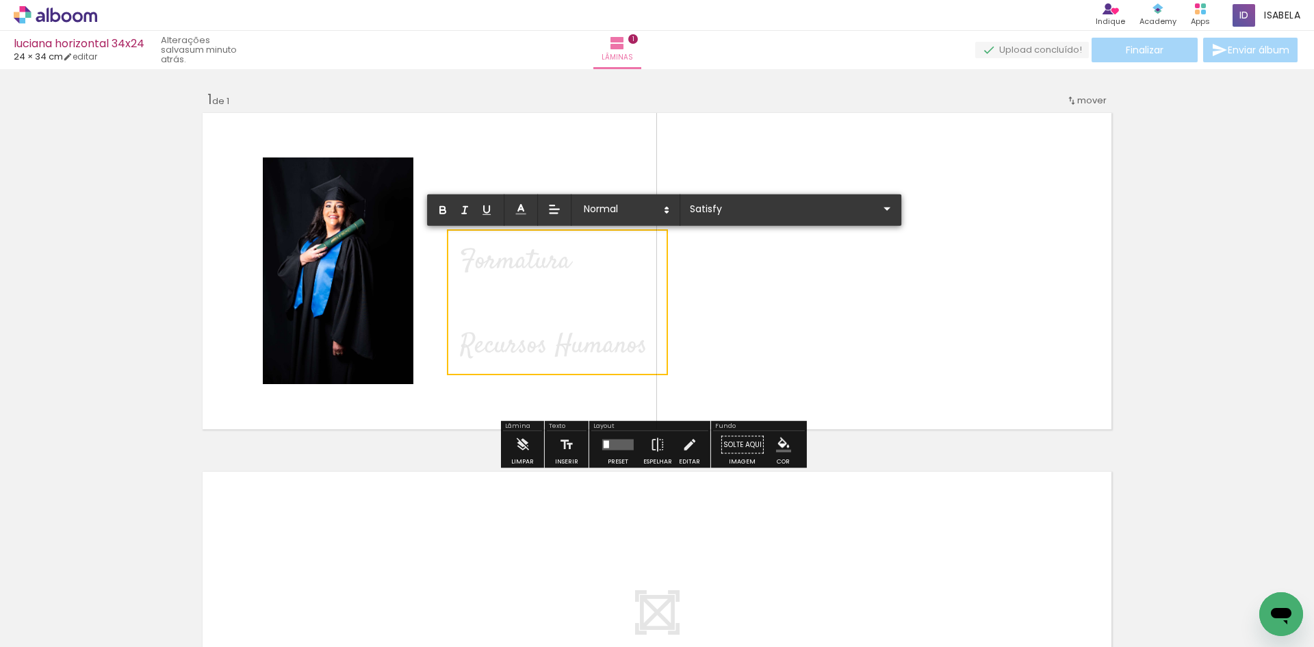
click at [832, 208] on div "0,5 cm 1 cm 1,5 cm 2 cm 2,5 cm 3 cm 3,5 cm 4 cm 5 cm 6 cm 7 cm 8 cm" at bounding box center [664, 209] width 474 height 31
click at [878, 207] on iron-icon at bounding box center [886, 208] width 16 height 16
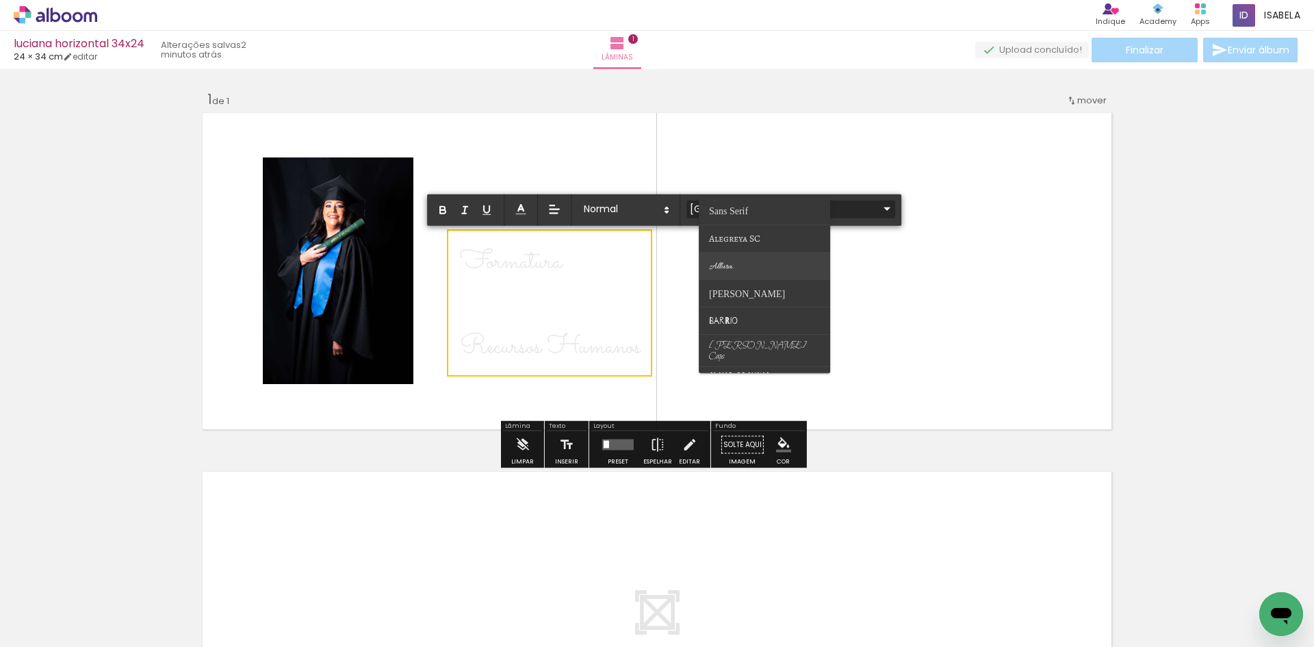
scroll to position [0, 1255]
click at [745, 269] on paper-item at bounding box center [764, 265] width 131 height 27
type input "Allura"
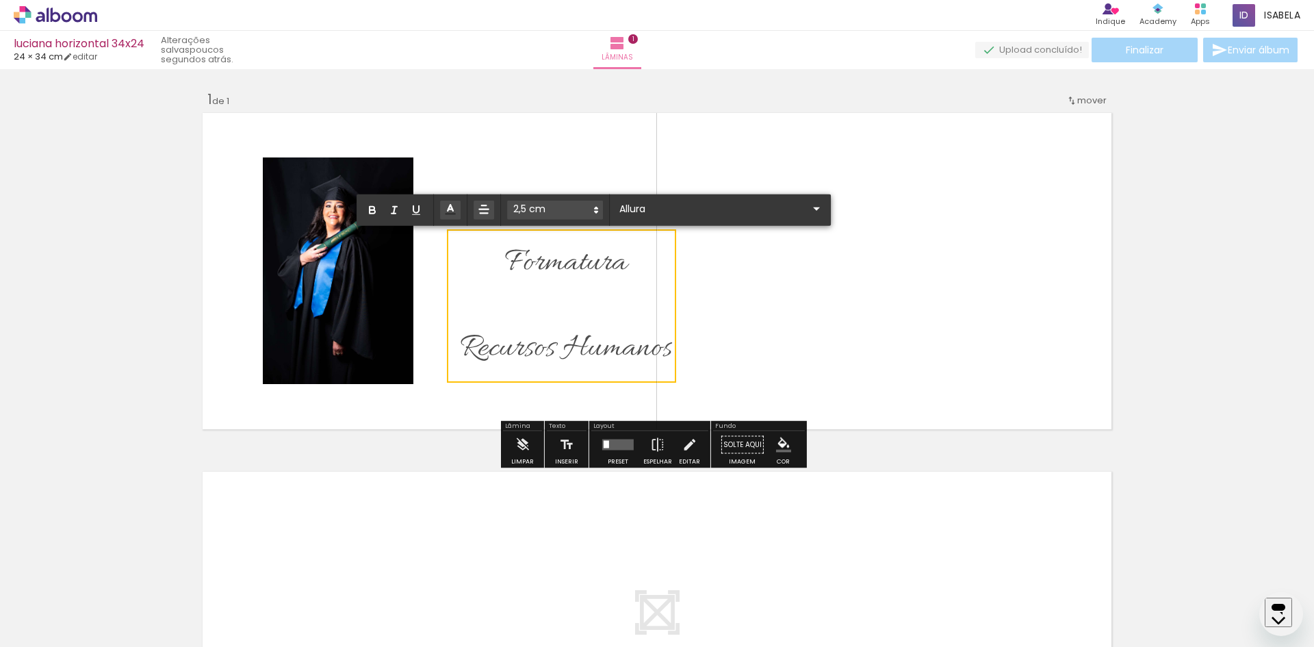
scroll to position [0, 1255]
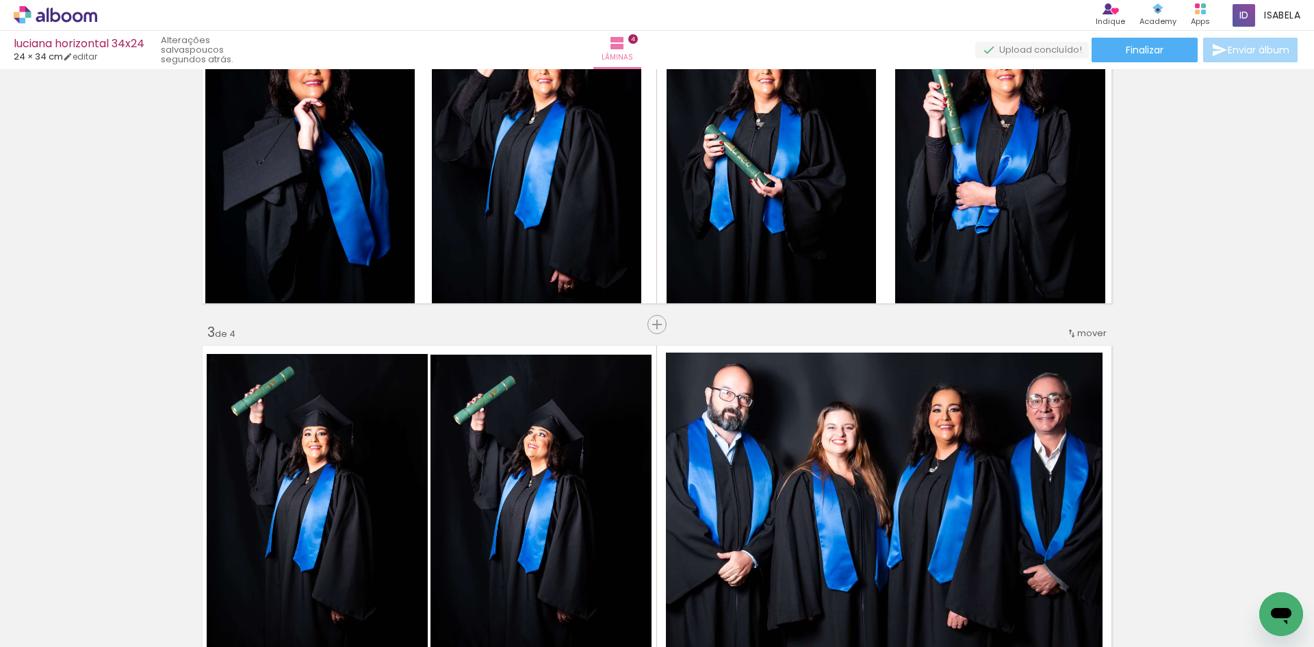
scroll to position [0, 412]
